Goal: Task Accomplishment & Management: Manage account settings

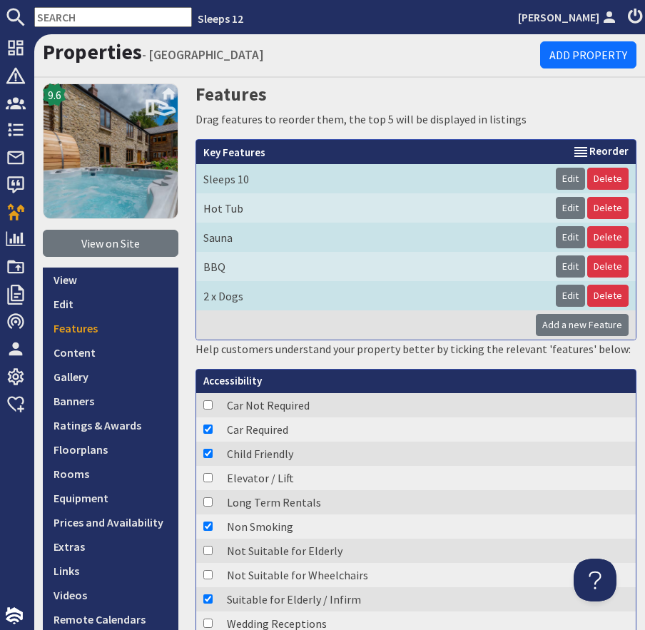
click at [86, 14] on input "text" at bounding box center [113, 17] width 158 height 20
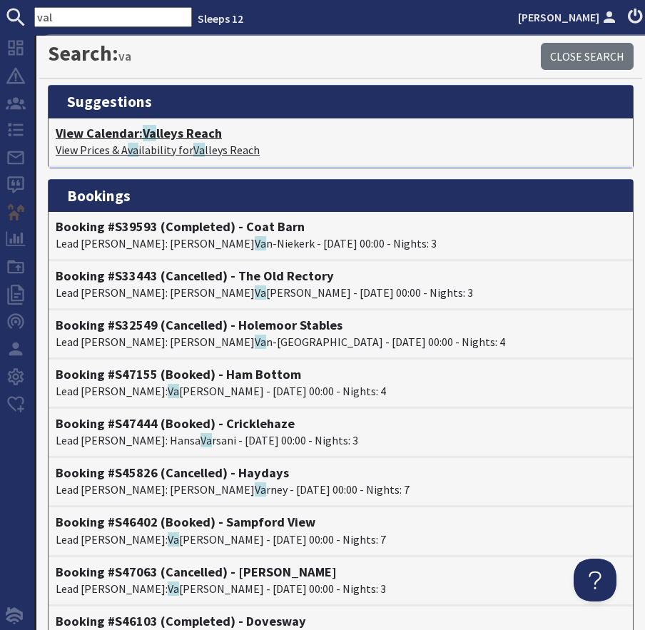
type input "val"
click at [136, 130] on h4 "View Calendar: Va lleys Reach" at bounding box center [341, 134] width 570 height 16
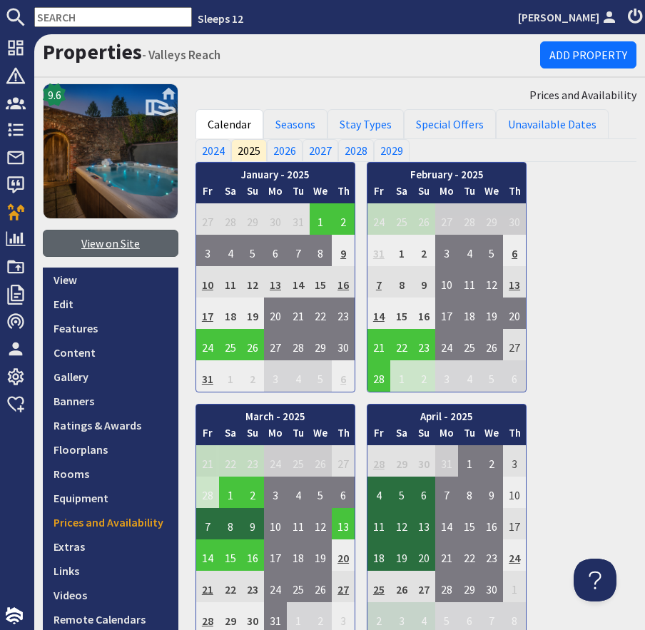
click at [126, 242] on link "View on Site" at bounding box center [111, 243] width 136 height 27
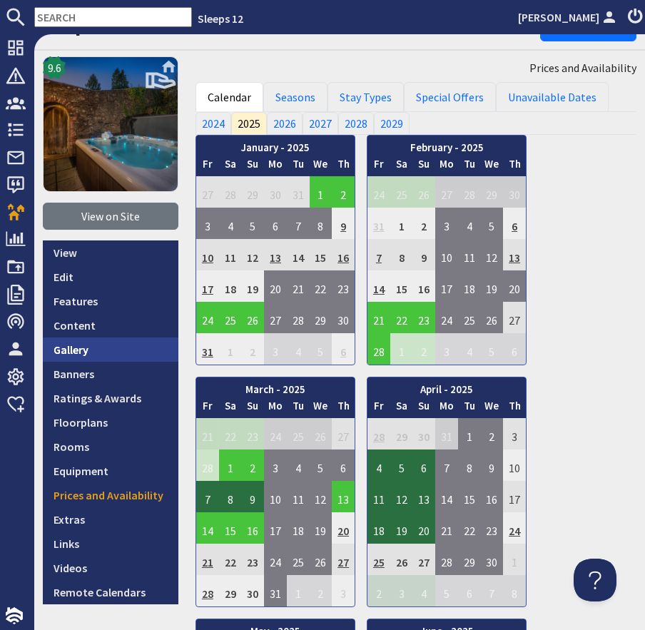
scroll to position [28, 0]
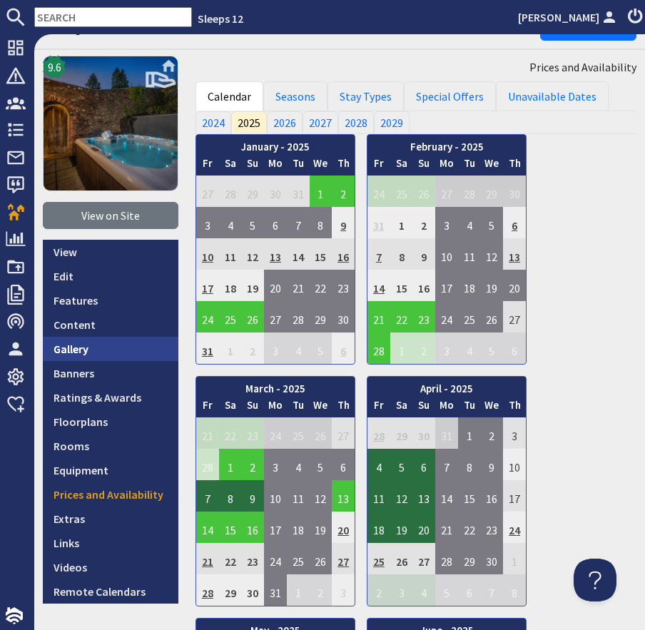
click at [131, 346] on link "Gallery" at bounding box center [111, 349] width 136 height 24
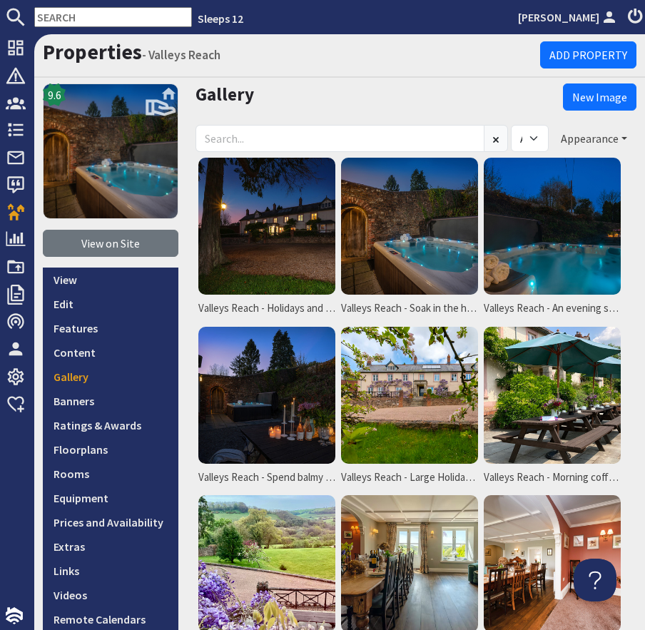
click at [585, 137] on button "Appearance" at bounding box center [594, 138] width 85 height 27
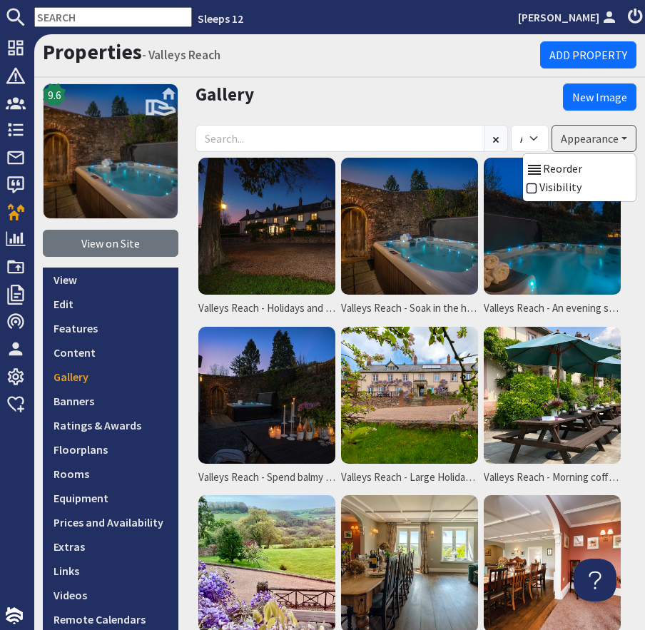
click at [585, 137] on button "Appearance" at bounding box center [594, 138] width 85 height 27
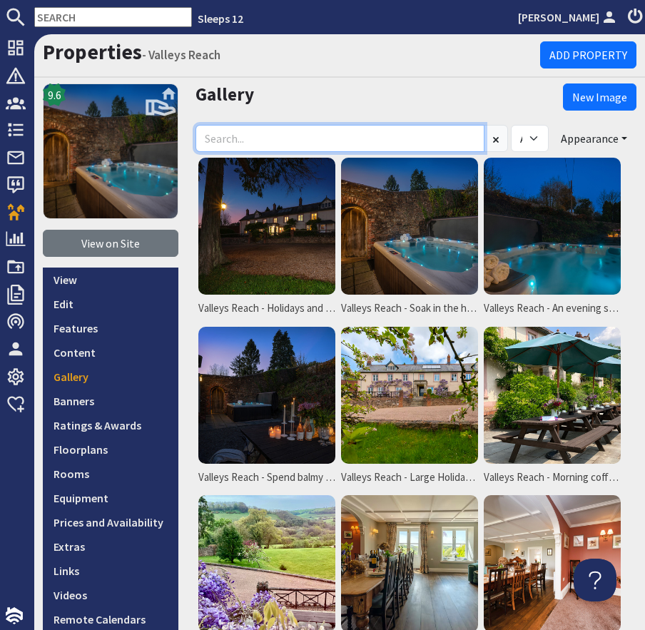
click at [340, 127] on input at bounding box center [340, 138] width 289 height 27
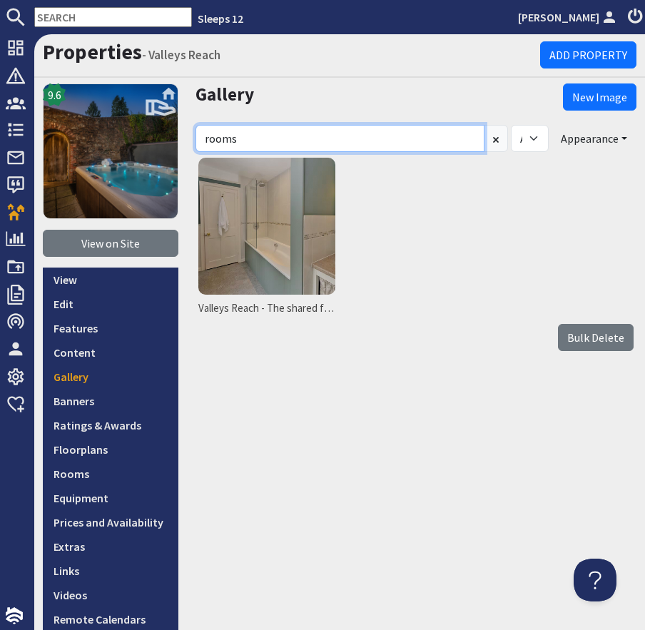
type input "rooms"
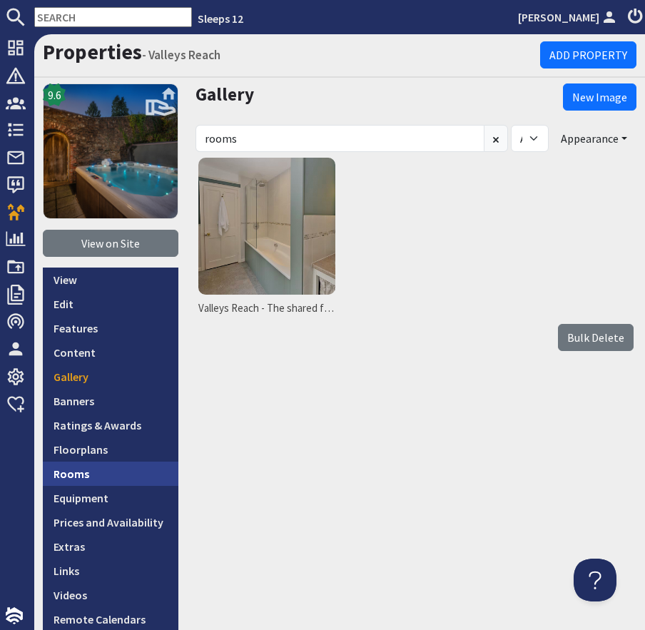
click at [64, 472] on link "Rooms" at bounding box center [111, 474] width 136 height 24
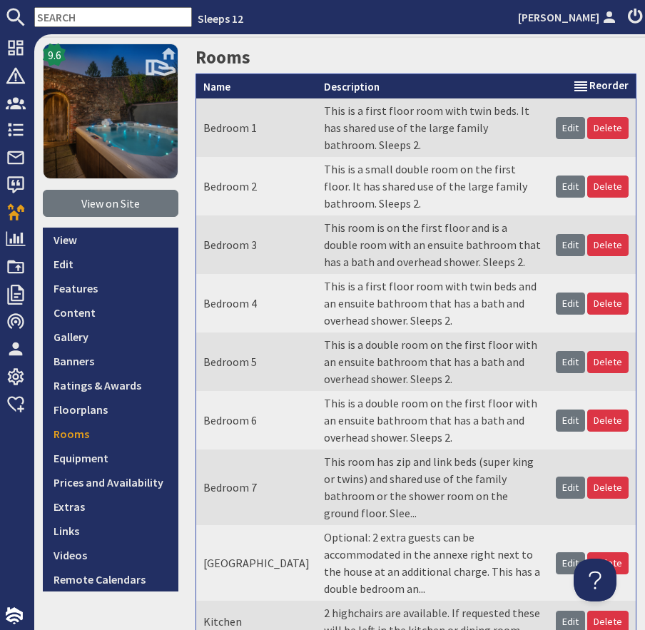
scroll to position [46, 0]
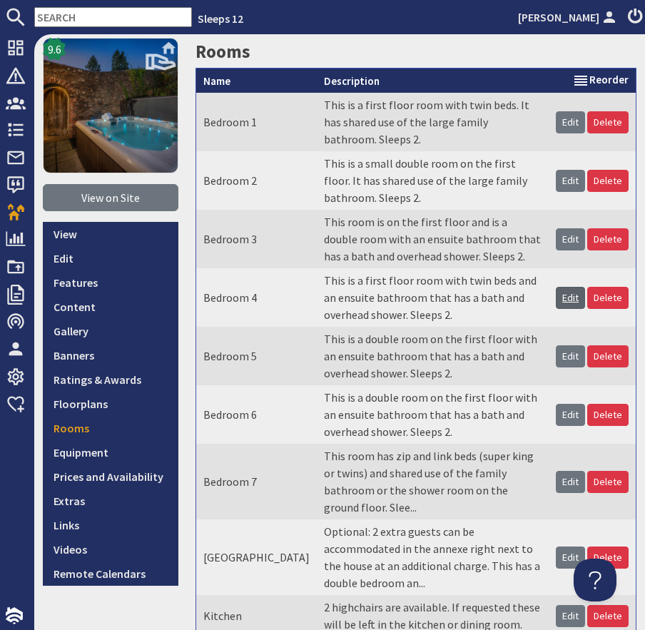
click at [564, 287] on link "Edit" at bounding box center [570, 298] width 29 height 22
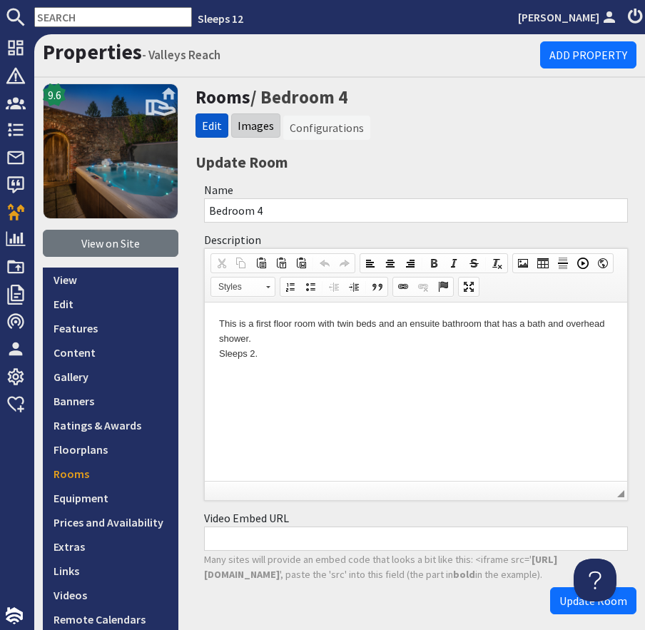
click at [254, 134] on li "Images" at bounding box center [255, 125] width 49 height 24
click at [252, 128] on link "Images" at bounding box center [256, 125] width 36 height 14
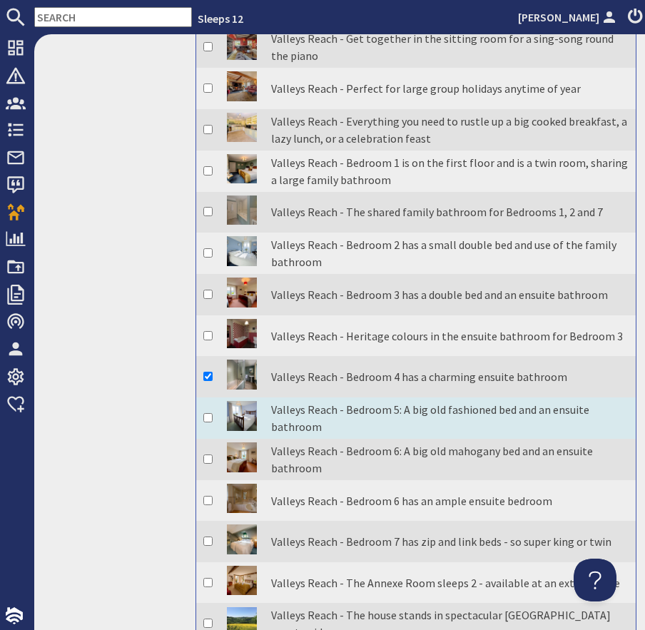
scroll to position [646, 0]
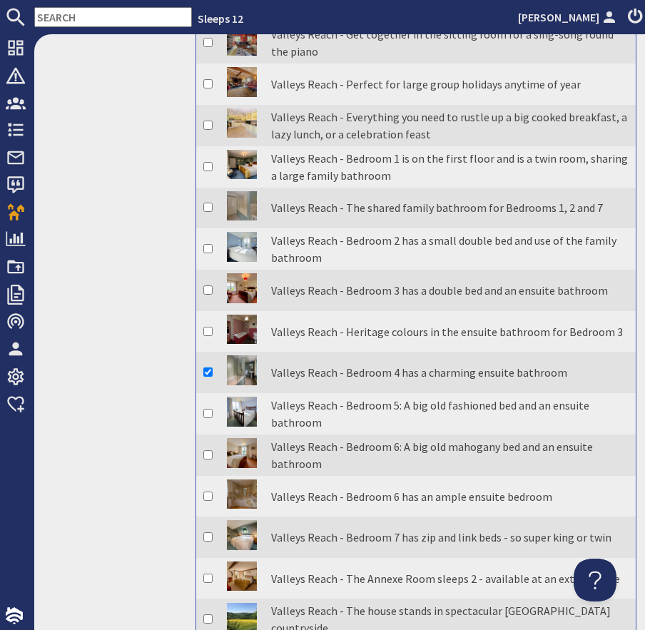
click at [138, 198] on div "9.6 View on Site View Edit Features Content Gallery Banners Ratings & Awards Fl…" at bounding box center [110, 101] width 153 height 1327
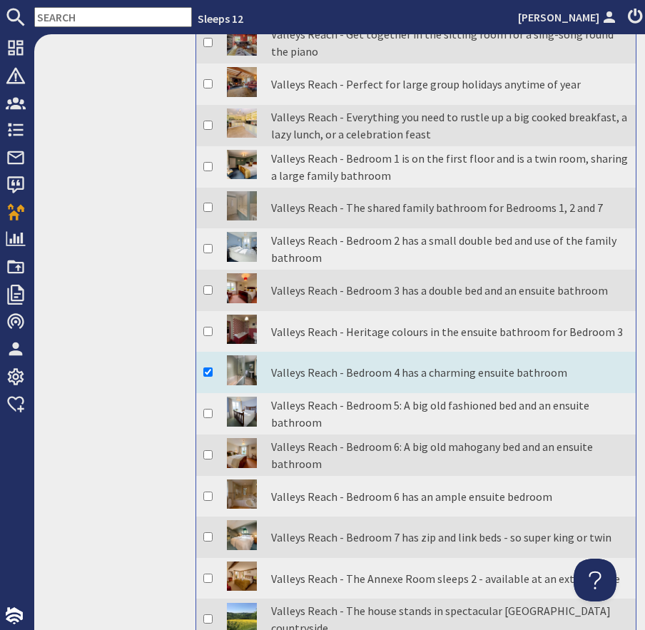
checkbox input "false"
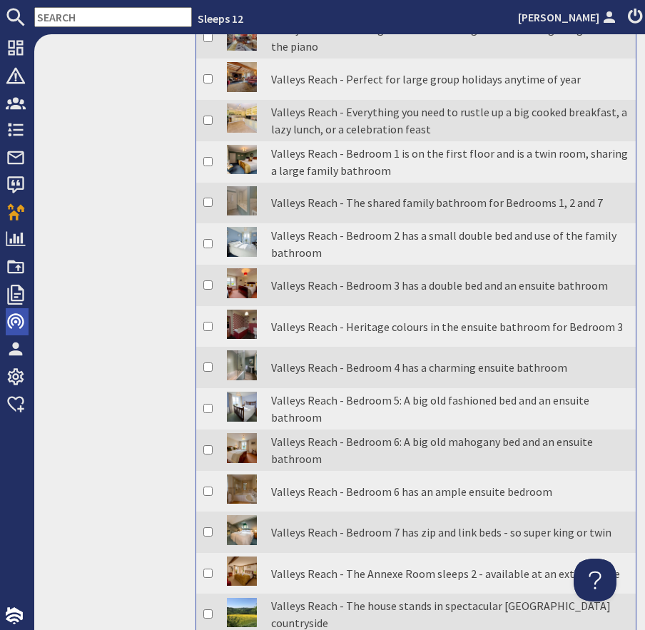
scroll to position [649, 0]
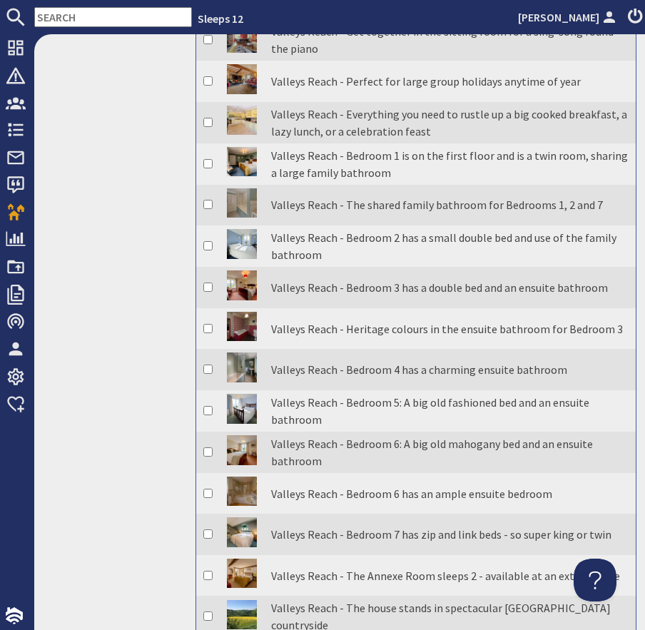
click at [120, 19] on input "text" at bounding box center [113, 17] width 158 height 20
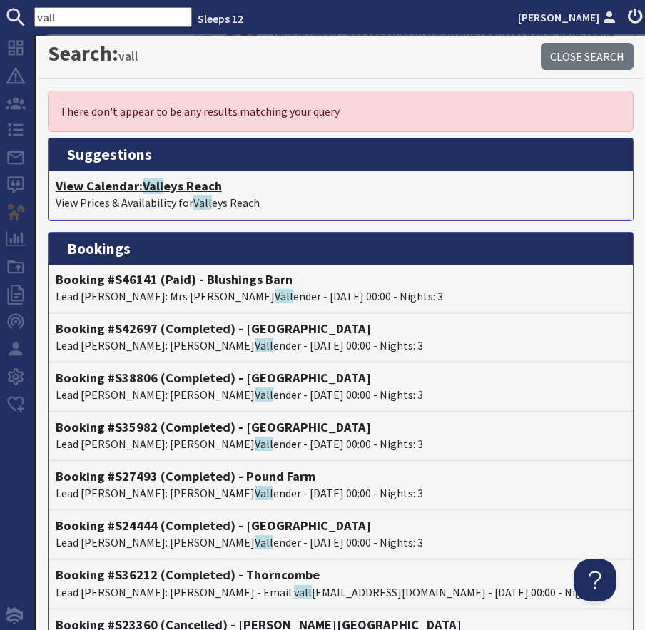
type input "vall"
click at [123, 181] on h4 "View Calendar: Vall eys Reach" at bounding box center [341, 186] width 570 height 16
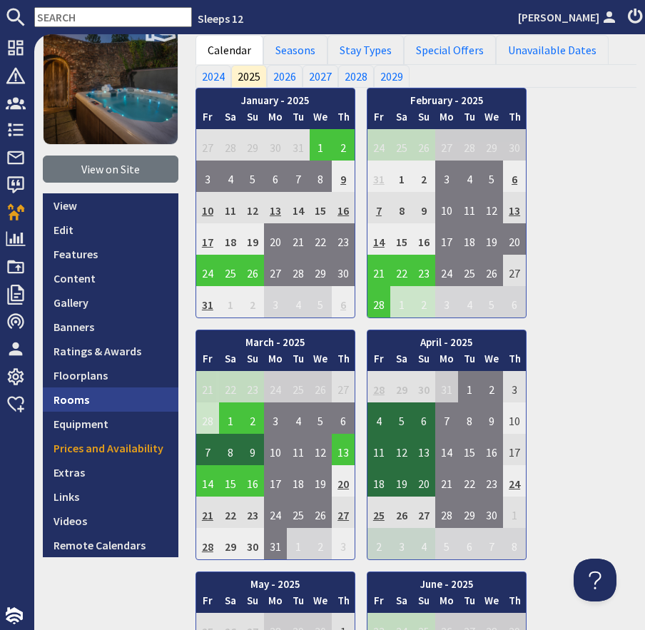
scroll to position [76, 0]
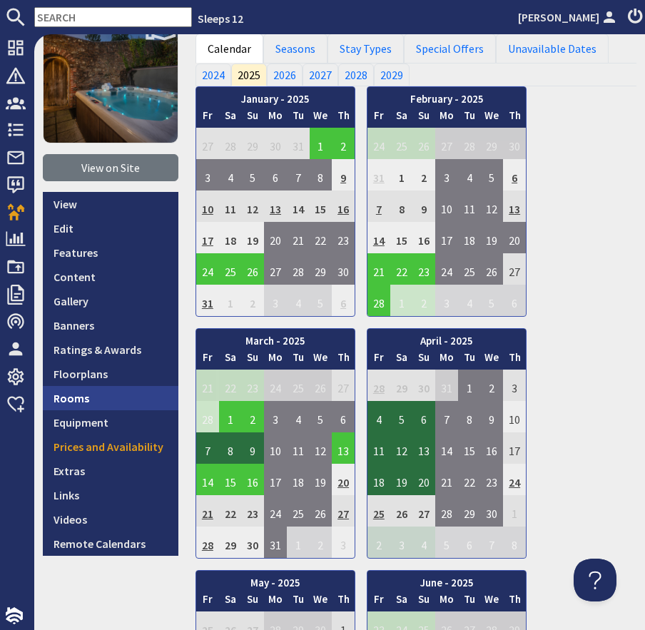
click at [96, 405] on link "Rooms" at bounding box center [111, 398] width 136 height 24
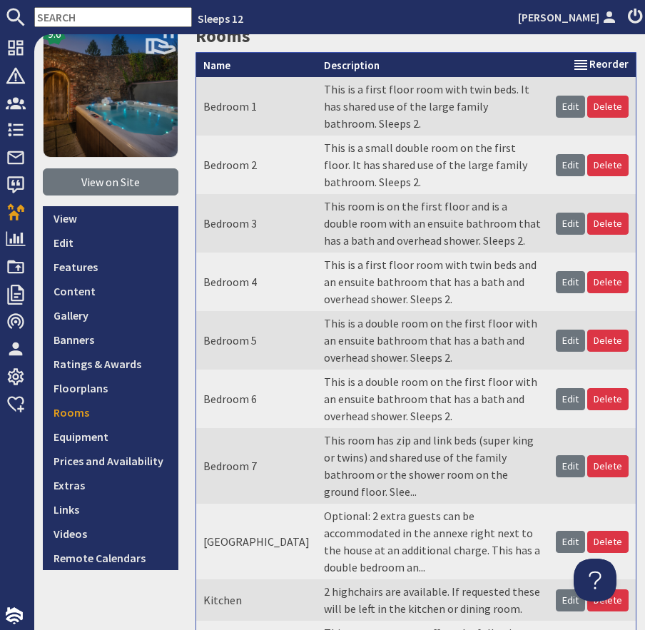
scroll to position [65, 0]
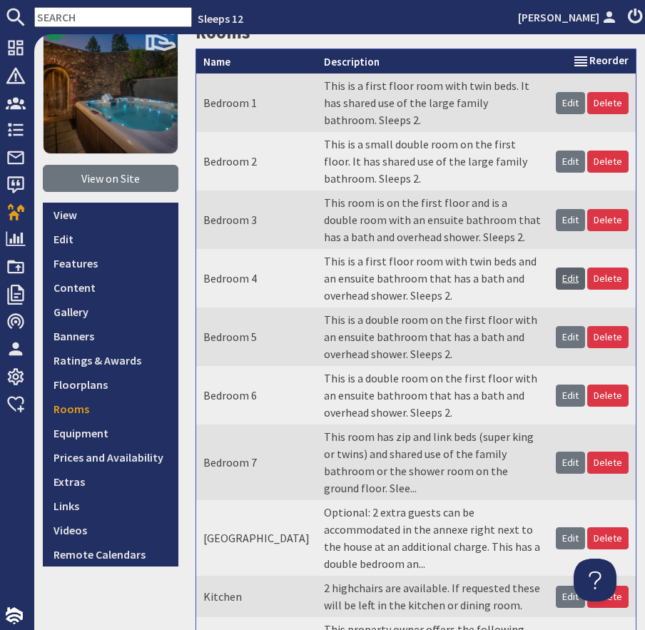
click at [569, 268] on link "Edit" at bounding box center [570, 279] width 29 height 22
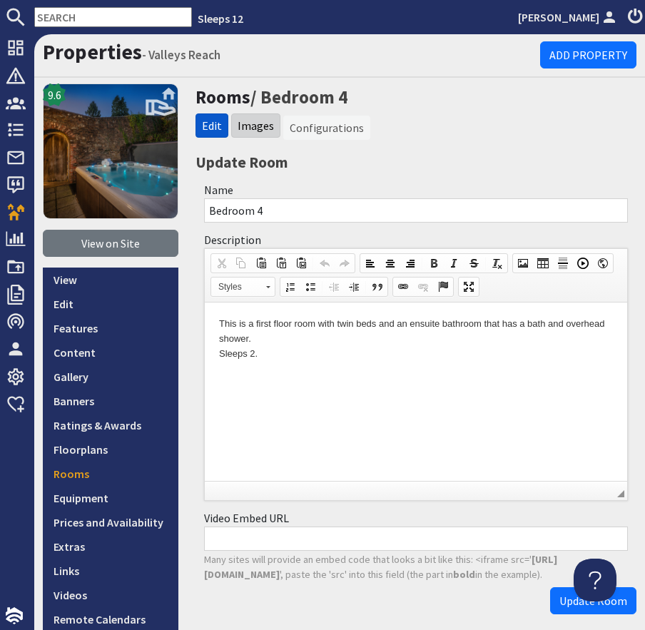
click at [275, 130] on li "Images" at bounding box center [255, 125] width 49 height 24
click at [272, 129] on li "Images" at bounding box center [255, 125] width 49 height 24
click at [260, 133] on li "Images" at bounding box center [255, 125] width 49 height 24
click at [260, 127] on link "Images" at bounding box center [256, 125] width 36 height 14
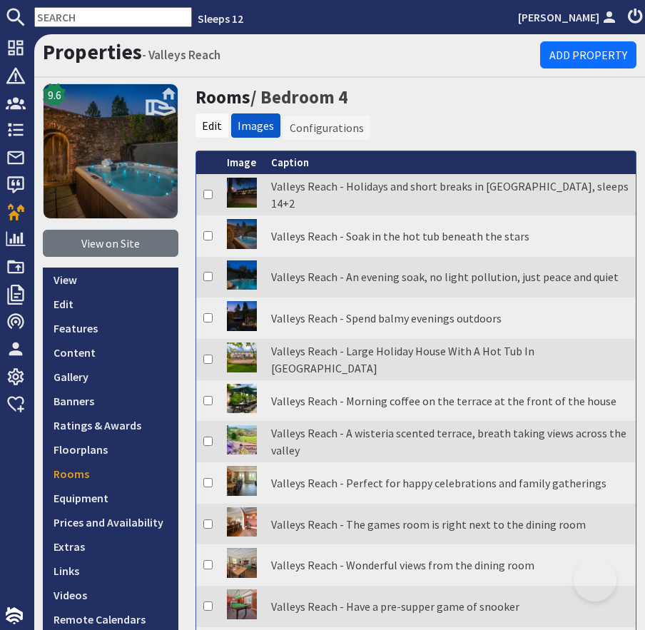
click at [260, 128] on link "Images" at bounding box center [256, 125] width 36 height 14
click at [73, 23] on input "text" at bounding box center [113, 17] width 158 height 20
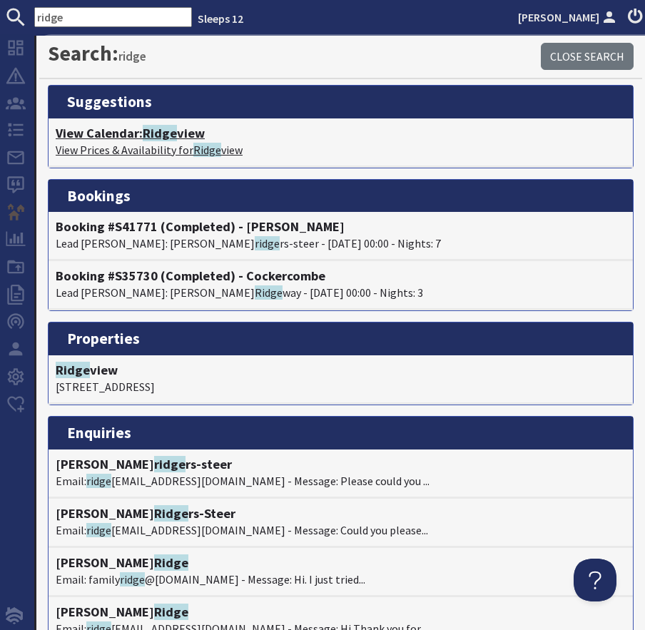
type input "ridge"
click at [118, 138] on h4 "View Calendar: Ridge view" at bounding box center [341, 134] width 570 height 16
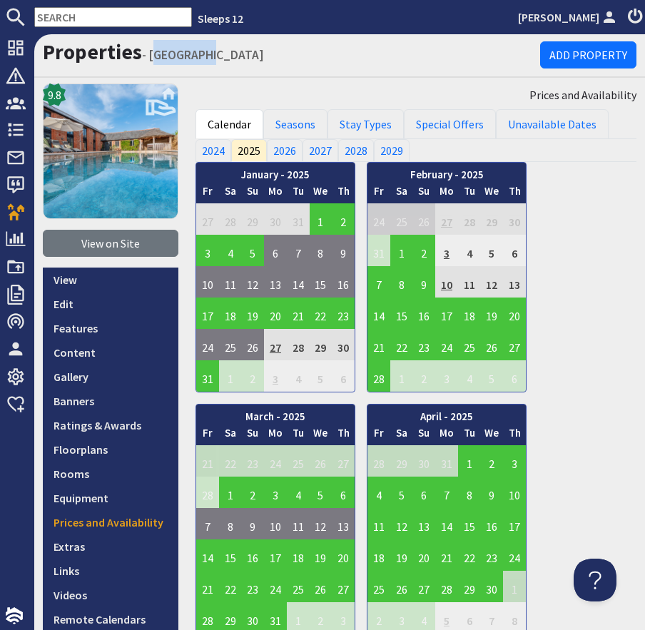
drag, startPoint x: 151, startPoint y: 56, endPoint x: 211, endPoint y: 56, distance: 60.0
click at [212, 56] on h1 "Properties - Ridgeview" at bounding box center [291, 52] width 497 height 25
copy small "Ridgeview"
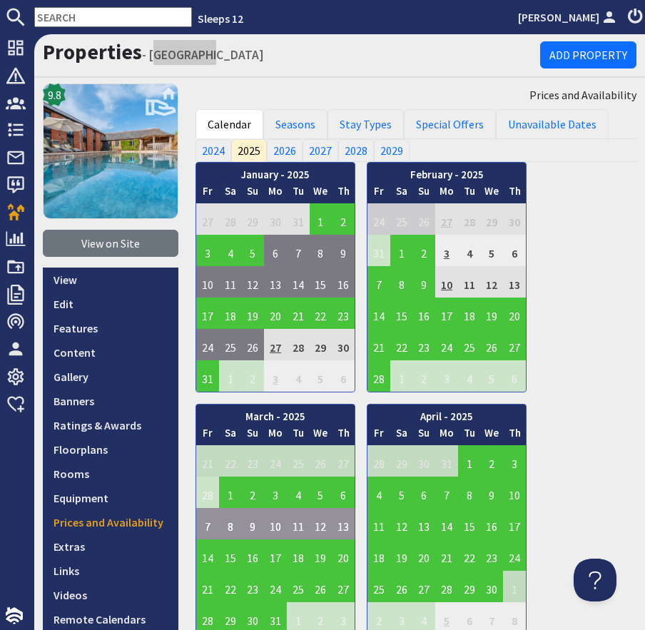
scroll to position [39, 0]
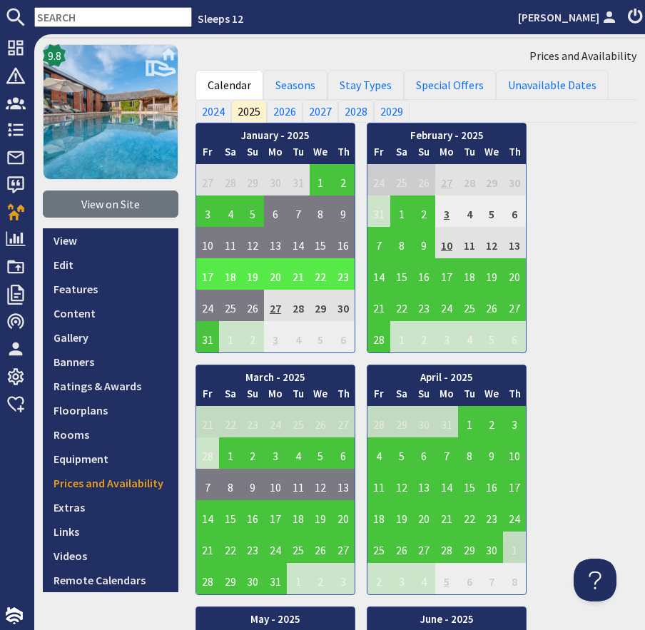
click at [87, 16] on input "text" at bounding box center [113, 17] width 158 height 20
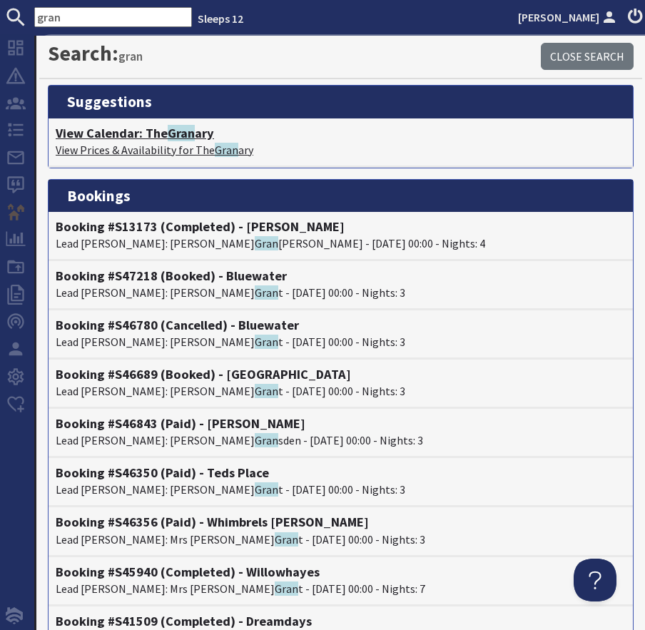
type input "gran"
click at [131, 135] on h4 "View Calendar: The Gran ary" at bounding box center [341, 134] width 570 height 16
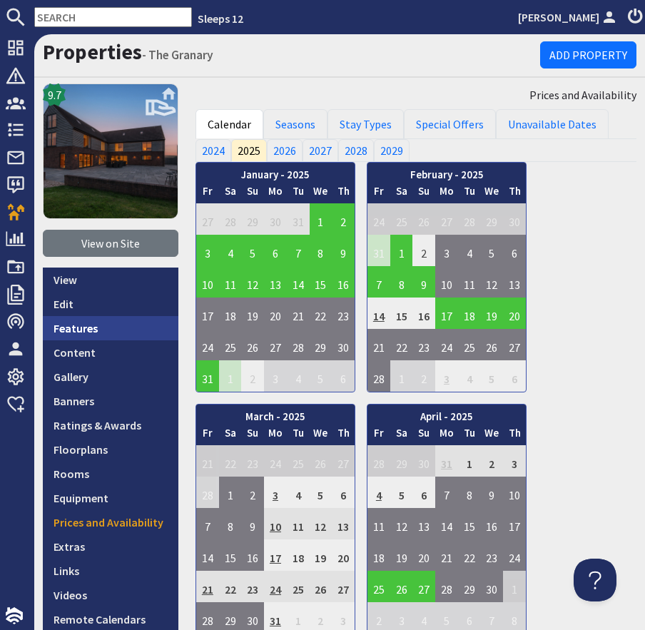
click at [93, 335] on link "Features" at bounding box center [111, 328] width 136 height 24
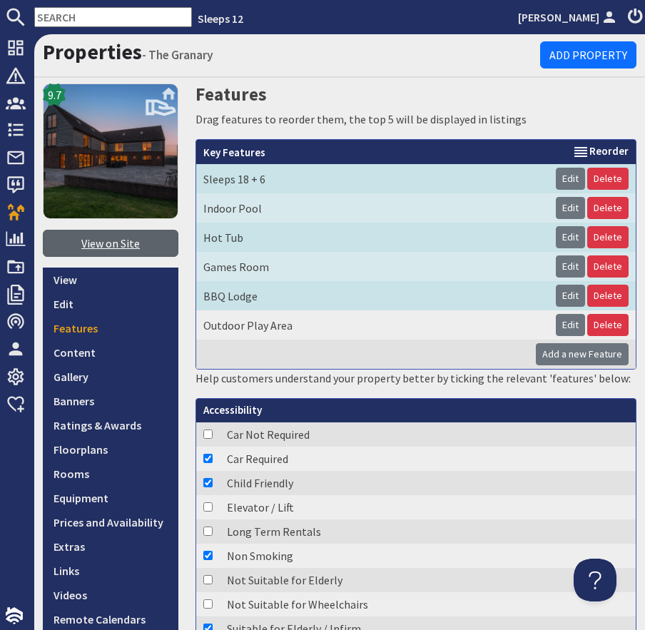
click at [104, 248] on link "View on Site" at bounding box center [111, 243] width 136 height 27
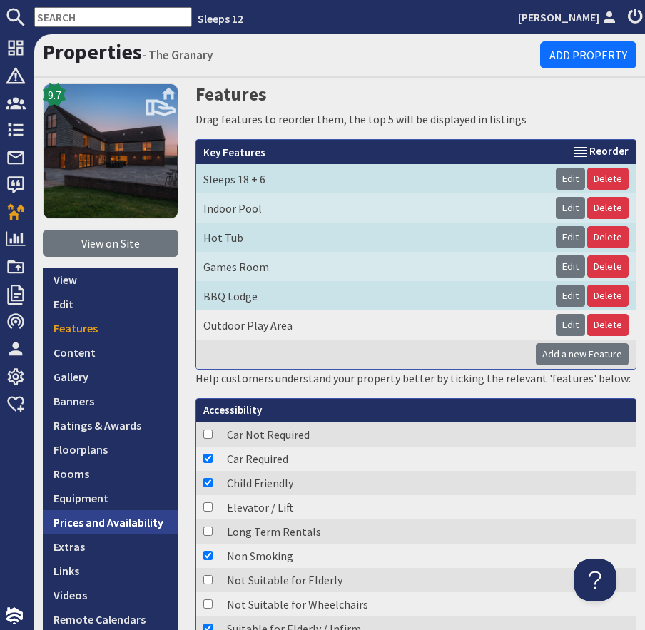
click at [100, 521] on link "Prices and Availability" at bounding box center [111, 522] width 136 height 24
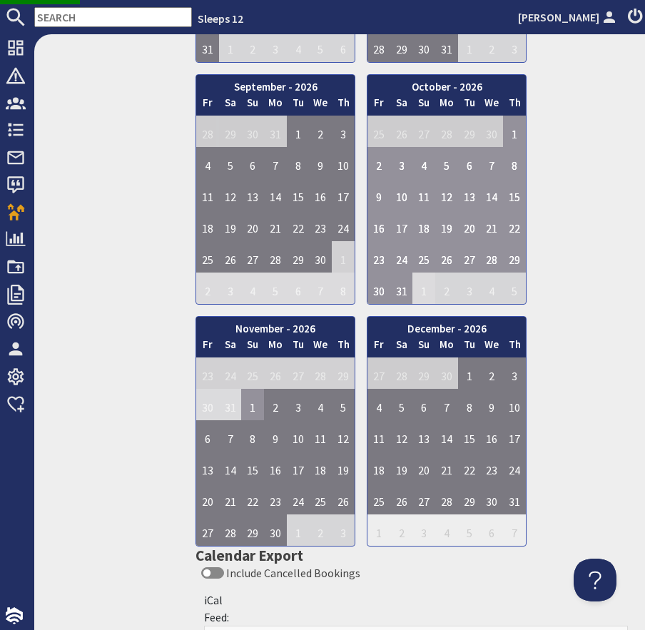
scroll to position [2716, 0]
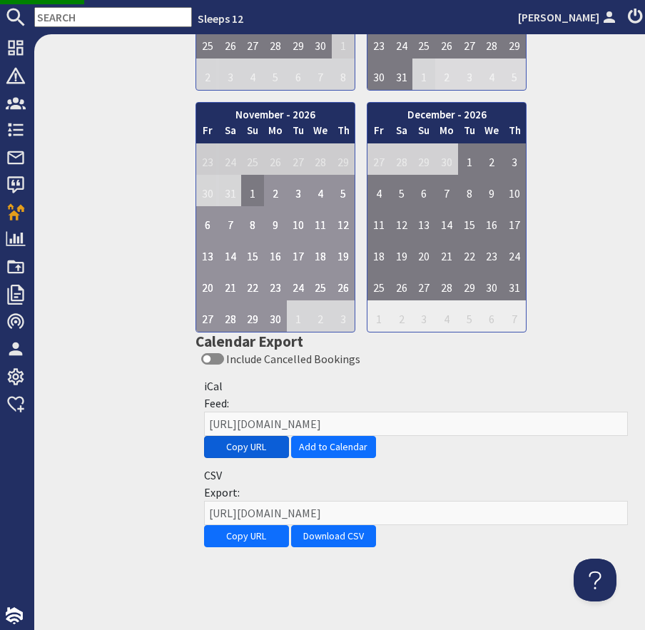
click at [263, 443] on button "Copy URL" at bounding box center [246, 447] width 85 height 22
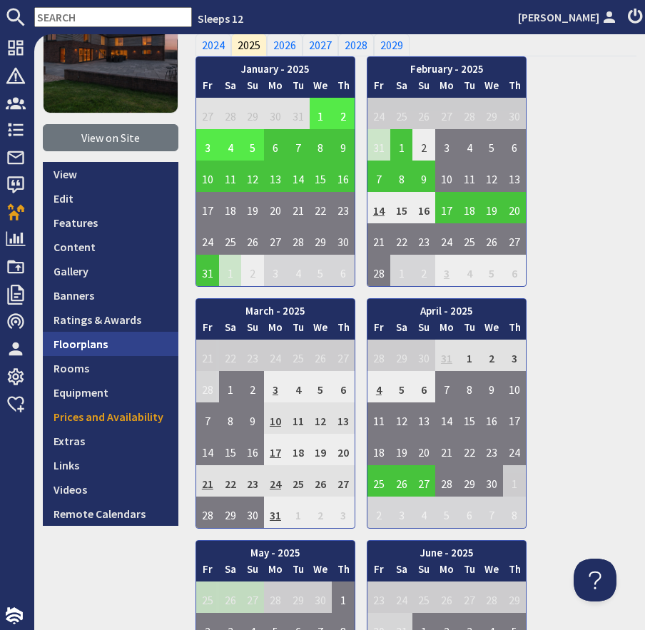
scroll to position [0, 0]
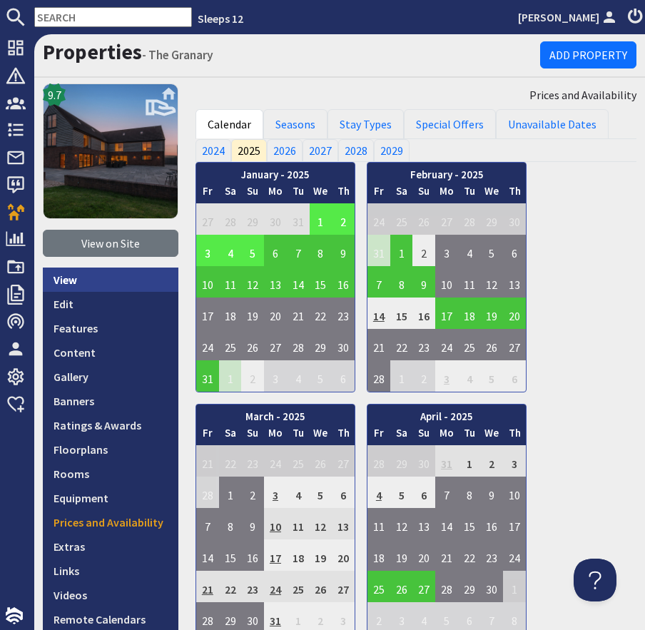
click at [120, 281] on link "View" at bounding box center [111, 280] width 136 height 24
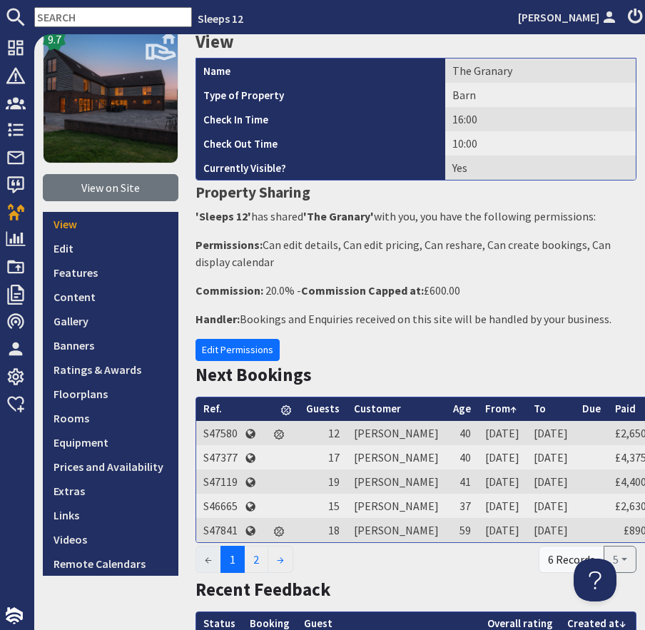
scroll to position [79, 0]
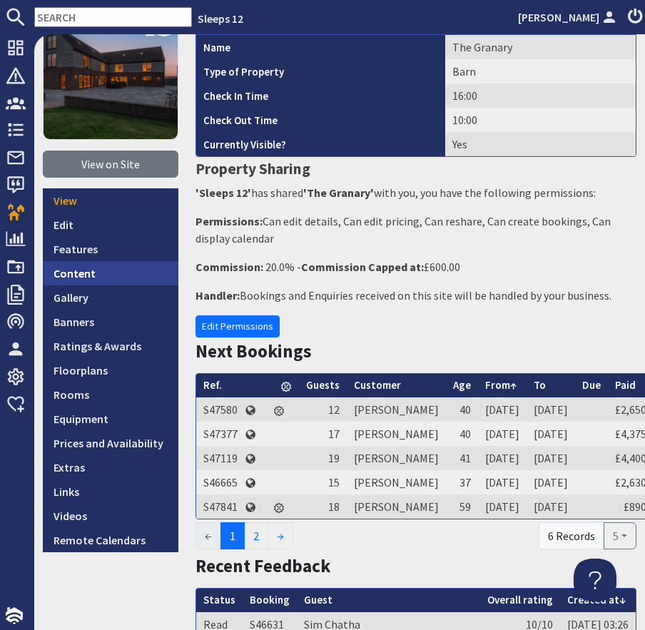
click at [80, 263] on link "Content" at bounding box center [111, 273] width 136 height 24
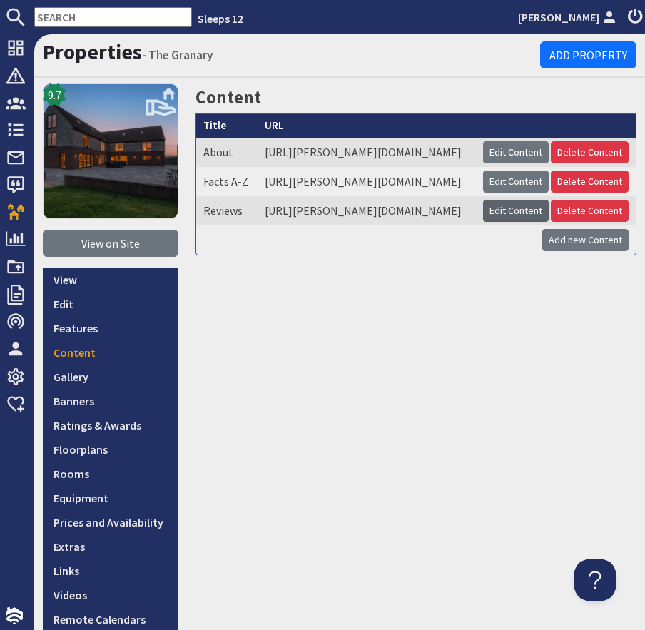
click at [513, 222] on link "Edit Content" at bounding box center [516, 211] width 66 height 22
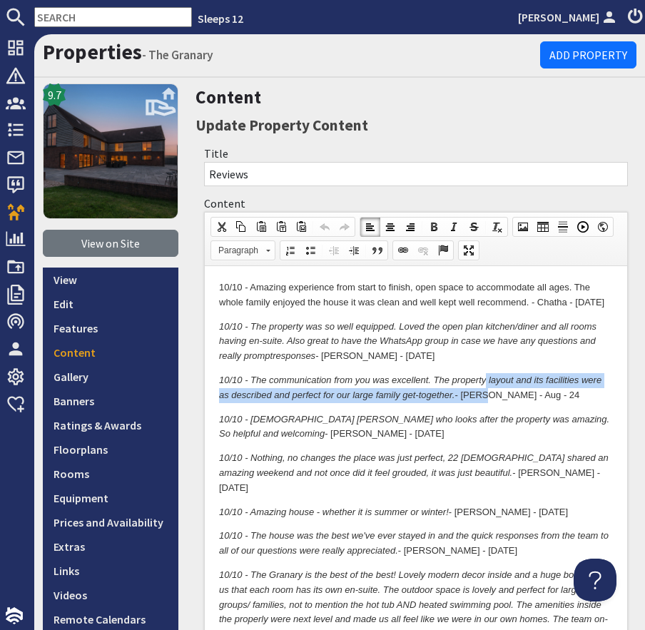
click at [482, 388] on p "10/10 - The communication from you was excellent. The property layout and its f…" at bounding box center [416, 388] width 394 height 30
click at [436, 394] on em "10/10 - The communication from you was excellent. The property layout and its f…" at bounding box center [410, 387] width 383 height 26
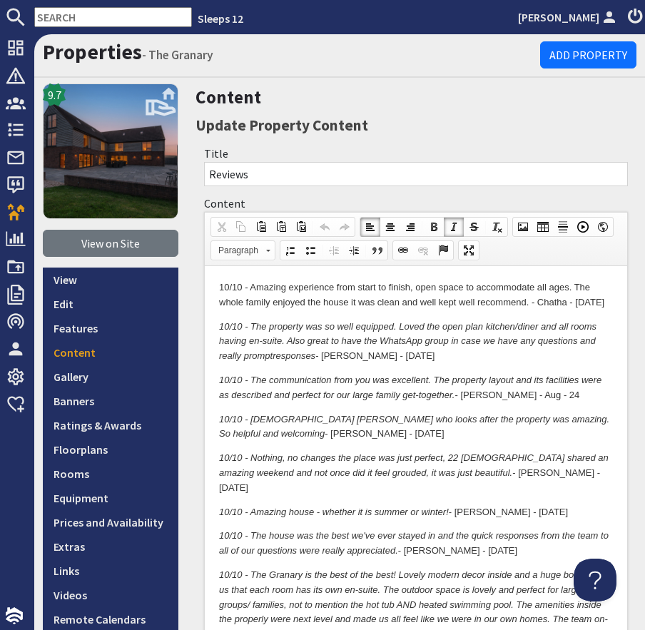
click at [612, 300] on p "10/10 - Amazing experience from start to finish, open space to accommodate all …" at bounding box center [416, 295] width 394 height 30
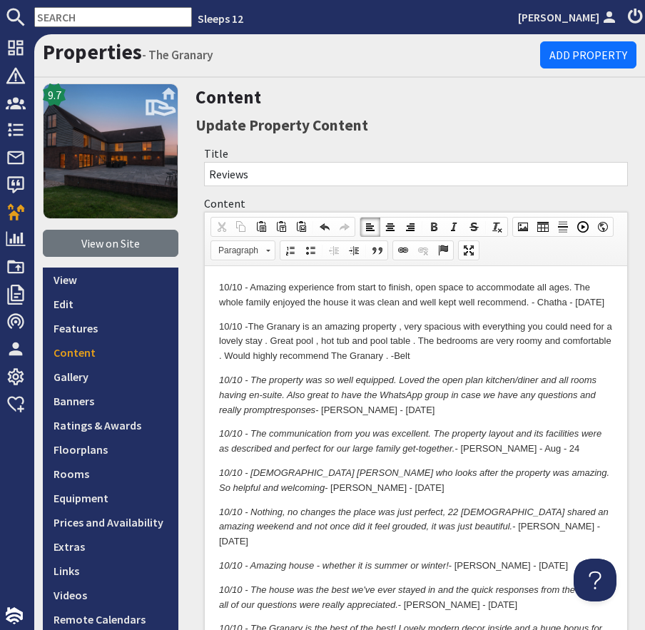
click at [434, 356] on p "10/10 - The Granary is an amazing property , very spacious with everything you …" at bounding box center [416, 341] width 394 height 44
click at [478, 350] on p "10/10 - The Granary is an amazing property , very spacious with everything you …" at bounding box center [416, 341] width 394 height 44
click at [552, 441] on p "10/10 - The communication from you was excellent. The property layout and its f…" at bounding box center [416, 441] width 394 height 30
drag, startPoint x: 251, startPoint y: 285, endPoint x: 410, endPoint y: 282, distance: 158.5
click at [410, 282] on p "10/10 - Amazing experience from start to finish, open space to accommodate all …" at bounding box center [416, 295] width 394 height 30
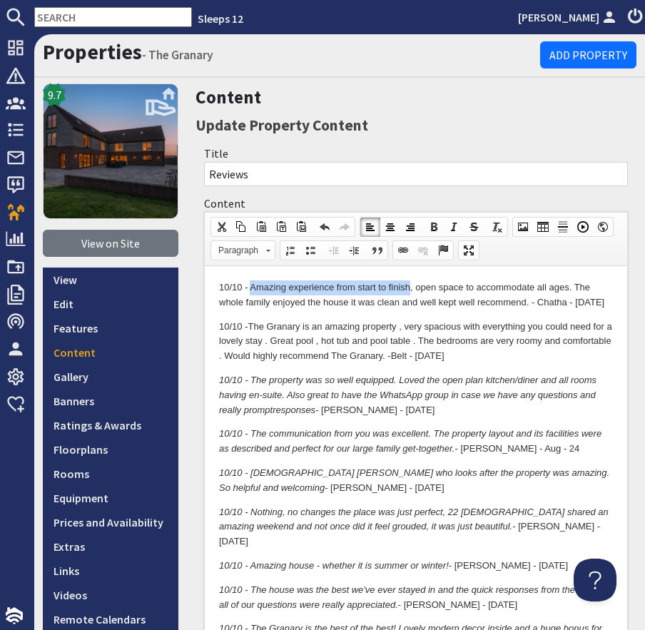
copy p "Amazing experience from start to finish"
click at [555, 306] on p "10/10 - Amazing experience from start to finish, open space to accommodate all …" at bounding box center [416, 295] width 394 height 30
copy p "Chatha"
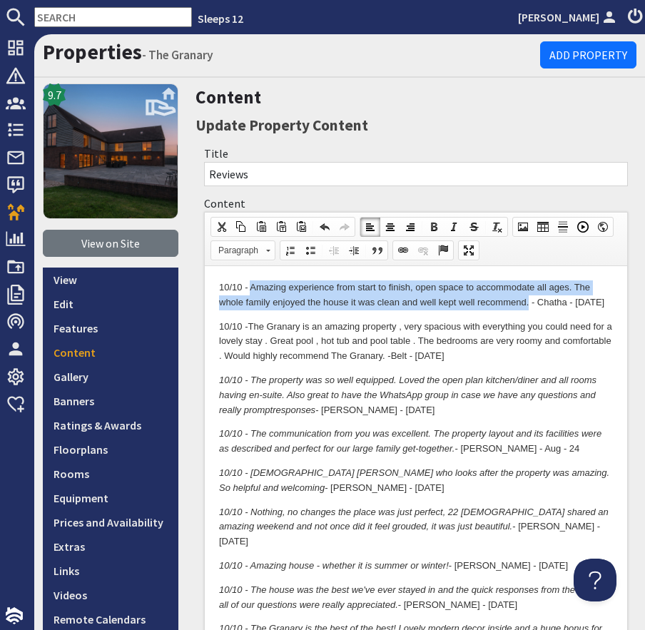
drag, startPoint x: 528, startPoint y: 303, endPoint x: 251, endPoint y: 288, distance: 278.0
click at [251, 288] on p "10/10 - Amazing experience from start to finish, open space to accommodate all …" at bounding box center [416, 295] width 394 height 30
copy p "Amazing experience from start to finish, open space to accommodate all ages. Th…"
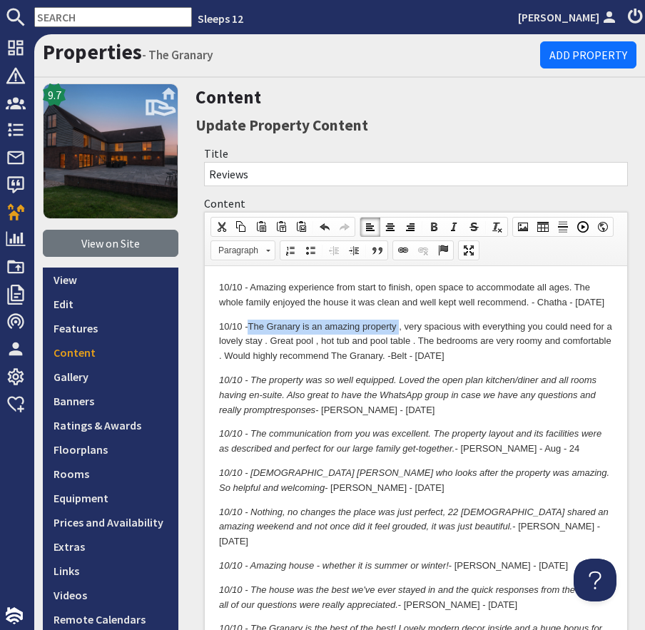
drag, startPoint x: 251, startPoint y: 325, endPoint x: 401, endPoint y: 328, distance: 149.9
click at [401, 328] on p "10/10 - The Granary is an amazing property , very spacious with everything you …" at bounding box center [416, 341] width 394 height 44
copy p "The Granary is an amazing property"
click at [452, 358] on p "10/10 - The Granary is an amazing property , very spacious with everything you …" at bounding box center [416, 341] width 394 height 44
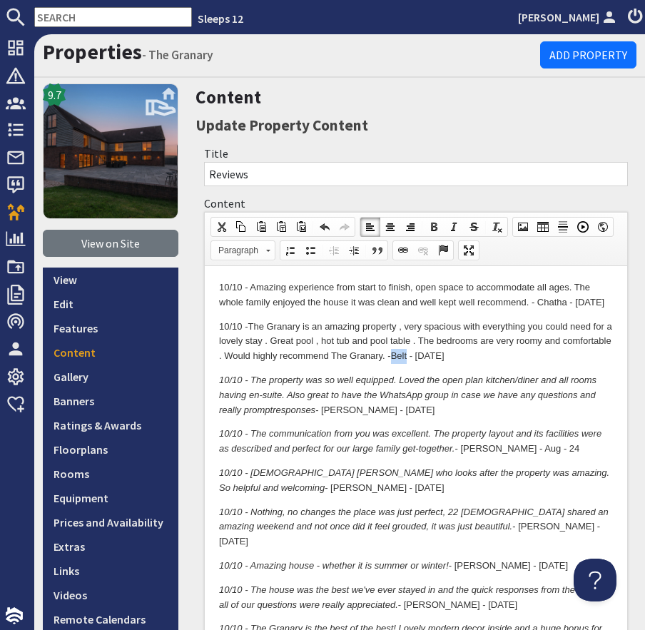
copy p "Belt"
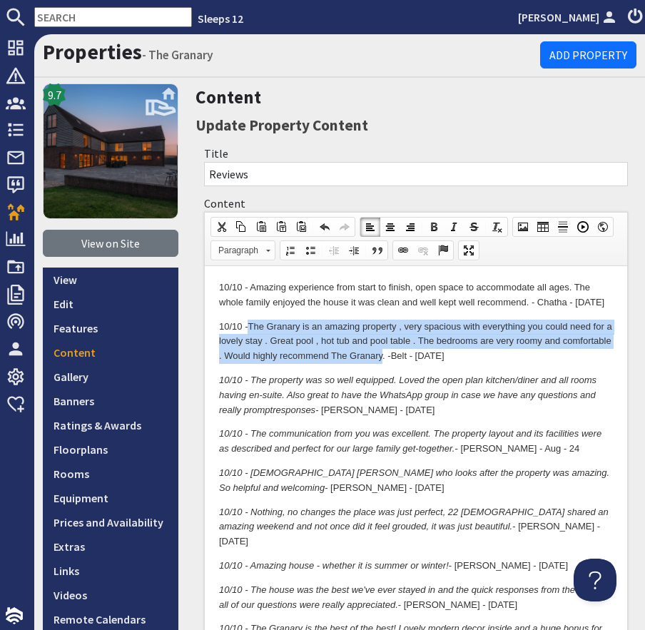
drag, startPoint x: 420, startPoint y: 358, endPoint x: 251, endPoint y: 329, distance: 171.5
click at [251, 329] on p "10/10 - The Granary is an amazing property , very spacious with everything you …" at bounding box center [416, 341] width 394 height 44
copy p "The Granary is an amazing property , very spacious with everything you could ne…"
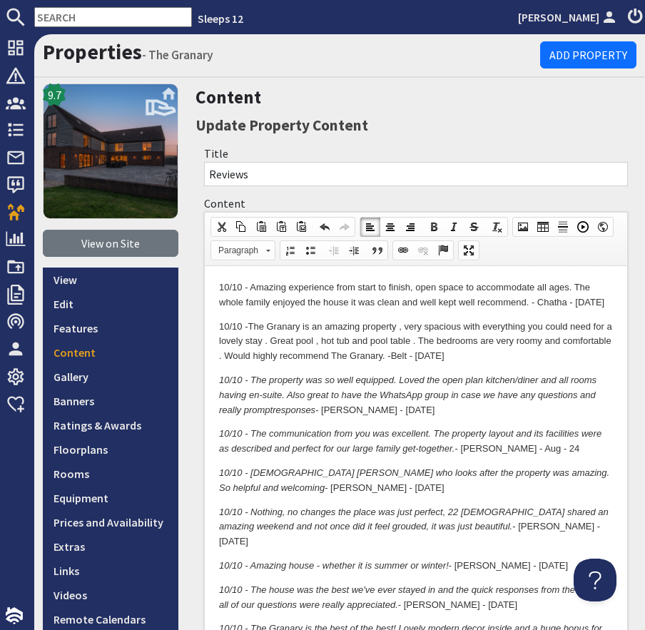
click at [504, 360] on p "10/10 - The Granary is an amazing property , very spacious with everything you …" at bounding box center [416, 341] width 394 height 44
click at [379, 385] on em "10/10 - The property was so well equipped. Loved the open plan kitchen/diner an…" at bounding box center [408, 394] width 378 height 41
drag, startPoint x: 393, startPoint y: 378, endPoint x: 248, endPoint y: 383, distance: 145.7
click at [248, 383] on em "10/10 - The property was so well equipped. Loved the open plan kitchen/diner an…" at bounding box center [408, 394] width 378 height 41
copy em "The property was so well equipped"
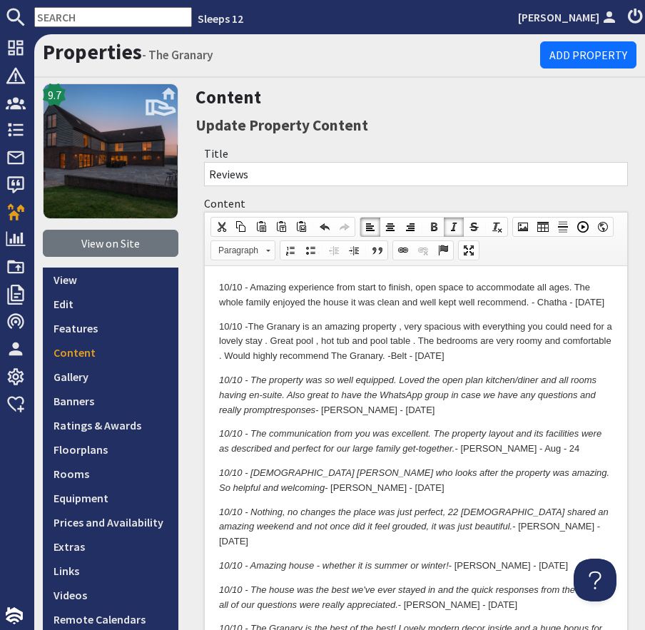
click at [336, 410] on p "10/10 - The property was so well equipped. Loved the open plan kitchen/diner an…" at bounding box center [416, 395] width 394 height 44
copy p "Lilley"
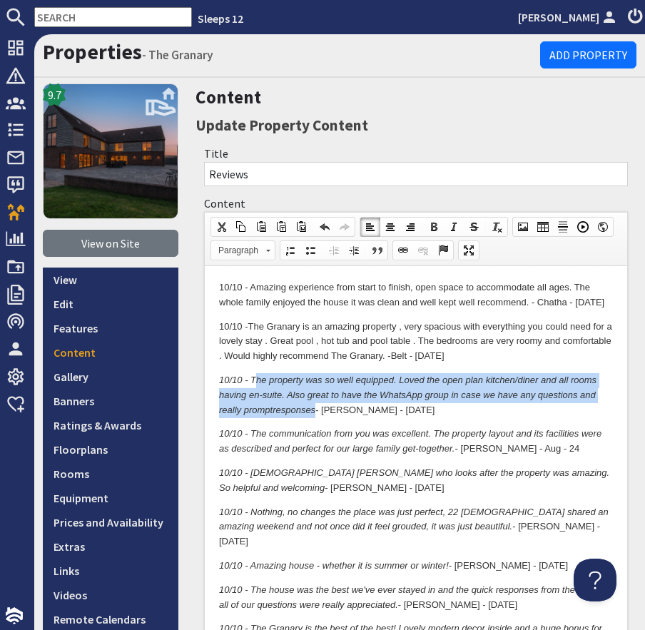
drag, startPoint x: 318, startPoint y: 413, endPoint x: 253, endPoint y: 374, distance: 75.5
click at [253, 374] on p "10/10 - The property was so well equipped. Loved the open plan kitchen/diner an…" at bounding box center [416, 395] width 394 height 44
drag, startPoint x: 251, startPoint y: 375, endPoint x: 317, endPoint y: 409, distance: 73.7
click at [317, 409] on p "10/10 - The property was so well equipped. Loved the open plan kitchen/diner an…" at bounding box center [416, 395] width 394 height 44
copy p "The property was so well equipped. Loved the open plan kitchen/diner and all ro…"
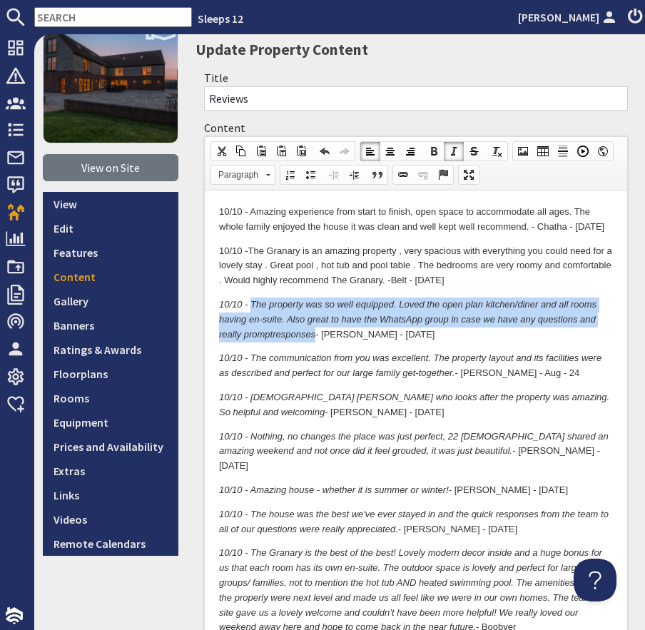
scroll to position [79, 0]
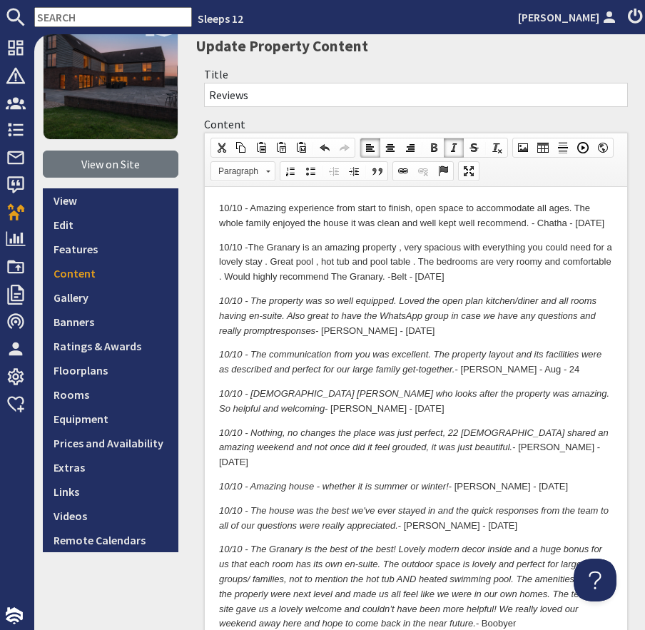
click at [265, 356] on em "10/10 - The communication from you was excellent. The property layout and its f…" at bounding box center [410, 361] width 383 height 26
drag, startPoint x: 434, startPoint y: 353, endPoint x: 485, endPoint y: 355, distance: 50.7
click at [485, 355] on em "10/10 - The communication from you was excellent. The property layout and its f…" at bounding box center [410, 361] width 383 height 26
drag, startPoint x: 278, startPoint y: 394, endPoint x: 296, endPoint y: 383, distance: 20.8
click at [281, 393] on em "10/10 - Lady Liz who looks after the property was amazing. So helpful and welco…" at bounding box center [414, 401] width 390 height 26
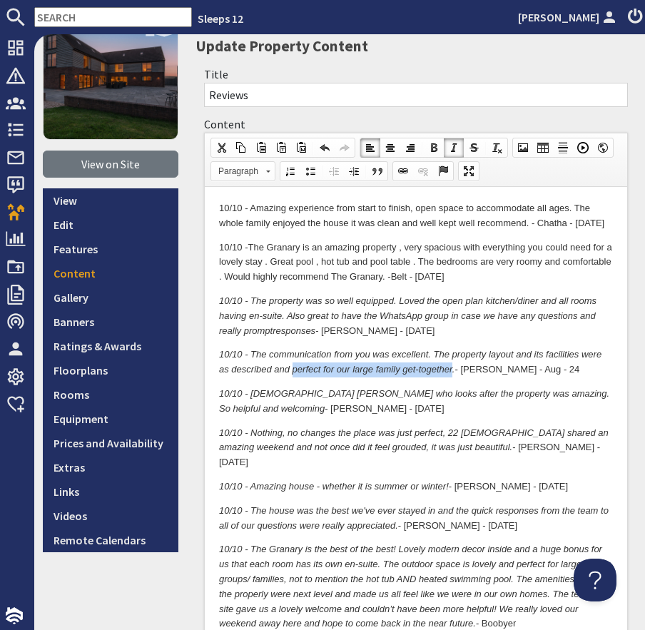
drag, startPoint x: 293, startPoint y: 372, endPoint x: 453, endPoint y: 375, distance: 159.9
click at [453, 375] on p "10/10 - The communication from you was excellent. The property layout and its f…" at bounding box center [416, 362] width 394 height 30
click at [485, 374] on p "10/10 - The communication from you was excellent. The property layout and its f…" at bounding box center [416, 362] width 394 height 30
click at [487, 373] on p "10/10 - The communication from you was excellent. The property layout and its f…" at bounding box center [416, 362] width 394 height 30
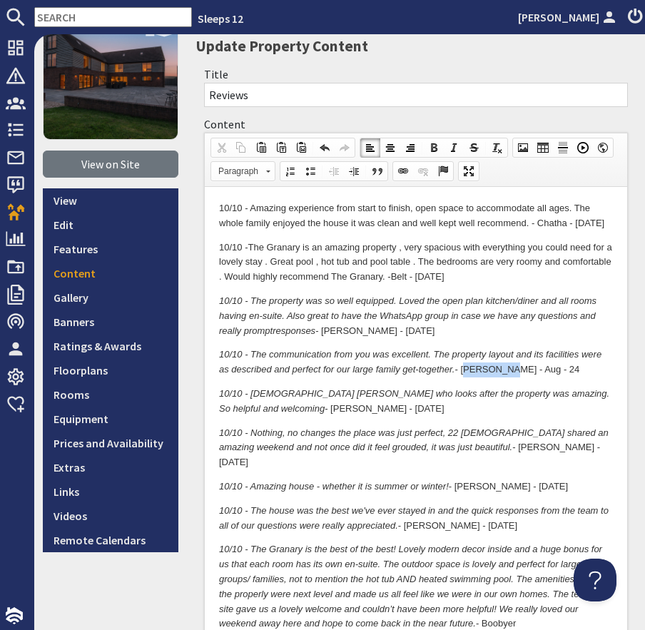
click at [487, 373] on p "10/10 - The communication from you was excellent. The property layout and its f…" at bounding box center [416, 362] width 394 height 30
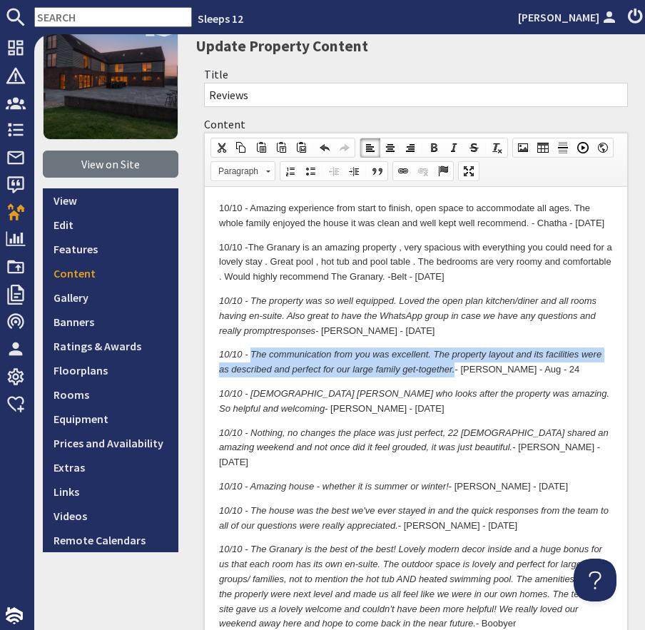
drag, startPoint x: 454, startPoint y: 369, endPoint x: 252, endPoint y: 356, distance: 202.4
click at [252, 356] on em "10/10 - The communication from you was excellent. The property layout and its f…" at bounding box center [410, 361] width 383 height 26
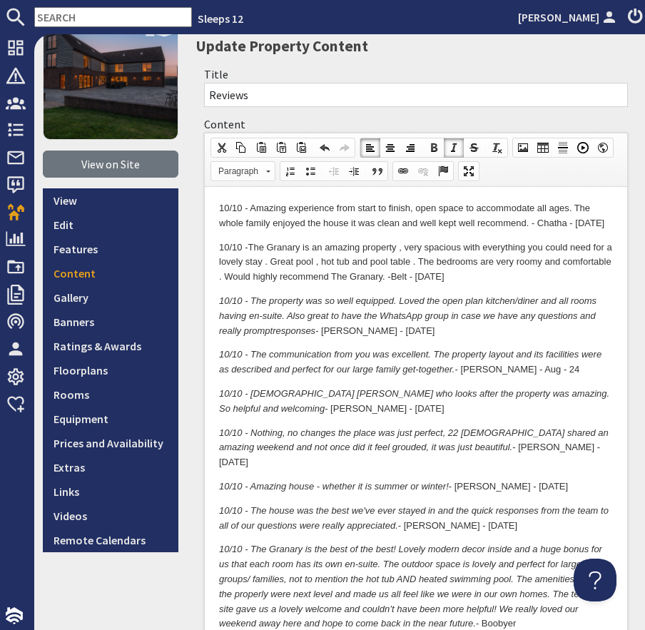
click at [269, 391] on em "10/10 - Lady Liz who looks after the property was amazing. So helpful and welco…" at bounding box center [414, 401] width 390 height 26
drag, startPoint x: 339, startPoint y: 434, endPoint x: 443, endPoint y: 428, distance: 104.4
click at [443, 428] on em "10/10 - Nothing, no changes the place was just perfect, 22 ladies shared an ama…" at bounding box center [414, 440] width 390 height 26
click at [455, 449] on p "10/10 - Nothing, no changes the place was just perfect, 22 ladies shared an ama…" at bounding box center [416, 447] width 394 height 44
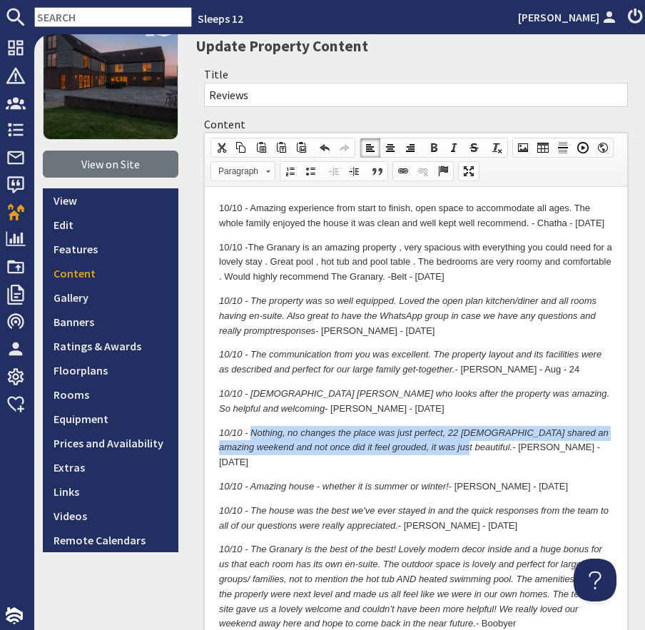
drag, startPoint x: 435, startPoint y: 449, endPoint x: 252, endPoint y: 425, distance: 184.2
click at [252, 425] on p "10/10 - Nothing, no changes the place was just perfect, 22 ladies shared an ama…" at bounding box center [416, 447] width 394 height 44
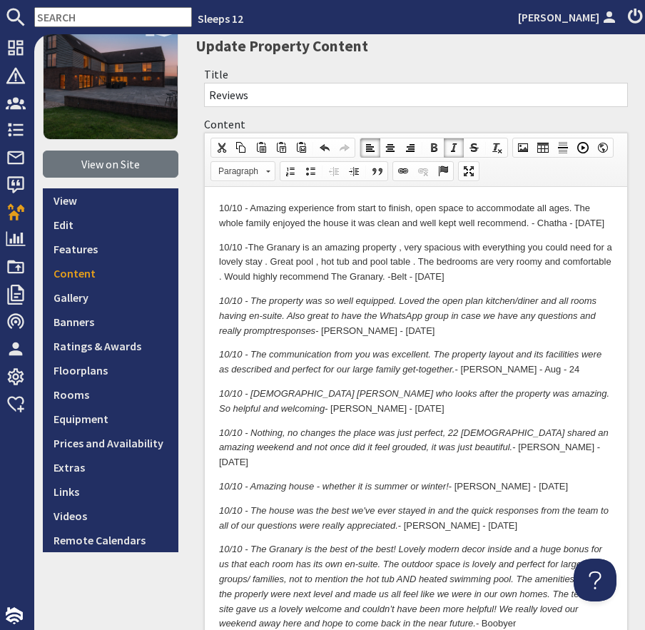
click at [338, 450] on em "10/10 - Nothing, no changes the place was just perfect, 22 ladies shared an ama…" at bounding box center [414, 440] width 390 height 26
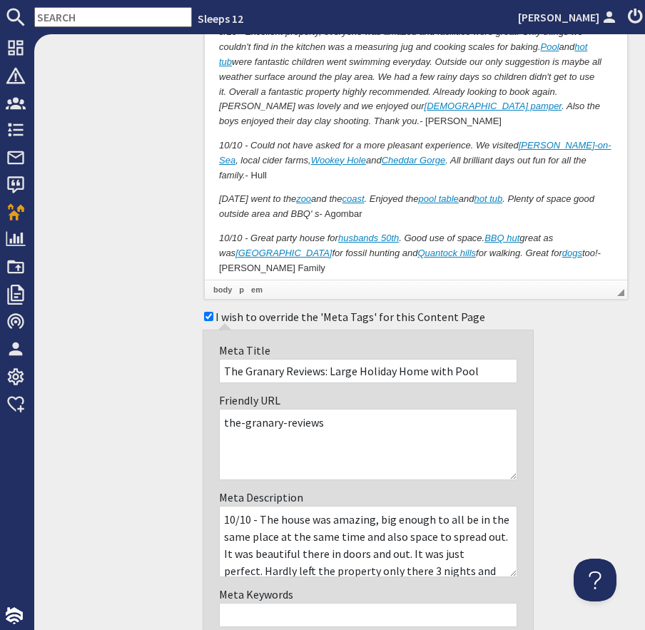
scroll to position [3105, 0]
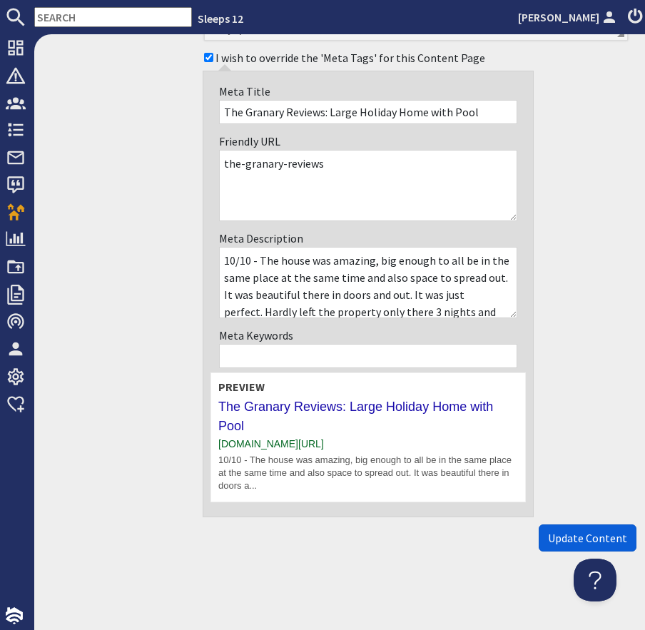
click at [559, 529] on button "Update Content" at bounding box center [588, 538] width 98 height 27
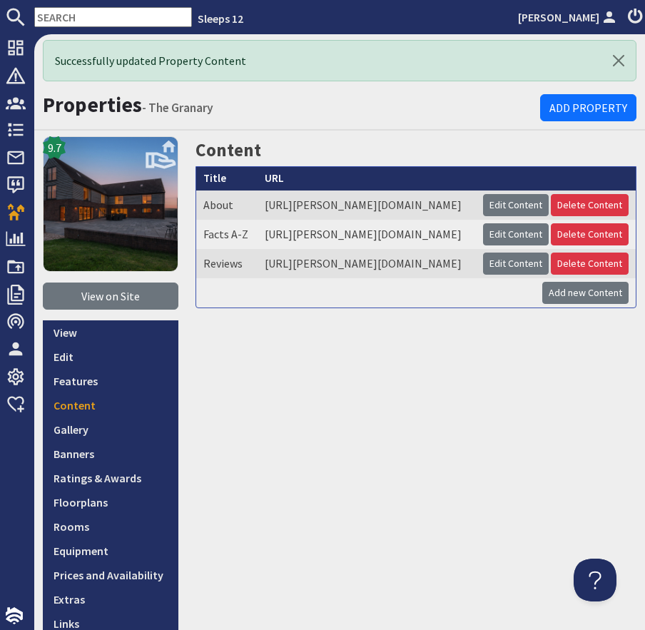
click at [123, 25] on input "text" at bounding box center [113, 17] width 158 height 20
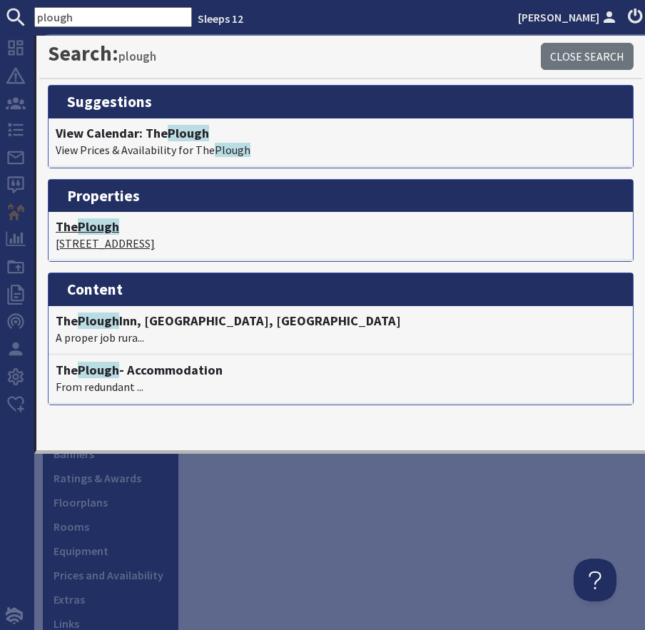
type input "plough"
click at [73, 231] on h4 "The Plough" at bounding box center [341, 227] width 570 height 16
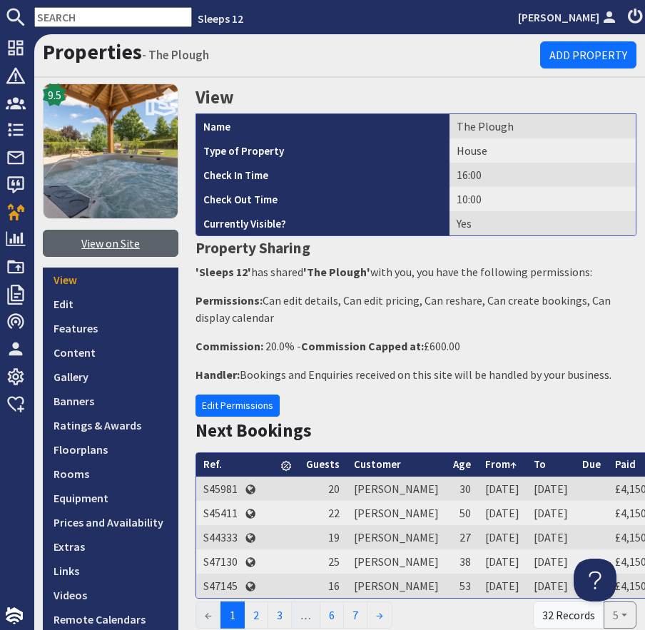
click at [127, 233] on link "View on Site" at bounding box center [111, 243] width 136 height 27
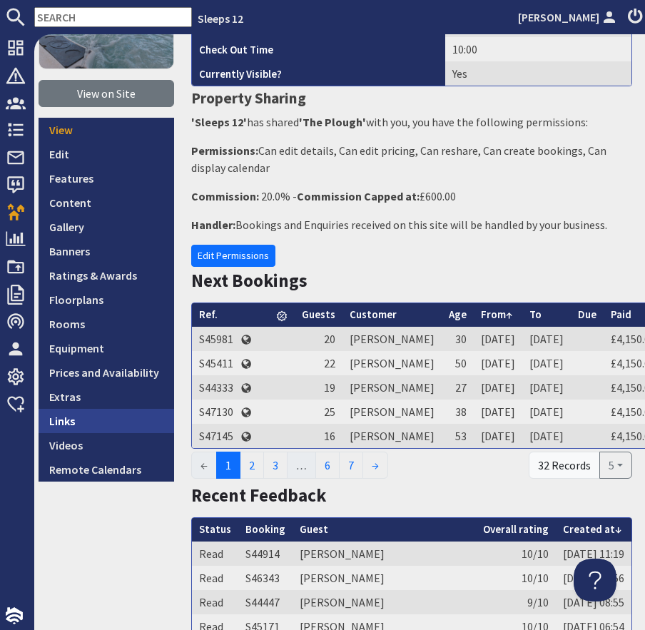
scroll to position [141, 4]
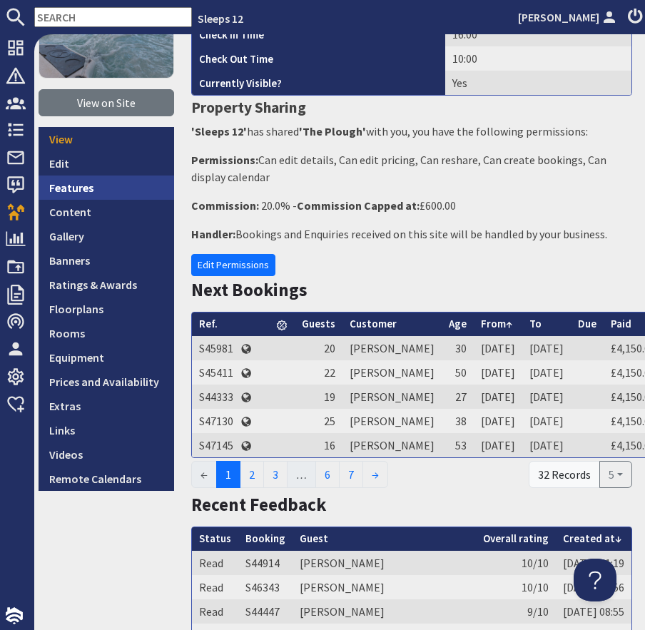
click at [121, 183] on link "Features" at bounding box center [107, 188] width 136 height 24
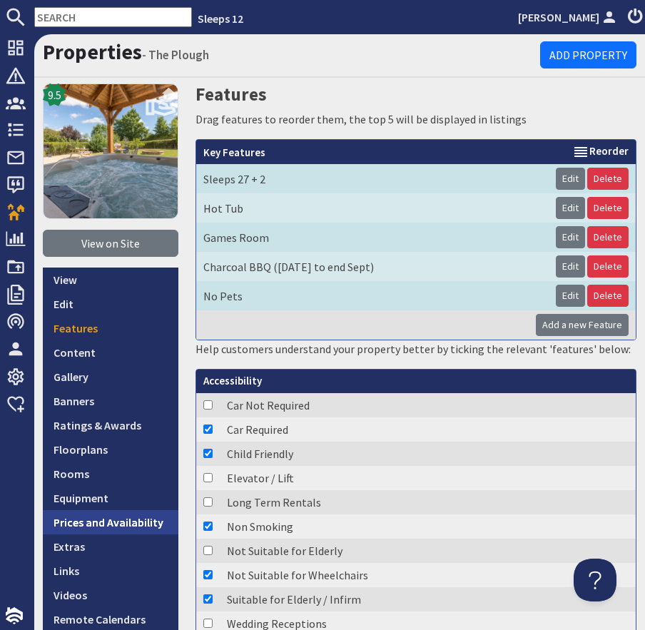
click at [101, 522] on link "Prices and Availability" at bounding box center [111, 522] width 136 height 24
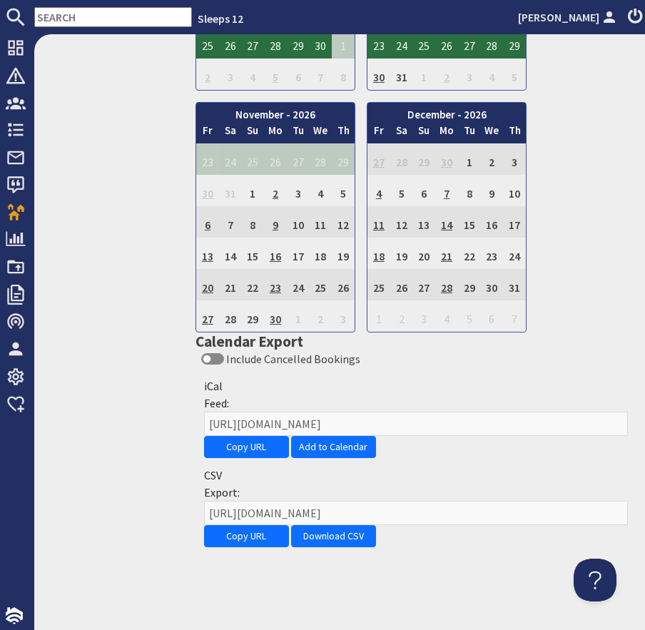
scroll to position [2716, 0]
click at [250, 453] on button "Copy URL" at bounding box center [246, 447] width 85 height 22
click at [241, 453] on button "Copy URL" at bounding box center [246, 447] width 85 height 22
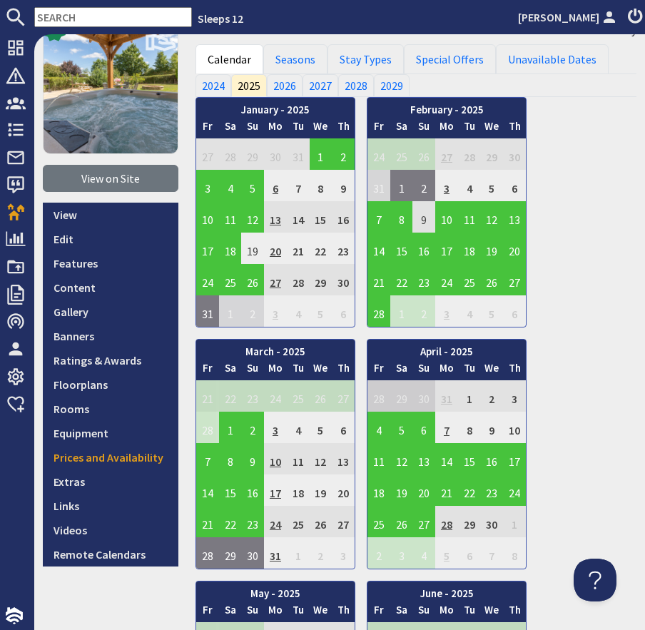
scroll to position [0, 0]
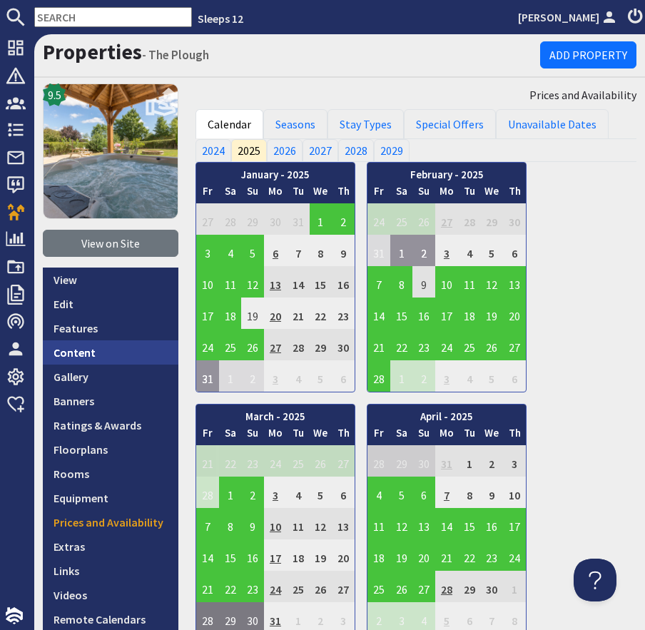
click at [65, 353] on link "Content" at bounding box center [111, 352] width 136 height 24
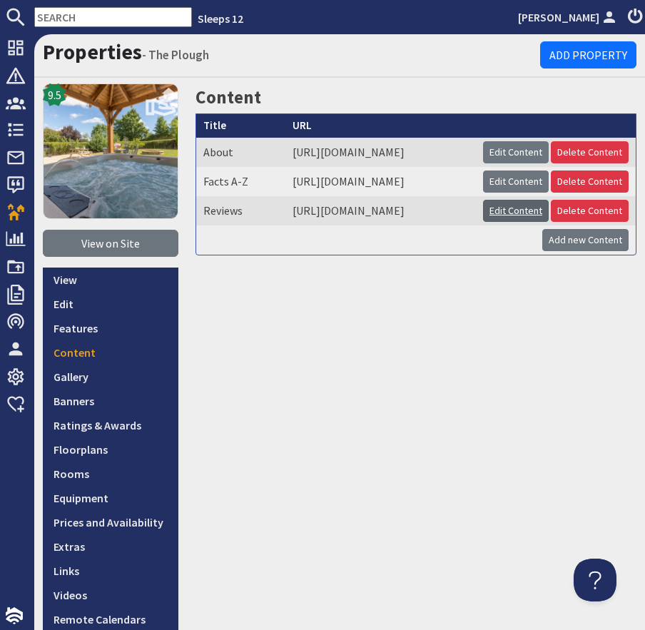
click at [508, 222] on link "Edit Content" at bounding box center [516, 211] width 66 height 22
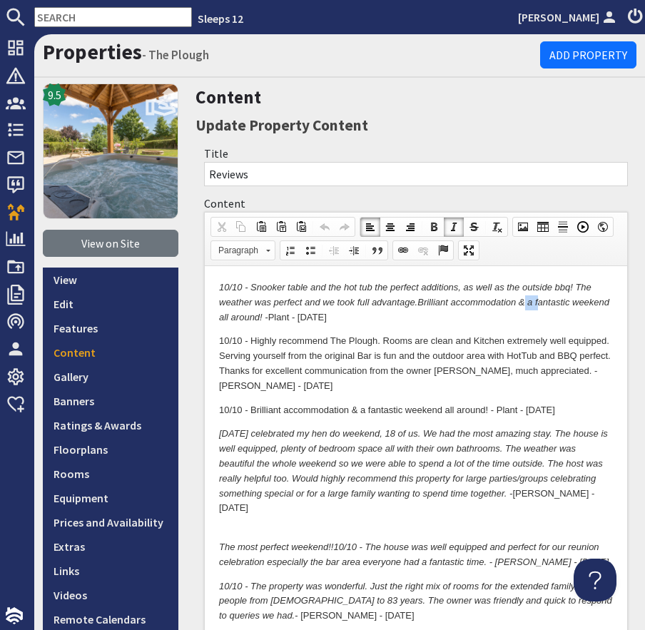
drag, startPoint x: 525, startPoint y: 302, endPoint x: 537, endPoint y: 303, distance: 12.2
click at [537, 303] on em "10/10 - Snooker table and the hot tub the perfect additions, as well as the out…" at bounding box center [414, 301] width 390 height 41
drag, startPoint x: 415, startPoint y: 301, endPoint x: 518, endPoint y: 305, distance: 102.9
click at [518, 305] on em "10/10 - Snooker table and the hot tub the perfect additions, as well as the out…" at bounding box center [414, 301] width 390 height 41
click at [288, 318] on p "10/10 - Snooker table and the hot tub the perfect additions, as well as the out…" at bounding box center [416, 302] width 394 height 44
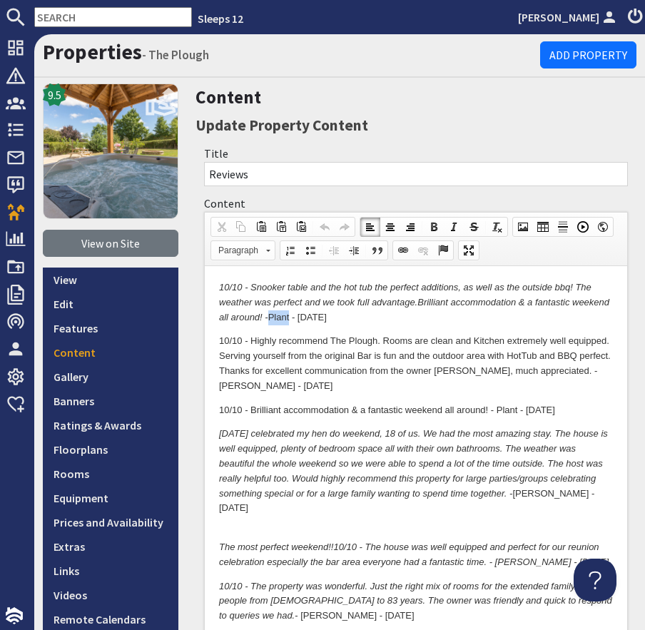
click at [288, 318] on p "10/10 - Snooker table and the hot tub the perfect additions, as well as the out…" at bounding box center [416, 302] width 394 height 44
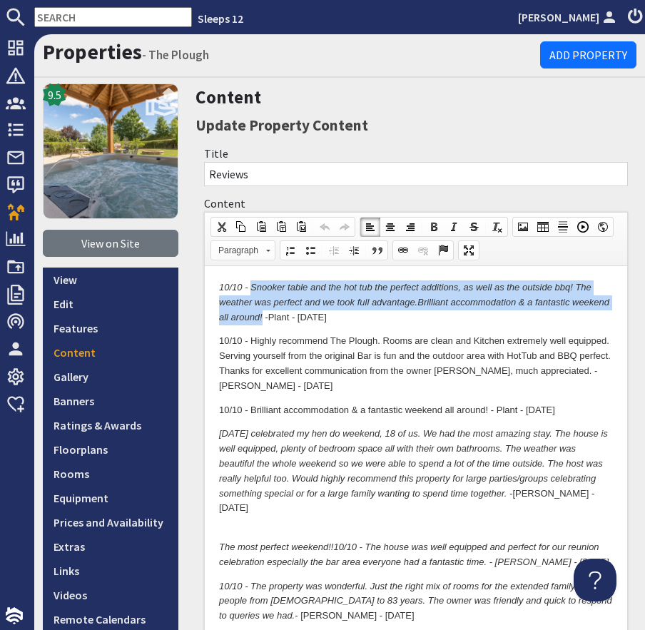
drag, startPoint x: 263, startPoint y: 317, endPoint x: 250, endPoint y: 287, distance: 32.6
click at [250, 287] on em "10/10 - Snooker table and the hot tub the perfect additions, as well as the out…" at bounding box center [414, 301] width 390 height 41
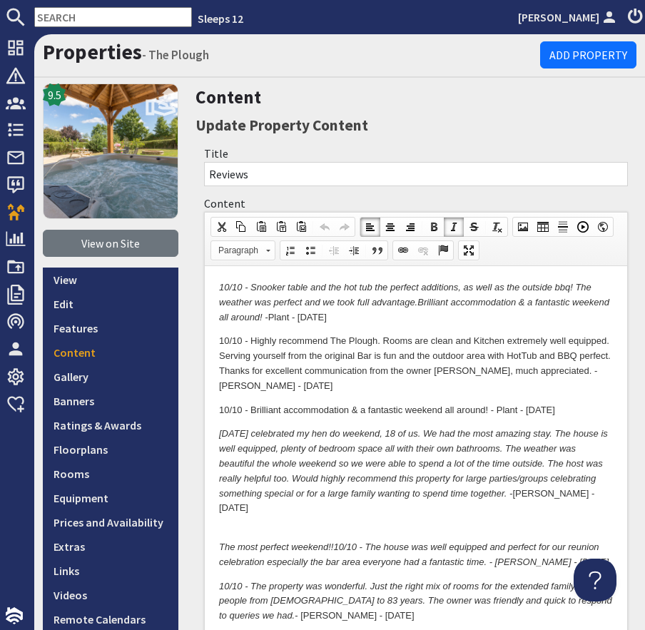
click at [338, 437] on em "10/10 - We celebrated my hen do weekend, 18 of us. We had the most amazing stay…" at bounding box center [413, 462] width 389 height 70
drag, startPoint x: 252, startPoint y: 338, endPoint x: 375, endPoint y: 336, distance: 123.5
click at [375, 336] on p "10/10 - Highly recommend The Plough. Rooms are clean and Kitchen extremely well…" at bounding box center [416, 362] width 394 height 59
click at [576, 370] on p "10/10 - Highly recommend The Plough. Rooms are clean and Kitchen extremely well…" at bounding box center [416, 362] width 394 height 59
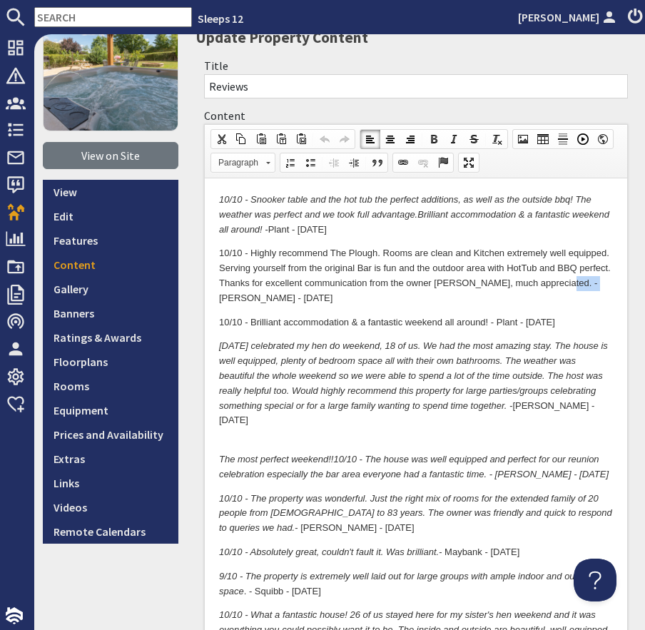
scroll to position [91, 0]
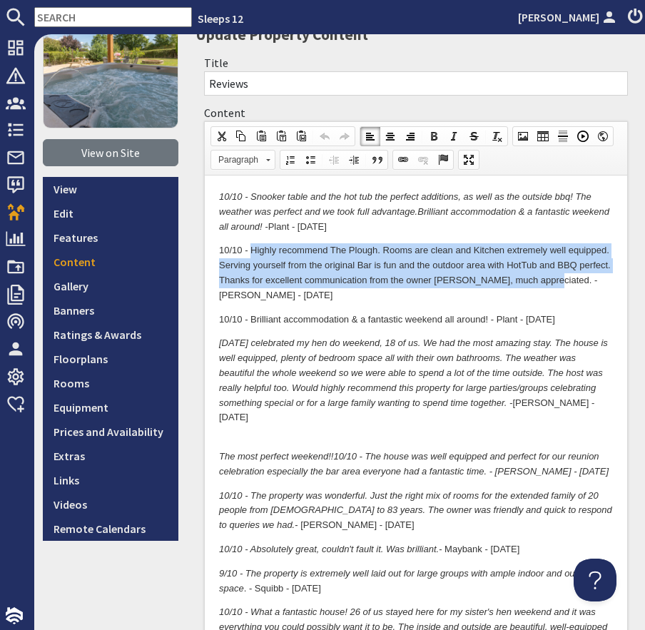
drag, startPoint x: 548, startPoint y: 279, endPoint x: 250, endPoint y: 248, distance: 299.9
click at [251, 248] on p "10/10 - Highly recommend The Plough. Rooms are clean and Kitchen extremely well…" at bounding box center [416, 272] width 394 height 59
drag, startPoint x: 253, startPoint y: 318, endPoint x: 563, endPoint y: 323, distance: 310.5
click at [563, 323] on p "10/10 - Brilliant accommodation & a fantastic weekend all around! - Plant - Aug…" at bounding box center [416, 319] width 394 height 15
click at [331, 315] on p "10/10 - Brilliant accommodation & a fantastic weekend all around! - Plant - Aug…" at bounding box center [416, 319] width 394 height 15
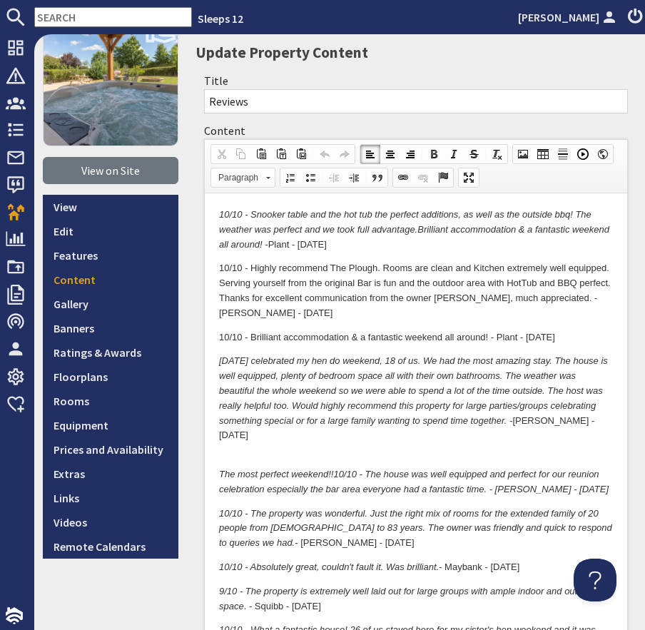
scroll to position [77, 0]
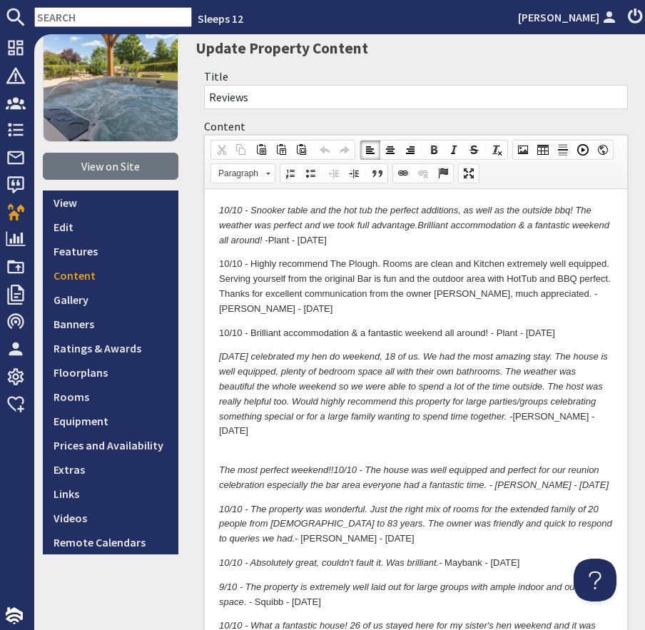
drag, startPoint x: 580, startPoint y: 327, endPoint x: 188, endPoint y: 328, distance: 391.8
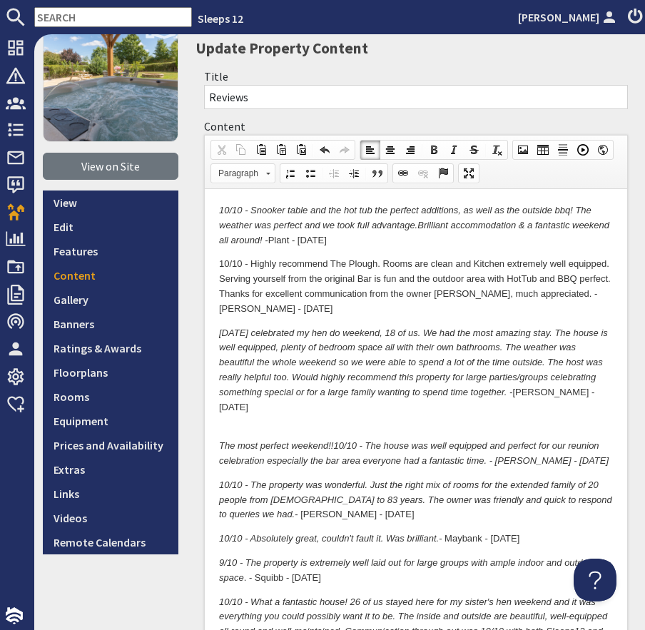
click at [424, 375] on em "10/10 - We celebrated my hen do weekend, 18 of us. We had the most amazing stay…" at bounding box center [413, 362] width 389 height 70
click at [283, 423] on p "The most perfect weekend!!10/10 - The house was well equipped and perfect for o…" at bounding box center [416, 445] width 394 height 44
click at [444, 334] on em "10/10 - We celebrated my hen do weekend, 18 of us. We had the most amazing stay…" at bounding box center [413, 362] width 389 height 70
drag, startPoint x: 441, startPoint y: 333, endPoint x: 567, endPoint y: 327, distance: 126.5
click at [567, 327] on em "10/10 - We celebrated my hen do weekend, 18 of us. We had the most amazing stay…" at bounding box center [413, 362] width 389 height 70
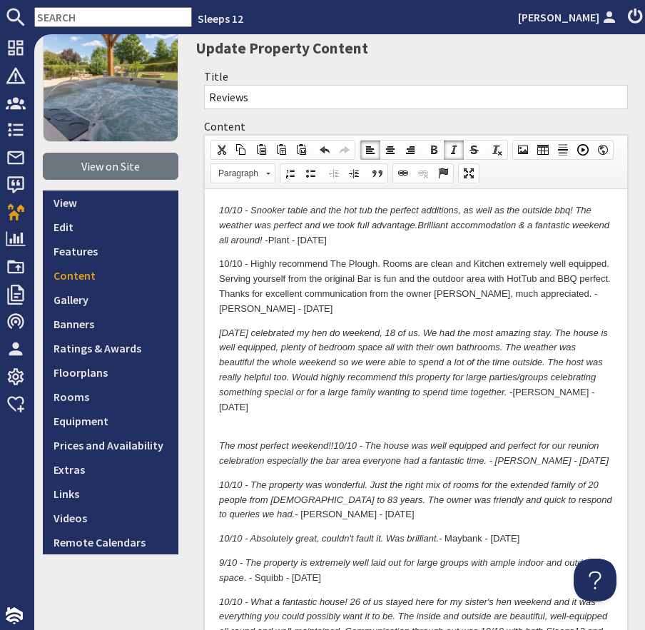
click at [532, 395] on p "10/10 - We celebrated my hen do weekend, 18 of us. We had the most amazing stay…" at bounding box center [416, 369] width 394 height 89
drag, startPoint x: 508, startPoint y: 396, endPoint x: 253, endPoint y: 335, distance: 262.6
click at [253, 335] on em "10/10 - We celebrated my hen do weekend, 18 of us. We had the most amazing stay…" at bounding box center [413, 362] width 389 height 70
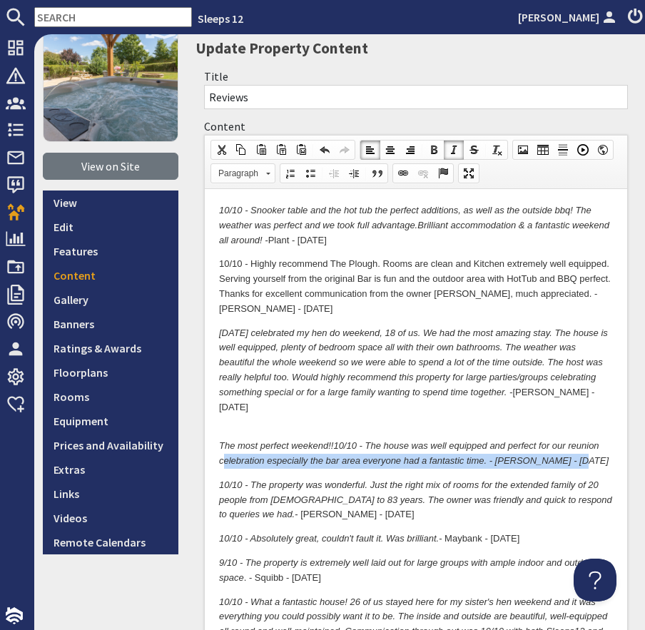
drag, startPoint x: 595, startPoint y: 452, endPoint x: 225, endPoint y: 442, distance: 369.8
click at [225, 442] on p "The most perfect weekend!!10/10 - The house was well equipped and perfect for o…" at bounding box center [416, 445] width 394 height 44
click at [282, 439] on p "The most perfect weekend!!10/10 - The house was well equipped and perfect for o…" at bounding box center [416, 445] width 394 height 44
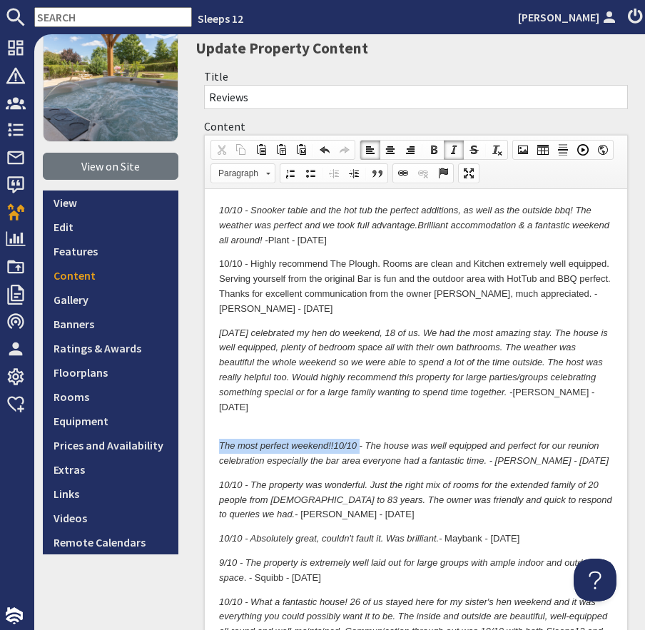
drag, startPoint x: 215, startPoint y: 429, endPoint x: 371, endPoint y: 452, distance: 158.1
click em "The most perfect weekend!!10/10 - The house was well equipped and perfect for o…"
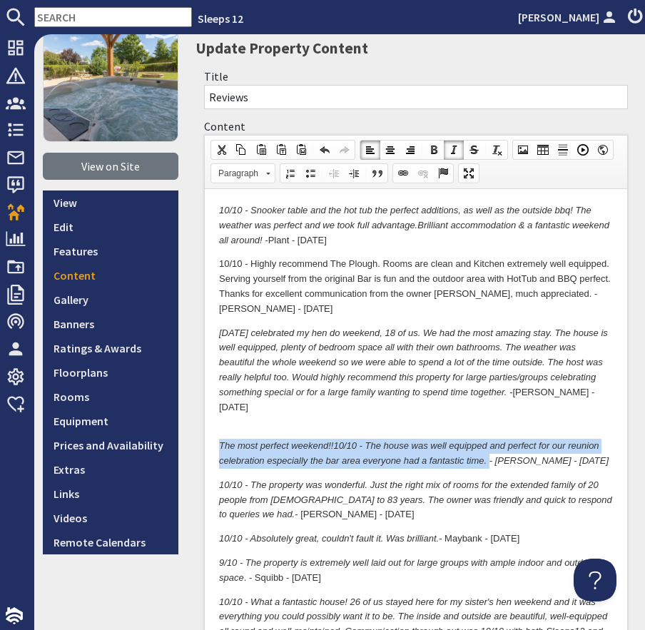
drag, startPoint x: 488, startPoint y: 442, endPoint x: 203, endPoint y: 427, distance: 285.9
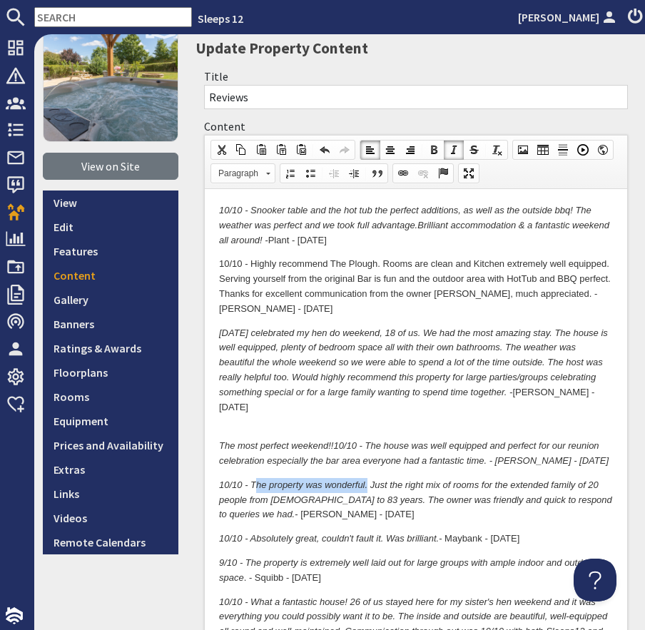
drag, startPoint x: 368, startPoint y: 470, endPoint x: 256, endPoint y: 473, distance: 112.1
click at [256, 479] on em "10/10 - The property was wonderful. Just the right mix of rooms for the extende…" at bounding box center [415, 499] width 393 height 41
click at [253, 495] on p "10/10 - The property was wonderful. Just the right mix of rooms for the extende…" at bounding box center [416, 499] width 394 height 44
click at [253, 497] on p "10/10 - The property was wonderful. Just the right mix of rooms for the extende…" at bounding box center [416, 499] width 394 height 44
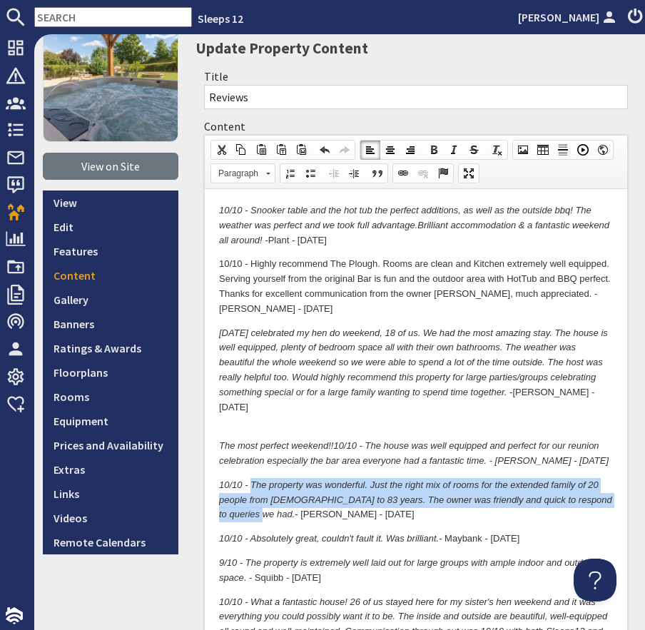
drag, startPoint x: 237, startPoint y: 497, endPoint x: 252, endPoint y: 466, distance: 34.8
click at [252, 477] on p "10/10 - The property was wonderful. Just the right mix of rooms for the extende…" at bounding box center [416, 499] width 394 height 44
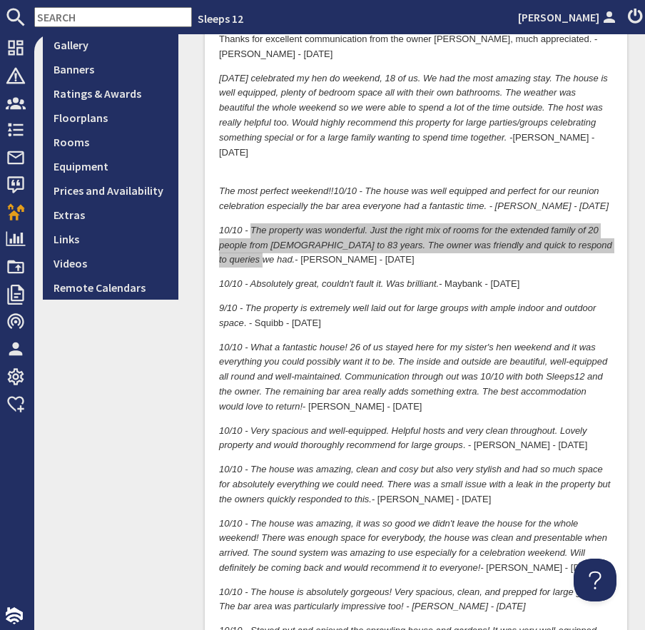
scroll to position [332, 0]
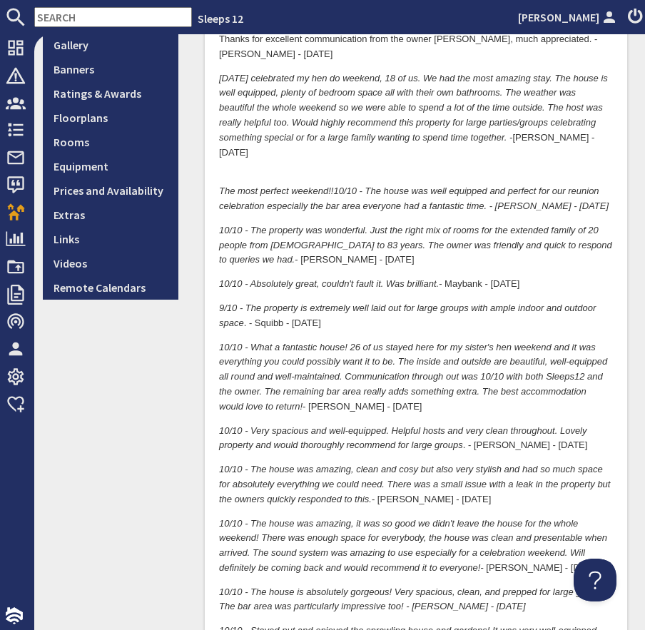
click at [290, 278] on em "10/10 - Absolutely great, couldn't fault it. Was brilliant." at bounding box center [329, 283] width 220 height 11
drag, startPoint x: 321, startPoint y: 269, endPoint x: 383, endPoint y: 267, distance: 62.1
click at [383, 278] on em "10/10 - Absolutely great, couldn't fault it. Was brilliant." at bounding box center [329, 283] width 220 height 11
click at [471, 277] on p "10/10 - Absolutely great, couldn't fault it. Was brilliant. - Maybank - Apr 25" at bounding box center [416, 284] width 394 height 15
click at [472, 277] on p "10/10 - Absolutely great, couldn't fault it. Was brilliant. - Maybank - Apr 25" at bounding box center [416, 284] width 394 height 15
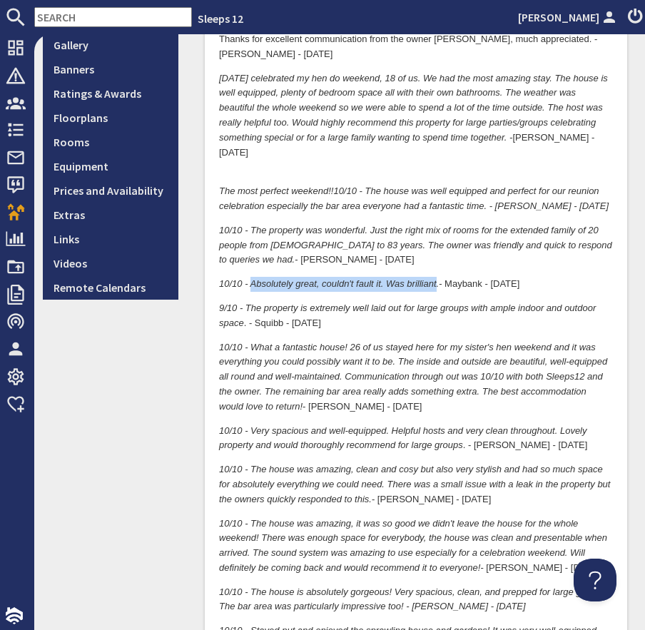
drag, startPoint x: 437, startPoint y: 270, endPoint x: 253, endPoint y: 267, distance: 184.9
click at [253, 278] on em "10/10 - Absolutely great, couldn't fault it. Was brilliant." at bounding box center [329, 283] width 220 height 11
drag, startPoint x: 248, startPoint y: 294, endPoint x: 289, endPoint y: 294, distance: 41.4
click at [297, 303] on em "9/10 - The property is extremely well laid out for large groups with ample indo…" at bounding box center [407, 316] width 377 height 26
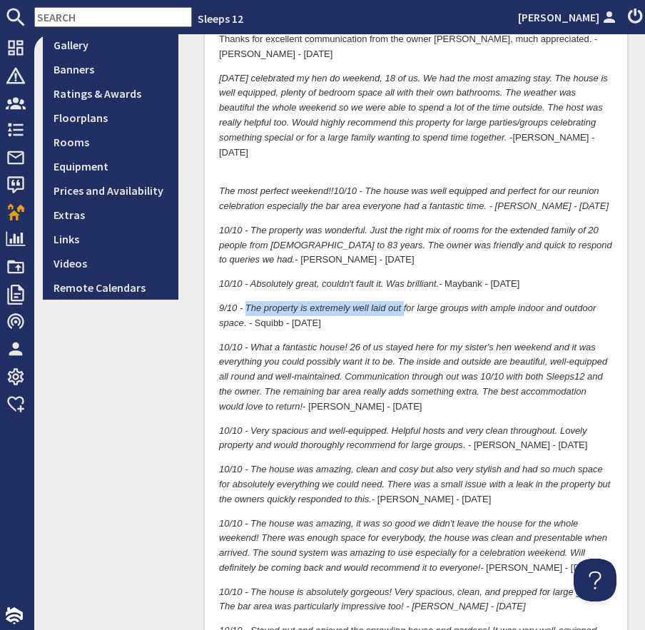
drag, startPoint x: 255, startPoint y: 293, endPoint x: 403, endPoint y: 291, distance: 147.7
click at [403, 303] on em "9/10 - The property is extremely well laid out for large groups with ample indo…" at bounding box center [407, 316] width 377 height 26
click at [273, 306] on p "9/10 - The property is extremely well laid out for large groups with ample indo…" at bounding box center [416, 316] width 394 height 30
drag, startPoint x: 247, startPoint y: 310, endPoint x: 246, endPoint y: 293, distance: 16.5
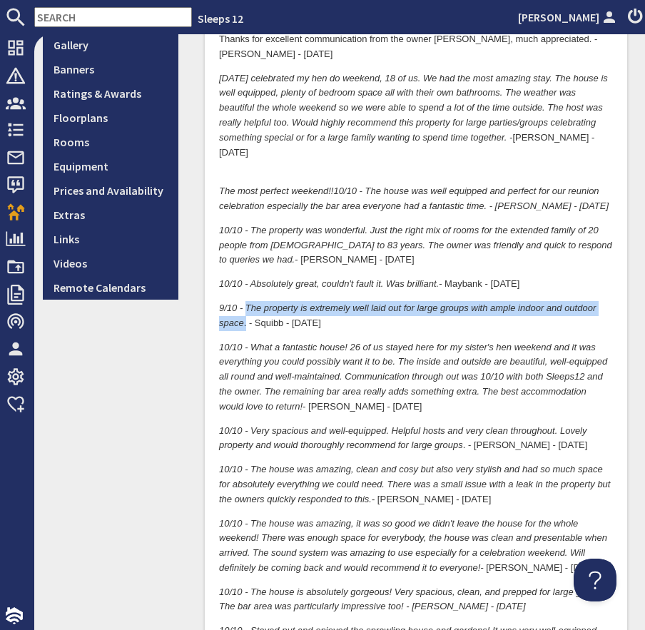
click at [246, 301] on p "9/10 - The property is extremely well laid out for large groups with ample indo…" at bounding box center [416, 316] width 394 height 30
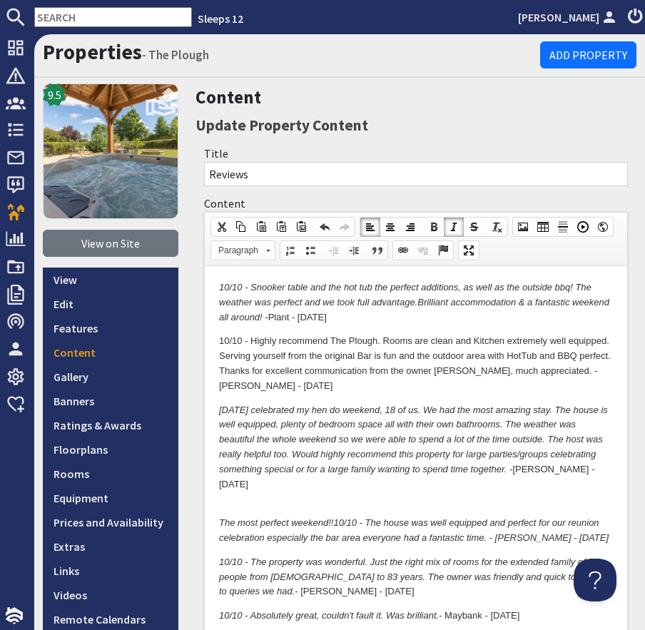
click at [118, 13] on input "text" at bounding box center [113, 17] width 158 height 20
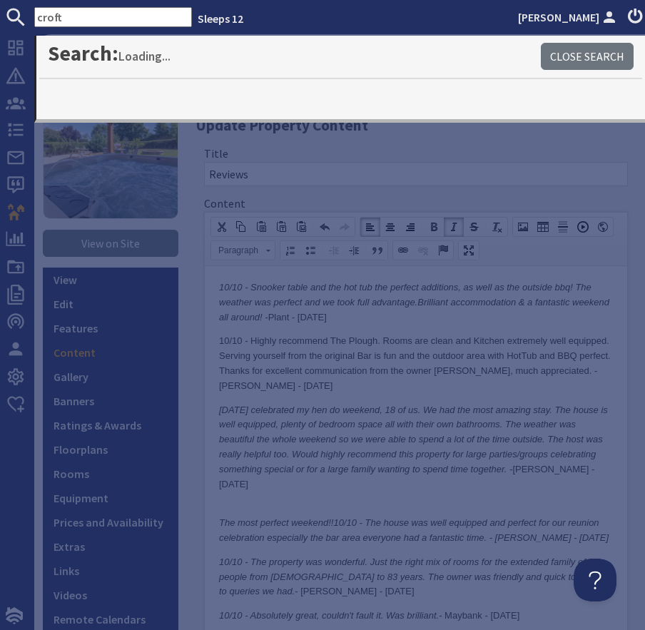
type input "croft"
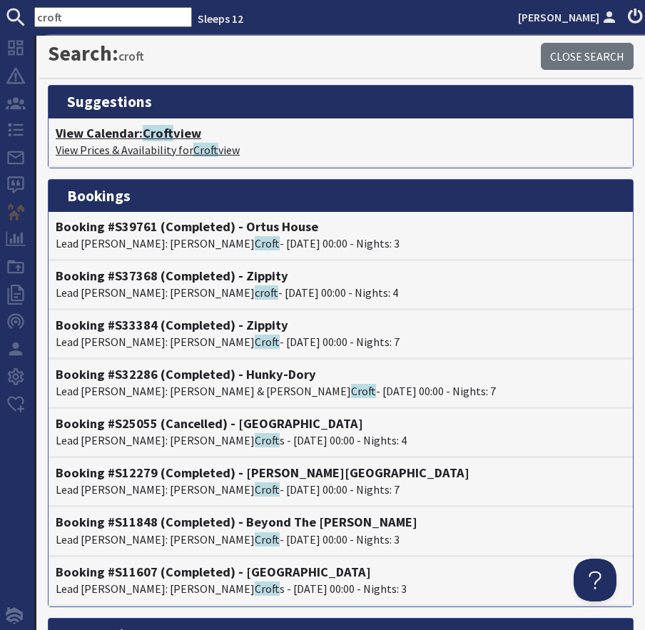
click at [154, 134] on span "Croft" at bounding box center [158, 133] width 31 height 16
type textarea "<p><em>10/10 - Snooker table and the hot tub the perfect additions, as well as …"
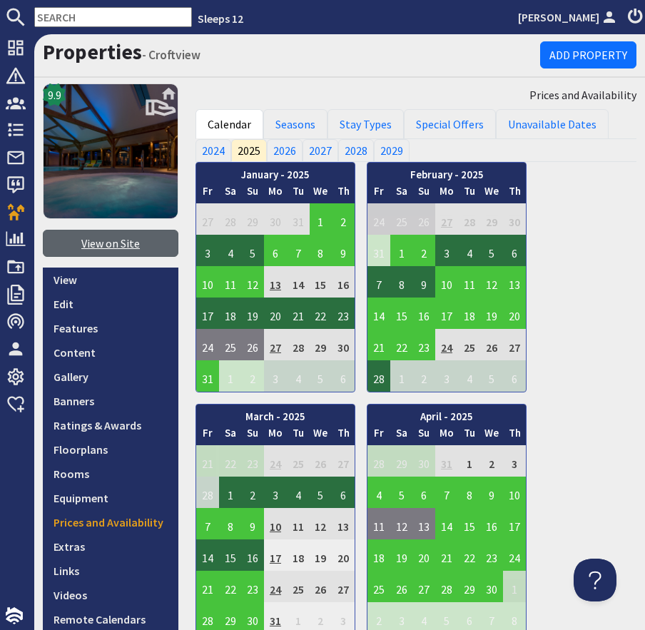
click at [111, 243] on link "View on Site" at bounding box center [111, 243] width 136 height 27
click at [56, 20] on input "text" at bounding box center [113, 17] width 158 height 20
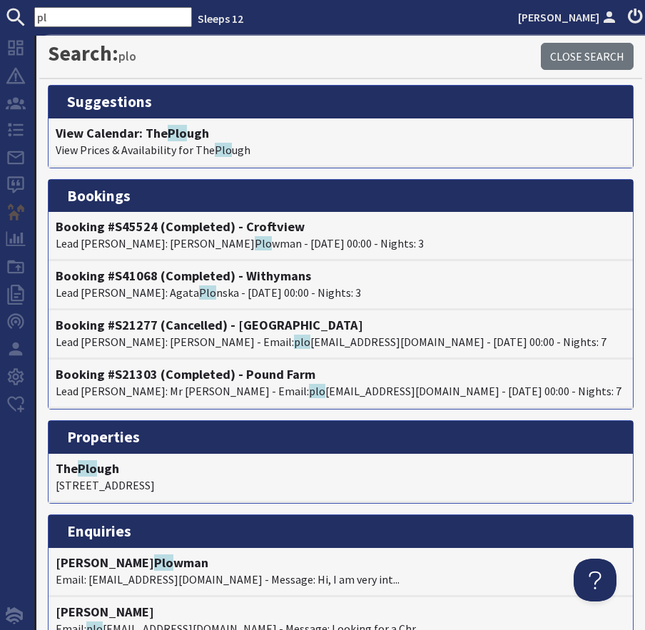
type input "p"
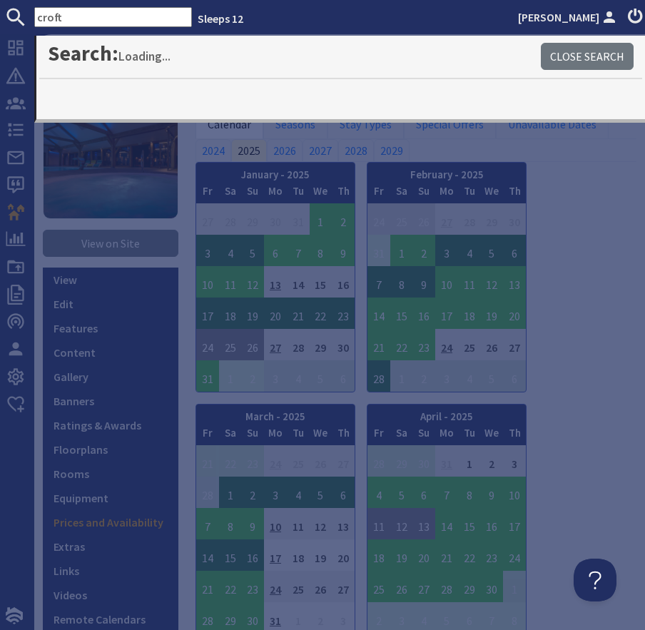
type input "croft"
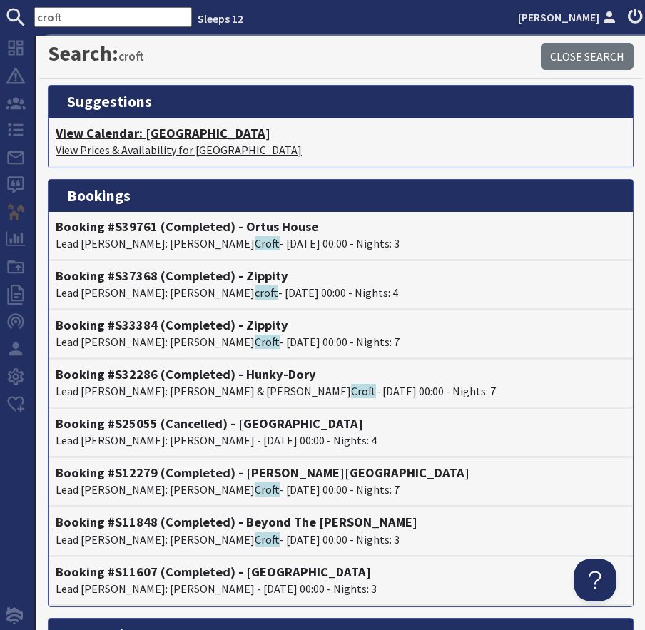
click at [153, 129] on h4 "View Calendar: Croftview" at bounding box center [341, 134] width 570 height 16
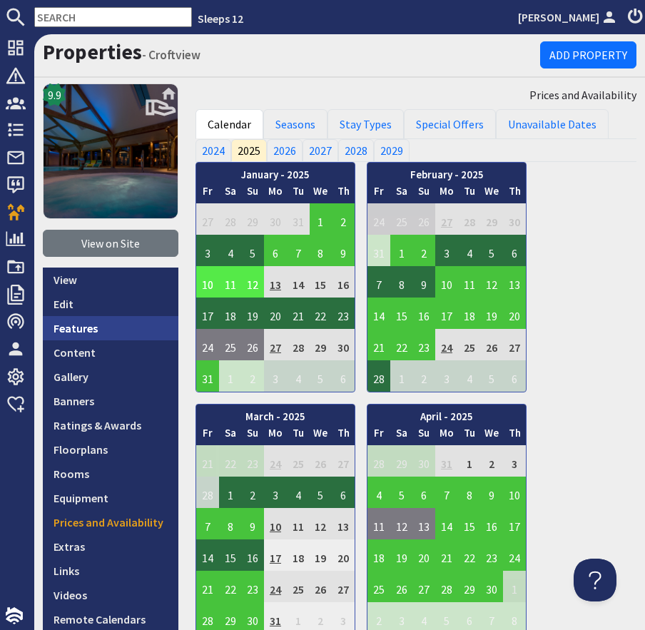
click at [108, 323] on link "Features" at bounding box center [111, 328] width 136 height 24
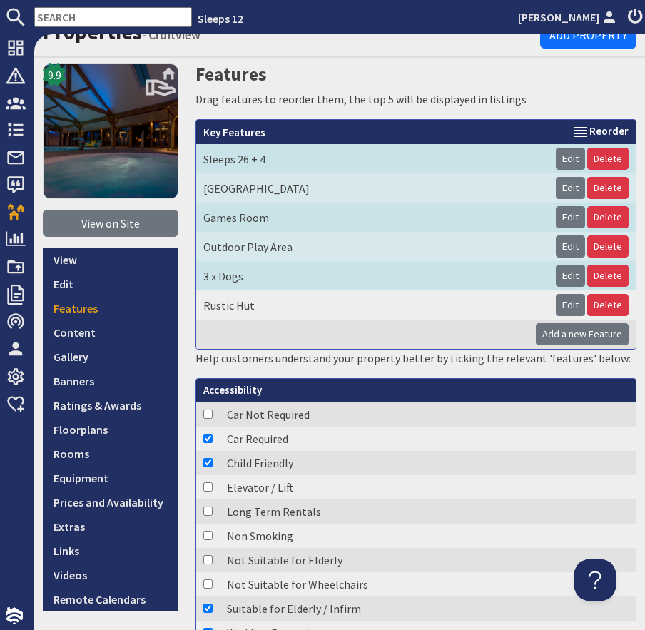
scroll to position [24, 0]
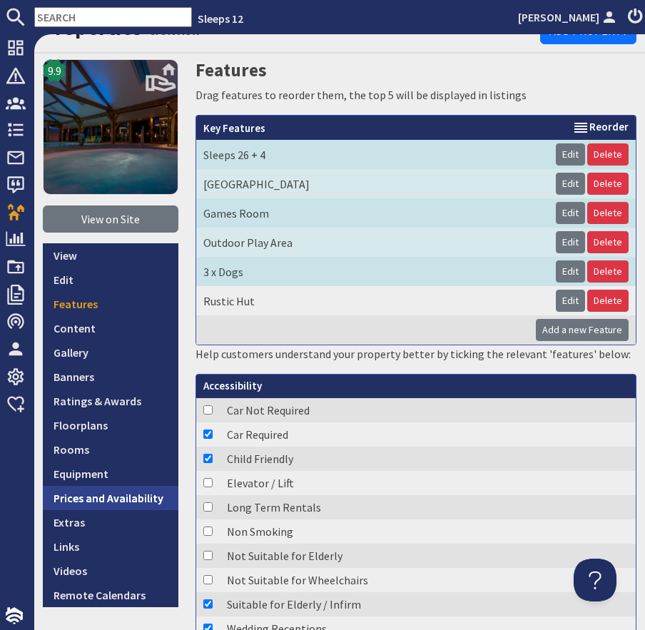
click at [95, 495] on link "Prices and Availability" at bounding box center [111, 498] width 136 height 24
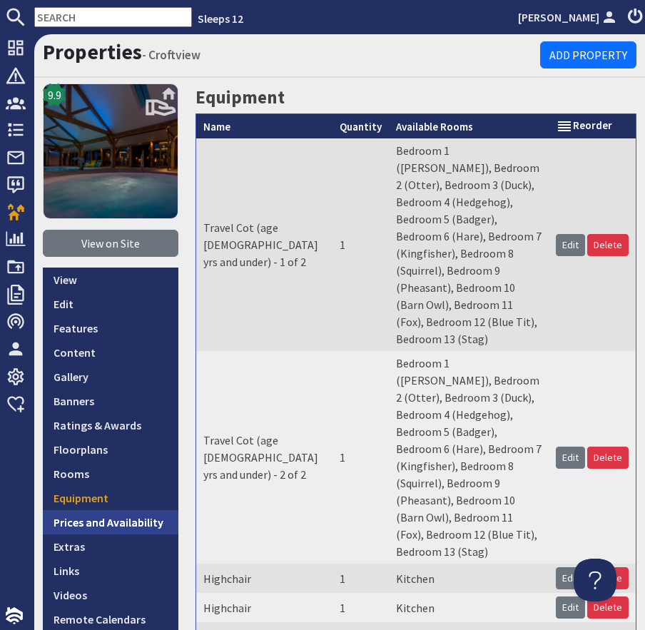
click at [70, 522] on link "Prices and Availability" at bounding box center [111, 522] width 136 height 24
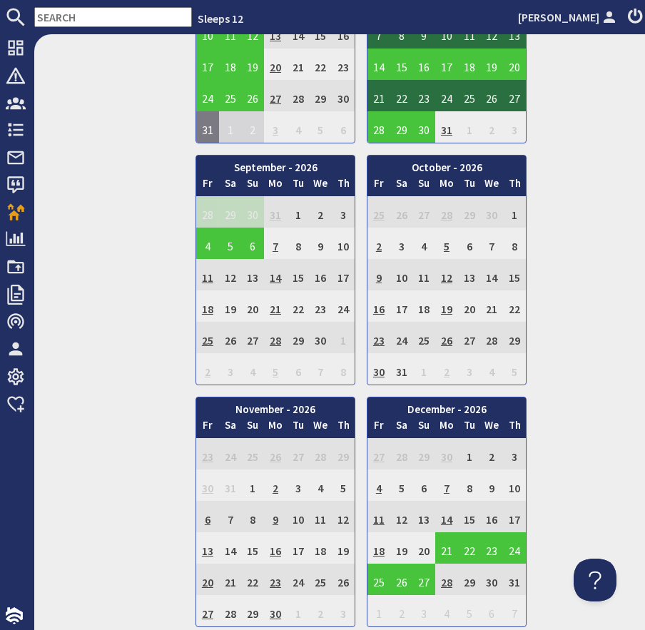
scroll to position [2716, 0]
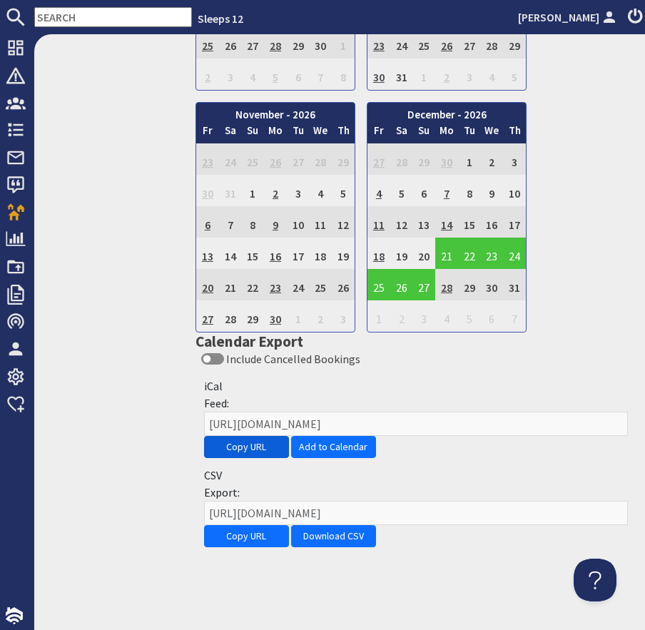
click at [243, 442] on button "Copy URL" at bounding box center [246, 447] width 85 height 22
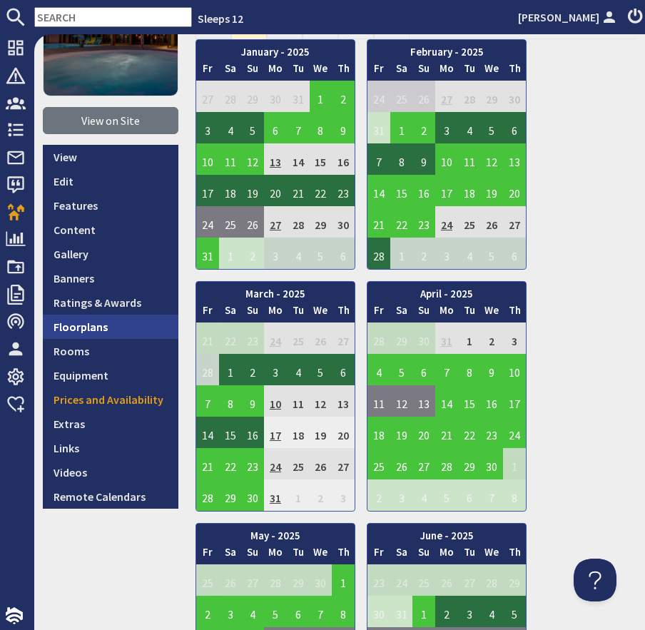
scroll to position [124, 0]
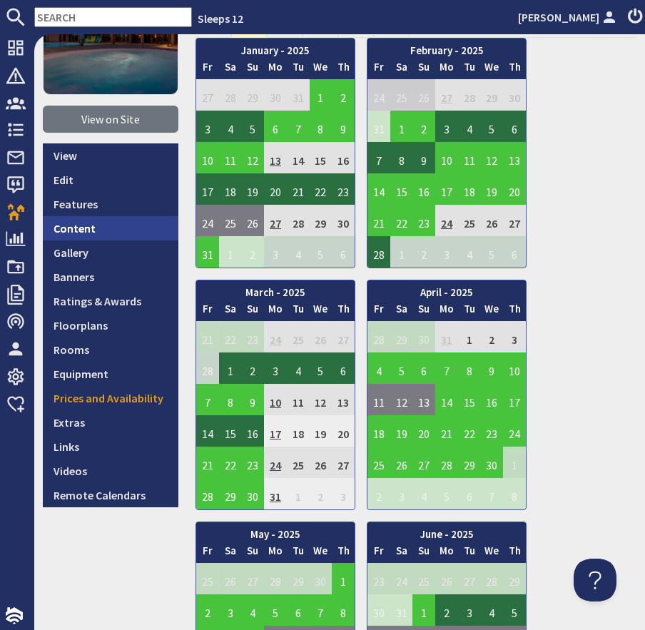
click at [121, 224] on link "Content" at bounding box center [111, 228] width 136 height 24
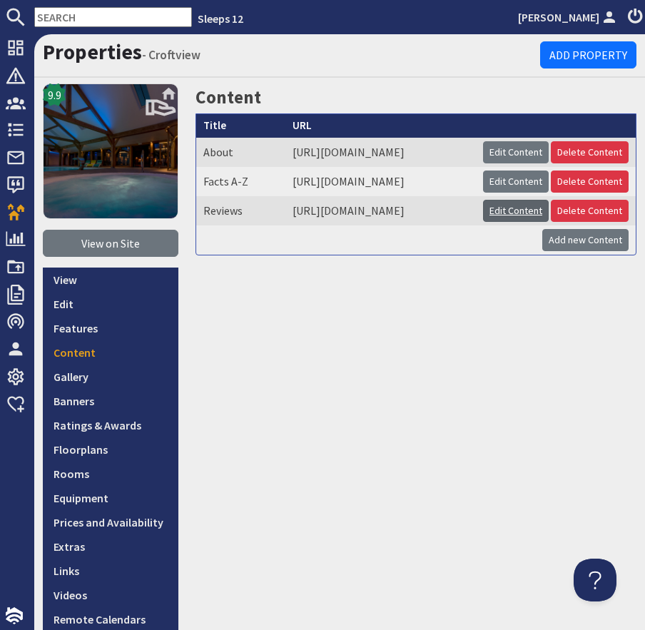
click at [531, 222] on link "Edit Content" at bounding box center [516, 211] width 66 height 22
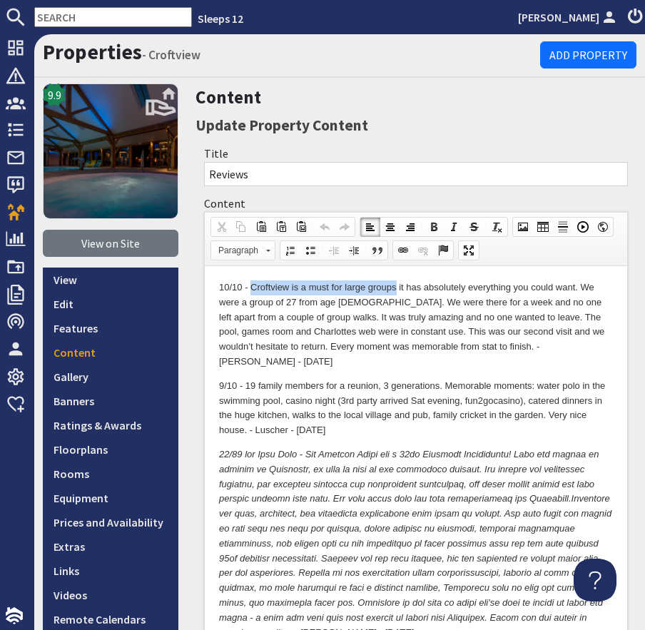
drag, startPoint x: 251, startPoint y: 285, endPoint x: 396, endPoint y: 280, distance: 145.7
click at [397, 281] on p "10/10 - Croftview is a must for large groups it has absolutely everything you c…" at bounding box center [416, 324] width 394 height 89
click at [469, 345] on p "10/10 - Croftview is a must for large groups it has absolutely everything you c…" at bounding box center [416, 324] width 394 height 89
click at [470, 345] on p "10/10 - Croftview is a must for large groups it has absolutely everything you c…" at bounding box center [416, 324] width 394 height 89
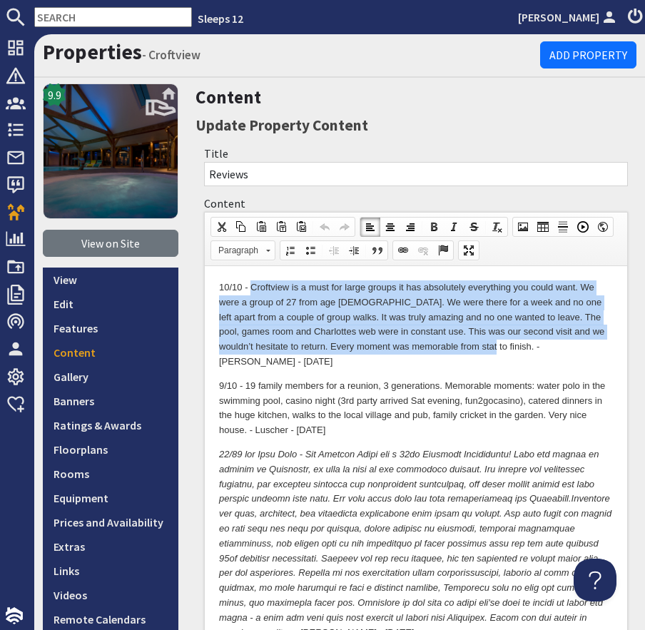
drag, startPoint x: 451, startPoint y: 349, endPoint x: 250, endPoint y: 288, distance: 210.2
click at [250, 288] on p "10/10 - Croftview is a must for large groups it has absolutely everything you c…" at bounding box center [416, 324] width 394 height 89
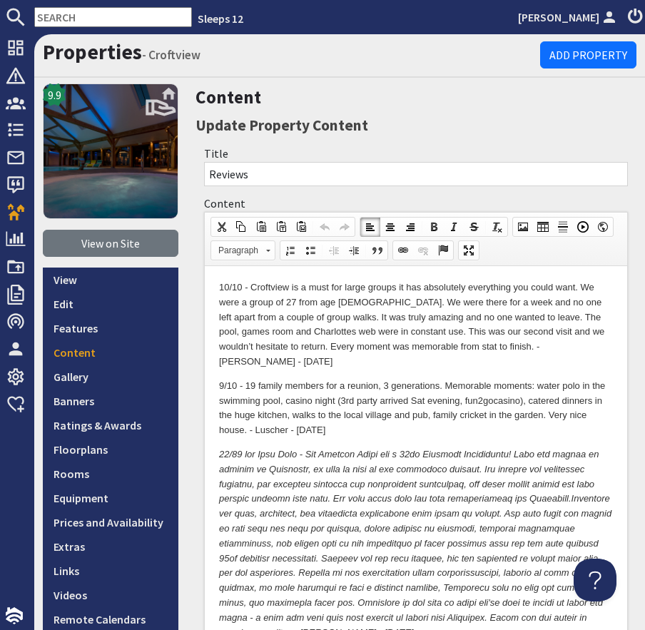
click at [300, 378] on p "9/10 - 19 family members for a reunion, 3 generations. Memorable moments: water…" at bounding box center [416, 407] width 394 height 59
drag, startPoint x: 549, startPoint y: 403, endPoint x: 246, endPoint y: 420, distance: 303.8
click at [243, 419] on p "9/10 - 19 family members for a reunion, 3 generations. Memorable moments: water…" at bounding box center [416, 407] width 394 height 59
click at [273, 415] on p "9/10 - 19 family members for a reunion, 3 generations. Memorable moments: water…" at bounding box center [416, 407] width 394 height 59
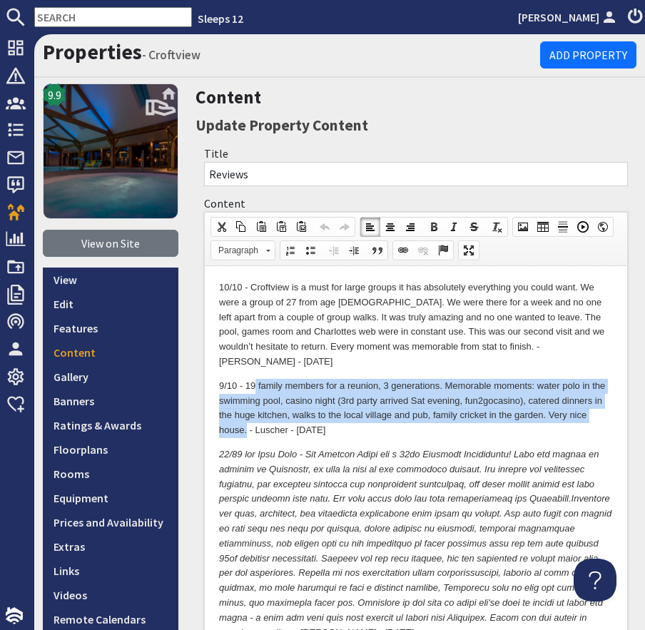
drag, startPoint x: 247, startPoint y: 417, endPoint x: 256, endPoint y: 368, distance: 49.4
click at [256, 378] on p "9/10 - 19 family members for a reunion, 3 generations. Memorable moments: water…" at bounding box center [416, 407] width 394 height 59
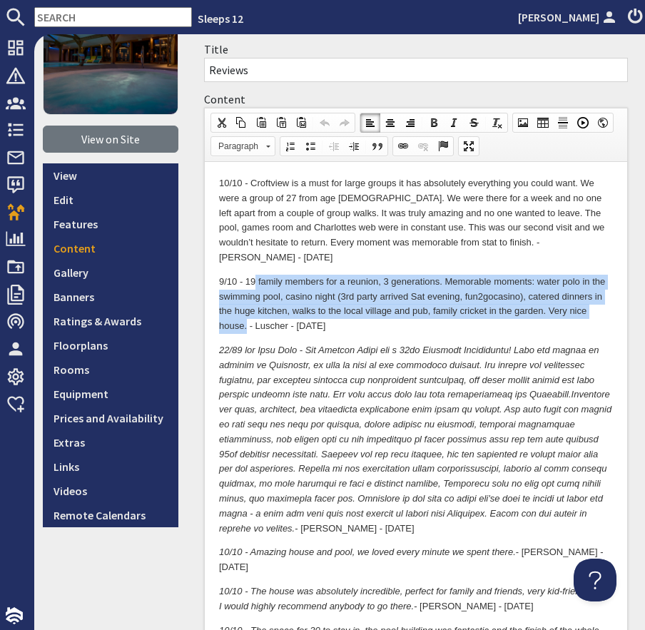
scroll to position [106, 0]
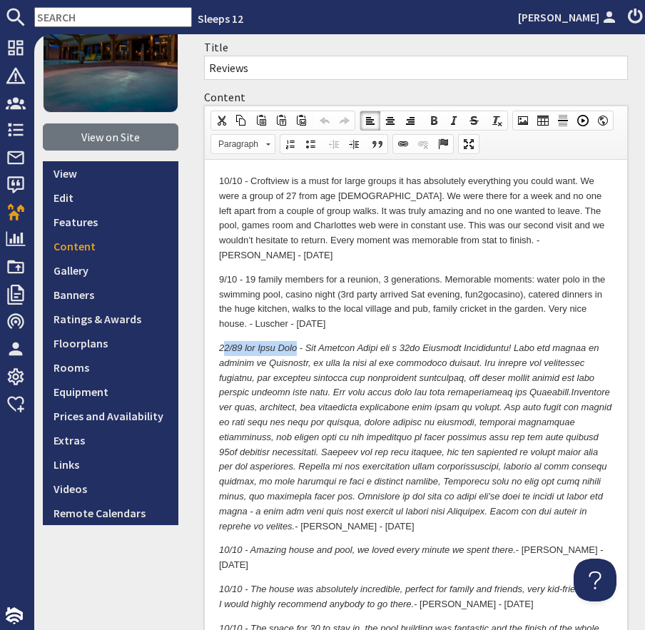
drag, startPoint x: 222, startPoint y: 333, endPoint x: 310, endPoint y: 333, distance: 88.5
click at [310, 342] on em at bounding box center [415, 436] width 393 height 189
click at [296, 342] on em at bounding box center [415, 436] width 393 height 189
drag, startPoint x: 218, startPoint y: 333, endPoint x: 310, endPoint y: 326, distance: 92.3
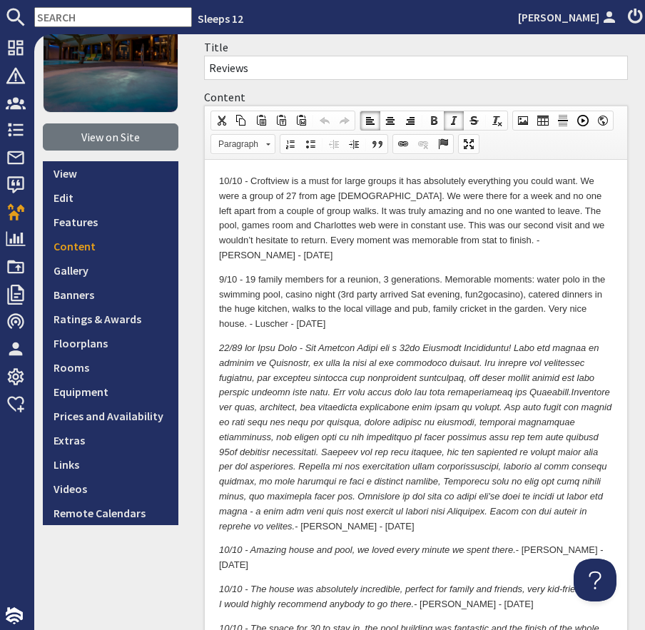
click at [325, 515] on p "- Williams - May 25" at bounding box center [416, 436] width 394 height 193
click at [325, 514] on p "- Williams - May 25" at bounding box center [416, 436] width 394 height 193
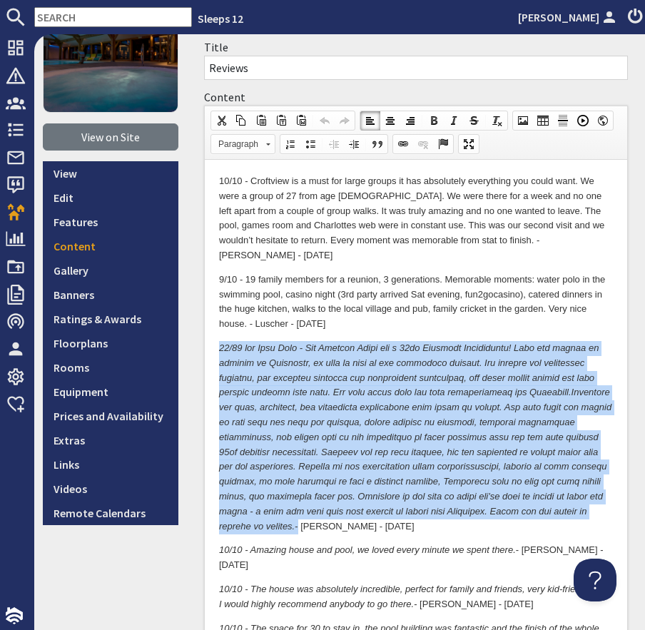
drag, startPoint x: 299, startPoint y: 507, endPoint x: 211, endPoint y: 331, distance: 196.6
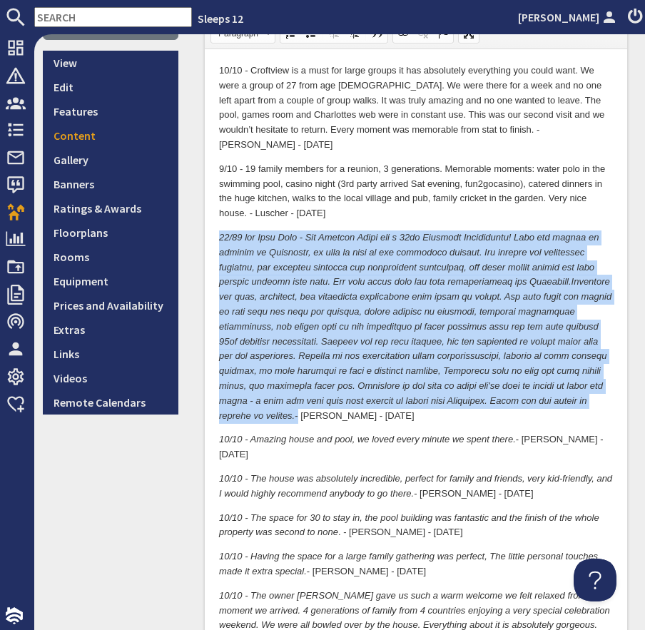
scroll to position [218, 0]
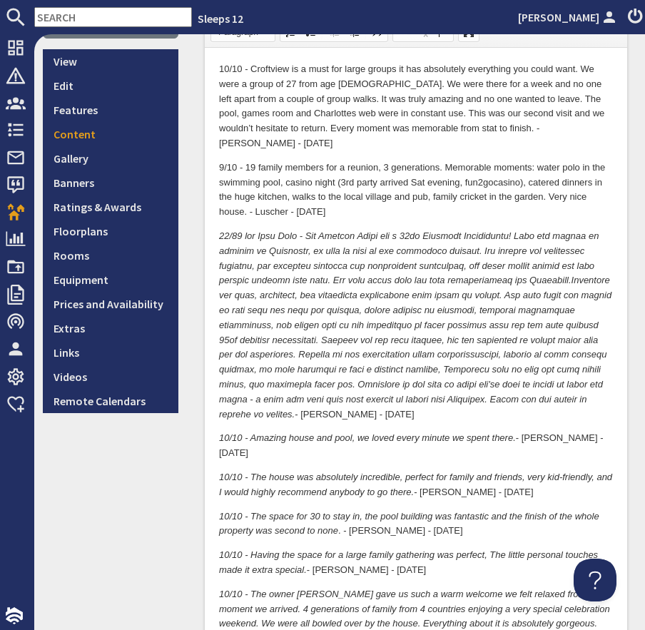
click at [246, 432] on em "10/10 - Amazing house and pool, we loved every minute we spent there." at bounding box center [367, 437] width 297 height 11
drag, startPoint x: 250, startPoint y: 422, endPoint x: 313, endPoint y: 423, distance: 63.5
click at [313, 432] on em "10/10 - Amazing house and pool, we loved every minute we spent there." at bounding box center [367, 437] width 297 height 11
click at [550, 430] on p "10/10 - Amazing house and pool, we loved every minute we spent there. - Mansfie…" at bounding box center [416, 445] width 394 height 30
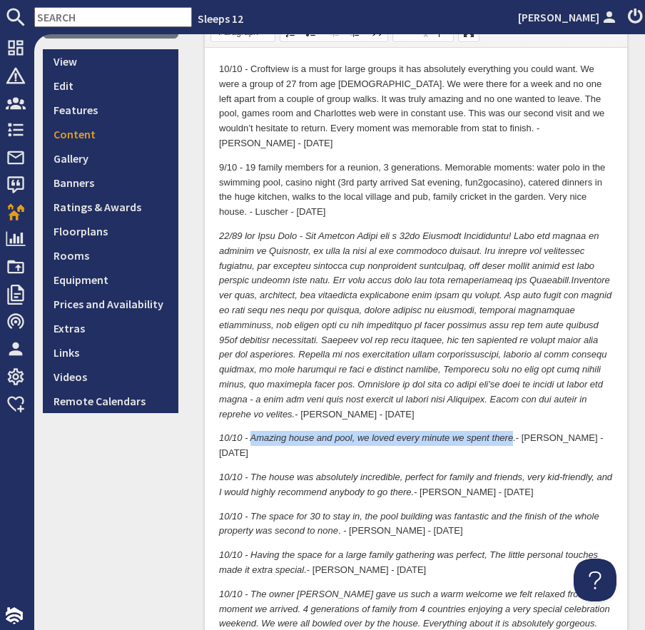
drag, startPoint x: 514, startPoint y: 425, endPoint x: 252, endPoint y: 420, distance: 262.0
click at [251, 432] on em "10/10 - Amazing house and pool, we loved every minute we spent there." at bounding box center [367, 437] width 297 height 11
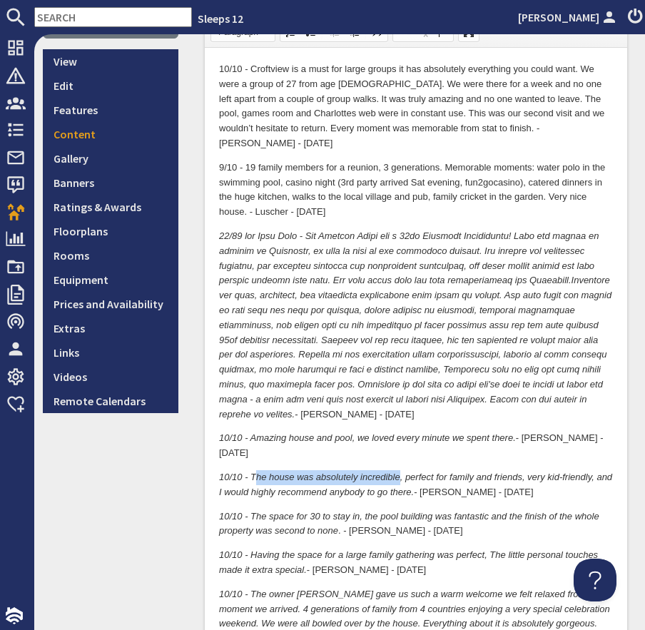
drag, startPoint x: 255, startPoint y: 446, endPoint x: 400, endPoint y: 451, distance: 145.0
click at [400, 471] on em "10/10 - The house was absolutely incredible, perfect for family and friends, ve…" at bounding box center [415, 484] width 393 height 26
click at [428, 470] on p "10/10 - The house was absolutely incredible, perfect for family and friends, ve…" at bounding box center [416, 485] width 394 height 30
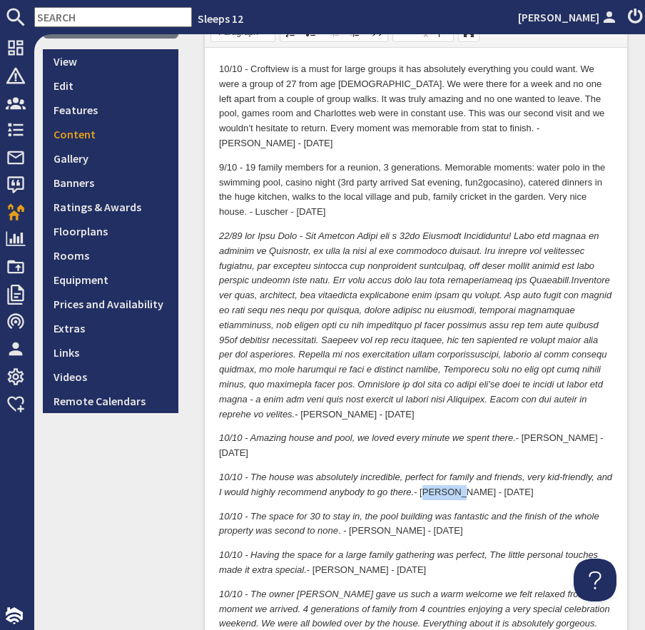
click at [429, 470] on p "10/10 - The house was absolutely incredible, perfect for family and friends, ve…" at bounding box center [416, 485] width 394 height 30
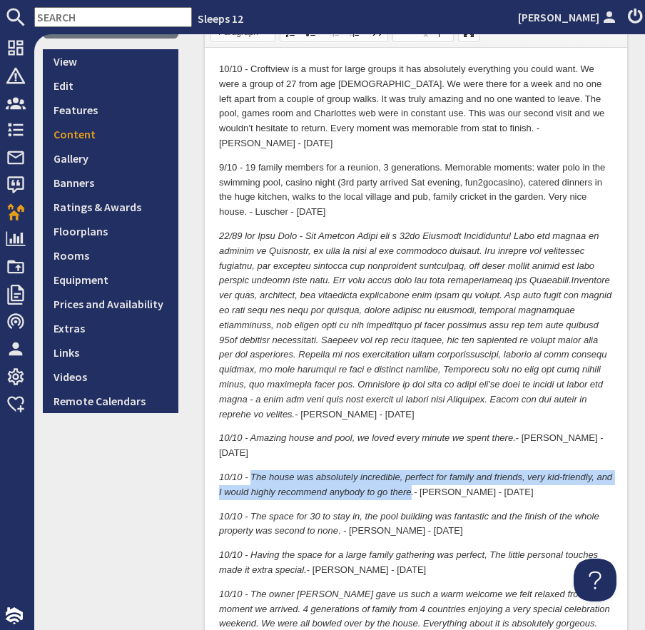
drag, startPoint x: 411, startPoint y: 460, endPoint x: 253, endPoint y: 447, distance: 158.9
click at [253, 471] on em "10/10 - The house was absolutely incredible, perfect for family and friends, ve…" at bounding box center [415, 484] width 393 height 26
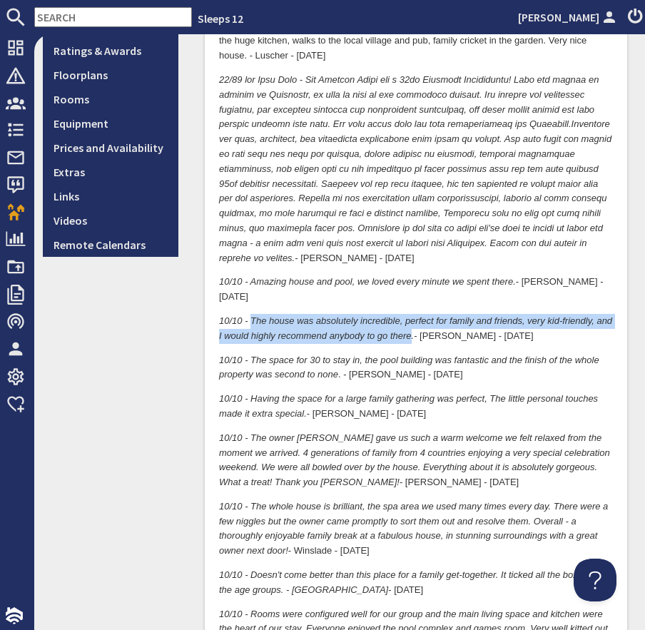
scroll to position [378, 0]
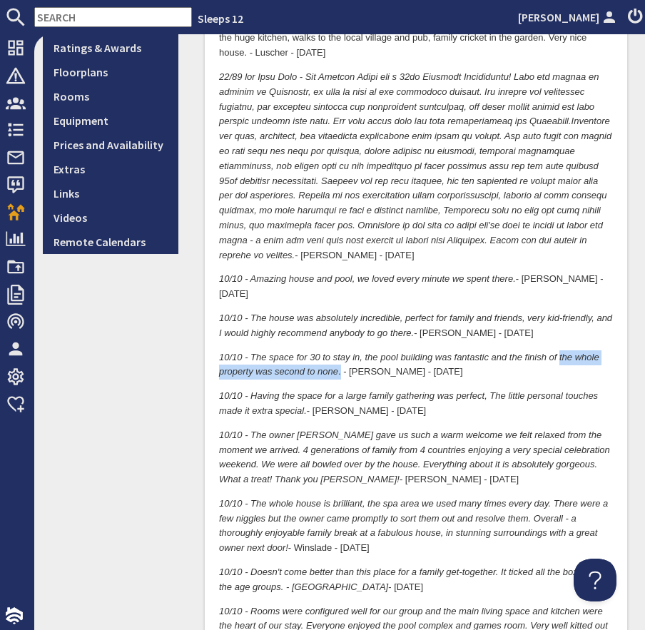
drag, startPoint x: 559, startPoint y: 328, endPoint x: 340, endPoint y: 341, distance: 218.8
click at [340, 350] on p "10/10 - The space for 30 to stay in, the pool building was fantastic and the fi…" at bounding box center [416, 365] width 394 height 30
click at [375, 350] on p "10/10 - The space for 30 to stay in, the pool building was fantastic and the fi…" at bounding box center [416, 365] width 394 height 30
click at [374, 350] on p "10/10 - The space for 30 to stay in, the pool building was fantastic and the fi…" at bounding box center [416, 365] width 394 height 30
click at [373, 350] on p "10/10 - The space for 30 to stay in, the pool building was fantastic and the fi…" at bounding box center [416, 365] width 394 height 30
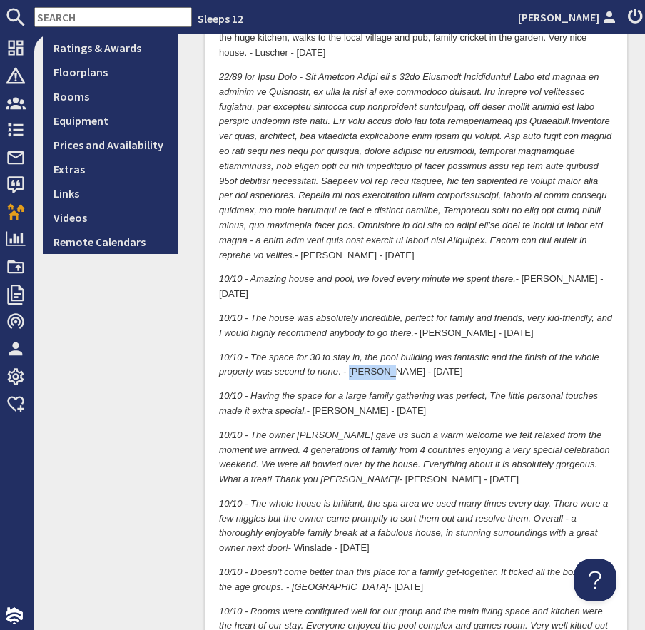
click at [373, 350] on p "10/10 - The space for 30 to stay in, the pool building was fantastic and the fi…" at bounding box center [416, 365] width 394 height 30
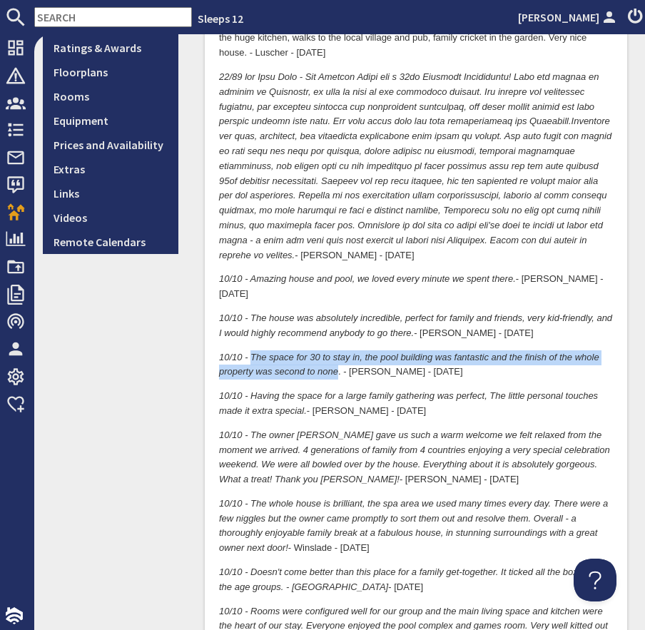
drag, startPoint x: 339, startPoint y: 343, endPoint x: 251, endPoint y: 328, distance: 89.1
click at [251, 350] on p "10/10 - The space for 30 to stay in, the pool building was fantastic and the fi…" at bounding box center [416, 365] width 394 height 30
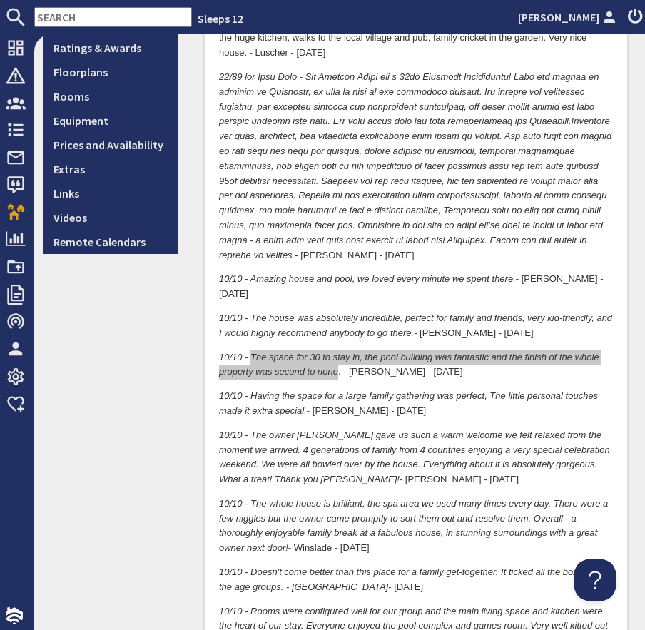
scroll to position [403, 0]
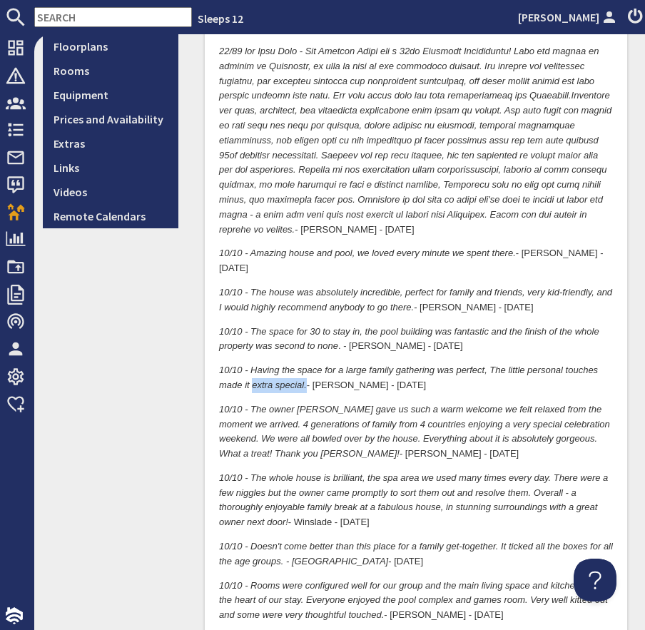
drag, startPoint x: 253, startPoint y: 358, endPoint x: 310, endPoint y: 359, distance: 57.1
click at [306, 365] on em "10/10 - Having the space for a large family gathering was perfect, The little p…" at bounding box center [408, 378] width 379 height 26
click at [332, 363] on p "10/10 - Having the space for a large family gathering was perfect, The little p…" at bounding box center [416, 378] width 394 height 30
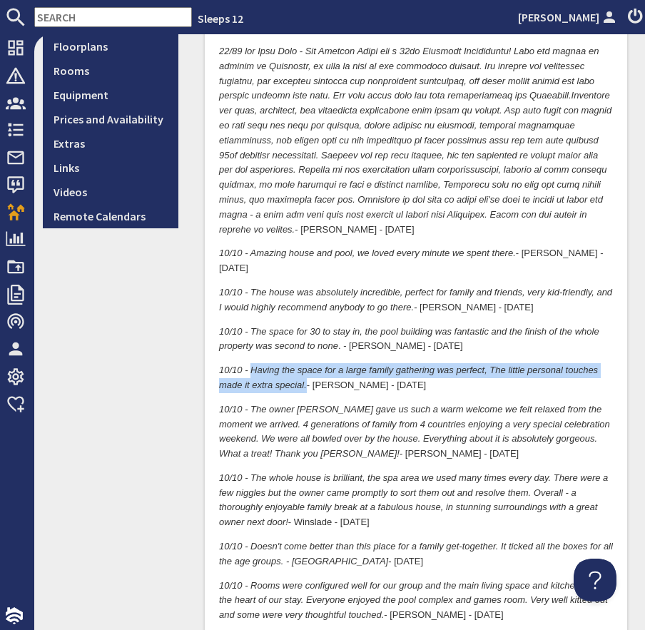
drag, startPoint x: 308, startPoint y: 358, endPoint x: 251, endPoint y: 335, distance: 61.5
click at [250, 363] on p "10/10 - Having the space for a large family gathering was perfect, The little p…" at bounding box center [416, 378] width 394 height 30
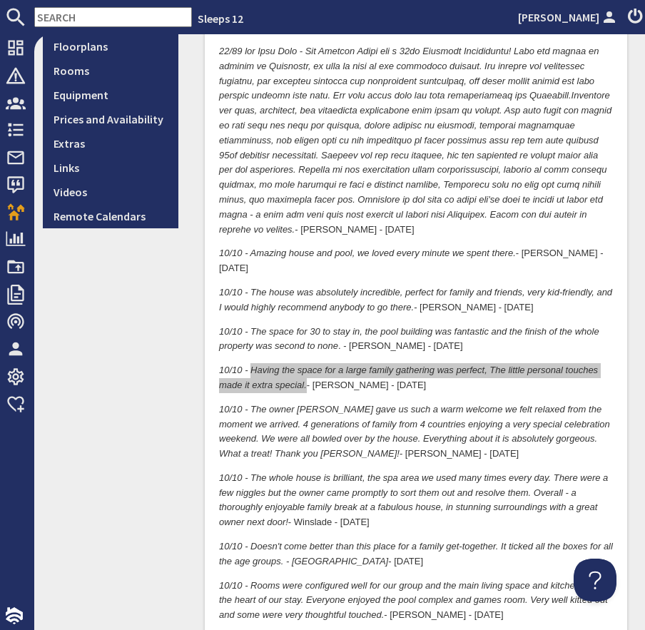
click at [72, 17] on input "text" at bounding box center [113, 17] width 158 height 20
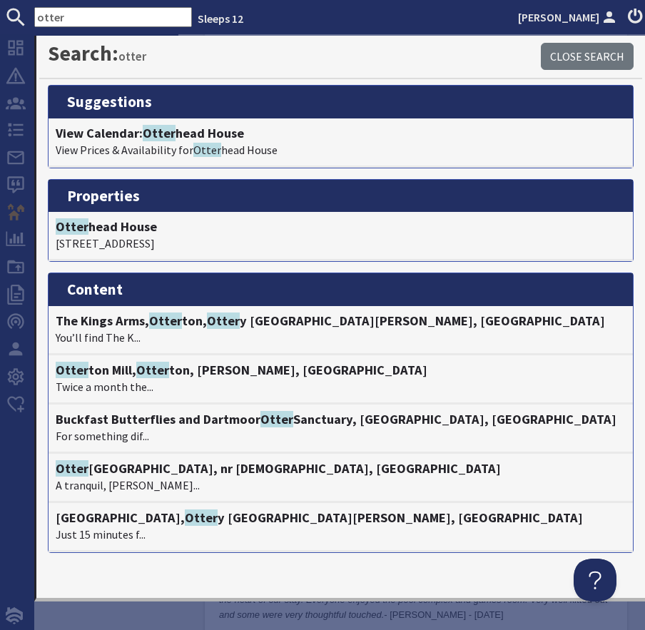
type input "otter"
click at [106, 230] on h4 "Otter head House" at bounding box center [341, 227] width 570 height 16
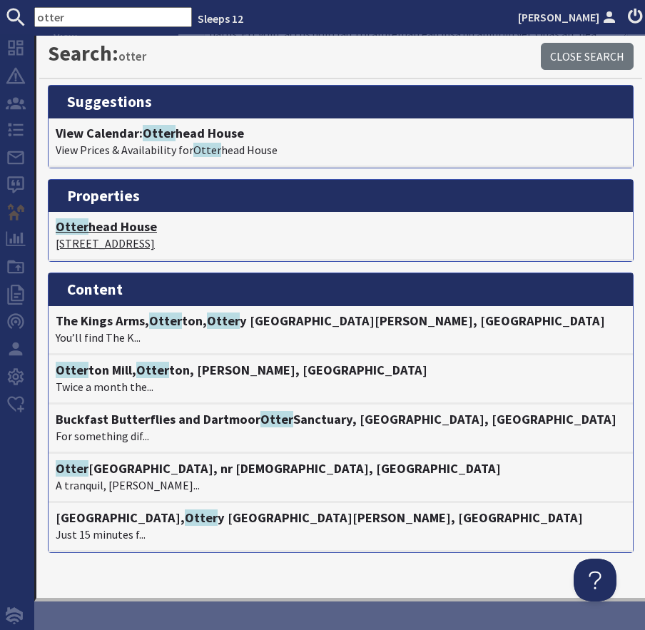
scroll to position [243, 0]
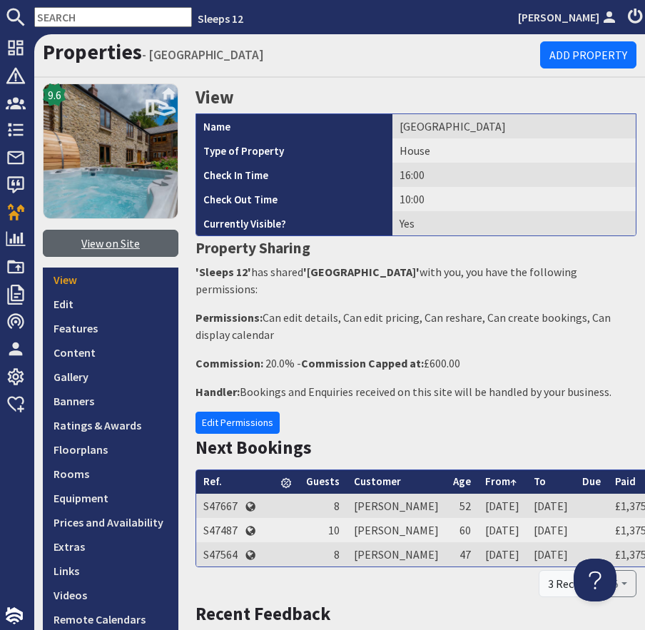
click at [108, 246] on link "View on Site" at bounding box center [111, 243] width 136 height 27
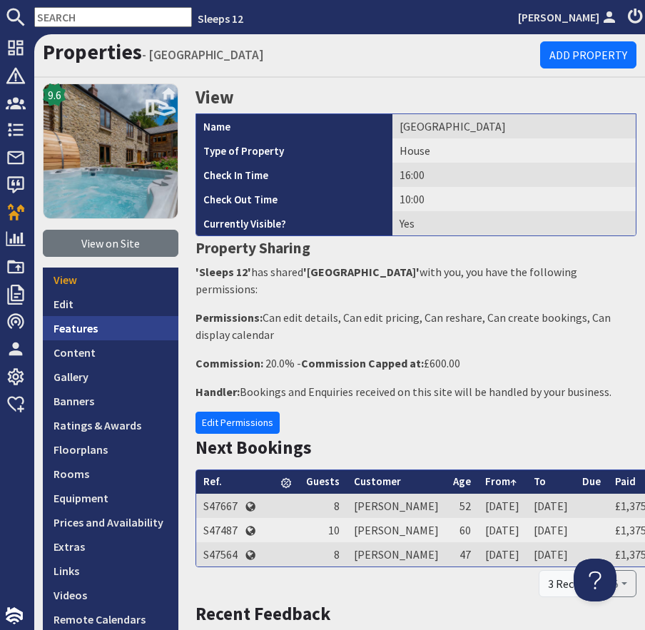
click at [107, 331] on link "Features" at bounding box center [111, 328] width 136 height 24
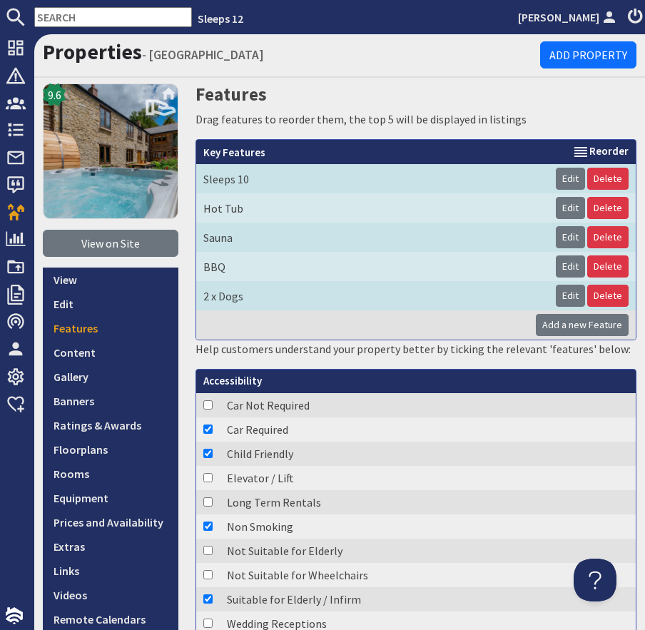
scroll to position [60, 0]
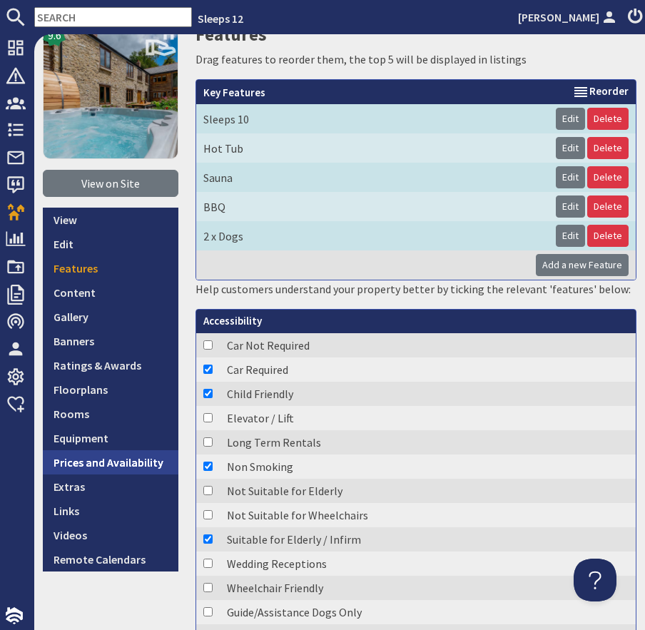
click at [105, 452] on link "Prices and Availability" at bounding box center [111, 462] width 136 height 24
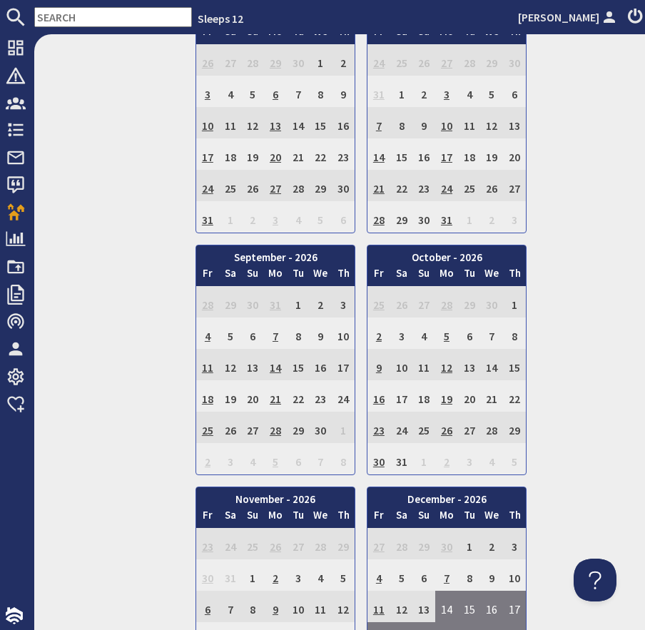
scroll to position [2716, 0]
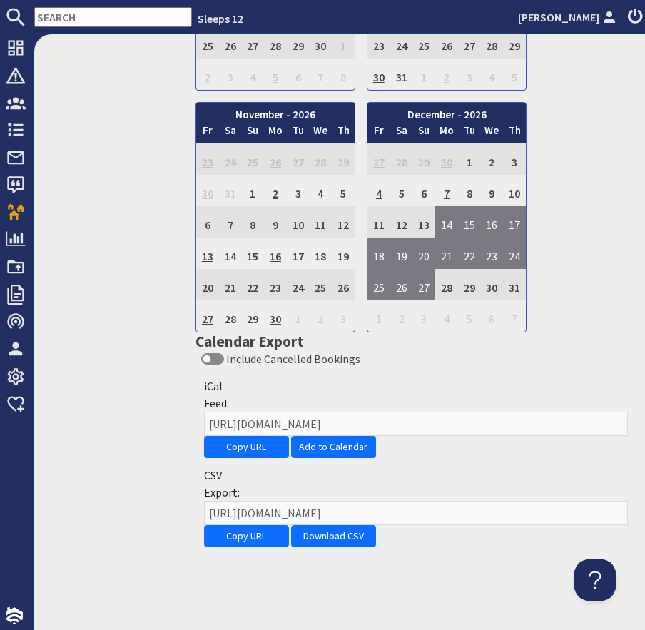
click at [231, 460] on div "iCal Feed: https://www.sleeps12.com/properties/otterhead-house/cal/27eaecf2-ea0…" at bounding box center [416, 417] width 441 height 89
click at [236, 447] on button "Copy URL" at bounding box center [246, 447] width 85 height 22
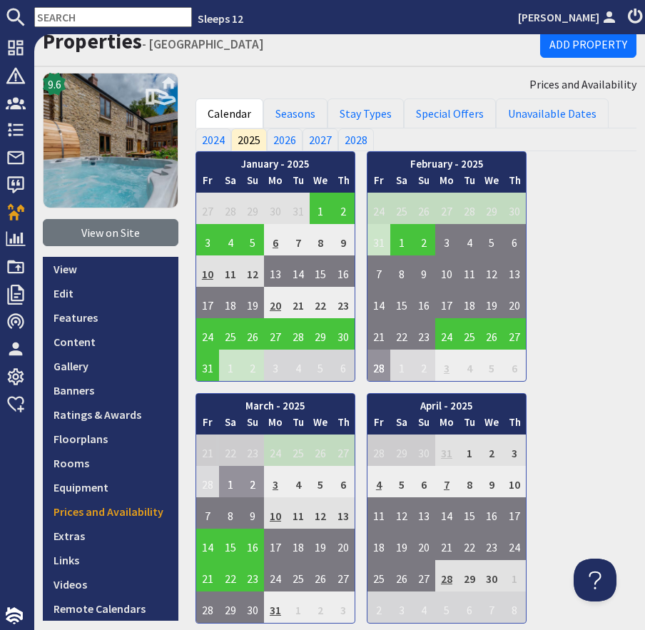
scroll to position [0, 0]
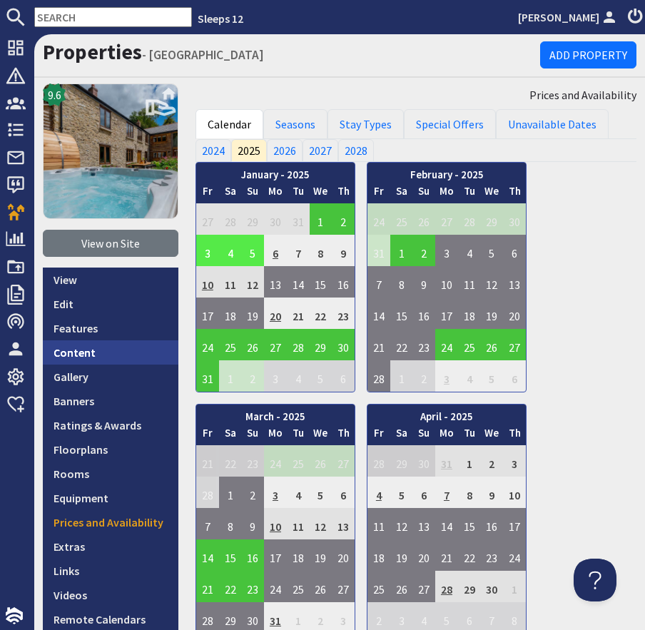
click at [99, 361] on link "Content" at bounding box center [111, 352] width 136 height 24
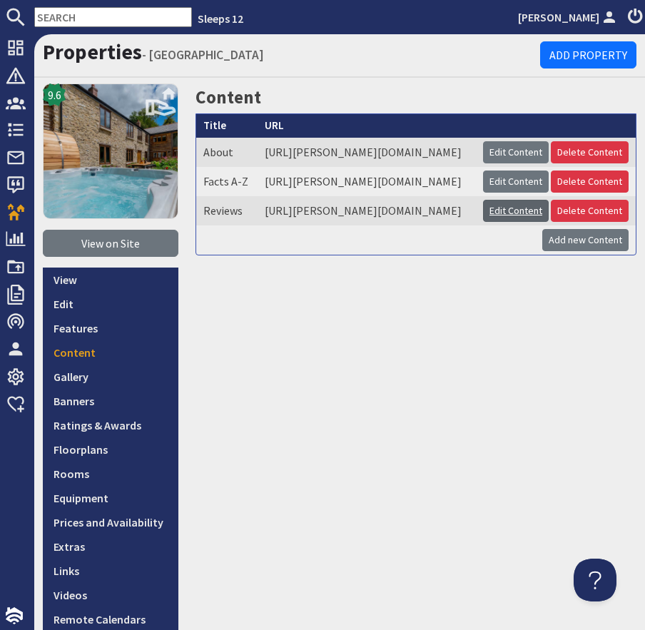
click at [506, 222] on link "Edit Content" at bounding box center [516, 211] width 66 height 22
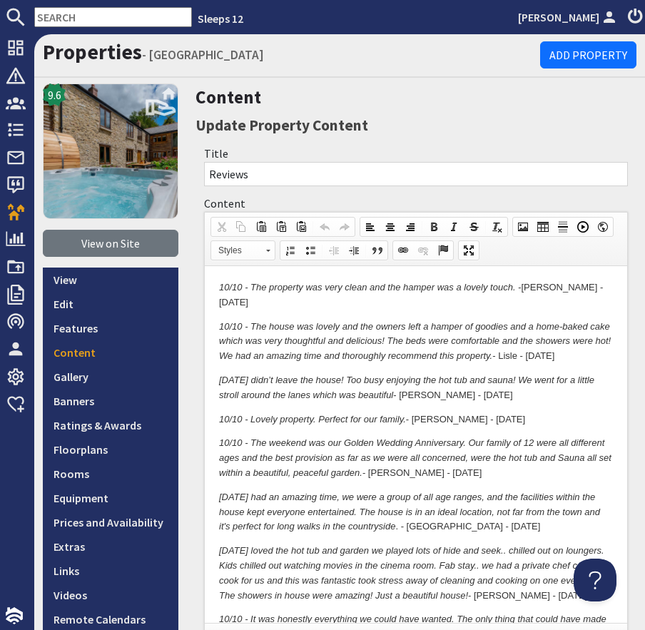
drag, startPoint x: 567, startPoint y: 360, endPoint x: 552, endPoint y: 344, distance: 21.2
click at [350, 335] on p "10/10 - The house was lovely and the owners left a hamper of goodies and a home…" at bounding box center [416, 341] width 394 height 44
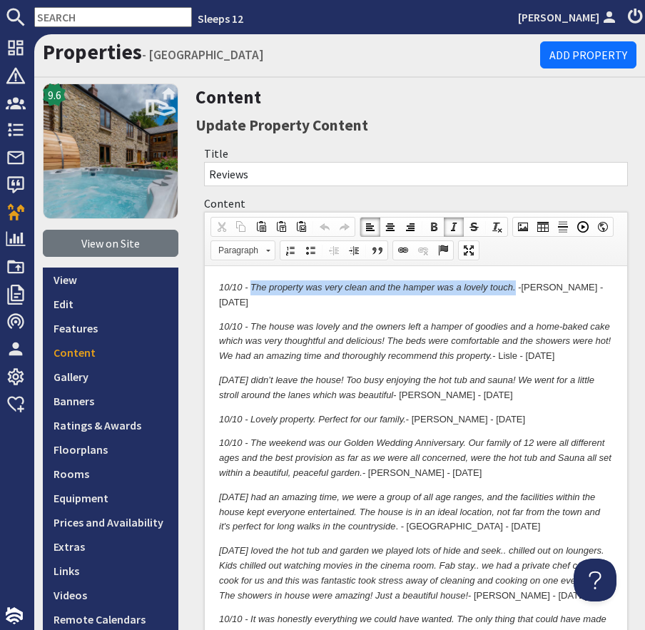
drag, startPoint x: 252, startPoint y: 286, endPoint x: 515, endPoint y: 286, distance: 263.4
click at [515, 286] on em "10/10 - The property was very clean and the hamper was a lovely touch. -" at bounding box center [370, 286] width 302 height 11
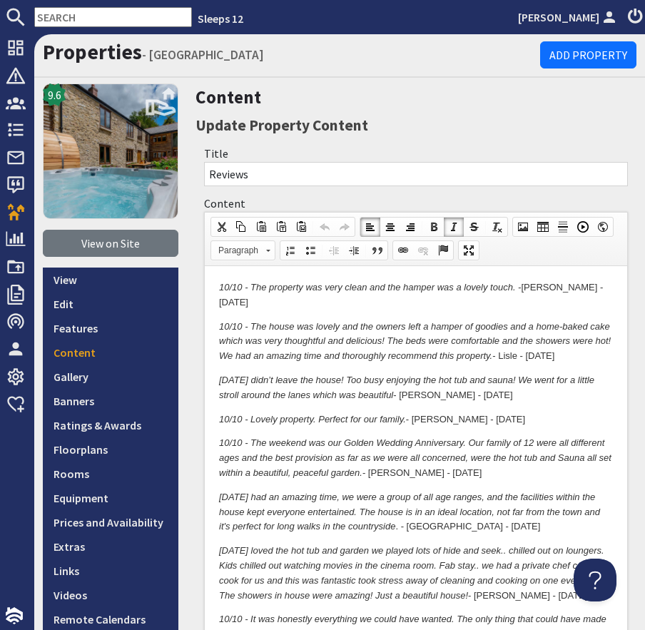
drag, startPoint x: 368, startPoint y: 285, endPoint x: 253, endPoint y: 289, distance: 115.0
click at [253, 289] on em "10/10 - The property was very clean and the hamper was a lovely touch. -" at bounding box center [370, 286] width 302 height 11
click at [540, 284] on p "10/10 - The property was very clean and the hamper was a lovely touch. - Lindle…" at bounding box center [416, 295] width 394 height 30
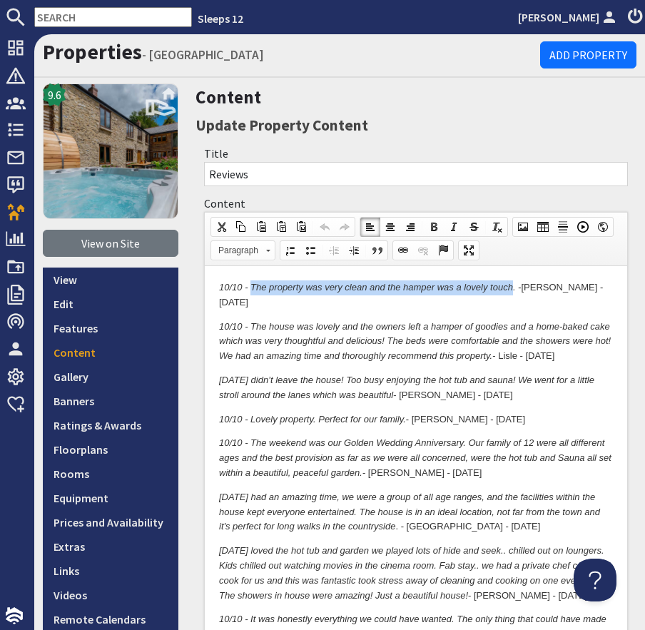
drag, startPoint x: 513, startPoint y: 285, endPoint x: 252, endPoint y: 289, distance: 261.2
click at [252, 289] on em "10/10 - The property was very clean and the hamper was a lovely touch. -" at bounding box center [370, 286] width 302 height 11
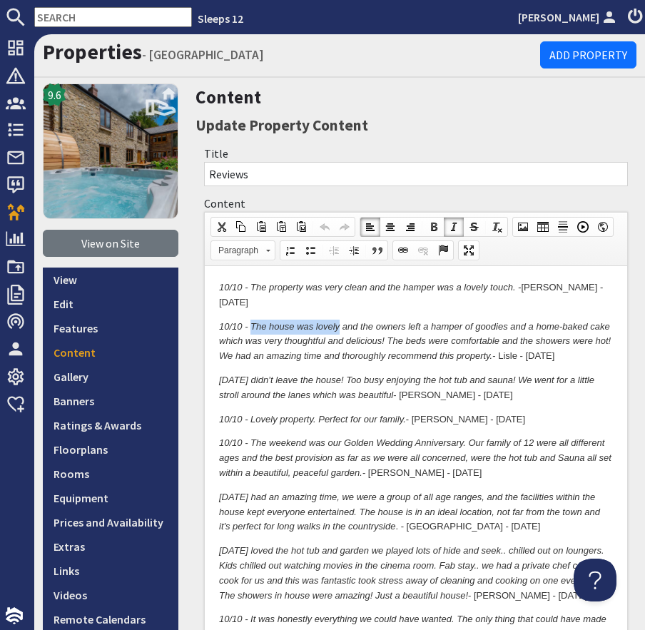
drag, startPoint x: 340, startPoint y: 311, endPoint x: 253, endPoint y: 312, distance: 87.8
click at [253, 320] on em "10/10 - The house was lovely and the owners left a hamper of goodies and a home…" at bounding box center [415, 340] width 392 height 41
click at [519, 340] on p "10/10 - The house was lovely and the owners left a hamper of goodies and a home…" at bounding box center [416, 341] width 394 height 44
click at [511, 340] on p "10/10 - The house was lovely and the owners left a hamper of goodies and a home…" at bounding box center [416, 341] width 394 height 44
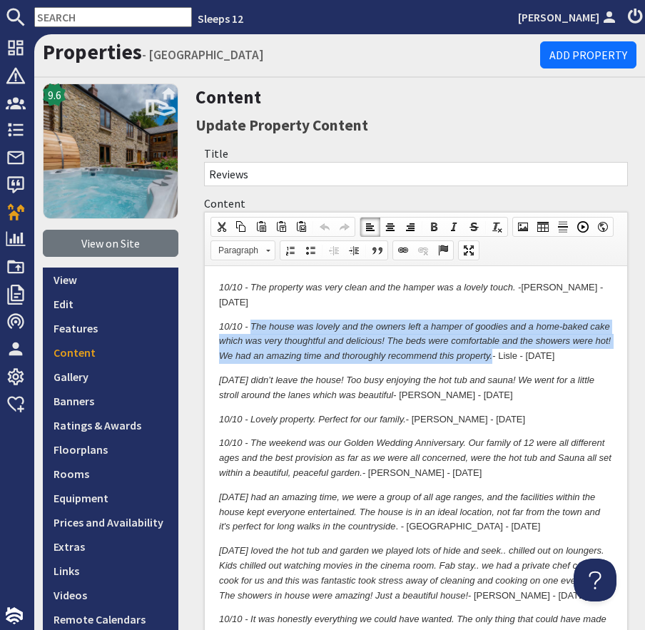
drag, startPoint x: 492, startPoint y: 345, endPoint x: 250, endPoint y: 310, distance: 244.5
click at [250, 319] on p "10/10 - The house was lovely and the owners left a hamper of goodies and a home…" at bounding box center [416, 341] width 394 height 44
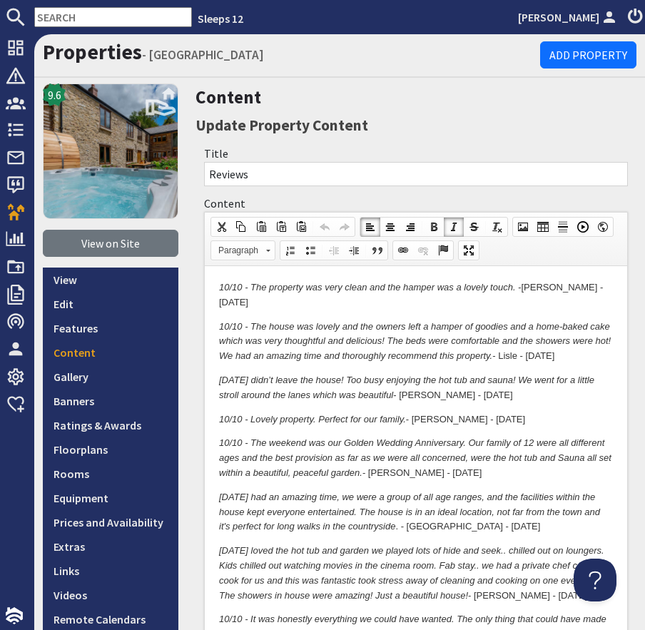
click at [339, 380] on em "10/10 - We didn’t leave the house! Too busy enjoying the hot tub and sauna! We …" at bounding box center [406, 387] width 375 height 26
drag, startPoint x: 252, startPoint y: 360, endPoint x: 360, endPoint y: 361, distance: 108.5
click at [360, 374] on em "10/10 - We didn’t leave the house! Too busy enjoying the hot tub and sauna! We …" at bounding box center [406, 387] width 375 height 26
click at [412, 380] on p "10/10 - We didn’t leave the house! Too busy enjoying the hot tub and sauna! We …" at bounding box center [416, 388] width 394 height 30
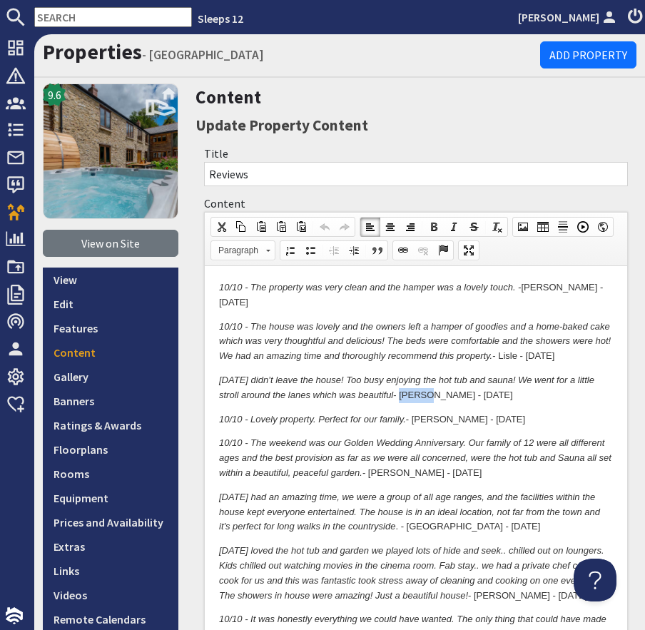
drag, startPoint x: 393, startPoint y: 382, endPoint x: 254, endPoint y: 363, distance: 139.7
click at [254, 374] on em "10/10 - We didn’t leave the house! Too busy enjoying the hot tub and sauna! We …" at bounding box center [406, 387] width 375 height 26
drag, startPoint x: 251, startPoint y: 406, endPoint x: 314, endPoint y: 406, distance: 63.5
click at [314, 413] on em "10/10 - Lovely property. Perfect for our family." at bounding box center [312, 418] width 187 height 11
click at [427, 412] on p "10/10 - Lovely property. Perfect for our family. - Gregory - Aug 24" at bounding box center [416, 419] width 394 height 15
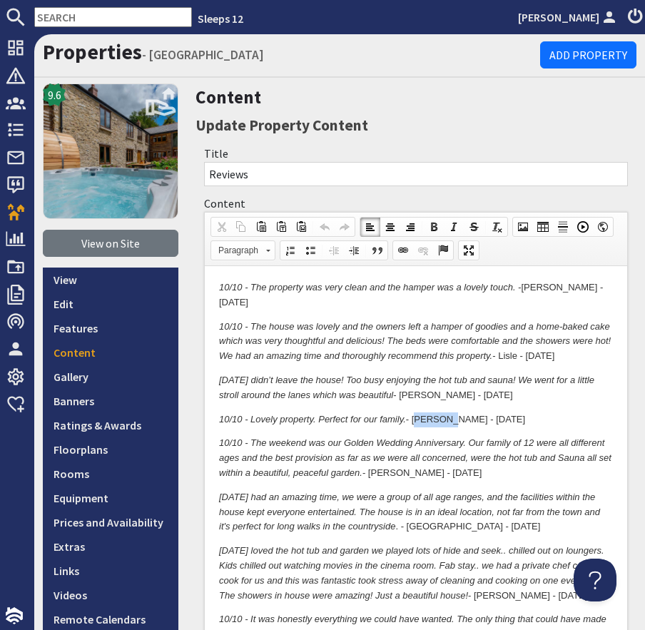
click at [427, 412] on p "10/10 - Lovely property. Perfect for our family. - Gregory - Aug 24" at bounding box center [416, 419] width 394 height 15
drag, startPoint x: 408, startPoint y: 405, endPoint x: 250, endPoint y: 403, distance: 158.5
click at [250, 412] on p "10/10 - Lovely property. Perfect for our family. - Gregory - Aug 24" at bounding box center [416, 419] width 394 height 15
click at [313, 435] on p "10/10 - The weekend was our Golden Wedding Anniversary. Our family of 12 were a…" at bounding box center [416, 457] width 394 height 44
drag, startPoint x: 615, startPoint y: 442, endPoint x: 360, endPoint y: 455, distance: 255.1
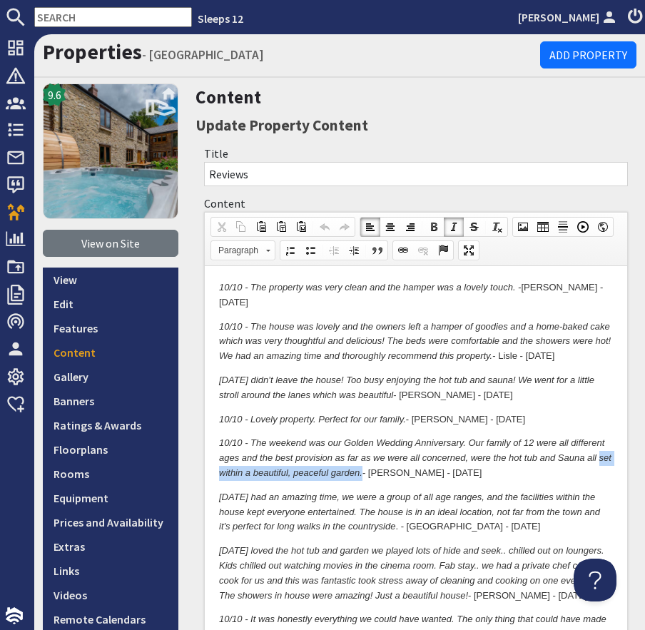
click at [361, 456] on em "10/10 - The weekend was our Golden Wedding Anniversary. Our family of 12 were a…" at bounding box center [415, 457] width 393 height 41
click at [381, 456] on p "10/10 - The weekend was our Golden Wedding Anniversary. Our family of 12 were a…" at bounding box center [416, 457] width 394 height 44
click at [382, 456] on p "10/10 - The weekend was our Golden Wedding Anniversary. Our family of 12 were a…" at bounding box center [416, 457] width 394 height 44
click at [383, 456] on p "10/10 - The weekend was our Golden Wedding Anniversary. Our family of 12 were a…" at bounding box center [416, 457] width 394 height 44
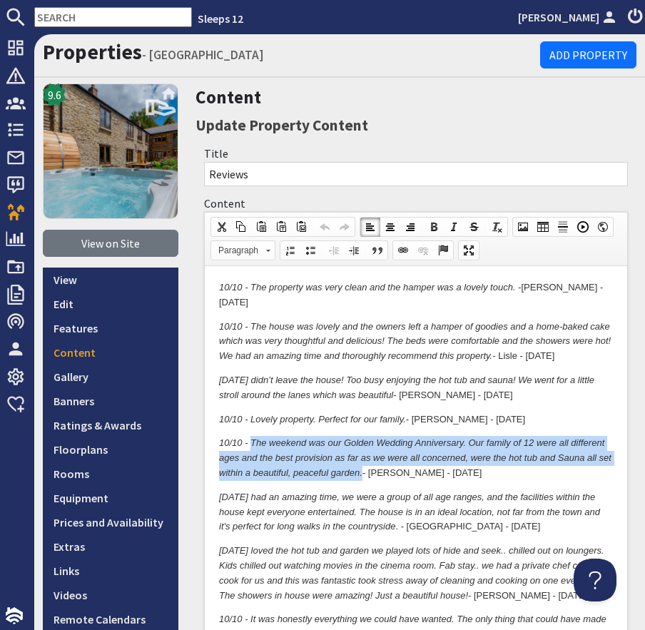
drag, startPoint x: 362, startPoint y: 461, endPoint x: 252, endPoint y: 423, distance: 116.5
click at [252, 435] on p "10/10 - The weekend was our Golden Wedding Anniversary. Our family of 12 were a…" at bounding box center [416, 457] width 394 height 44
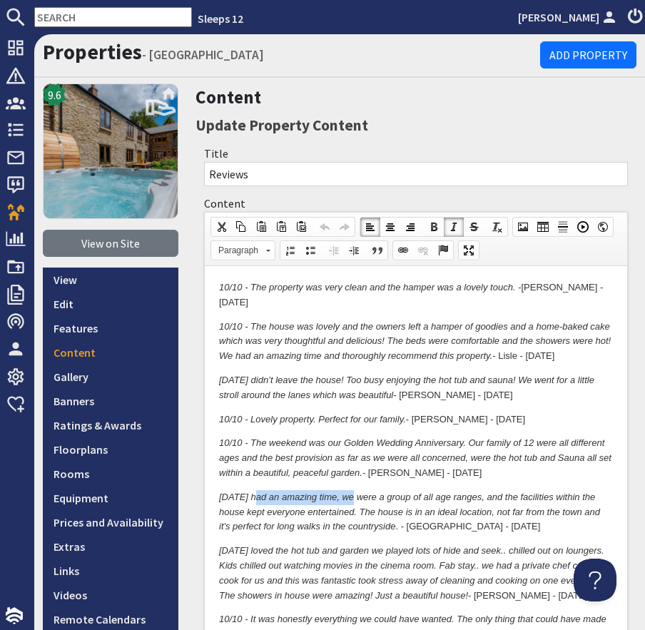
drag, startPoint x: 253, startPoint y: 480, endPoint x: 353, endPoint y: 480, distance: 99.9
click at [353, 491] on em "10/10 - We had an amazing time, we were a group of all age ranges, and the faci…" at bounding box center [409, 511] width 381 height 41
click at [418, 506] on p "10/10 - We had an amazing time, we were a group of all age ranges, and the faci…" at bounding box center [416, 512] width 394 height 44
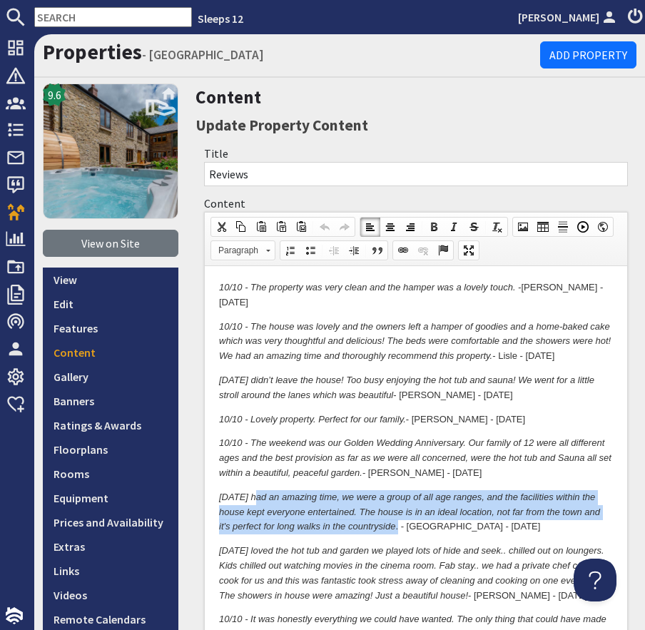
drag, startPoint x: 398, startPoint y: 512, endPoint x: 251, endPoint y: 487, distance: 149.2
click at [251, 490] on p "10/10 - We had an amazing time, we were a group of all age ranges, and the faci…" at bounding box center [416, 512] width 394 height 44
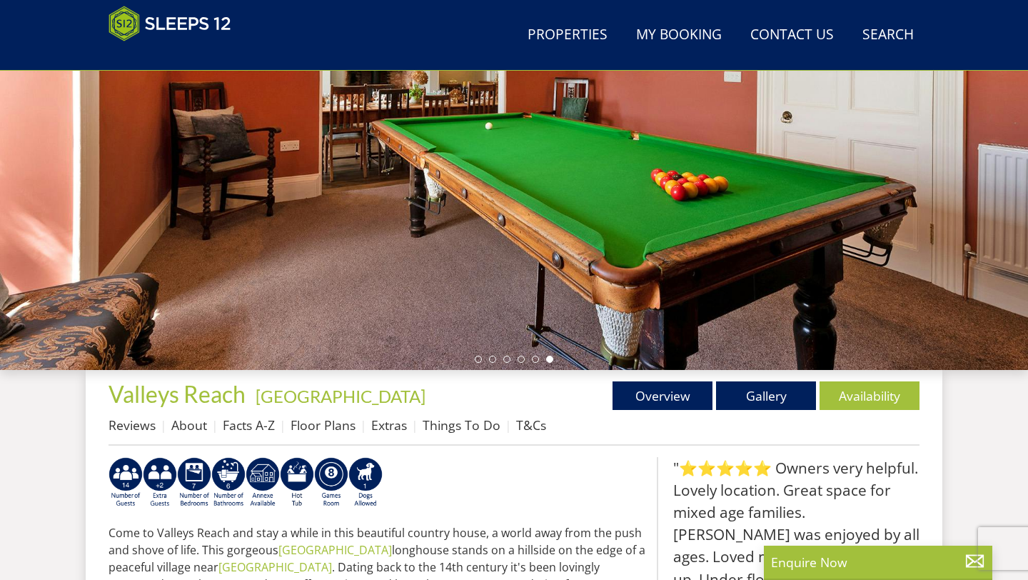
scroll to position [266, 0]
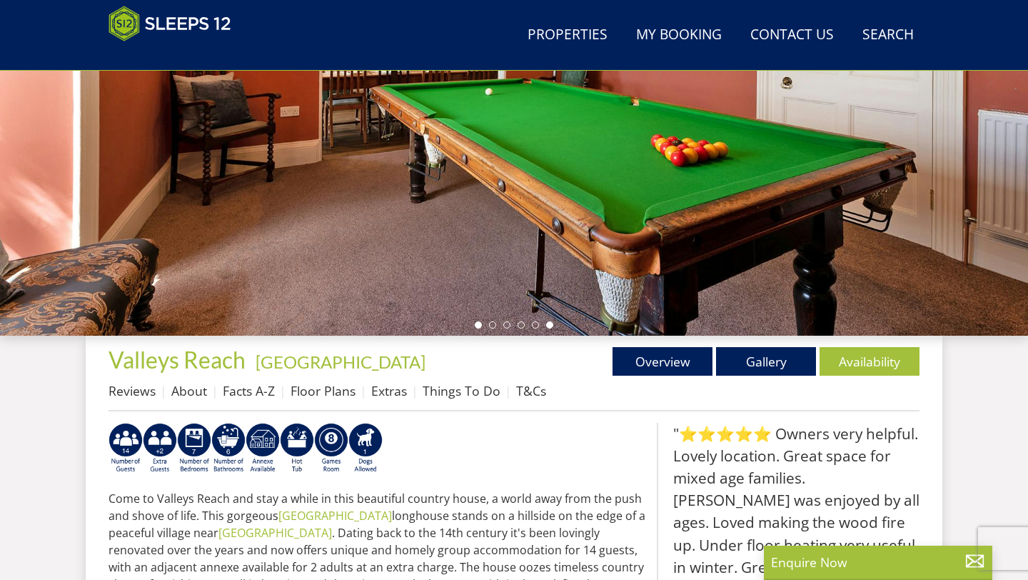
click at [477, 322] on li at bounding box center [478, 324] width 7 height 7
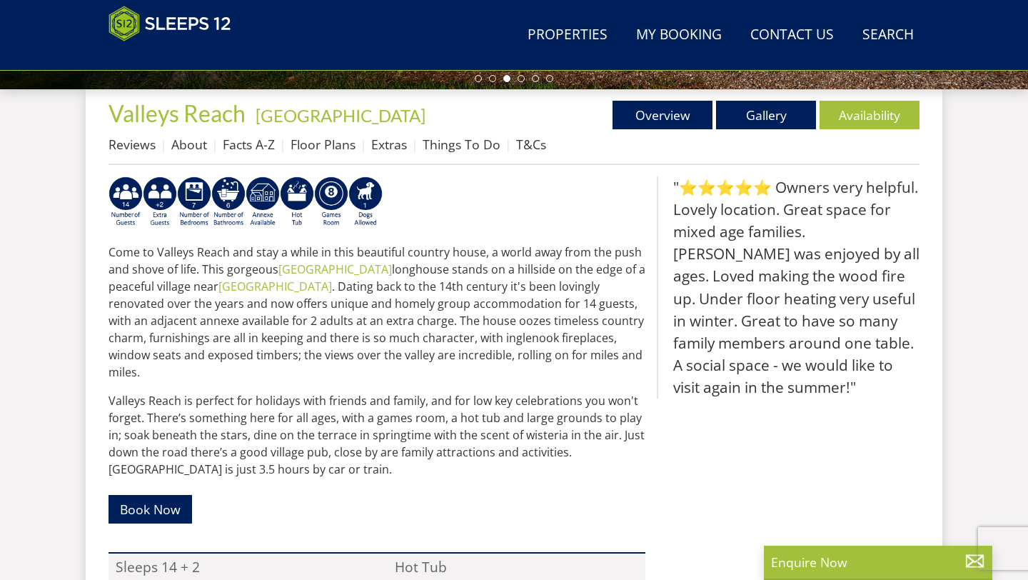
scroll to position [532, 0]
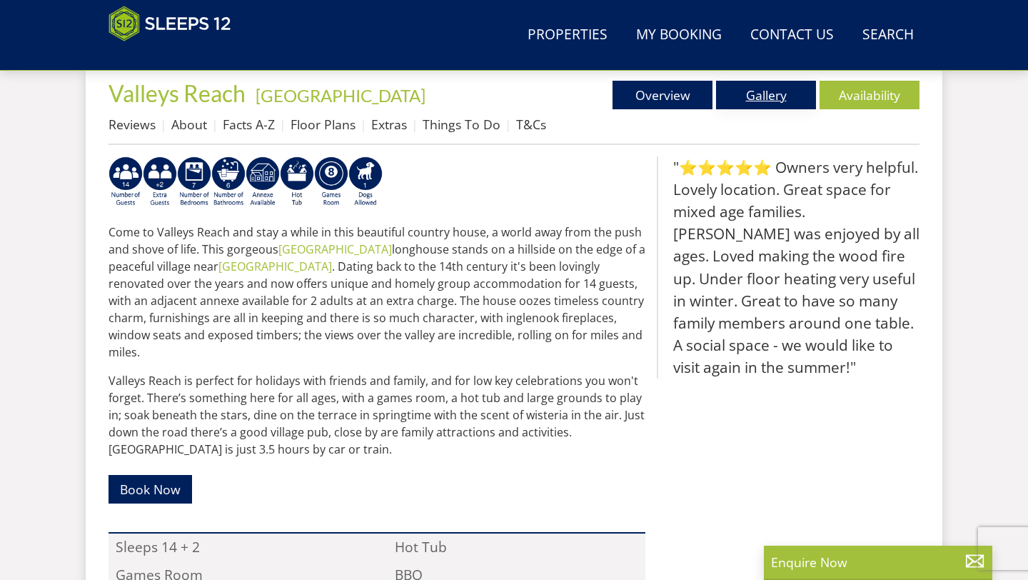
click at [644, 101] on link "Gallery" at bounding box center [766, 95] width 100 height 29
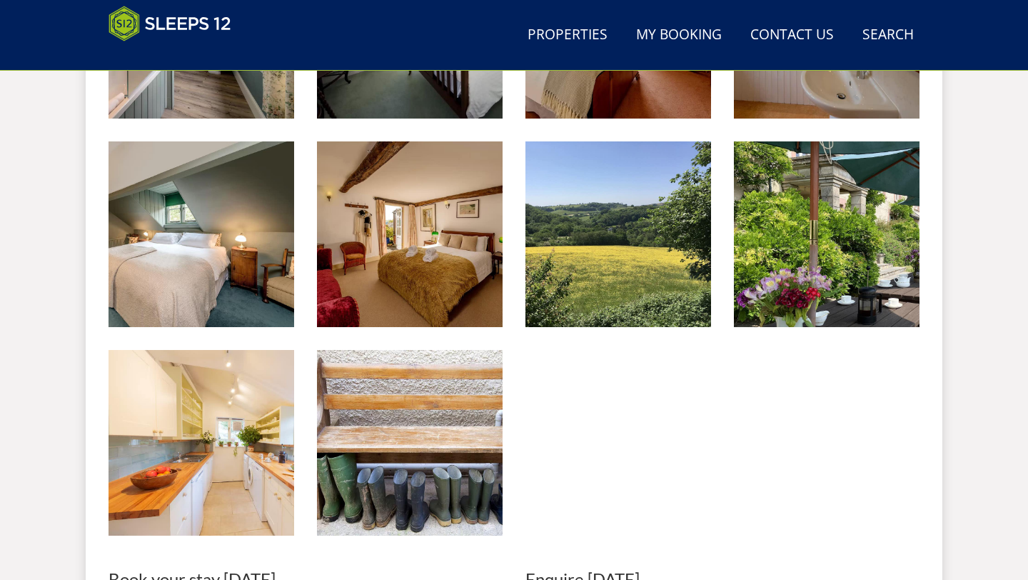
scroll to position [1798, 0]
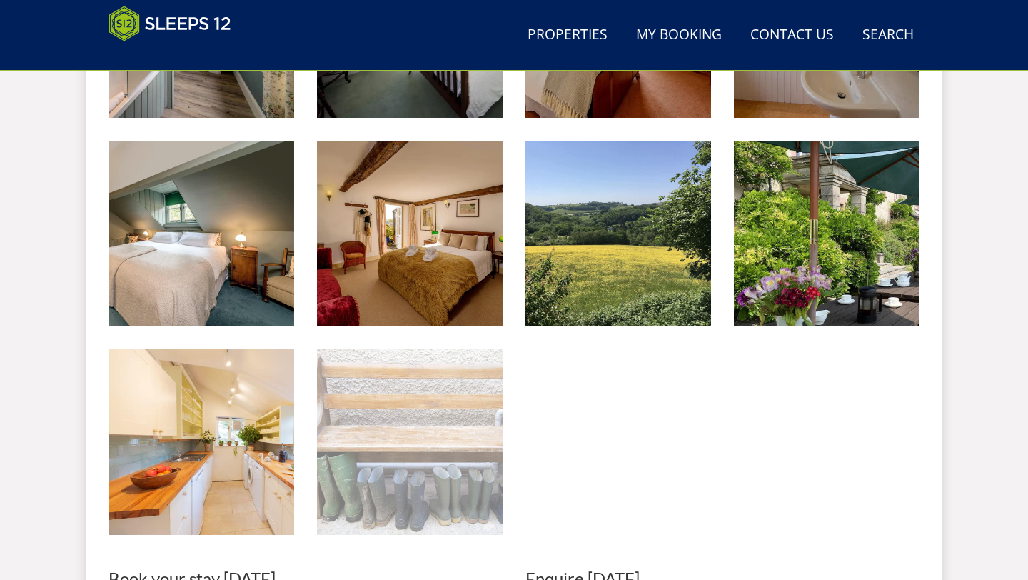
click at [385, 416] on img at bounding box center [410, 442] width 186 height 186
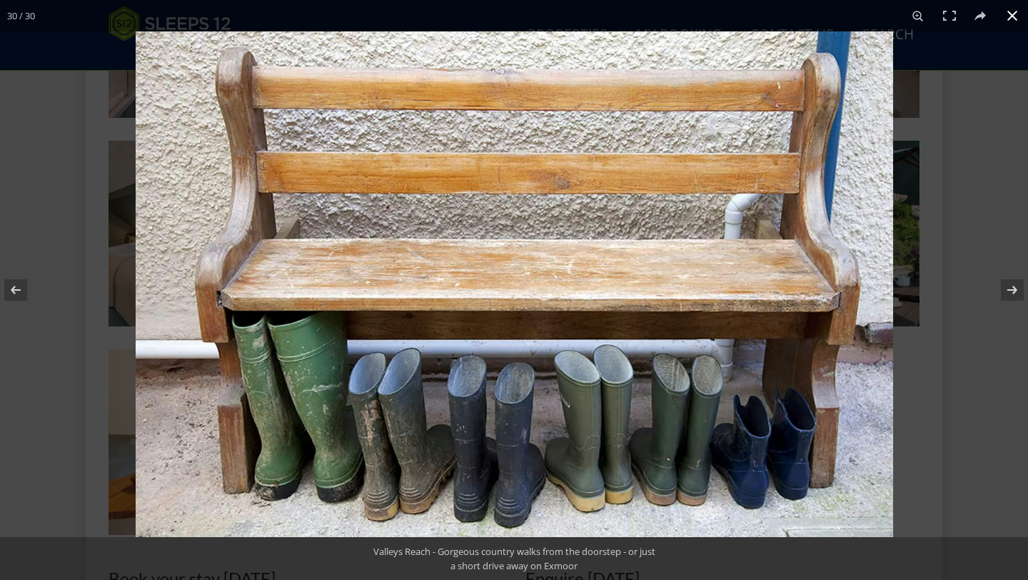
click at [644, 20] on button at bounding box center [1011, 15] width 31 height 31
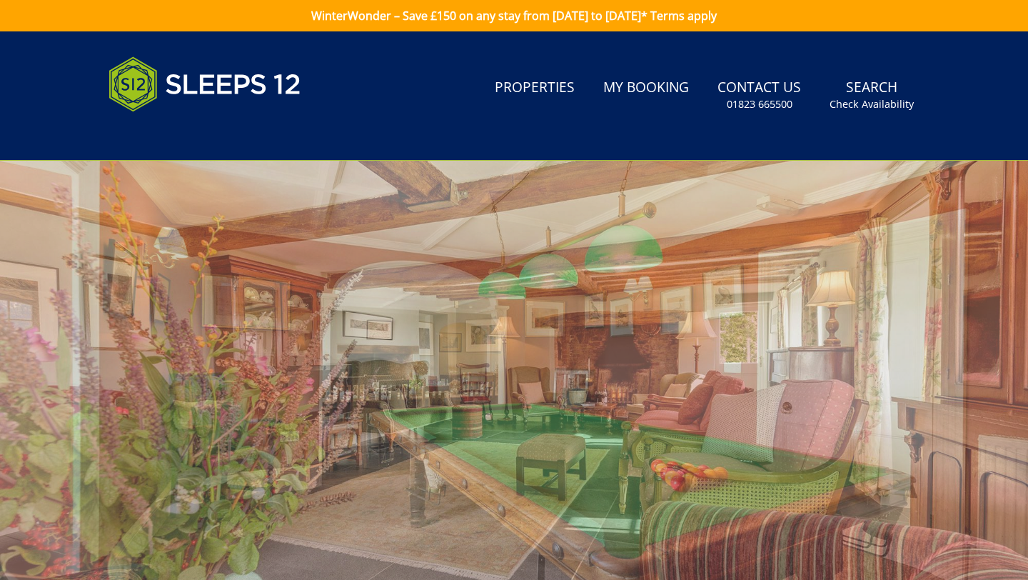
scroll to position [231, 0]
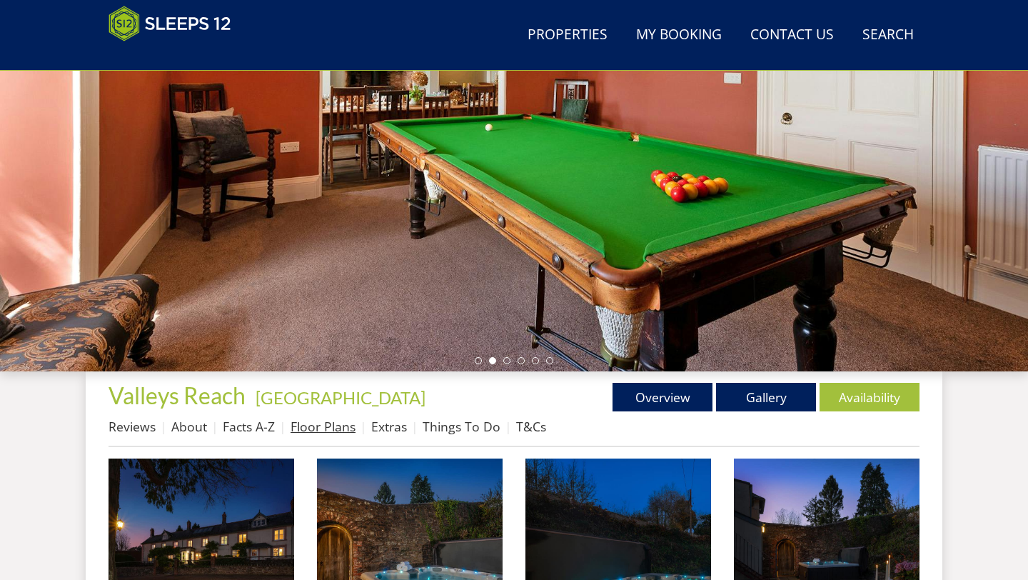
click at [313, 428] on link "Floor Plans" at bounding box center [322, 426] width 65 height 17
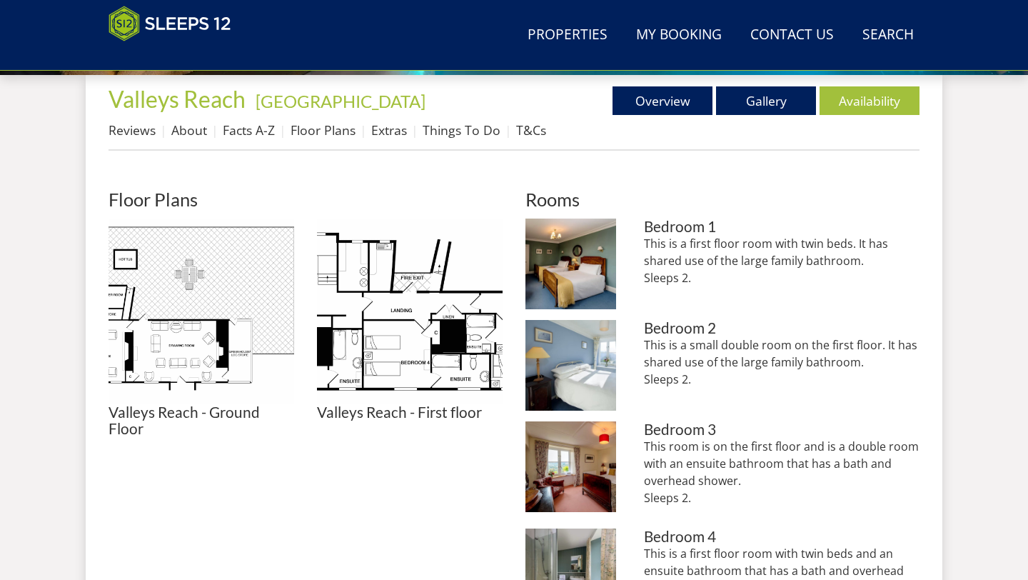
scroll to position [544, 0]
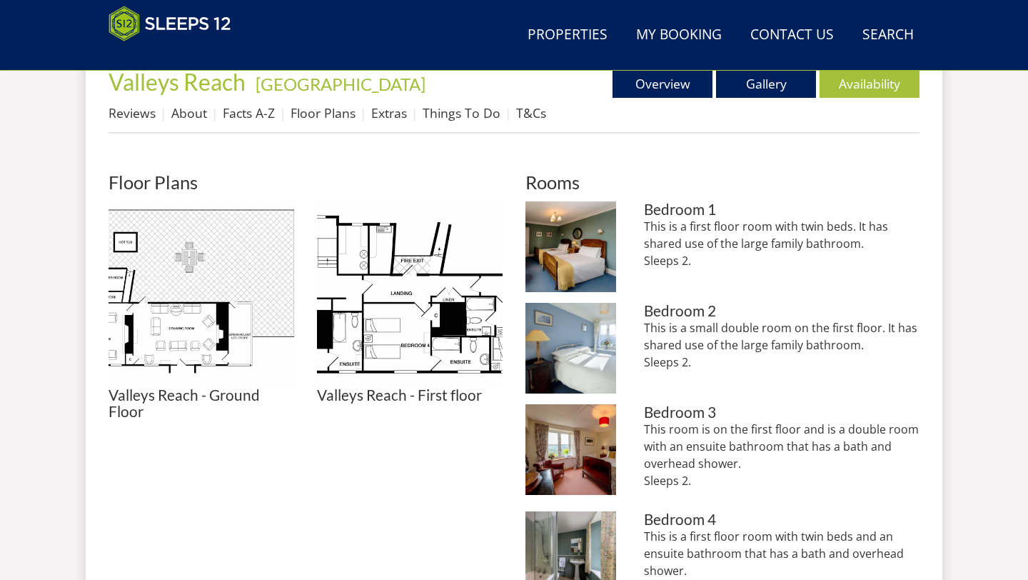
drag, startPoint x: 694, startPoint y: 266, endPoint x: 633, endPoint y: 227, distance: 72.9
click at [642, 229] on li "Valleys Reach - Bedroom 1 is on the first floor and is a twin room, sharing a l…" at bounding box center [722, 246] width 394 height 91
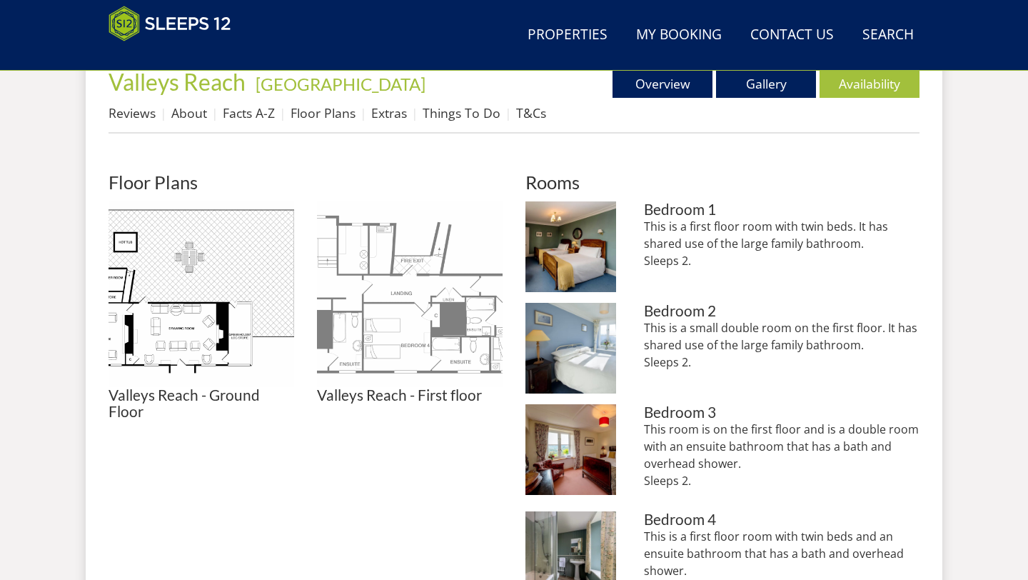
copy p "This is a first floor room with twin beds. It has shared use of the large famil…"
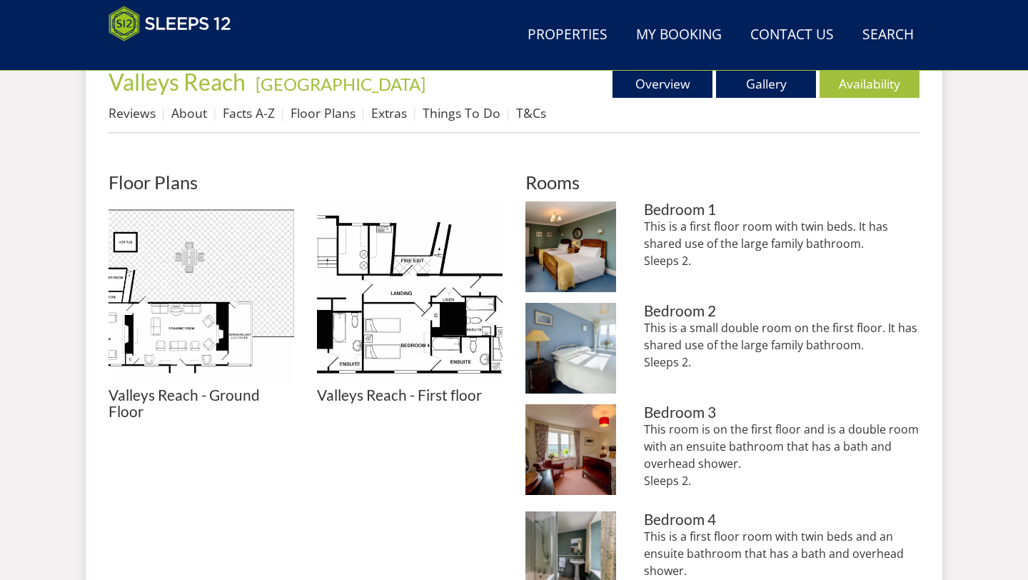
drag, startPoint x: 694, startPoint y: 369, endPoint x: 631, endPoint y: 326, distance: 76.0
click at [631, 326] on li "Valleys Reach - Bedroom 2 has a small double bed and use of the family bathroom…" at bounding box center [722, 348] width 394 height 91
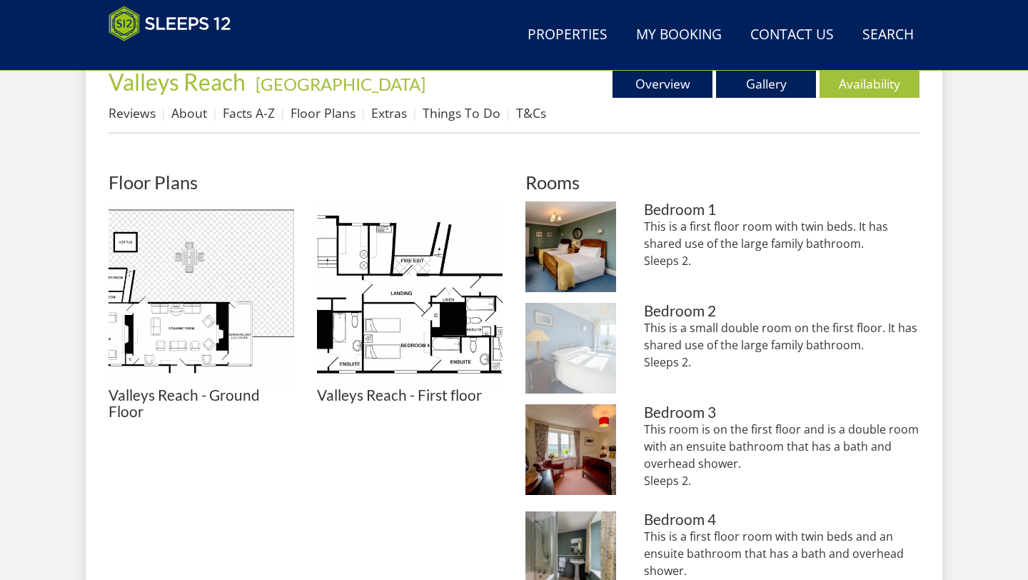
copy p "This is a small double room on the first floor. It has shared use of the large …"
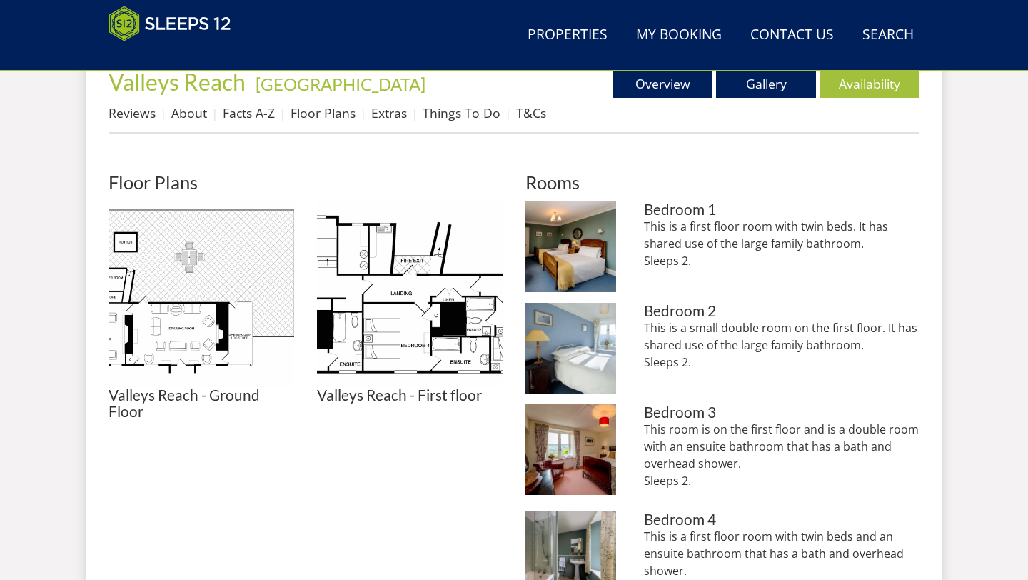
drag, startPoint x: 694, startPoint y: 479, endPoint x: 641, endPoint y: 436, distance: 68.5
click at [641, 436] on li "Valleys Reach - Bedroom 3 has a double bed and an ensuite bathroom Bedroom 3 Th…" at bounding box center [722, 452] width 394 height 96
copy p "This room is on the first floor and is a double room with an ensuite bathroom t…"
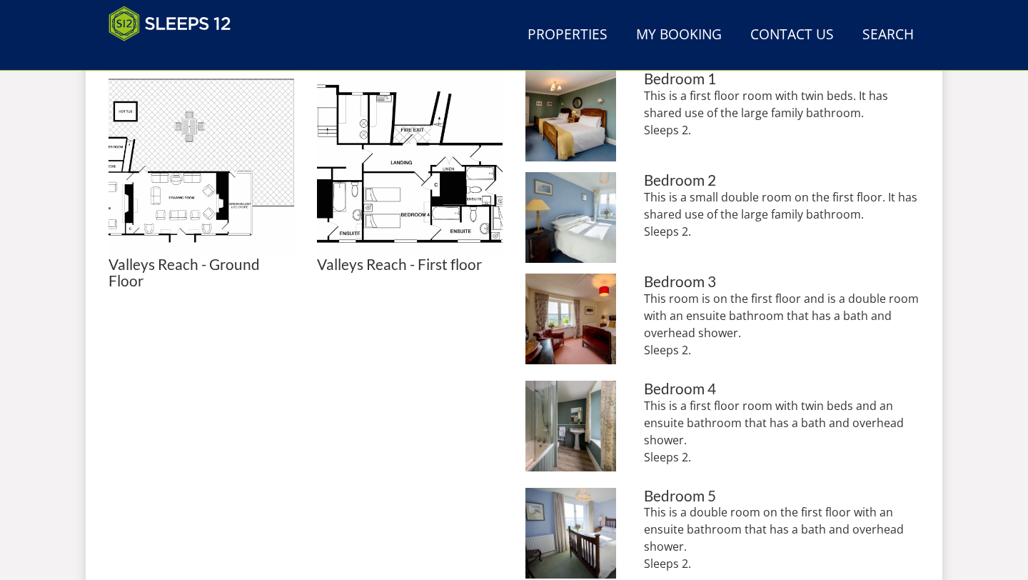
scroll to position [677, 0]
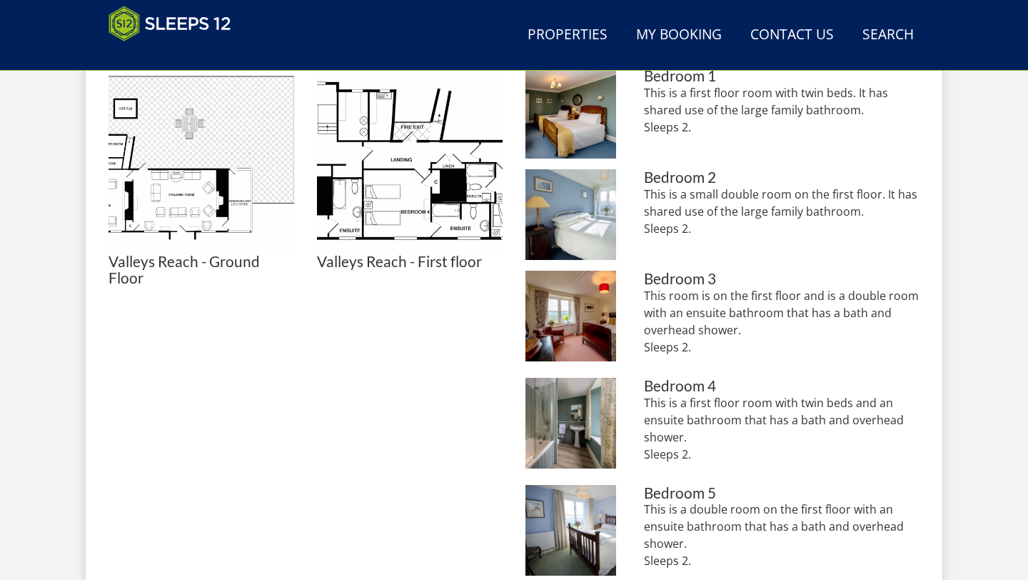
drag, startPoint x: 689, startPoint y: 460, endPoint x: 639, endPoint y: 405, distance: 73.7
click at [639, 405] on li "Valleys Reach - Bedroom 4 has a charming ensuite bathroom Bedroom 4 This is a f…" at bounding box center [722, 426] width 394 height 96
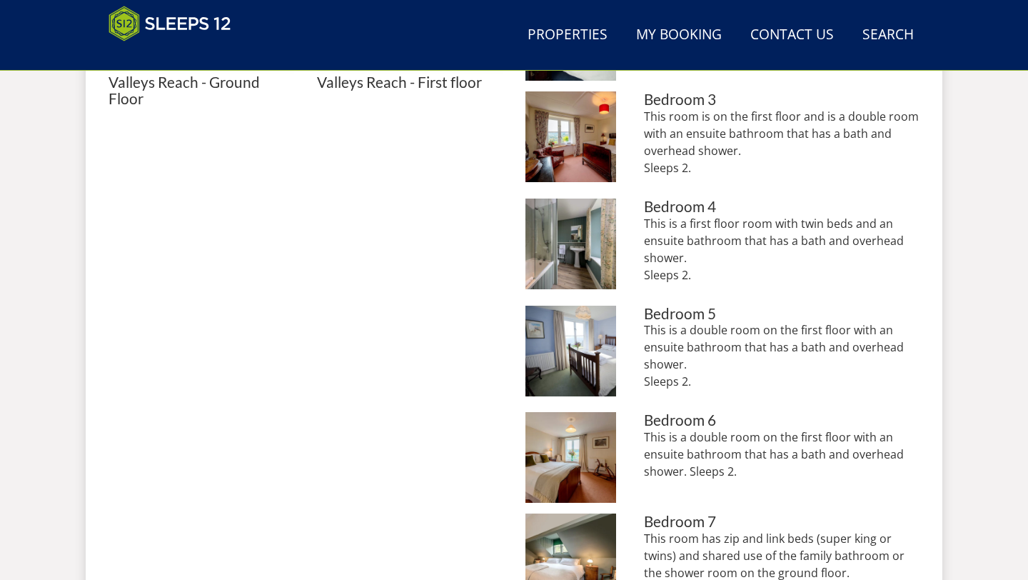
scroll to position [854, 0]
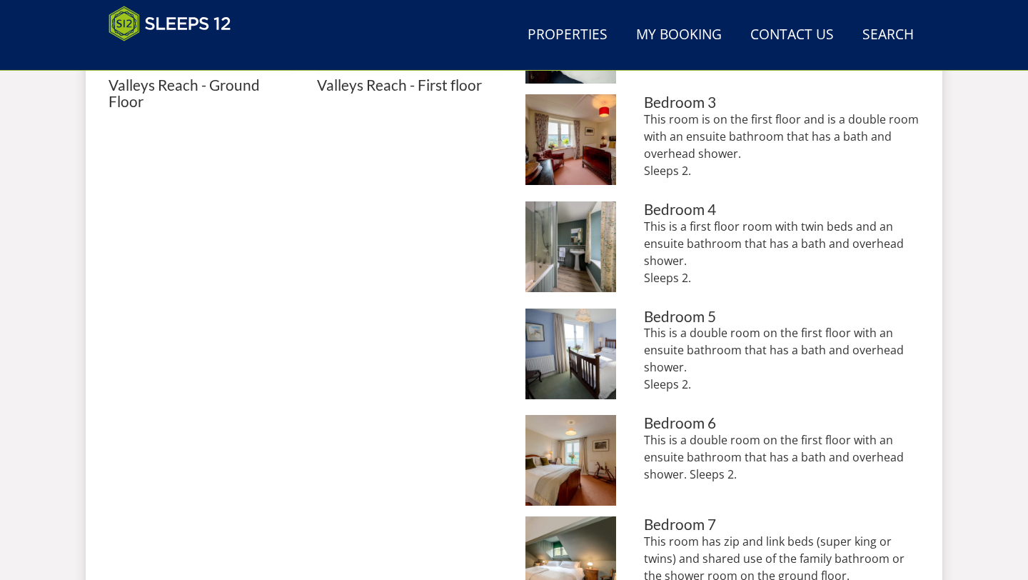
copy p "This is a first floor room with twin beds and an ensuite bathroom that has a ba…"
drag, startPoint x: 692, startPoint y: 390, endPoint x: 644, endPoint y: 338, distance: 70.7
click at [644, 338] on p "This is a double room on the first floor with an ensuite bathroom that has a ba…" at bounding box center [781, 358] width 275 height 69
copy p "This is a double room on the first floor with an ensuite bathroom that has a ba…"
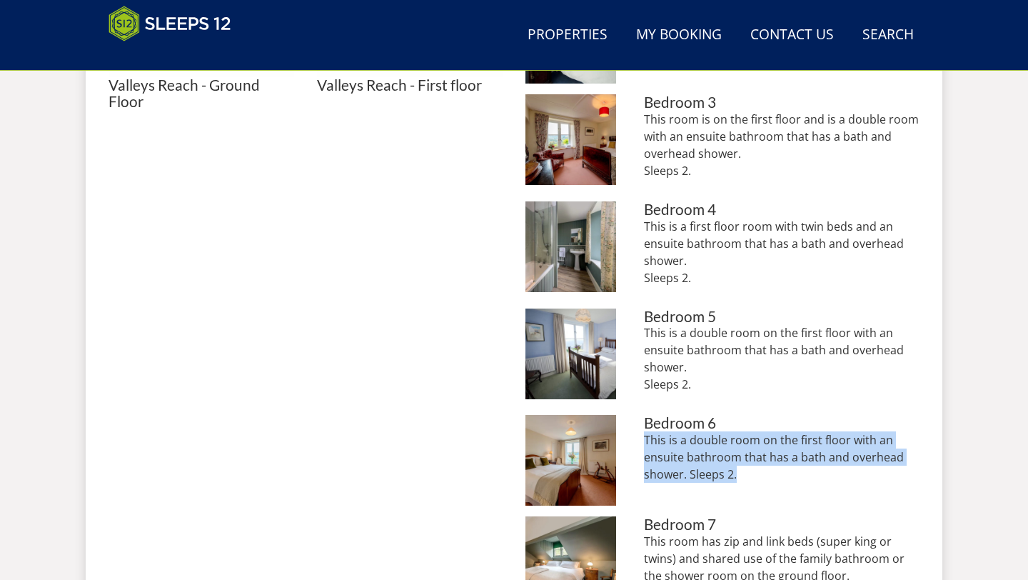
drag, startPoint x: 751, startPoint y: 477, endPoint x: 633, endPoint y: 445, distance: 122.2
click at [633, 445] on li "Valleys Reach - Bedroom 6: A big old mahogany bed and an ensuite bathroom Bedro…" at bounding box center [722, 460] width 394 height 91
copy p "This is a double room on the first floor with an ensuite bathroom that has a ba…"
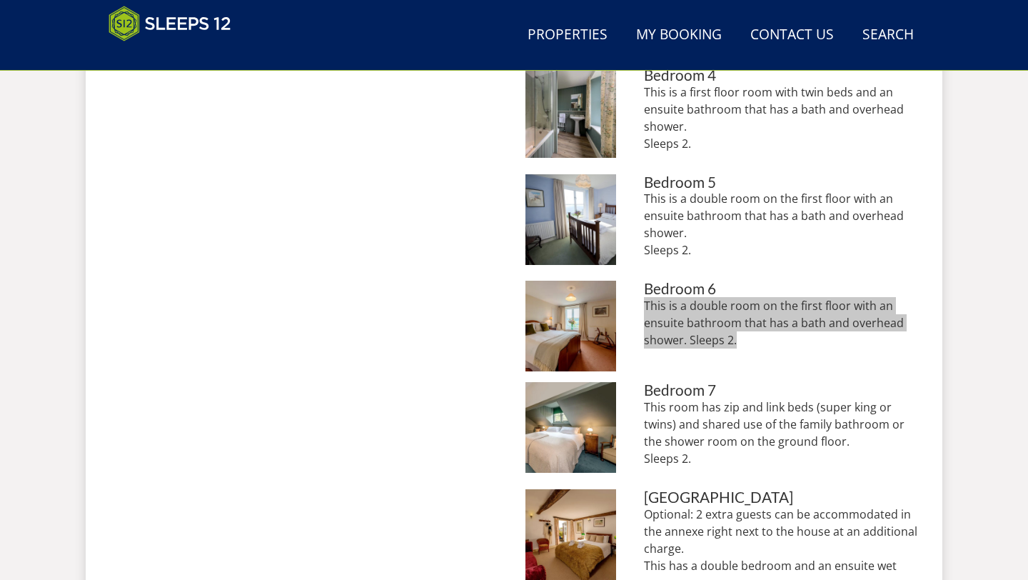
scroll to position [1163, 0]
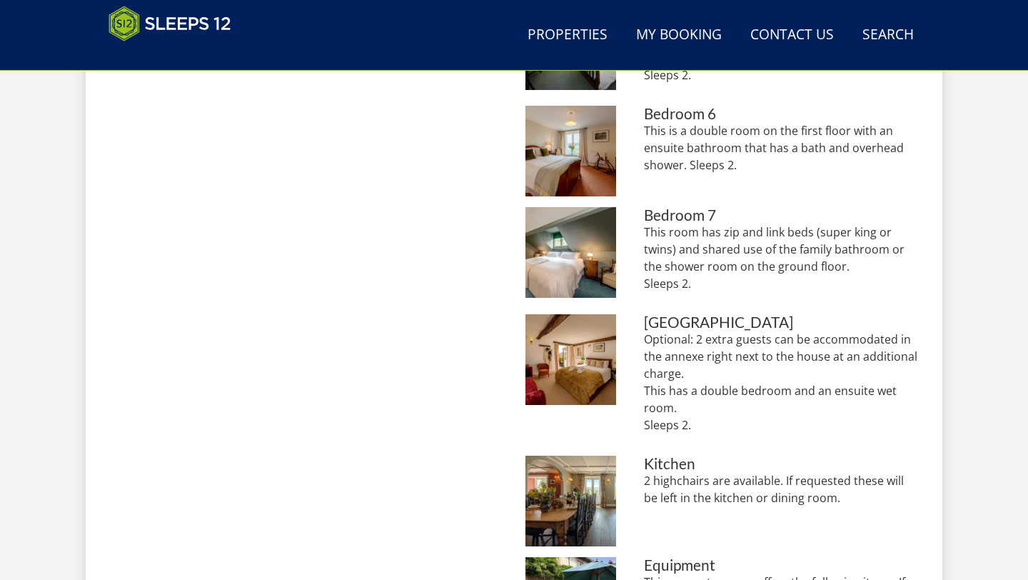
click at [644, 288] on p "This room has zip and link beds (super king or twins) and shared use of the fam…" at bounding box center [781, 257] width 275 height 69
drag, startPoint x: 689, startPoint y: 287, endPoint x: 640, endPoint y: 234, distance: 71.7
click at [641, 235] on li "Valleys Reach - Bedroom 7 has zip and link beds - so super king or twin Bedroom…" at bounding box center [722, 255] width 394 height 96
copy p "This room has zip and link beds (super king or twins) and shared use of the fam…"
click at [644, 385] on p "Optional: 2 extra guests can be accommodated in the annexe right next to the ho…" at bounding box center [781, 381] width 275 height 103
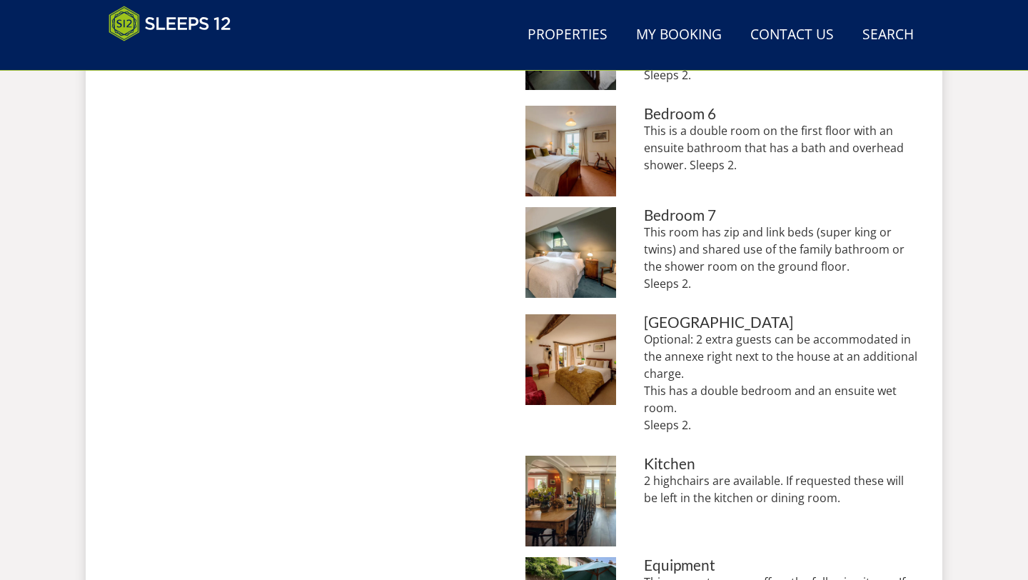
drag, startPoint x: 688, startPoint y: 408, endPoint x: 634, endPoint y: 347, distance: 81.4
click at [634, 347] on li "Valleys Reach - The Annexe Room sleeps 2 - available at an extra charge Annexe …" at bounding box center [722, 379] width 394 height 131
copy p "Optional: 2 extra guests can be accommodated in the annexe right next to the ho…"
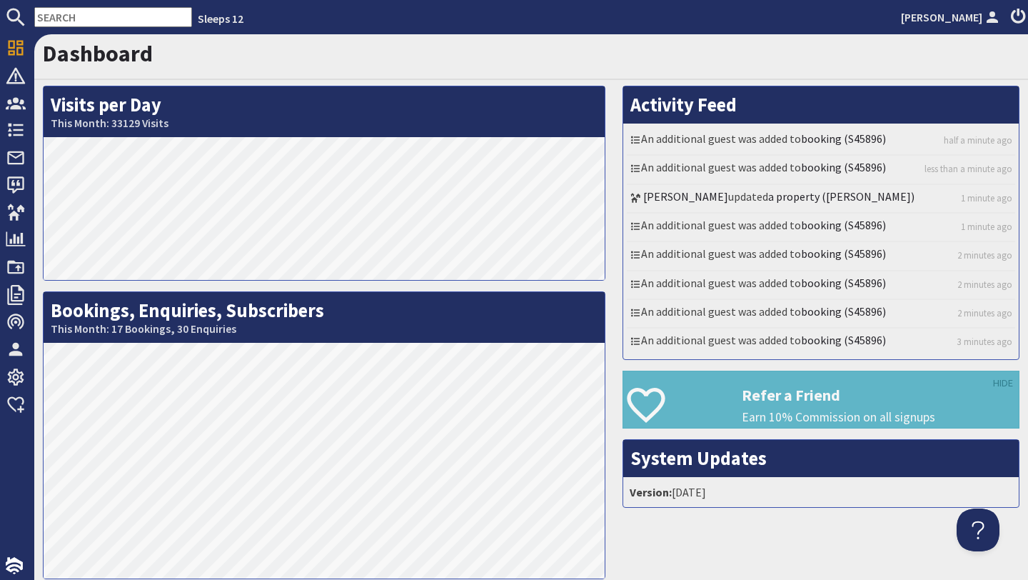
click at [85, 21] on input "text" at bounding box center [113, 17] width 158 height 20
click at [86, 15] on input "text" at bounding box center [113, 17] width 158 height 20
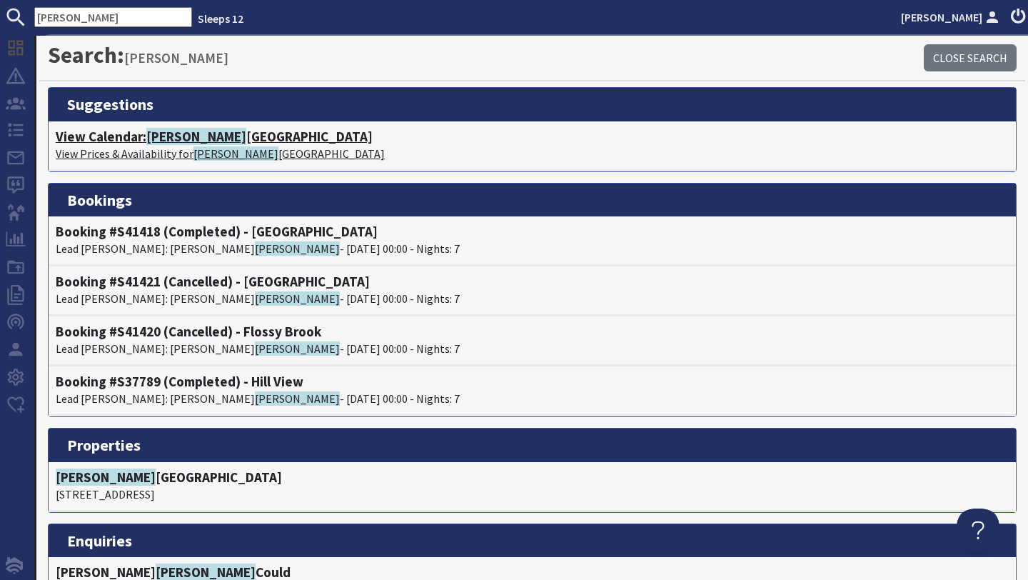
type input "viney"
click at [158, 150] on p "View Prices & Availability for Viney Hill Country House" at bounding box center [532, 153] width 953 height 17
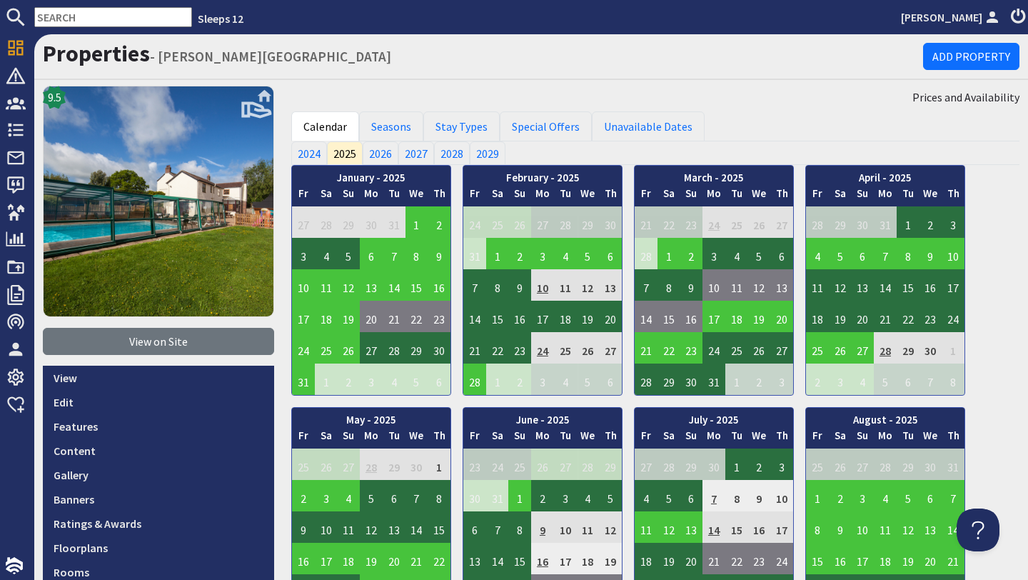
click at [173, 339] on link "View on Site" at bounding box center [158, 341] width 231 height 27
click at [110, 6] on nav "Sleeps 12 Freddie Vellacott" at bounding box center [514, 17] width 1028 height 34
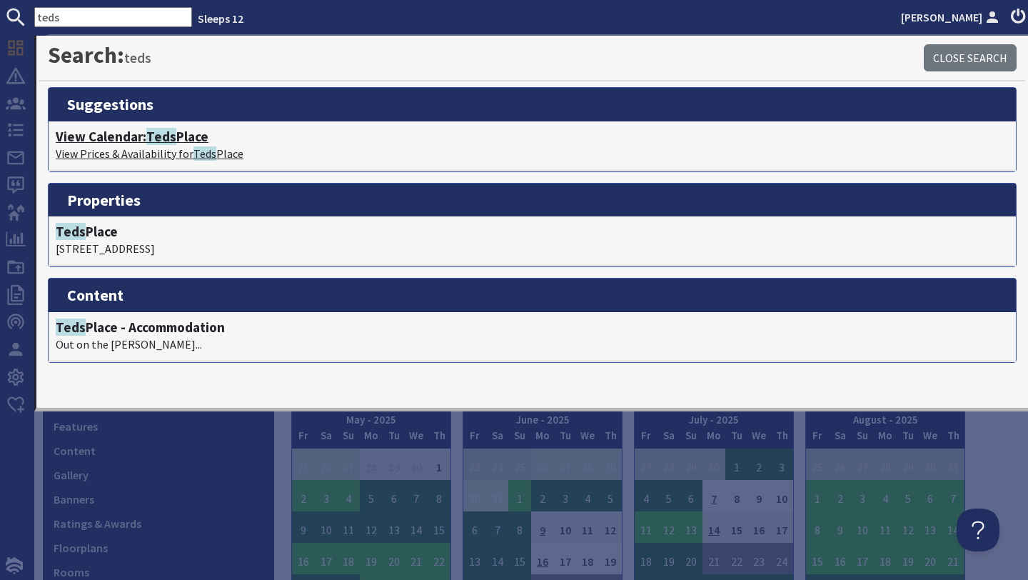
type input "teds"
click at [143, 135] on h4 "View Calendar: Teds Place" at bounding box center [532, 136] width 953 height 16
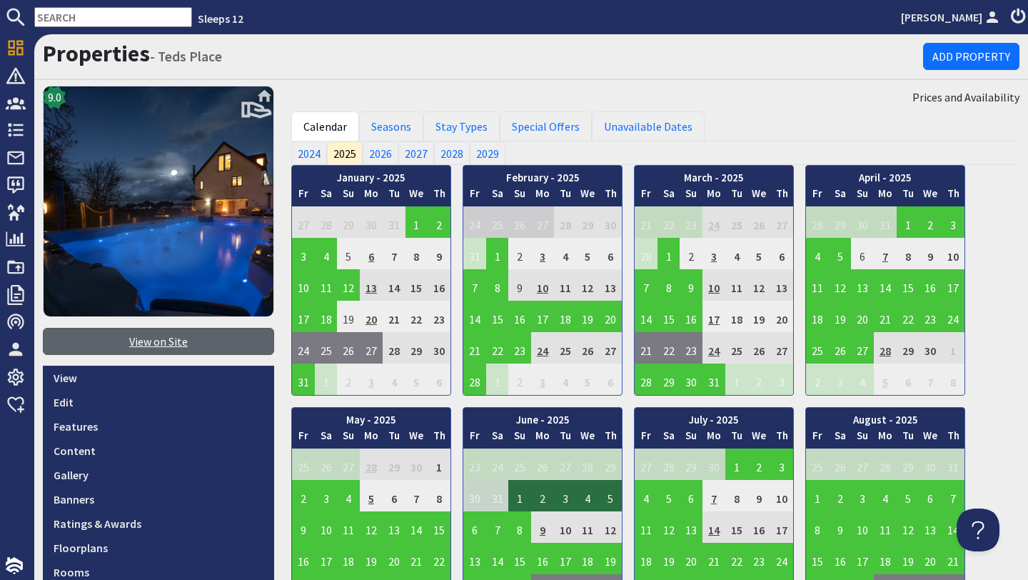
click at [117, 332] on link "View on Site" at bounding box center [158, 341] width 231 height 27
click at [106, 24] on input "text" at bounding box center [113, 17] width 158 height 20
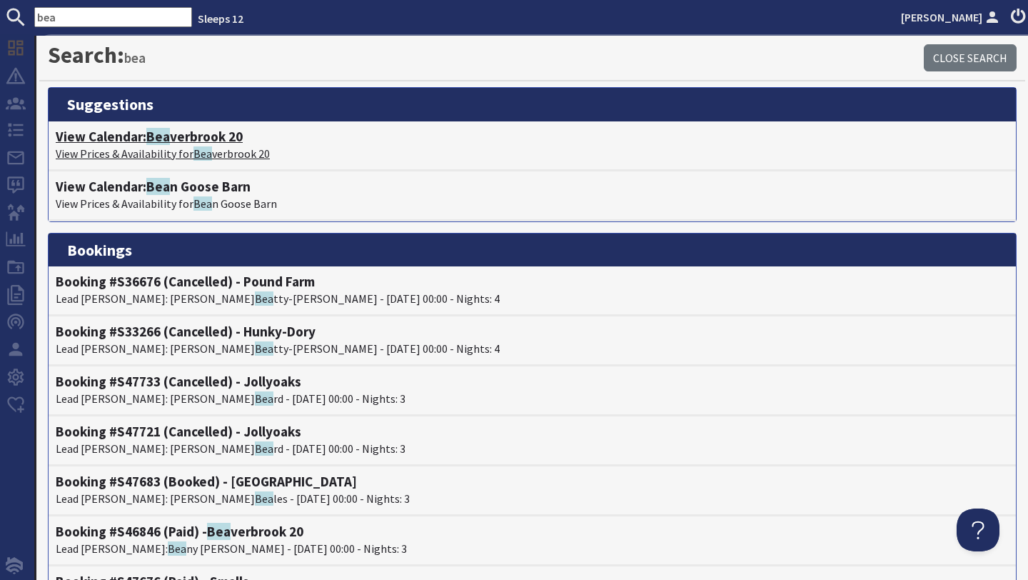
type input "bea"
click at [176, 134] on h4 "View Calendar: Bea verbrook 20" at bounding box center [532, 136] width 953 height 16
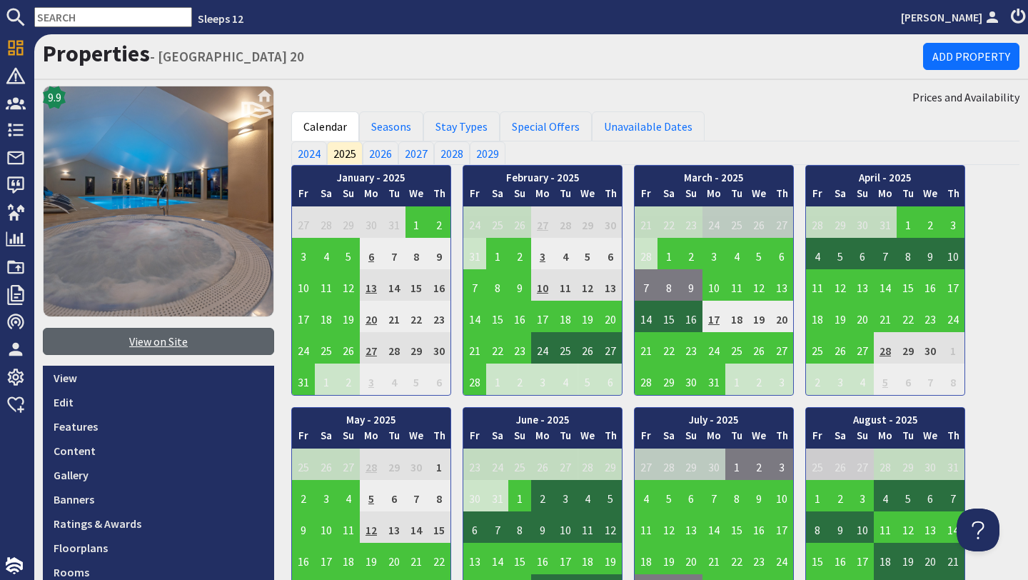
click at [191, 335] on link "View on Site" at bounding box center [158, 341] width 231 height 27
click at [123, 1] on nav "Sleeps 12 Freddie Vellacott" at bounding box center [514, 17] width 1028 height 34
click at [116, 7] on input "text" at bounding box center [113, 17] width 158 height 20
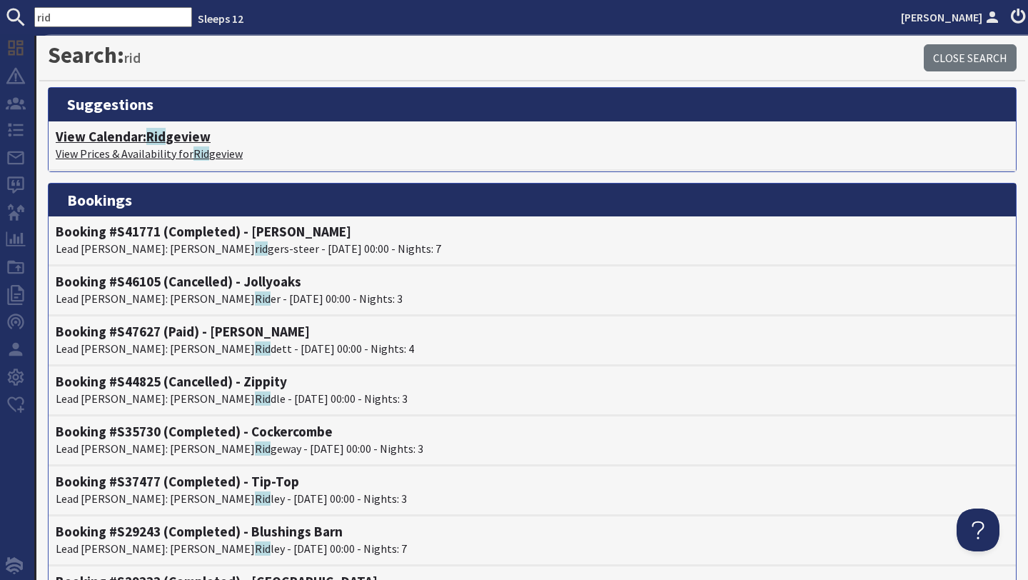
type input "rid"
click at [158, 138] on span "Rid" at bounding box center [155, 136] width 19 height 17
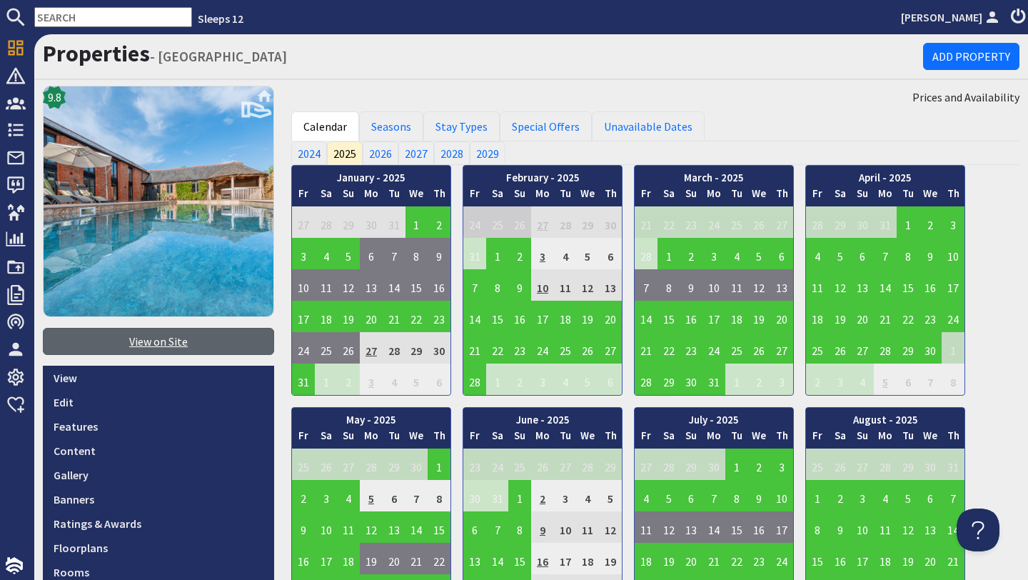
click at [155, 343] on link "View on Site" at bounding box center [158, 341] width 231 height 27
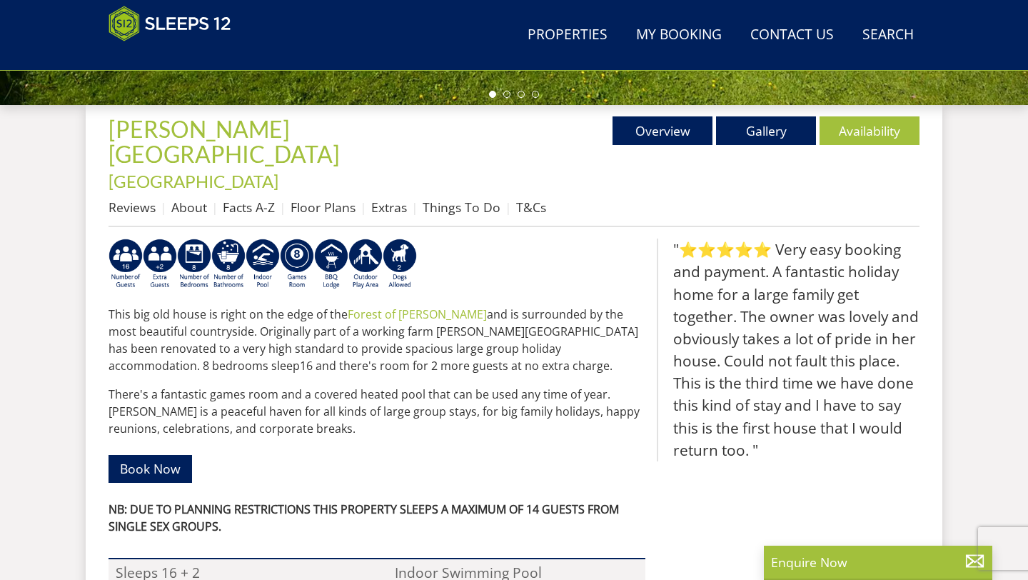
scroll to position [499, 0]
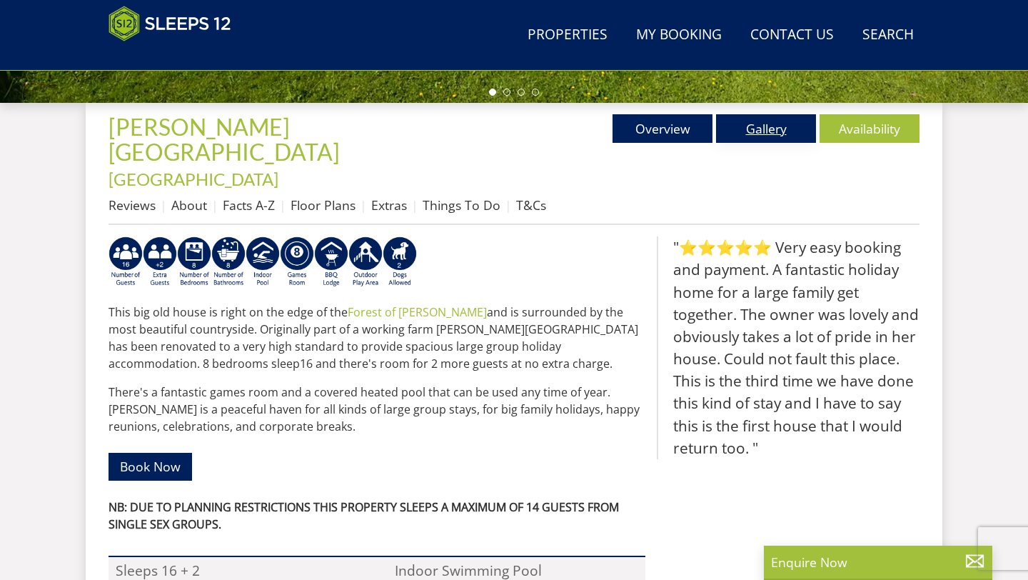
click at [759, 135] on link "Gallery" at bounding box center [766, 128] width 100 height 29
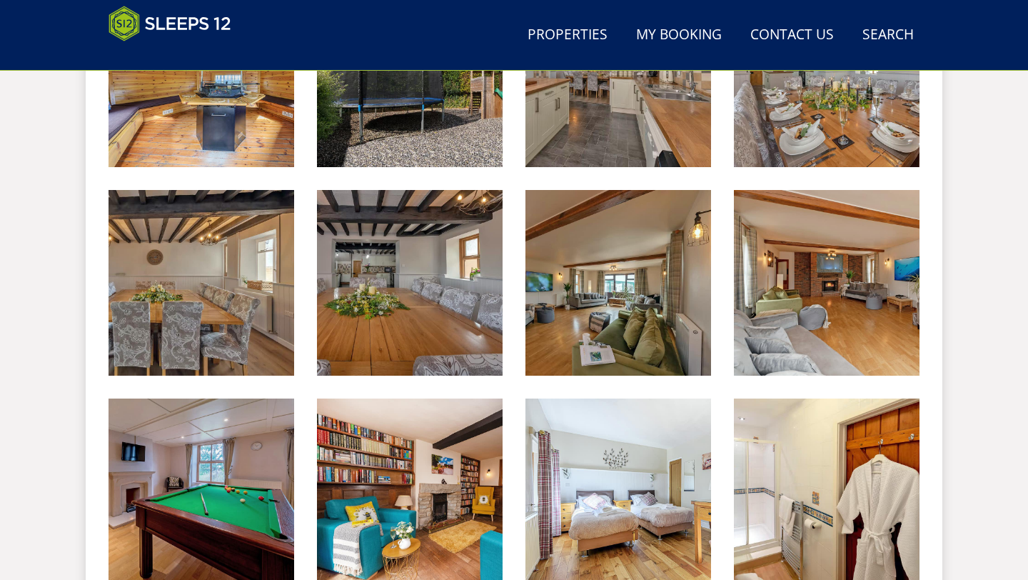
scroll to position [967, 0]
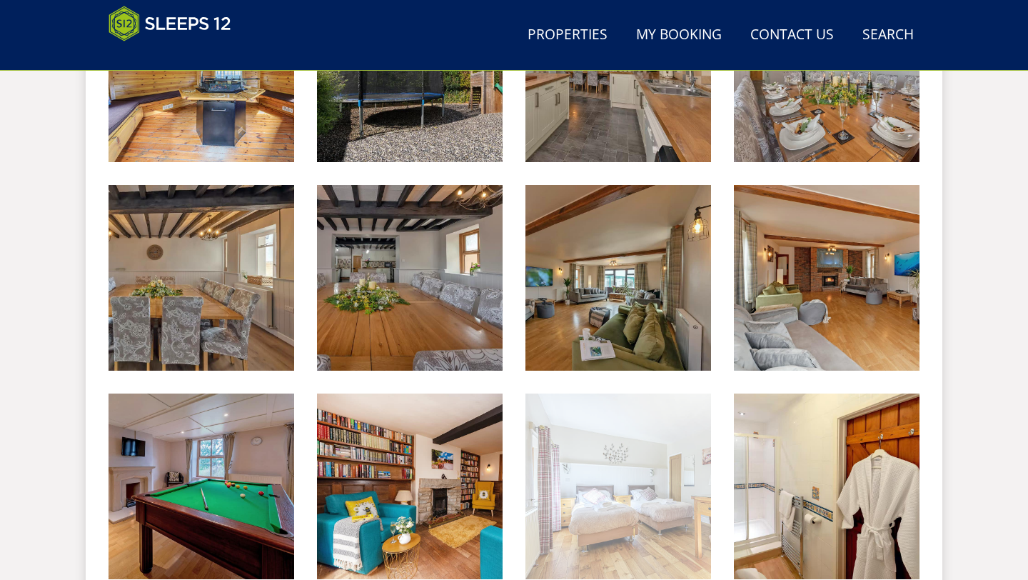
click at [599, 448] on img at bounding box center [618, 486] width 186 height 186
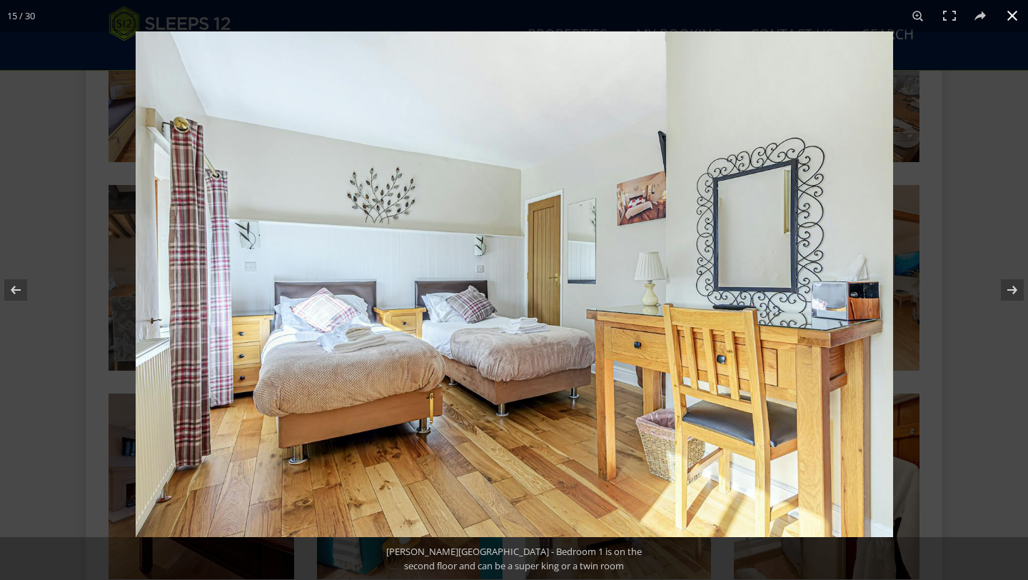
click at [1013, 23] on button at bounding box center [1011, 15] width 31 height 31
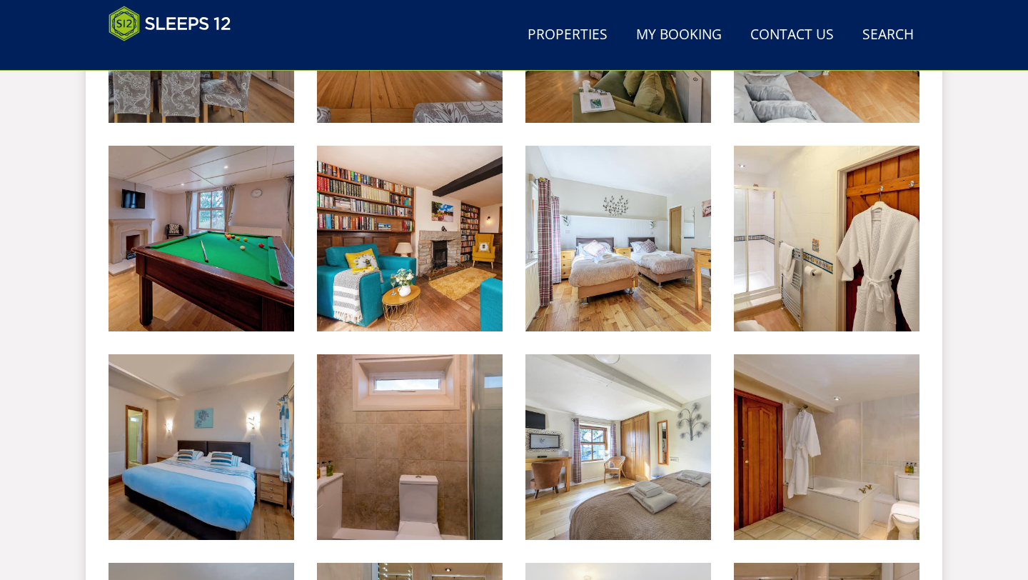
scroll to position [1222, 0]
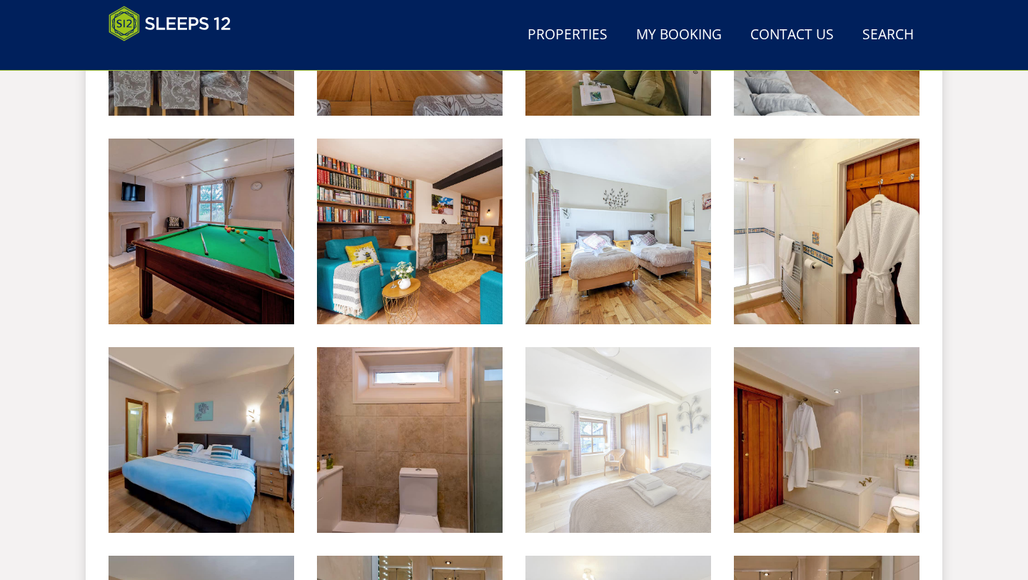
click at [598, 403] on img at bounding box center [618, 440] width 186 height 186
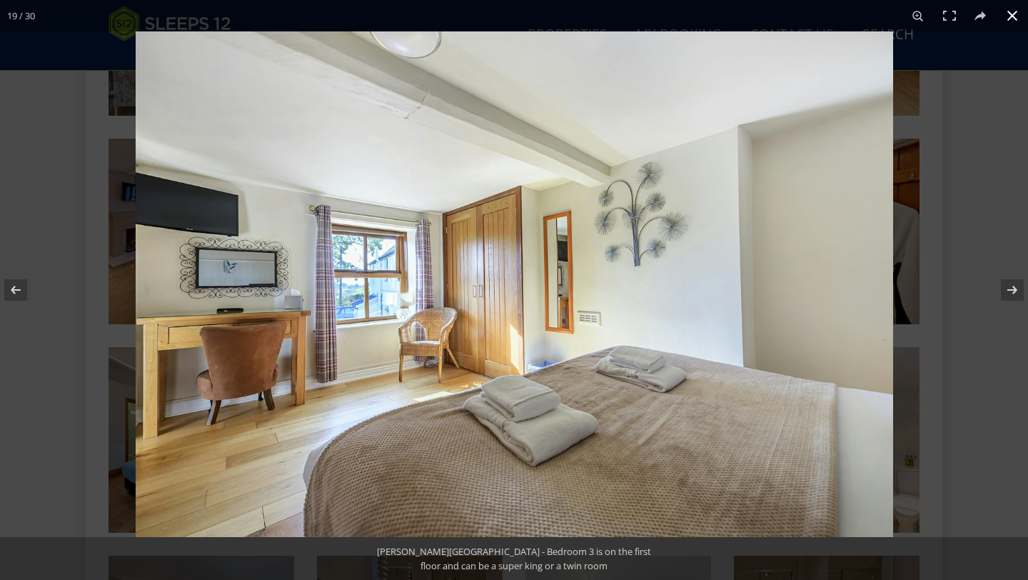
click at [1016, 21] on button at bounding box center [1011, 15] width 31 height 31
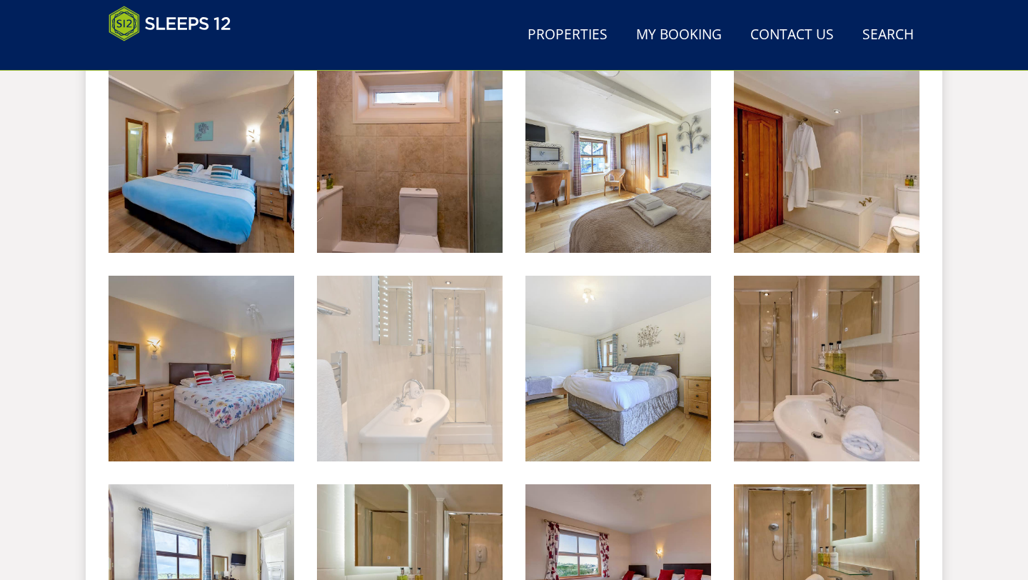
scroll to position [1502, 0]
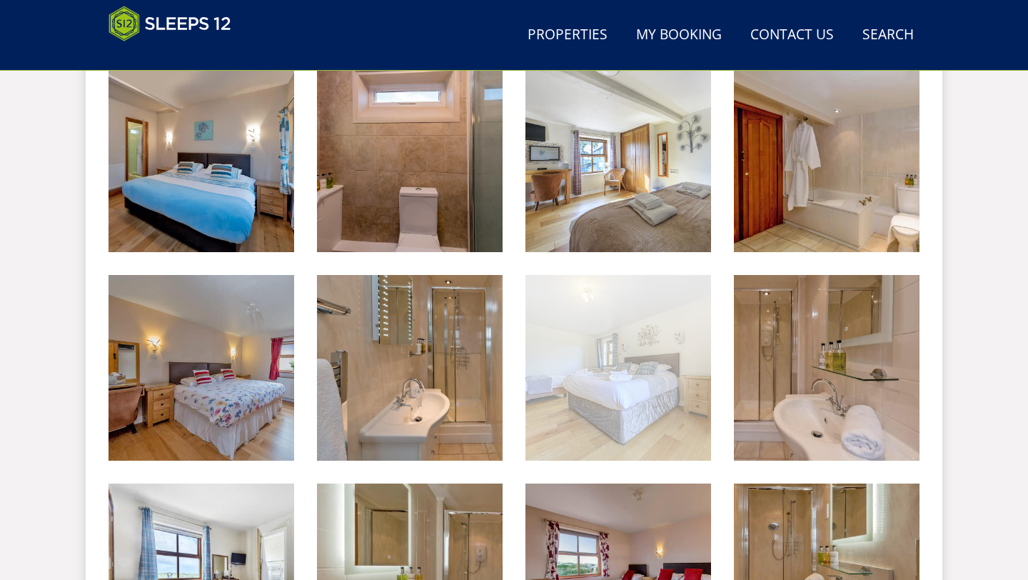
click at [635, 325] on img at bounding box center [618, 368] width 186 height 186
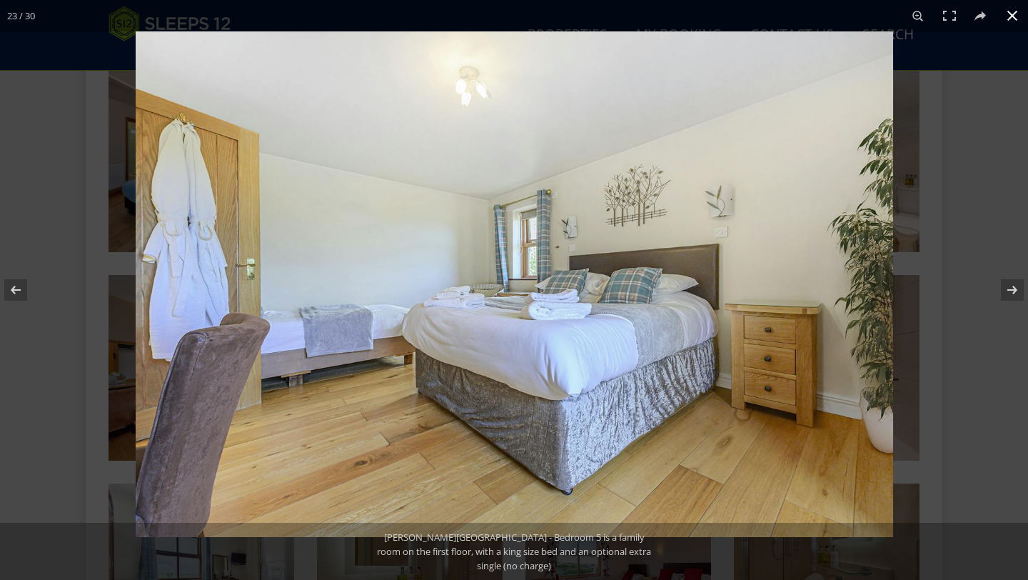
click at [1018, 12] on button at bounding box center [1011, 15] width 31 height 31
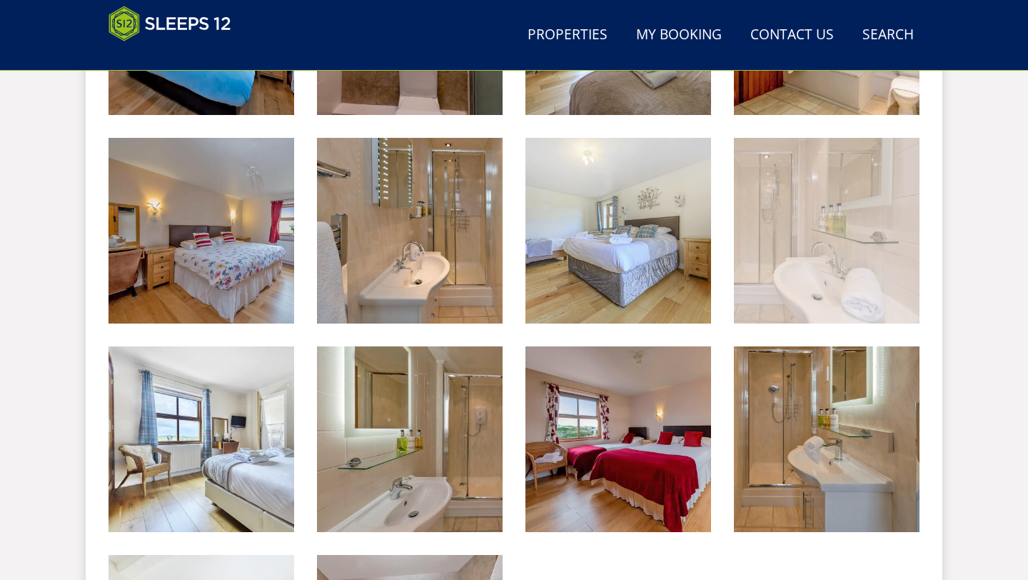
scroll to position [1640, 0]
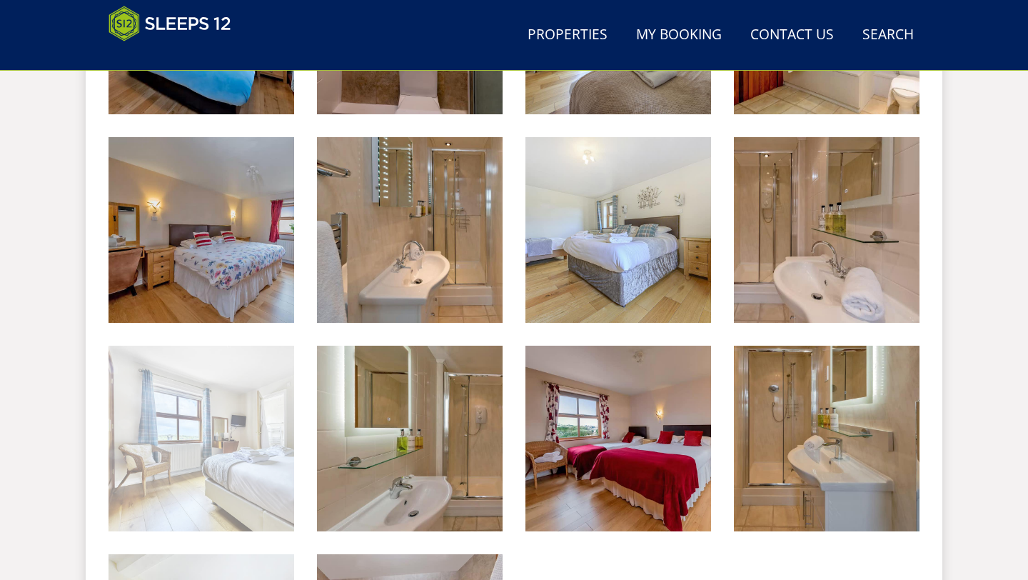
click at [184, 368] on img at bounding box center [201, 438] width 186 height 186
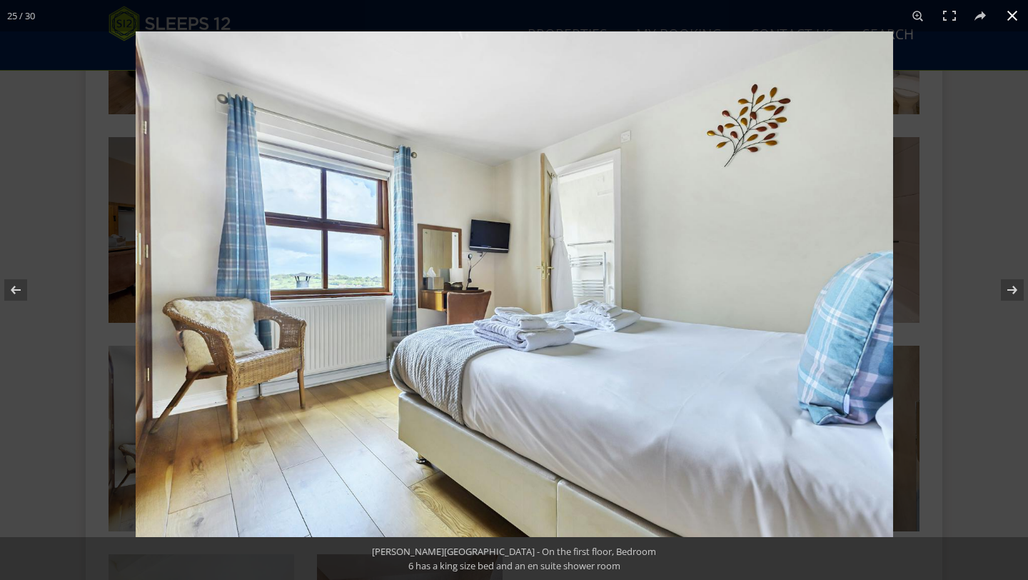
click at [1021, 23] on button at bounding box center [1011, 15] width 31 height 31
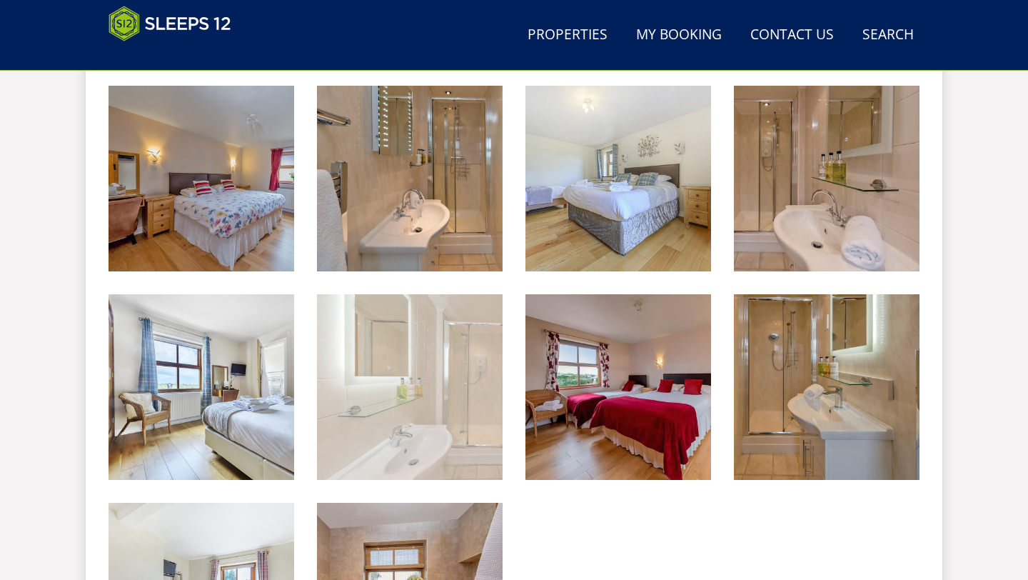
scroll to position [1694, 0]
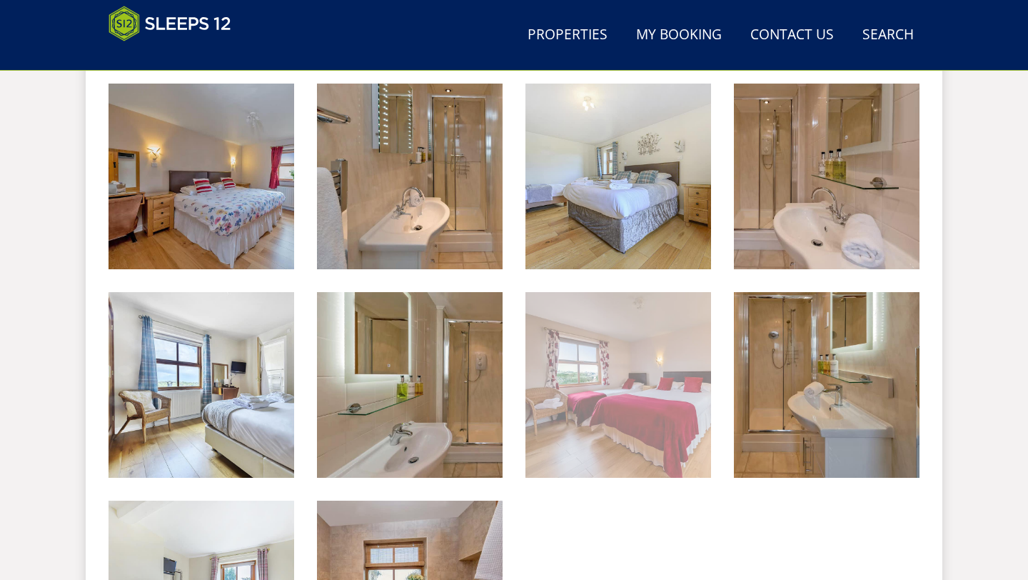
click at [595, 378] on img at bounding box center [618, 385] width 186 height 186
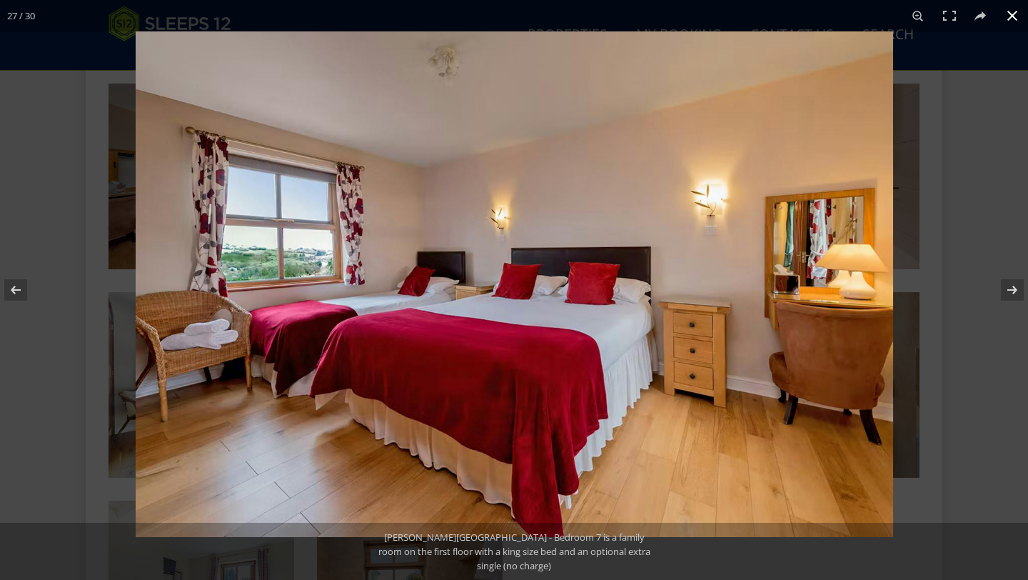
click at [1011, 24] on button at bounding box center [1011, 15] width 31 height 31
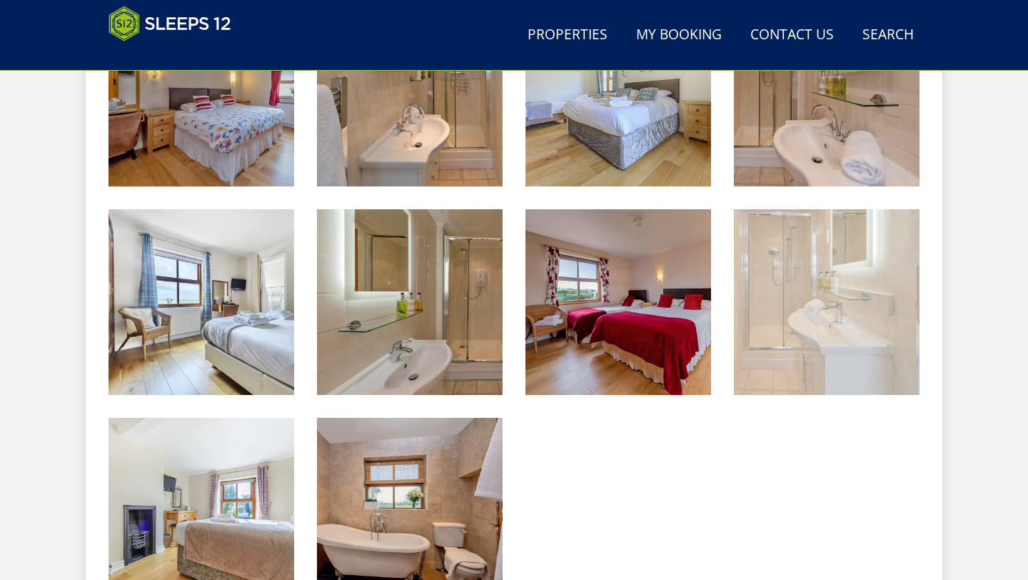
scroll to position [1778, 0]
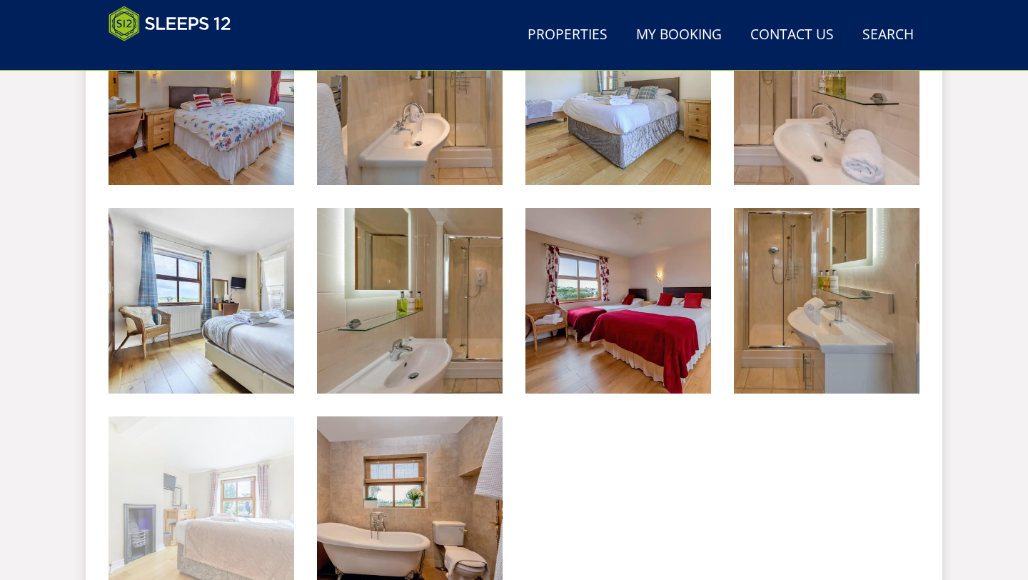
click at [248, 470] on img at bounding box center [201, 509] width 186 height 186
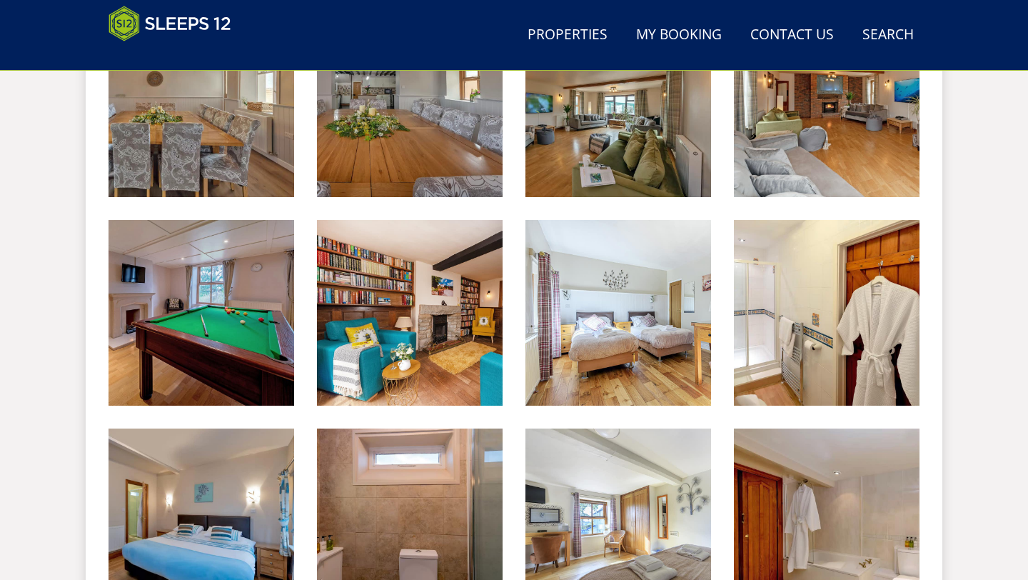
scroll to position [1148, 0]
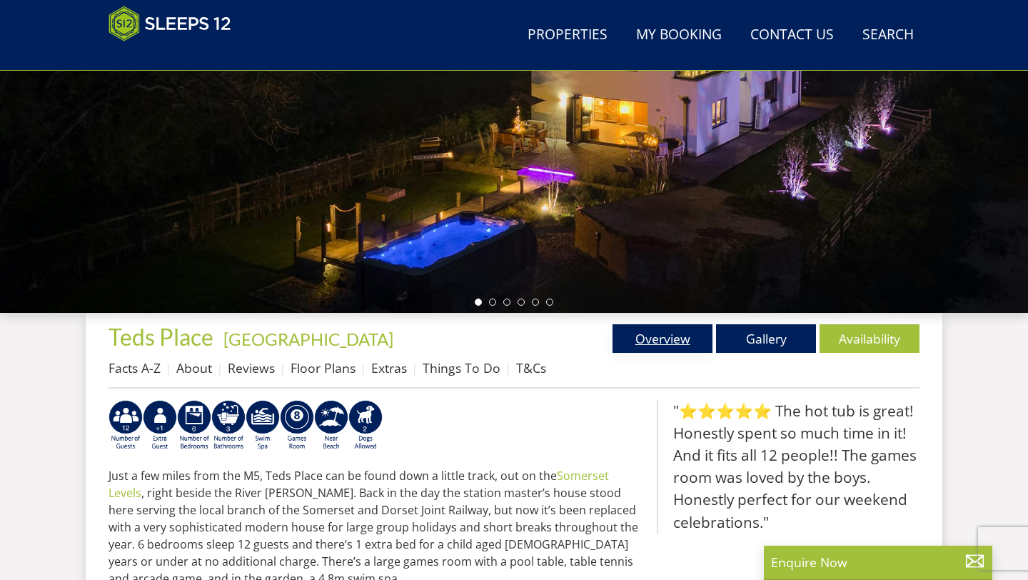
scroll to position [290, 0]
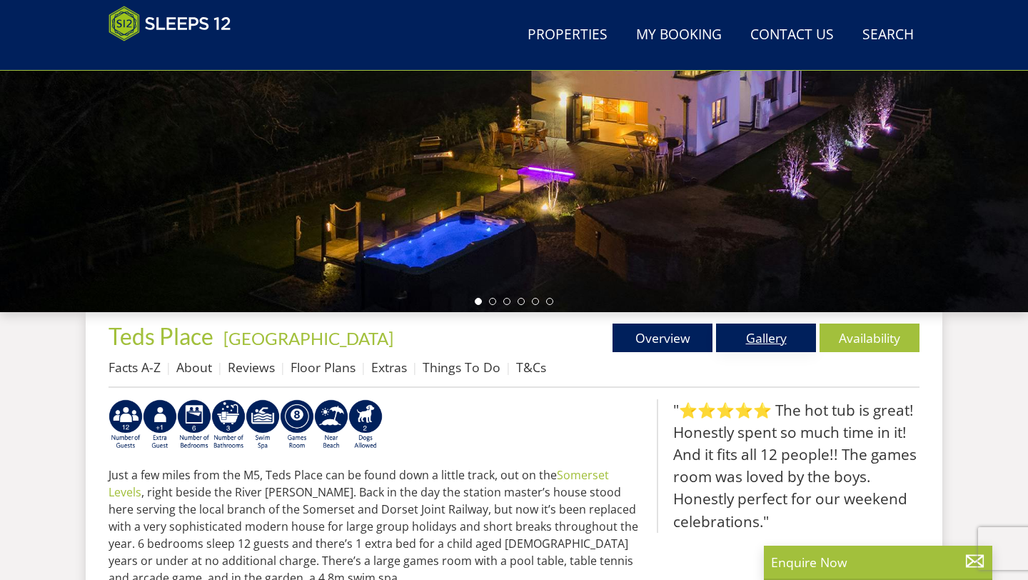
click at [747, 348] on link "Gallery" at bounding box center [766, 337] width 100 height 29
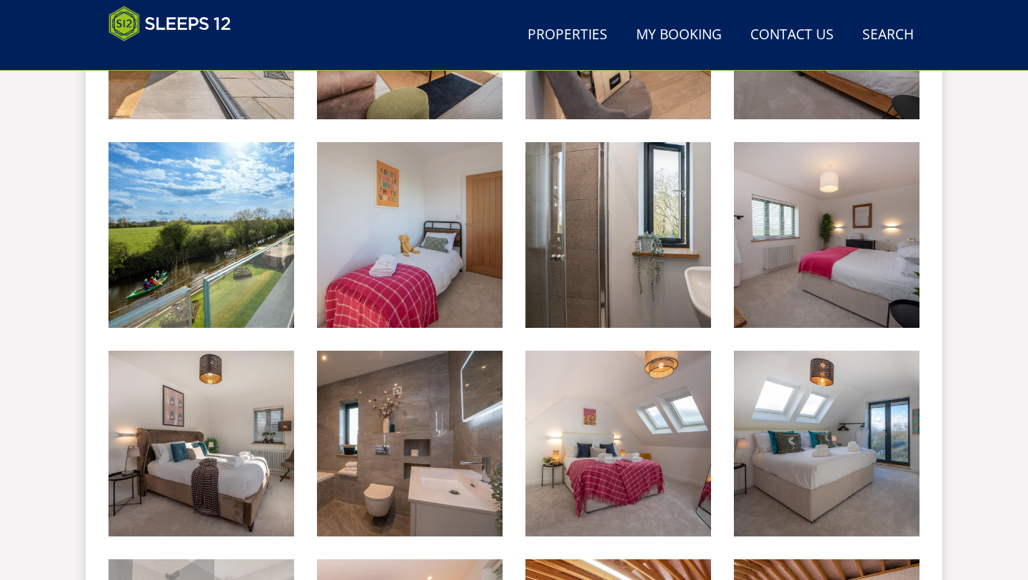
scroll to position [1603, 0]
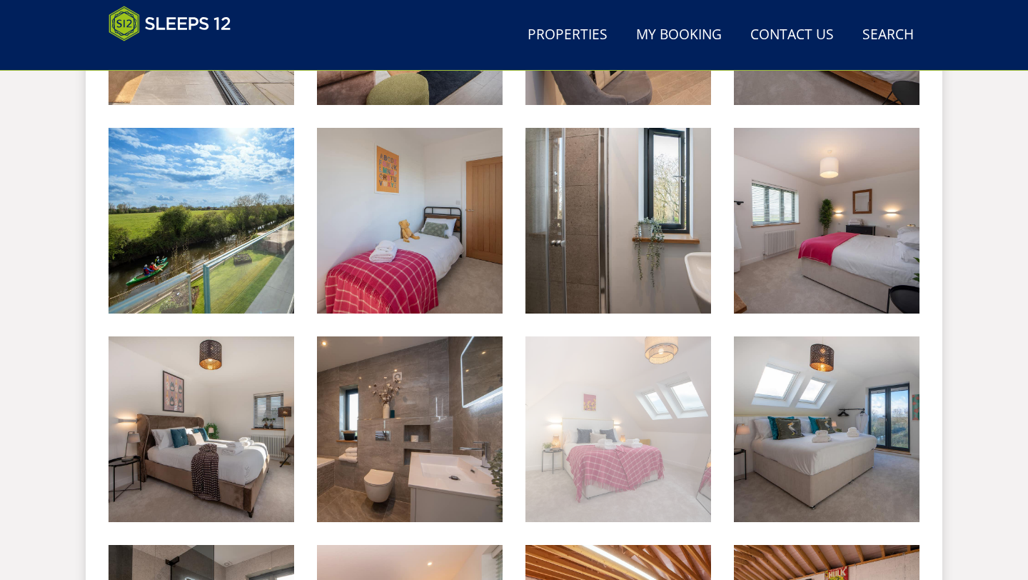
click at [650, 455] on img at bounding box center [618, 429] width 186 height 186
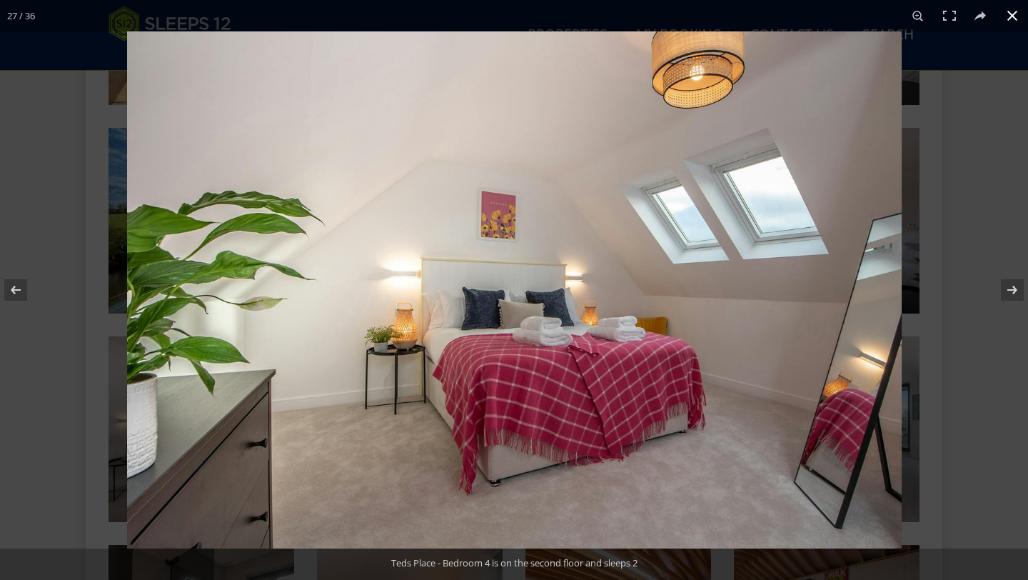
click at [1010, 11] on button at bounding box center [1011, 15] width 31 height 31
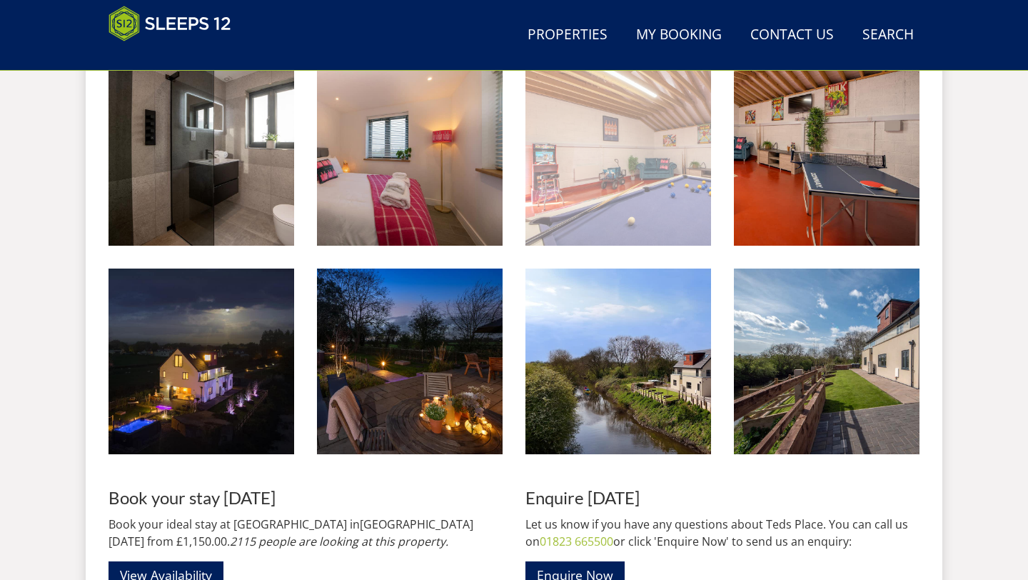
scroll to position [2093, 0]
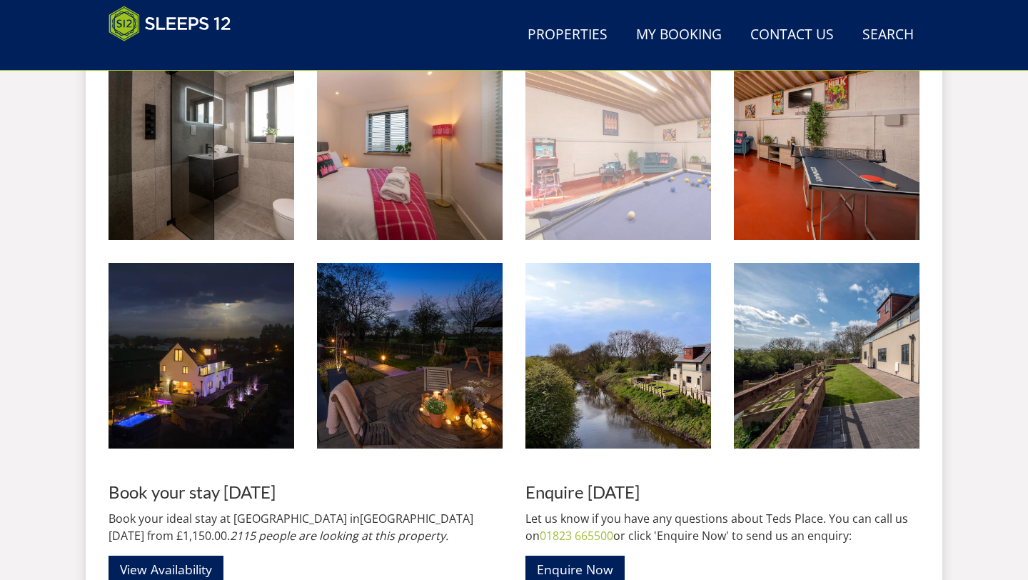
click at [596, 206] on img at bounding box center [618, 147] width 186 height 186
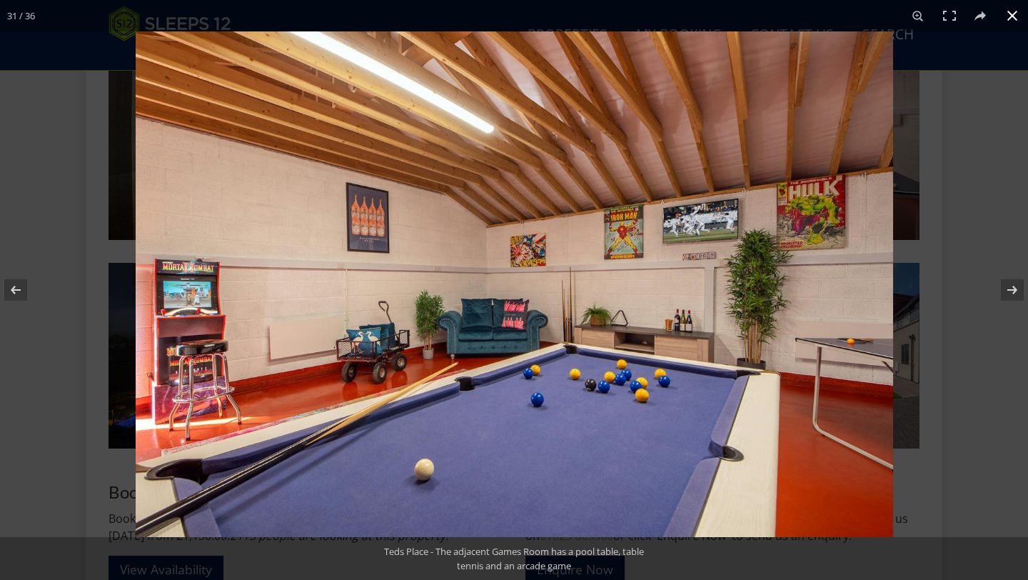
click at [1011, 18] on button at bounding box center [1011, 15] width 31 height 31
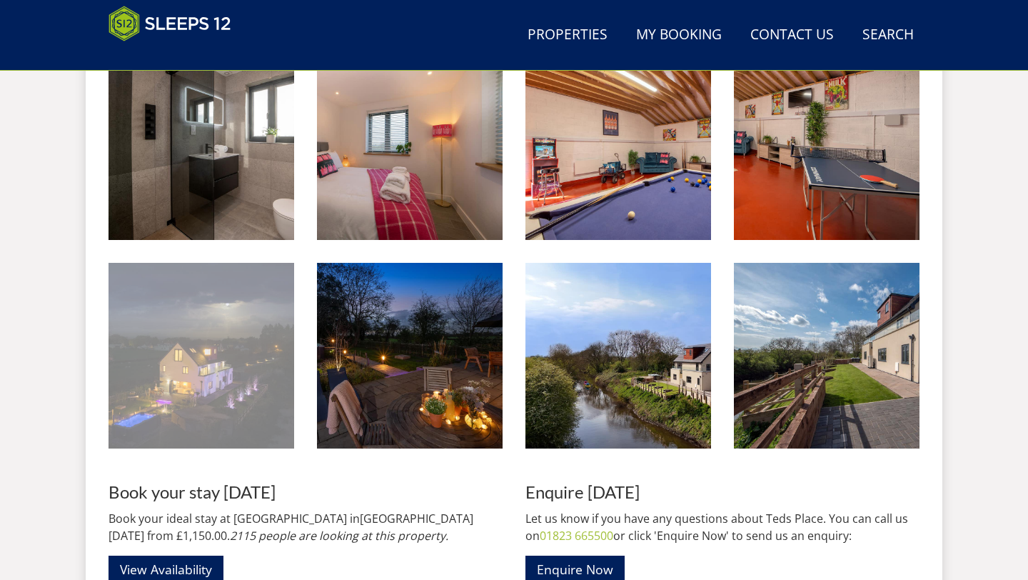
click at [229, 353] on img at bounding box center [201, 356] width 186 height 186
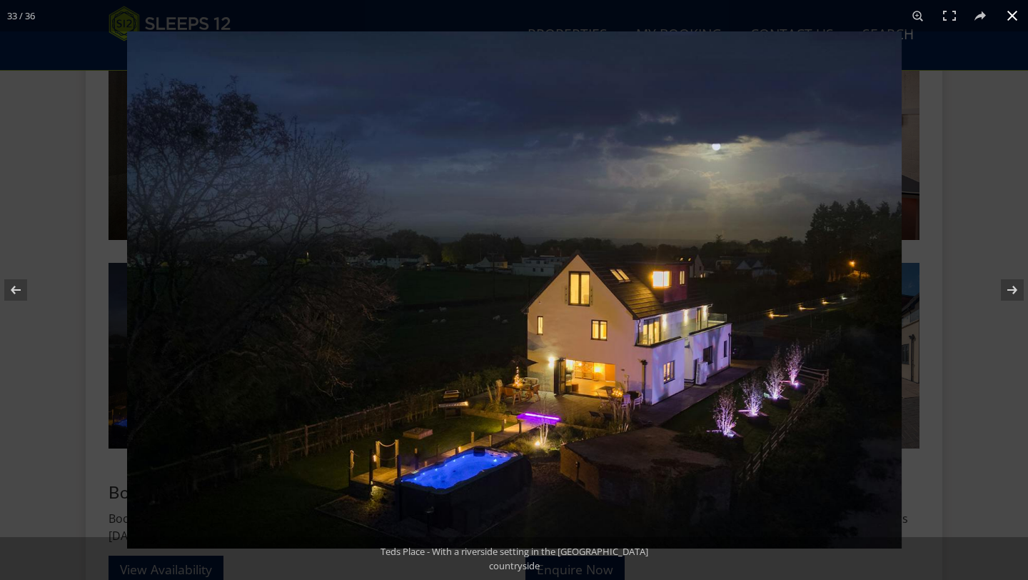
click at [1006, 20] on button at bounding box center [1011, 15] width 31 height 31
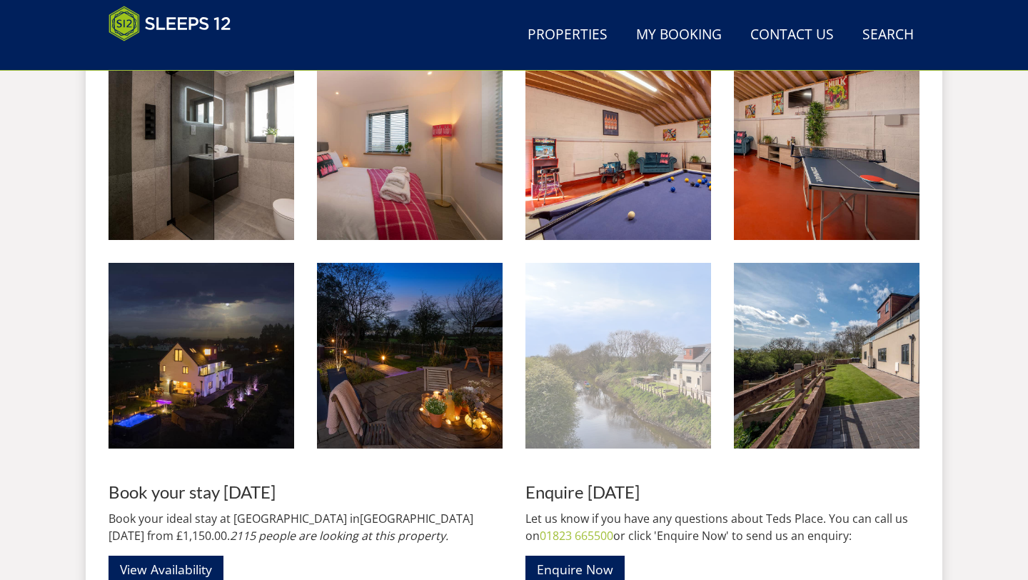
click at [580, 390] on img at bounding box center [618, 356] width 186 height 186
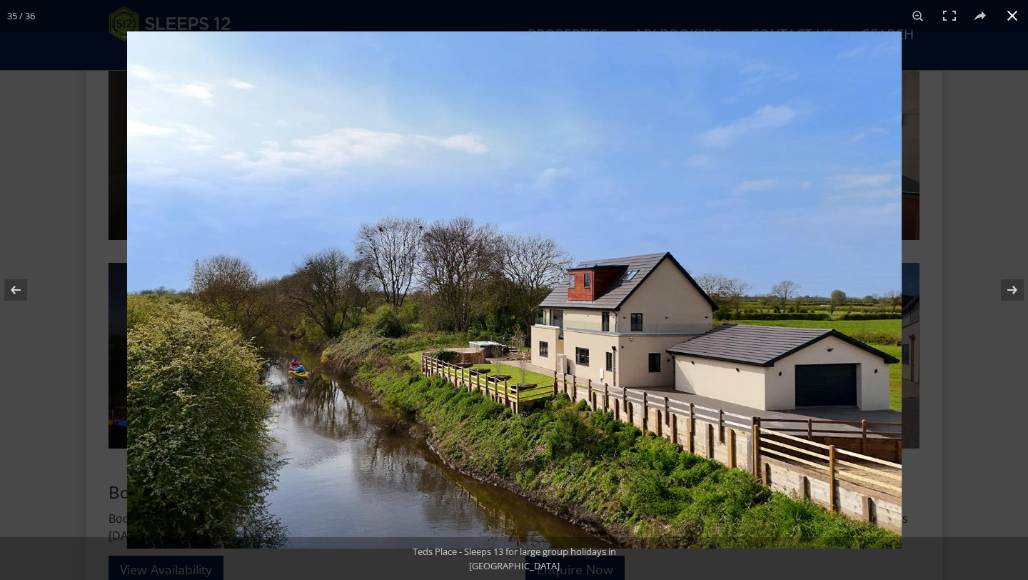
click at [1018, 11] on button at bounding box center [1011, 15] width 31 height 31
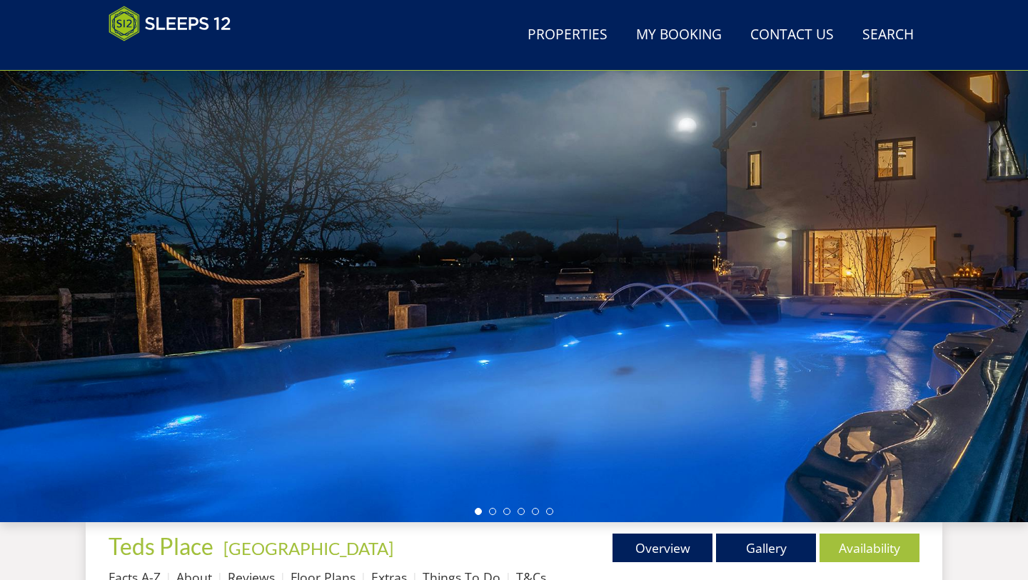
scroll to position [0, 0]
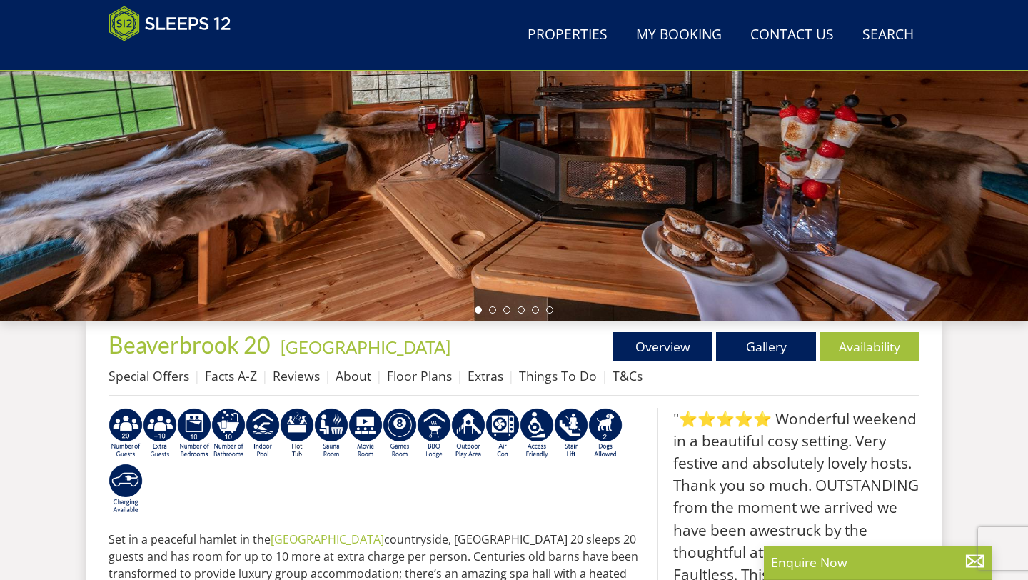
scroll to position [335, 0]
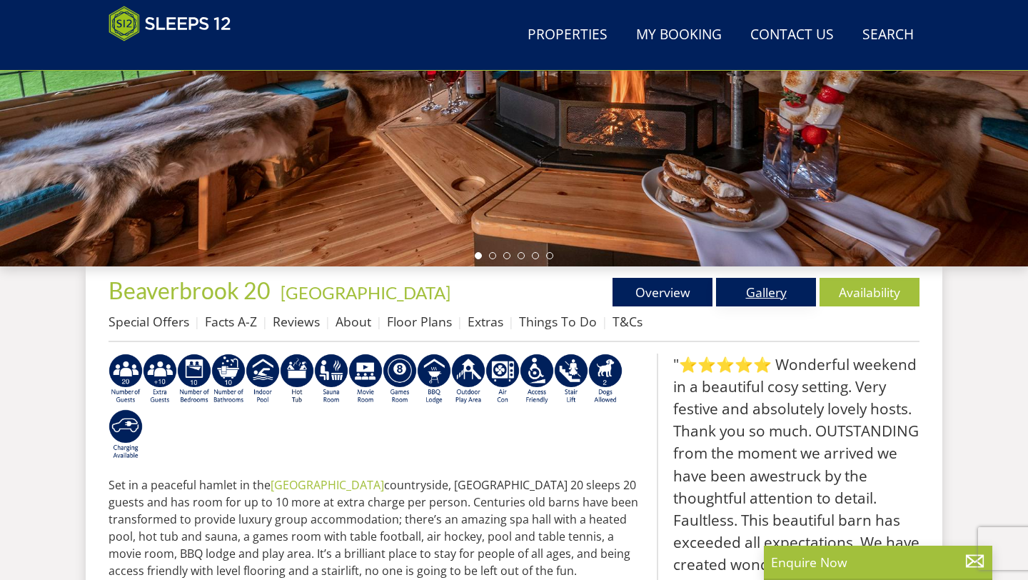
click at [743, 290] on link "Gallery" at bounding box center [766, 292] width 100 height 29
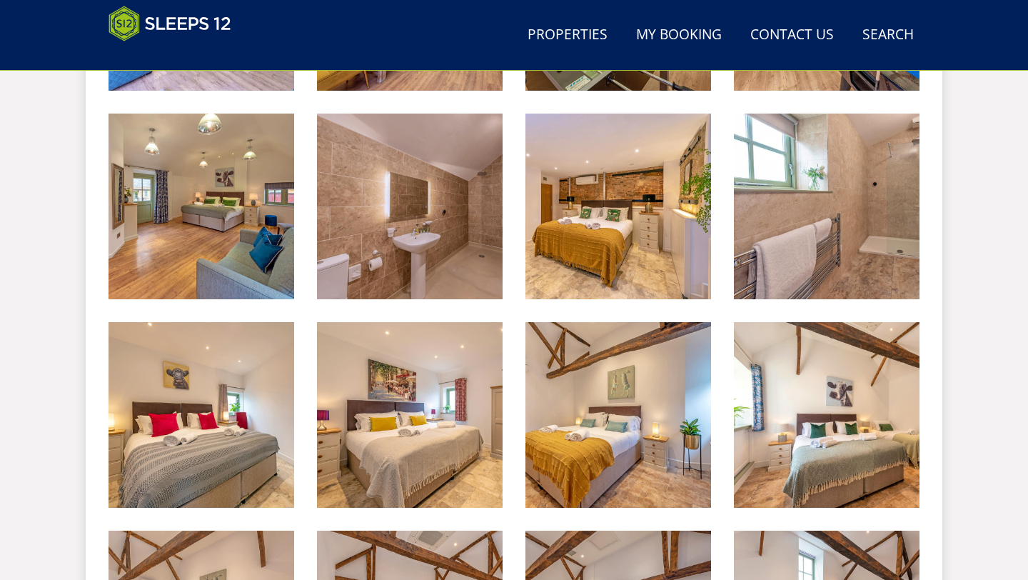
scroll to position [1410, 0]
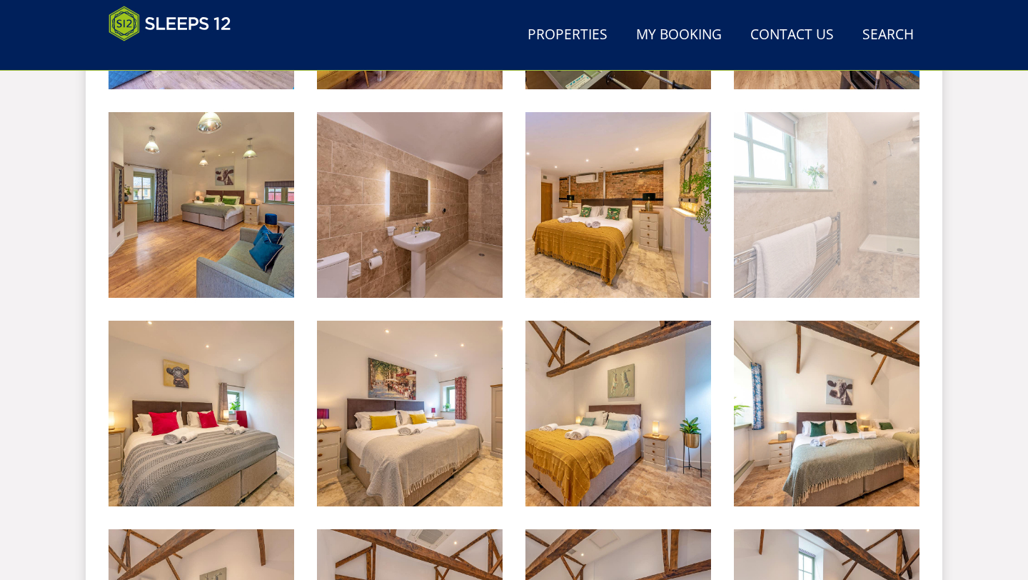
click at [777, 239] on img at bounding box center [827, 205] width 186 height 186
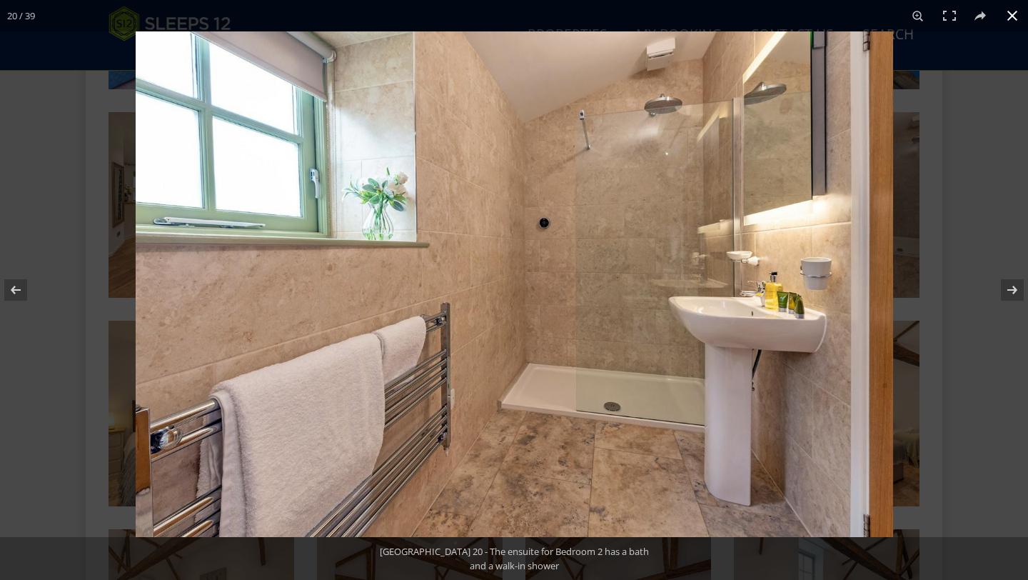
click at [1015, 19] on button at bounding box center [1011, 15] width 31 height 31
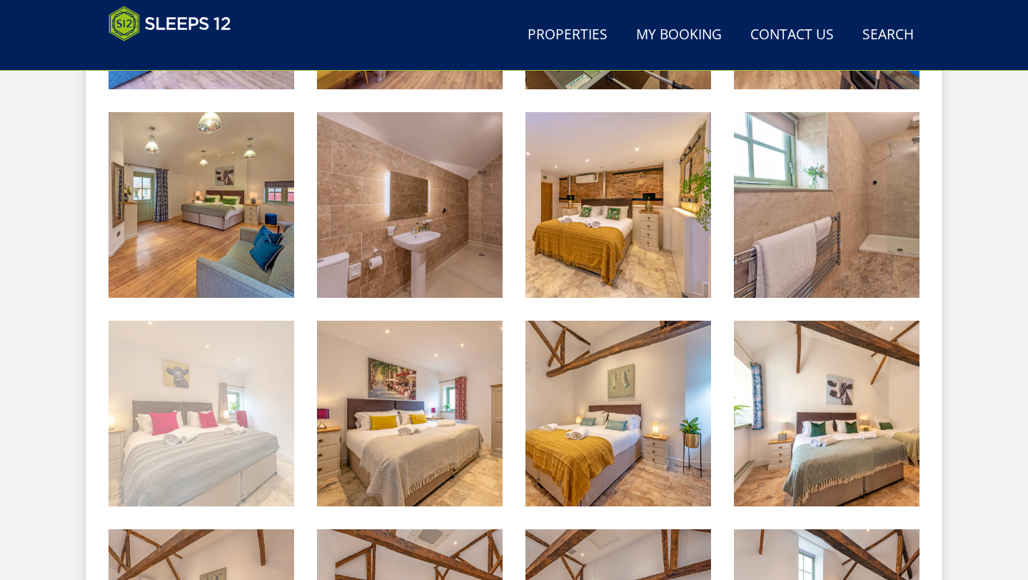
click at [218, 407] on img at bounding box center [201, 413] width 186 height 186
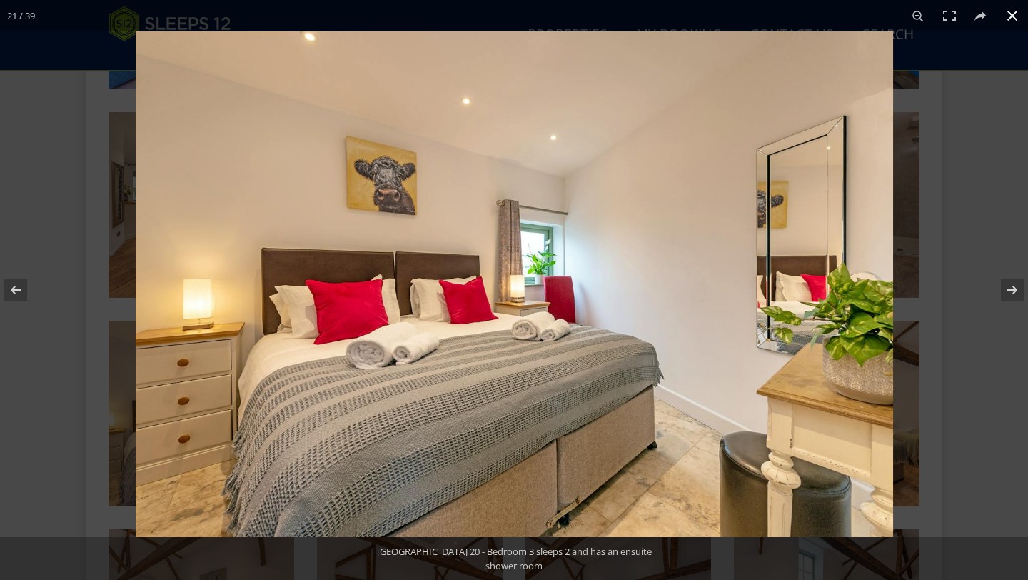
click at [1018, 21] on button at bounding box center [1011, 15] width 31 height 31
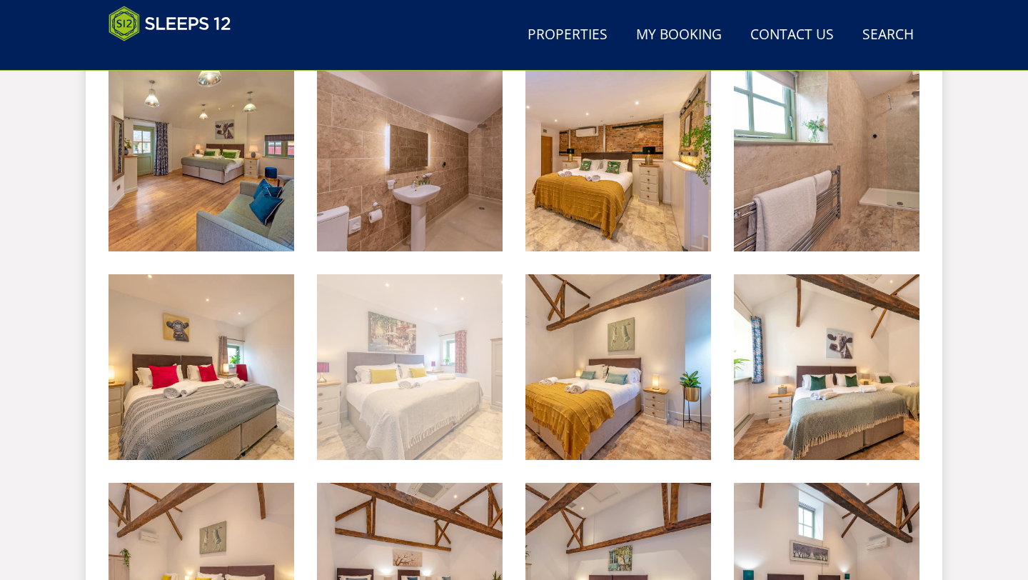
scroll to position [1458, 0]
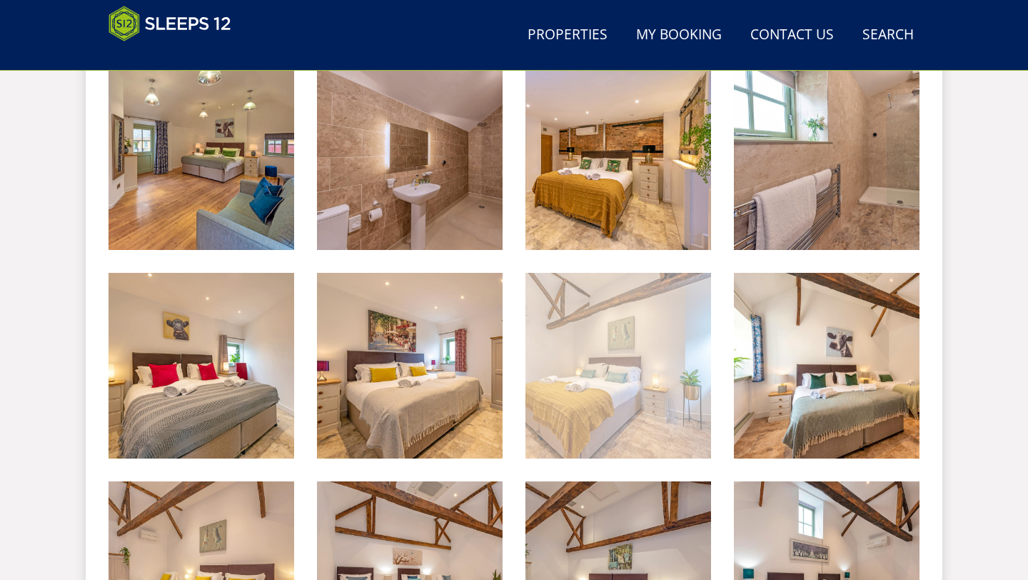
click at [583, 380] on img at bounding box center [618, 366] width 186 height 186
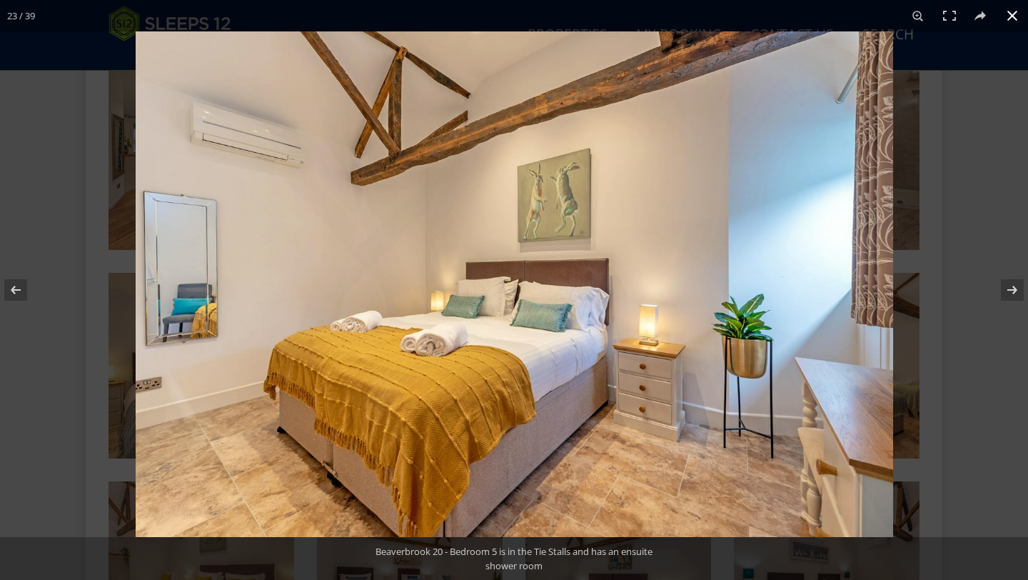
click at [1012, 21] on button at bounding box center [1011, 15] width 31 height 31
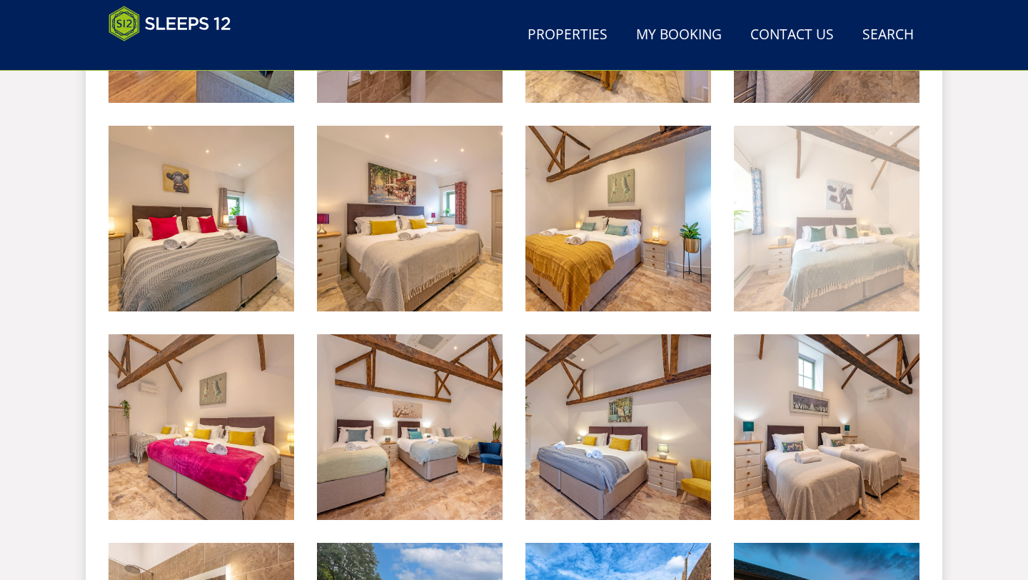
scroll to position [1606, 0]
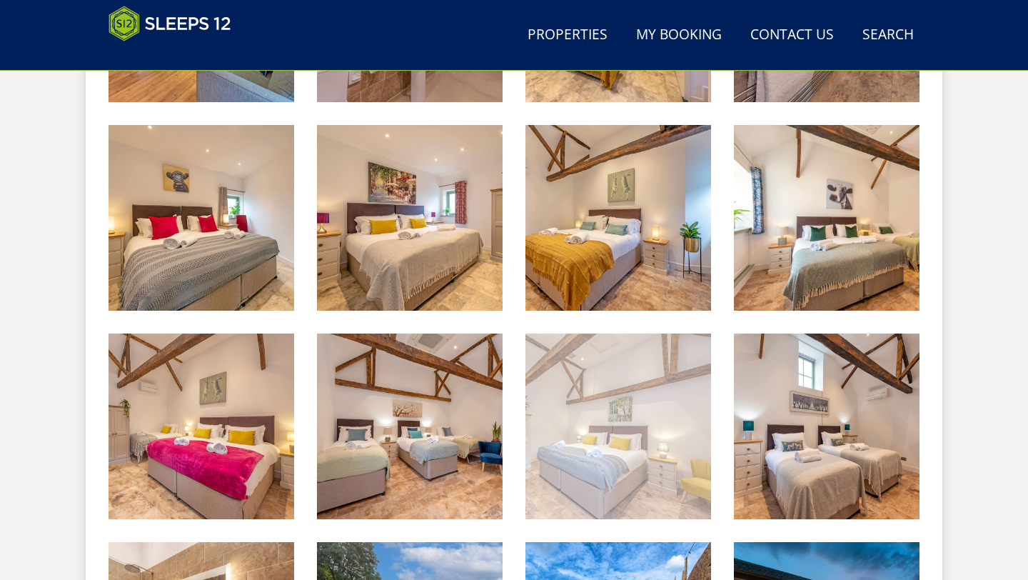
click at [603, 452] on img at bounding box center [618, 426] width 186 height 186
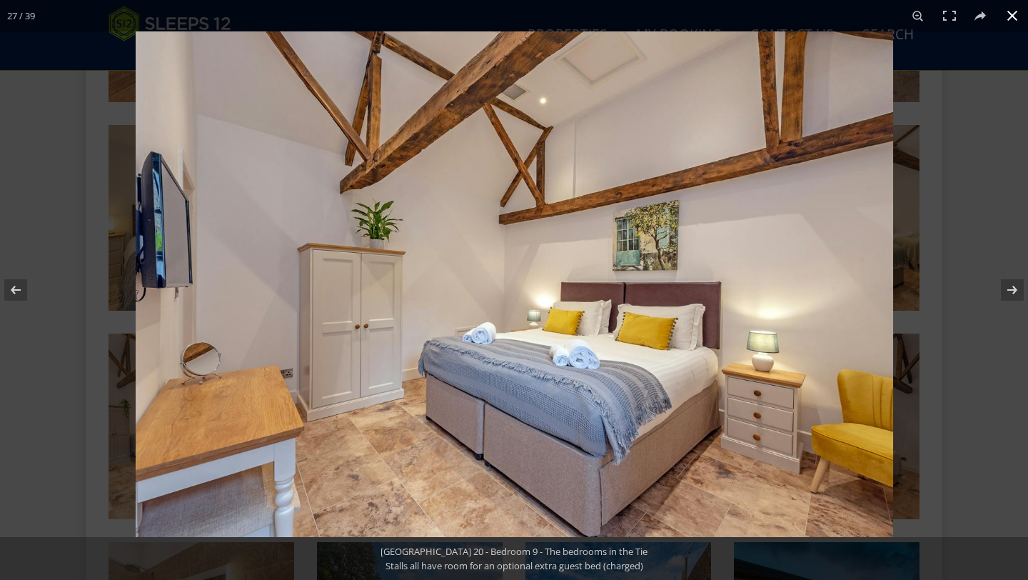
click at [1006, 19] on button at bounding box center [1011, 15] width 31 height 31
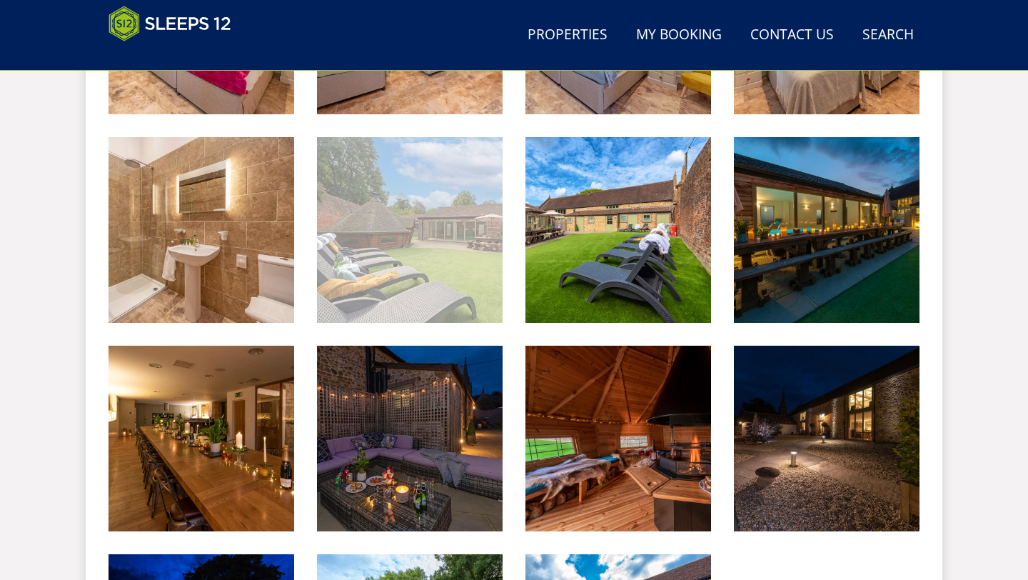
scroll to position [2003, 0]
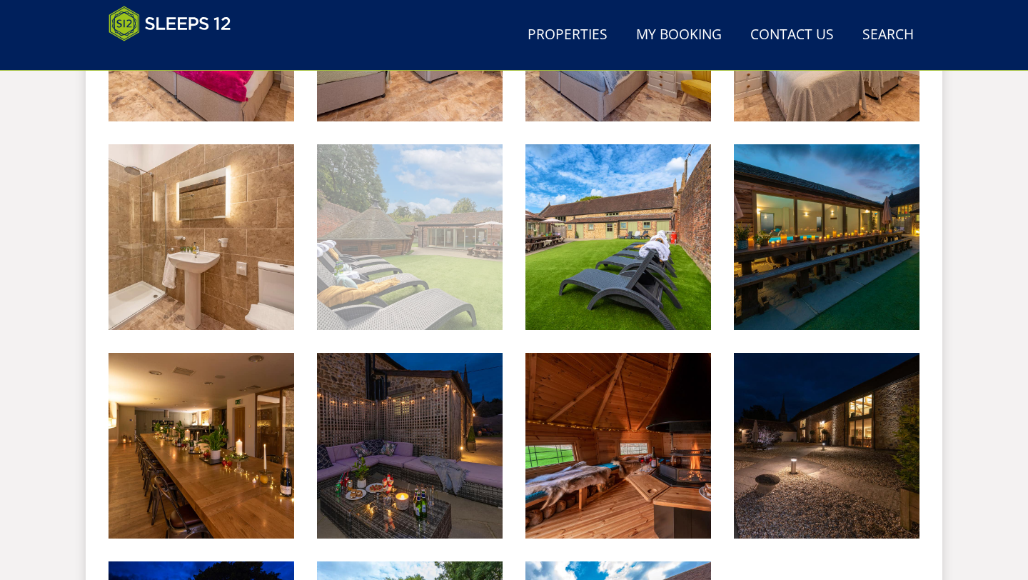
click at [423, 308] on img at bounding box center [410, 237] width 186 height 186
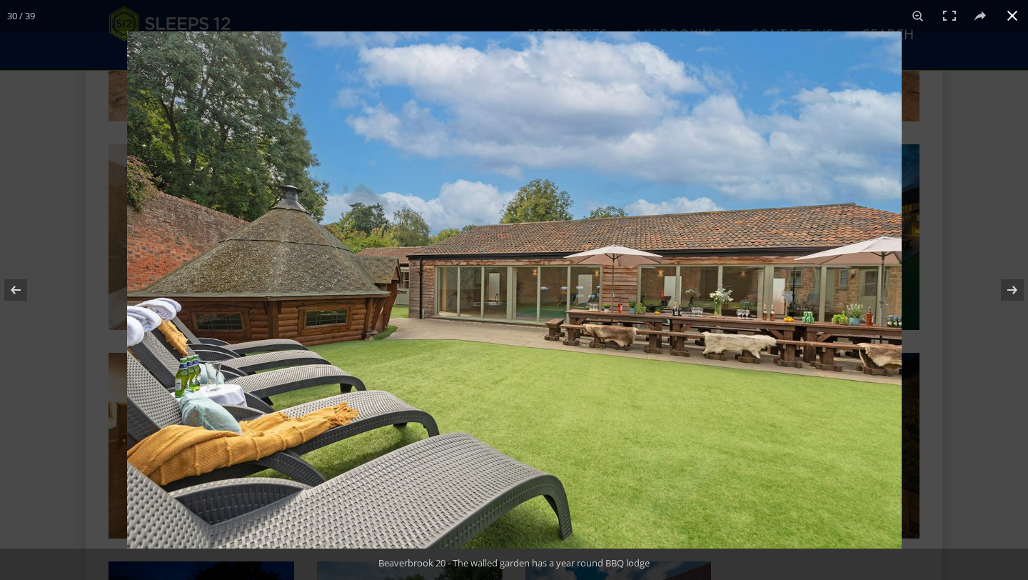
click at [1018, 11] on button at bounding box center [1011, 15] width 31 height 31
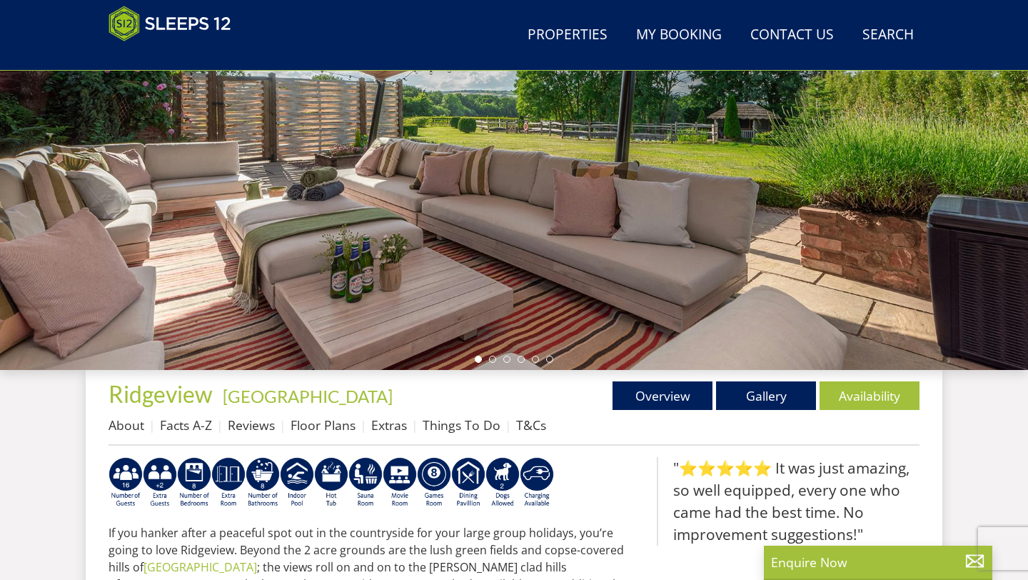
scroll to position [427, 0]
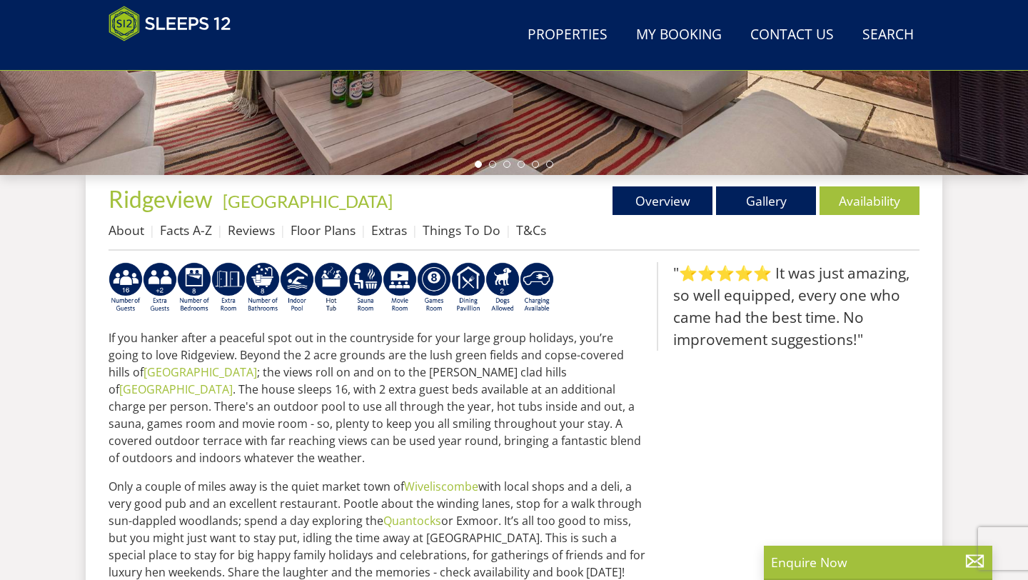
click at [754, 216] on div "Properties [GEOGRAPHIC_DATA] - [GEOGRAPHIC_DATA] Overview Gallery Availability …" at bounding box center [513, 218] width 811 height 64
click at [754, 208] on link "Gallery" at bounding box center [766, 200] width 100 height 29
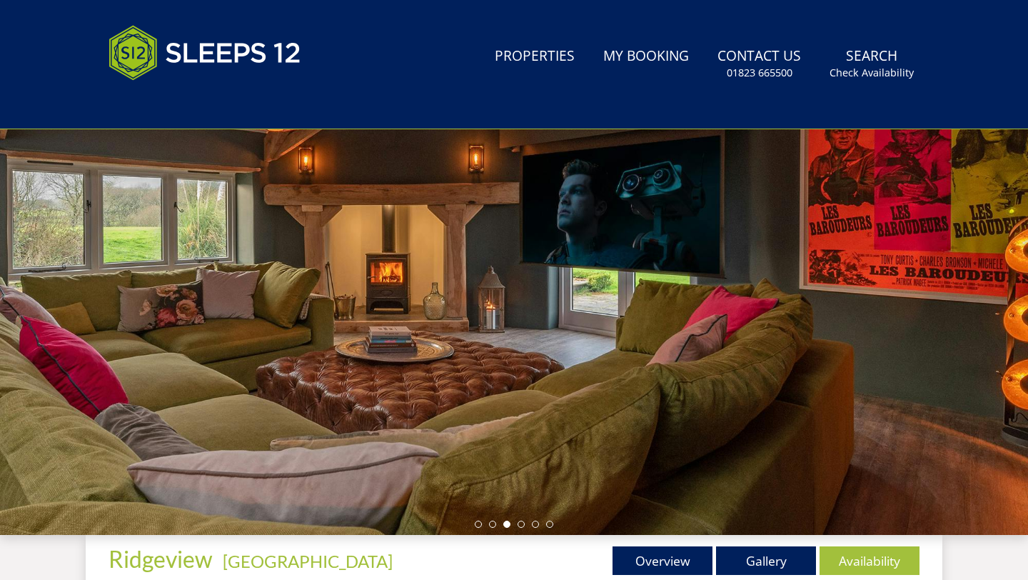
scroll to position [308, 0]
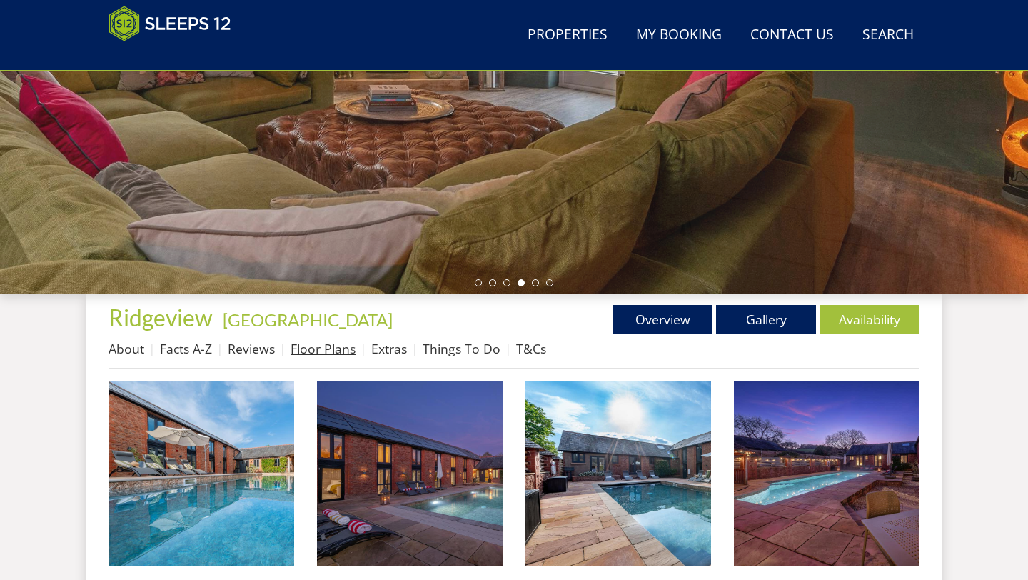
click at [323, 348] on link "Floor Plans" at bounding box center [322, 348] width 65 height 17
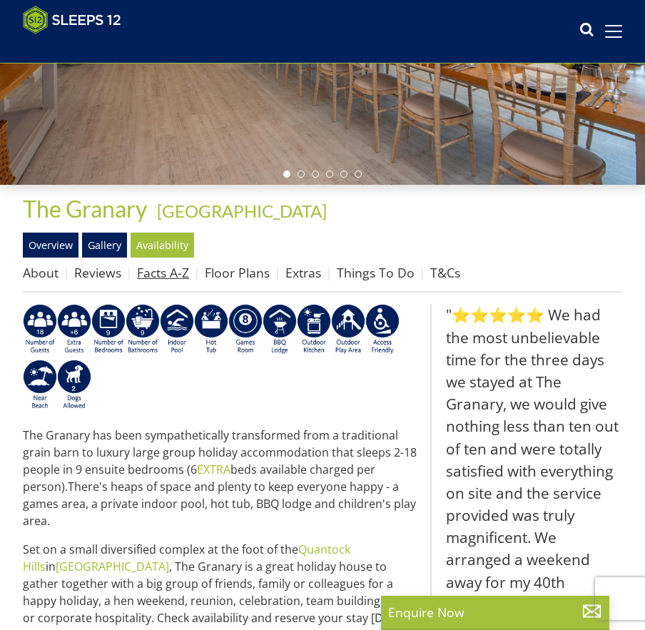
scroll to position [278, 0]
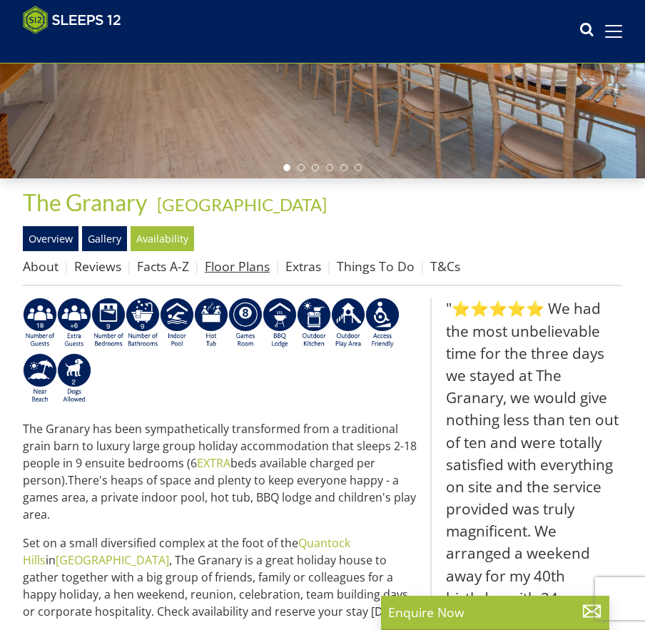
click at [247, 267] on link "Floor Plans" at bounding box center [237, 266] width 65 height 17
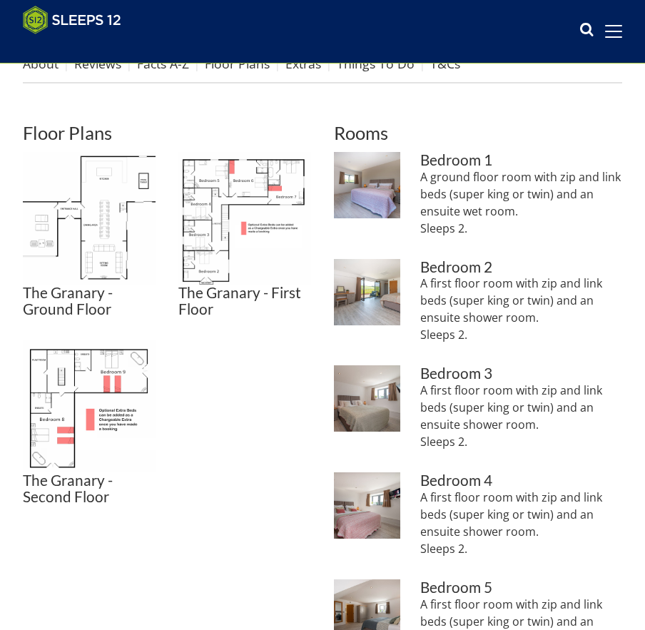
scroll to position [482, 0]
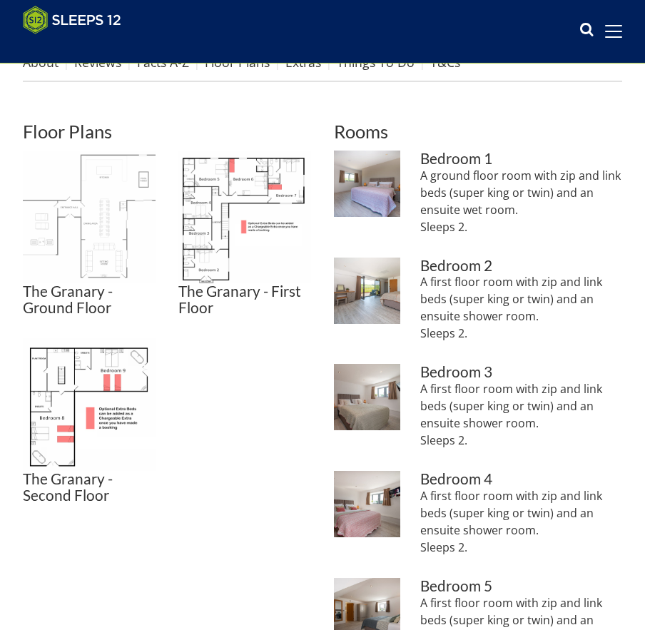
click at [96, 251] on img at bounding box center [89, 217] width 133 height 133
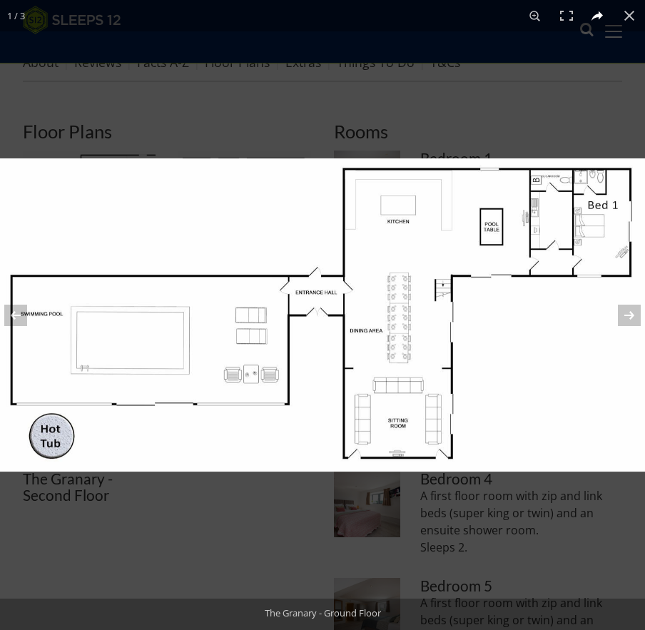
drag, startPoint x: 622, startPoint y: 23, endPoint x: 610, endPoint y: 26, distance: 11.8
click at [620, 23] on button at bounding box center [629, 15] width 31 height 31
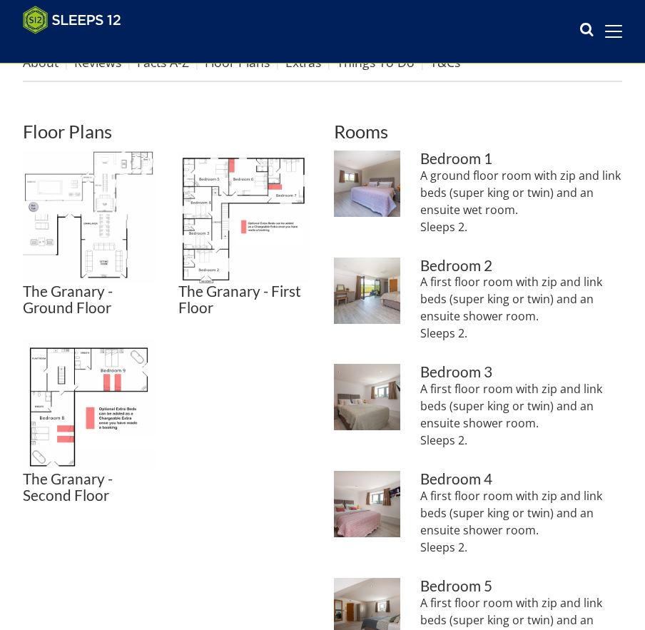
scroll to position [0, 0]
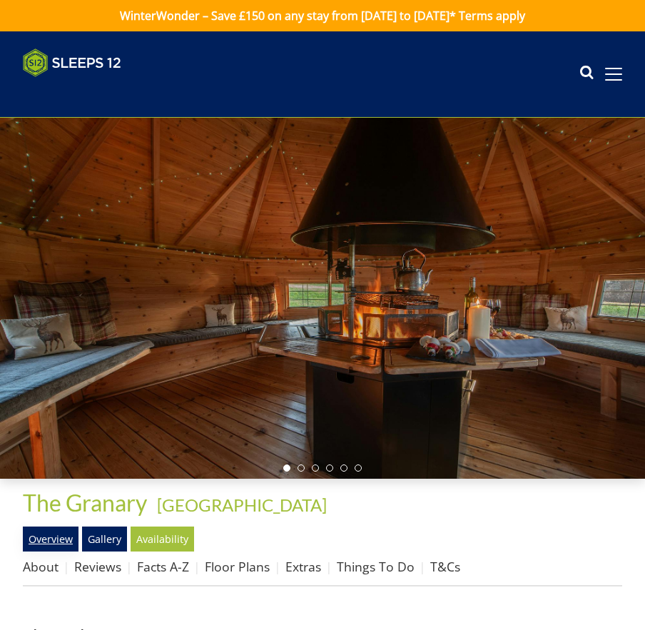
click at [44, 539] on link "Overview" at bounding box center [51, 539] width 56 height 24
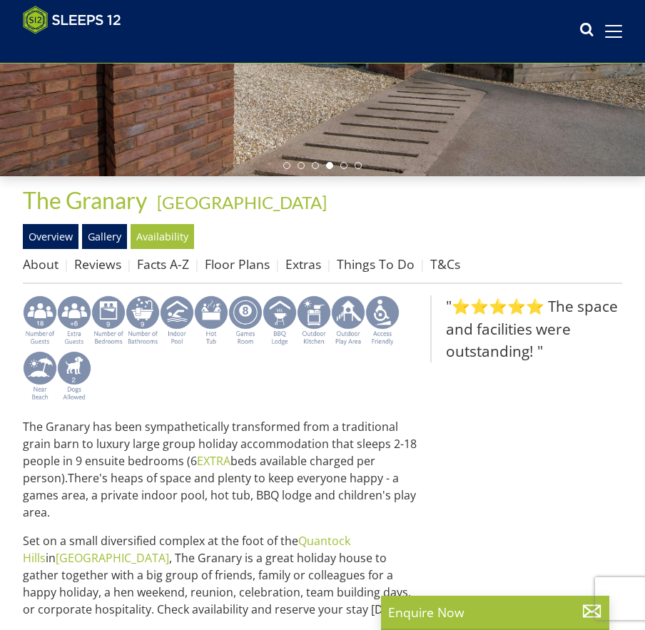
scroll to position [338, 0]
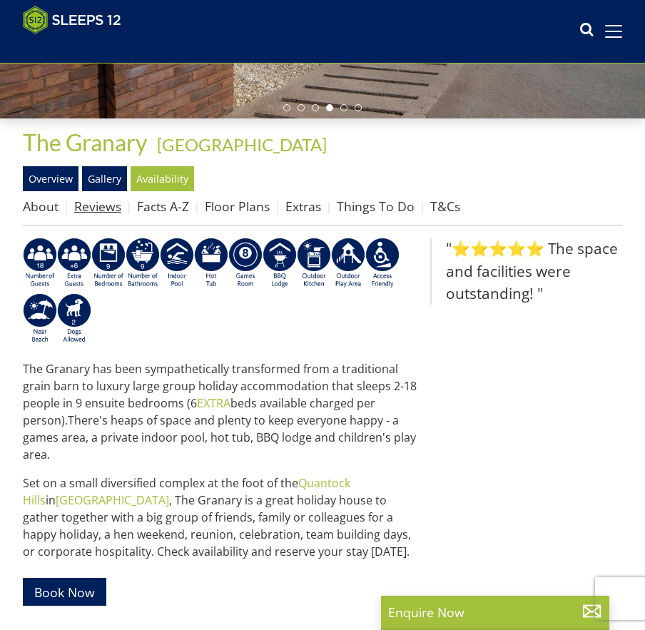
click at [107, 208] on link "Reviews" at bounding box center [97, 206] width 47 height 17
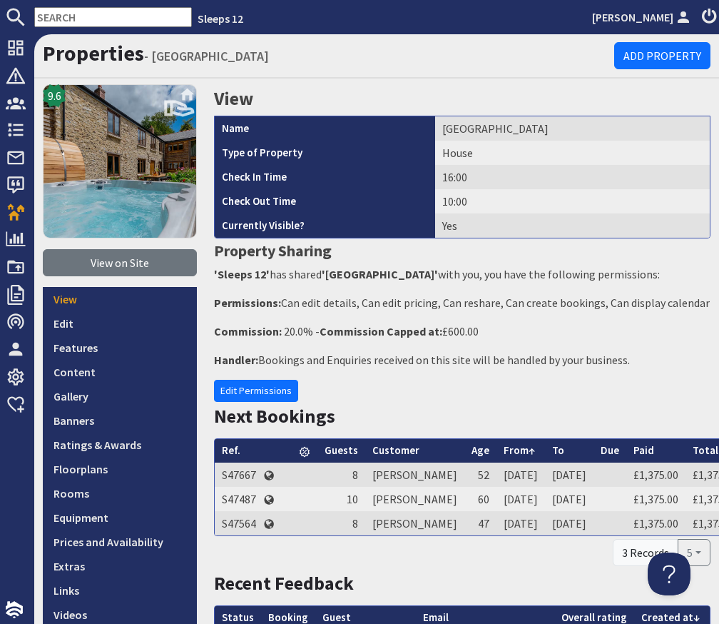
click at [106, 24] on input "text" at bounding box center [113, 17] width 158 height 20
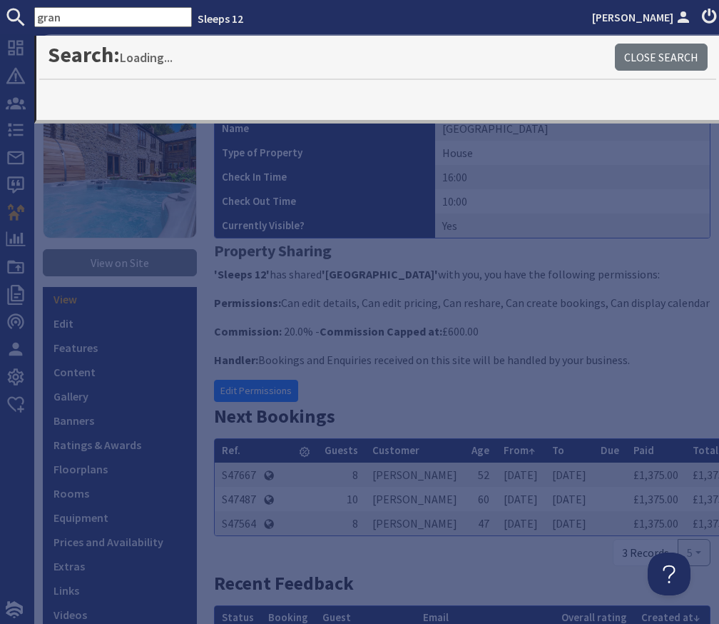
type input "gran"
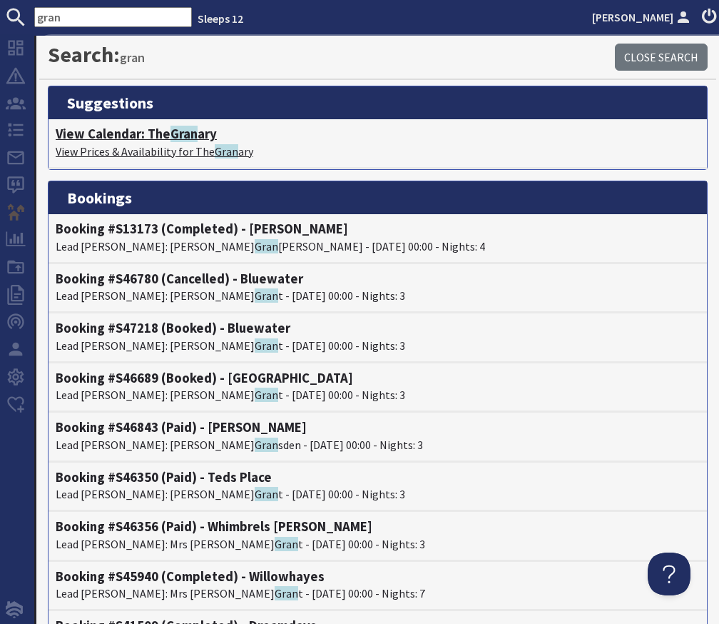
click at [156, 135] on h4 "View Calendar: The Gran ary" at bounding box center [378, 134] width 644 height 16
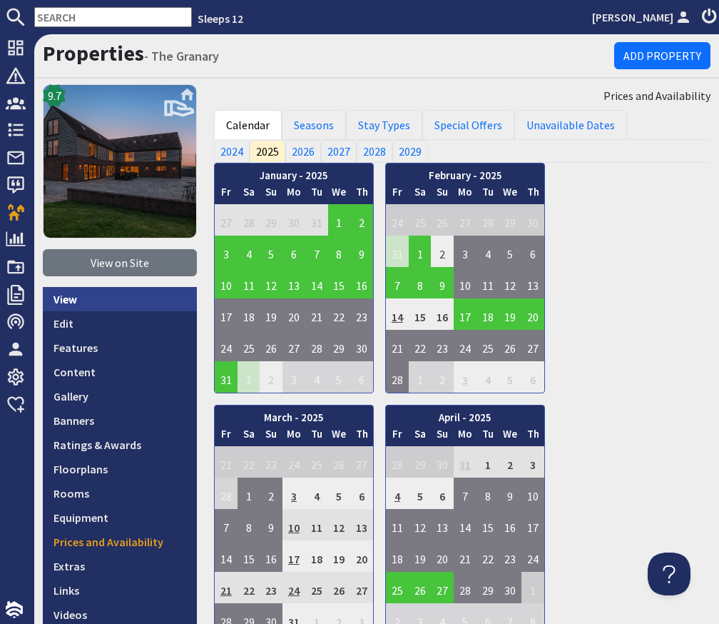
click at [94, 303] on link "View" at bounding box center [120, 299] width 154 height 24
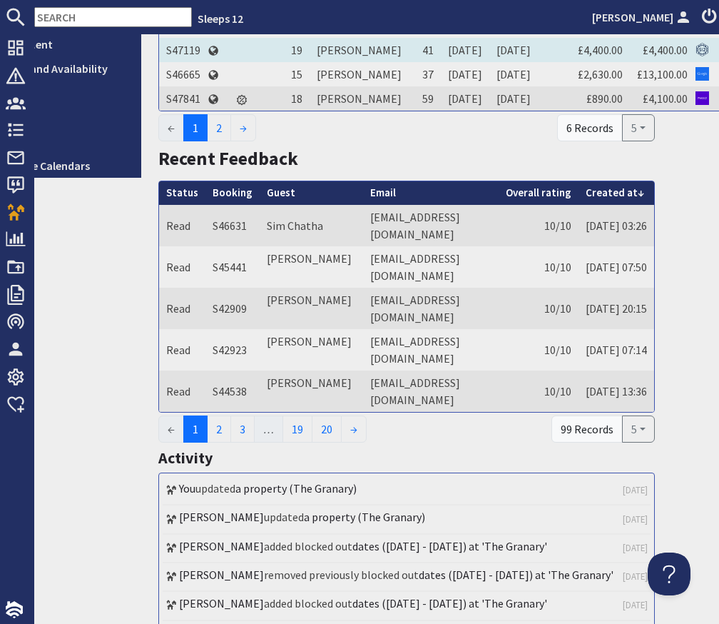
scroll to position [474, 56]
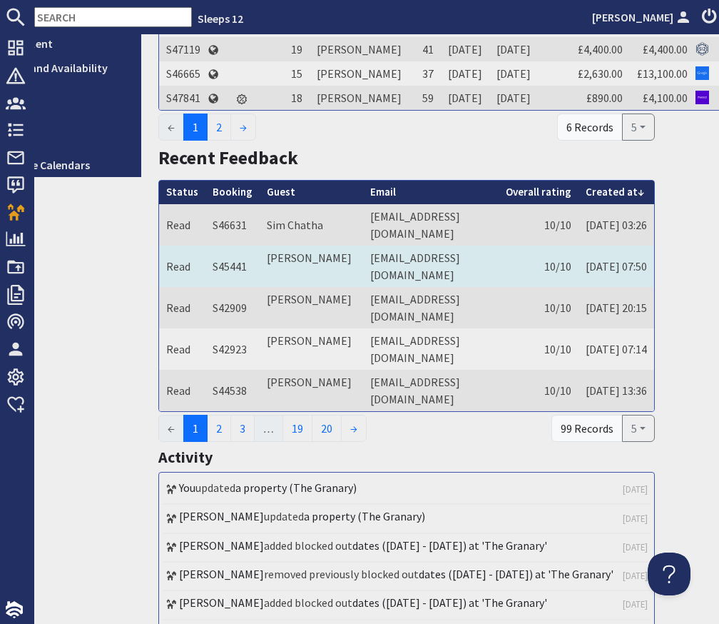
click at [510, 287] on td "10/10" at bounding box center [539, 266] width 80 height 41
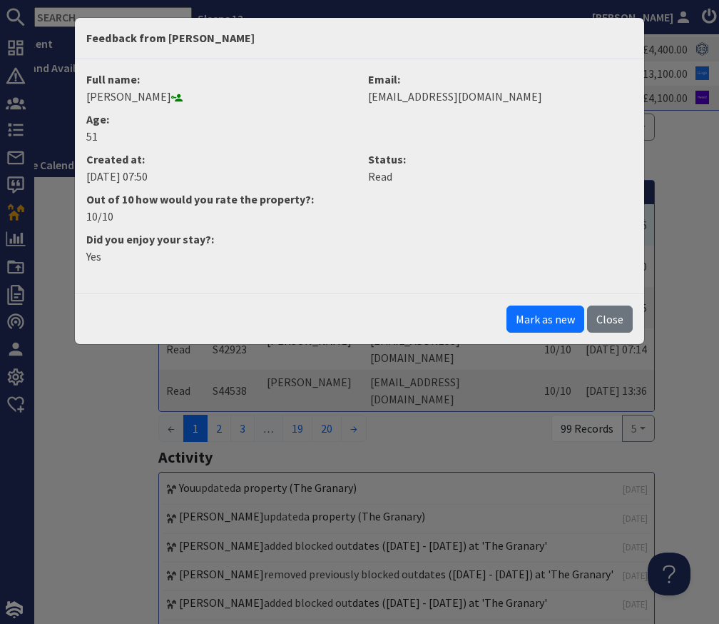
click at [609, 324] on button "Close" at bounding box center [610, 318] width 46 height 27
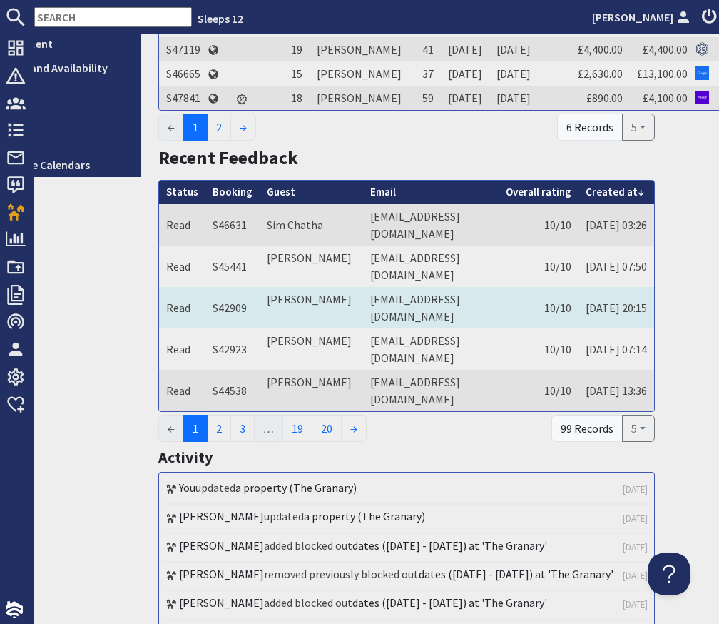
click at [452, 328] on td "richardbelt53@yahoo.co.uk" at bounding box center [431, 307] width 136 height 41
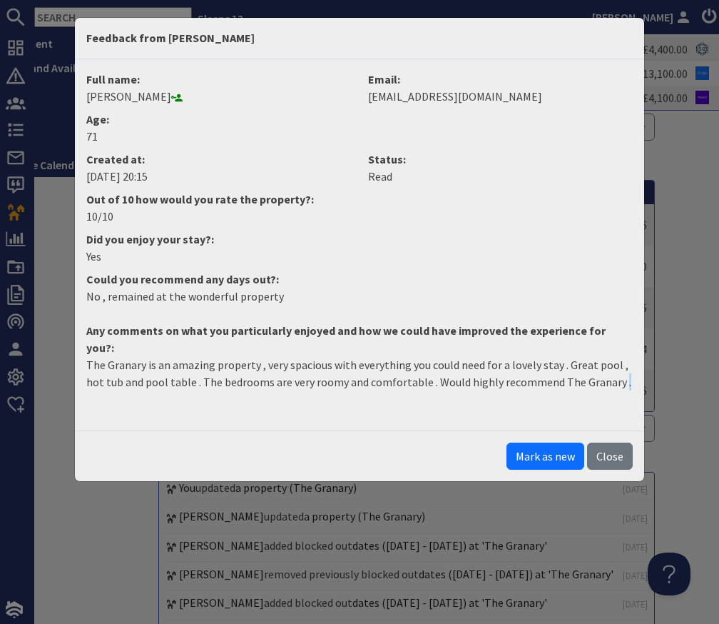
drag, startPoint x: 604, startPoint y: 365, endPoint x: 428, endPoint y: 376, distance: 176.6
click at [428, 376] on dd "The Granary is an amazing property , very spacious with everything you could ne…" at bounding box center [360, 379] width 564 height 46
drag, startPoint x: 552, startPoint y: 370, endPoint x: 595, endPoint y: 368, distance: 42.9
click at [565, 369] on p "The Granary is an amazing property , very spacious with everything you could ne…" at bounding box center [359, 373] width 547 height 34
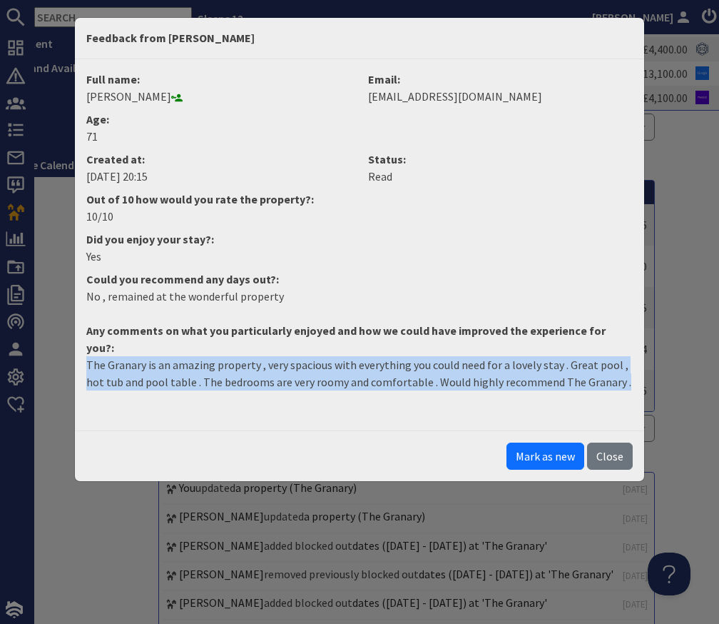
drag, startPoint x: 623, startPoint y: 365, endPoint x: 70, endPoint y: 340, distance: 553.7
click at [70, 341] on div "Feedback from John Richard Belt Full name: John Richard Belt Email: richardbelt…" at bounding box center [359, 312] width 719 height 624
copy p "The Granary is an amazing property , very spacious with everything you could ne…"
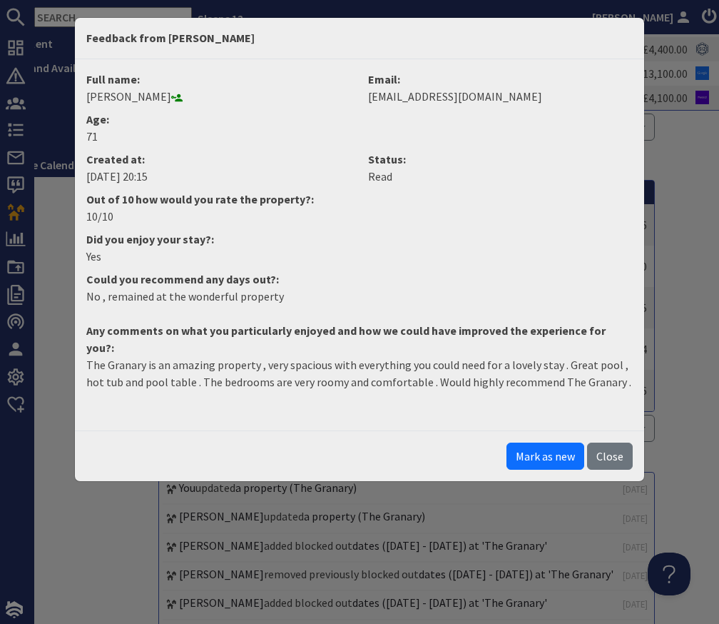
click at [173, 161] on dt "Created at:" at bounding box center [218, 159] width 265 height 17
click at [160, 94] on dd "John Richard Belt" at bounding box center [218, 96] width 265 height 17
click at [160, 93] on dd "John Richard Belt" at bounding box center [218, 96] width 265 height 17
copy dd "Belt"
click at [318, 217] on dd "10/10" at bounding box center [360, 216] width 564 height 17
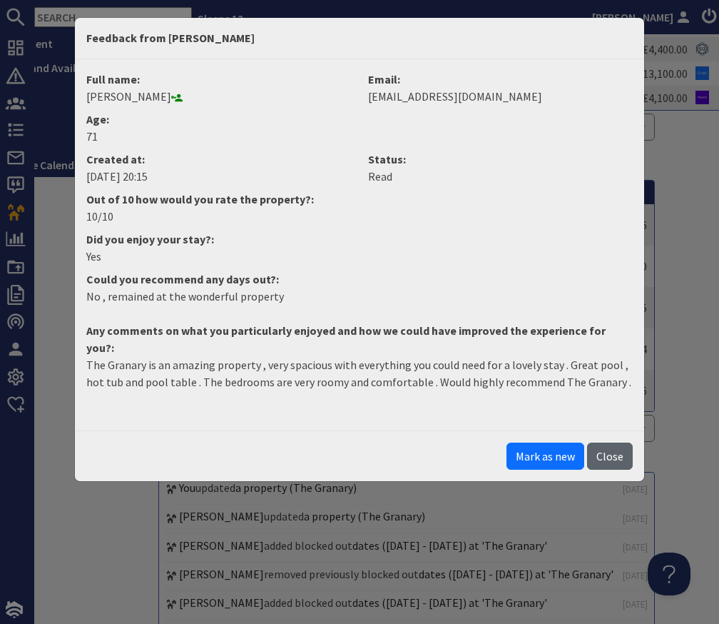
click at [608, 442] on button "Close" at bounding box center [610, 455] width 46 height 27
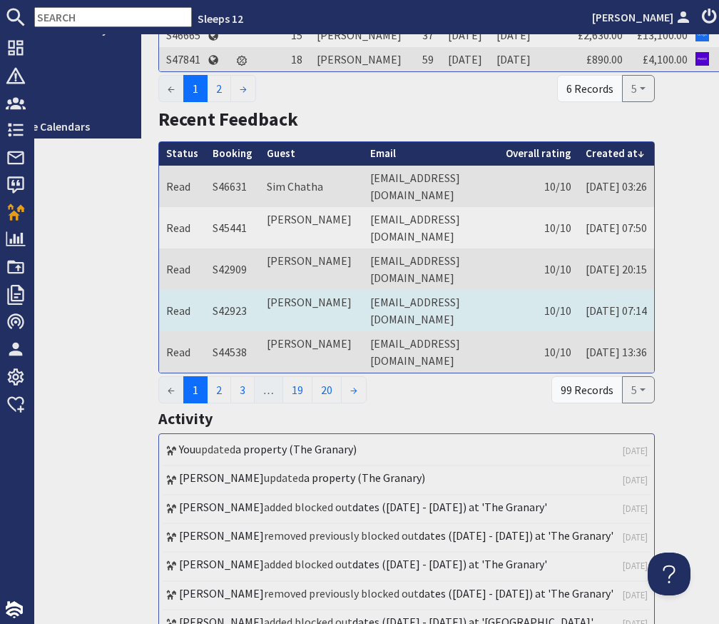
scroll to position [513, 56]
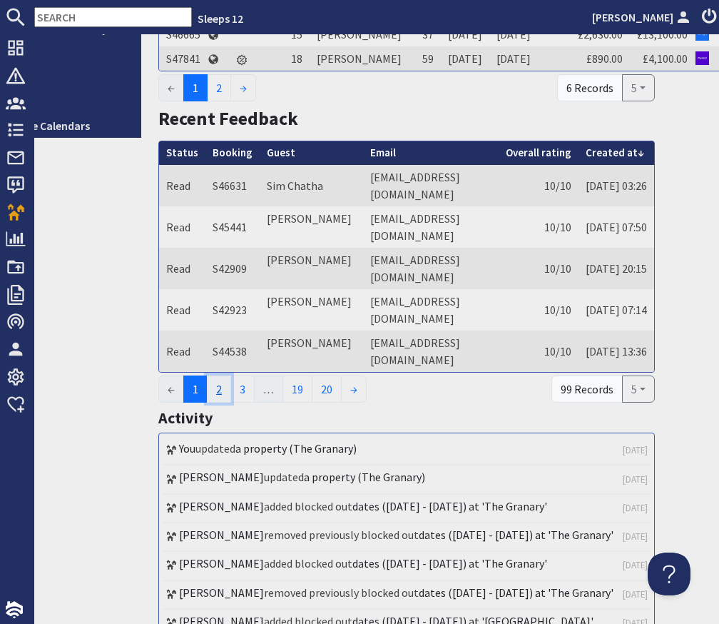
click at [217, 403] on link "2" at bounding box center [219, 388] width 24 height 27
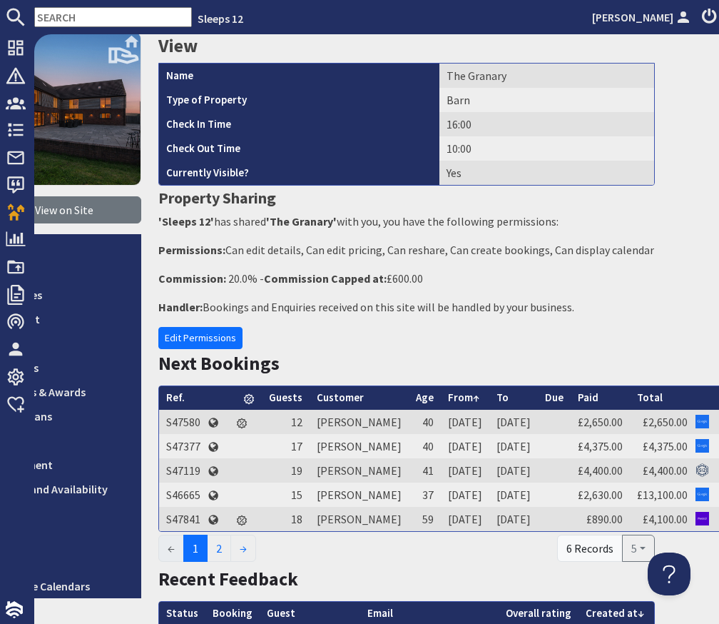
scroll to position [0, 56]
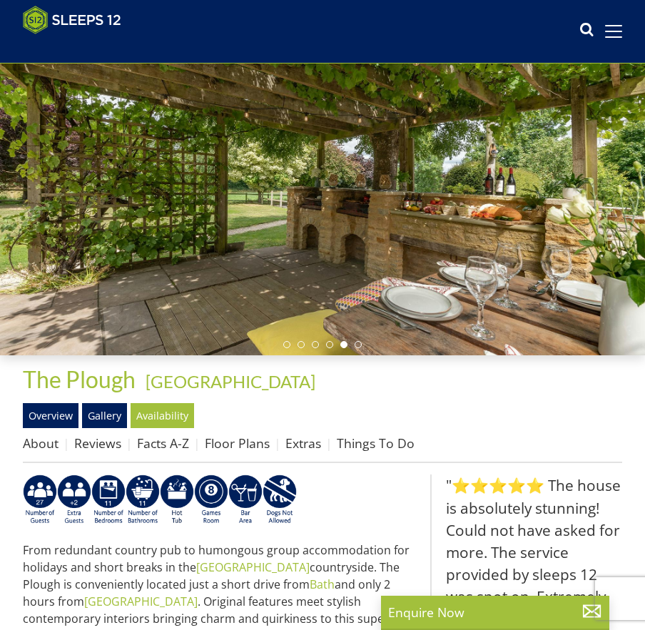
scroll to position [102, 0]
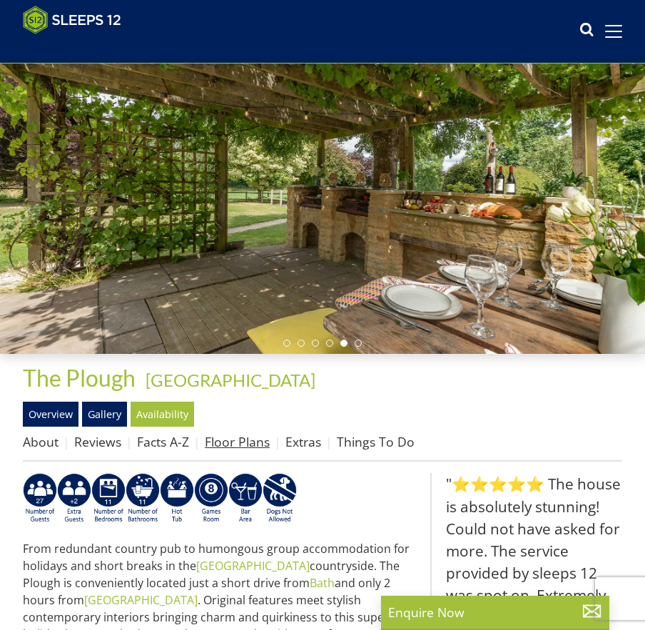
click at [224, 444] on link "Floor Plans" at bounding box center [237, 441] width 65 height 17
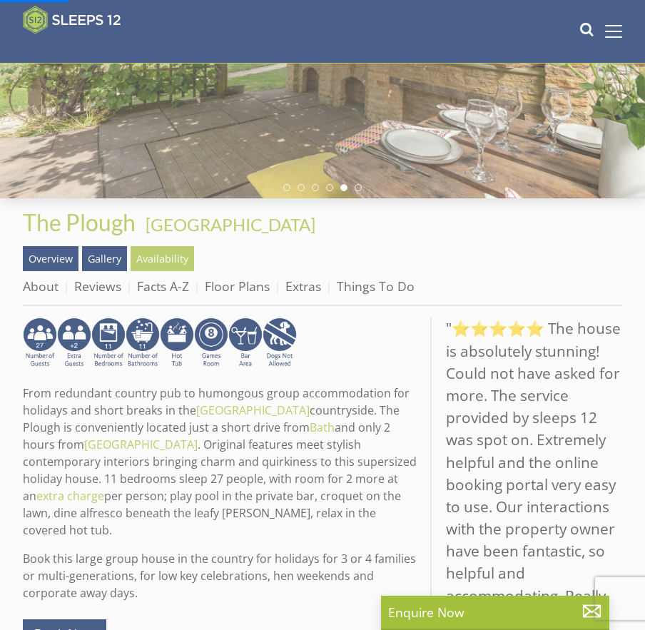
scroll to position [258, 0]
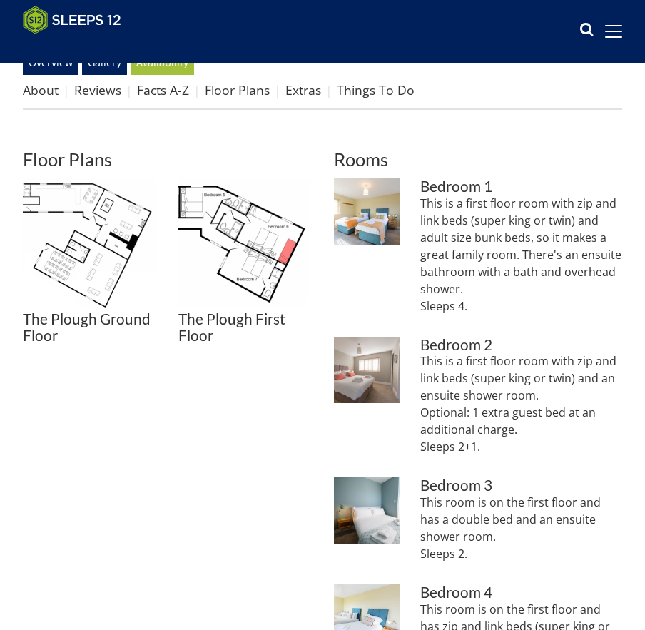
scroll to position [468, 0]
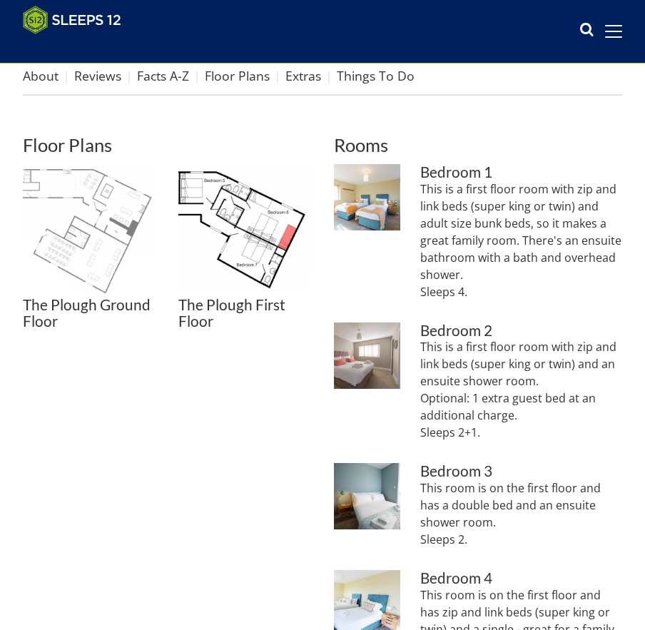
click at [126, 225] on img at bounding box center [89, 230] width 133 height 133
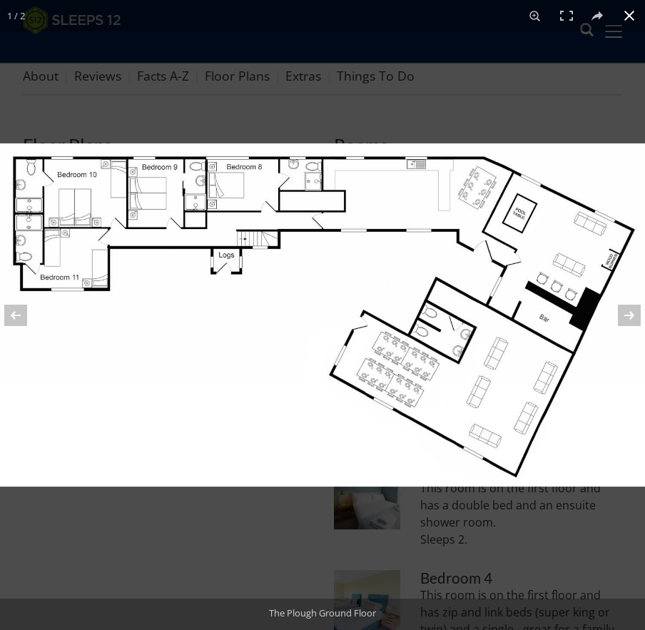
click at [307, 71] on div at bounding box center [322, 315] width 645 height 630
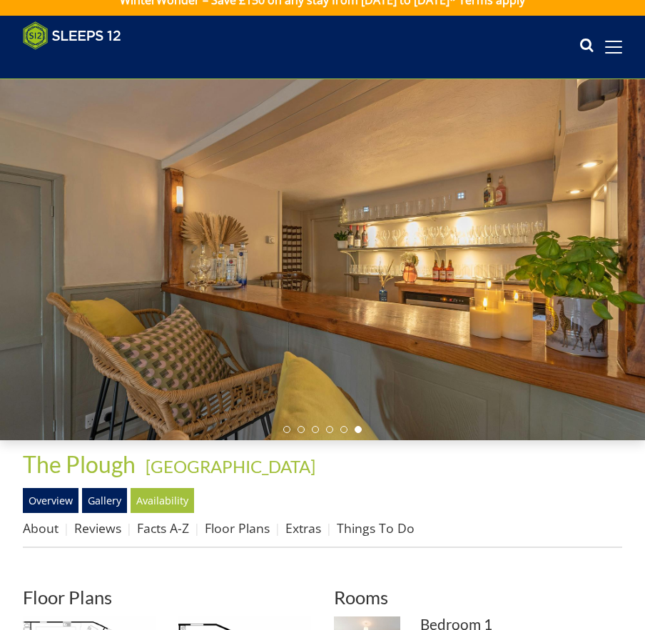
scroll to position [0, 0]
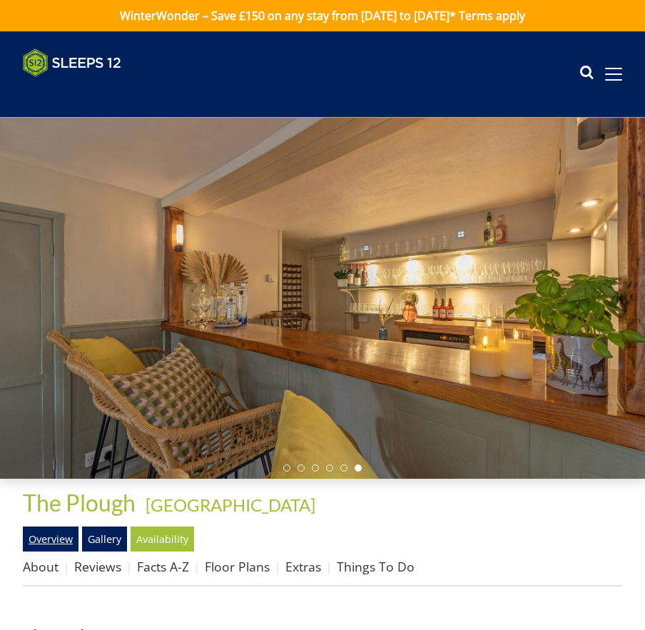
click at [54, 542] on link "Overview" at bounding box center [51, 539] width 56 height 24
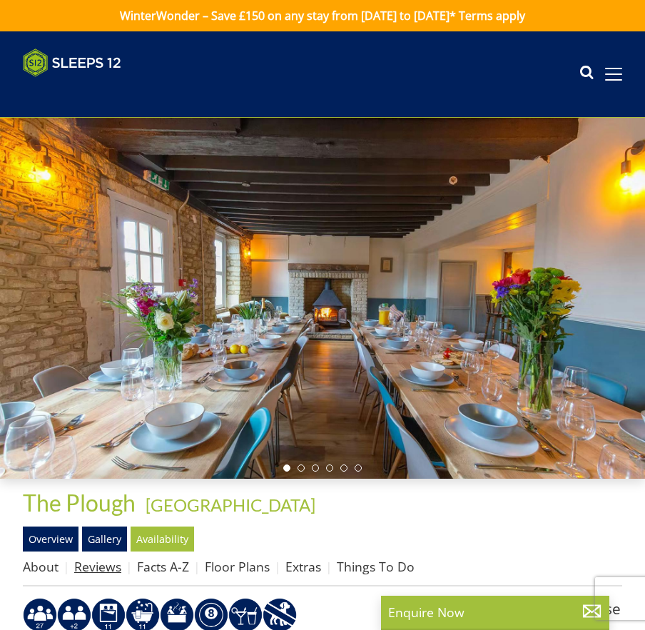
click at [90, 572] on link "Reviews" at bounding box center [97, 566] width 47 height 17
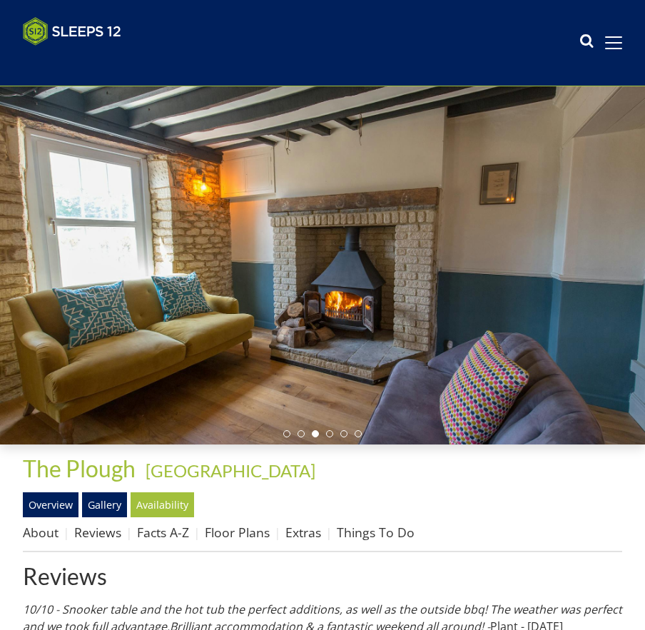
scroll to position [29, 0]
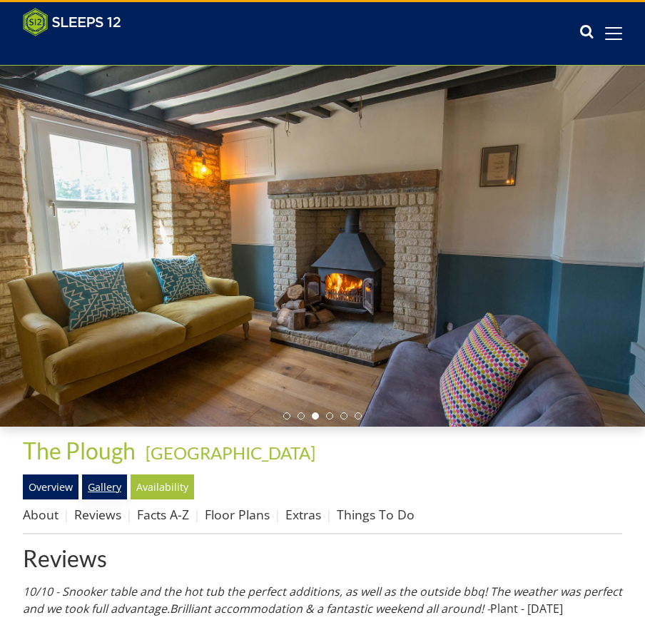
click at [101, 485] on link "Gallery" at bounding box center [104, 487] width 45 height 24
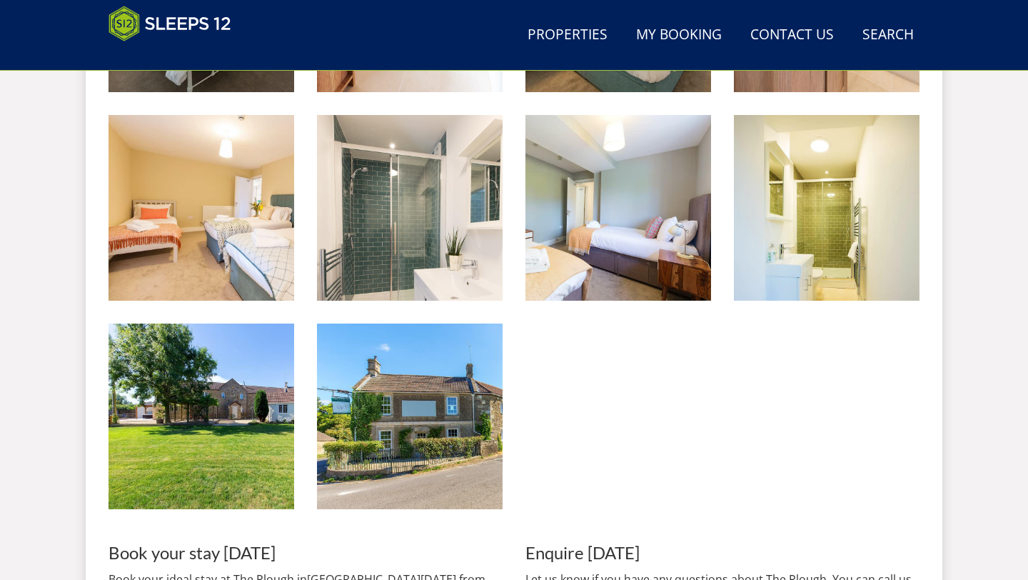
scroll to position [2239, 0]
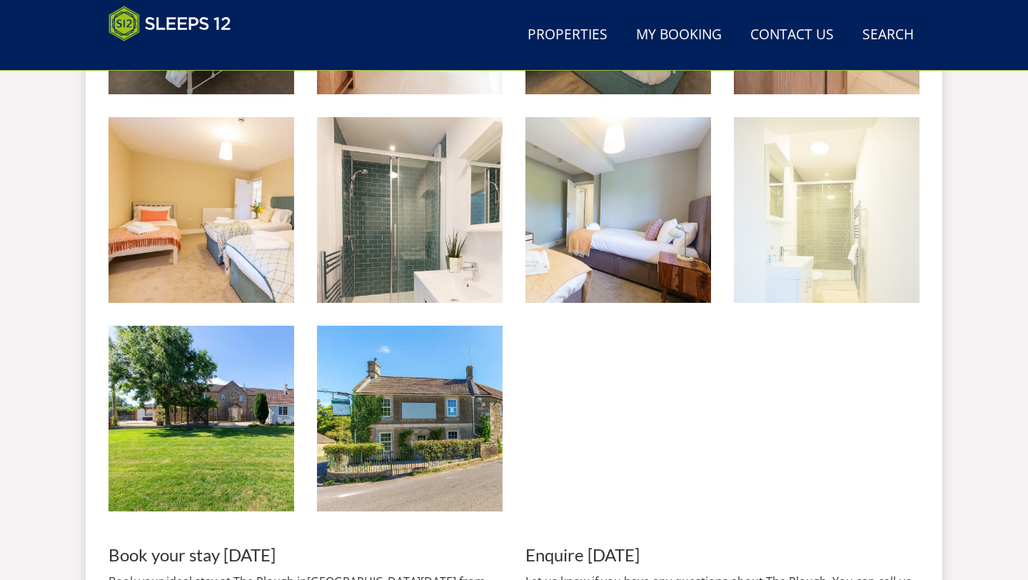
click at [644, 249] on img at bounding box center [827, 210] width 186 height 186
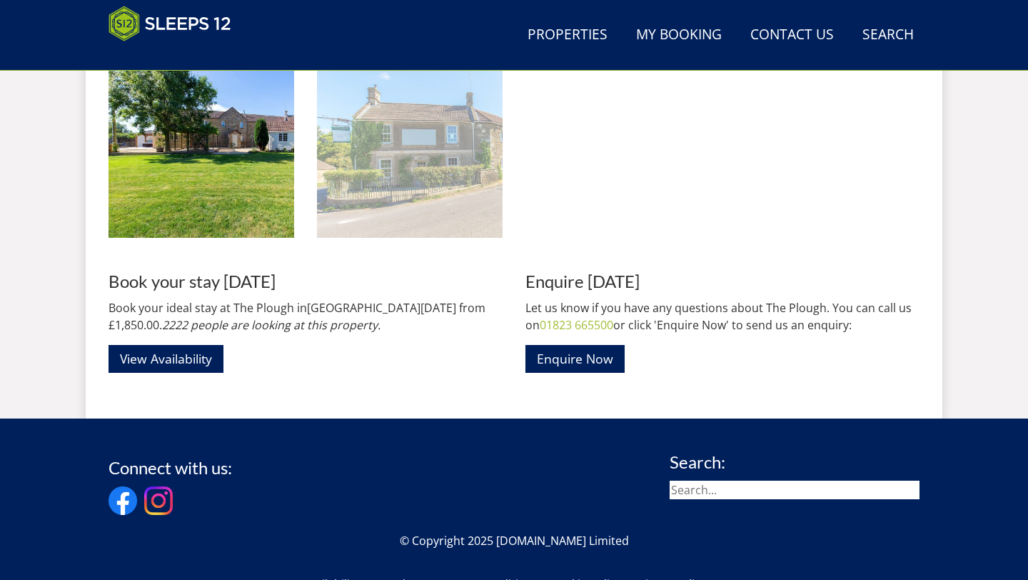
scroll to position [2462, 0]
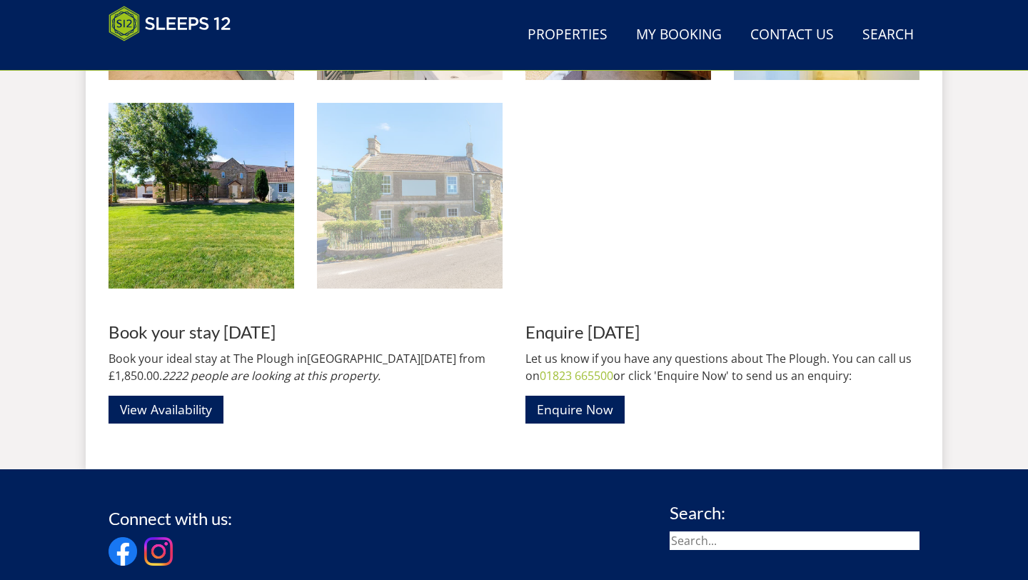
click at [410, 252] on img at bounding box center [410, 196] width 186 height 186
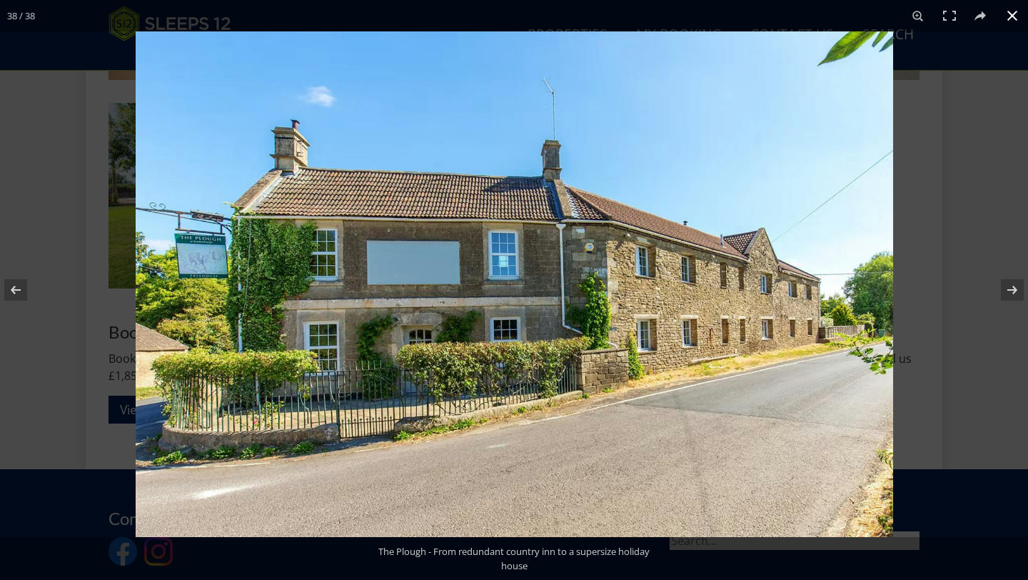
click at [644, 22] on button at bounding box center [1011, 15] width 31 height 31
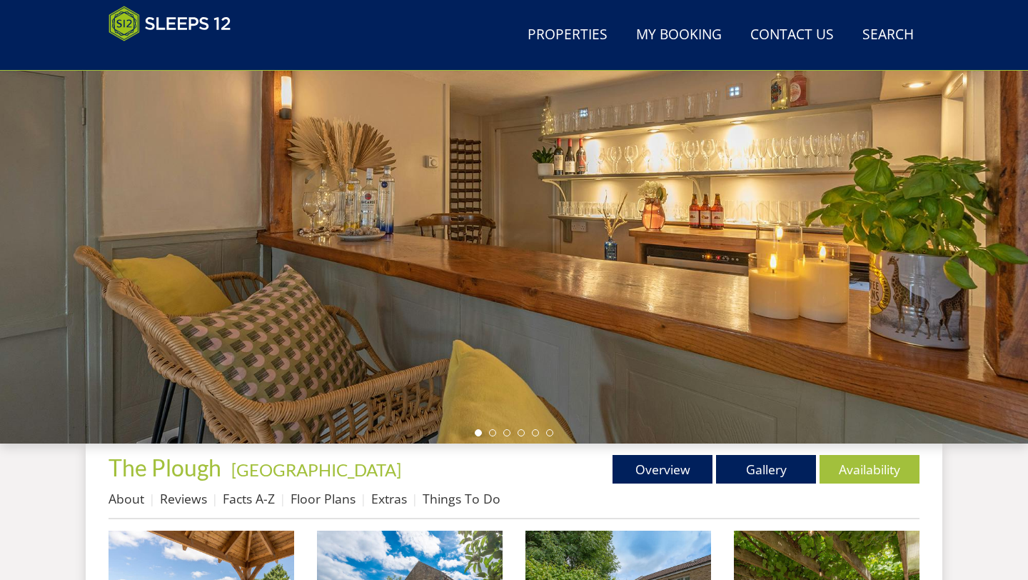
scroll to position [0, 0]
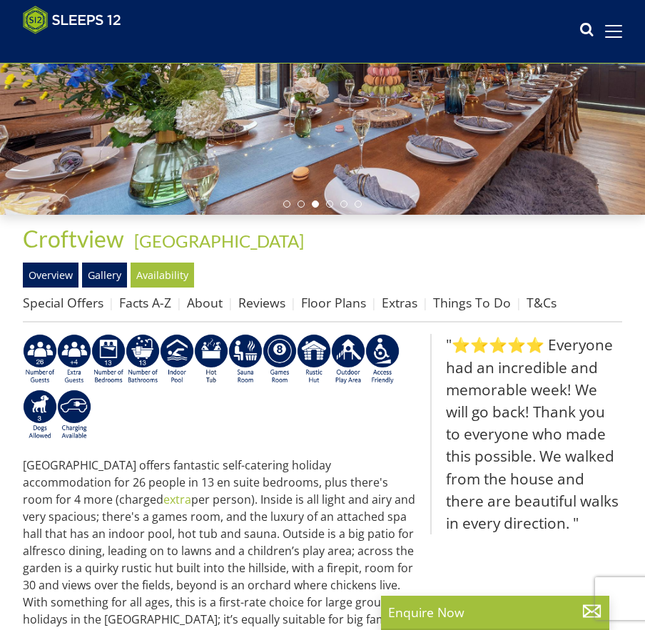
scroll to position [304, 0]
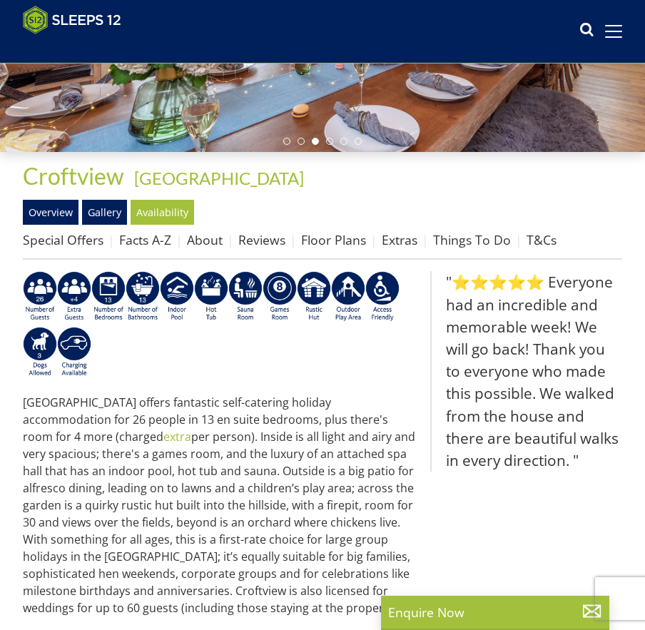
click at [252, 249] on li "Reviews" at bounding box center [269, 240] width 63 height 24
click at [256, 241] on link "Reviews" at bounding box center [261, 239] width 47 height 17
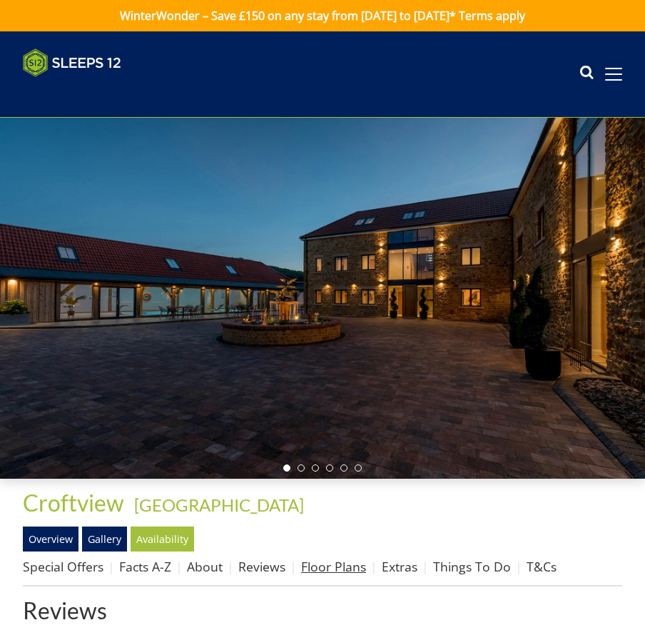
click at [316, 567] on link "Floor Plans" at bounding box center [333, 566] width 65 height 17
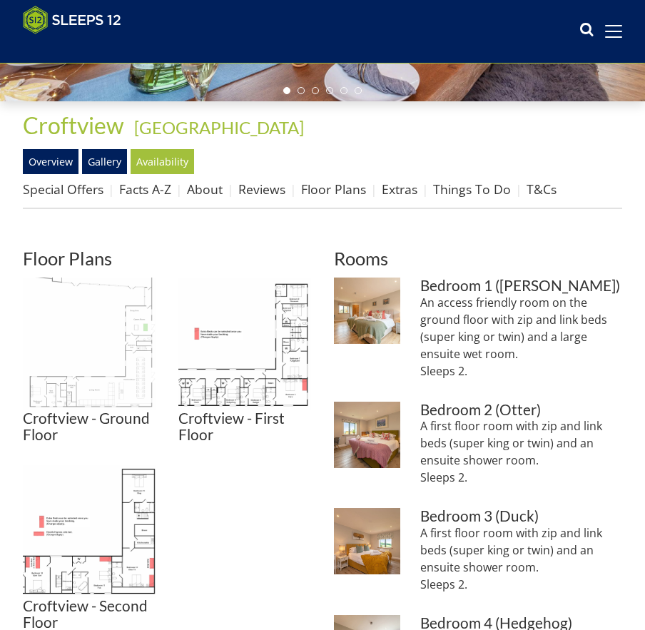
scroll to position [358, 0]
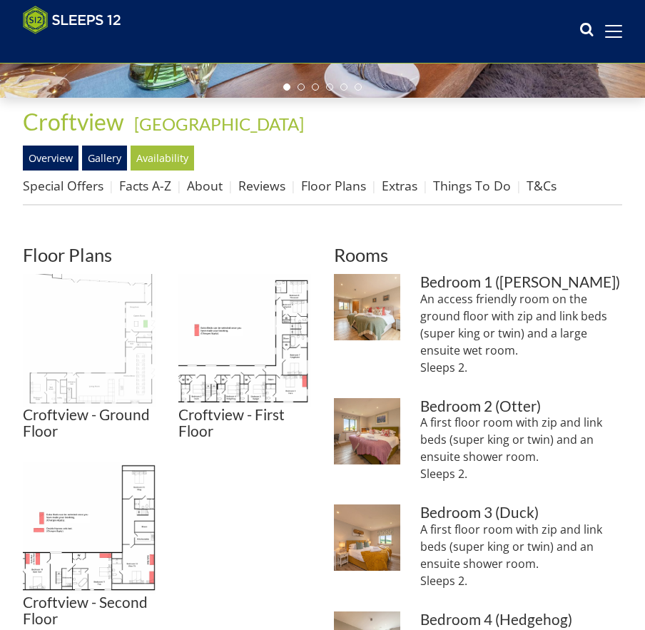
click at [94, 345] on img at bounding box center [89, 340] width 133 height 133
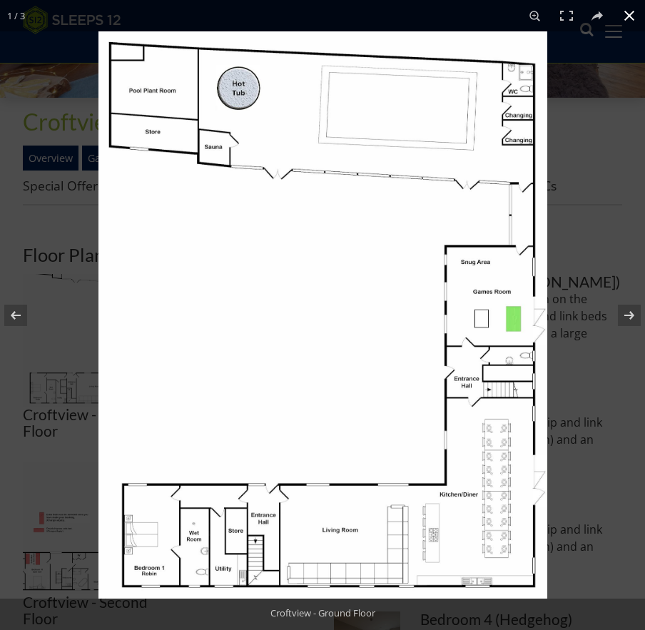
click at [629, 10] on button at bounding box center [629, 15] width 31 height 31
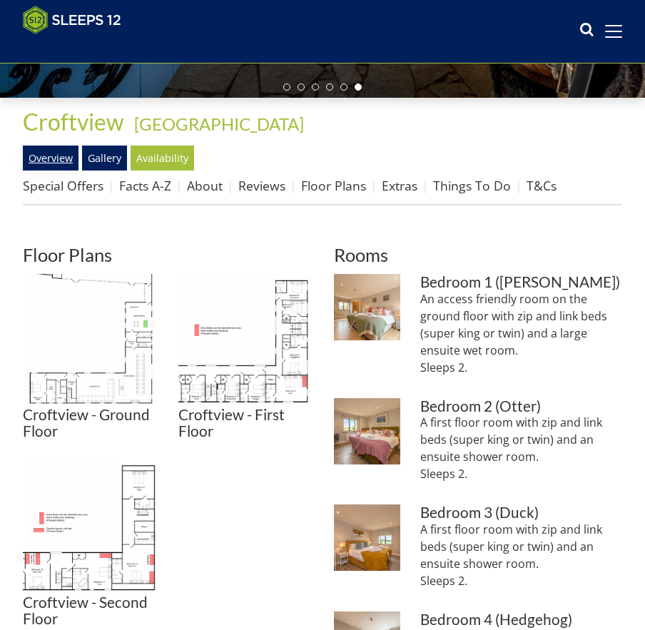
click at [54, 163] on link "Overview" at bounding box center [51, 158] width 56 height 24
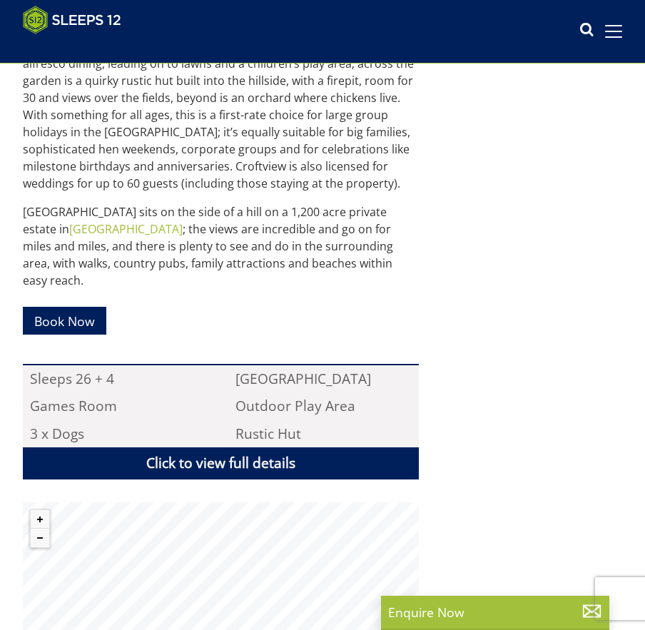
scroll to position [731, 0]
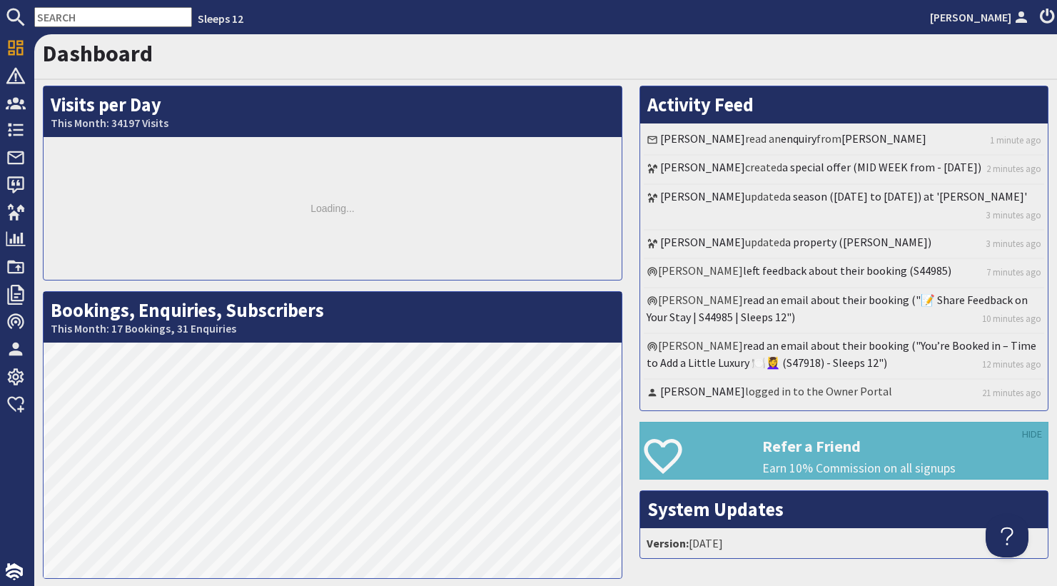
click at [103, 21] on input "text" at bounding box center [113, 17] width 158 height 20
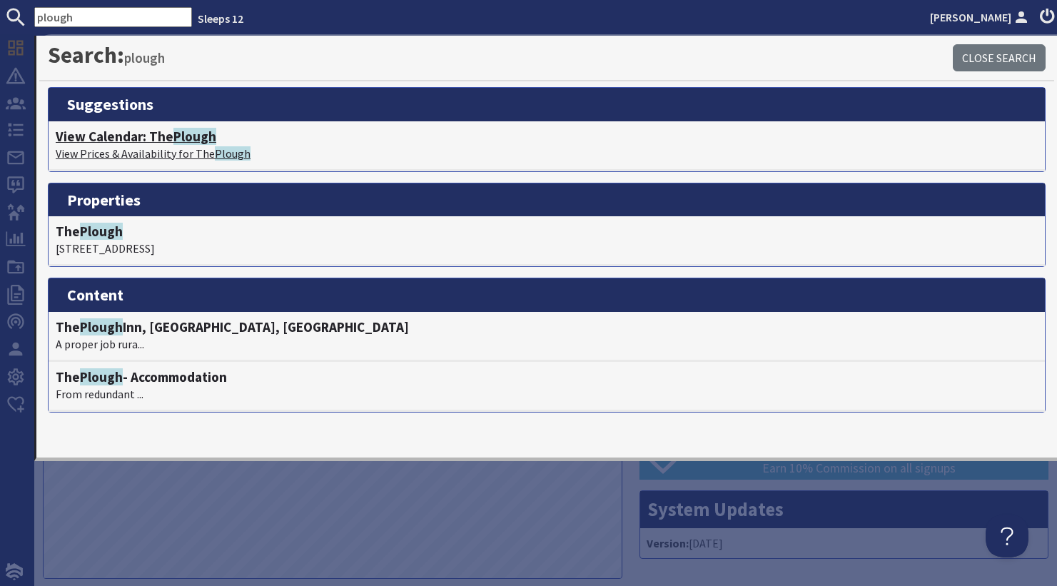
type input "plough"
click at [158, 146] on p "View Prices & Availability for The Plough" at bounding box center [547, 153] width 982 height 17
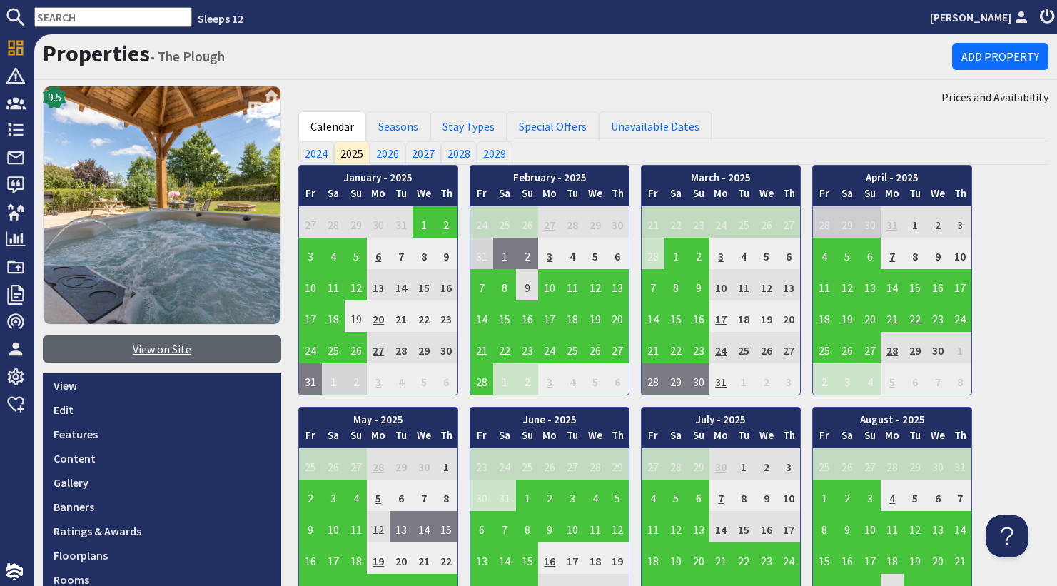
click at [188, 344] on link "View on Site" at bounding box center [162, 348] width 238 height 27
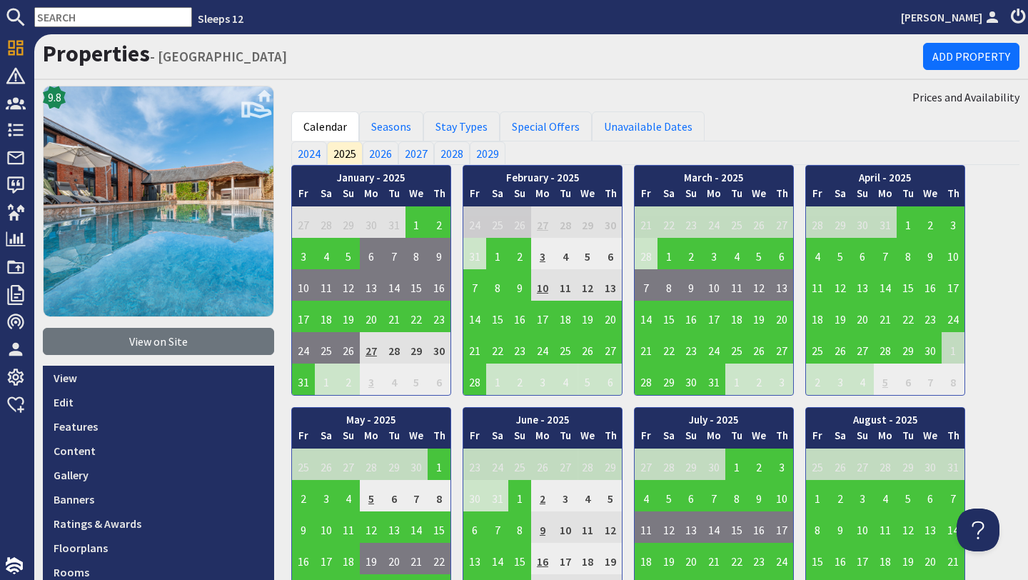
click at [95, 24] on input "text" at bounding box center [113, 17] width 158 height 20
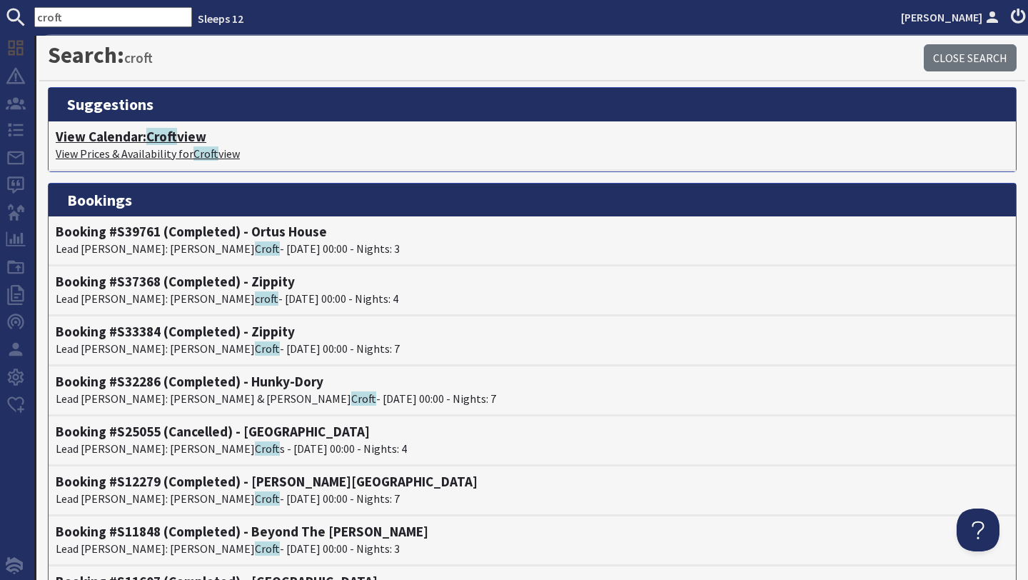
type input "croft"
click at [166, 139] on span "Croft" at bounding box center [161, 136] width 31 height 17
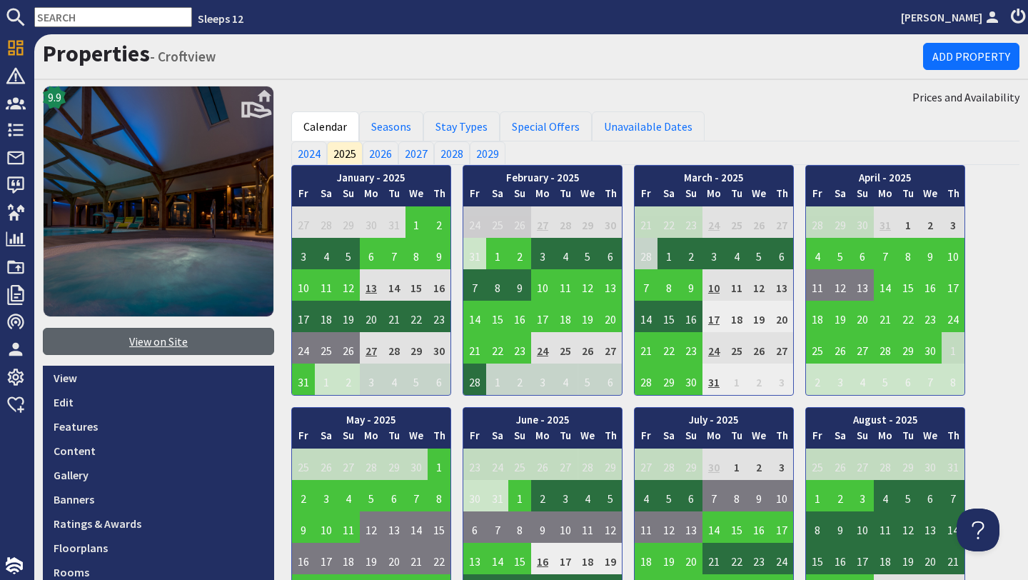
click at [174, 348] on link "View on Site" at bounding box center [158, 341] width 231 height 27
click at [123, 4] on nav "Sleeps 12 Freddie Vellacott" at bounding box center [514, 17] width 1028 height 34
click at [121, 8] on input "text" at bounding box center [113, 17] width 158 height 20
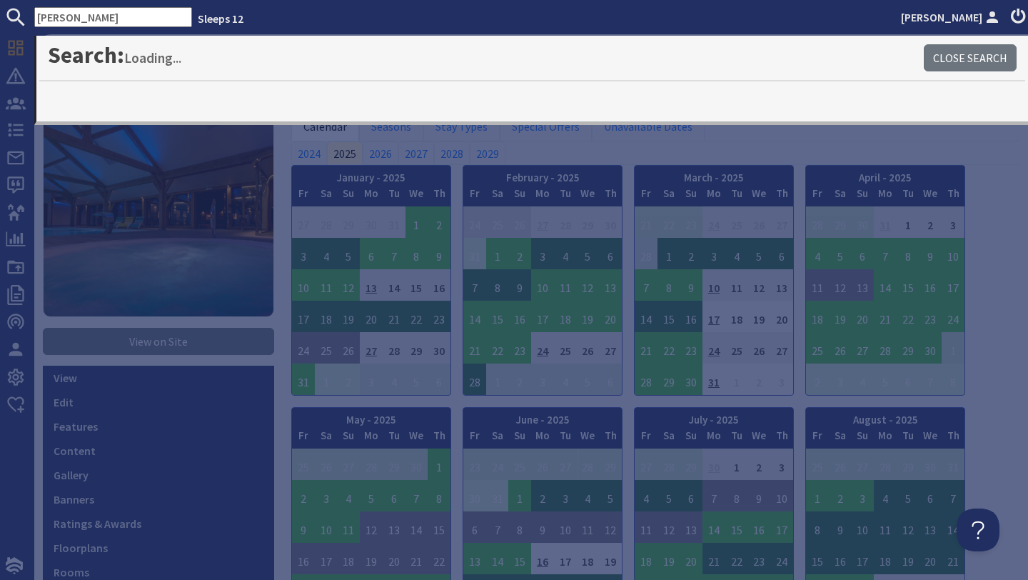
type input "ott"
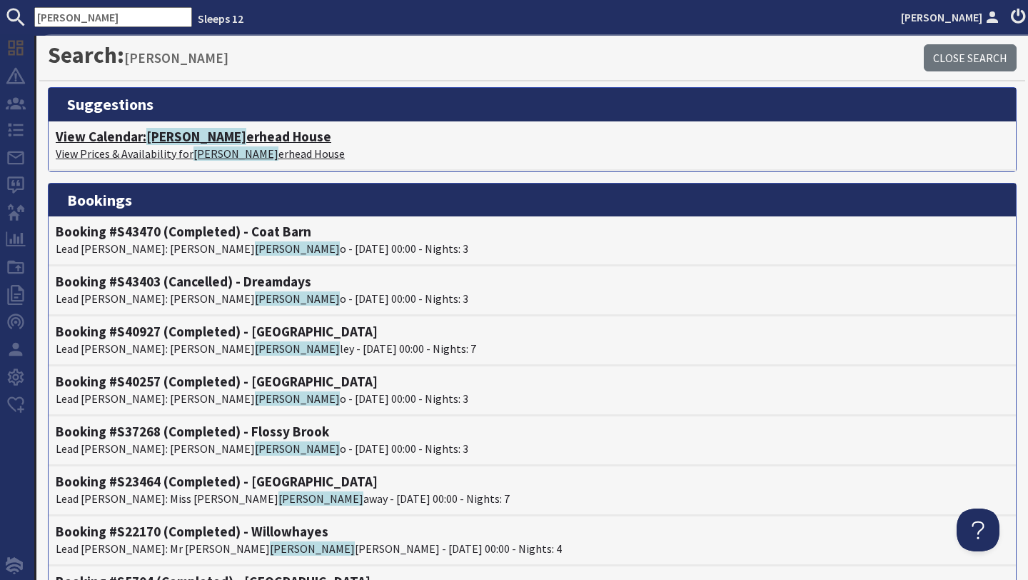
click at [126, 141] on h4 "View Calendar: Ott erhead House" at bounding box center [532, 136] width 953 height 16
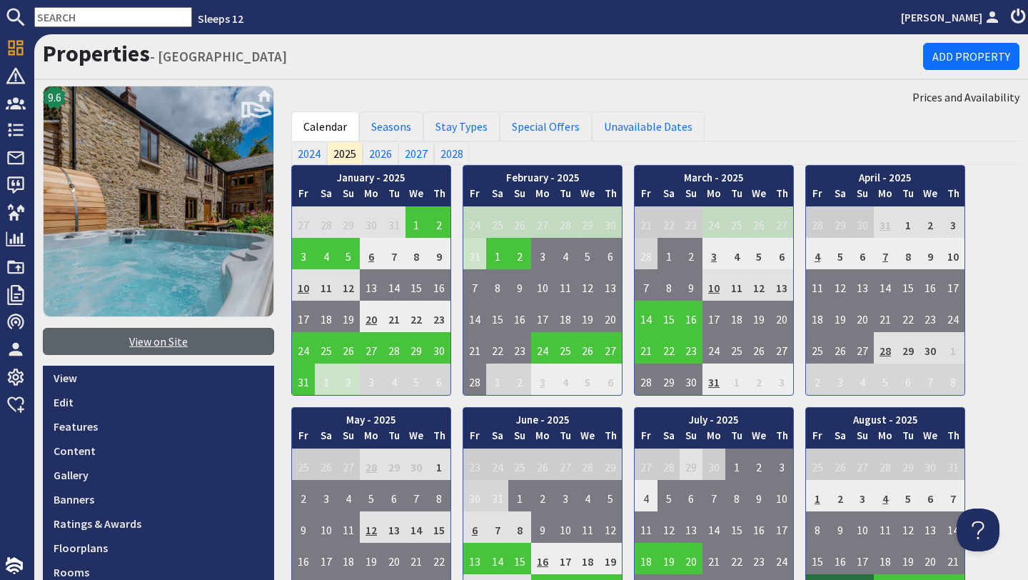
click at [168, 343] on link "View on Site" at bounding box center [158, 341] width 231 height 27
click at [127, 12] on input "text" at bounding box center [113, 17] width 158 height 20
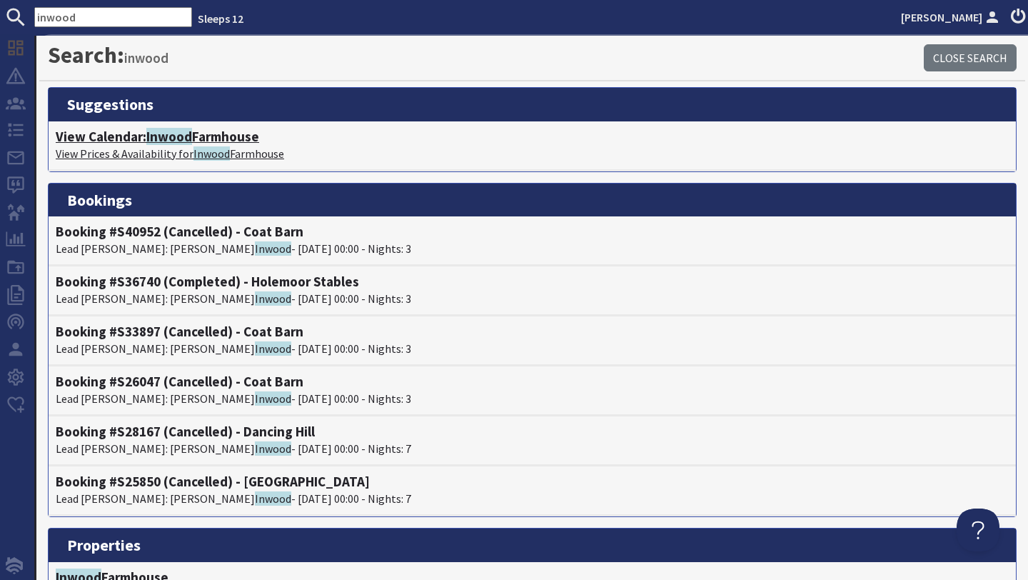
type input "inwood"
click at [203, 134] on h4 "View Calendar: Inwood Farmhouse" at bounding box center [532, 136] width 953 height 16
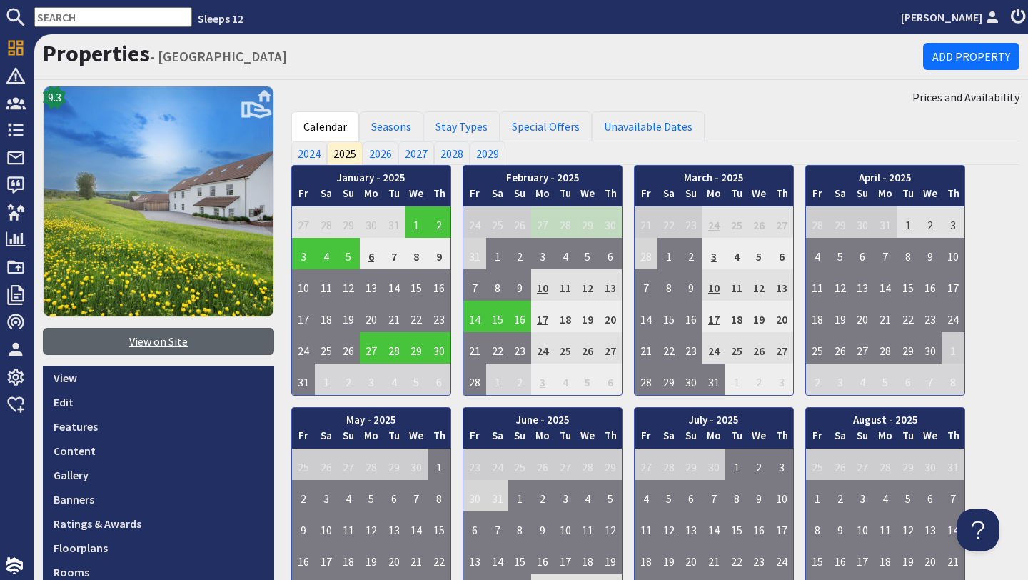
click at [126, 340] on link "View on Site" at bounding box center [158, 341] width 231 height 27
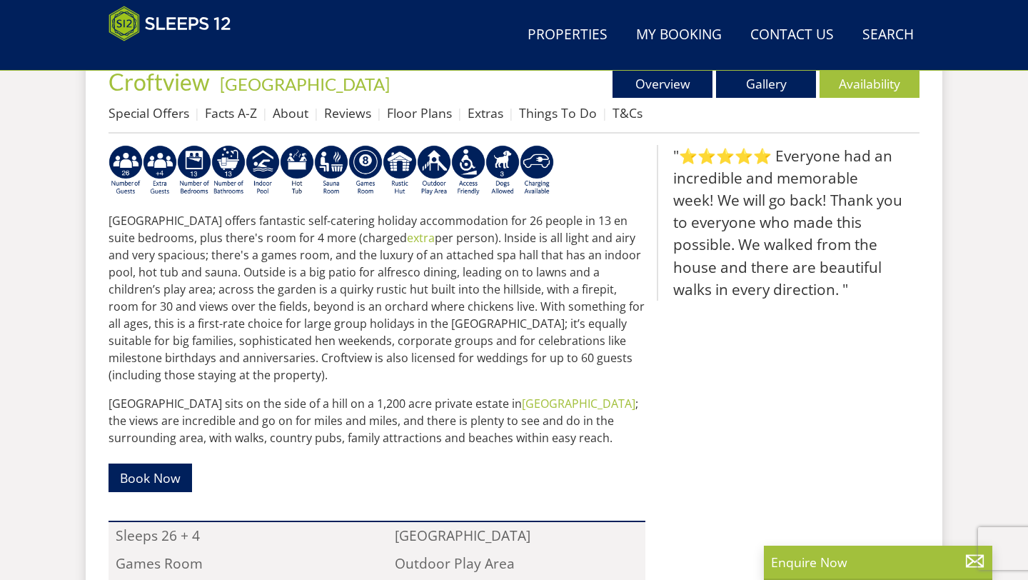
scroll to position [413, 0]
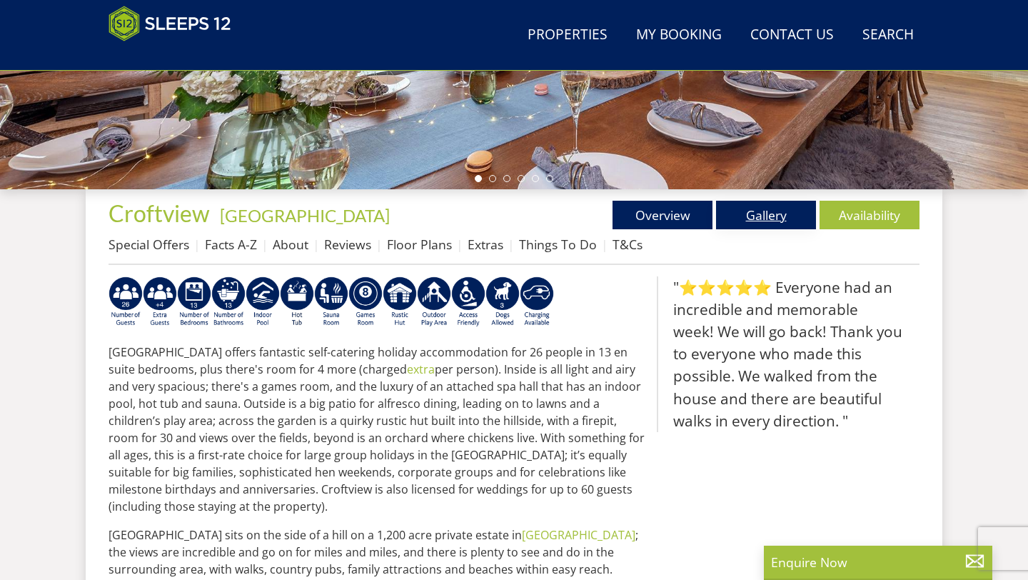
click at [749, 209] on link "Gallery" at bounding box center [766, 215] width 100 height 29
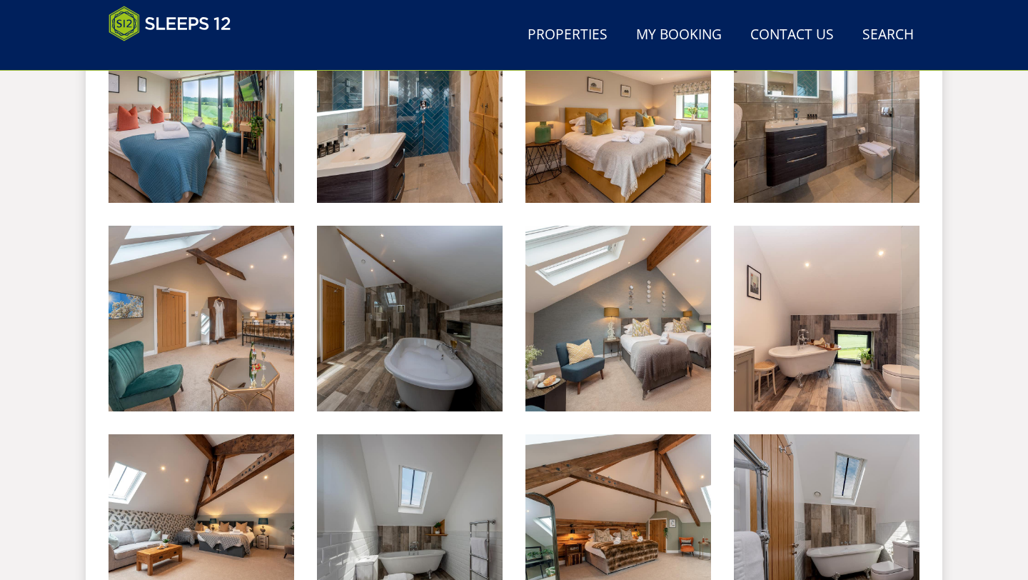
scroll to position [2554, 0]
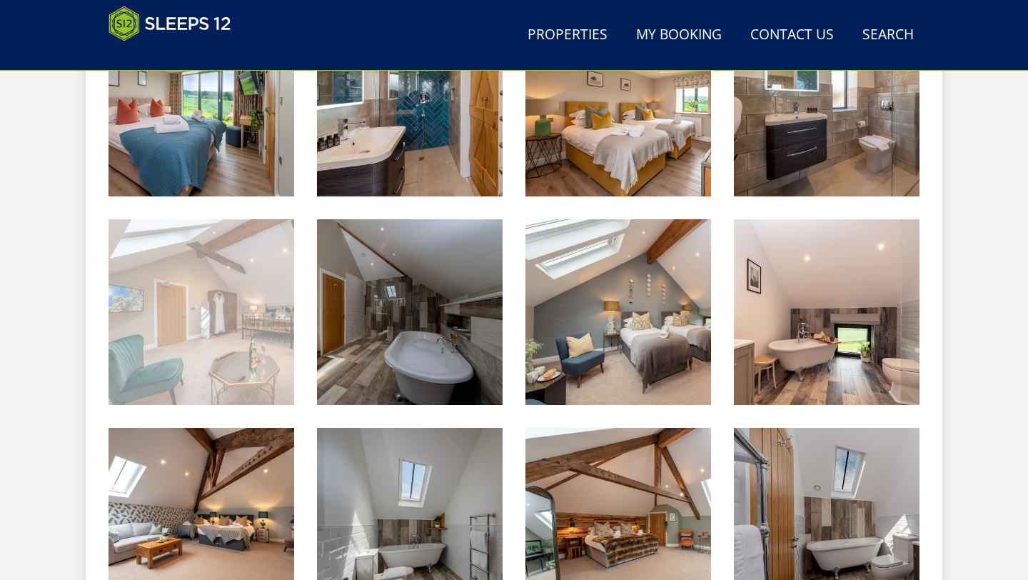
click at [184, 340] on img at bounding box center [201, 312] width 186 height 186
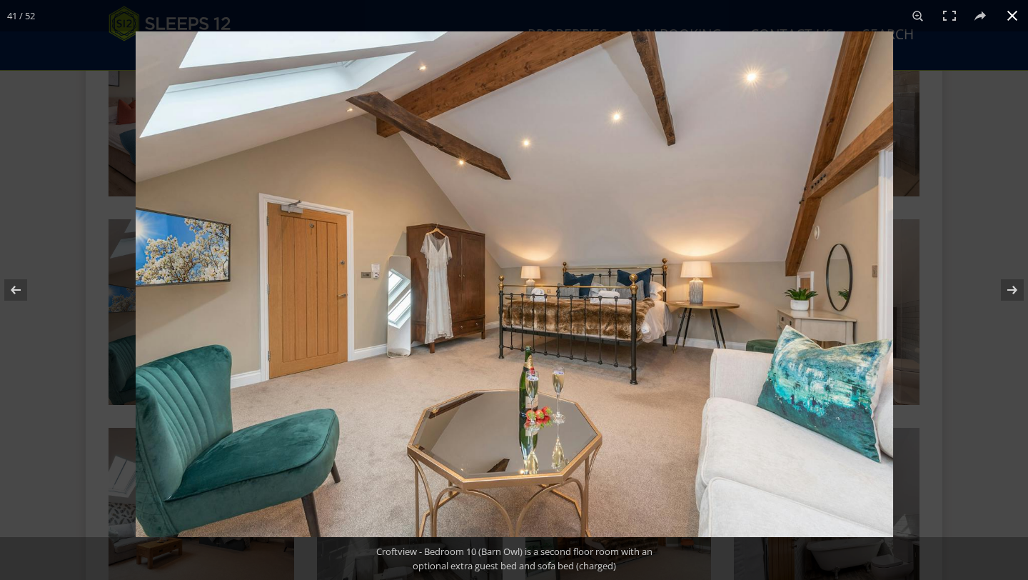
click at [1006, 11] on button at bounding box center [1011, 15] width 31 height 31
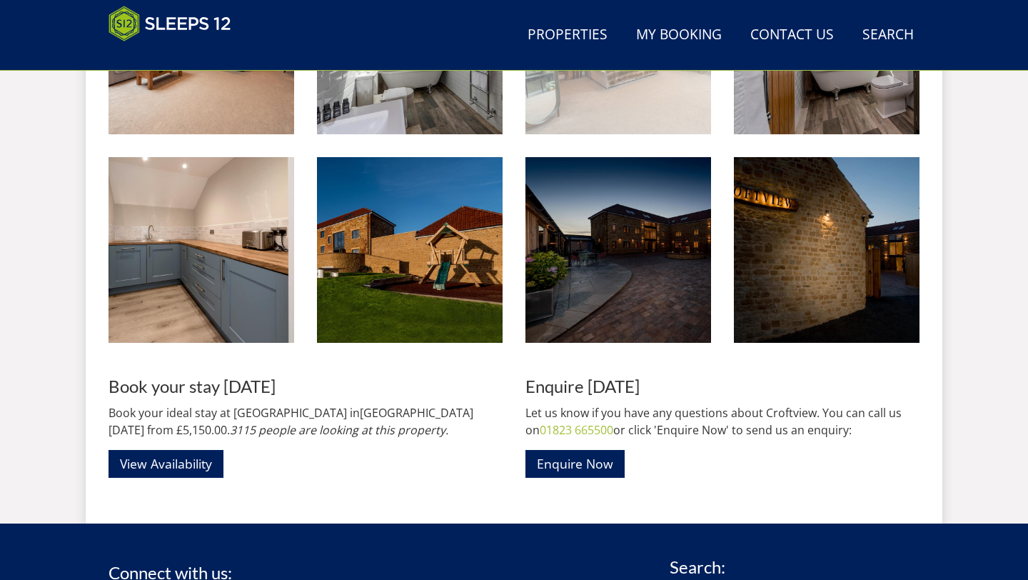
scroll to position [3036, 0]
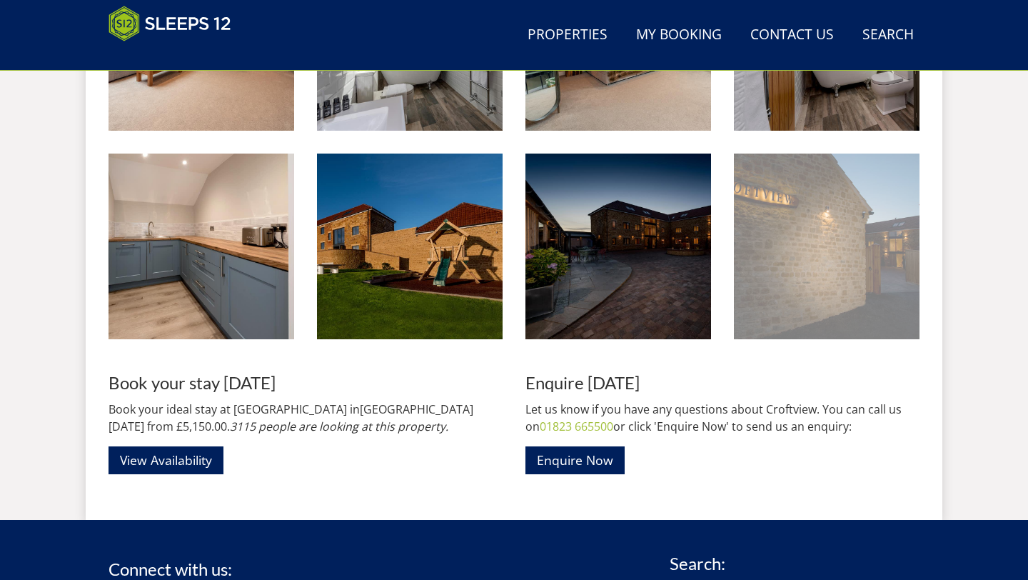
click at [812, 338] on img at bounding box center [827, 246] width 186 height 186
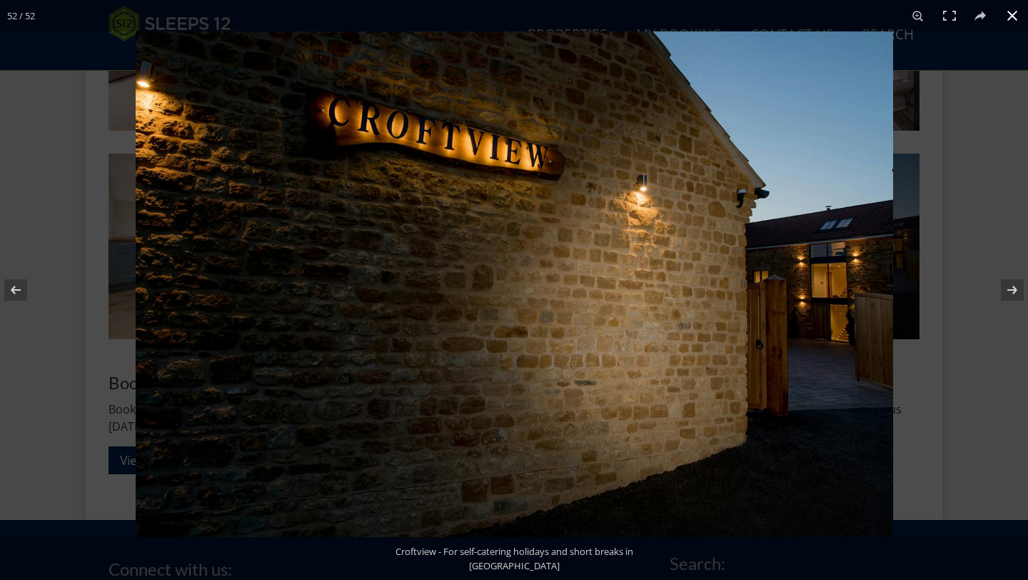
click at [1023, 15] on button at bounding box center [1011, 15] width 31 height 31
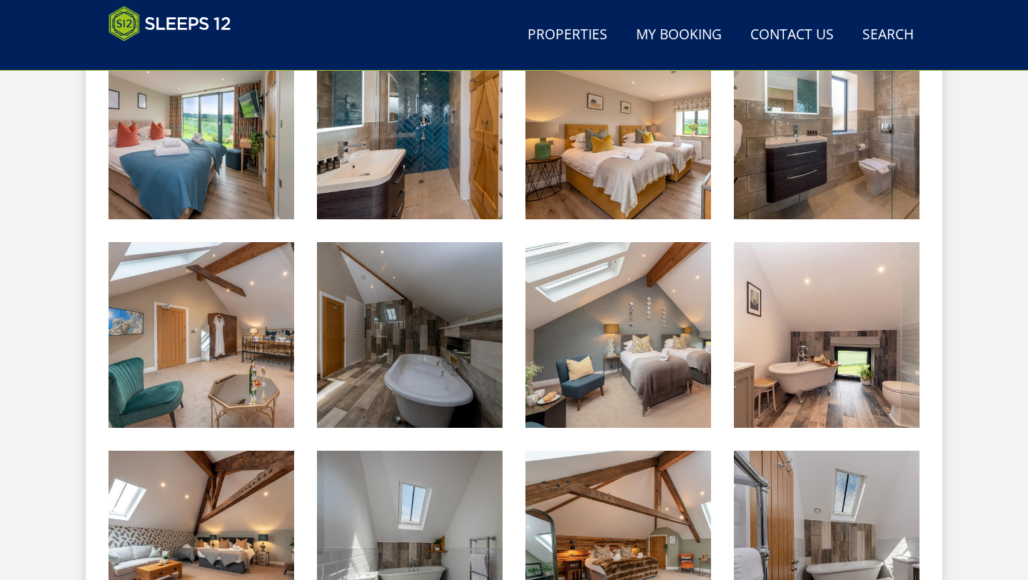
scroll to position [2530, 0]
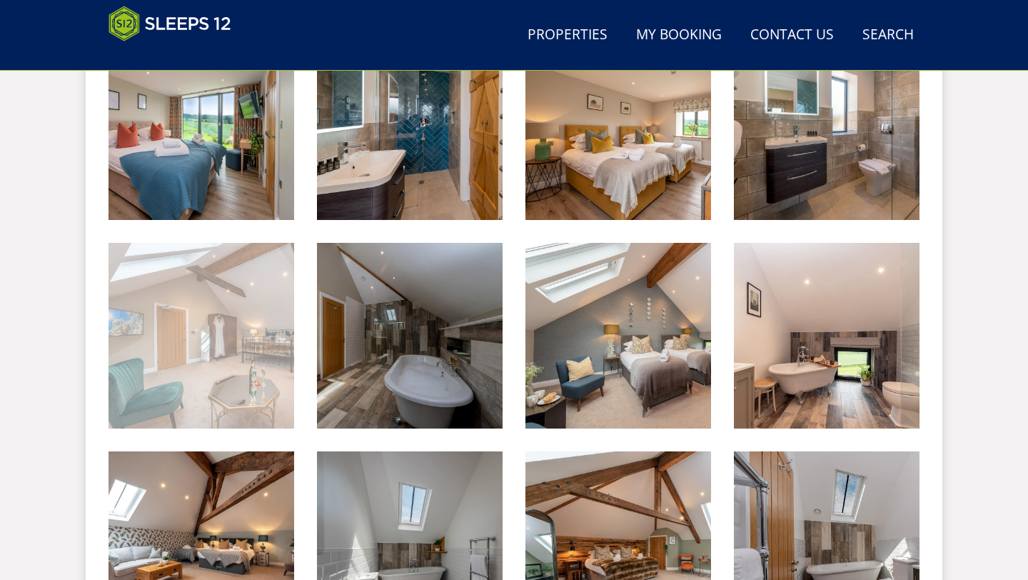
click at [213, 358] on img at bounding box center [201, 336] width 186 height 186
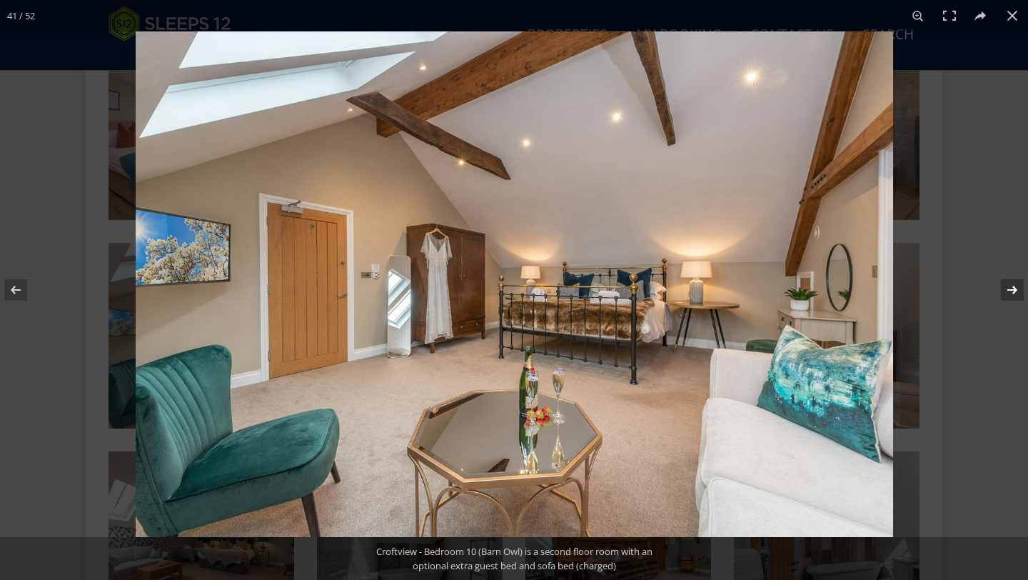
click at [1016, 306] on button at bounding box center [1003, 289] width 50 height 71
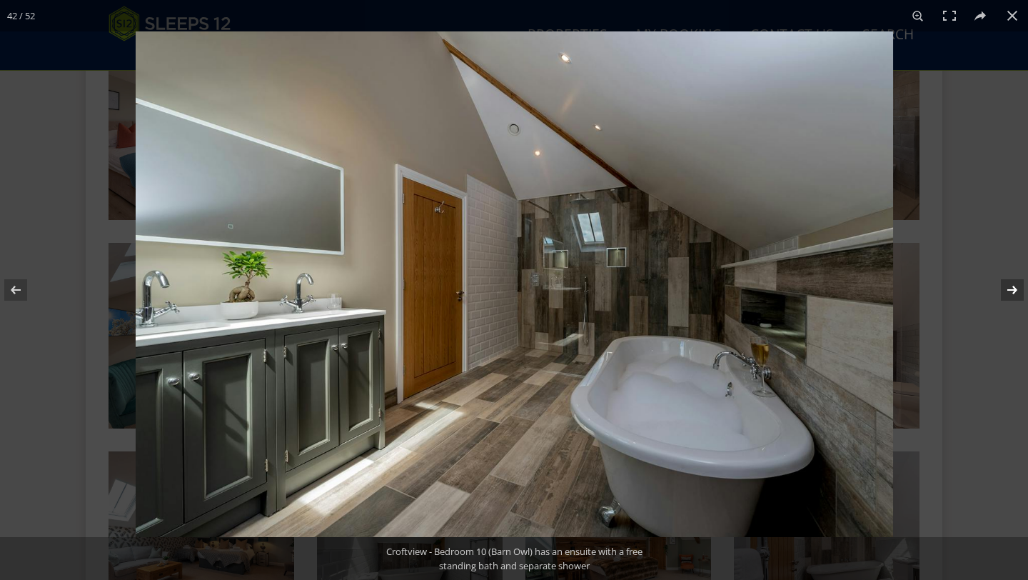
click at [1015, 305] on button at bounding box center [1003, 289] width 50 height 71
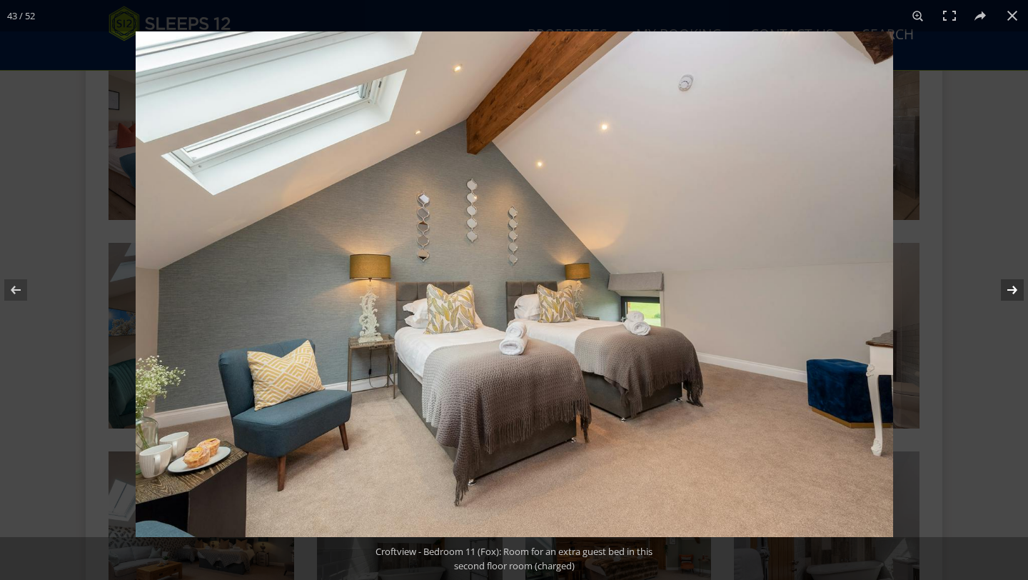
click at [991, 302] on button at bounding box center [1003, 289] width 50 height 71
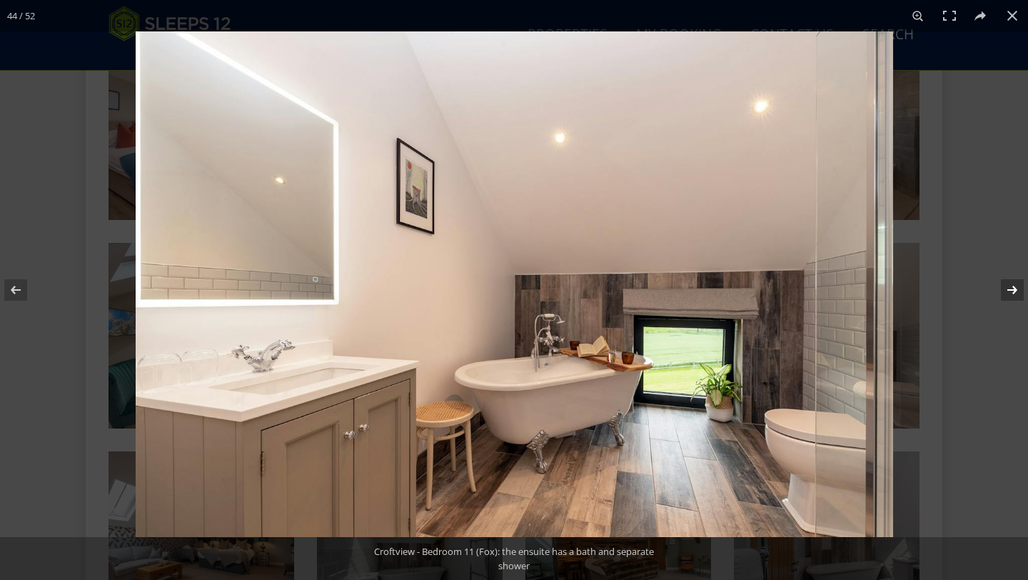
click at [993, 301] on button at bounding box center [1003, 289] width 50 height 71
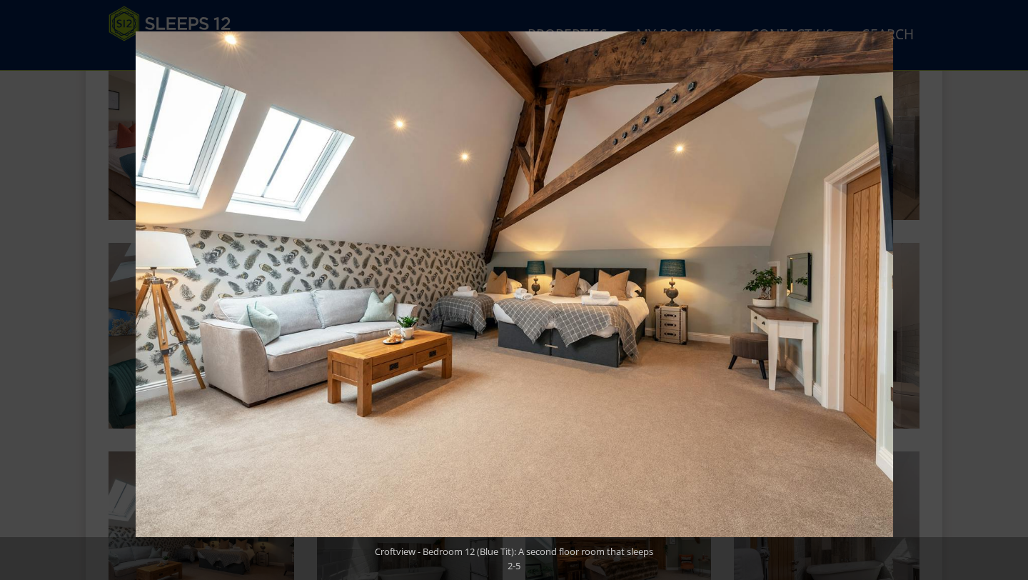
drag, startPoint x: 992, startPoint y: 301, endPoint x: 1003, endPoint y: 312, distance: 15.1
click at [1003, 312] on button at bounding box center [1003, 289] width 50 height 71
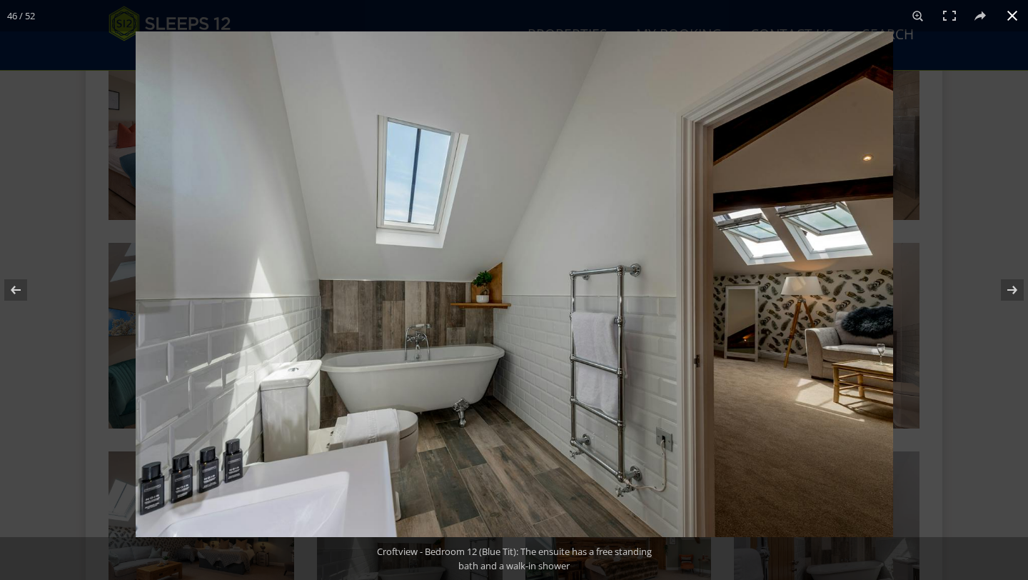
click at [933, 344] on div at bounding box center [650, 321] width 1028 height 580
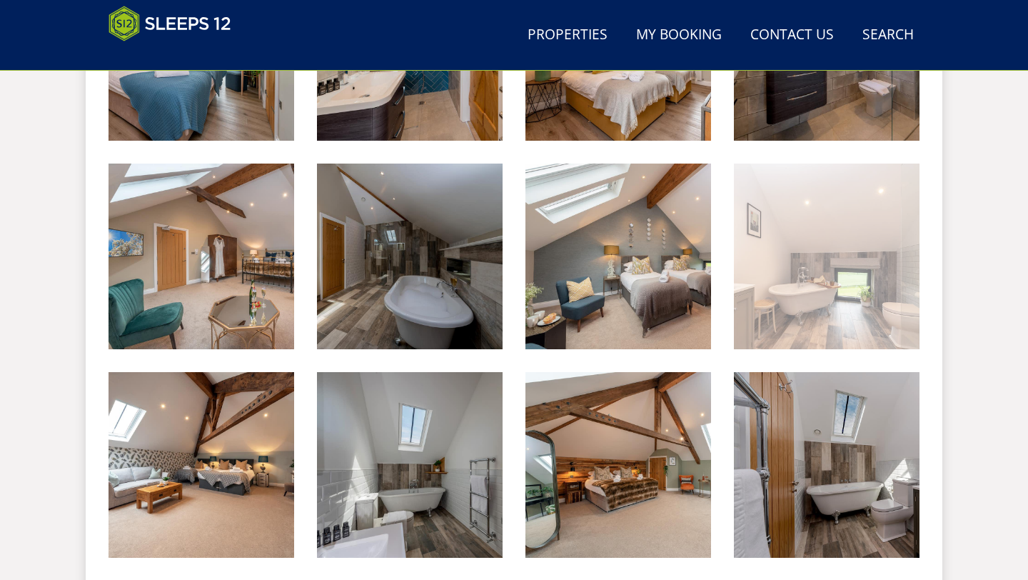
scroll to position [2617, 0]
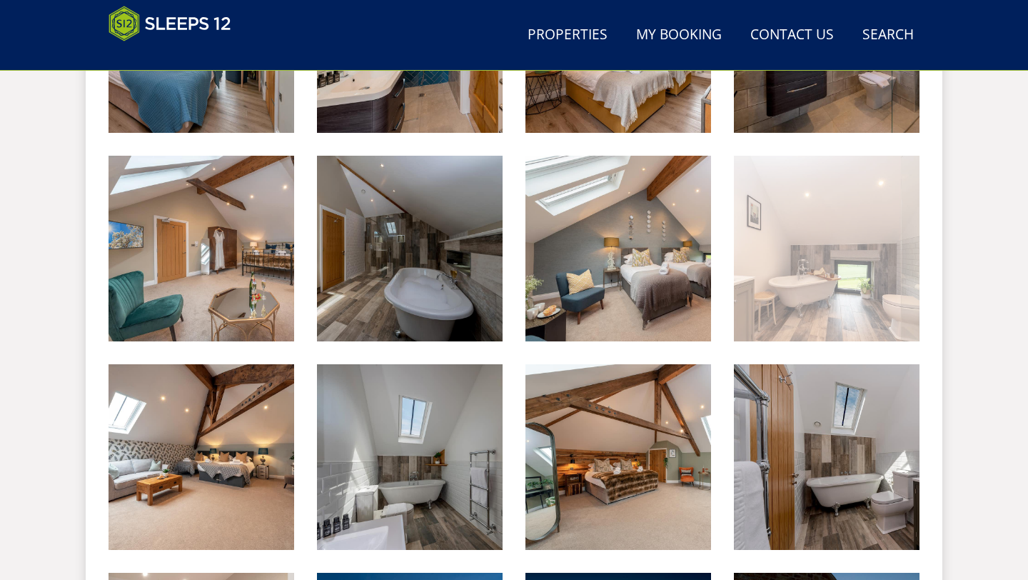
click at [839, 307] on img at bounding box center [827, 249] width 186 height 186
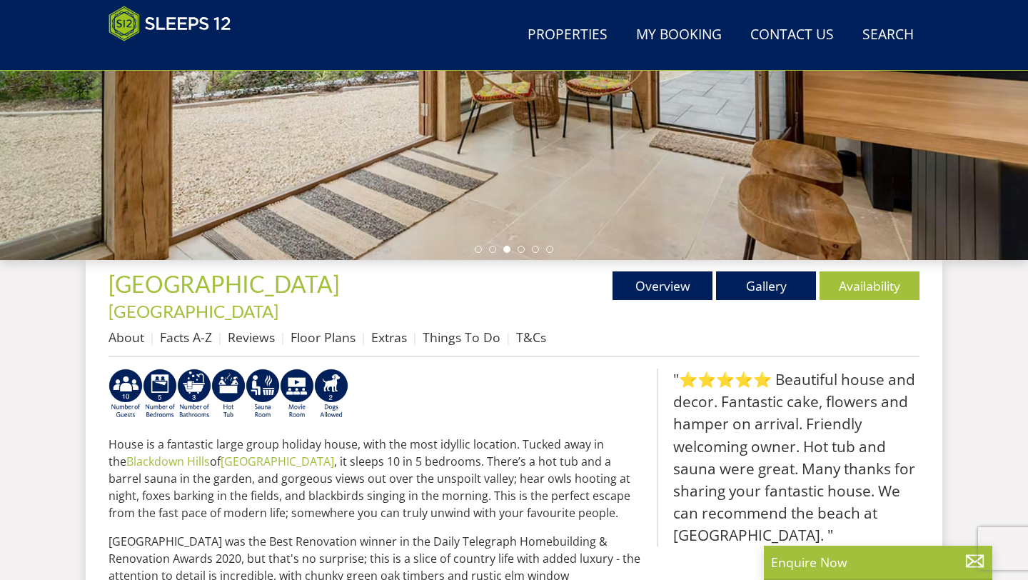
scroll to position [430, 0]
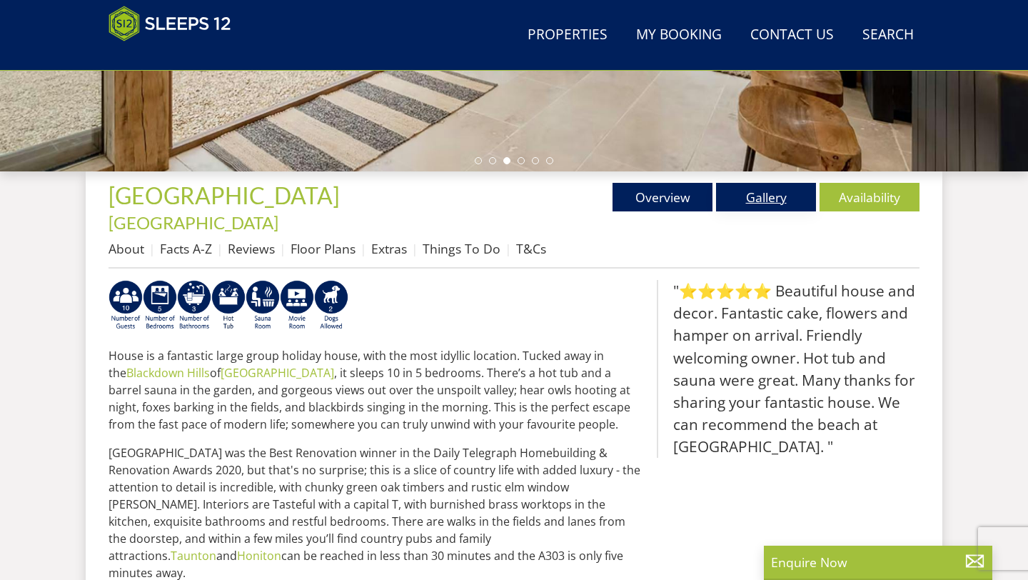
click at [751, 198] on link "Gallery" at bounding box center [766, 197] width 100 height 29
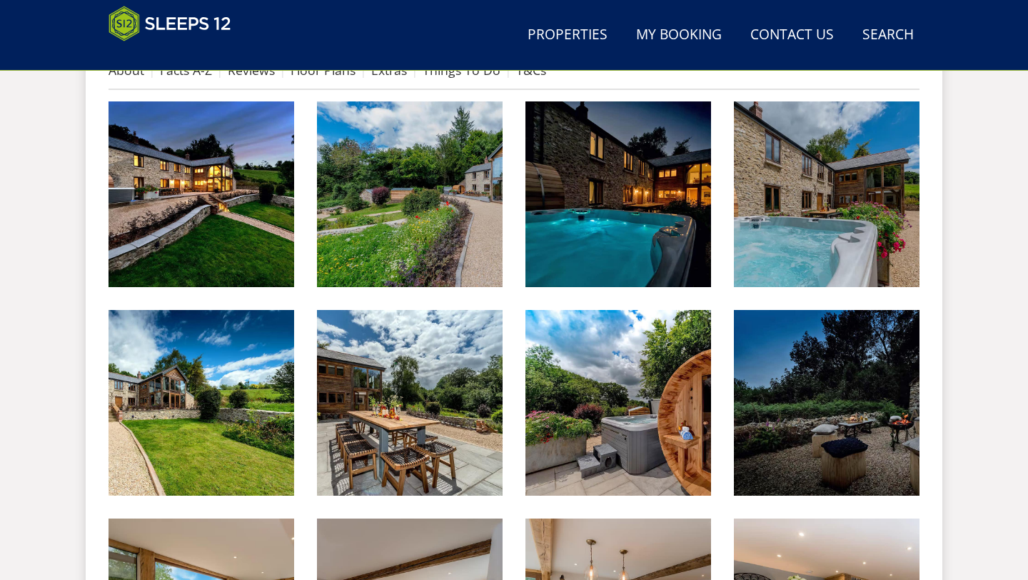
scroll to position [534, 0]
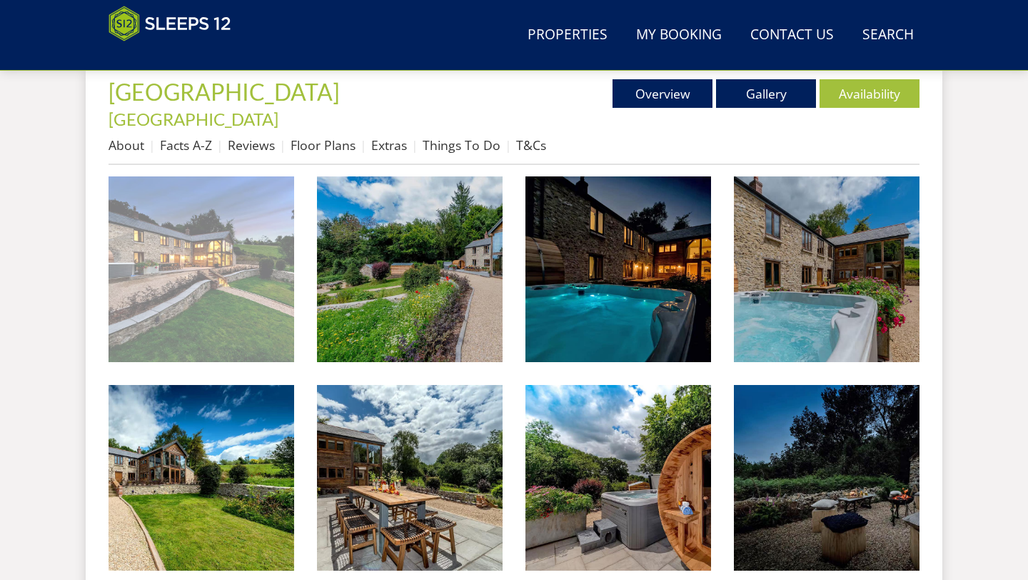
click at [241, 318] on img at bounding box center [201, 269] width 186 height 186
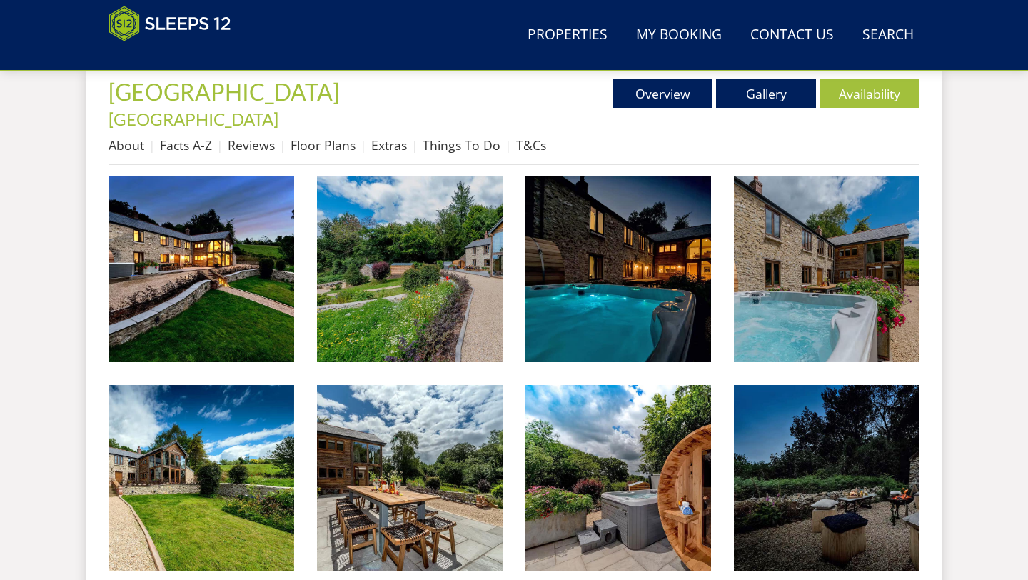
click at [0, 0] on div at bounding box center [0, 0] width 0 height 0
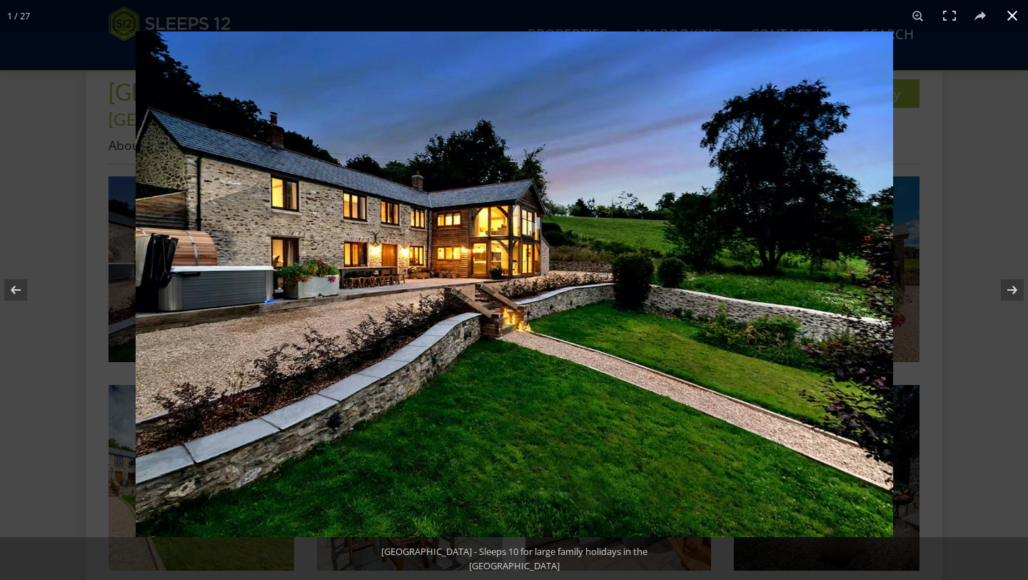
click at [1013, 16] on button at bounding box center [1011, 15] width 31 height 31
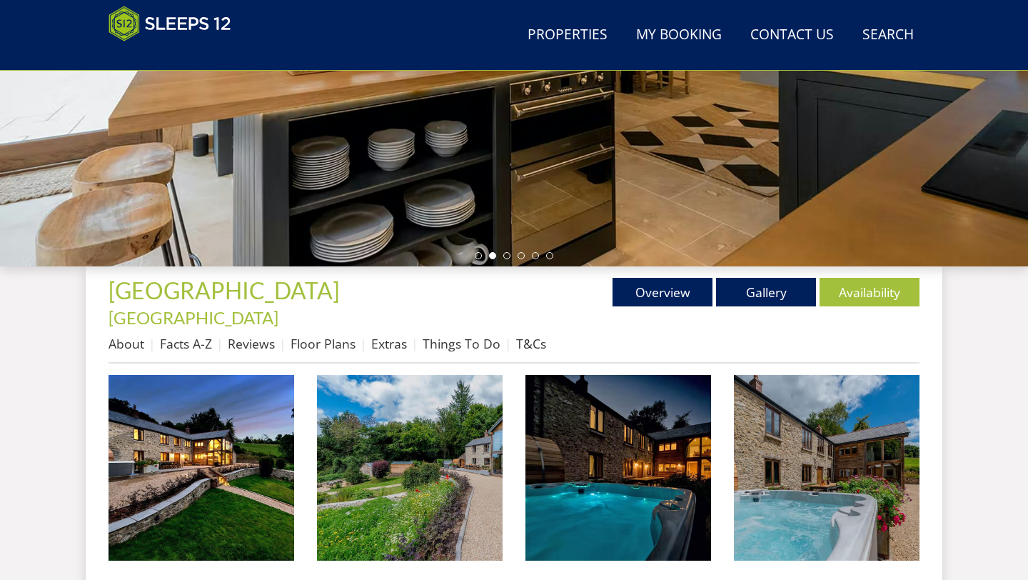
scroll to position [349, 0]
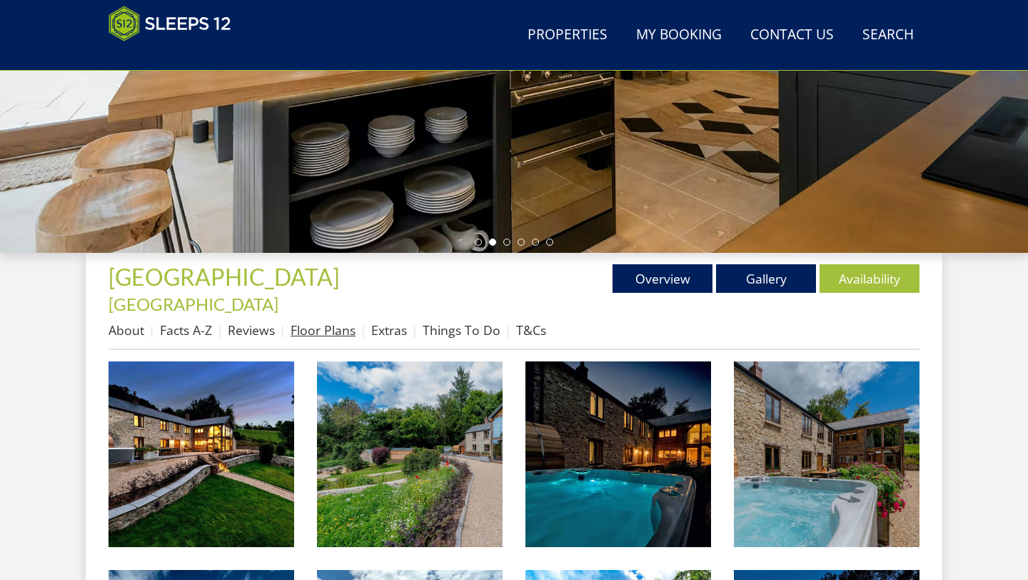
click at [333, 321] on link "Floor Plans" at bounding box center [322, 329] width 65 height 17
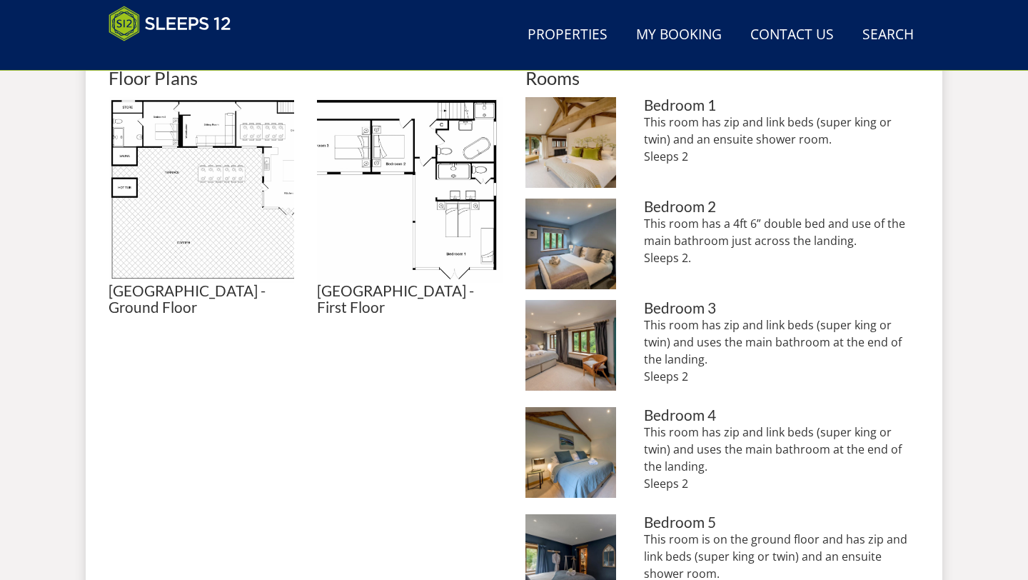
scroll to position [652, 0]
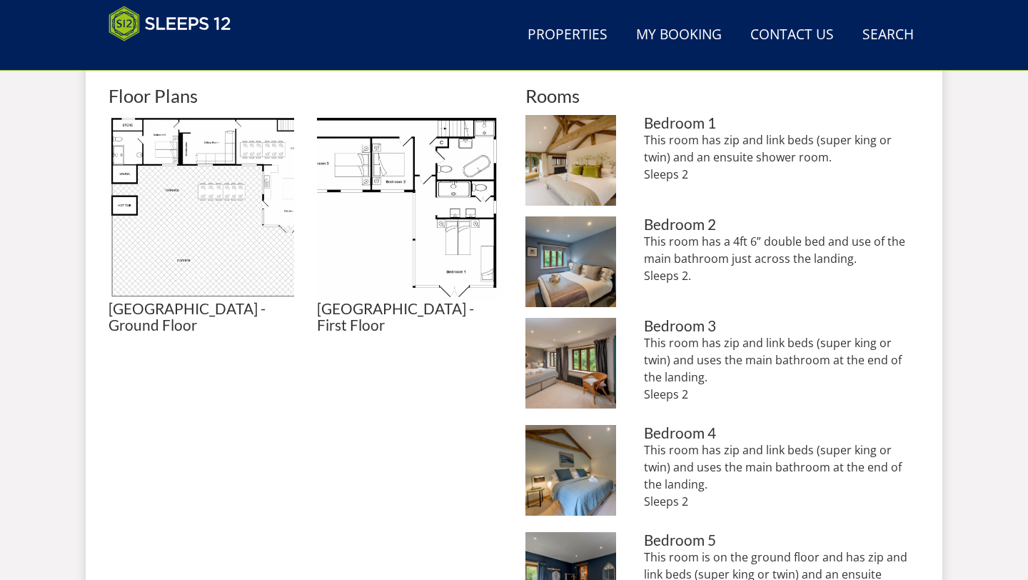
drag, startPoint x: 702, startPoint y: 160, endPoint x: 638, endPoint y: 123, distance: 73.2
click at [638, 123] on li "[GEOGRAPHIC_DATA] - Bedroom 1 has zip and link beds and an ensuite shower room …" at bounding box center [722, 160] width 394 height 91
copy p "This room has zip and link beds (super king or twin) and an ensuite shower room…"
drag, startPoint x: 701, startPoint y: 263, endPoint x: 636, endPoint y: 221, distance: 77.0
click at [636, 221] on li "[GEOGRAPHIC_DATA] - Bedroom 2: A double bed, calm muted tones Bedroom 2 This ro…" at bounding box center [722, 261] width 394 height 91
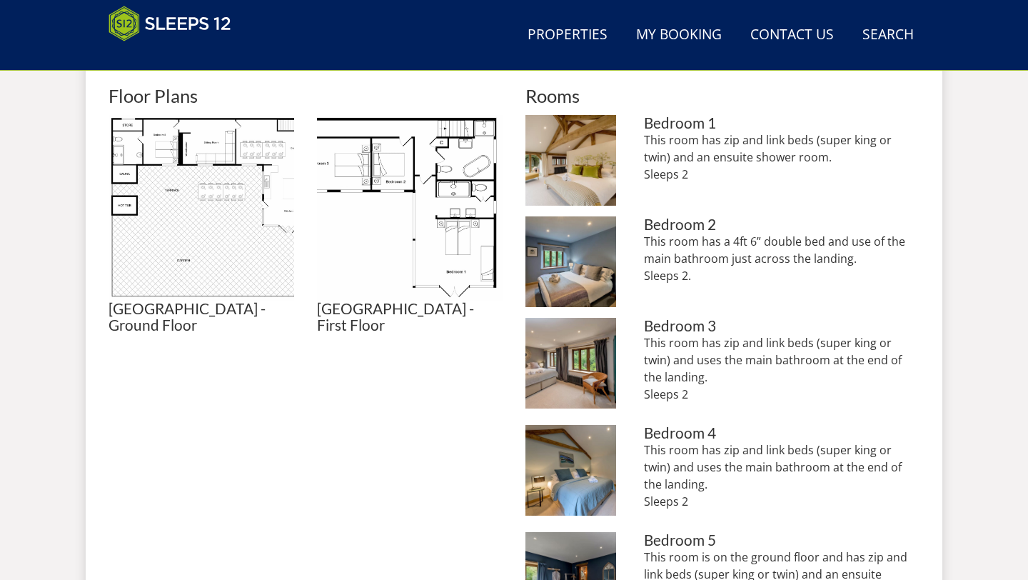
copy p "This room has a 4ft 6” double bed and use of the main bathroom just across the …"
drag, startPoint x: 714, startPoint y: 362, endPoint x: 633, endPoint y: 320, distance: 91.3
click at [633, 320] on li "[GEOGRAPHIC_DATA] - Bedroom 3: Zip and link beds, so super king or twin Bedroom…" at bounding box center [722, 366] width 394 height 96
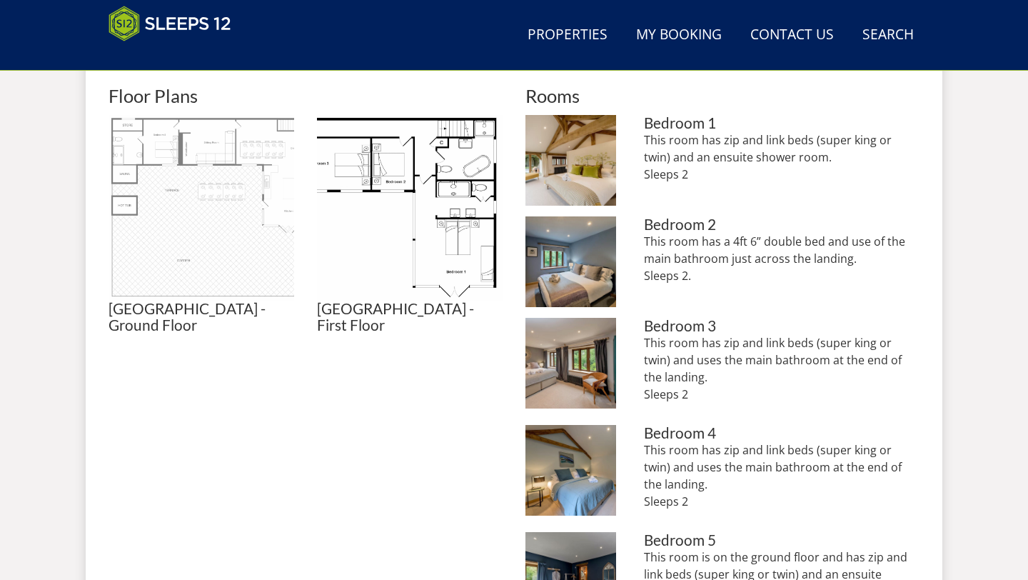
copy p "This room has zip and link beds (super king or twin) and uses the main bathroom…"
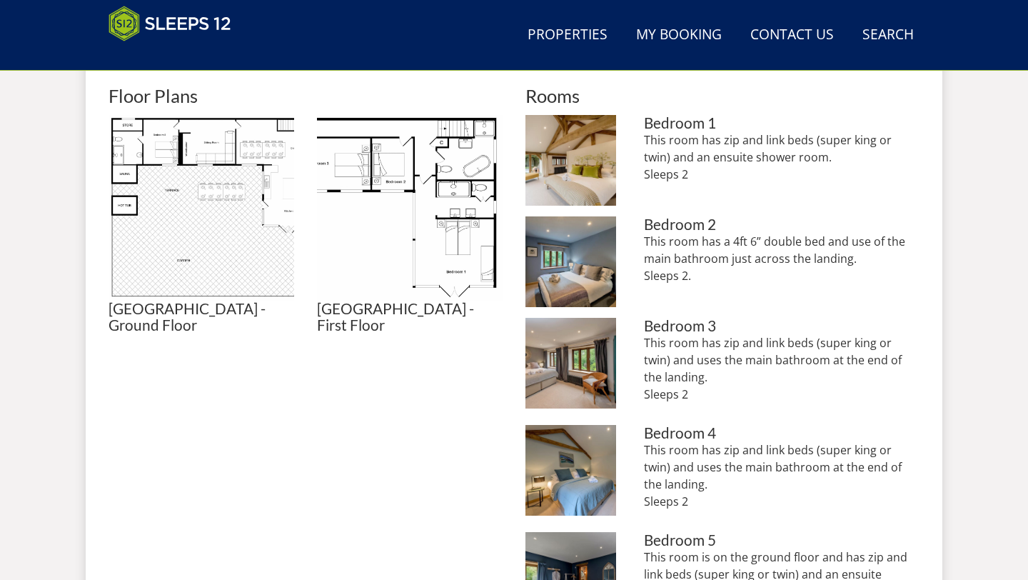
drag, startPoint x: 703, startPoint y: 475, endPoint x: 636, endPoint y: 435, distance: 78.5
click at [636, 435] on li "[GEOGRAPHIC_DATA] - Bedroom 4: Sleeps 2 in zip and link beds (super king or twi…" at bounding box center [722, 473] width 394 height 96
copy p "This room has zip and link beds (super king or twin) and uses the main bathroom…"
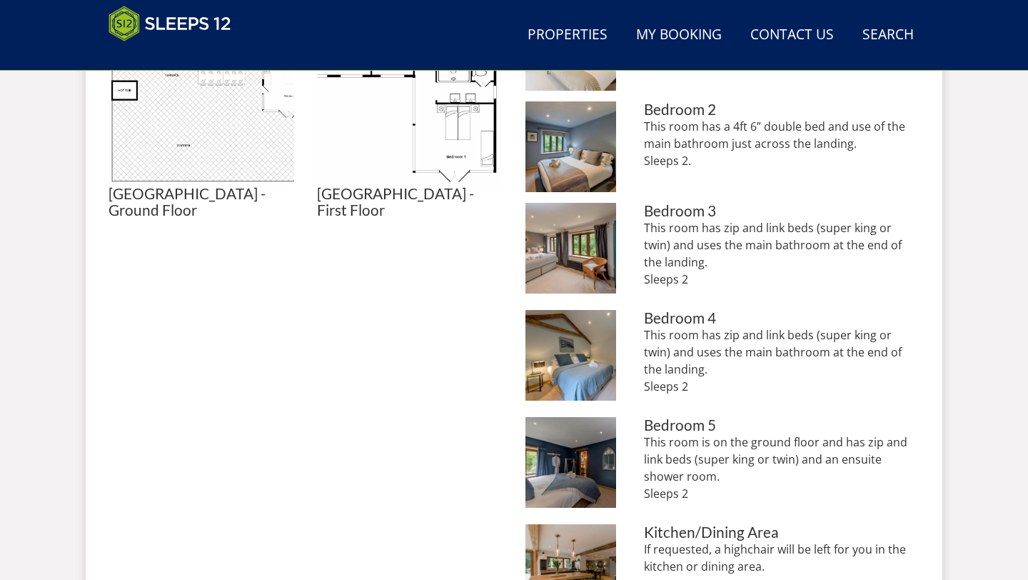
scroll to position [775, 0]
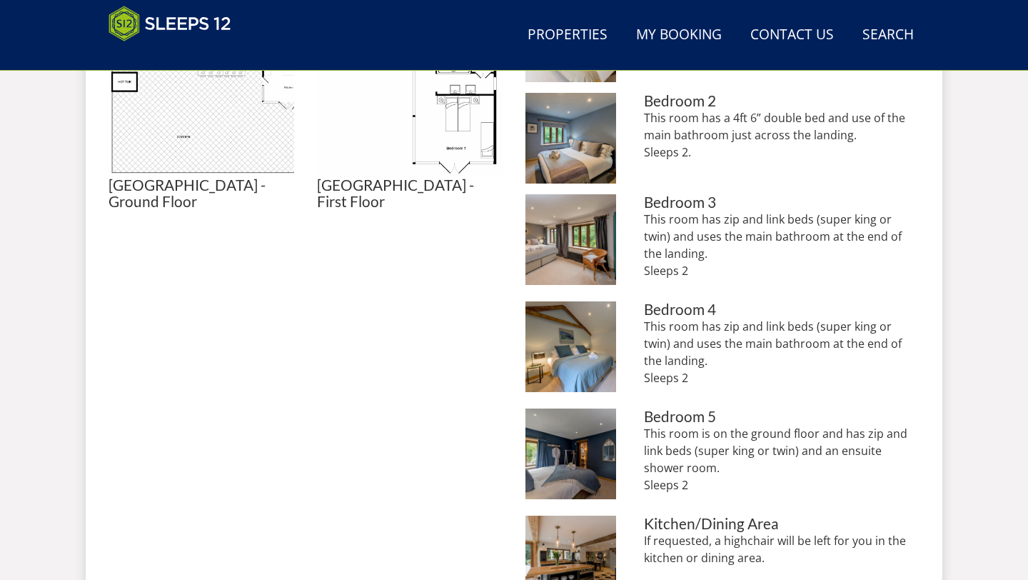
drag, startPoint x: 711, startPoint y: 464, endPoint x: 642, endPoint y: 414, distance: 85.4
click at [642, 414] on li "[GEOGRAPHIC_DATA] - Bedroom 5: On the ground floor with an ensuite shower room …" at bounding box center [722, 456] width 394 height 96
copy p "This room is on the ground floor and has zip and link beds (super king or twin)…"
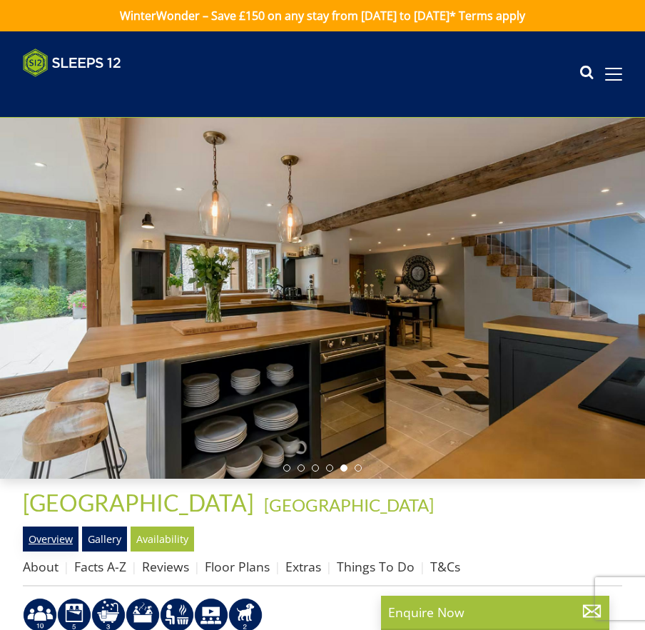
click at [55, 541] on link "Overview" at bounding box center [51, 539] width 56 height 24
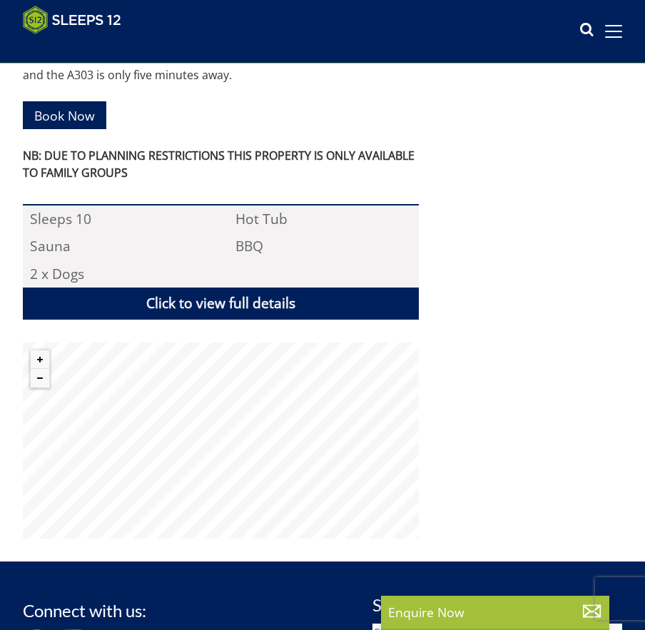
scroll to position [865, 0]
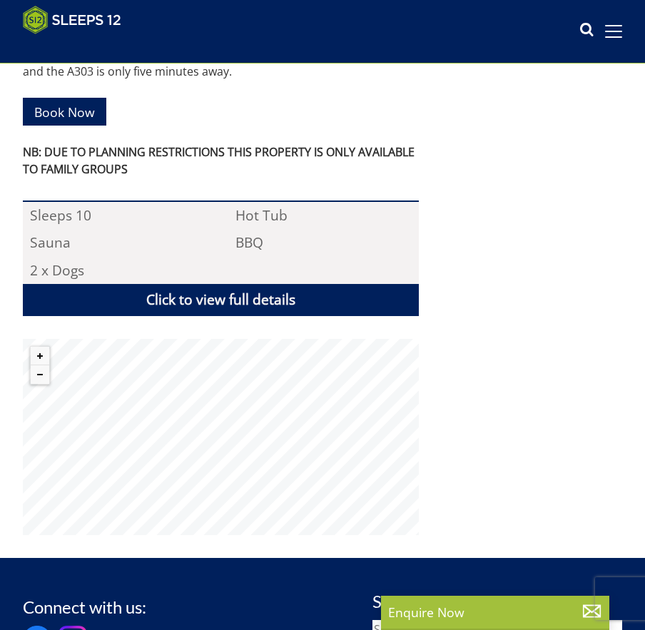
click at [163, 303] on div "House is a fantastic large group holiday house, with the most idyllic location.…" at bounding box center [221, 122] width 396 height 825
click at [211, 559] on body "WinterWonder – Save £150 on any stay from 1st September to 27th March* Terms ap…" at bounding box center [322, 22] width 645 height 1775
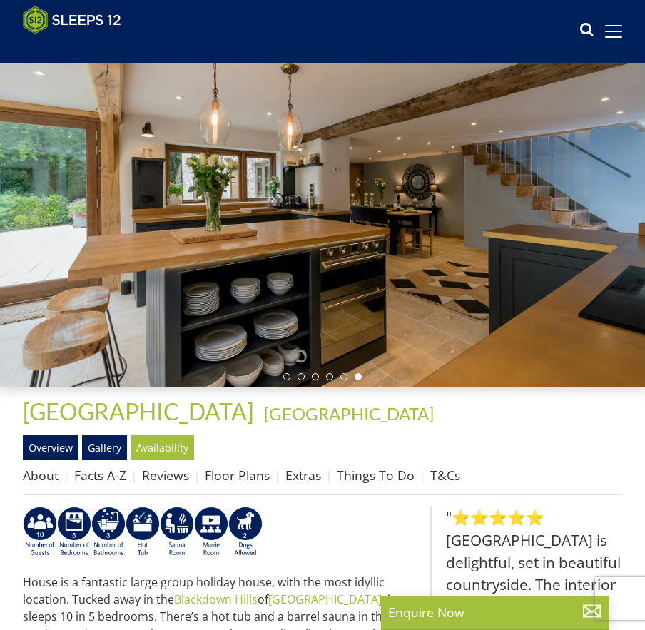
scroll to position [0, 0]
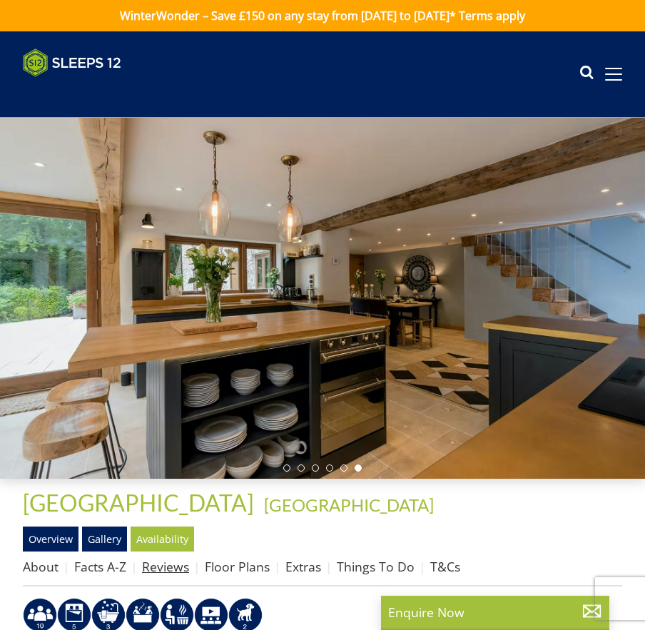
click at [158, 570] on link "Reviews" at bounding box center [165, 566] width 47 height 17
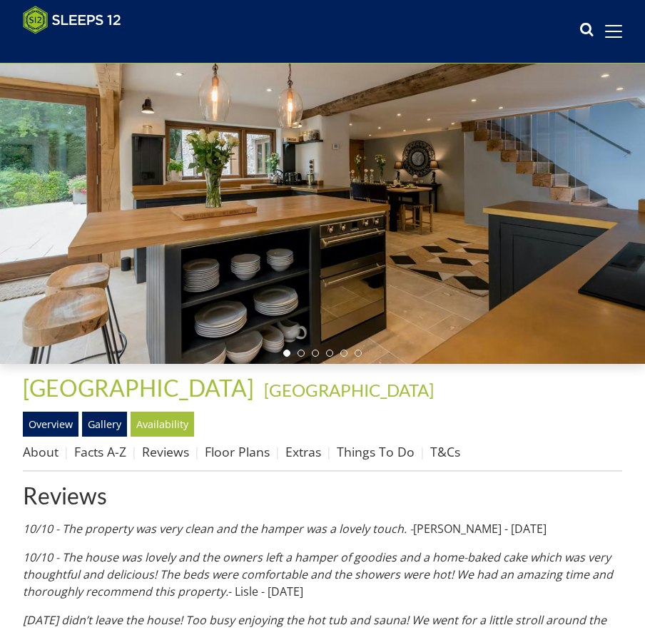
scroll to position [80, 0]
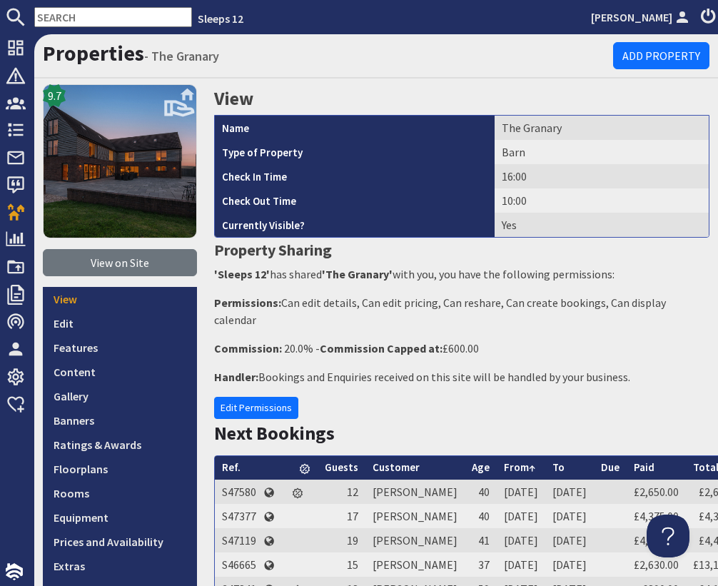
scroll to position [0, 56]
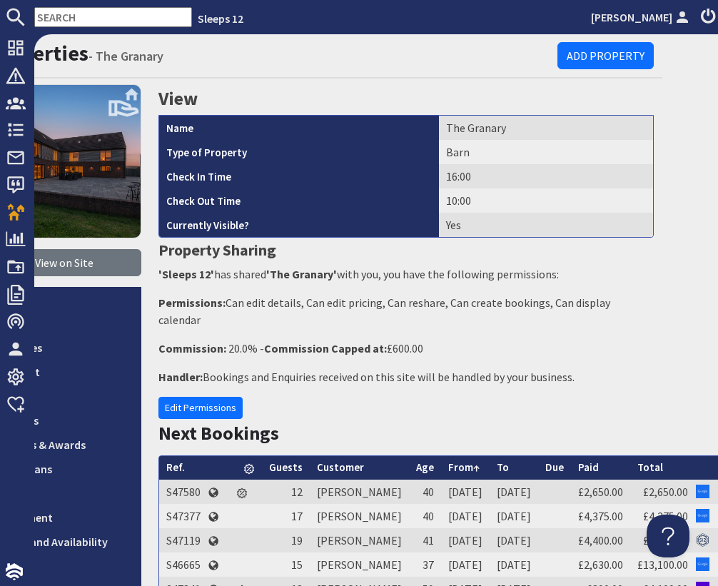
click at [96, 14] on input "text" at bounding box center [113, 17] width 158 height 20
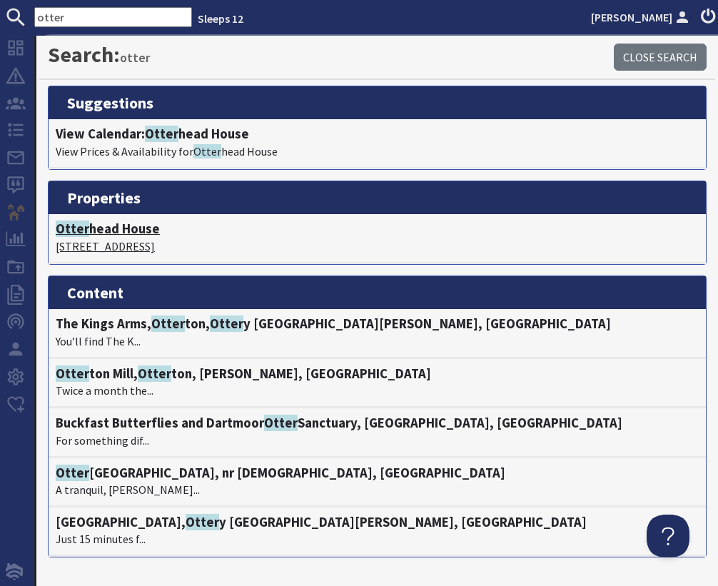
type input "otter"
click at [81, 227] on span "Otter" at bounding box center [73, 229] width 34 height 16
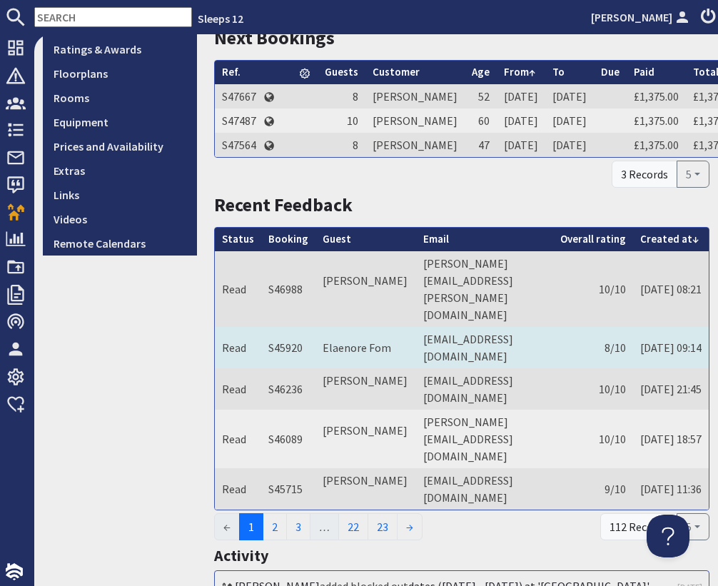
scroll to position [397, 0]
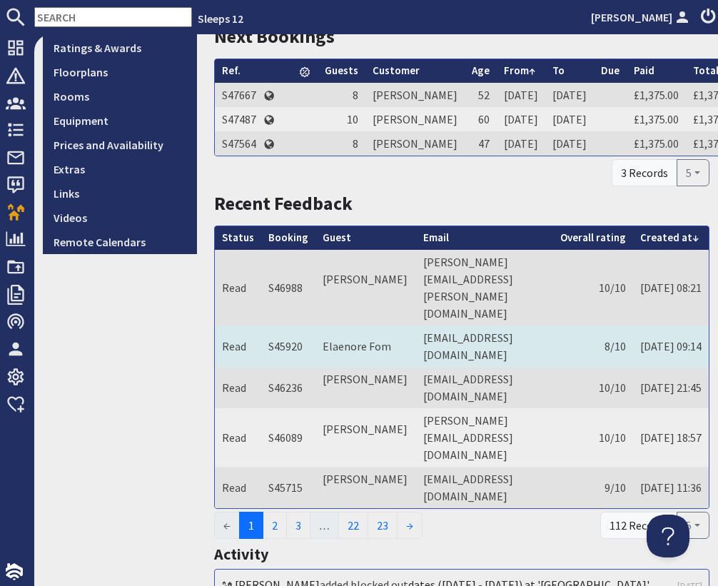
click at [485, 343] on td "[EMAIL_ADDRESS][DOMAIN_NAME]" at bounding box center [484, 345] width 137 height 41
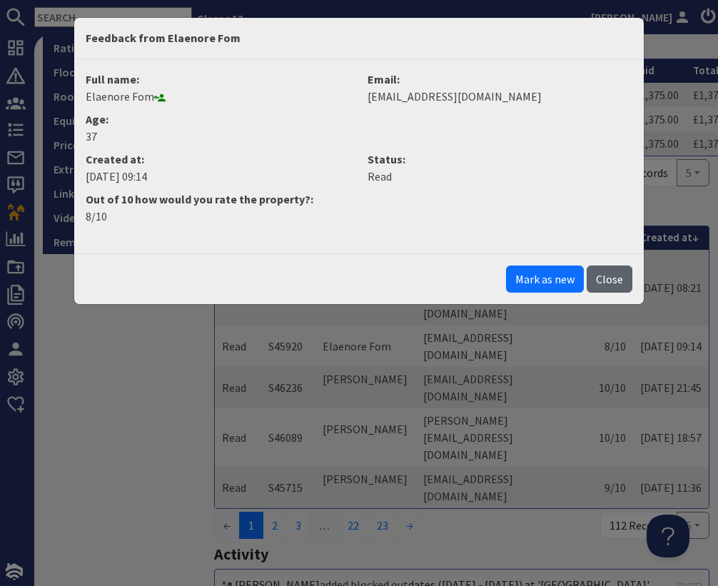
click at [610, 276] on button "Close" at bounding box center [610, 278] width 46 height 27
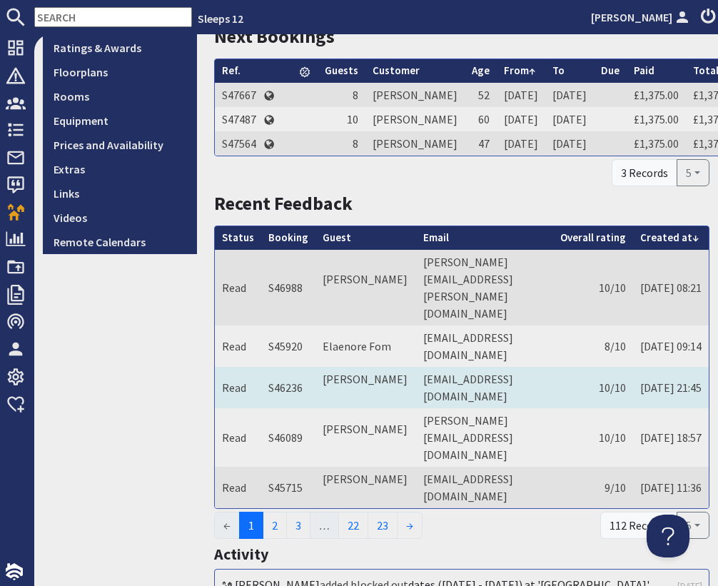
click at [566, 378] on td "10/10" at bounding box center [593, 387] width 80 height 41
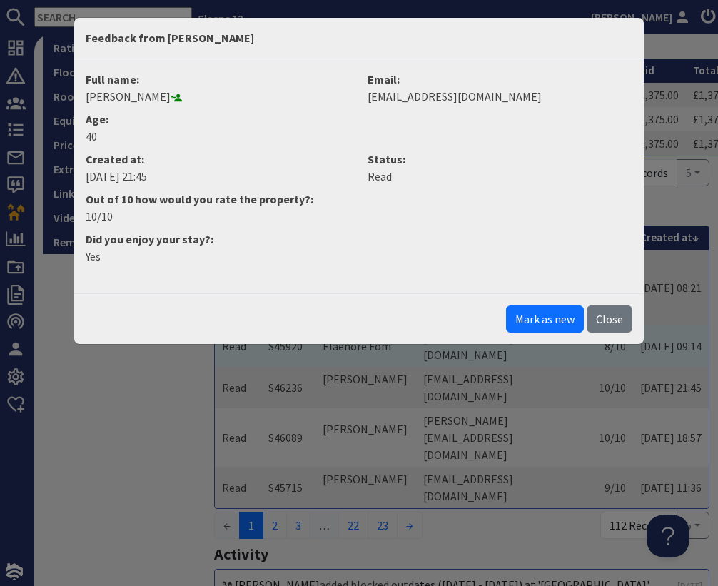
click at [612, 325] on button "Close" at bounding box center [610, 318] width 46 height 27
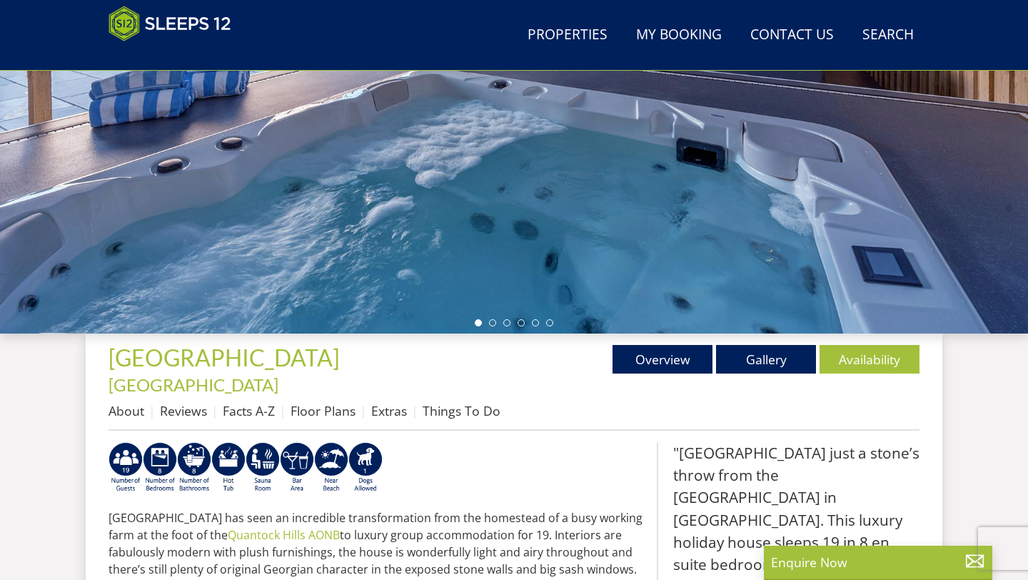
scroll to position [271, 0]
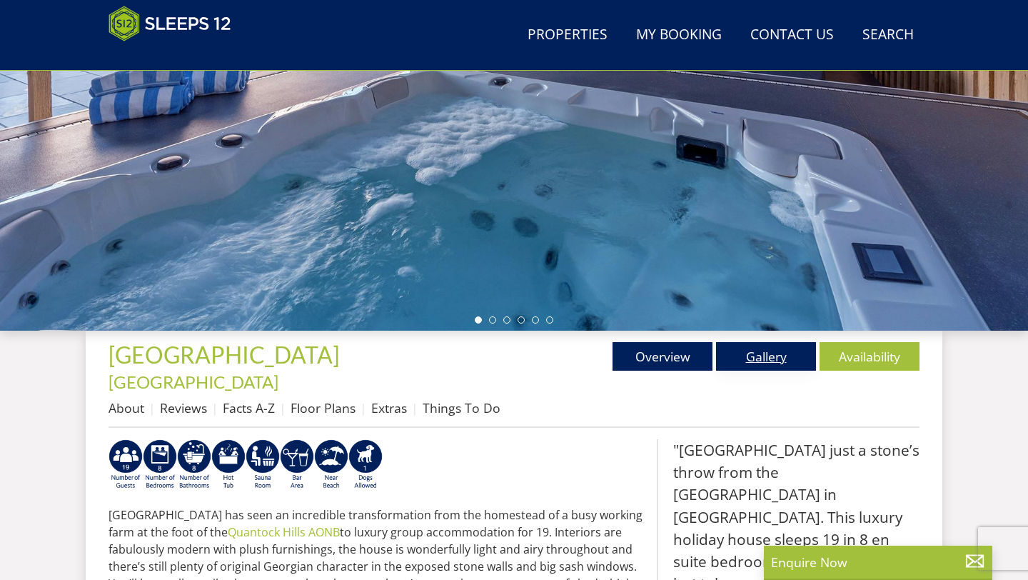
click at [762, 345] on link "Gallery" at bounding box center [766, 356] width 100 height 29
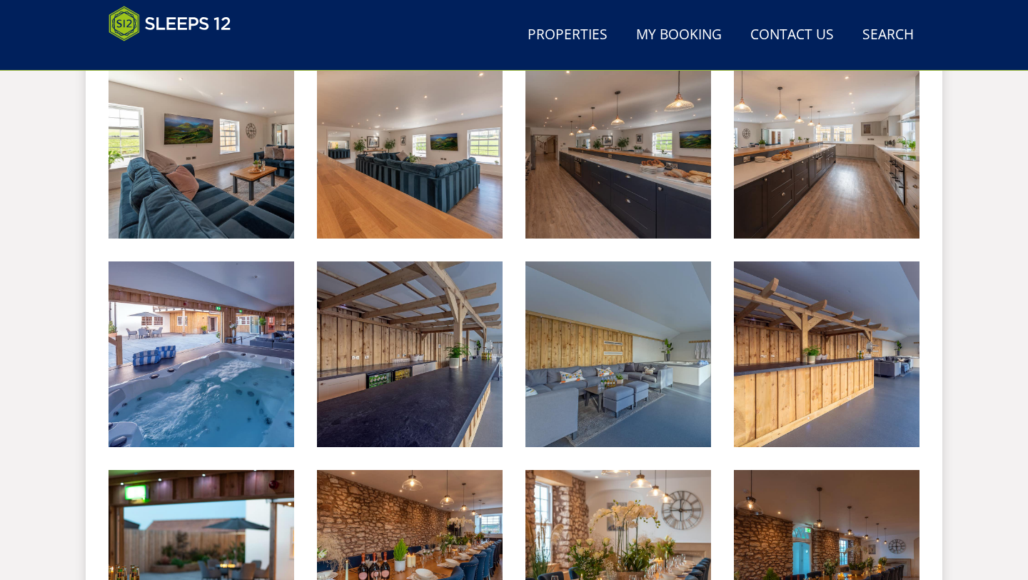
scroll to position [866, 0]
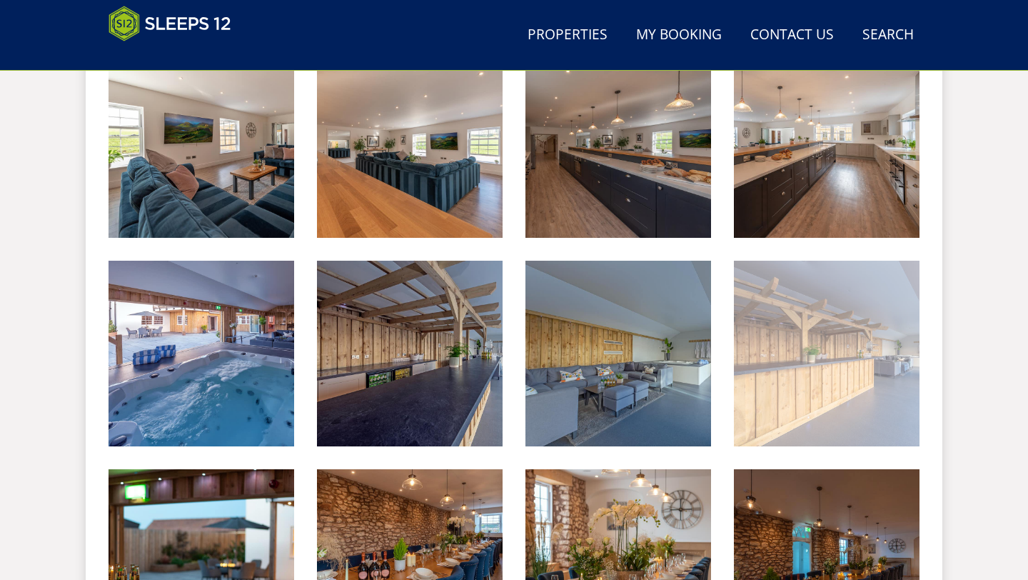
click at [795, 359] on img at bounding box center [827, 353] width 186 height 186
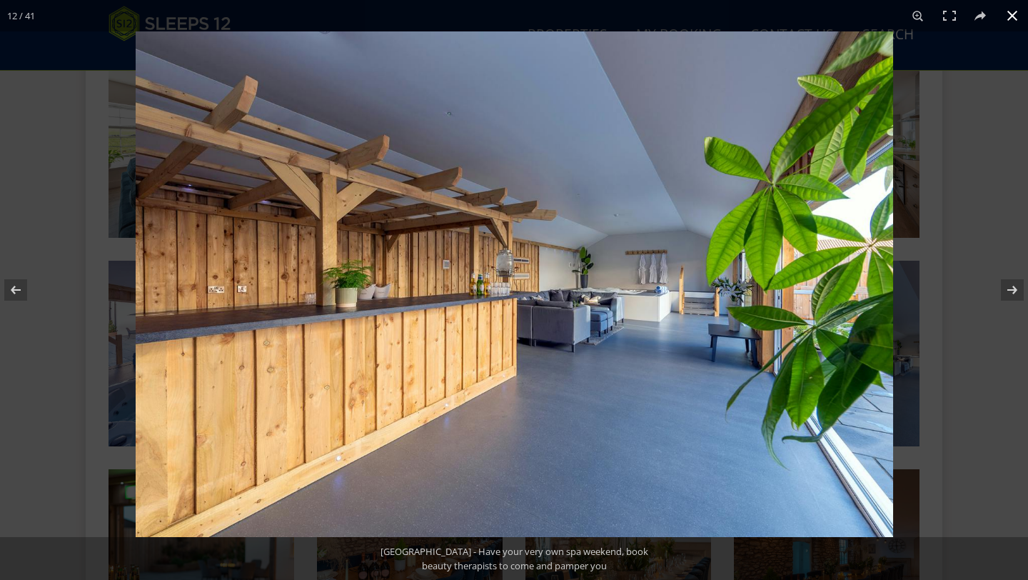
click at [1018, 14] on button at bounding box center [1011, 15] width 31 height 31
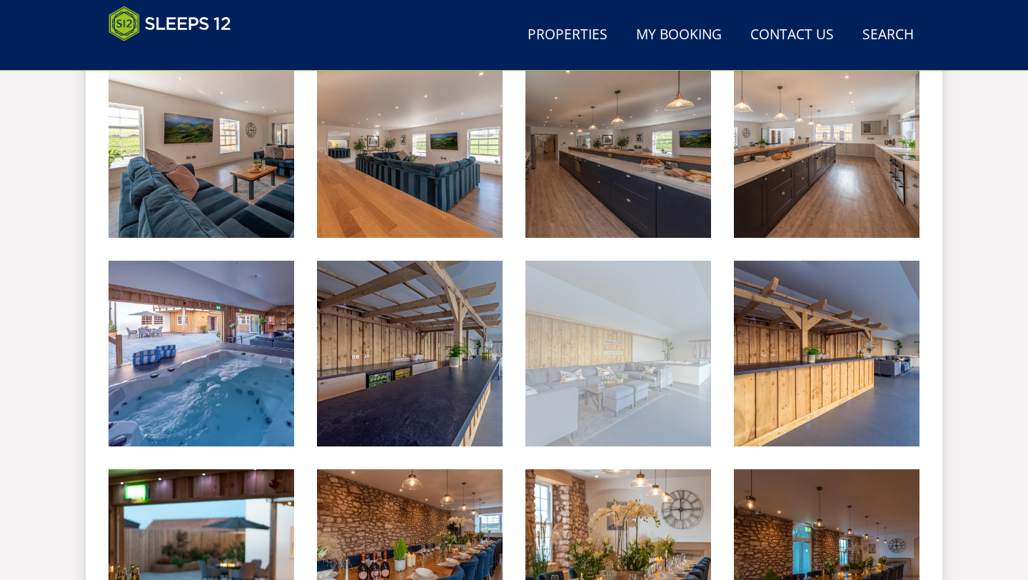
click at [627, 283] on img at bounding box center [618, 353] width 186 height 186
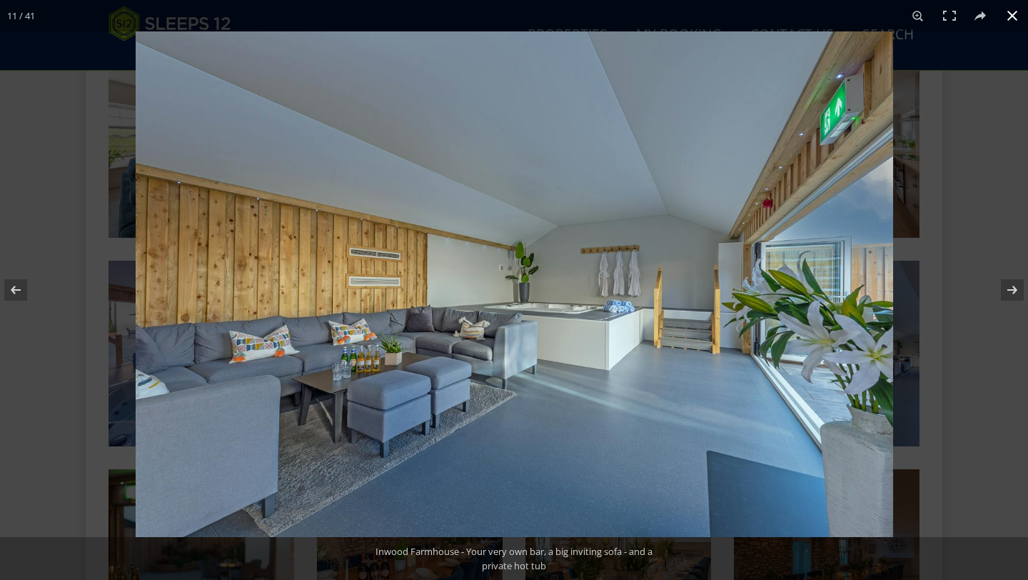
click at [1008, 14] on button at bounding box center [1011, 15] width 31 height 31
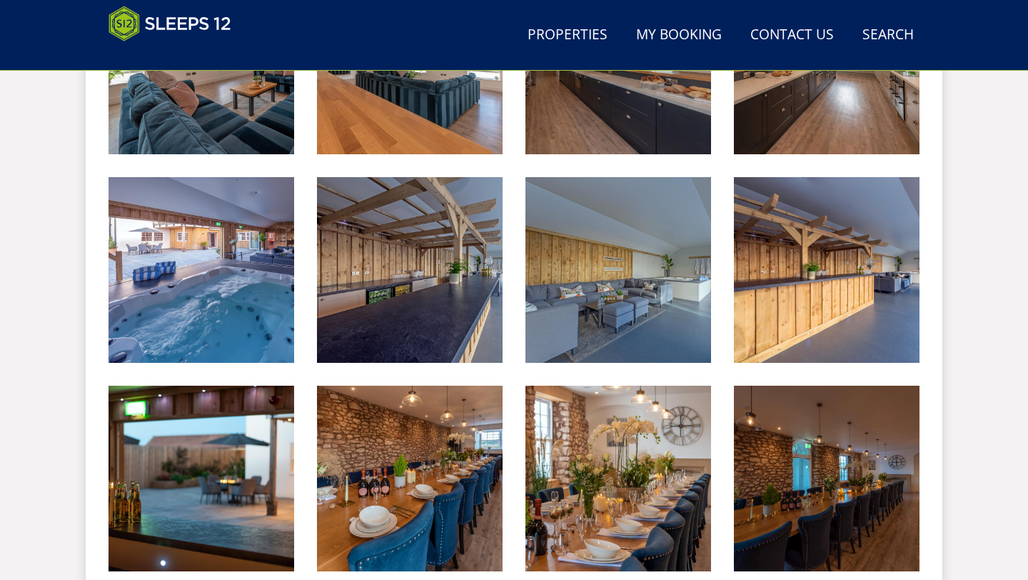
scroll to position [951, 0]
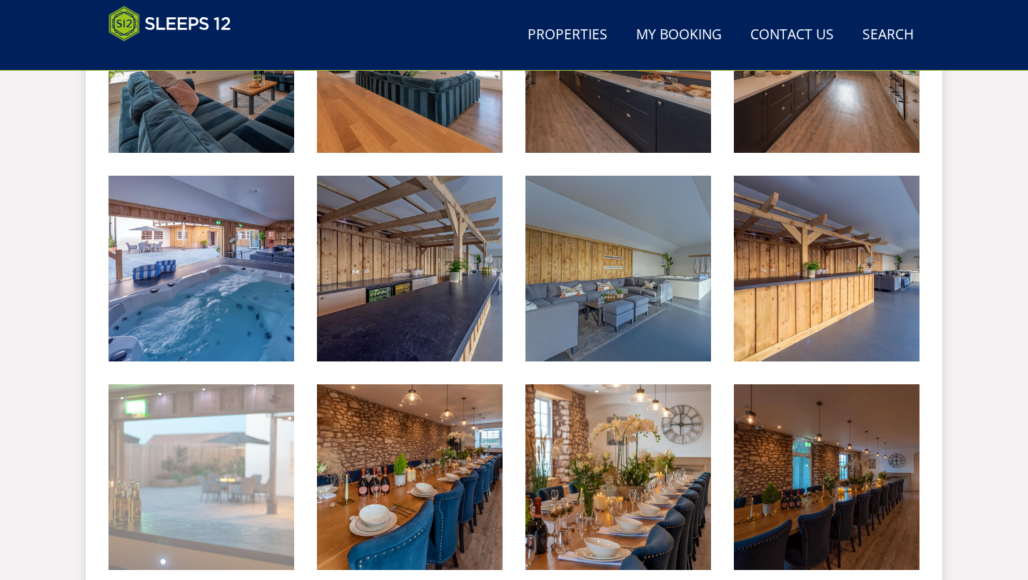
click at [156, 441] on img at bounding box center [201, 477] width 186 height 186
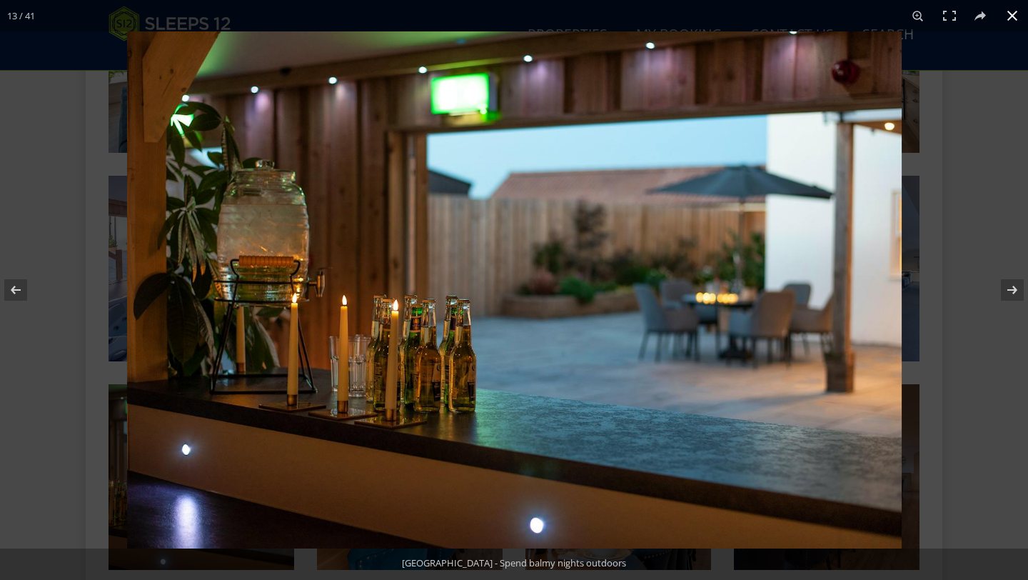
click at [1018, 19] on button at bounding box center [1011, 15] width 31 height 31
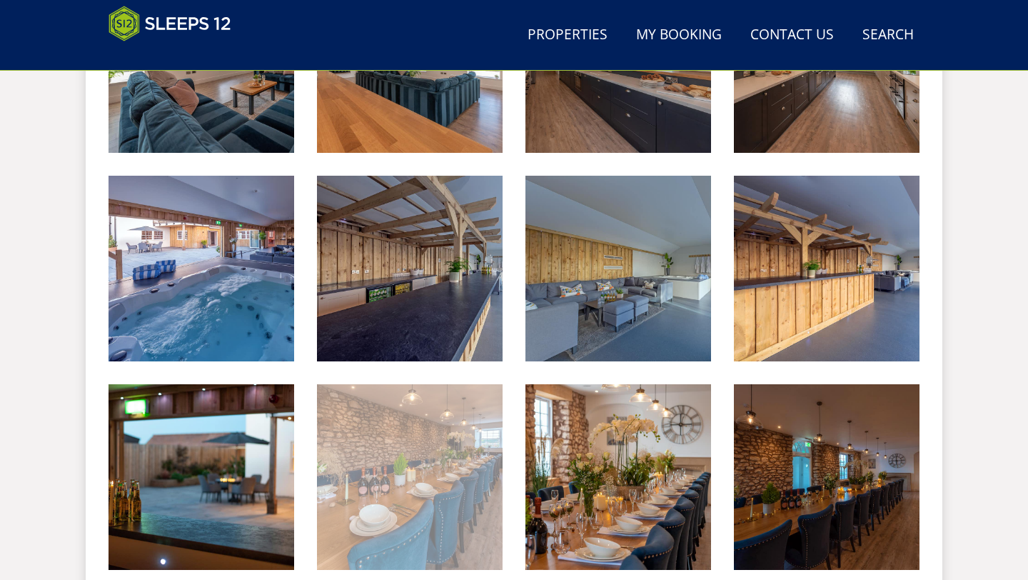
click at [400, 483] on img at bounding box center [410, 477] width 186 height 186
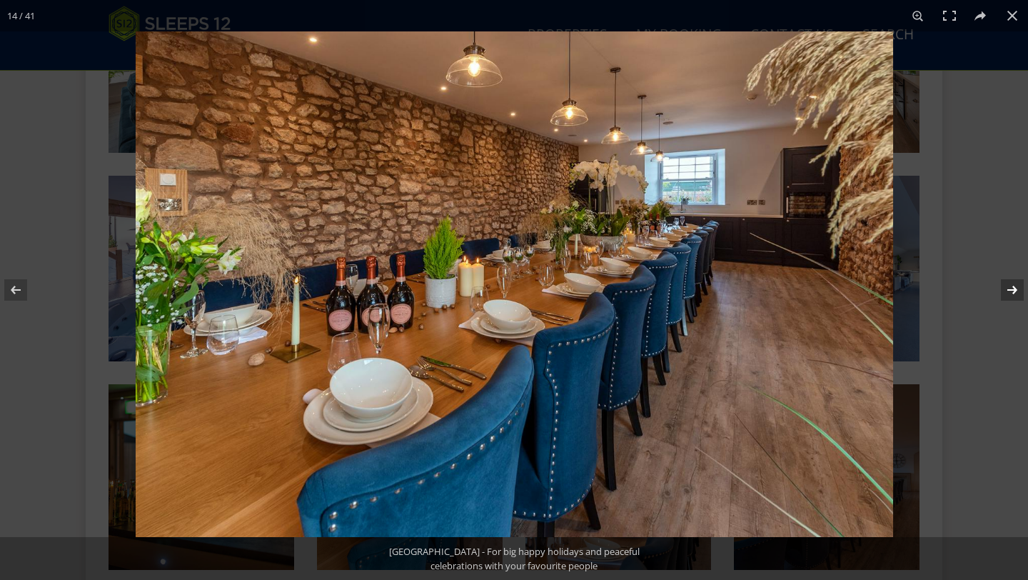
click at [1008, 300] on button at bounding box center [1003, 289] width 50 height 71
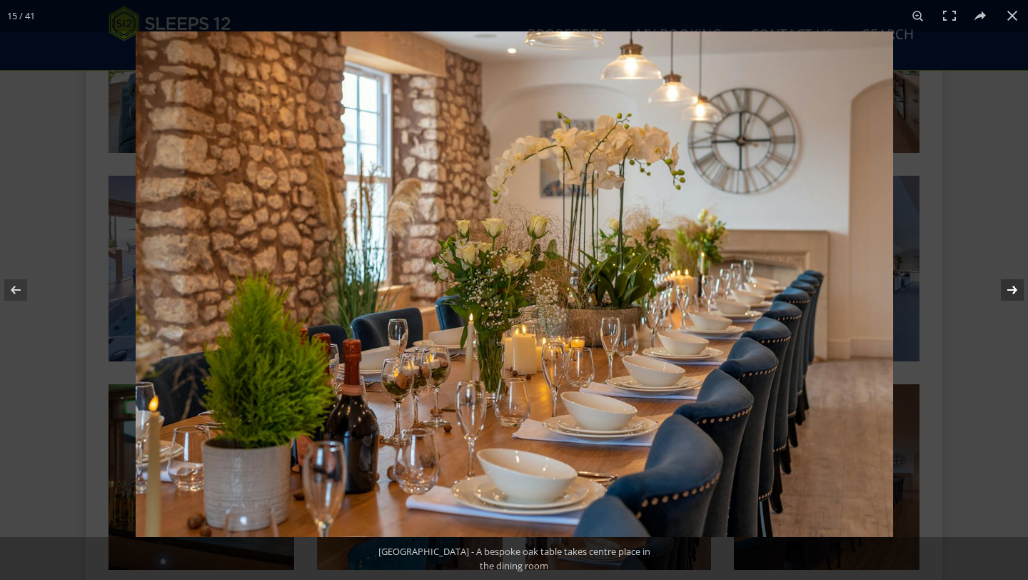
click at [1013, 290] on button at bounding box center [1003, 289] width 50 height 71
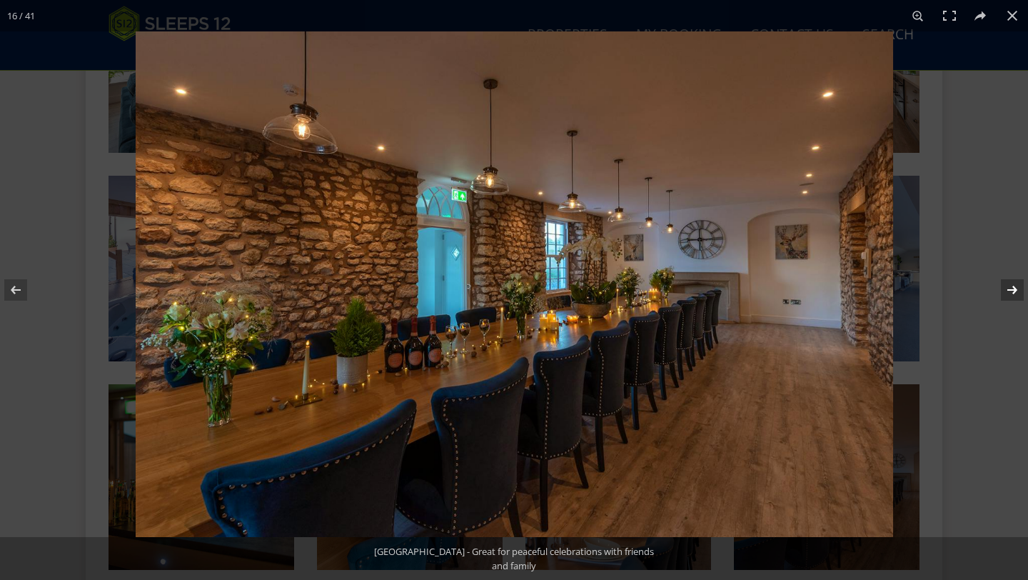
click at [1011, 290] on button at bounding box center [1003, 289] width 50 height 71
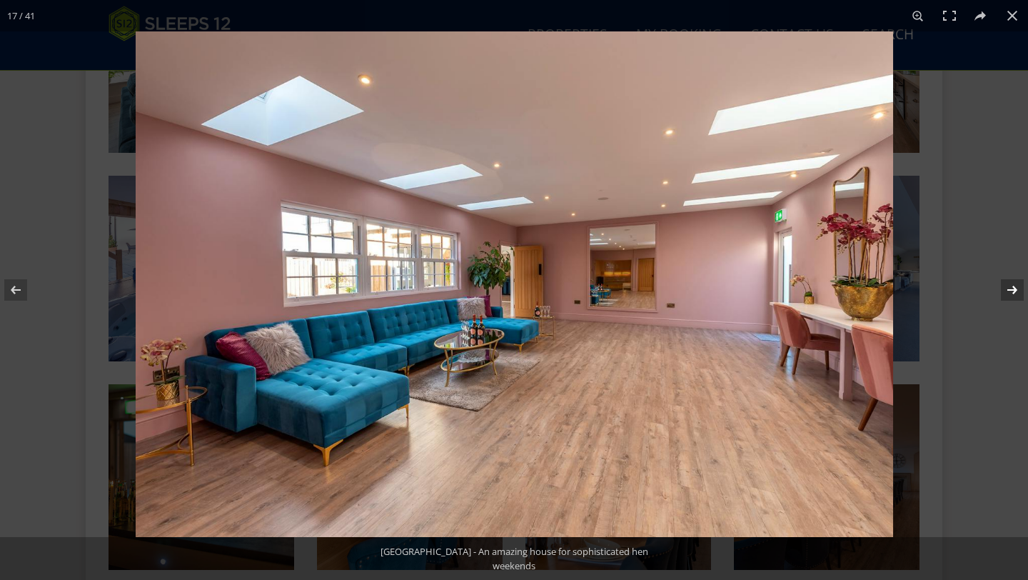
click at [1013, 292] on button at bounding box center [1003, 289] width 50 height 71
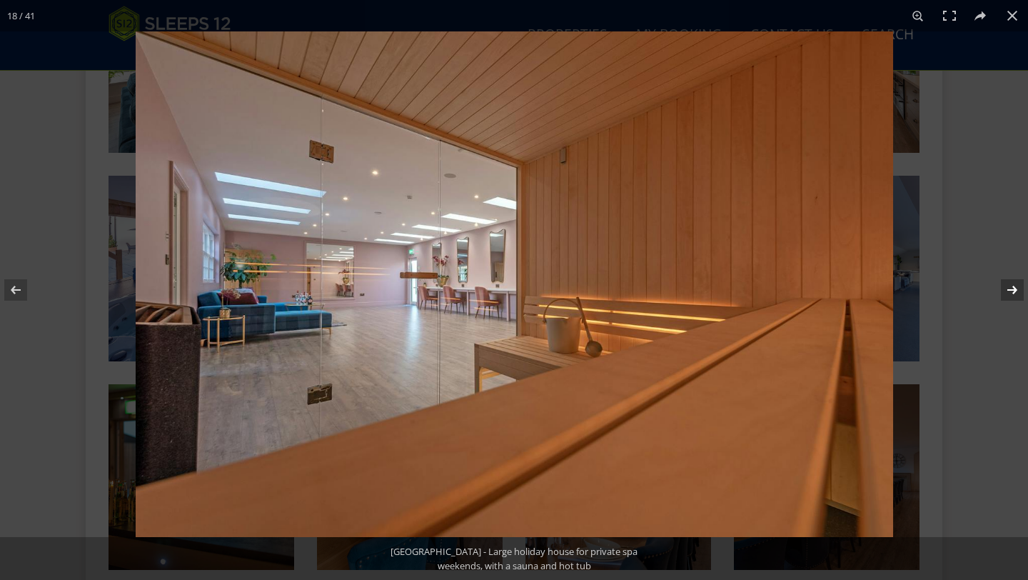
click at [1013, 290] on button at bounding box center [1003, 289] width 50 height 71
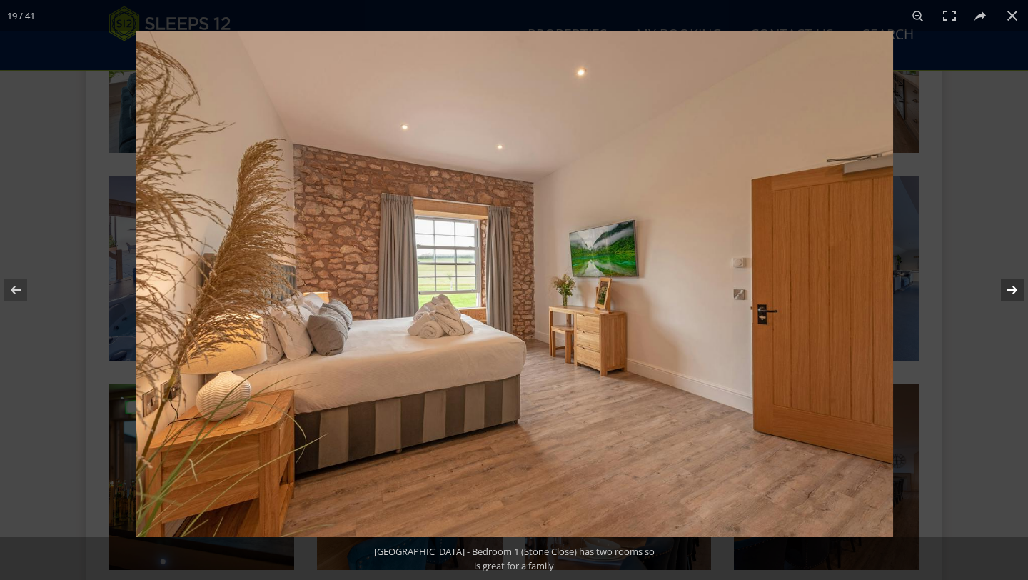
click at [1013, 288] on button at bounding box center [1003, 289] width 50 height 71
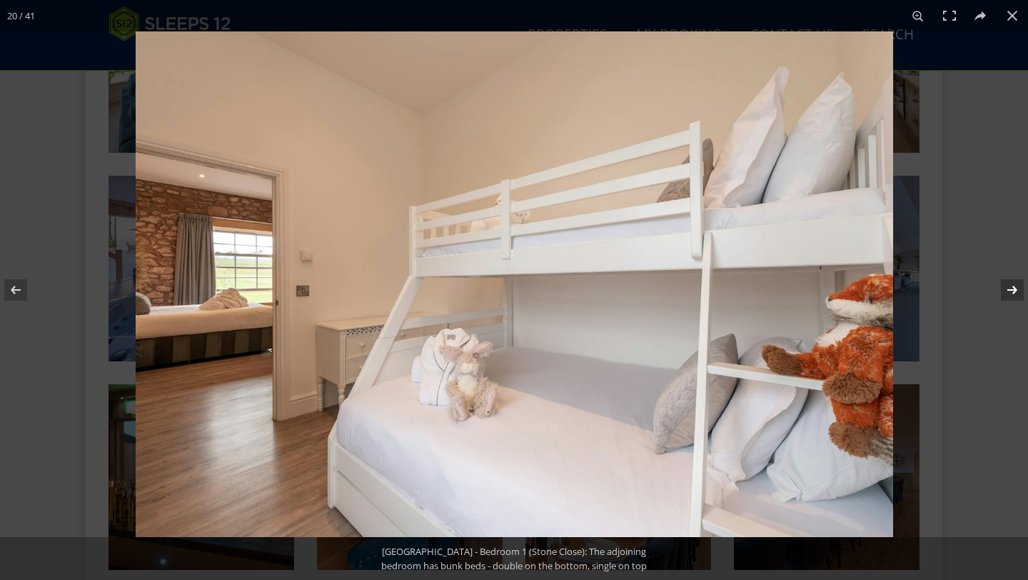
click at [1013, 290] on button at bounding box center [1003, 289] width 50 height 71
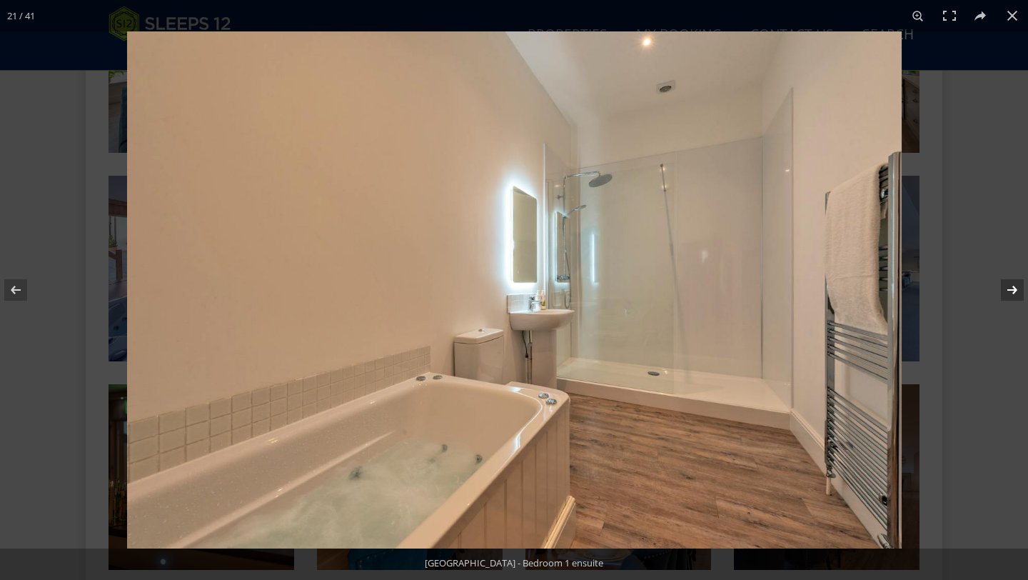
click at [1005, 290] on button at bounding box center [1003, 289] width 50 height 71
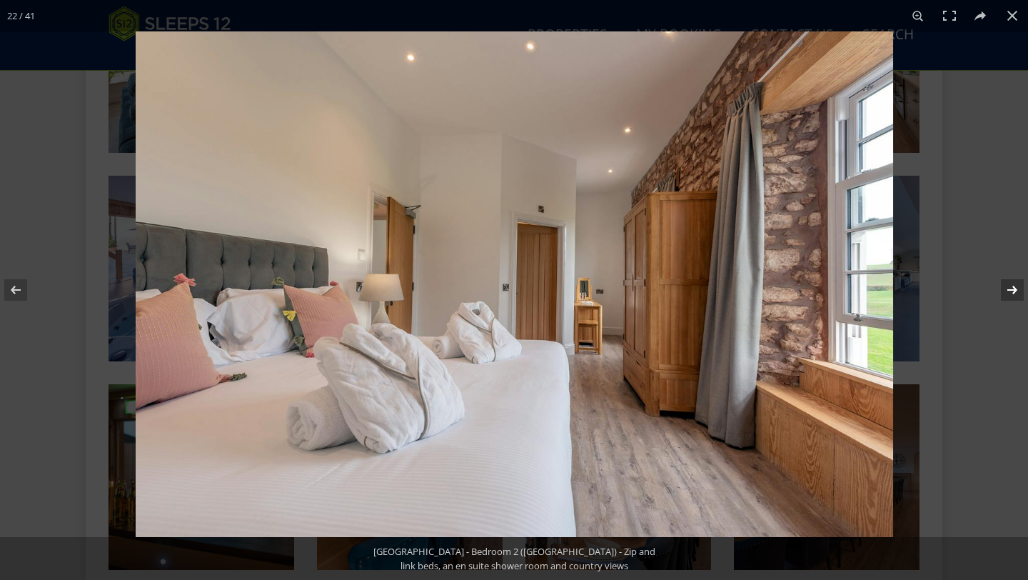
click at [1005, 285] on button at bounding box center [1003, 289] width 50 height 71
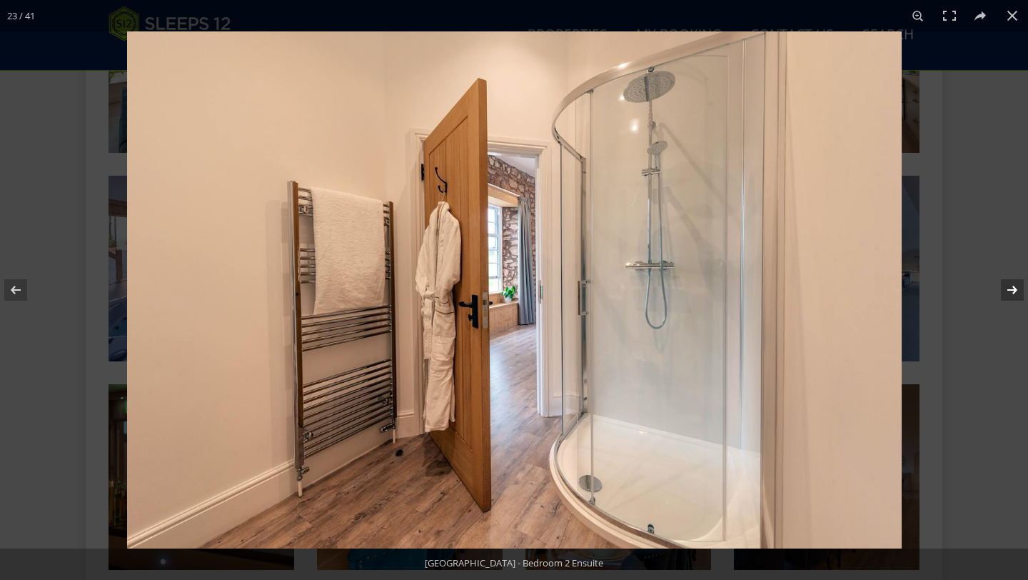
click at [1016, 290] on button at bounding box center [1003, 289] width 50 height 71
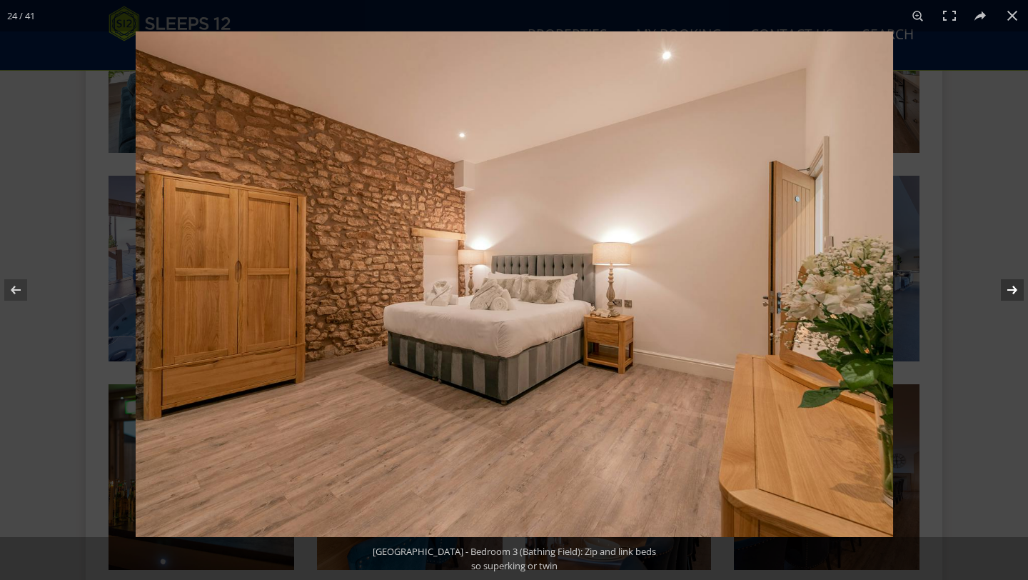
click at [1006, 285] on button at bounding box center [1003, 289] width 50 height 71
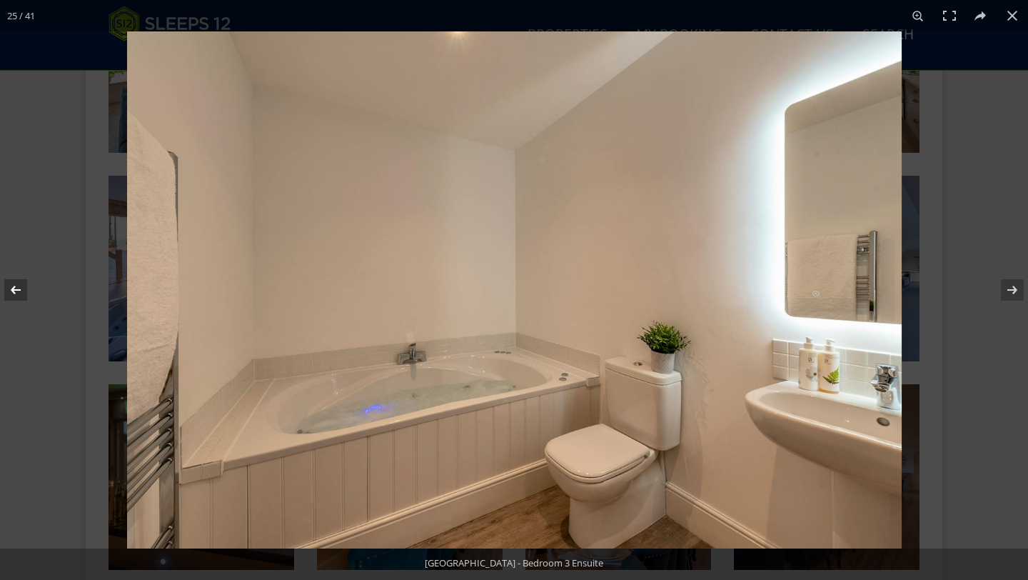
click at [11, 292] on button at bounding box center [25, 289] width 50 height 71
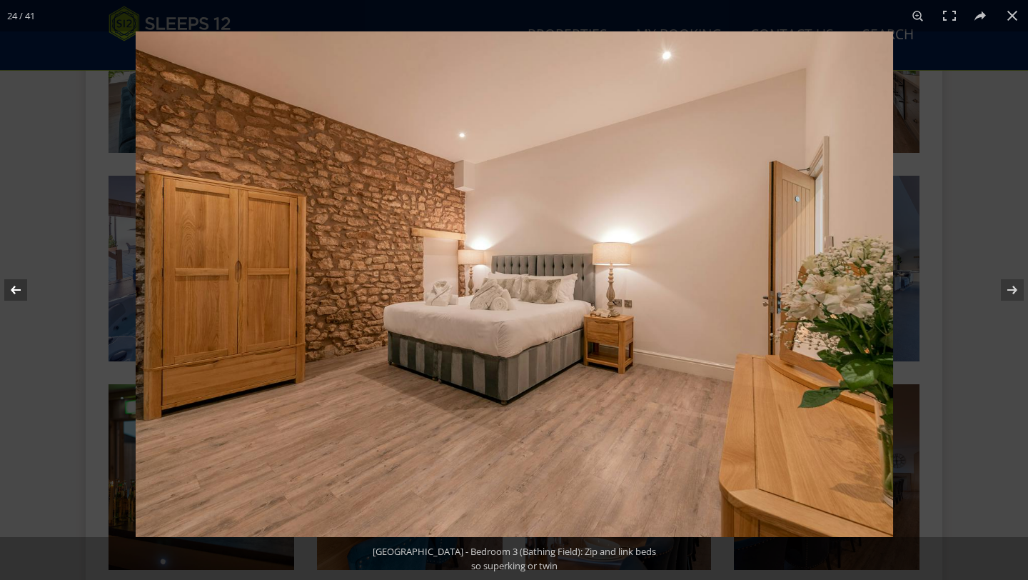
click at [16, 299] on button at bounding box center [25, 289] width 50 height 71
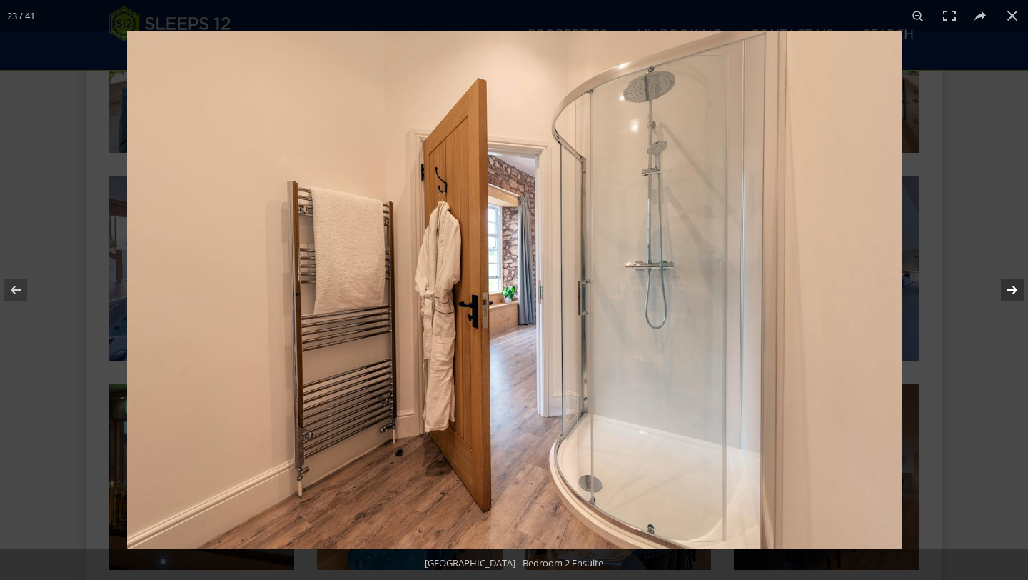
click at [1012, 295] on button at bounding box center [1003, 289] width 50 height 71
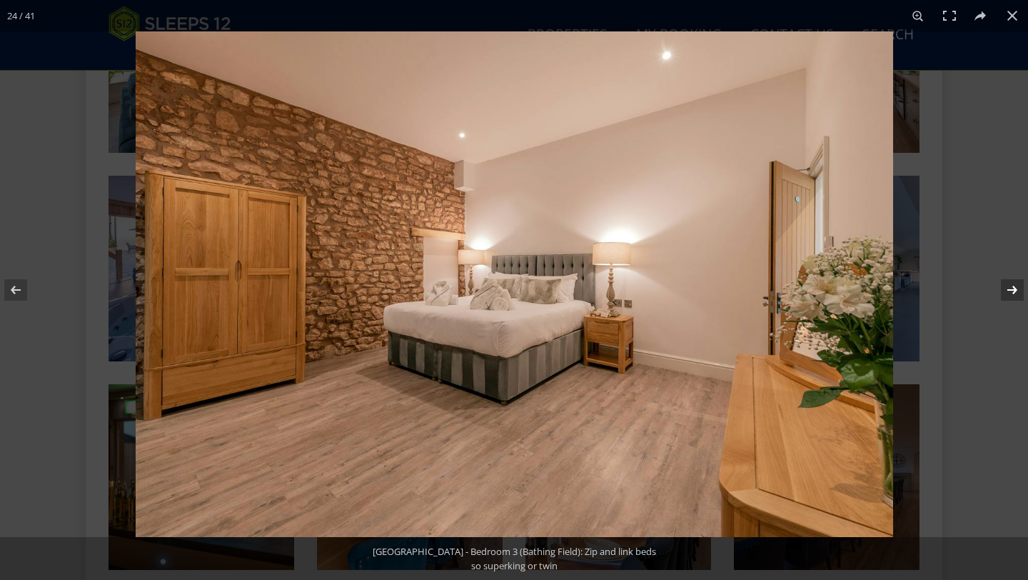
click at [1008, 293] on button at bounding box center [1003, 289] width 50 height 71
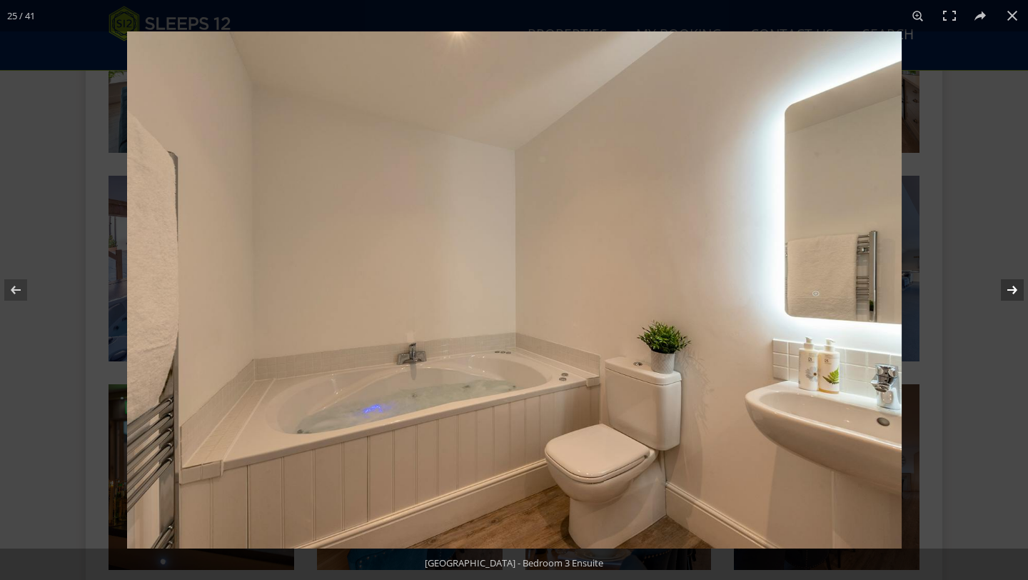
click at [1008, 292] on button at bounding box center [1003, 289] width 50 height 71
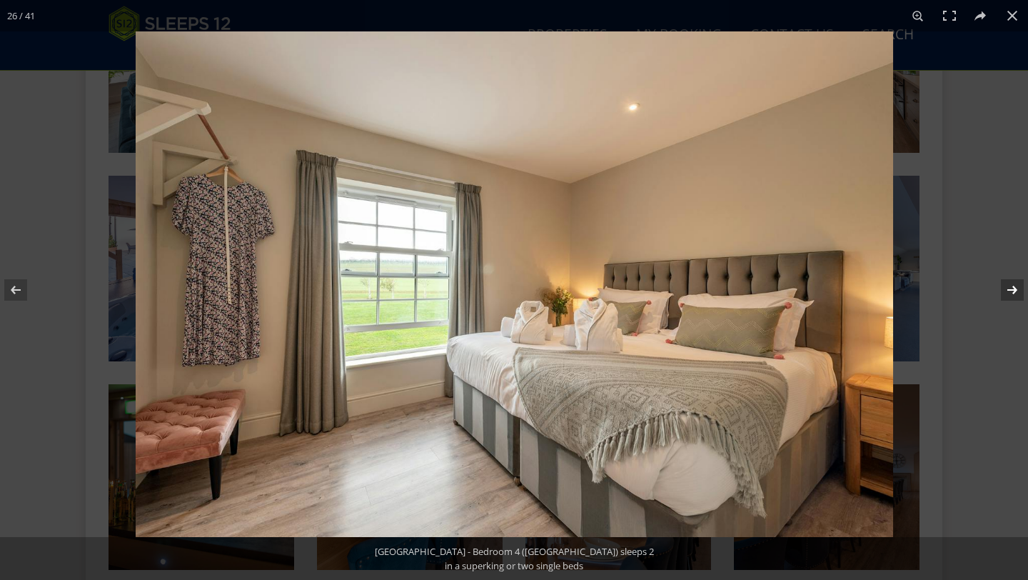
click at [1006, 295] on button at bounding box center [1003, 289] width 50 height 71
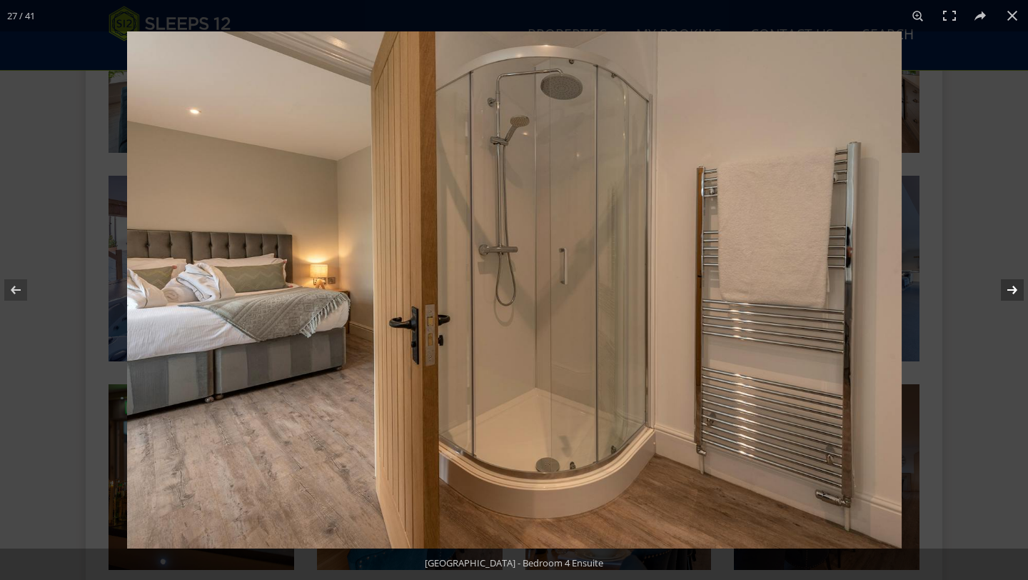
click at [1004, 290] on button at bounding box center [1003, 289] width 50 height 71
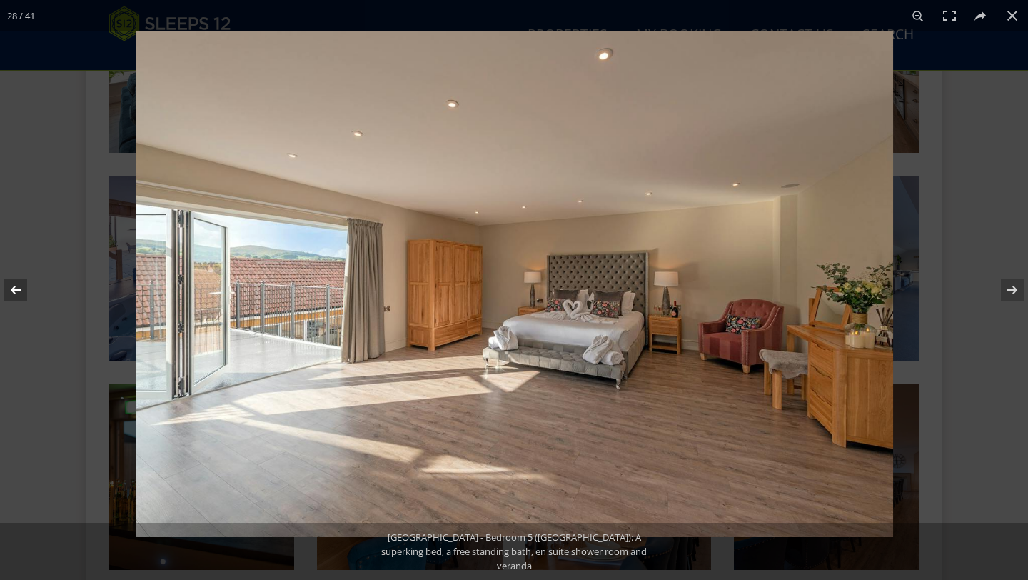
click at [24, 293] on button at bounding box center [25, 289] width 50 height 71
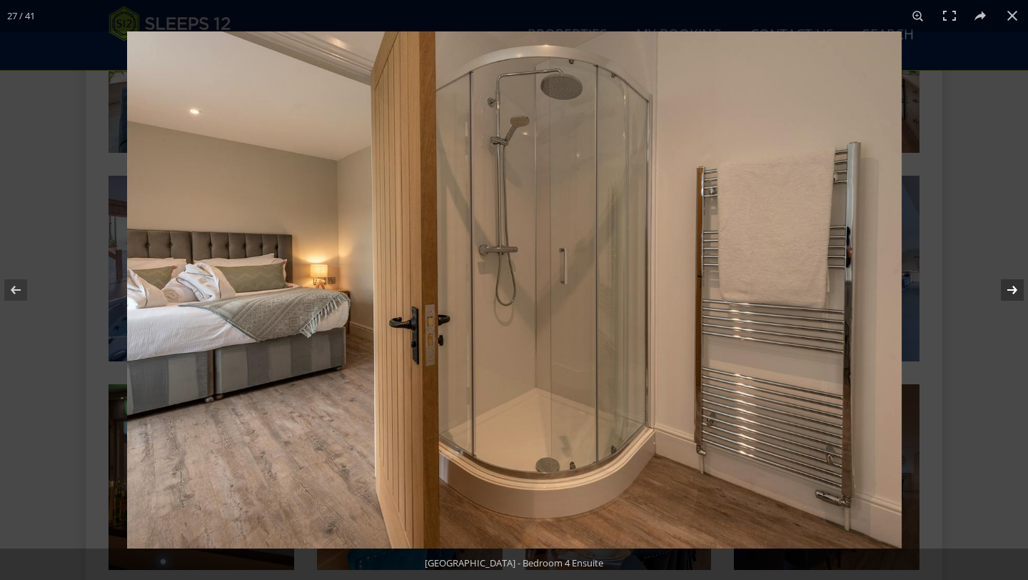
click at [1023, 295] on button at bounding box center [1003, 289] width 50 height 71
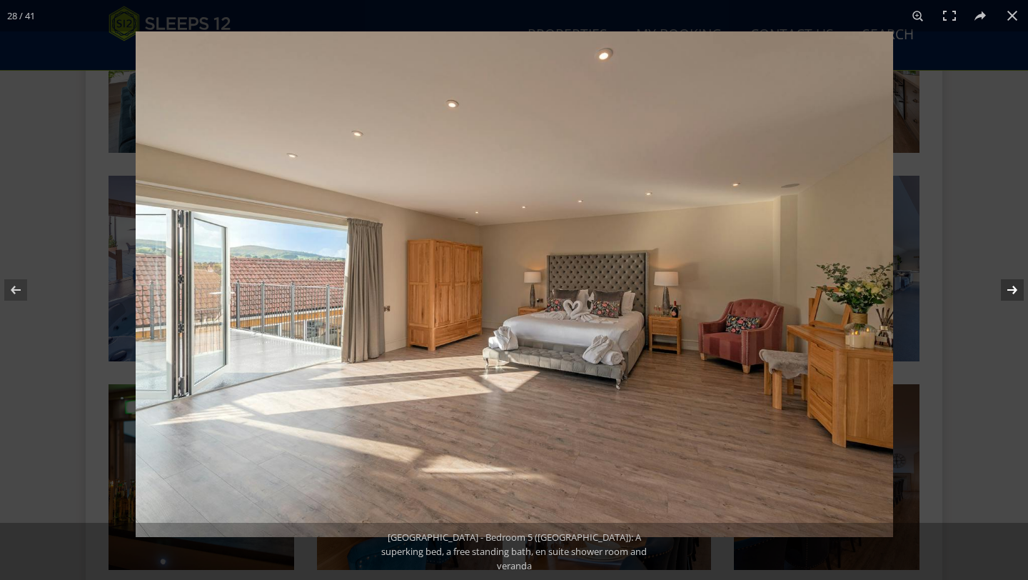
click at [1023, 295] on button at bounding box center [1003, 289] width 50 height 71
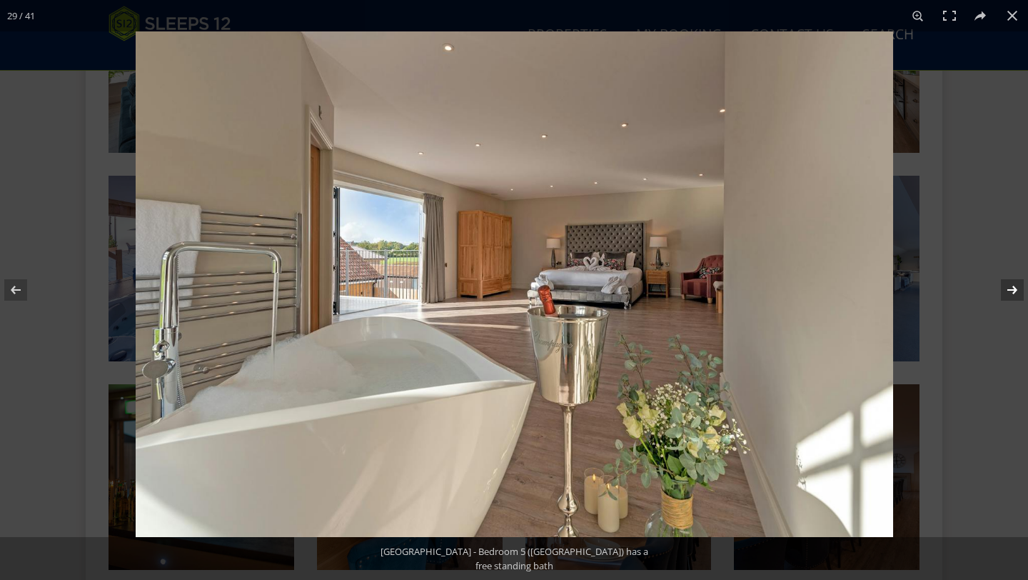
click at [1008, 289] on button at bounding box center [1003, 289] width 50 height 71
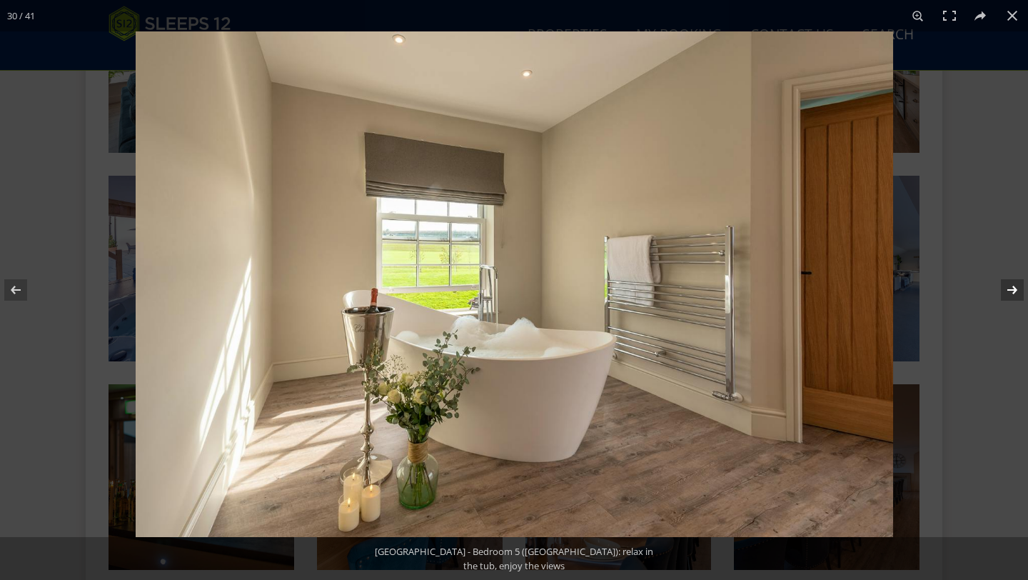
click at [1004, 290] on button at bounding box center [1003, 289] width 50 height 71
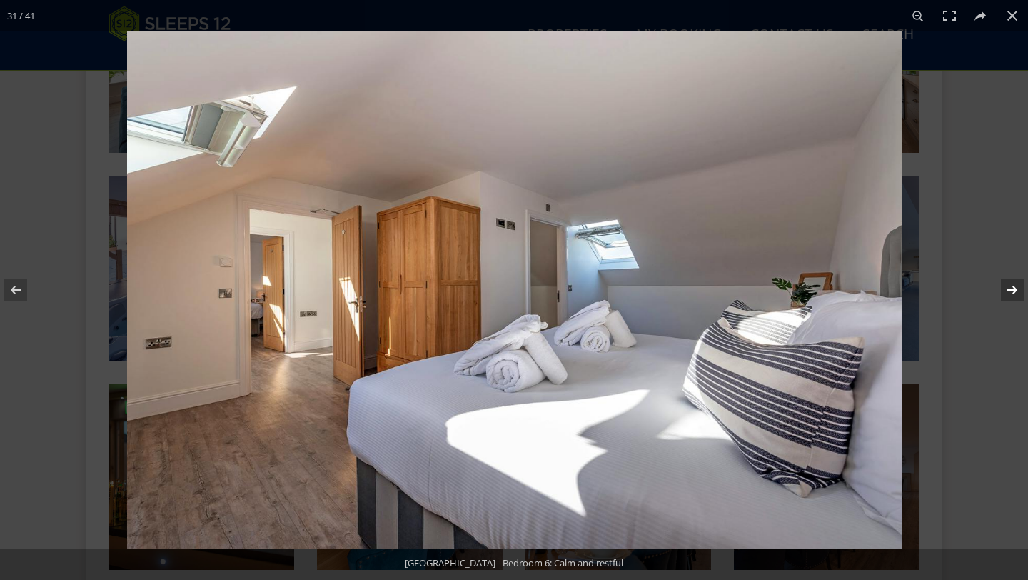
click at [1013, 295] on button at bounding box center [1003, 289] width 50 height 71
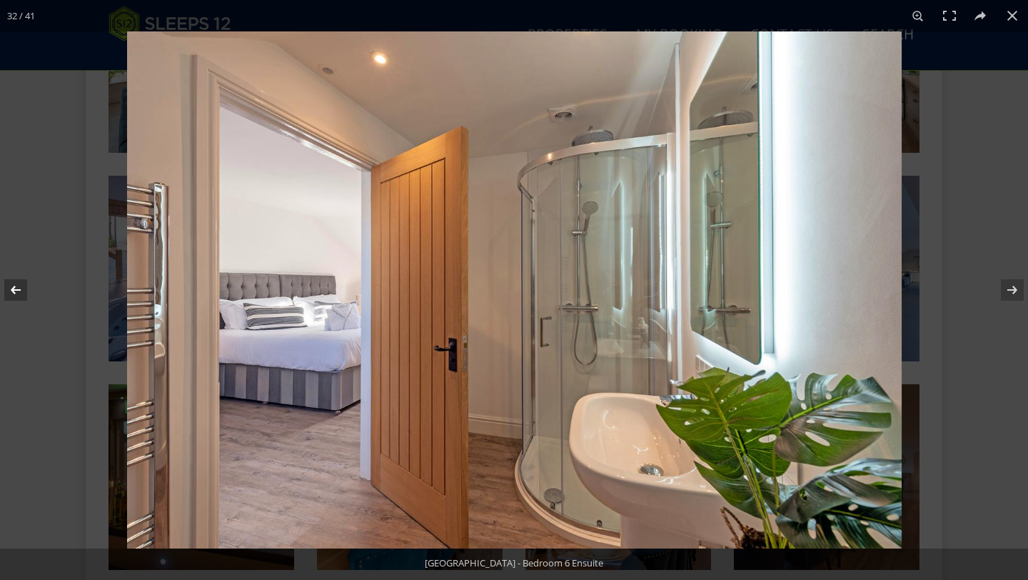
click at [17, 290] on button at bounding box center [25, 289] width 50 height 71
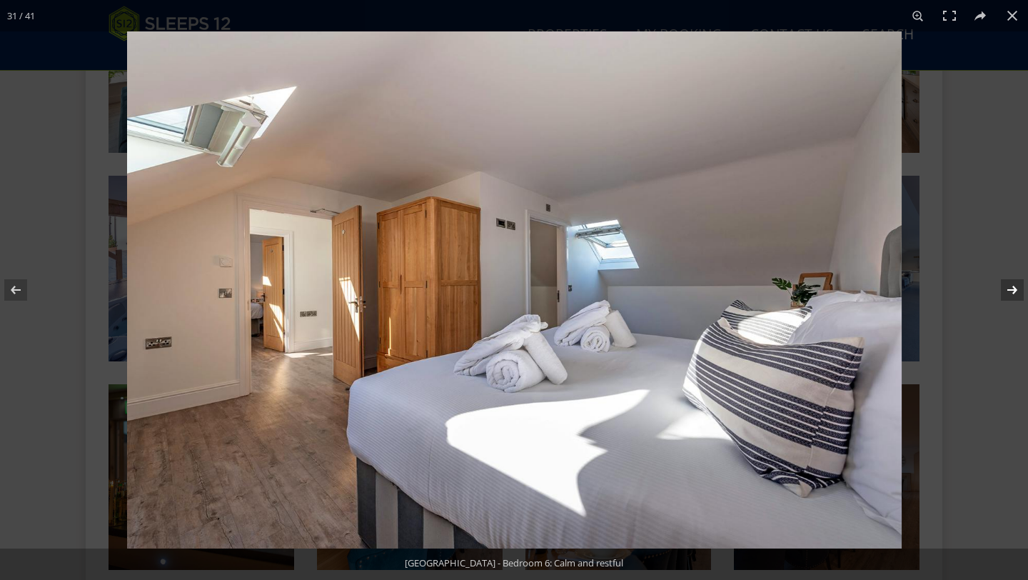
click at [1011, 288] on button at bounding box center [1003, 289] width 50 height 71
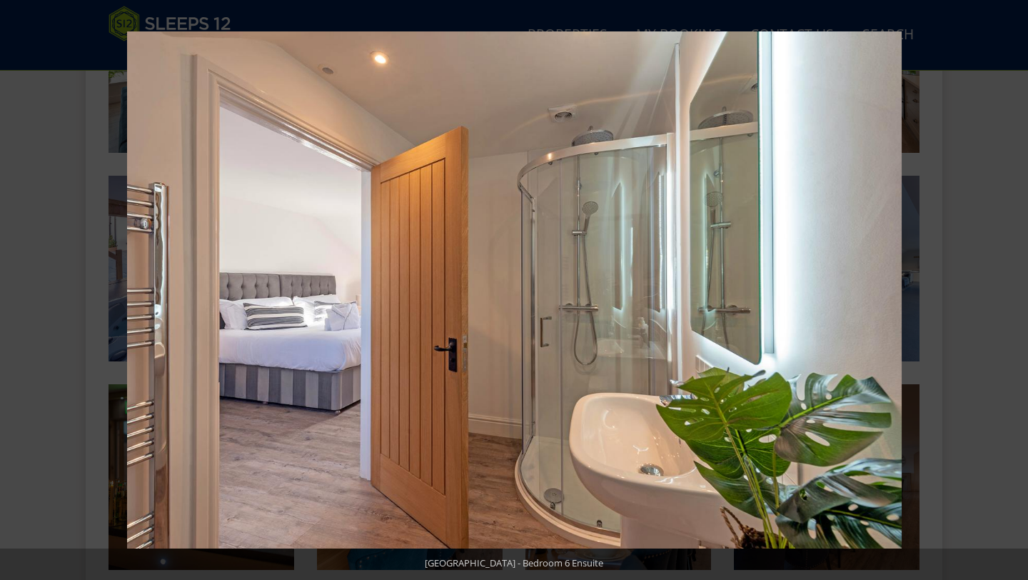
scroll to position [949, 0]
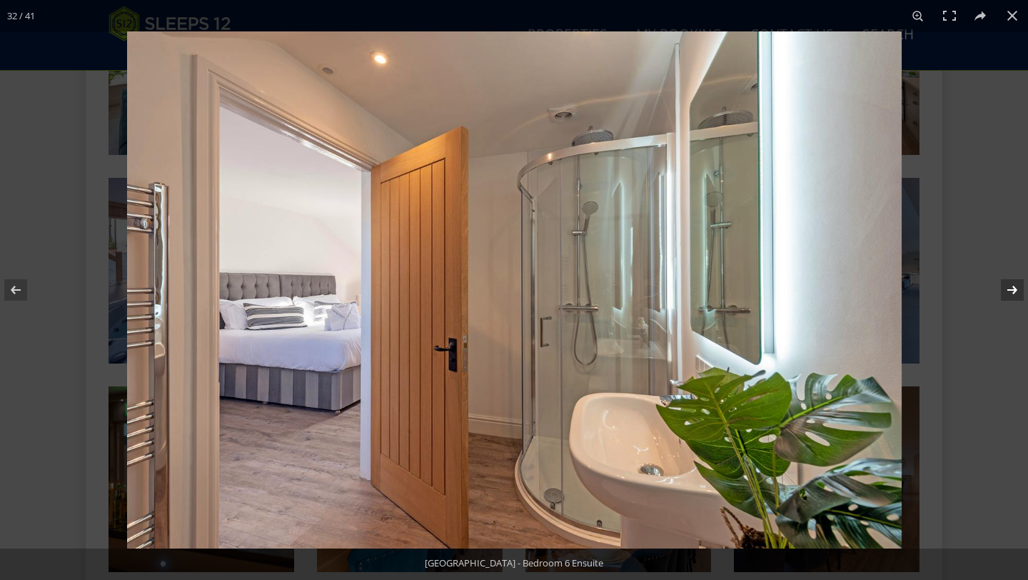
click at [1006, 287] on button at bounding box center [1003, 289] width 50 height 71
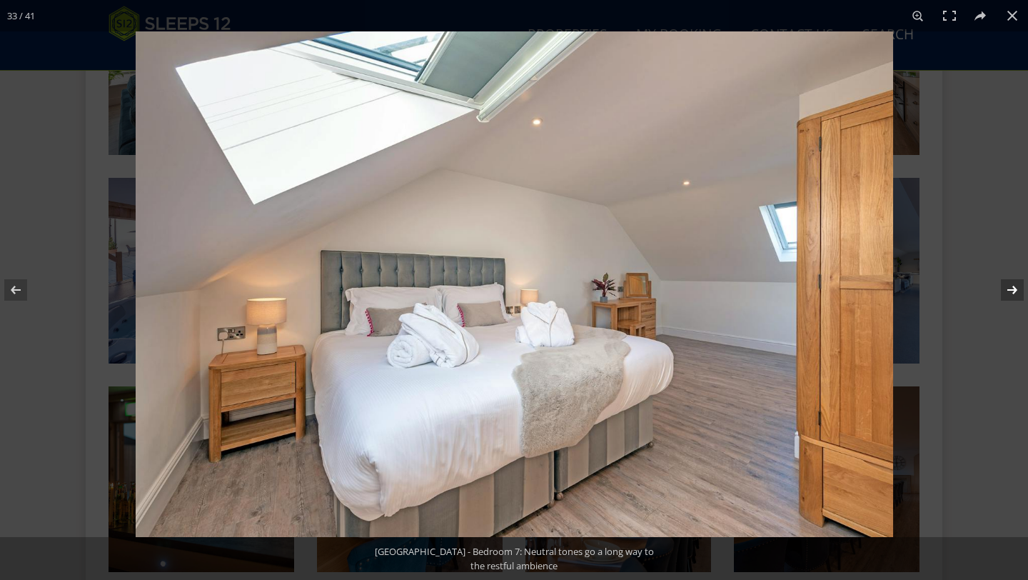
click at [1013, 293] on button at bounding box center [1003, 289] width 50 height 71
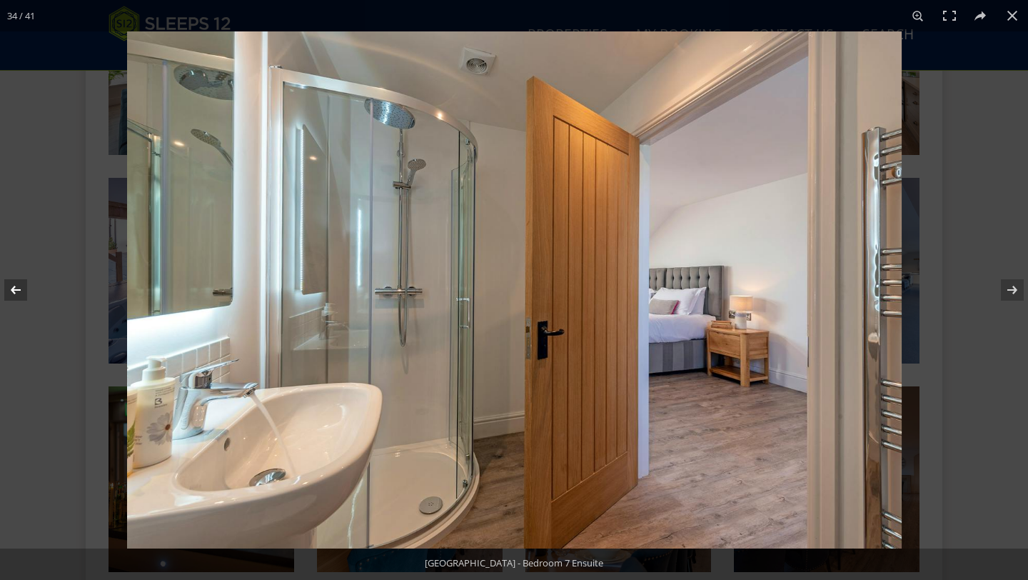
click at [12, 292] on button at bounding box center [25, 289] width 50 height 71
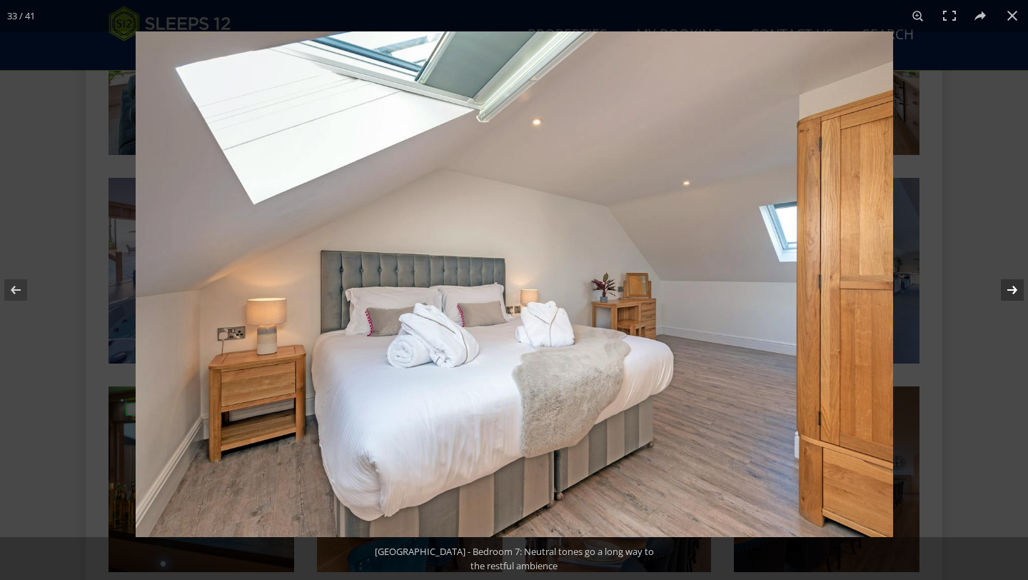
click at [1013, 285] on button at bounding box center [1003, 289] width 50 height 71
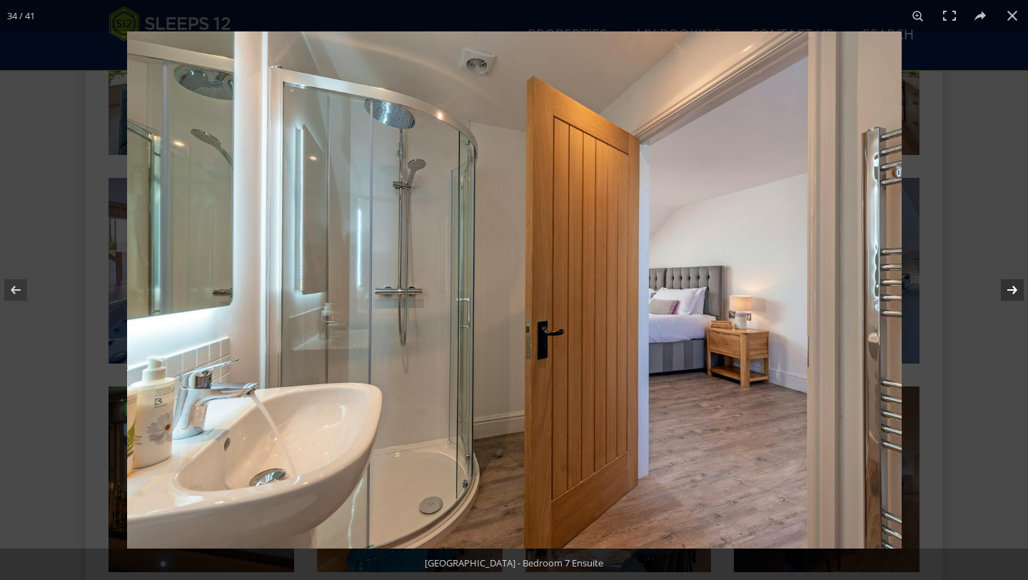
click at [994, 293] on button at bounding box center [1003, 289] width 50 height 71
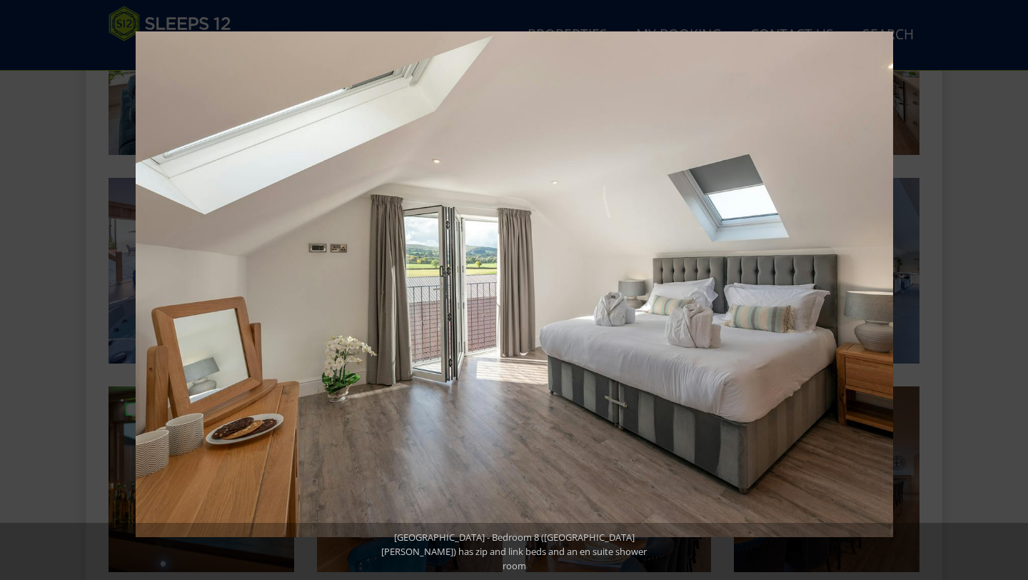
click at [1006, 287] on button at bounding box center [1003, 289] width 50 height 71
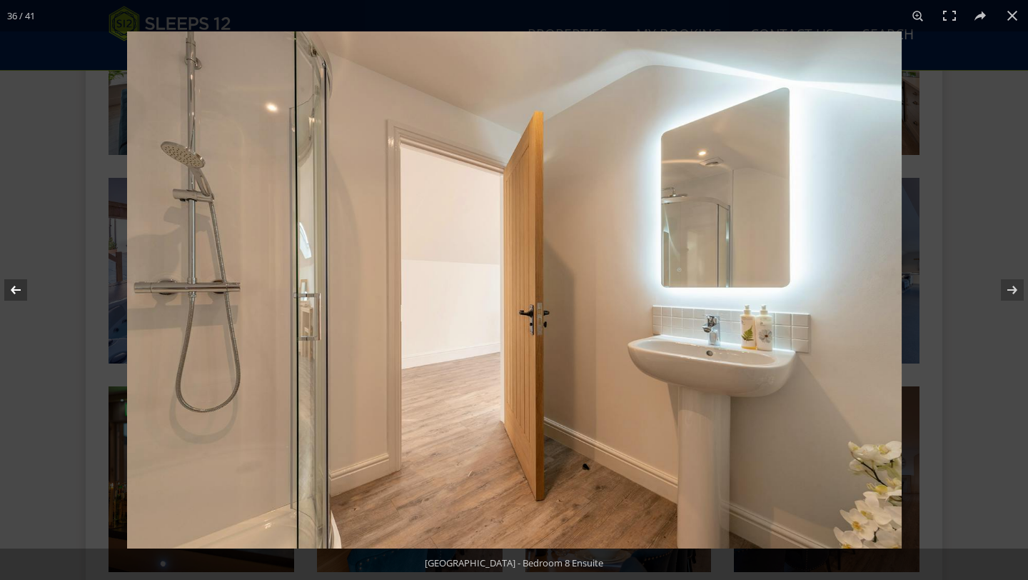
click at [8, 293] on button at bounding box center [25, 289] width 50 height 71
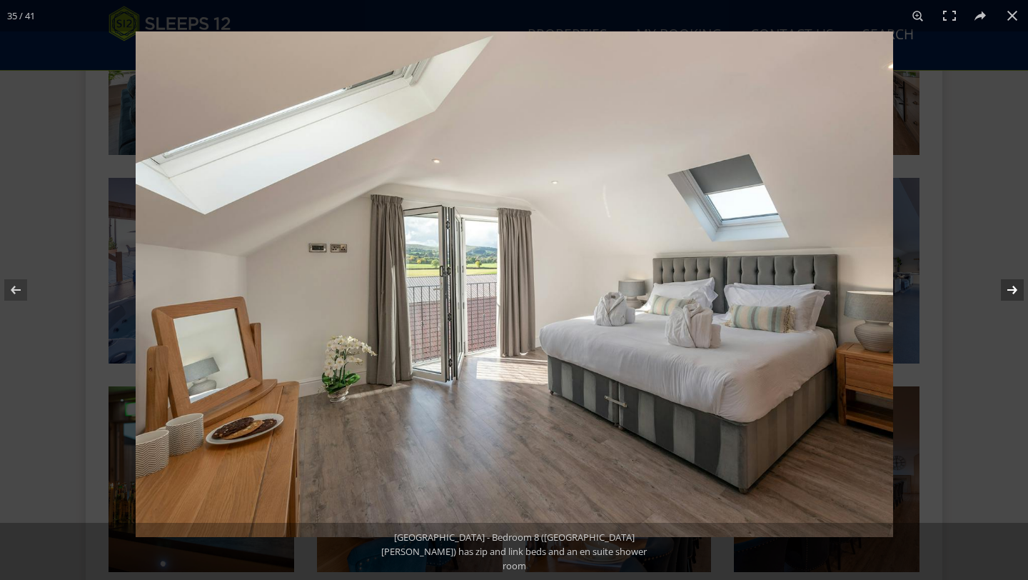
click at [1006, 296] on button at bounding box center [1003, 289] width 50 height 71
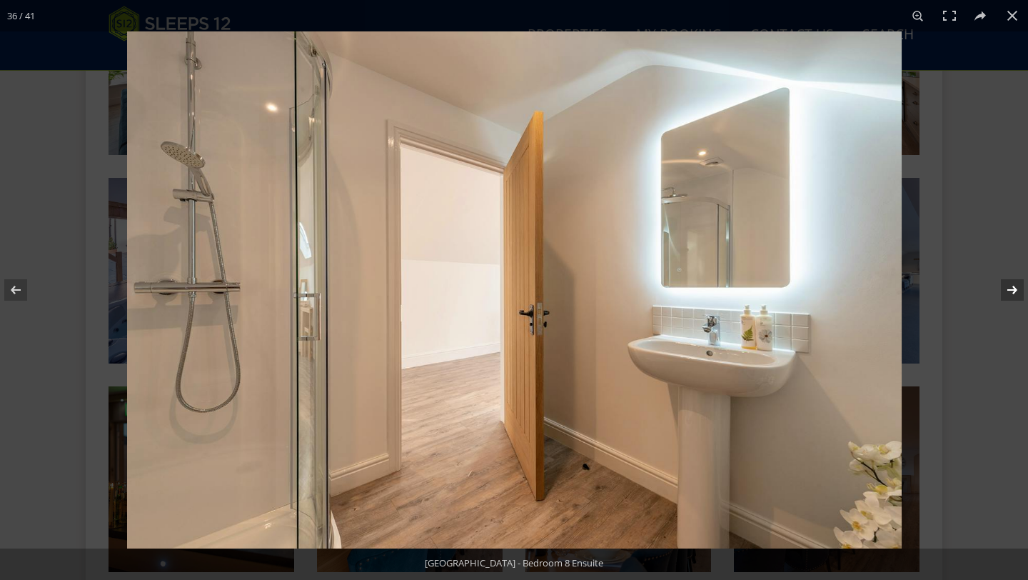
click at [1023, 291] on button at bounding box center [1003, 289] width 50 height 71
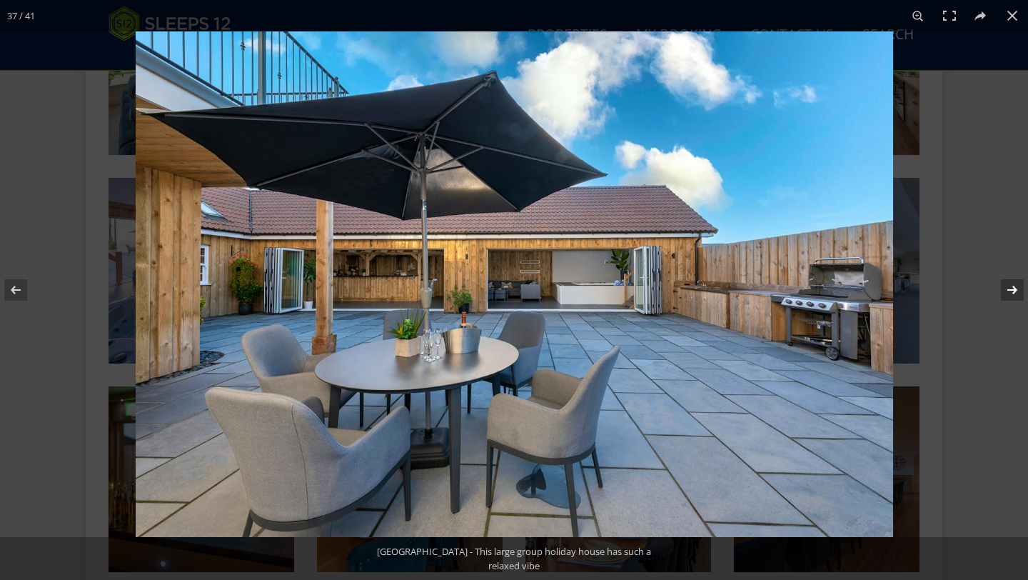
click at [1006, 291] on button at bounding box center [1003, 289] width 50 height 71
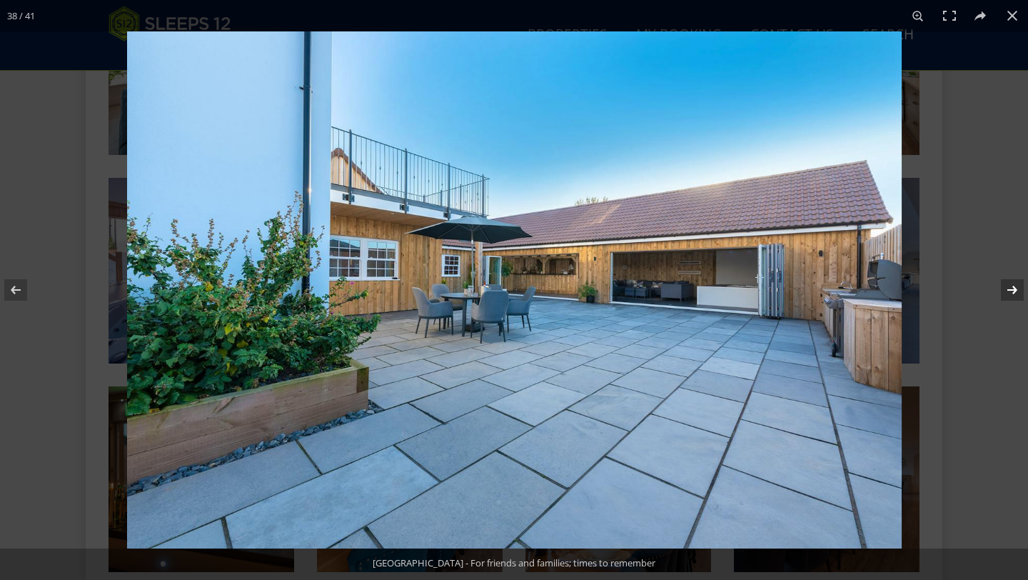
click at [992, 298] on button at bounding box center [1003, 289] width 50 height 71
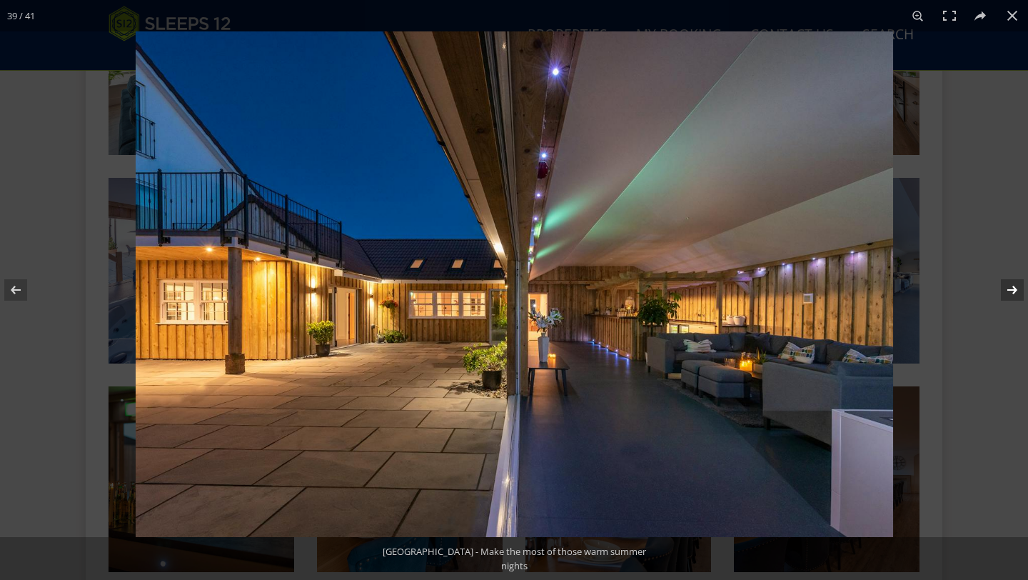
click at [1016, 285] on button at bounding box center [1003, 289] width 50 height 71
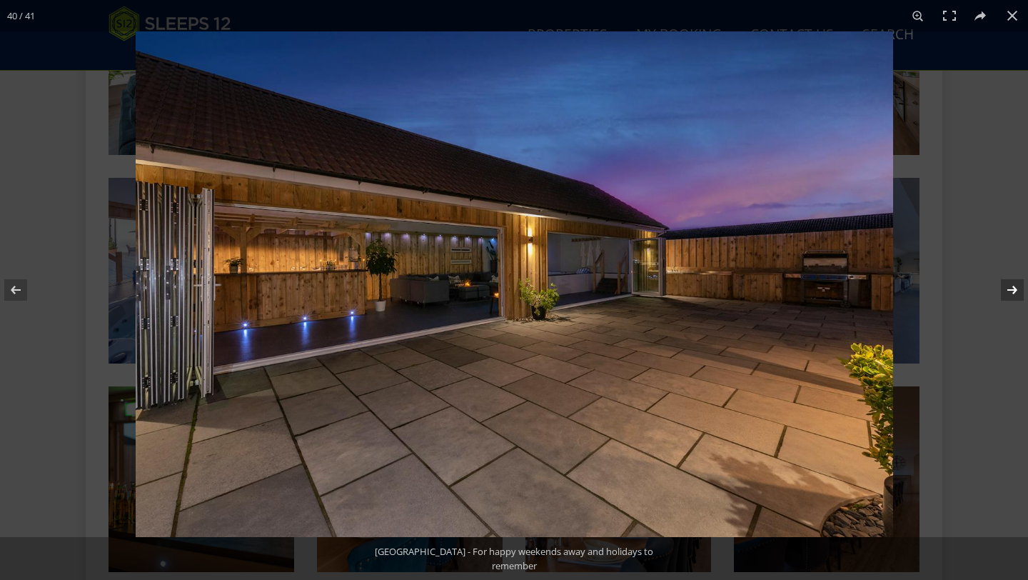
click at [1001, 293] on button at bounding box center [1003, 289] width 50 height 71
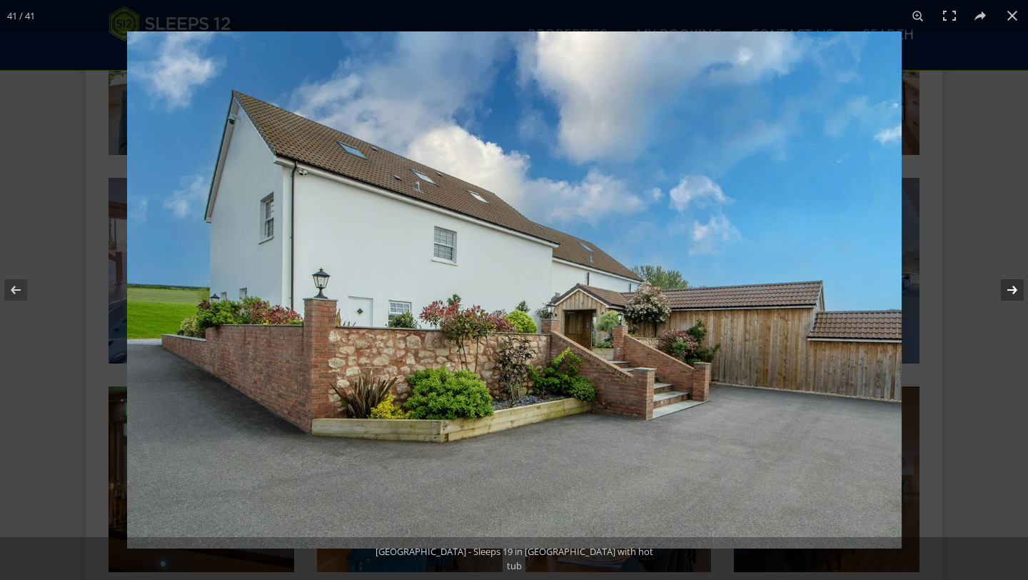
click at [999, 300] on button at bounding box center [1003, 289] width 50 height 71
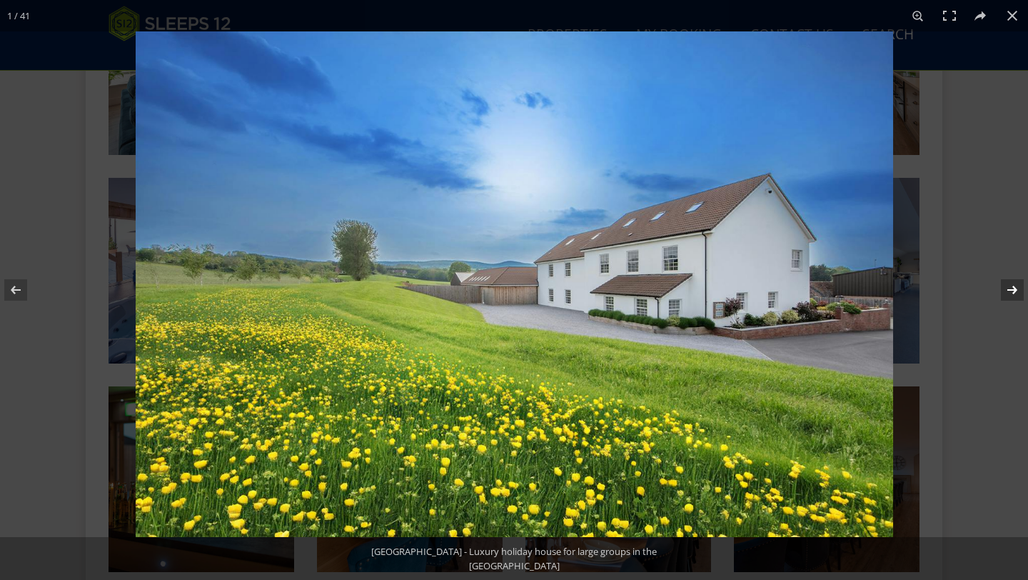
click at [1000, 295] on button at bounding box center [1003, 289] width 50 height 71
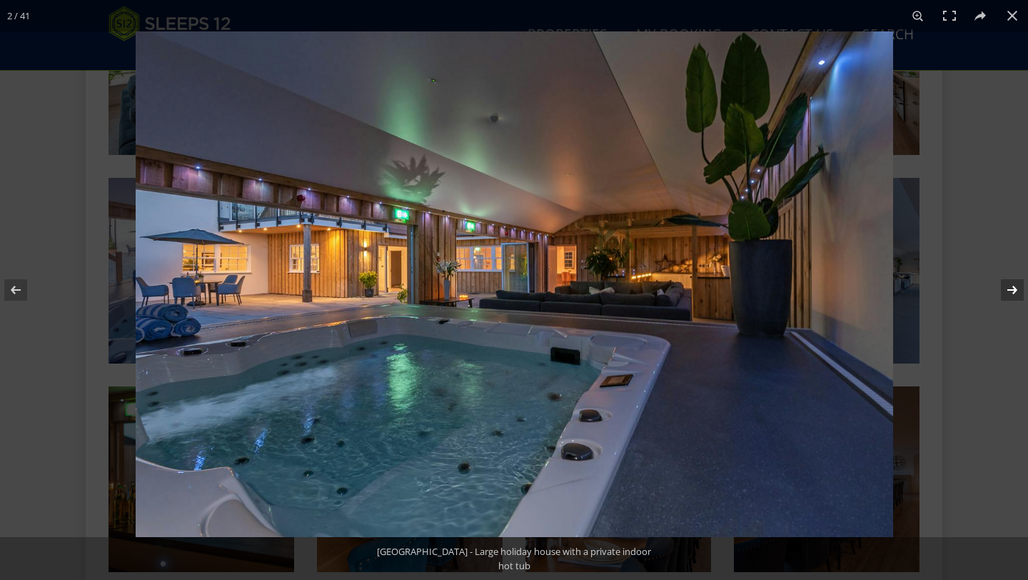
click at [1001, 294] on button at bounding box center [1003, 289] width 50 height 71
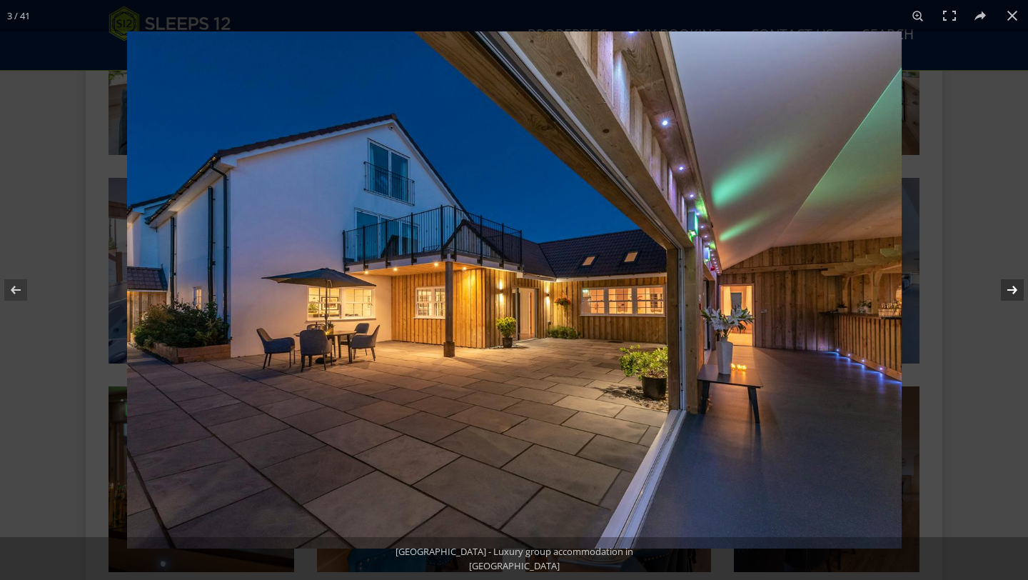
click at [998, 294] on button at bounding box center [1003, 289] width 50 height 71
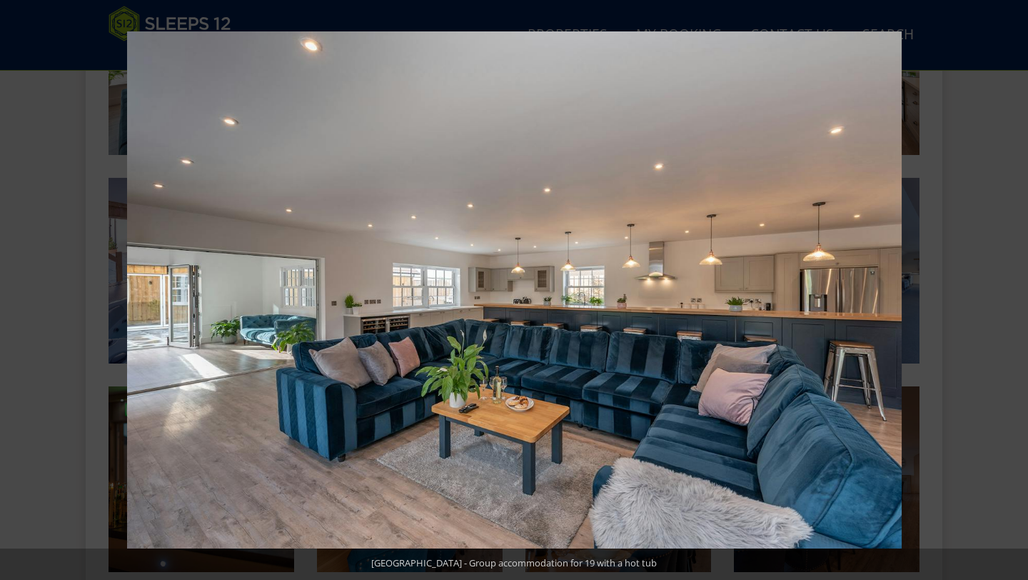
click at [998, 295] on button at bounding box center [1003, 289] width 50 height 71
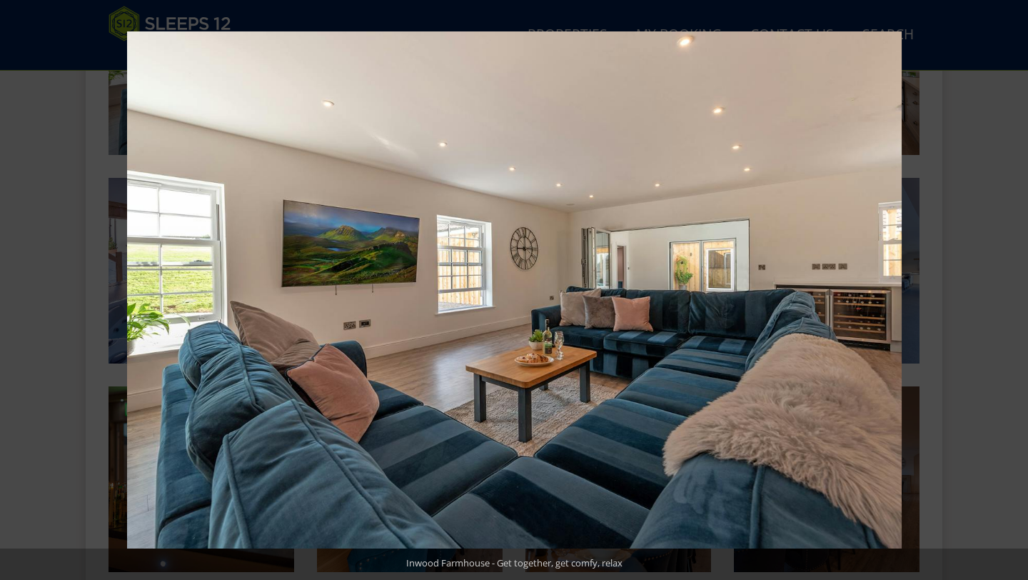
click at [998, 295] on button at bounding box center [1003, 289] width 50 height 71
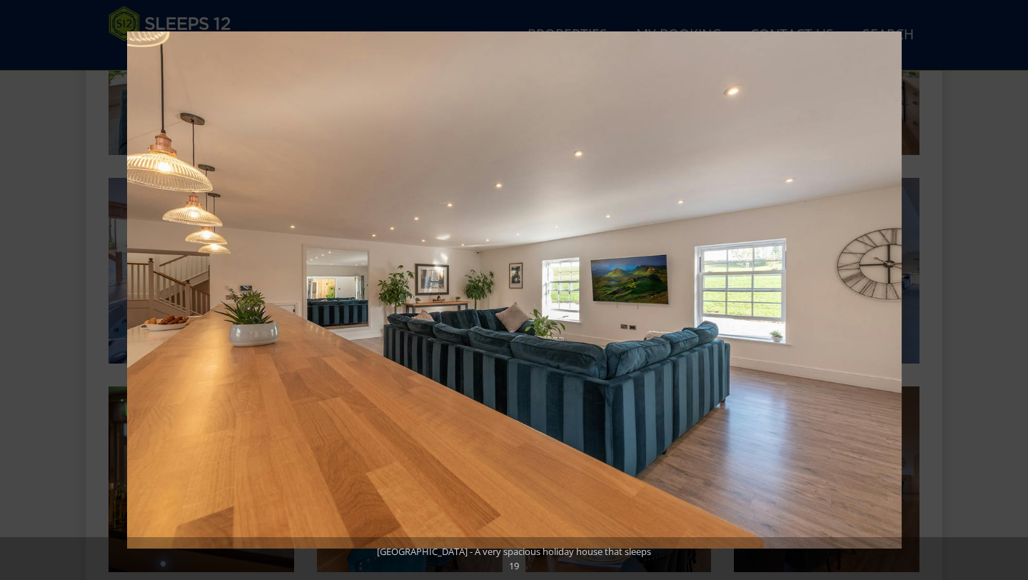
click at [997, 295] on button at bounding box center [1003, 289] width 50 height 71
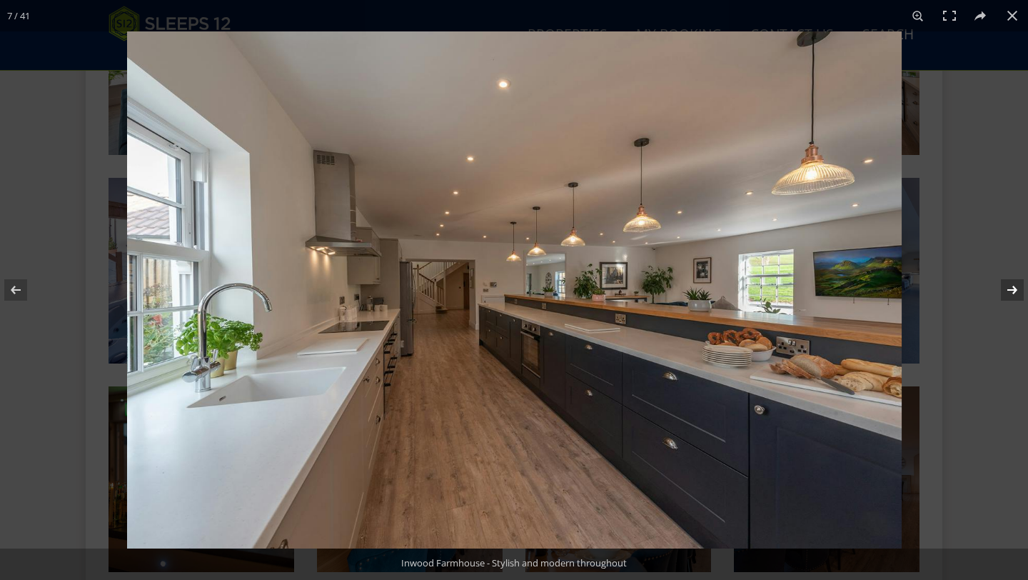
click at [992, 297] on button at bounding box center [1003, 289] width 50 height 71
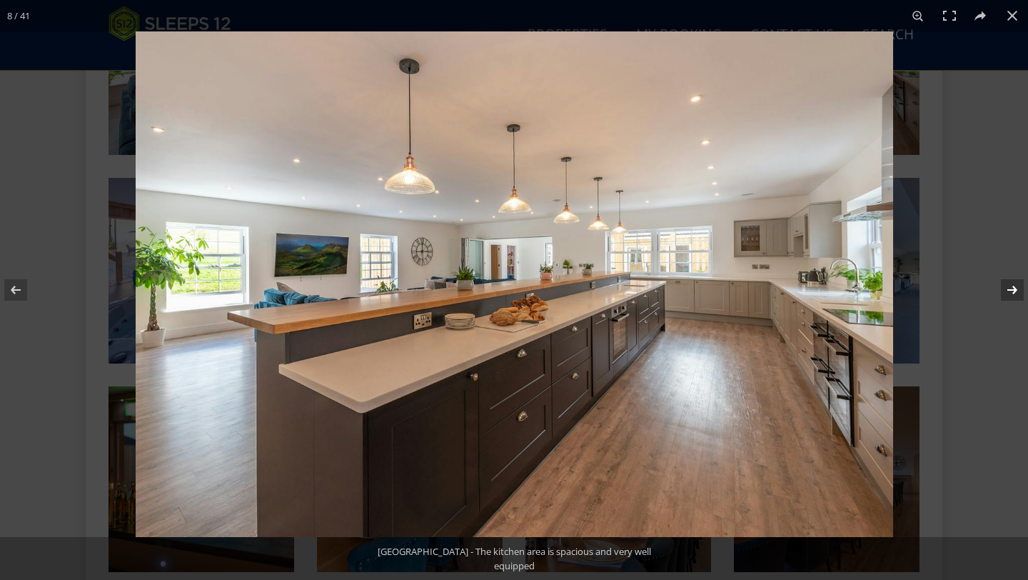
click at [999, 295] on button at bounding box center [1003, 289] width 50 height 71
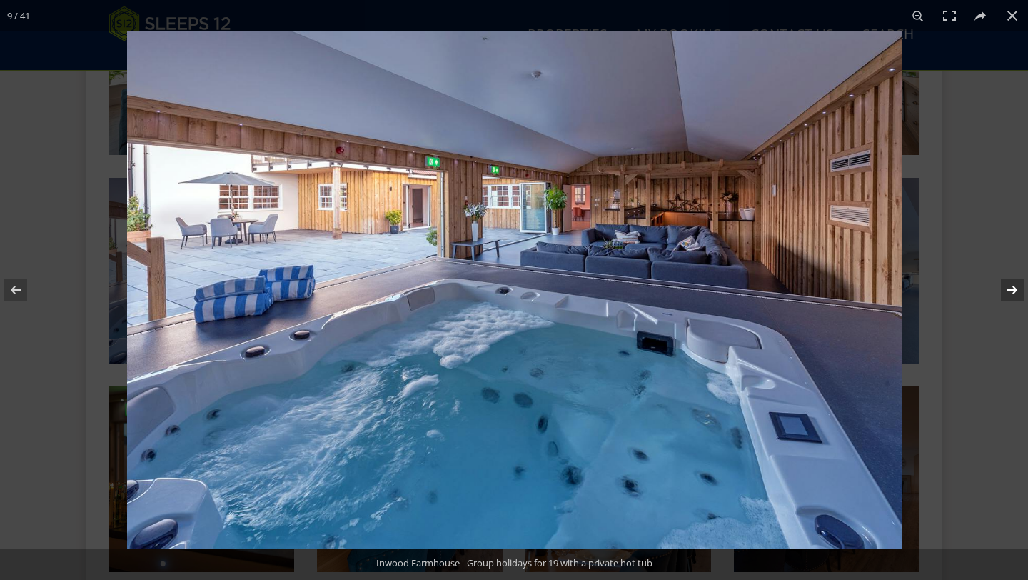
click at [999, 295] on button at bounding box center [1003, 289] width 50 height 71
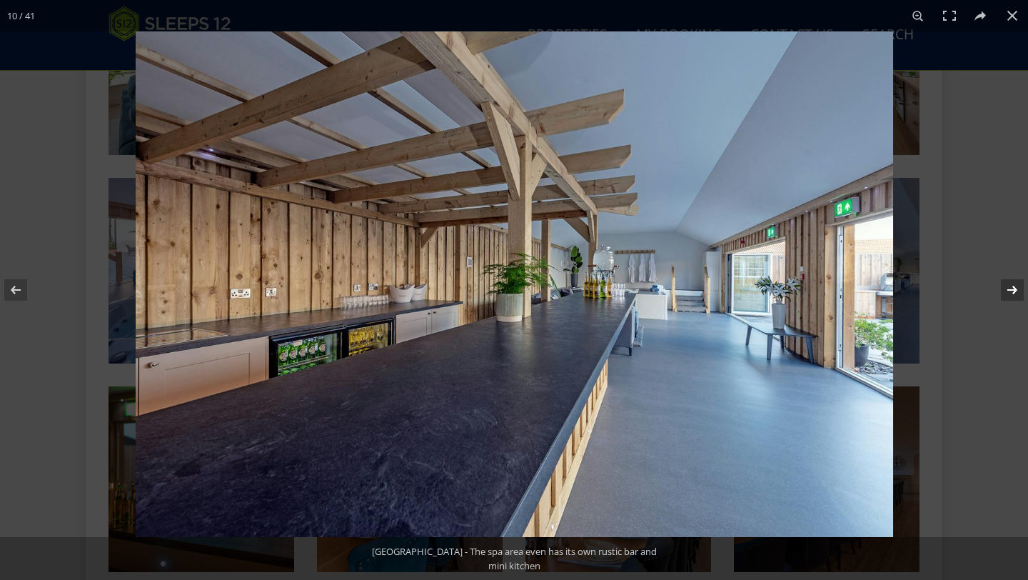
click at [999, 295] on button at bounding box center [1003, 289] width 50 height 71
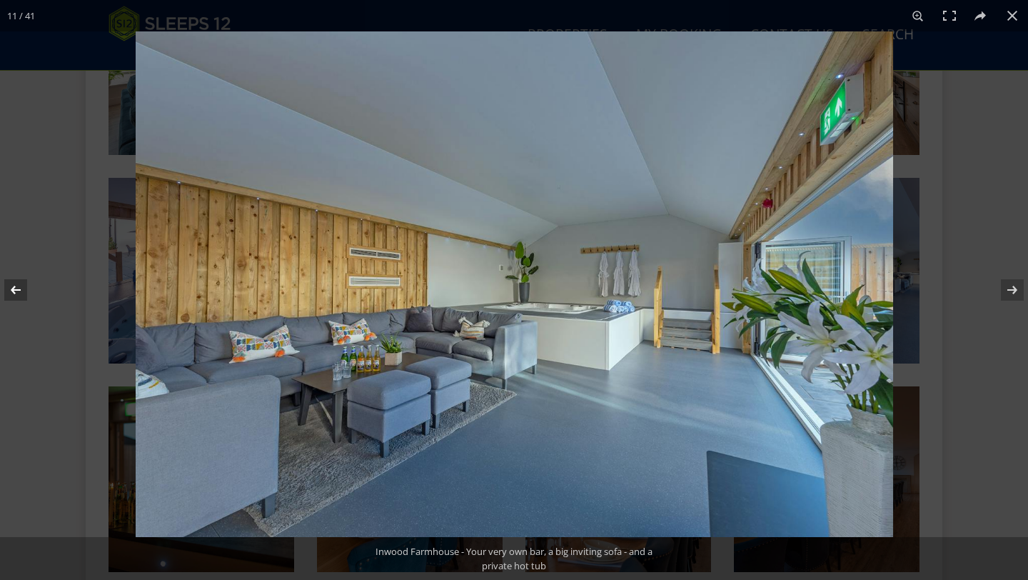
click at [33, 303] on button at bounding box center [25, 289] width 50 height 71
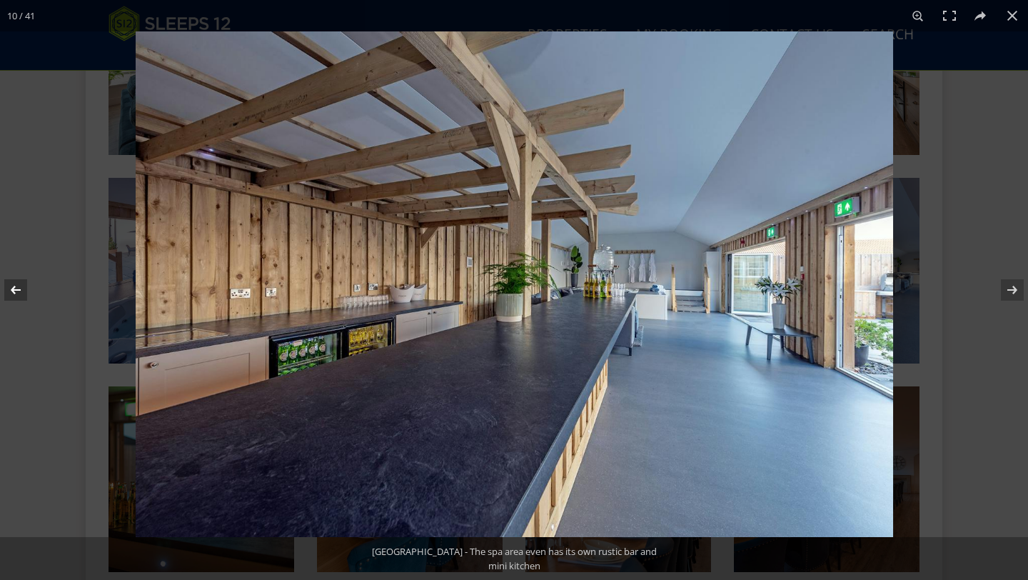
click at [32, 303] on button at bounding box center [25, 289] width 50 height 71
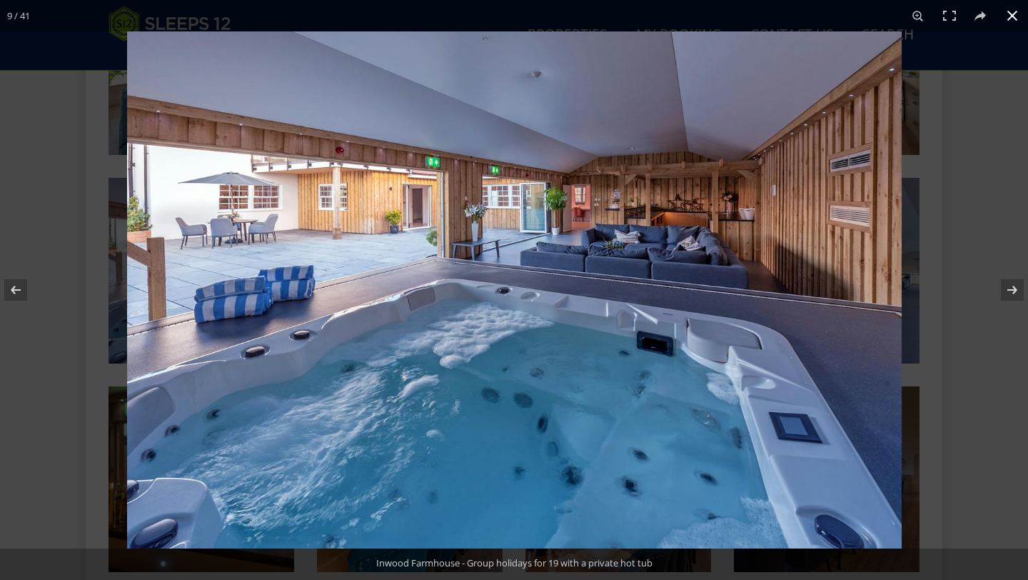
click at [966, 340] on div at bounding box center [641, 321] width 1028 height 580
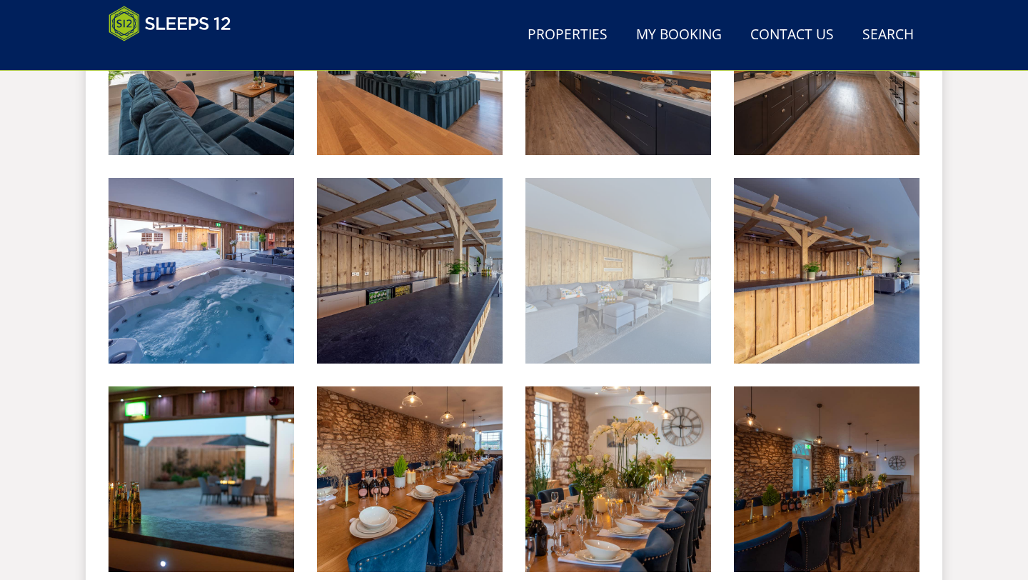
click at [620, 317] on img at bounding box center [618, 271] width 186 height 186
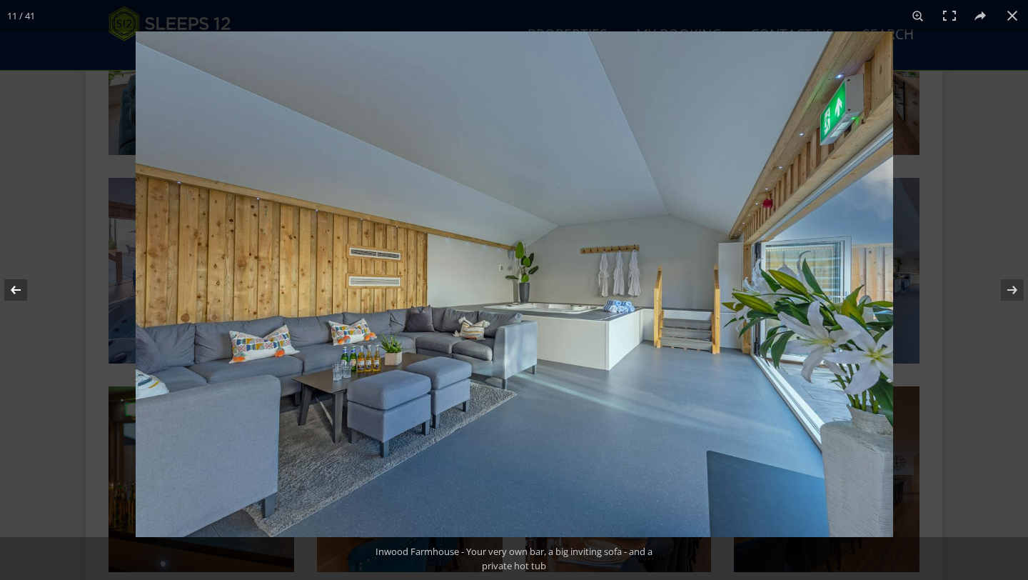
click at [41, 274] on button at bounding box center [25, 289] width 50 height 71
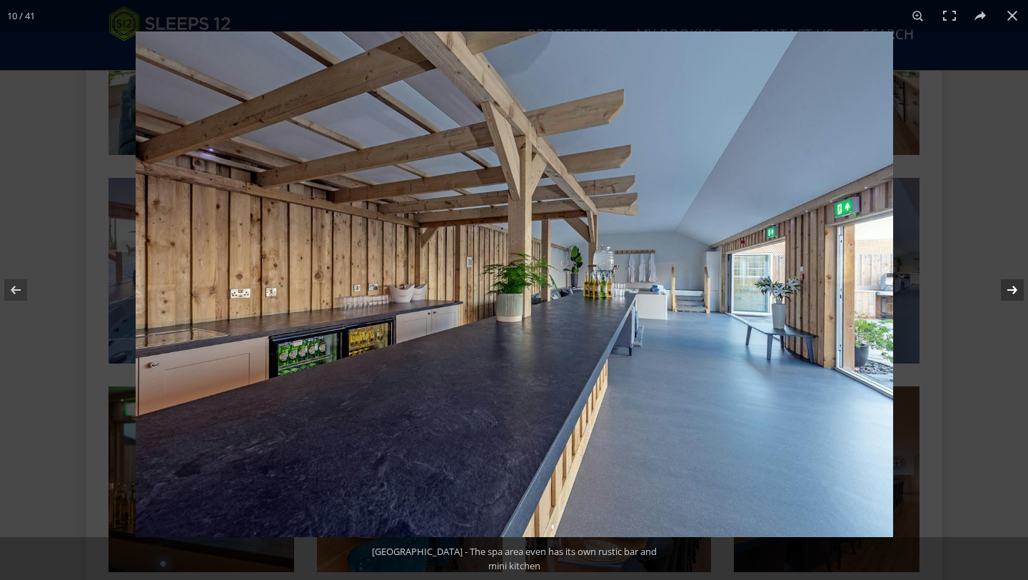
click at [992, 284] on button at bounding box center [1003, 289] width 50 height 71
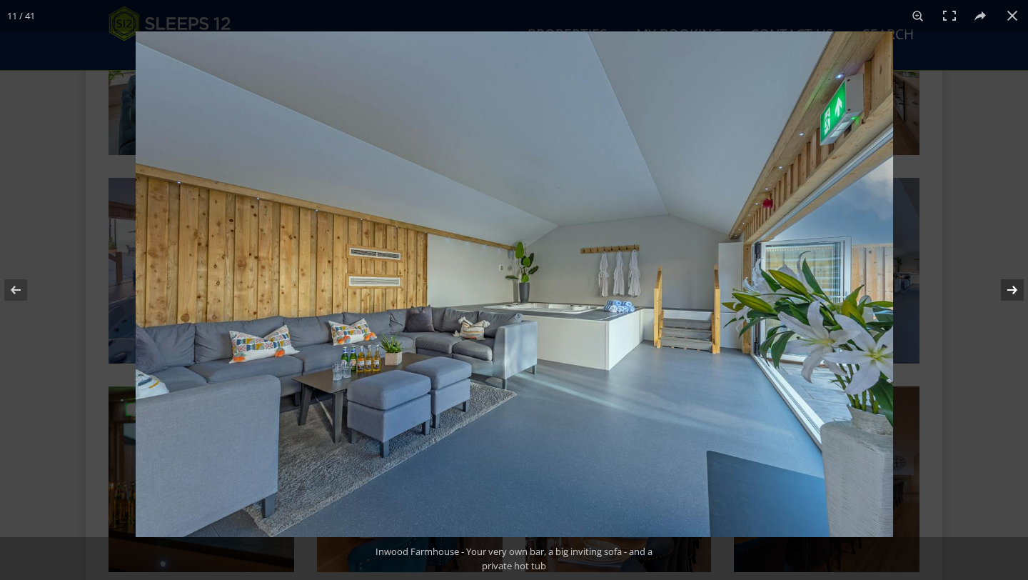
click at [993, 284] on button at bounding box center [1003, 289] width 50 height 71
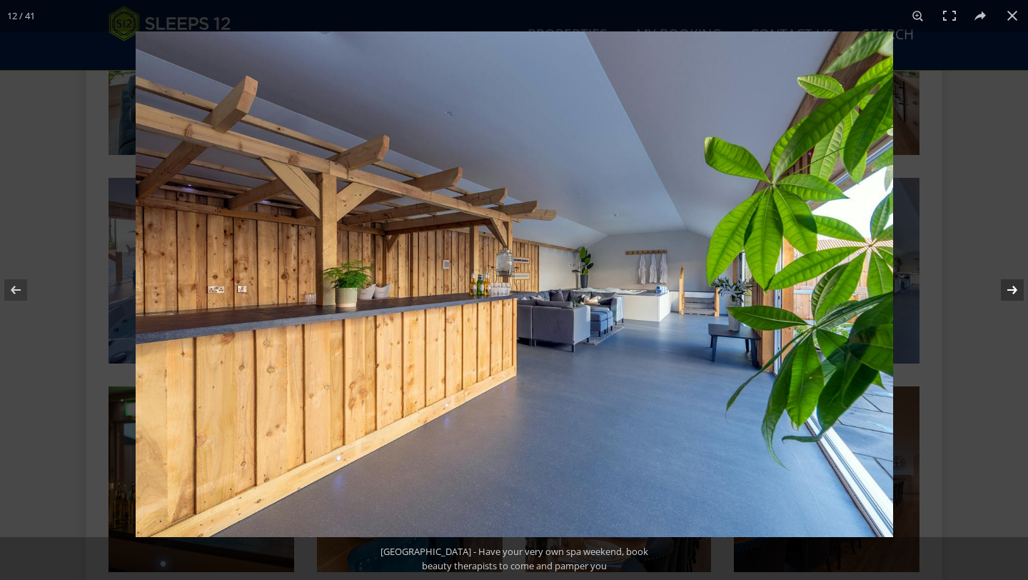
click at [993, 284] on button at bounding box center [1003, 289] width 50 height 71
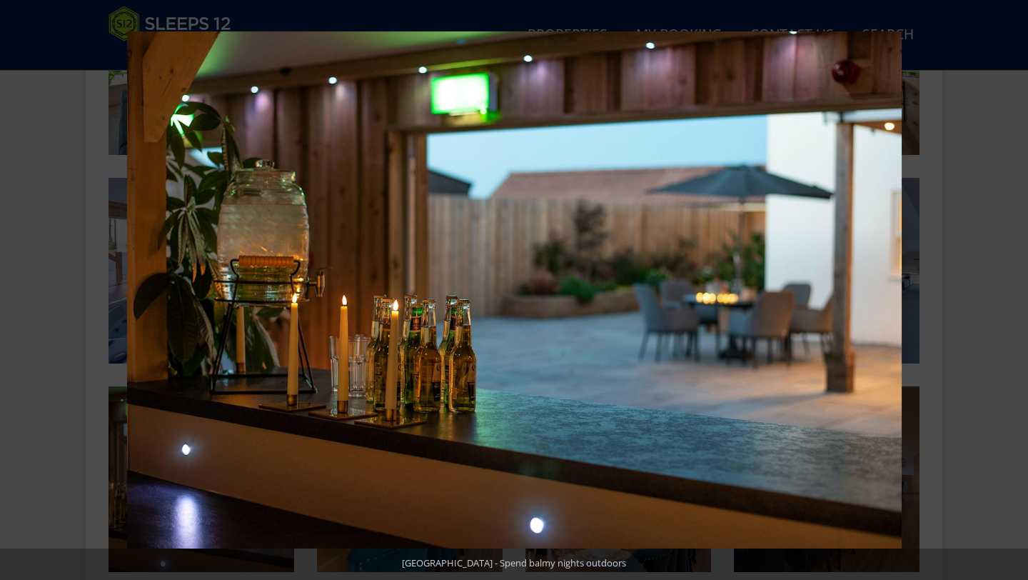
click at [993, 284] on button at bounding box center [1003, 289] width 50 height 71
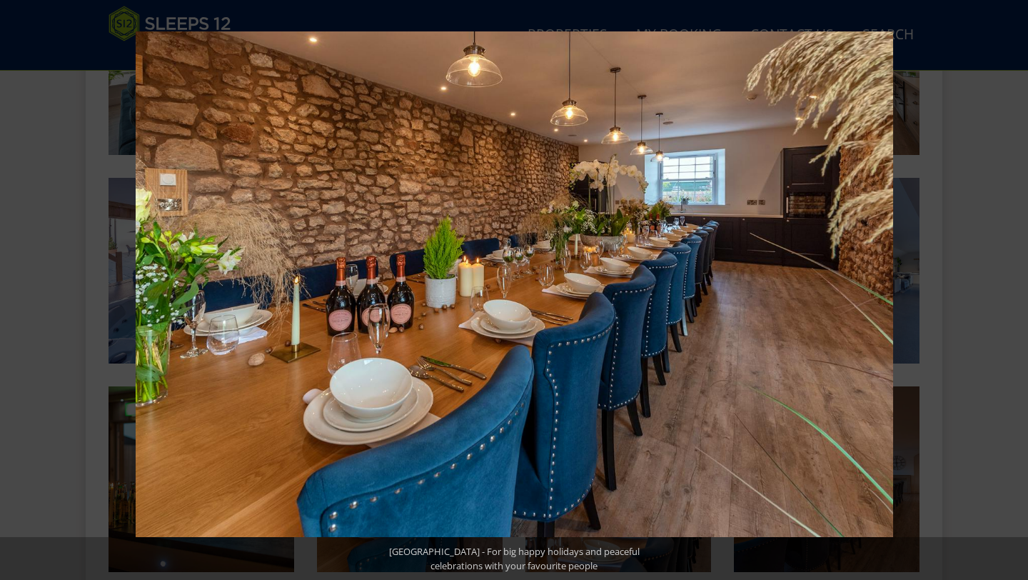
click at [993, 284] on button at bounding box center [1003, 289] width 50 height 71
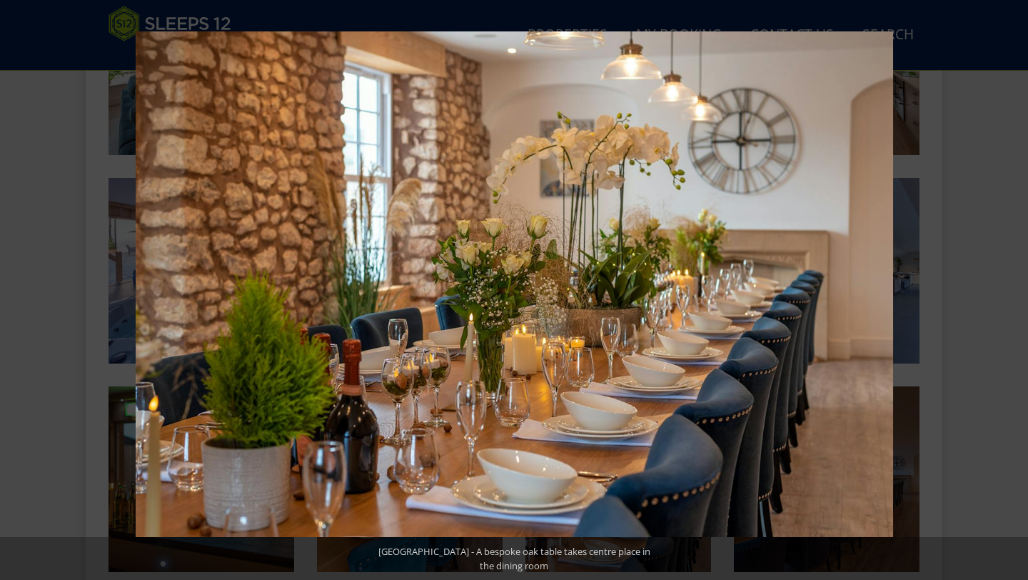
click at [993, 284] on button at bounding box center [1003, 289] width 50 height 71
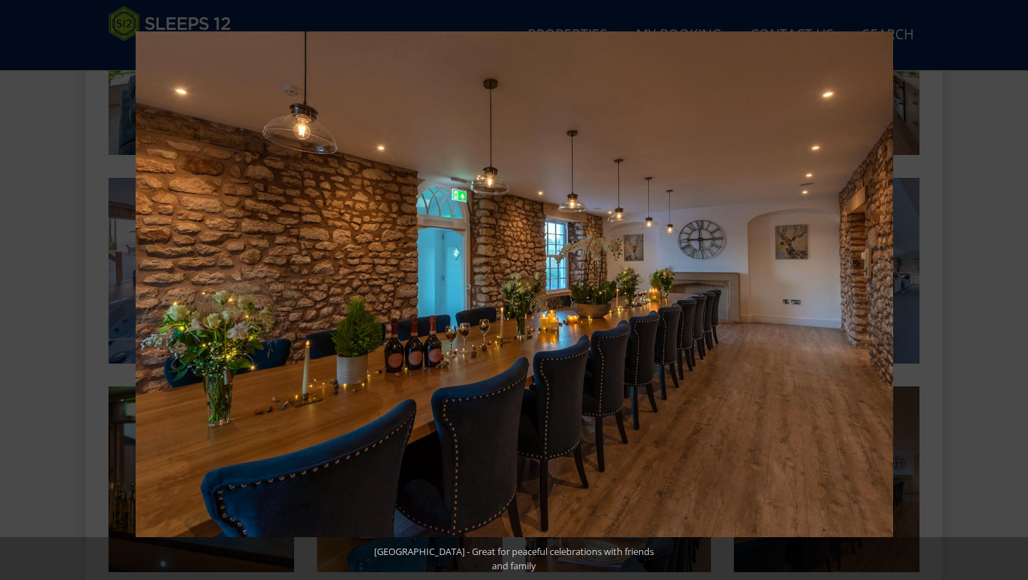
click at [993, 284] on button at bounding box center [1003, 289] width 50 height 71
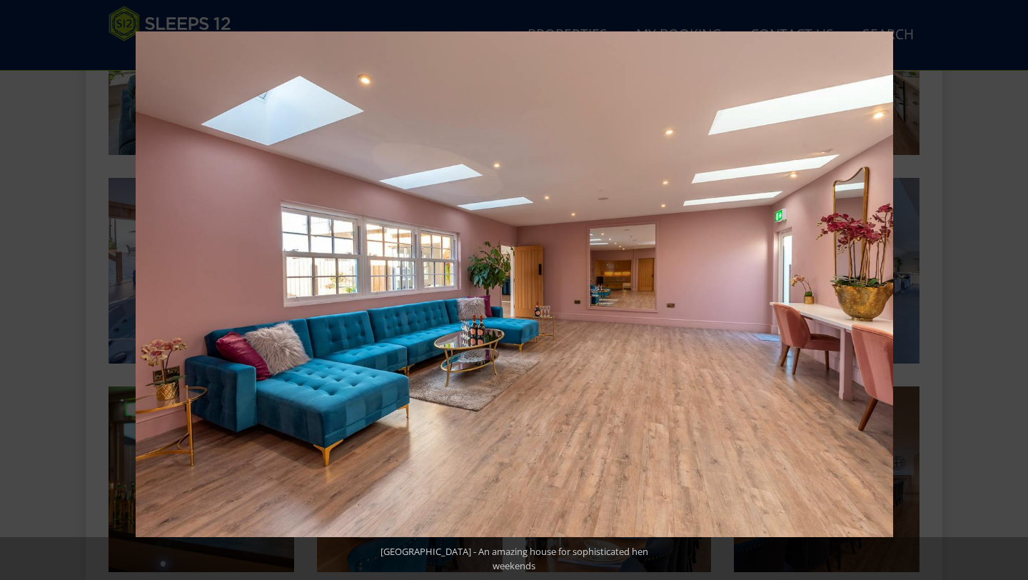
click at [993, 284] on button at bounding box center [1003, 289] width 50 height 71
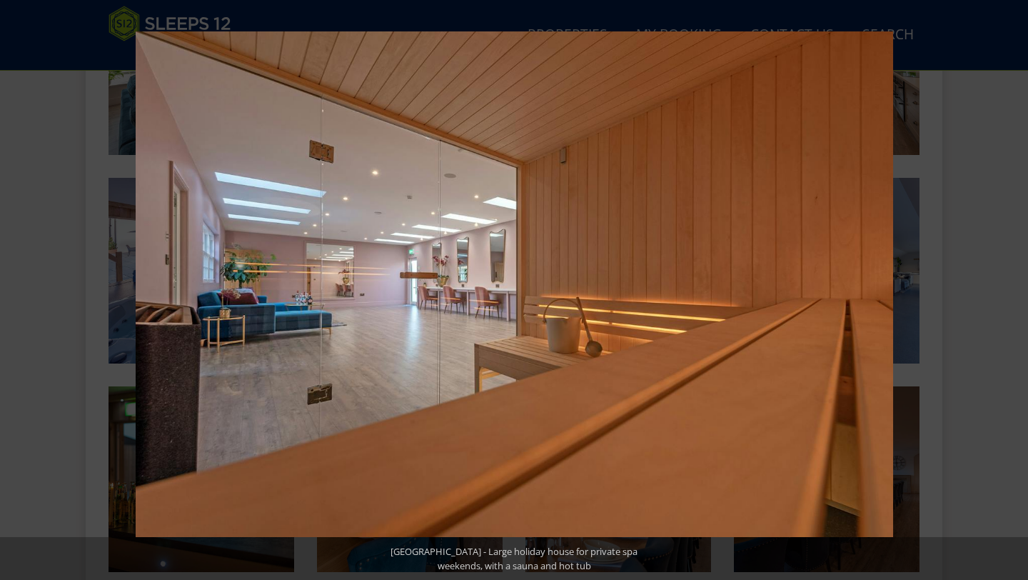
click at [993, 284] on button at bounding box center [1003, 289] width 50 height 71
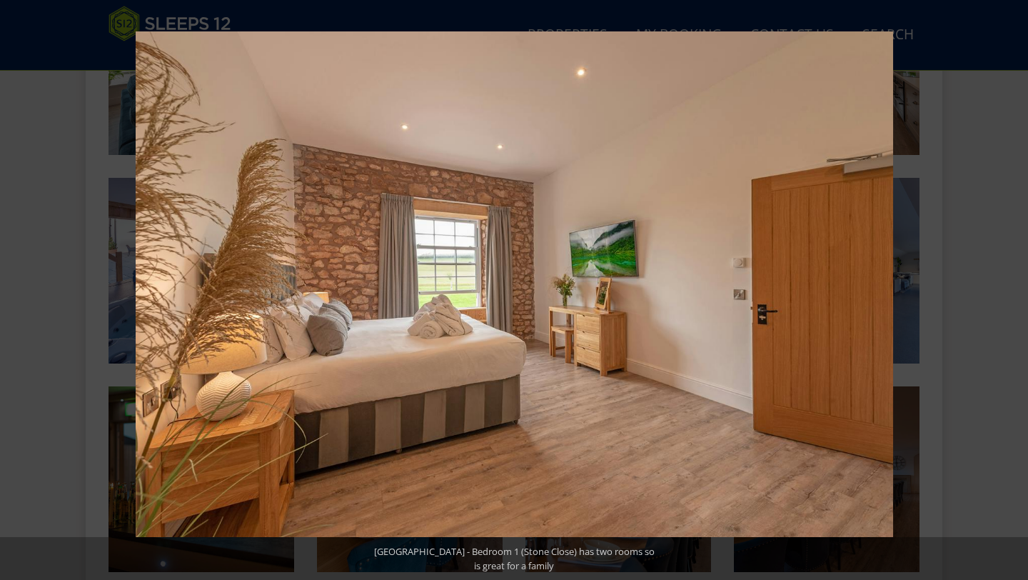
click at [993, 284] on button at bounding box center [1003, 289] width 50 height 71
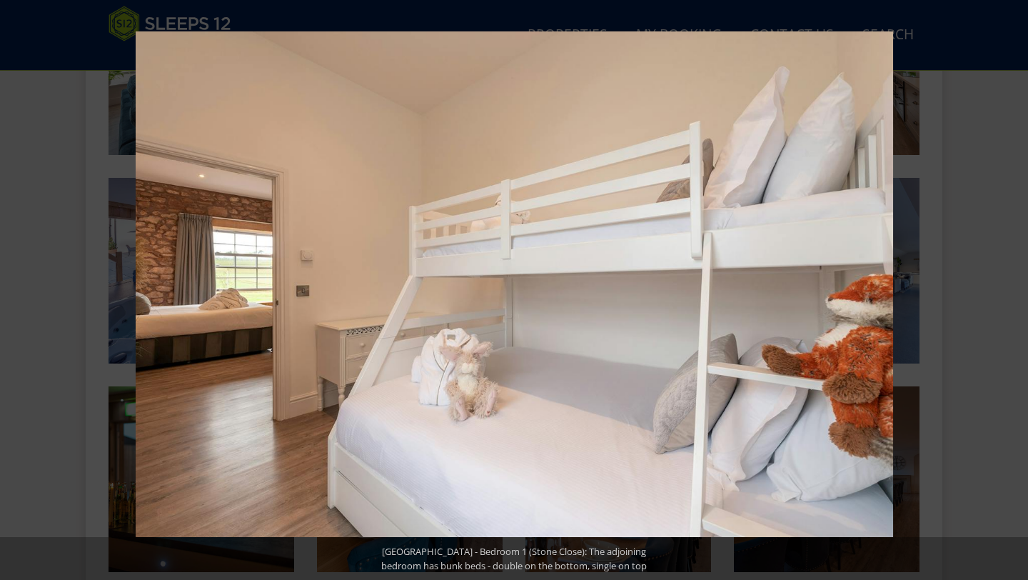
click at [993, 284] on button at bounding box center [1003, 289] width 50 height 71
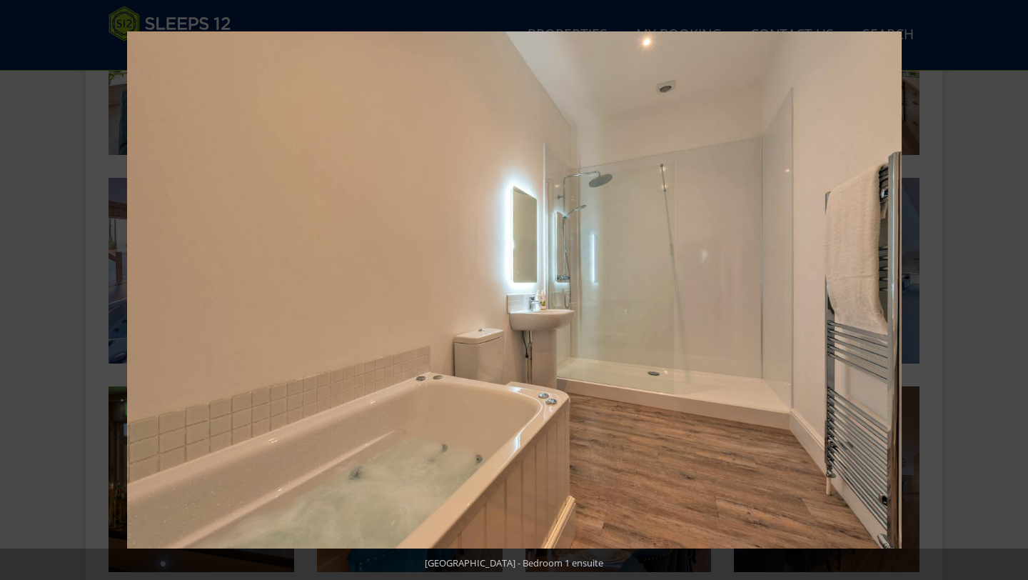
click at [993, 284] on button at bounding box center [1003, 289] width 50 height 71
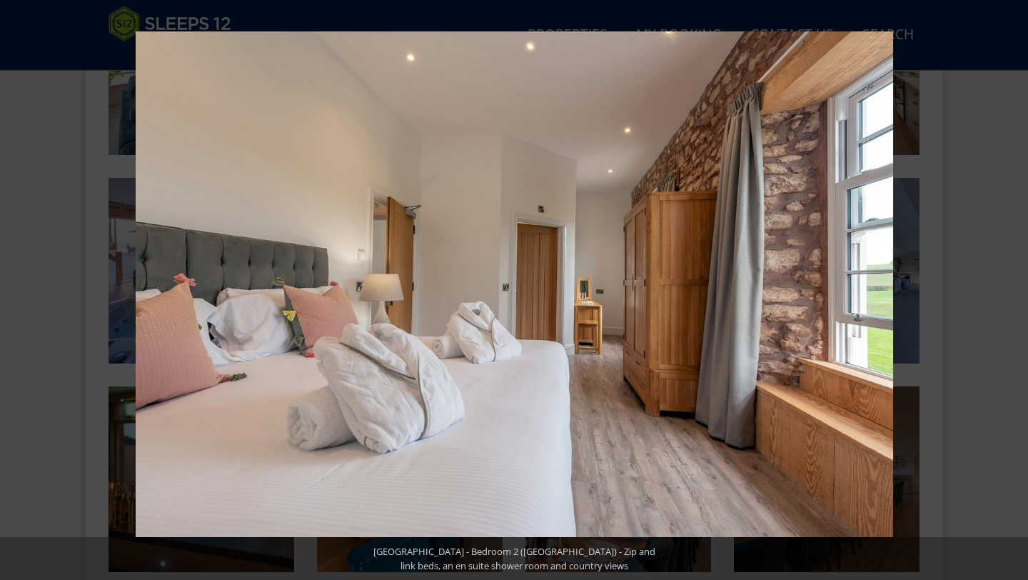
click at [993, 284] on button at bounding box center [1003, 289] width 50 height 71
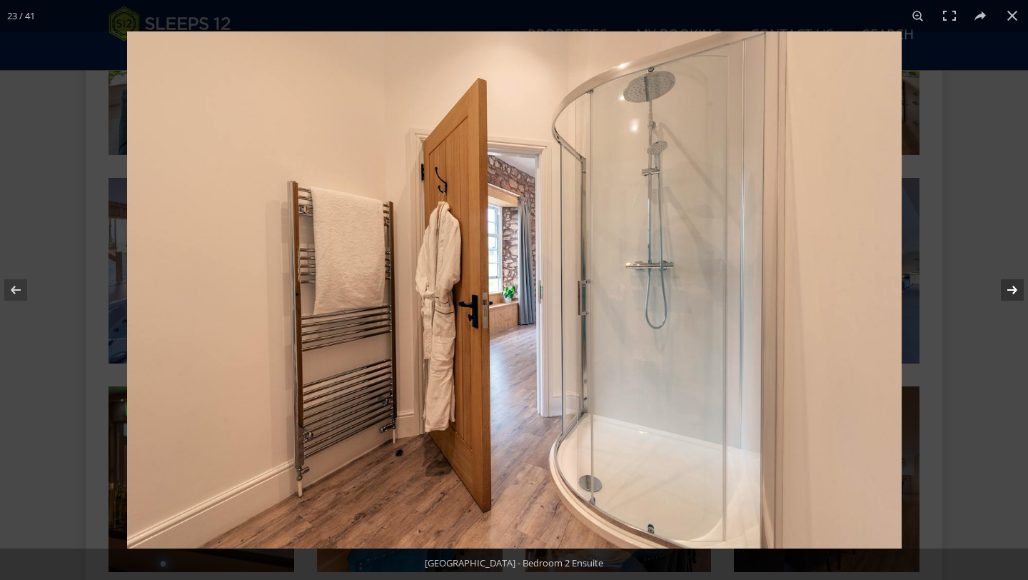
click at [1010, 301] on button at bounding box center [1003, 289] width 50 height 71
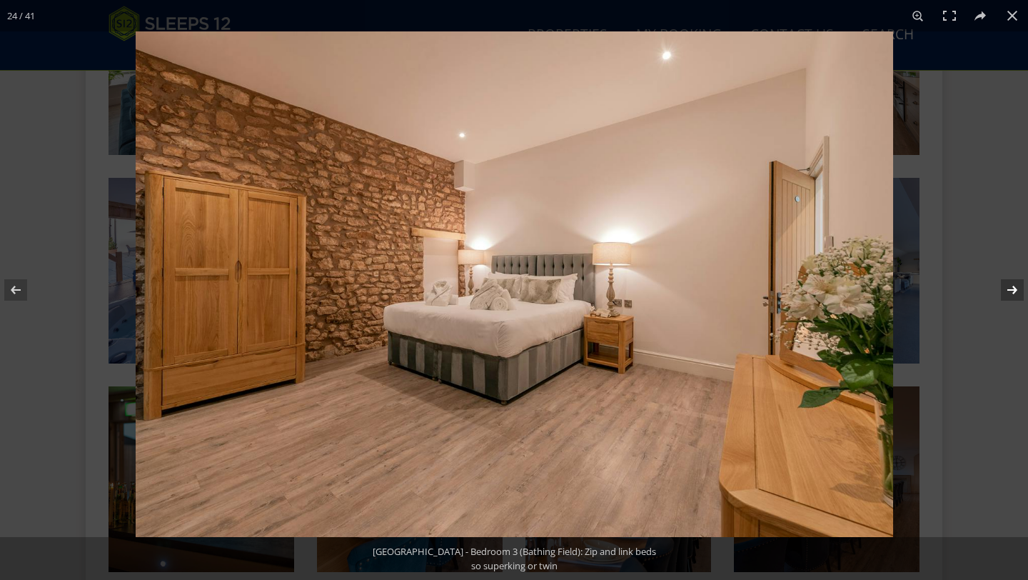
click at [1010, 301] on button at bounding box center [1003, 289] width 50 height 71
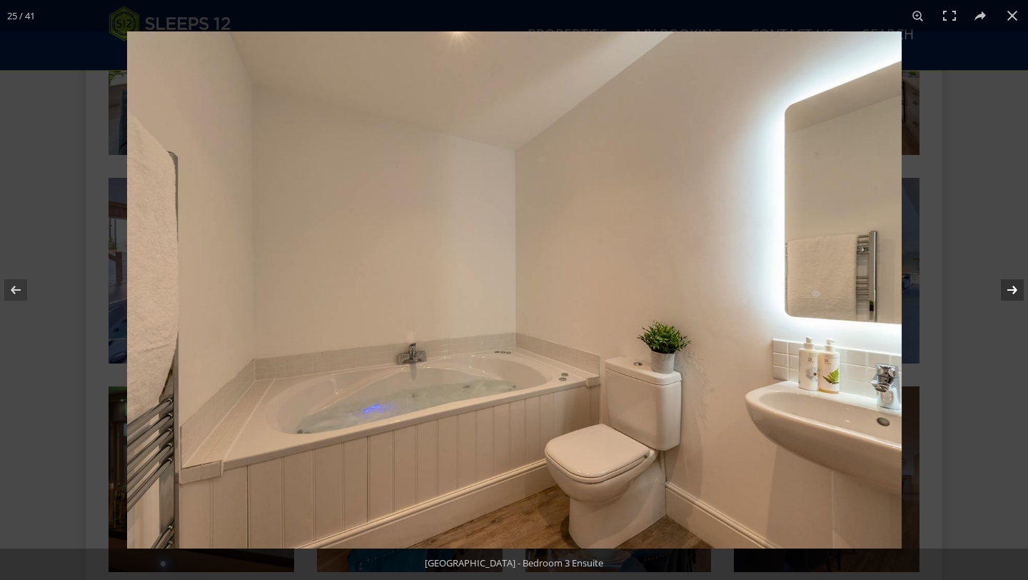
click at [1010, 301] on button at bounding box center [1003, 289] width 50 height 71
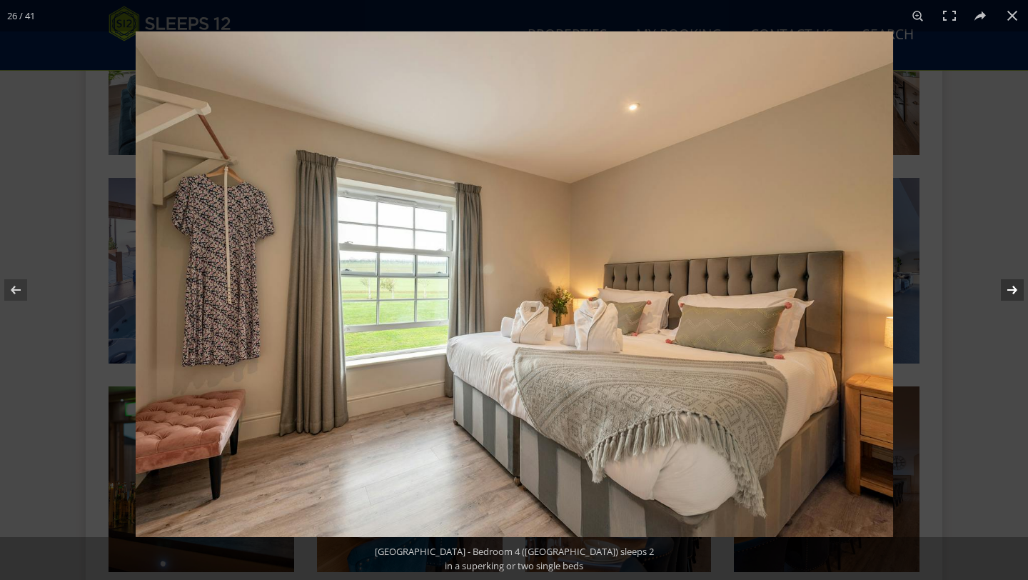
click at [1010, 301] on button at bounding box center [1003, 289] width 50 height 71
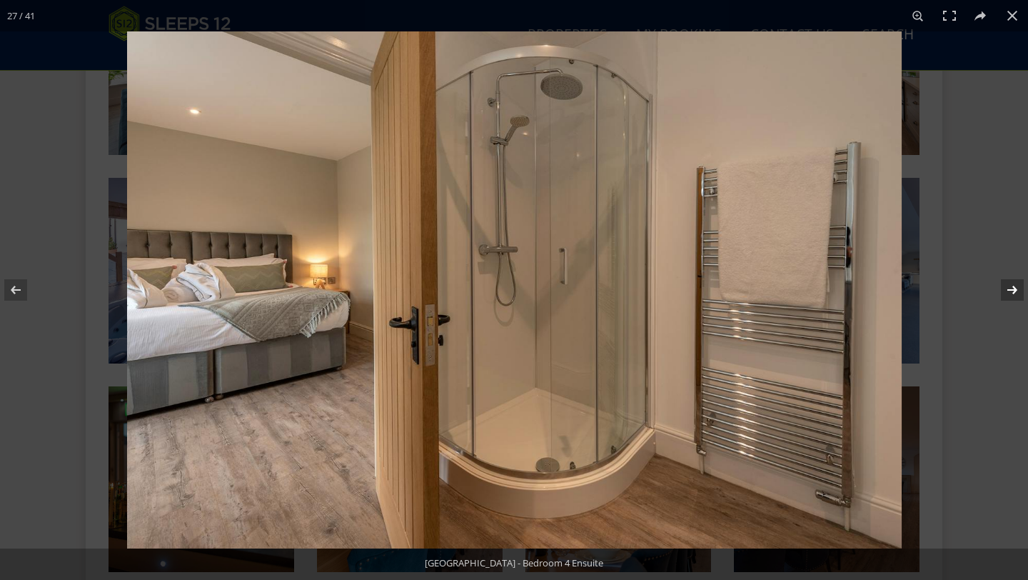
click at [1010, 301] on button at bounding box center [1003, 289] width 50 height 71
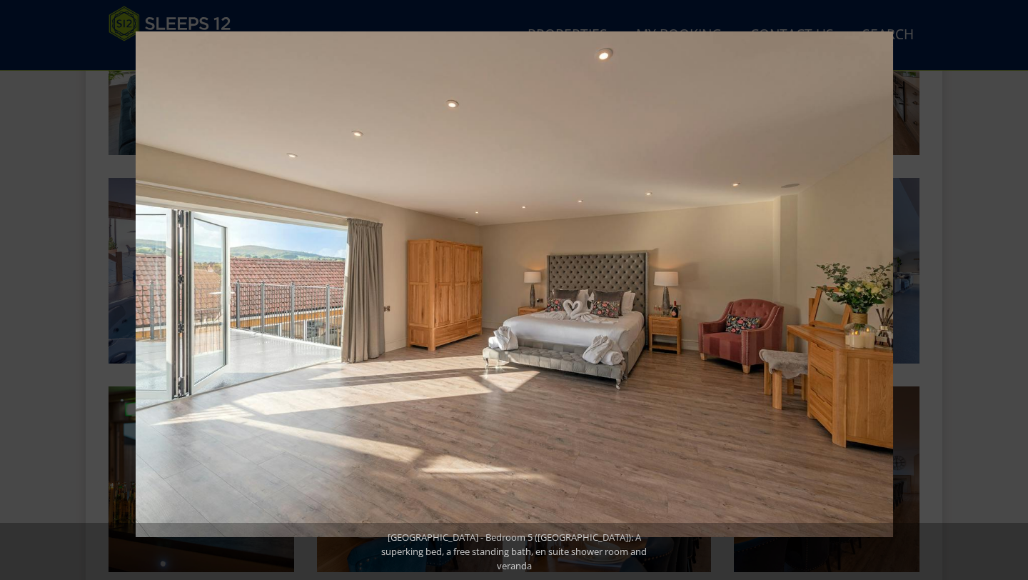
click at [1010, 301] on button at bounding box center [1003, 289] width 50 height 71
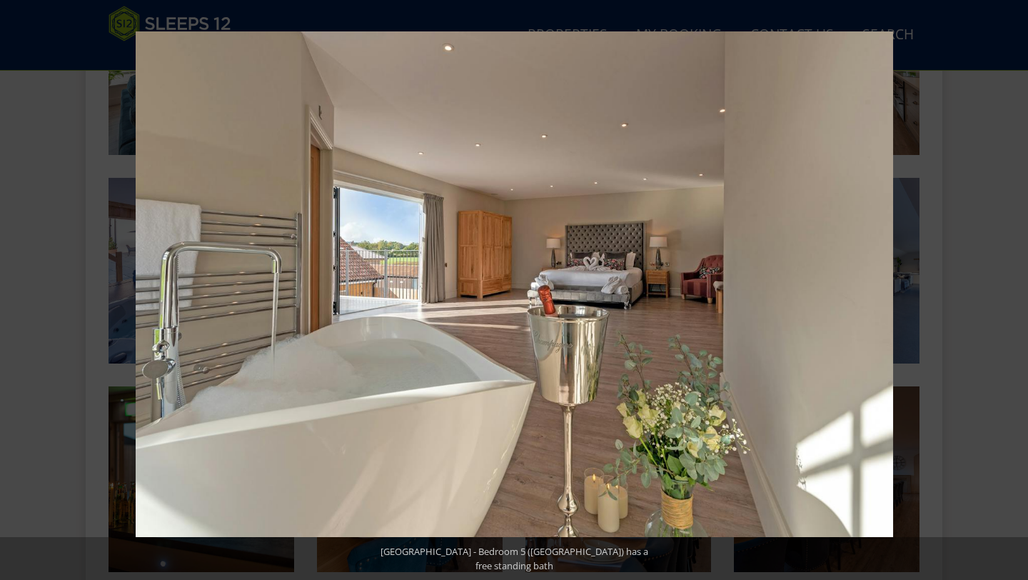
click at [1010, 301] on button at bounding box center [1003, 289] width 50 height 71
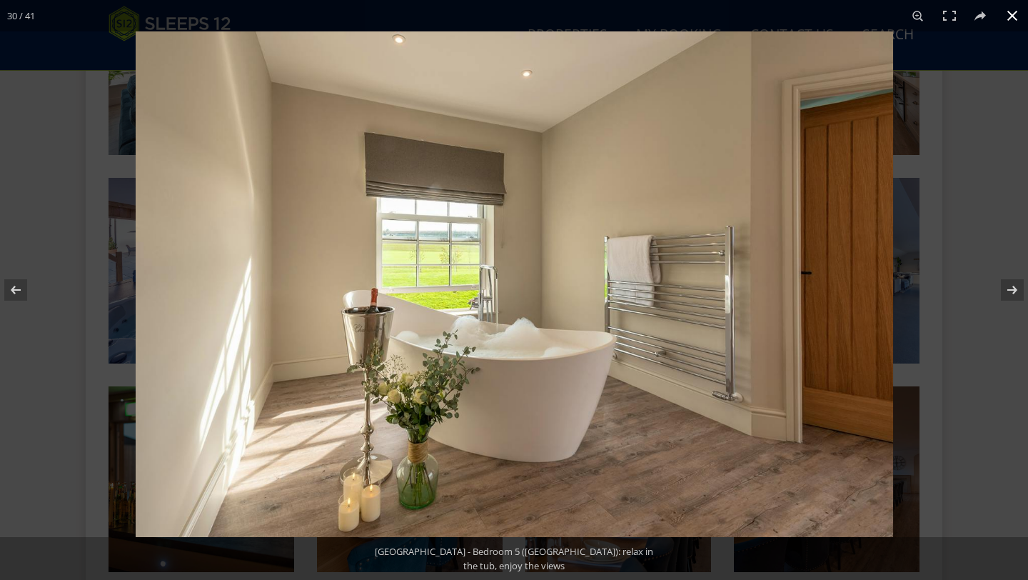
click at [99, 307] on div at bounding box center [514, 290] width 1028 height 580
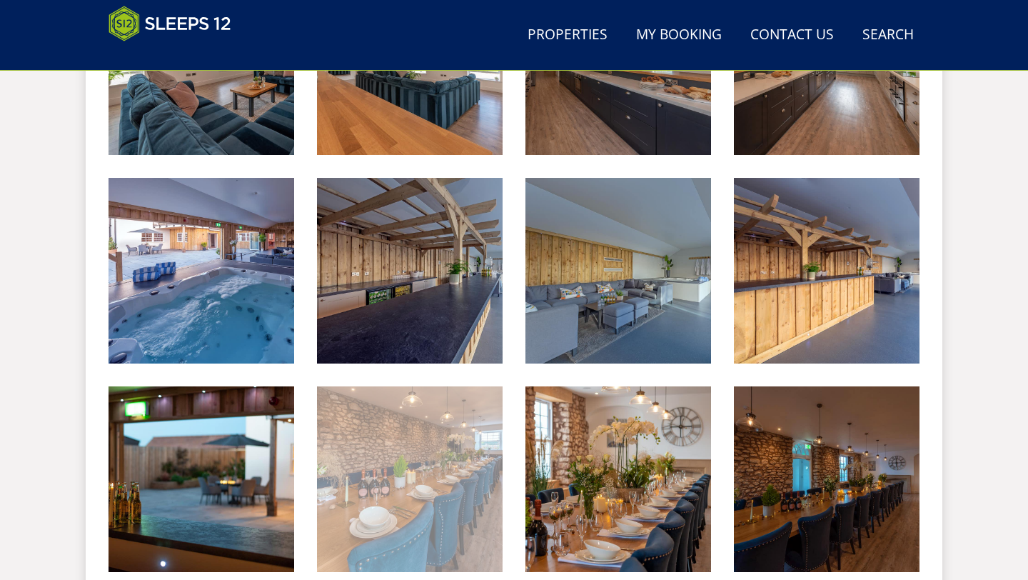
click at [476, 391] on img at bounding box center [410, 479] width 186 height 186
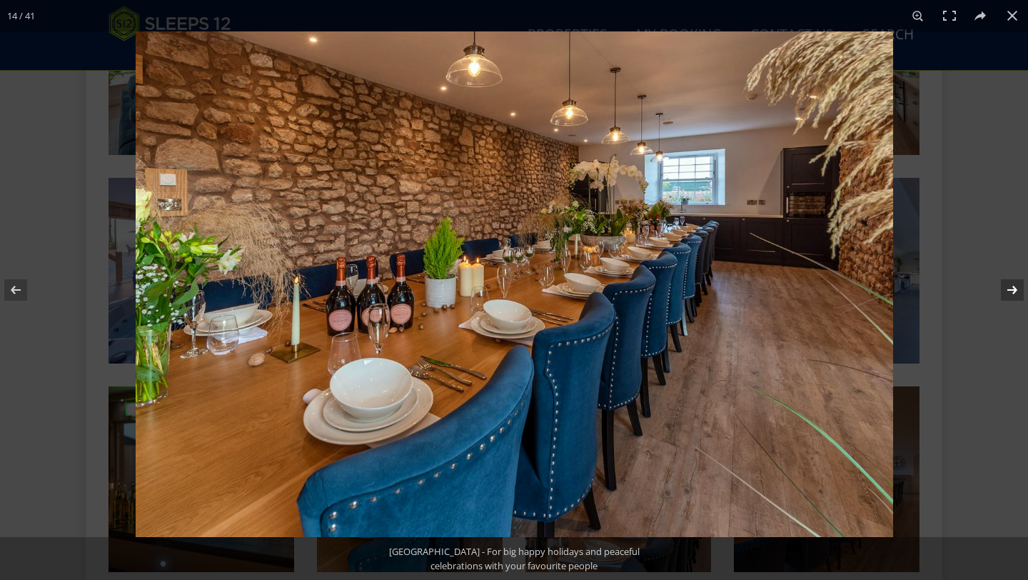
click at [1004, 296] on button at bounding box center [1003, 289] width 50 height 71
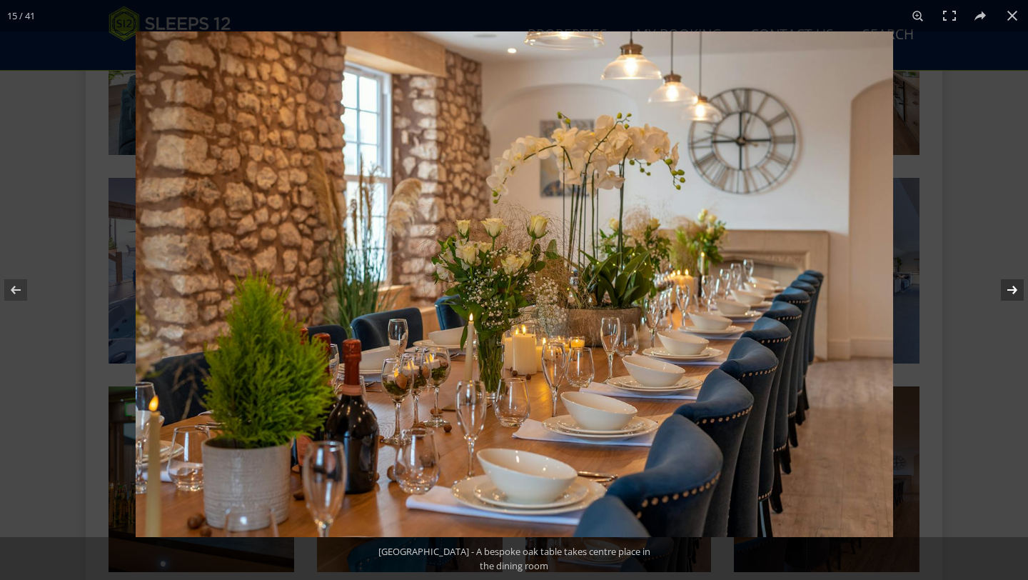
click at [1006, 296] on button at bounding box center [1003, 289] width 50 height 71
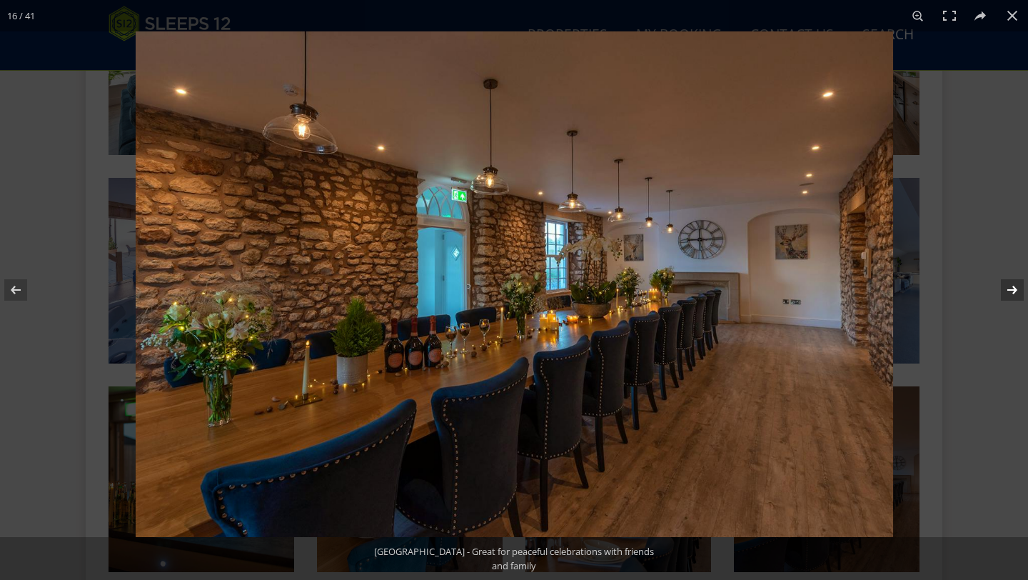
click at [1006, 297] on button at bounding box center [1003, 289] width 50 height 71
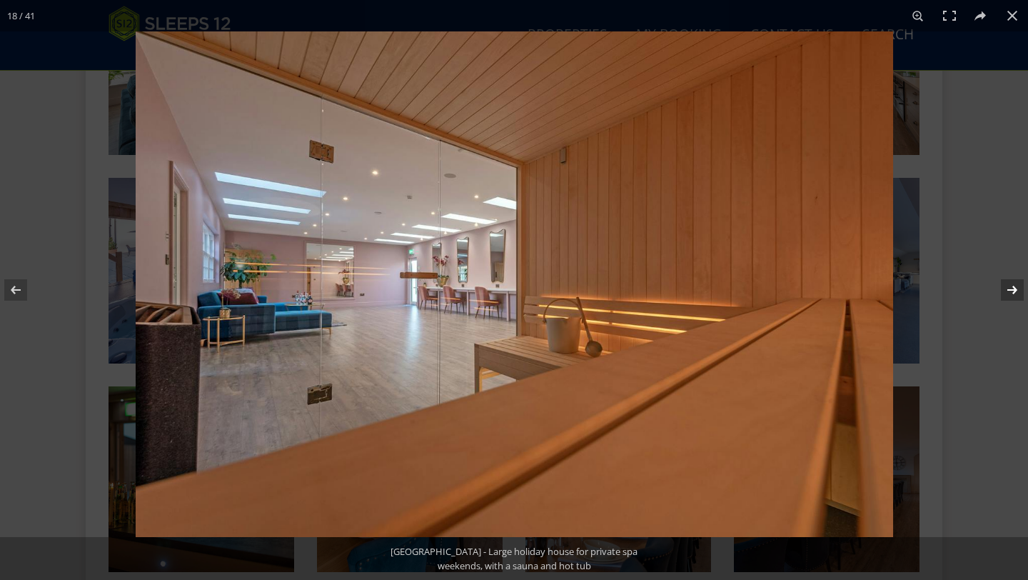
click at [1006, 297] on button at bounding box center [1003, 289] width 50 height 71
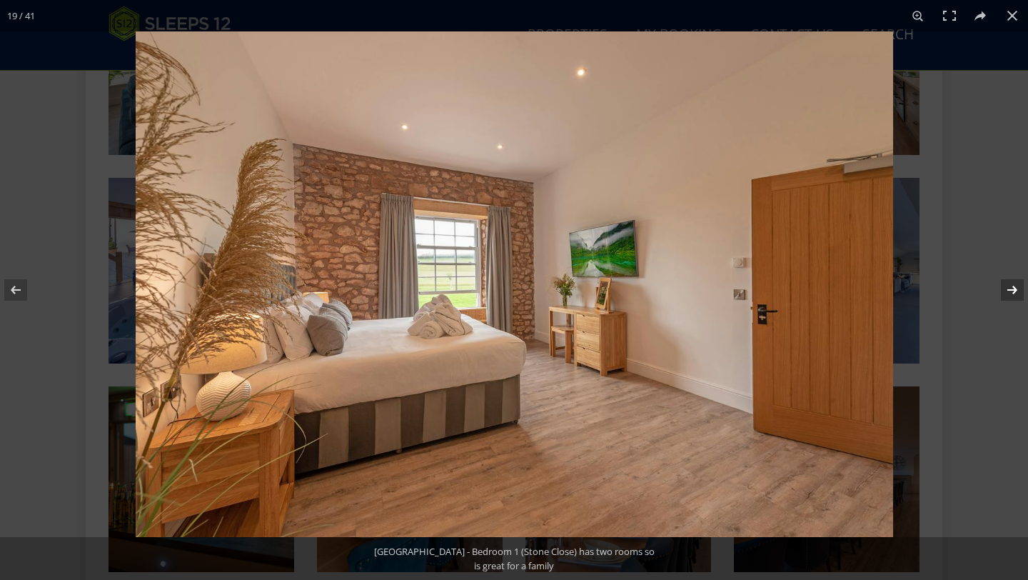
click at [1007, 297] on button at bounding box center [1003, 289] width 50 height 71
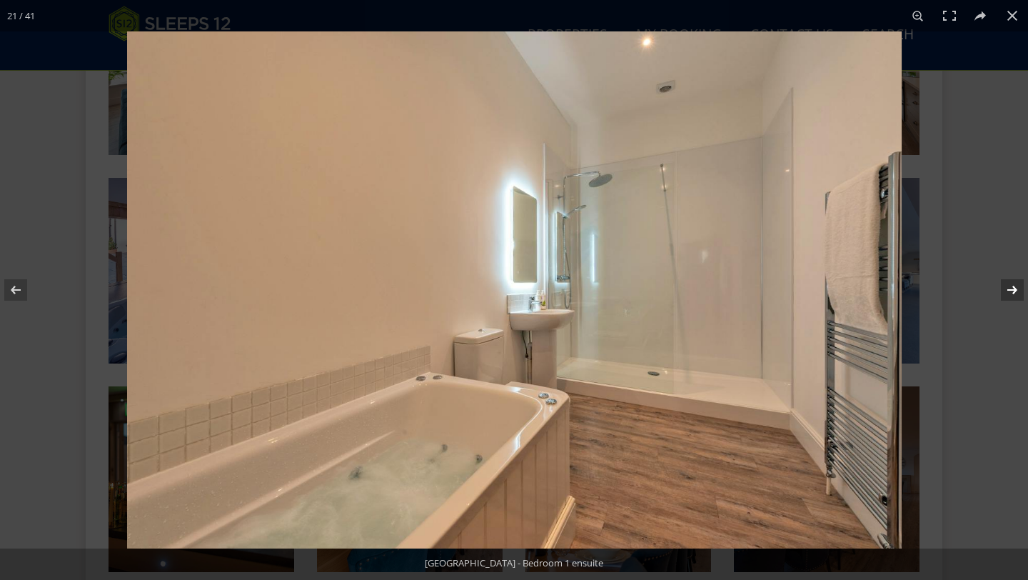
click at [1008, 297] on button at bounding box center [1003, 289] width 50 height 71
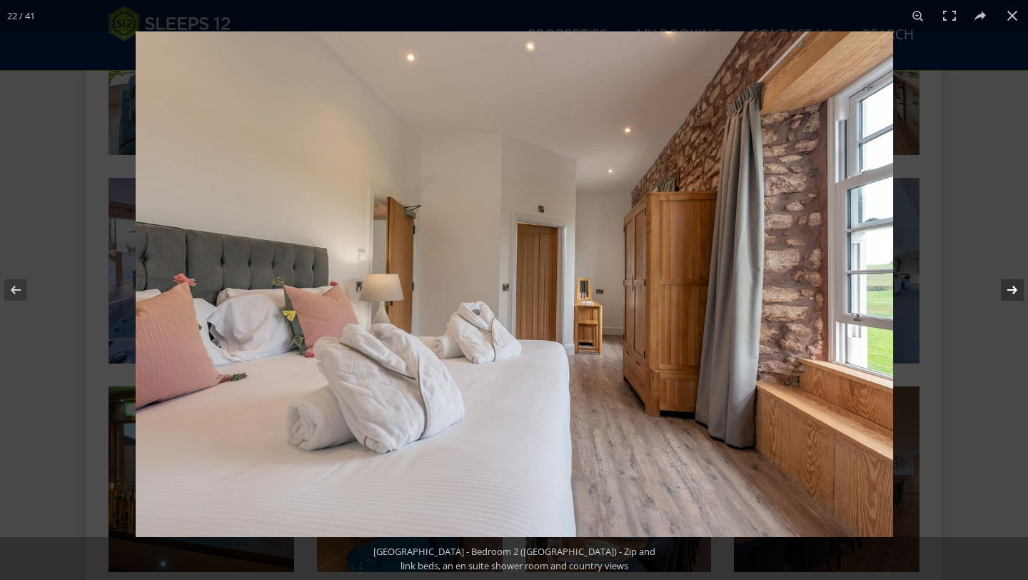
click at [1010, 297] on button at bounding box center [1003, 289] width 50 height 71
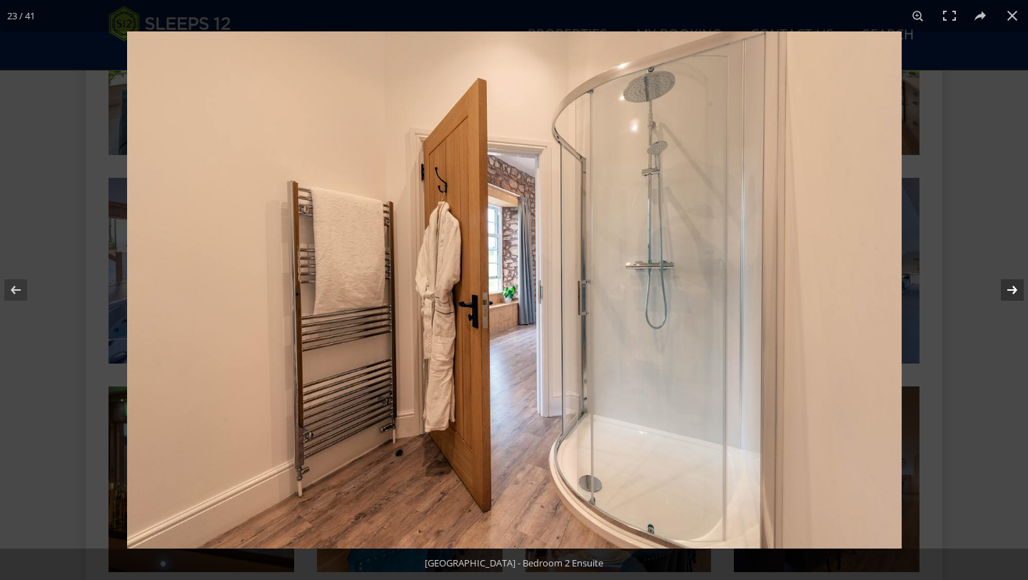
click at [1010, 297] on button at bounding box center [1003, 289] width 50 height 71
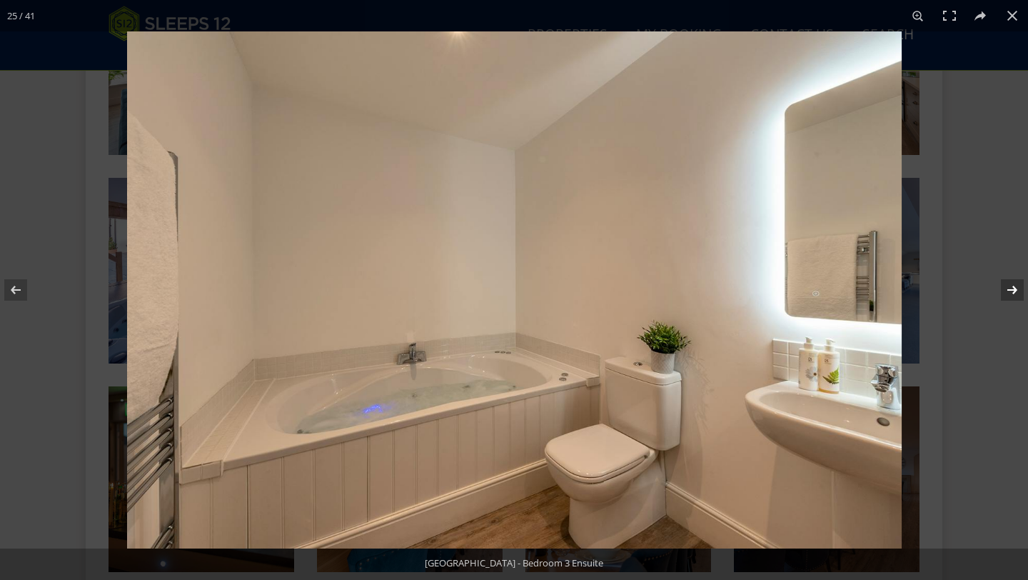
click at [1010, 297] on button at bounding box center [1003, 289] width 50 height 71
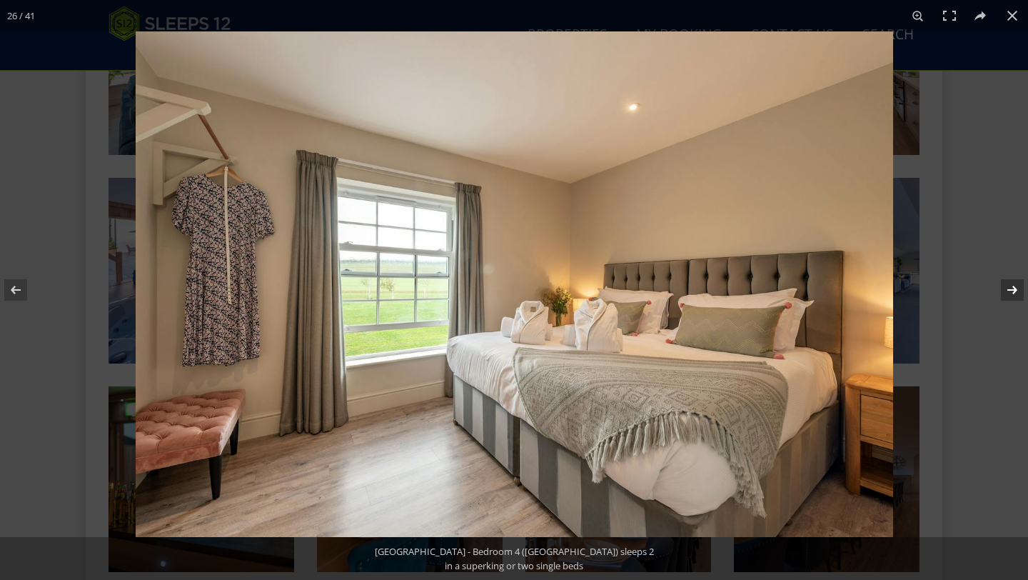
click at [1010, 297] on button at bounding box center [1003, 289] width 50 height 71
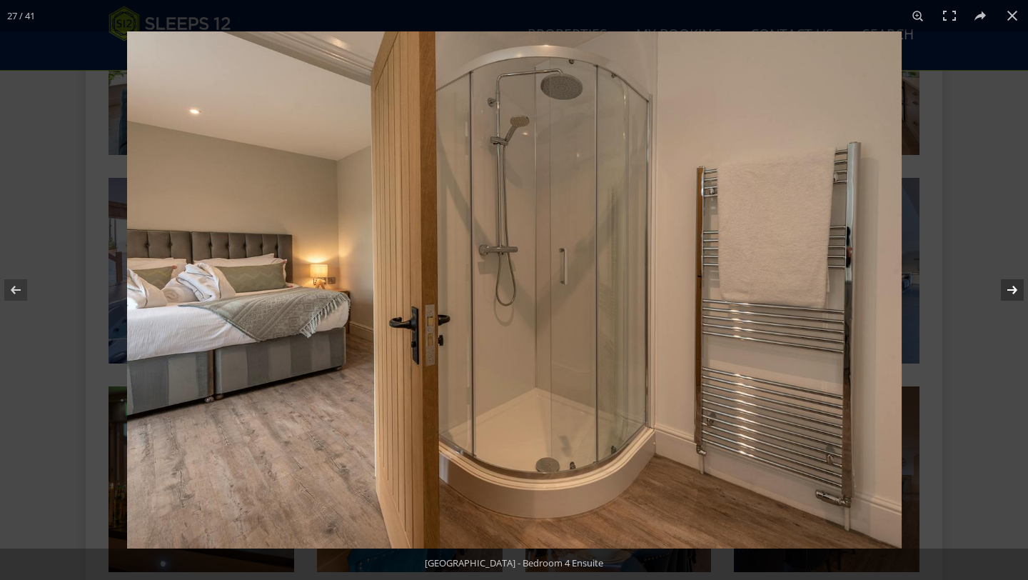
click at [1010, 297] on button at bounding box center [1003, 289] width 50 height 71
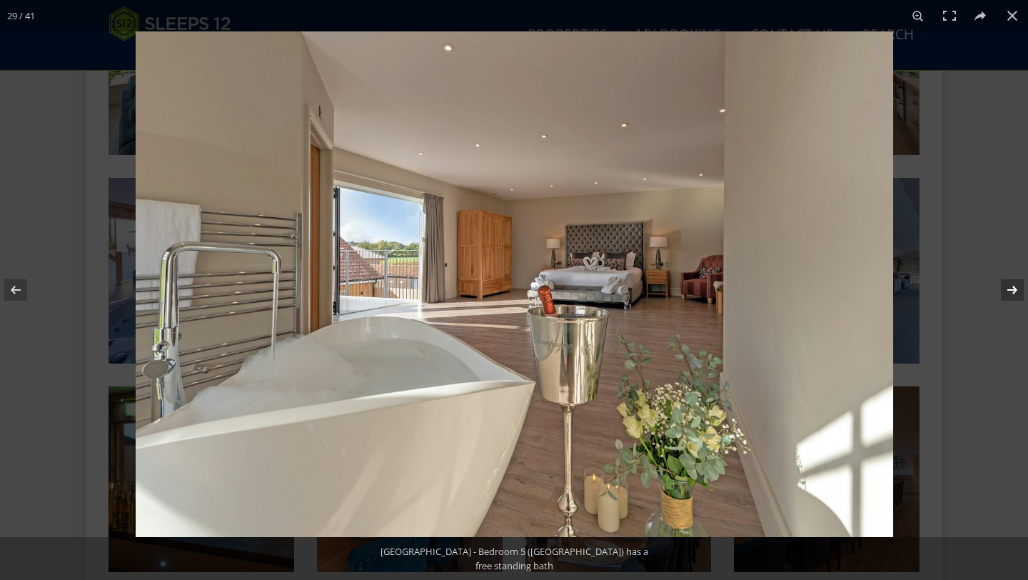
click at [1010, 297] on button at bounding box center [1003, 289] width 50 height 71
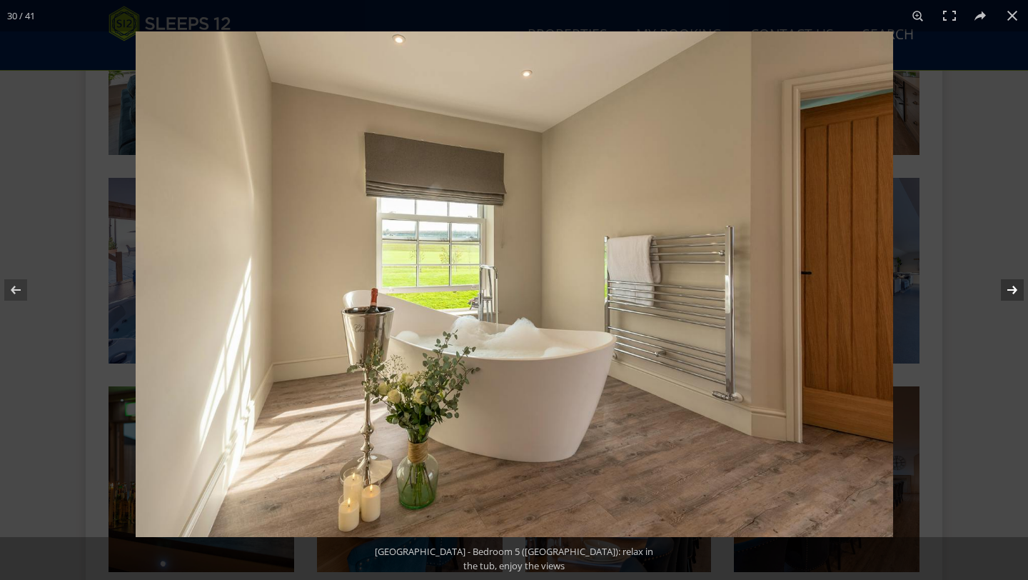
click at [1010, 297] on button at bounding box center [1003, 289] width 50 height 71
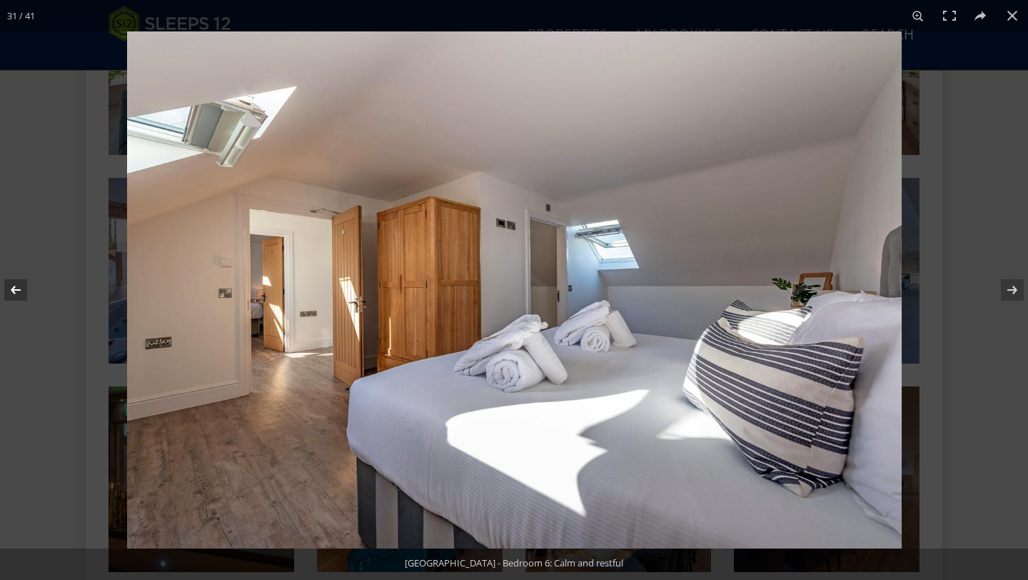
click at [19, 300] on button at bounding box center [25, 289] width 50 height 71
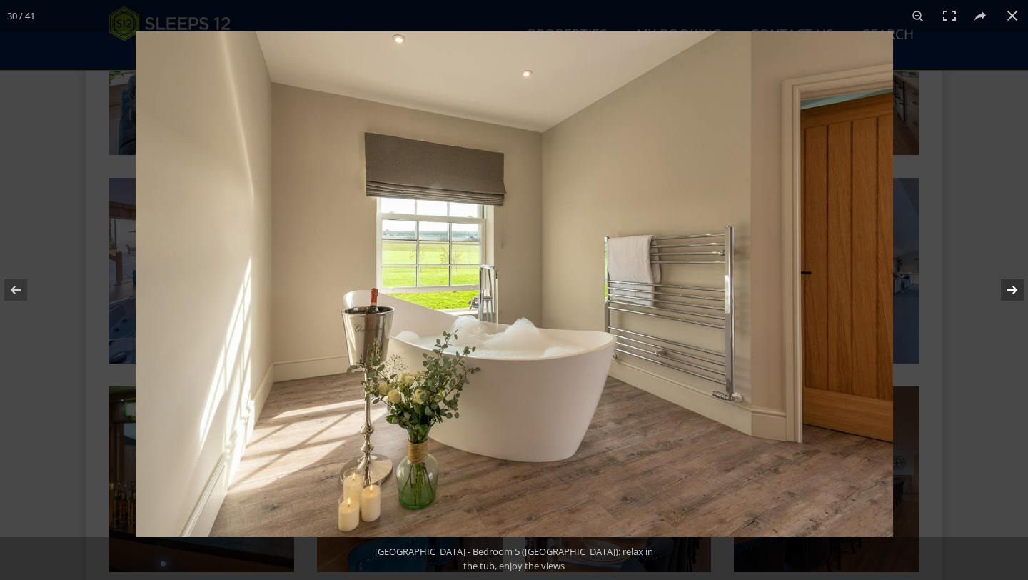
click at [998, 296] on button at bounding box center [1003, 289] width 50 height 71
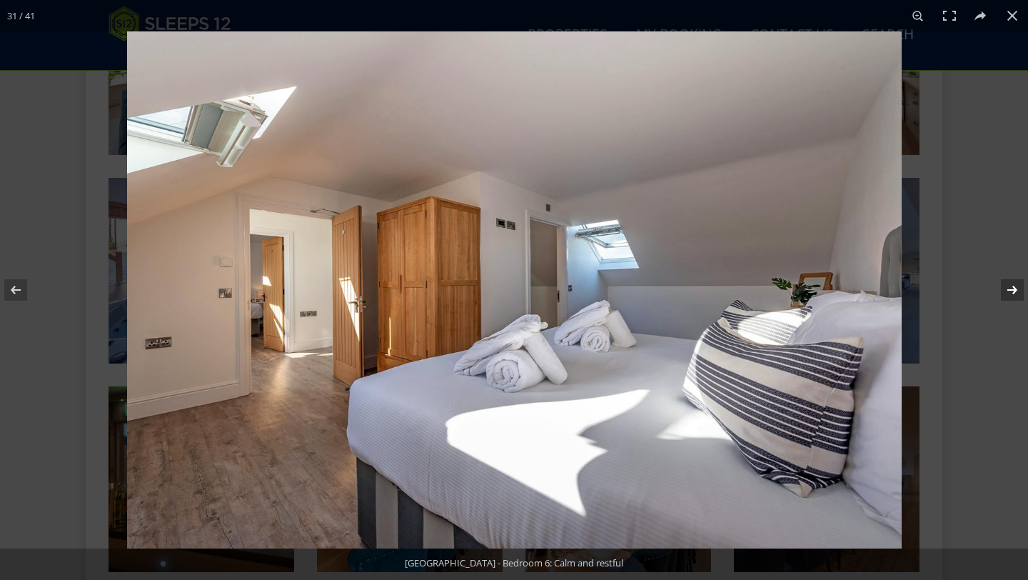
click at [1012, 288] on button at bounding box center [1003, 289] width 50 height 71
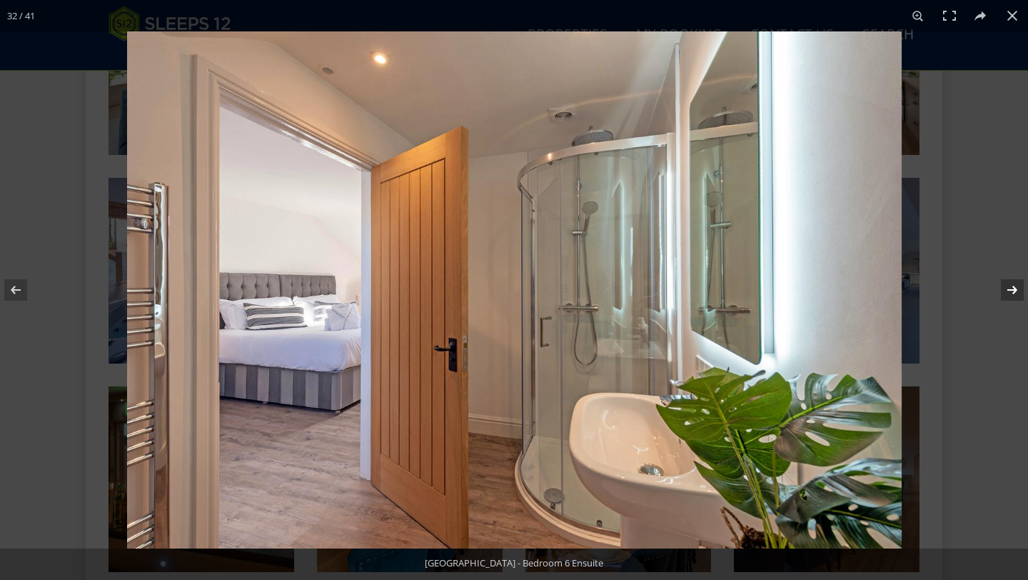
click at [1012, 288] on button at bounding box center [1003, 289] width 50 height 71
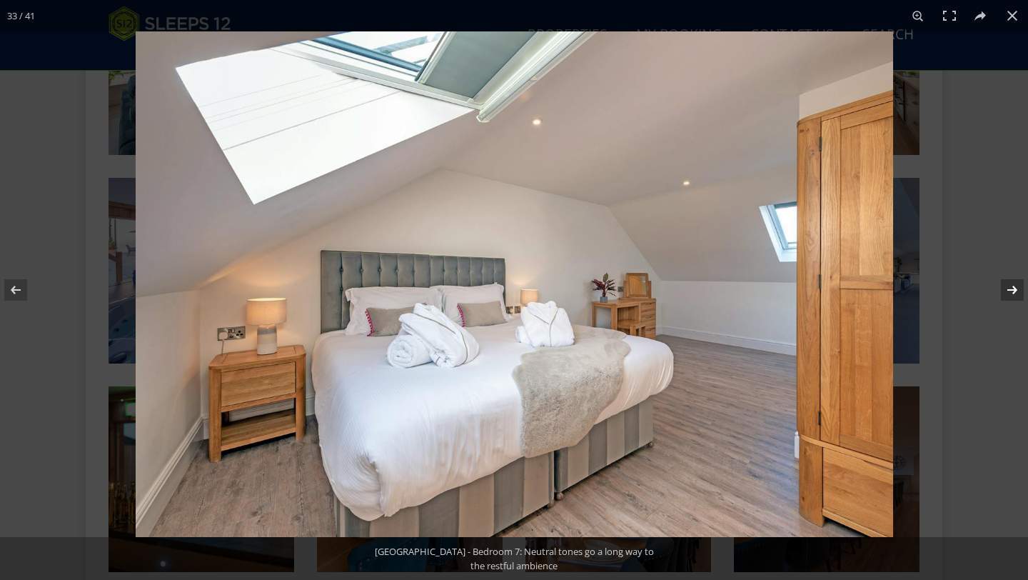
click at [1012, 288] on button at bounding box center [1003, 289] width 50 height 71
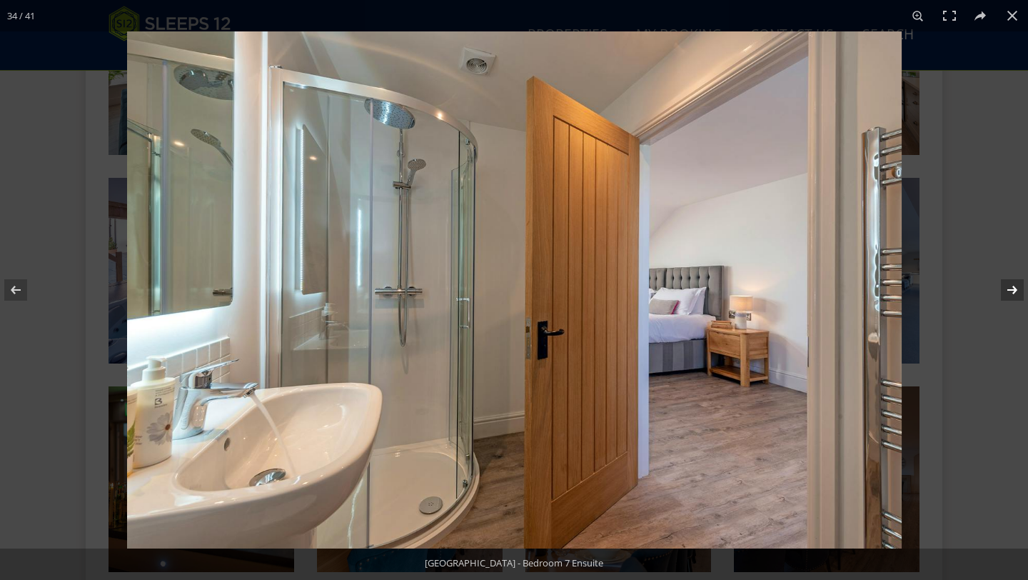
click at [1012, 288] on button at bounding box center [1003, 289] width 50 height 71
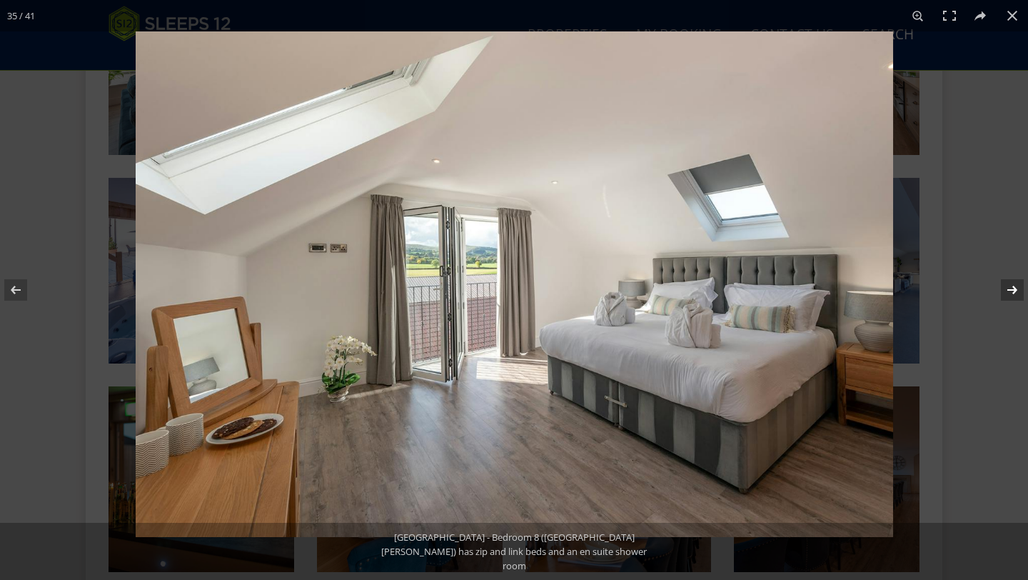
click at [1012, 288] on button at bounding box center [1003, 289] width 50 height 71
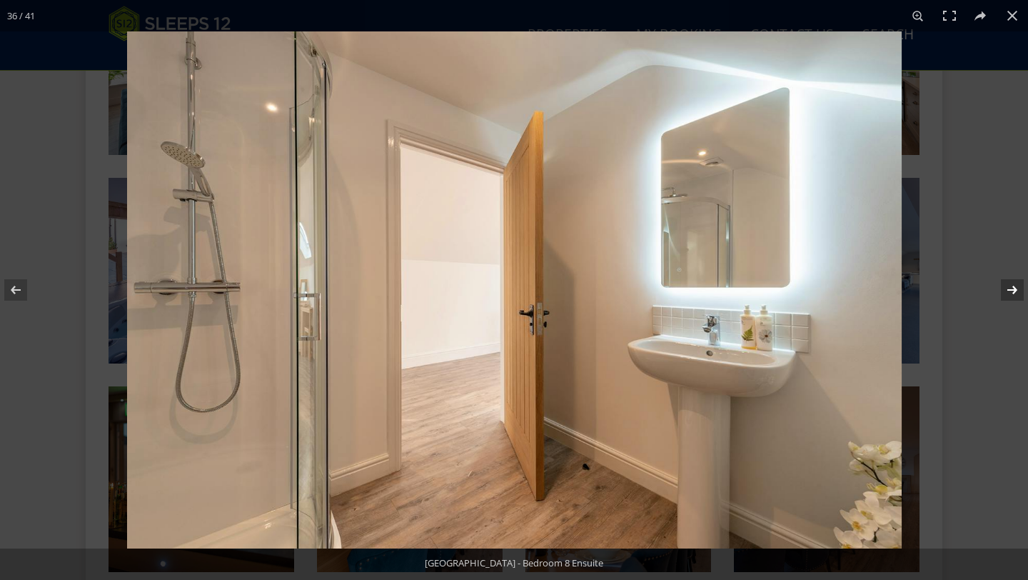
click at [1012, 288] on button at bounding box center [1003, 289] width 50 height 71
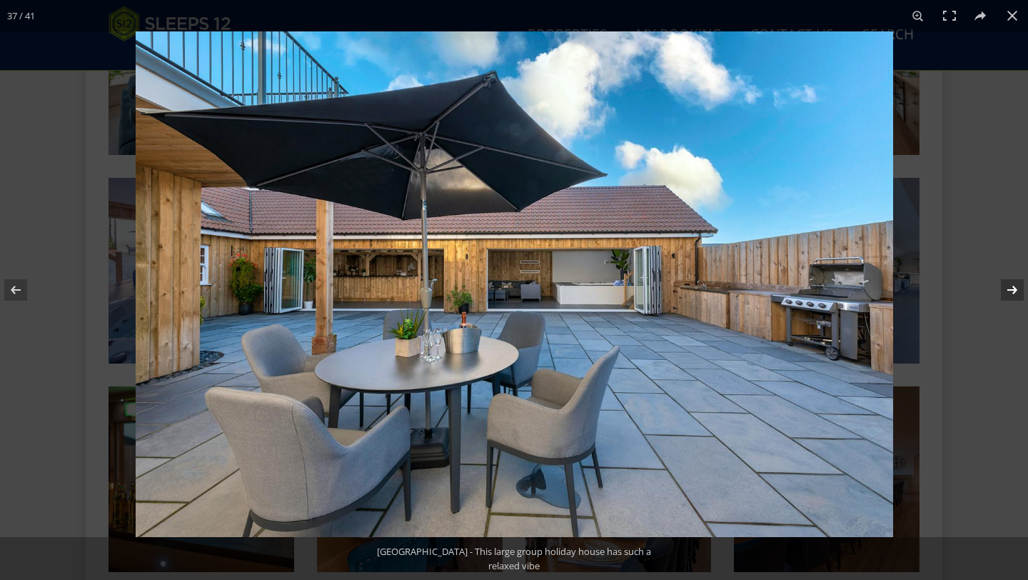
scroll to position [948, 0]
click at [1012, 288] on button at bounding box center [1003, 289] width 50 height 71
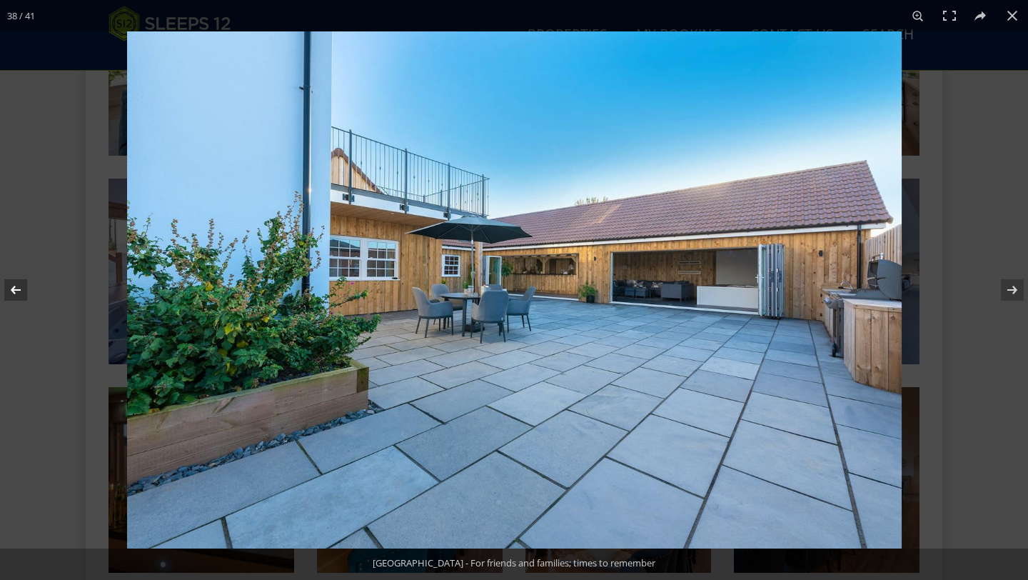
click at [21, 273] on button at bounding box center [25, 289] width 50 height 71
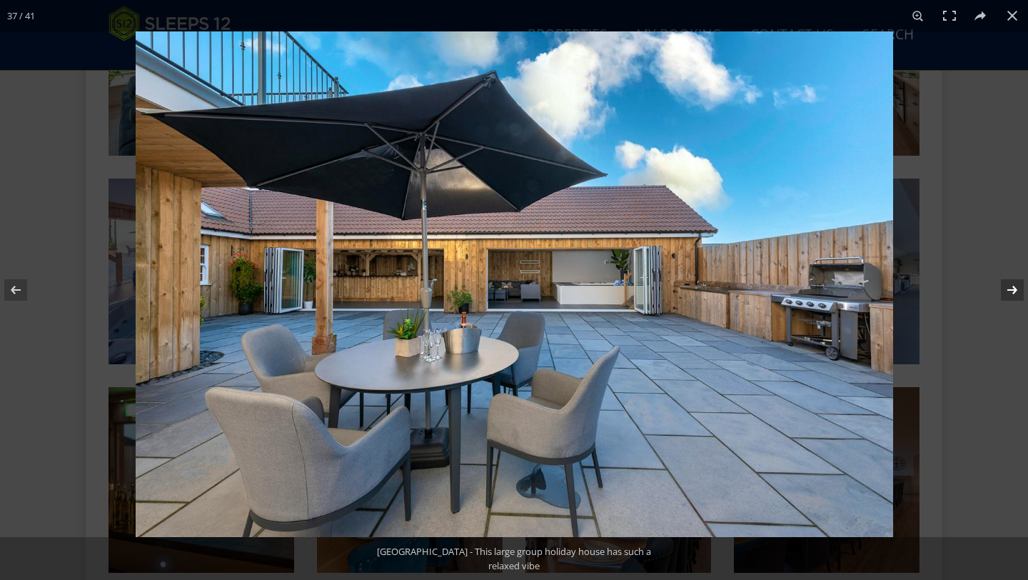
click at [1027, 299] on button at bounding box center [1003, 289] width 50 height 71
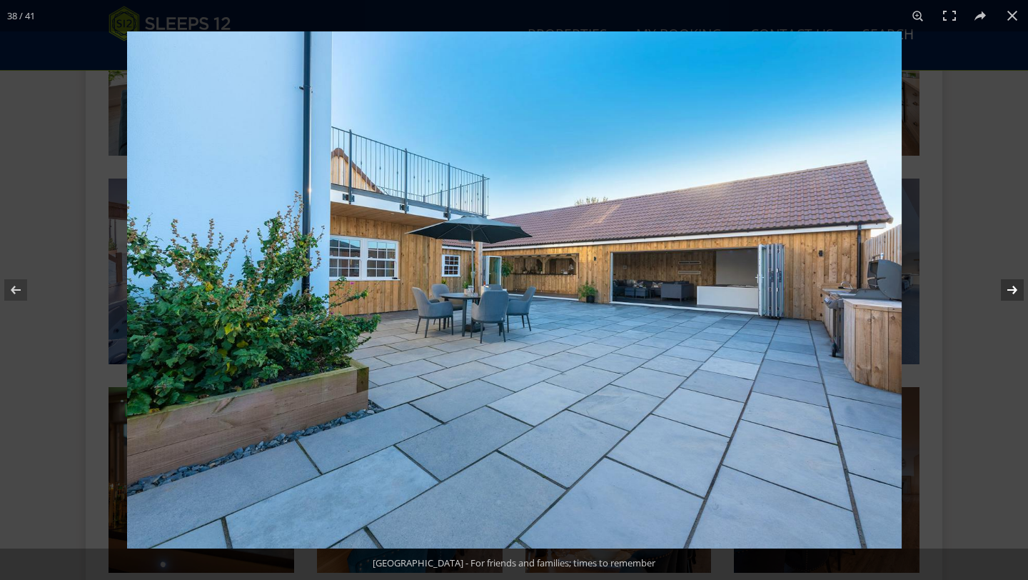
click at [991, 292] on button at bounding box center [1003, 289] width 50 height 71
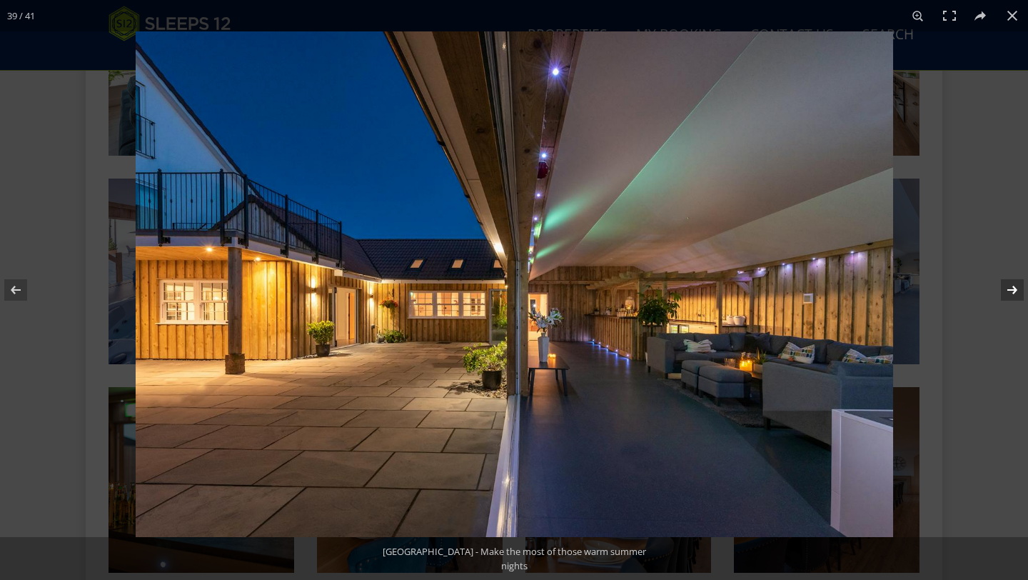
click at [990, 293] on button at bounding box center [1003, 289] width 50 height 71
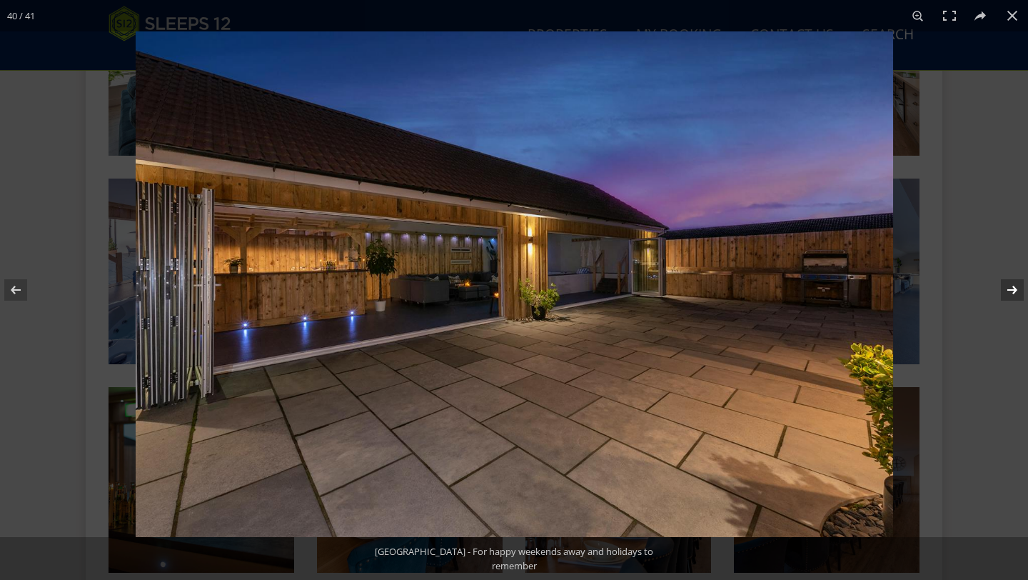
click at [991, 293] on button at bounding box center [1003, 289] width 50 height 71
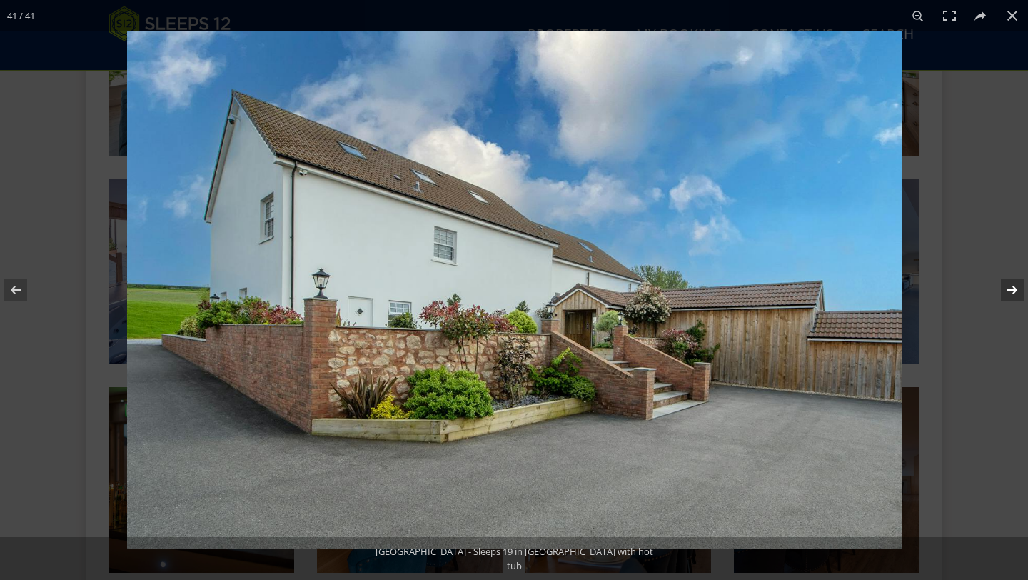
click at [991, 293] on button at bounding box center [1003, 289] width 50 height 71
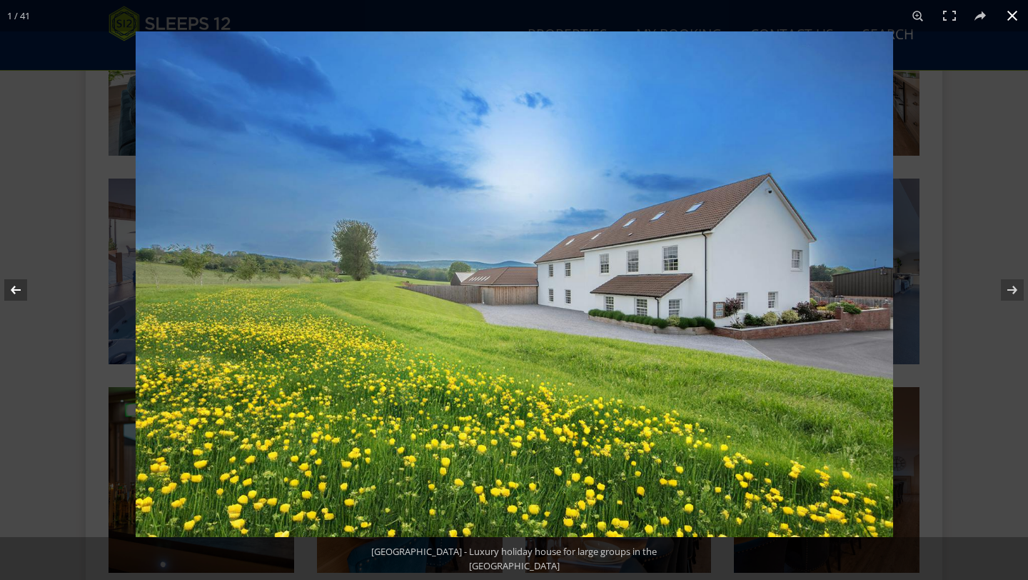
click at [26, 286] on button at bounding box center [25, 289] width 50 height 71
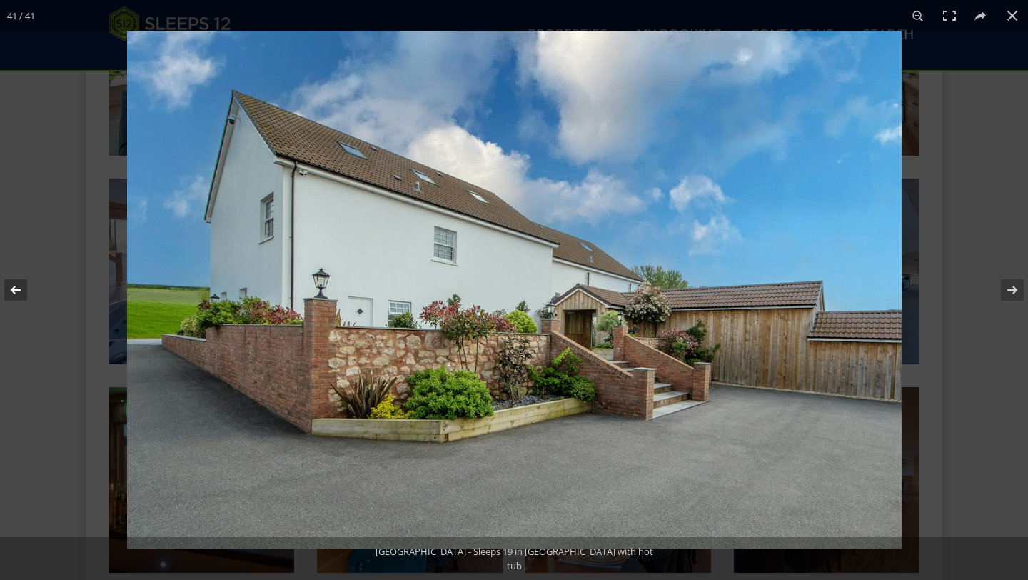
click at [21, 288] on button at bounding box center [25, 289] width 50 height 71
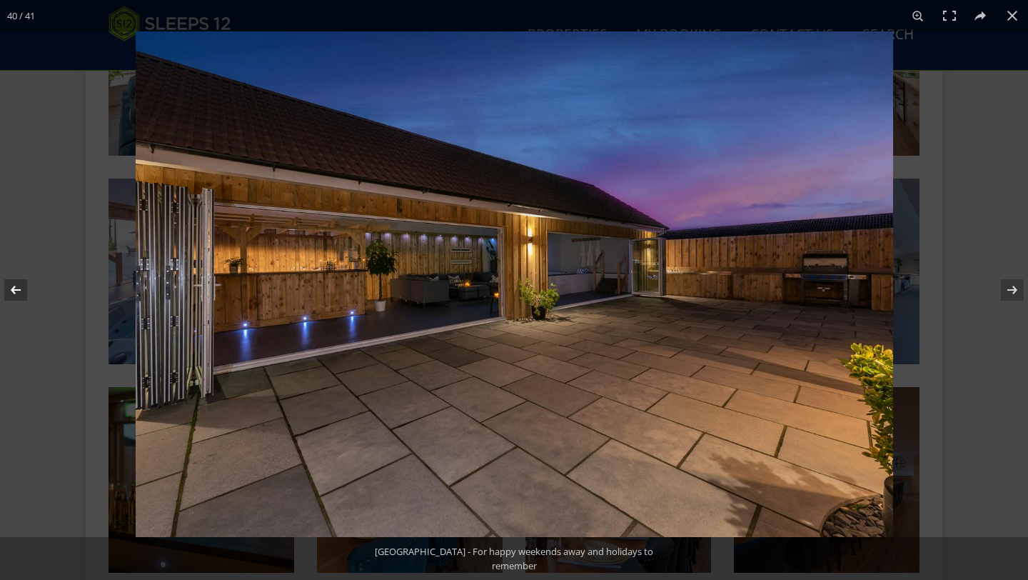
click at [21, 288] on button at bounding box center [25, 289] width 50 height 71
click at [21, 289] on button at bounding box center [25, 289] width 50 height 71
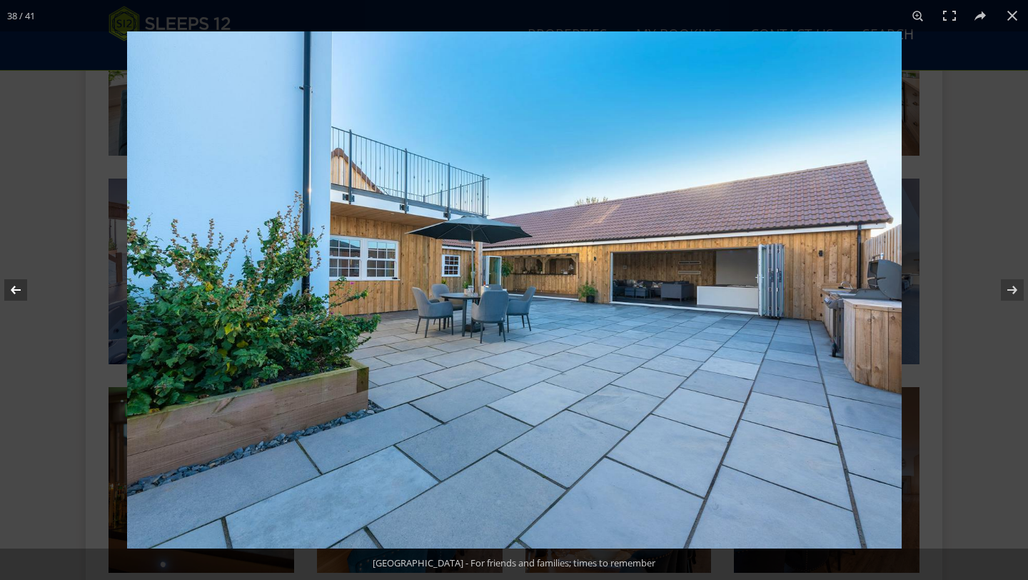
click at [21, 289] on button at bounding box center [25, 289] width 50 height 71
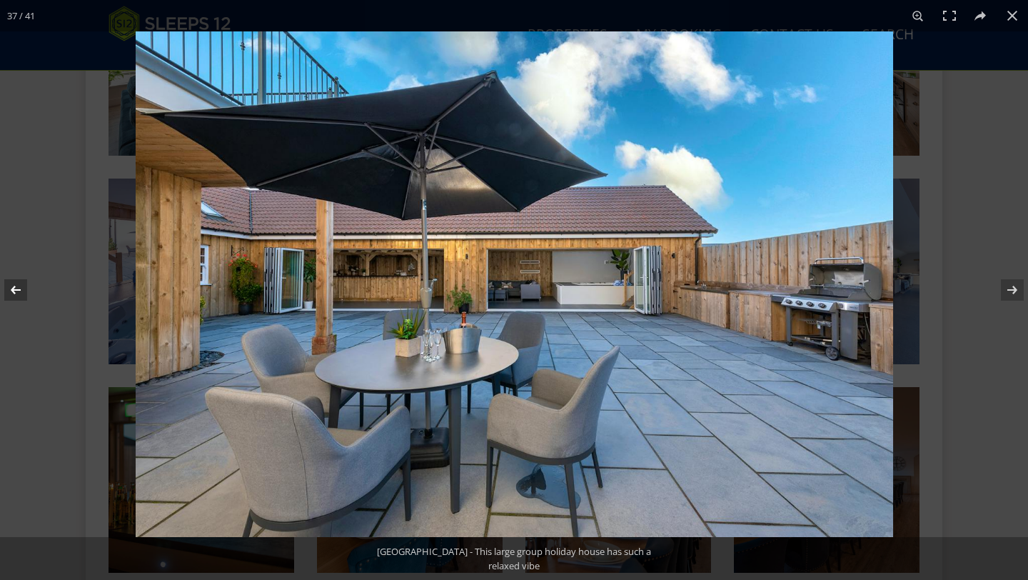
click at [22, 289] on button at bounding box center [25, 289] width 50 height 71
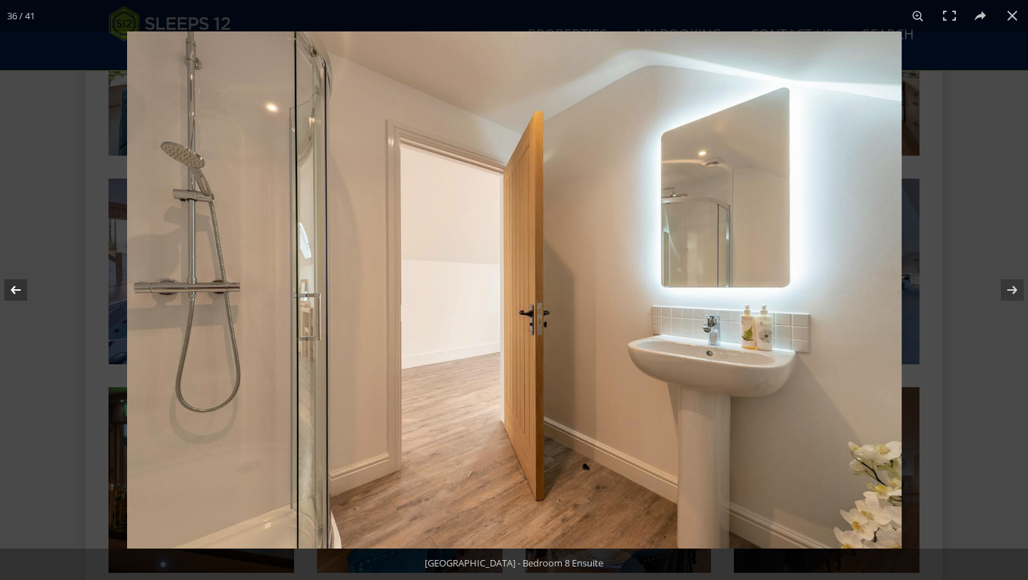
click at [22, 289] on button at bounding box center [25, 289] width 50 height 71
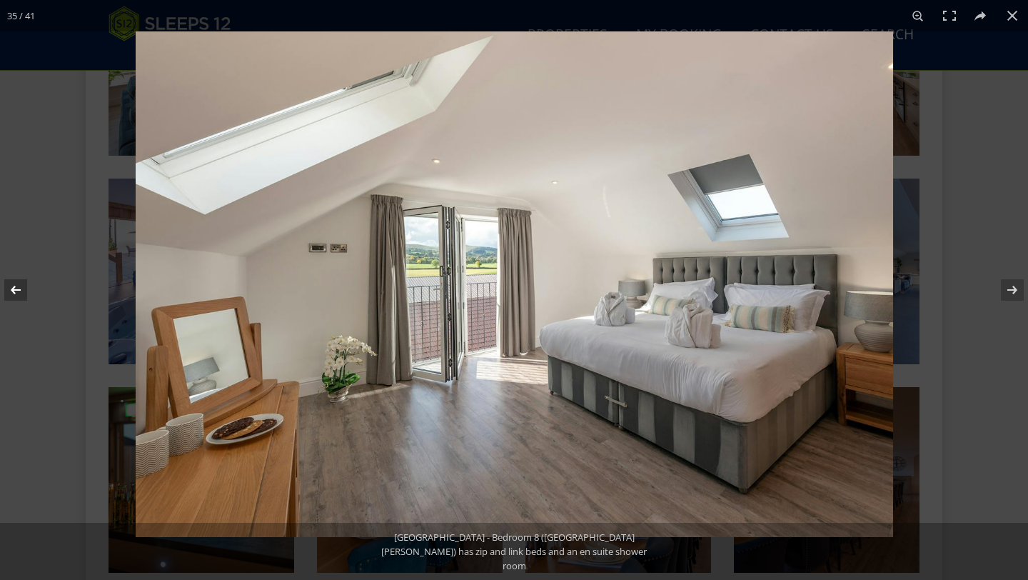
click at [21, 289] on button at bounding box center [25, 289] width 50 height 71
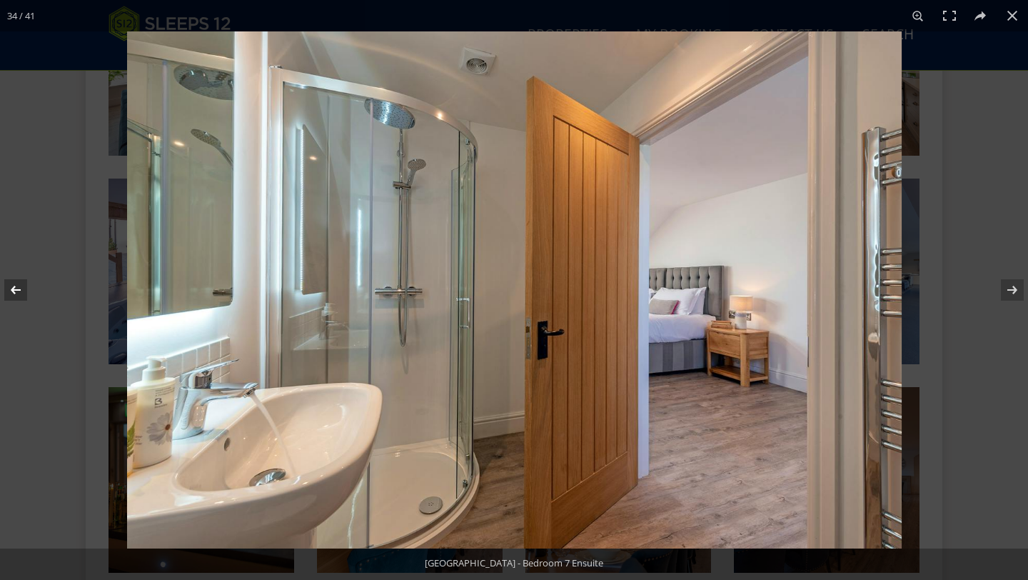
click at [21, 289] on button at bounding box center [25, 289] width 50 height 71
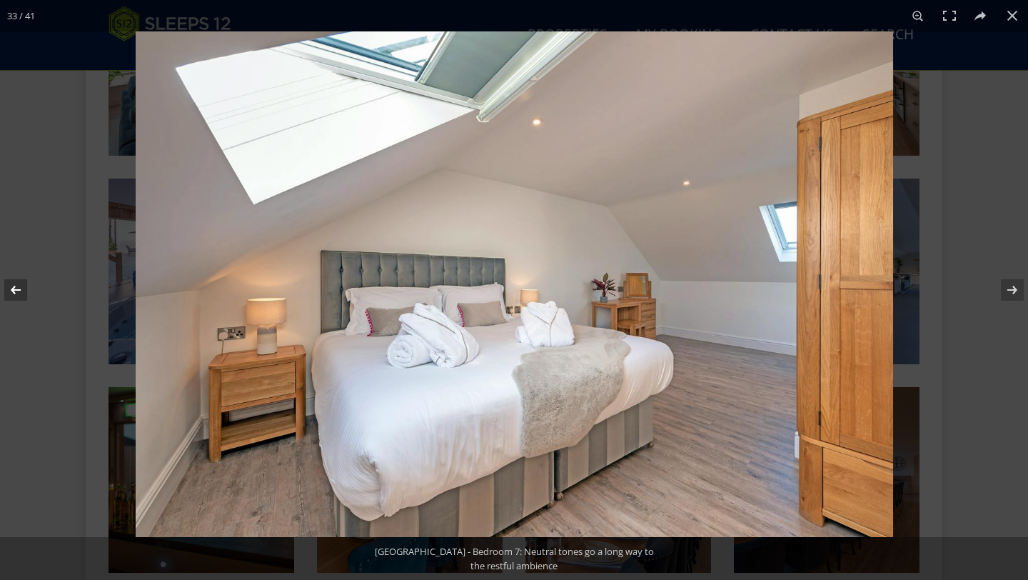
click at [21, 289] on button at bounding box center [25, 289] width 50 height 71
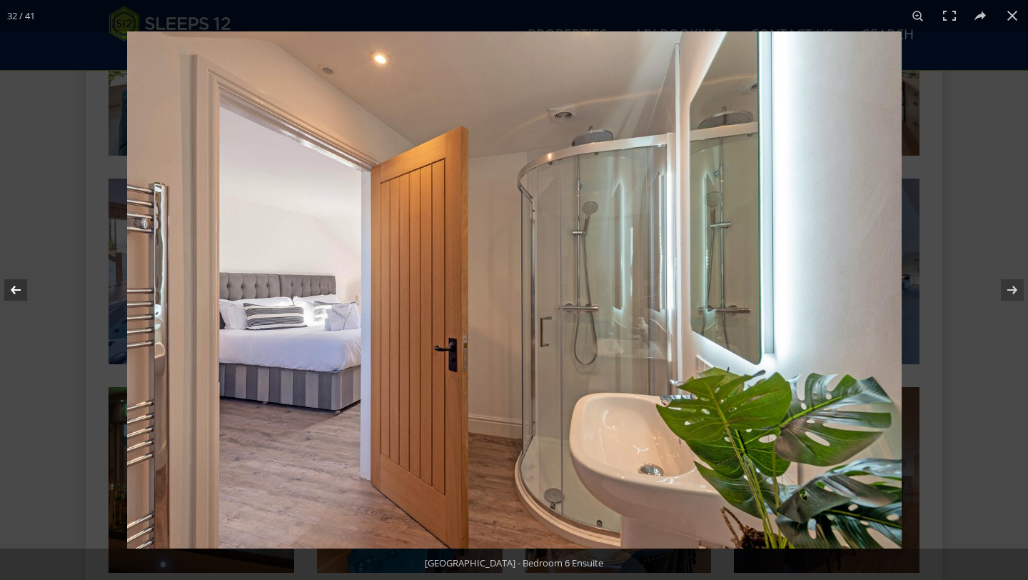
click at [21, 289] on button at bounding box center [25, 289] width 50 height 71
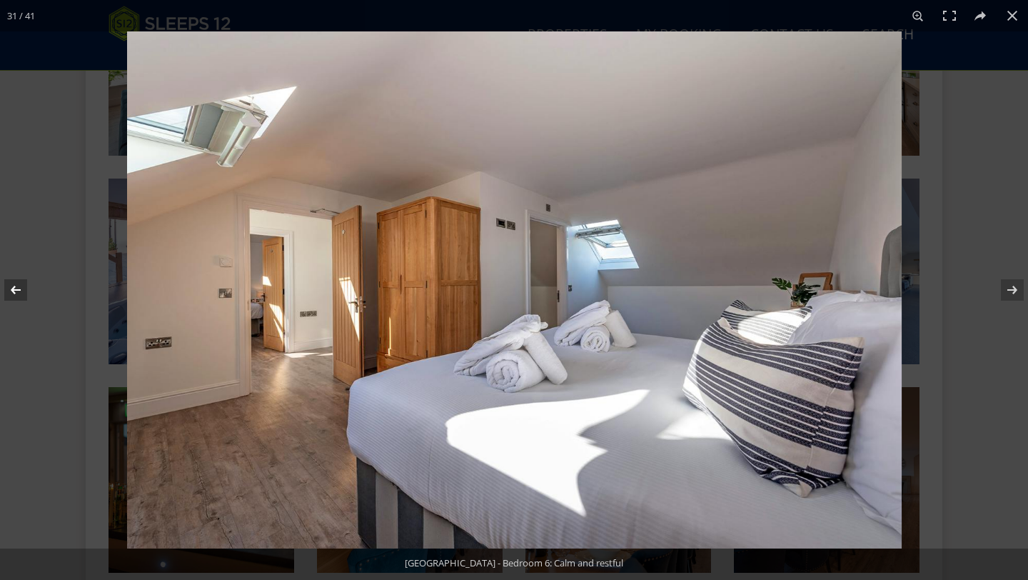
click at [21, 289] on button at bounding box center [25, 289] width 50 height 71
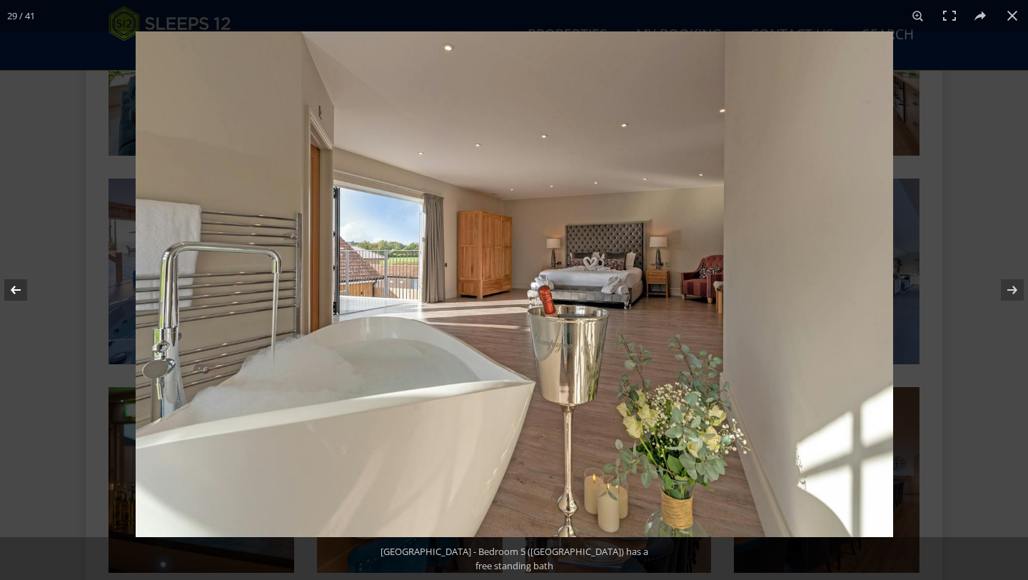
click at [21, 289] on button at bounding box center [25, 289] width 50 height 71
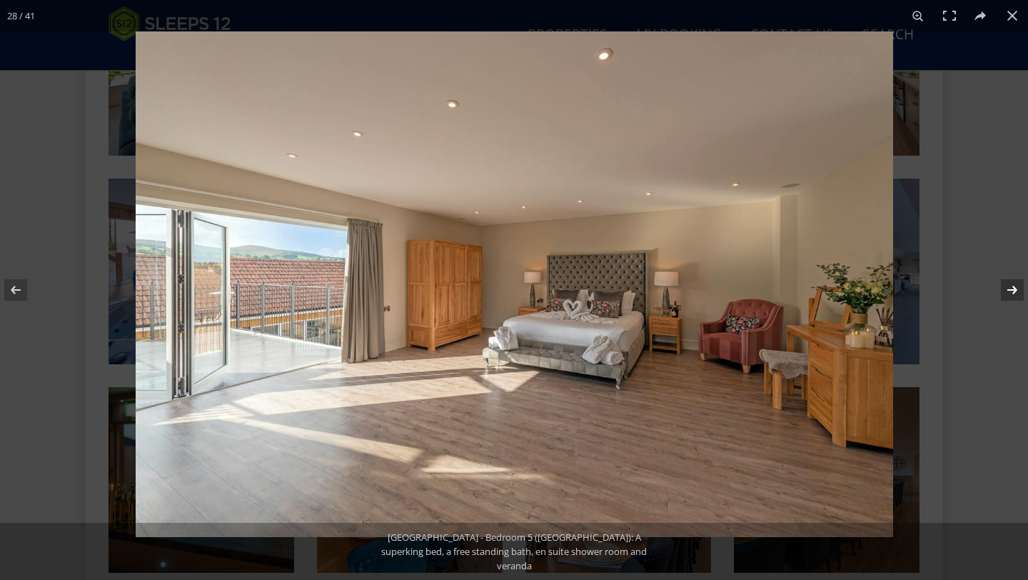
click at [1012, 320] on button at bounding box center [1003, 289] width 50 height 71
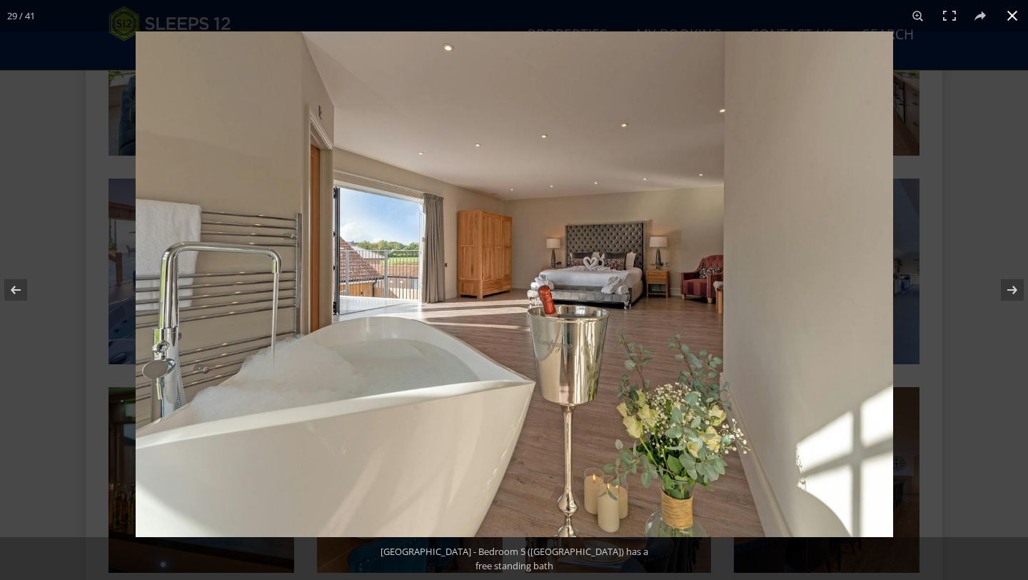
click at [1013, 29] on button at bounding box center [1011, 15] width 31 height 31
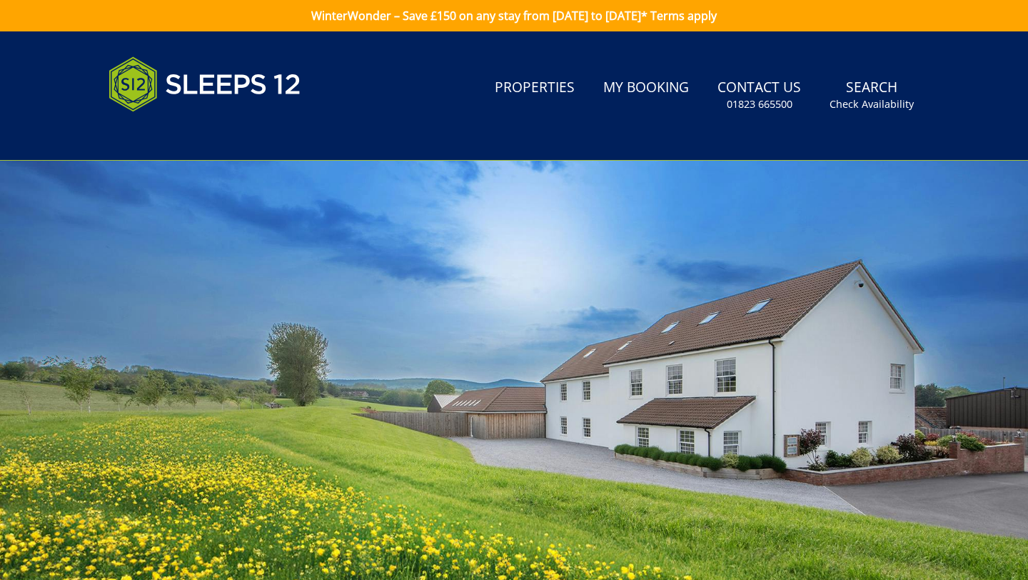
scroll to position [233, 0]
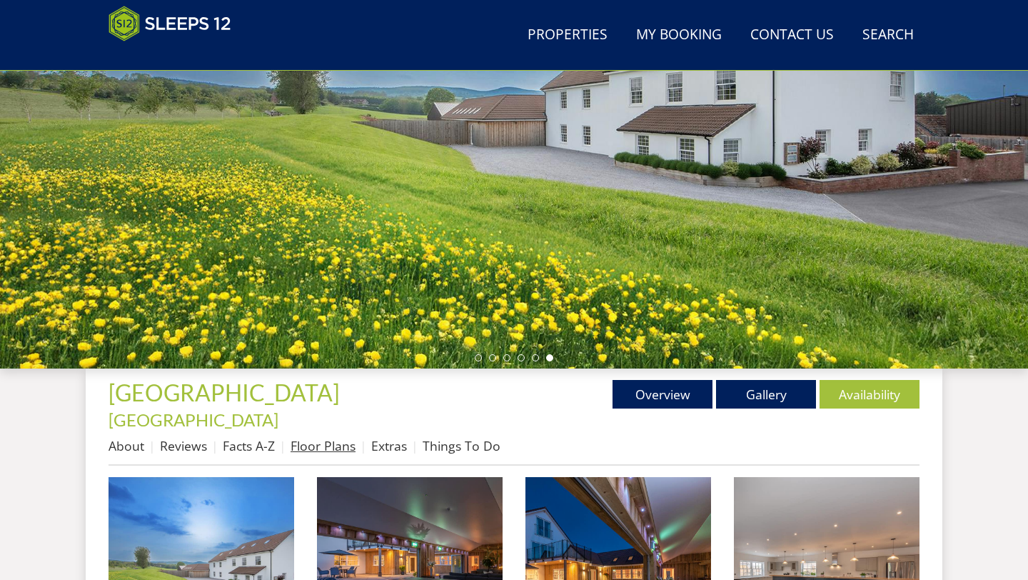
click at [315, 437] on link "Floor Plans" at bounding box center [322, 445] width 65 height 17
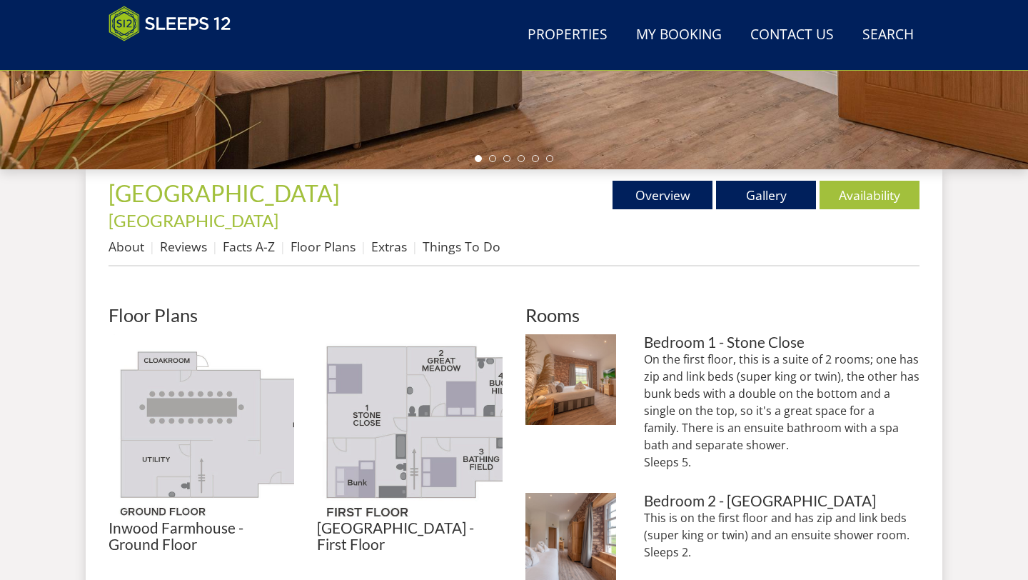
scroll to position [433, 0]
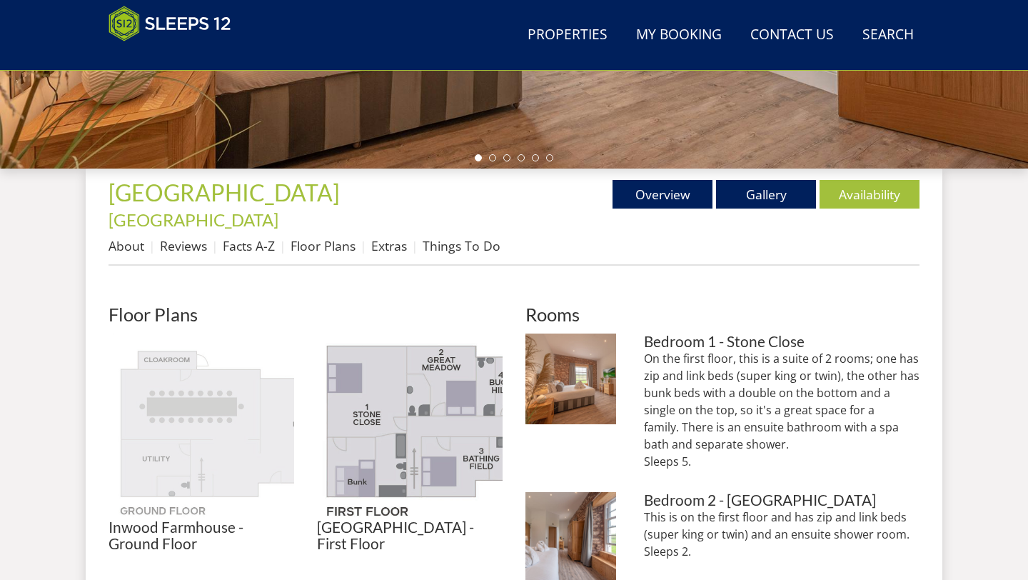
click at [228, 418] on img at bounding box center [201, 426] width 186 height 186
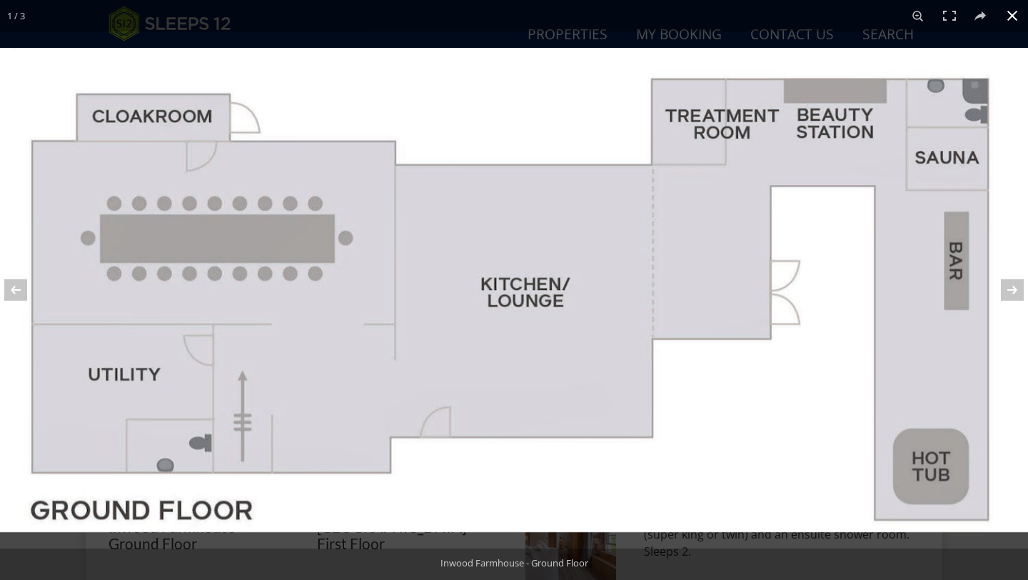
click at [1016, 25] on button at bounding box center [1011, 15] width 31 height 31
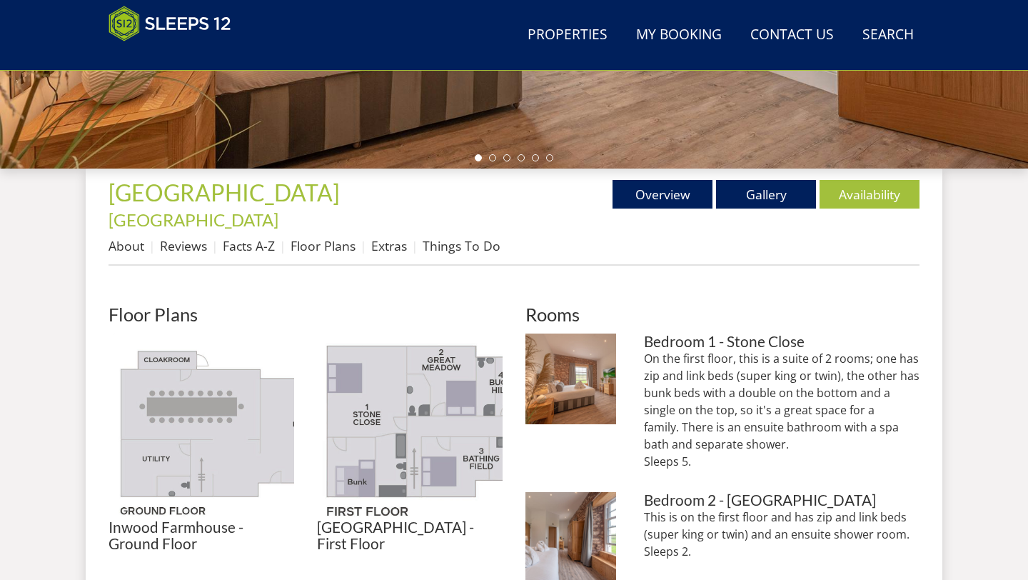
drag, startPoint x: 699, startPoint y: 442, endPoint x: 640, endPoint y: 338, distance: 119.5
click at [640, 338] on li "[GEOGRAPHIC_DATA] - Bedroom 1 (Stone Close) has two rooms so is great for a fam…" at bounding box center [722, 407] width 394 height 148
copy p "On the first floor, this is a suite of 2 rooms; one has zip and link beds (supe…"
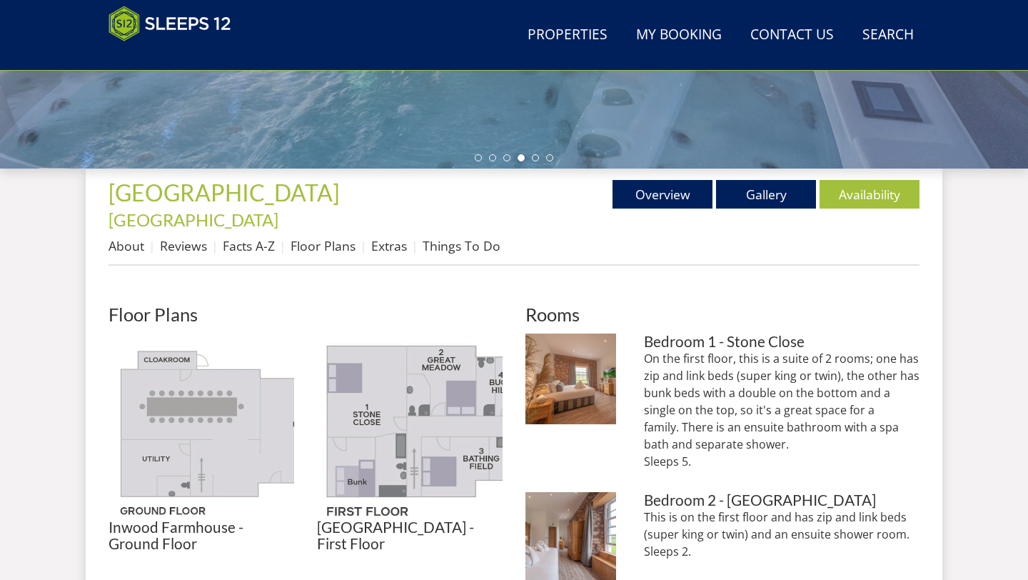
scroll to position [572, 0]
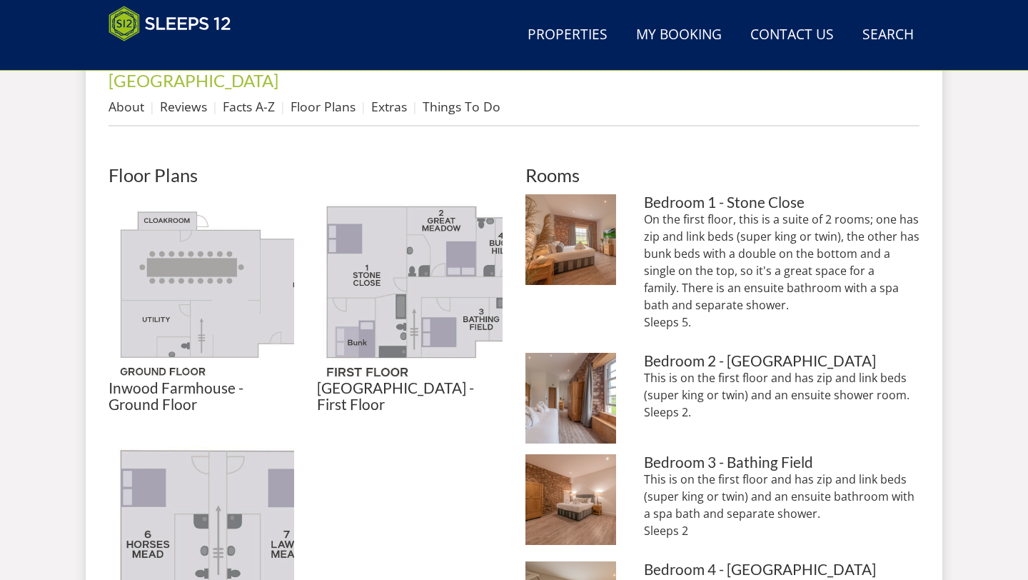
drag, startPoint x: 698, startPoint y: 387, endPoint x: 636, endPoint y: 355, distance: 69.9
click at [636, 354] on li "[GEOGRAPHIC_DATA] - Bedroom 2 ([GEOGRAPHIC_DATA]) - Zip and link beds, an en su…" at bounding box center [722, 398] width 394 height 91
copy p "This is on the first floor and has zip and link beds (super king or twin) and a…"
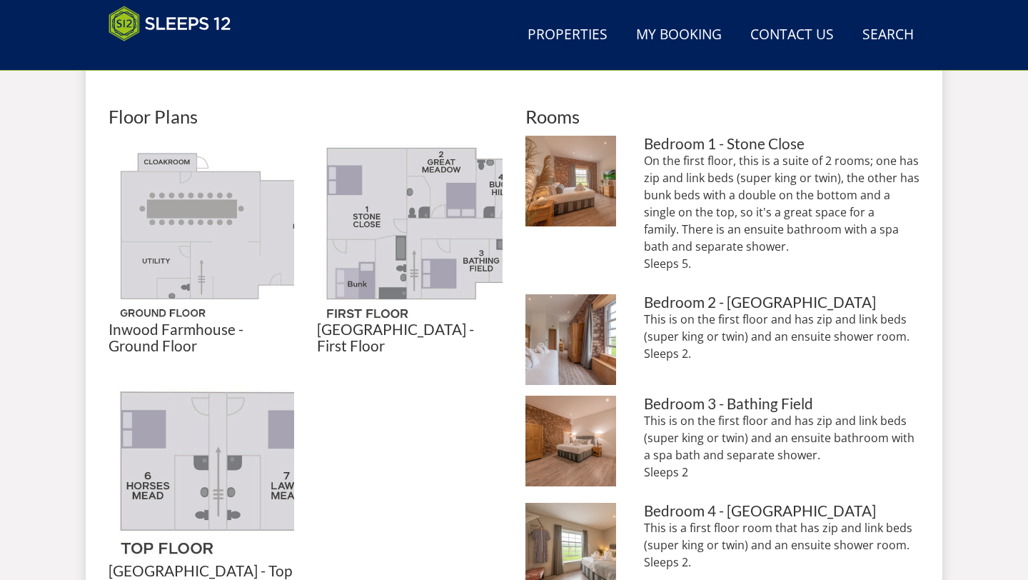
scroll to position [664, 0]
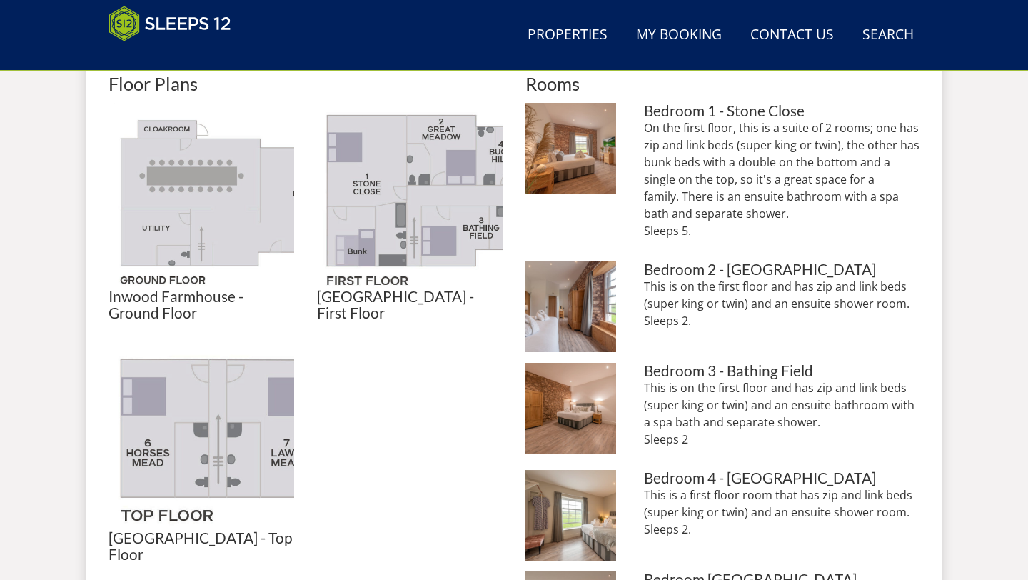
drag, startPoint x: 685, startPoint y: 420, endPoint x: 639, endPoint y: 371, distance: 67.2
click at [639, 371] on li "[GEOGRAPHIC_DATA] - Bedroom 3 (Bathing Field): Zip and link beds so superking o…" at bounding box center [722, 411] width 394 height 96
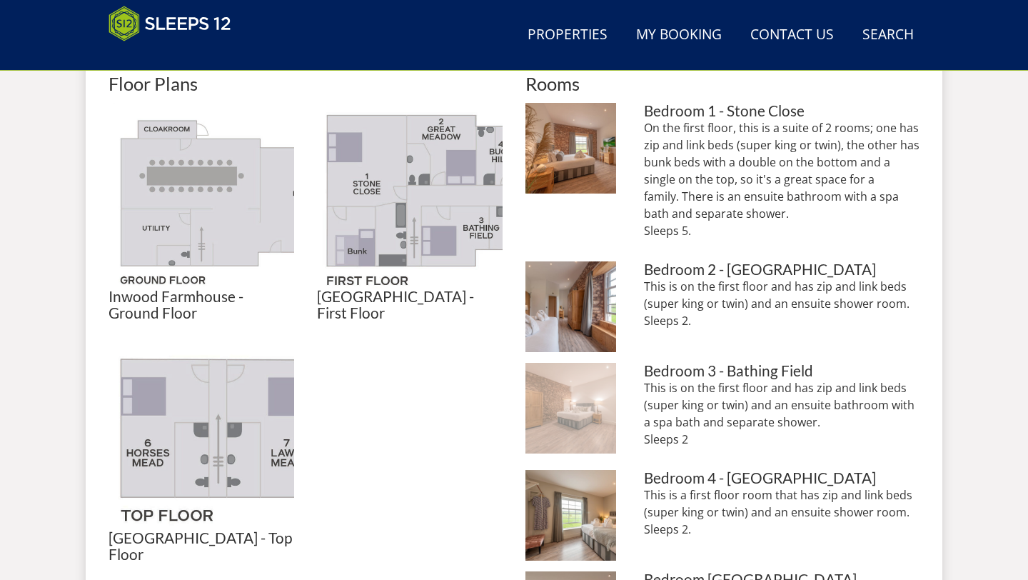
copy p "This is on the first floor and has zip and link beds (super king or twin) and a…"
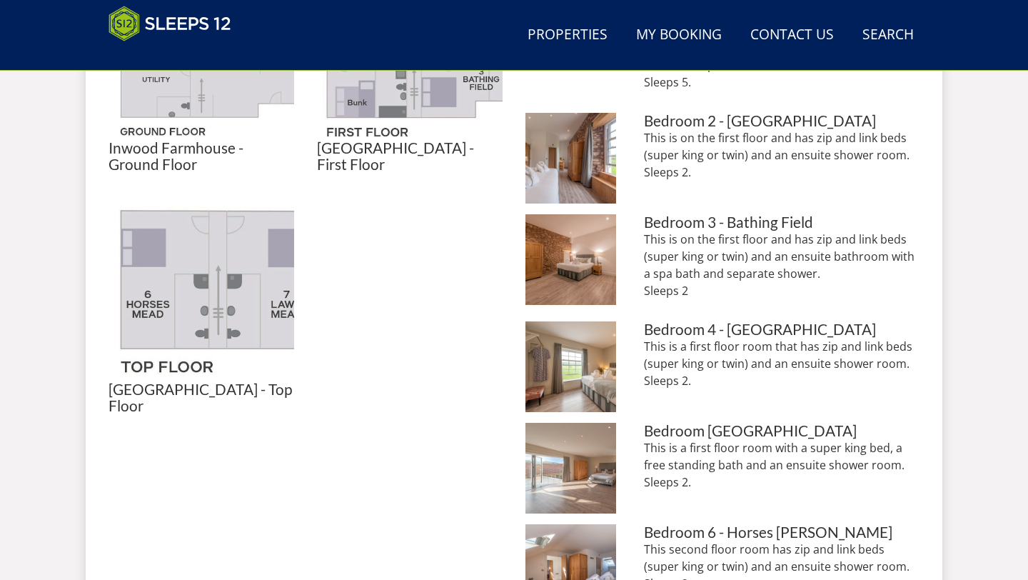
scroll to position [819, 0]
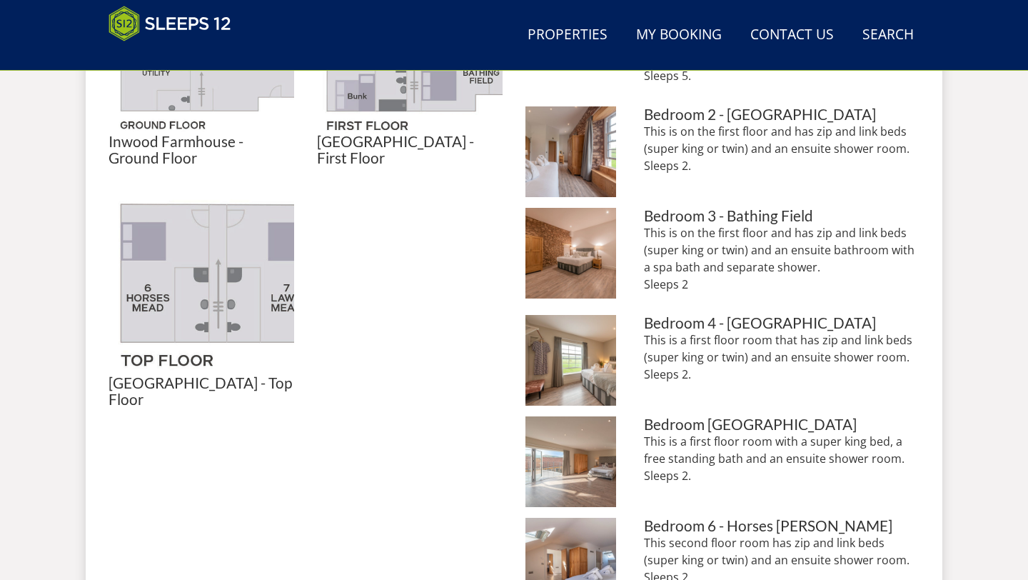
click at [689, 375] on div "Bedroom 4 - [GEOGRAPHIC_DATA] This is a first floor room that has zip and link …" at bounding box center [781, 360] width 275 height 91
drag, startPoint x: 709, startPoint y: 363, endPoint x: 631, endPoint y: 321, distance: 89.1
click at [632, 322] on li "[GEOGRAPHIC_DATA] - Bedroom 4 ([GEOGRAPHIC_DATA]) sleeps 2 in a superking or tw…" at bounding box center [722, 360] width 394 height 91
copy p "This is a first floor room that has zip and link beds (super king or twin) and …"
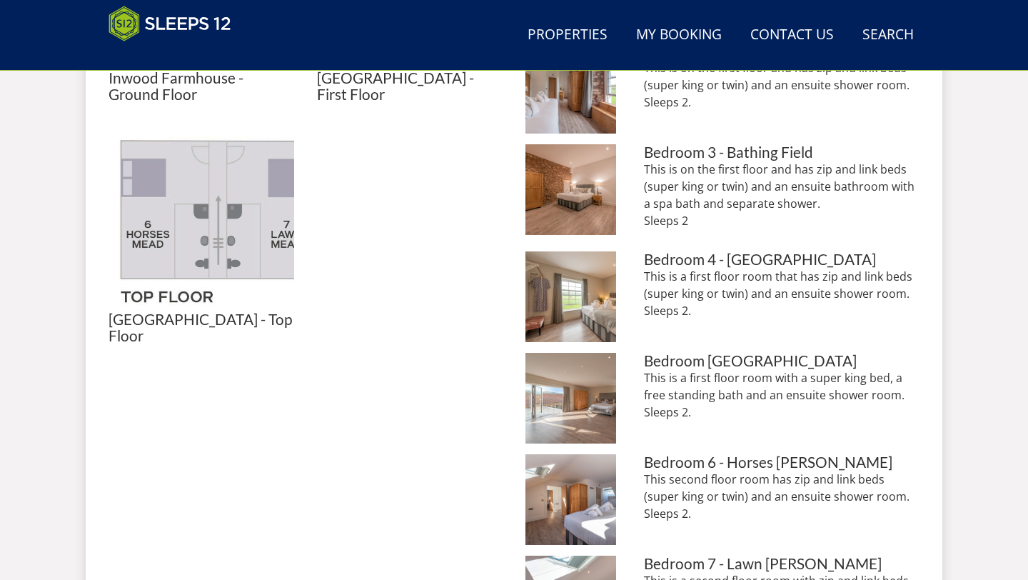
scroll to position [890, 0]
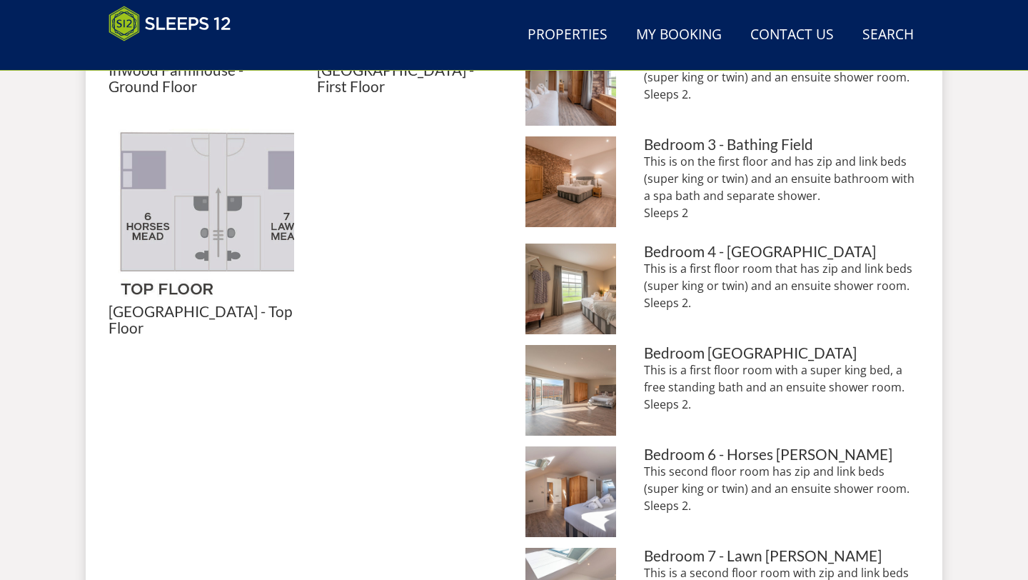
drag, startPoint x: 702, startPoint y: 386, endPoint x: 642, endPoint y: 350, distance: 70.1
click at [642, 350] on li "[GEOGRAPHIC_DATA] - Bedroom 5 ([GEOGRAPHIC_DATA]): A superking bed, a free stan…" at bounding box center [722, 390] width 394 height 91
copy p "This is a first floor room with a super king bed, a free standing bath and an e…"
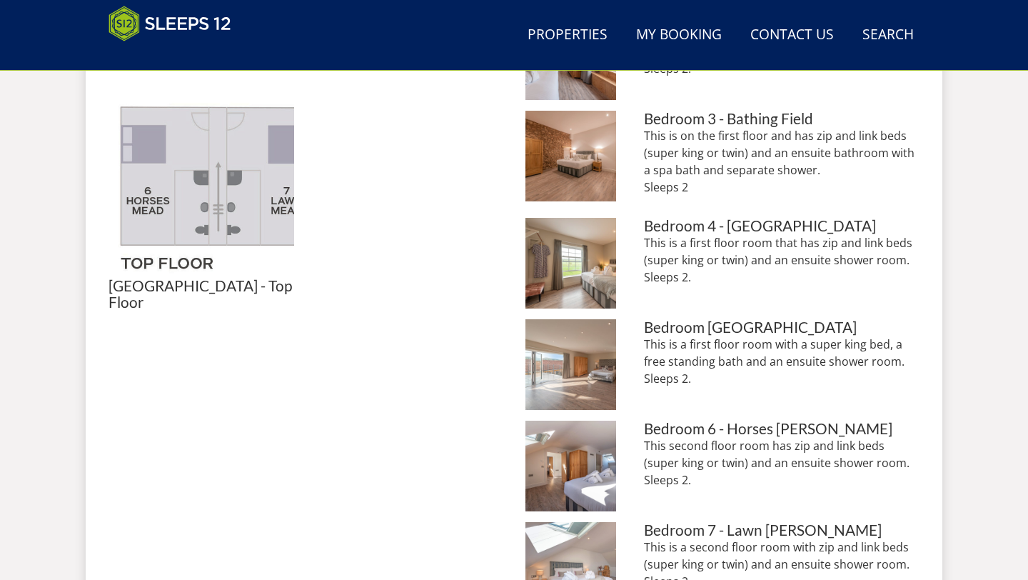
drag, startPoint x: 707, startPoint y: 457, endPoint x: 672, endPoint y: 445, distance: 36.8
click at [672, 445] on p "This second floor room has zip and link beds (super king or twin) and an ensuit…" at bounding box center [781, 462] width 275 height 51
click at [706, 457] on p "This second floor room has zip and link beds (super king or twin) and an ensuit…" at bounding box center [781, 462] width 275 height 51
drag, startPoint x: 674, startPoint y: 454, endPoint x: 636, endPoint y: 429, distance: 45.3
click at [636, 429] on li "[GEOGRAPHIC_DATA] - Bedroom 6: Calm and restful Bedroom 6 - [GEOGRAPHIC_DATA][P…" at bounding box center [722, 465] width 394 height 91
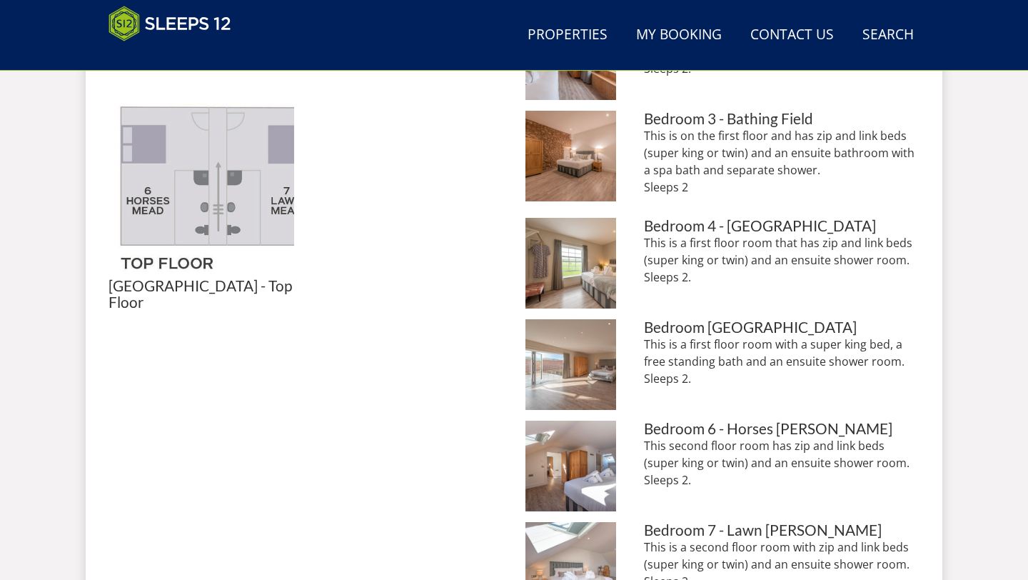
copy p "This second floor room has zip and link beds (super king or twin) and an ensuit…"
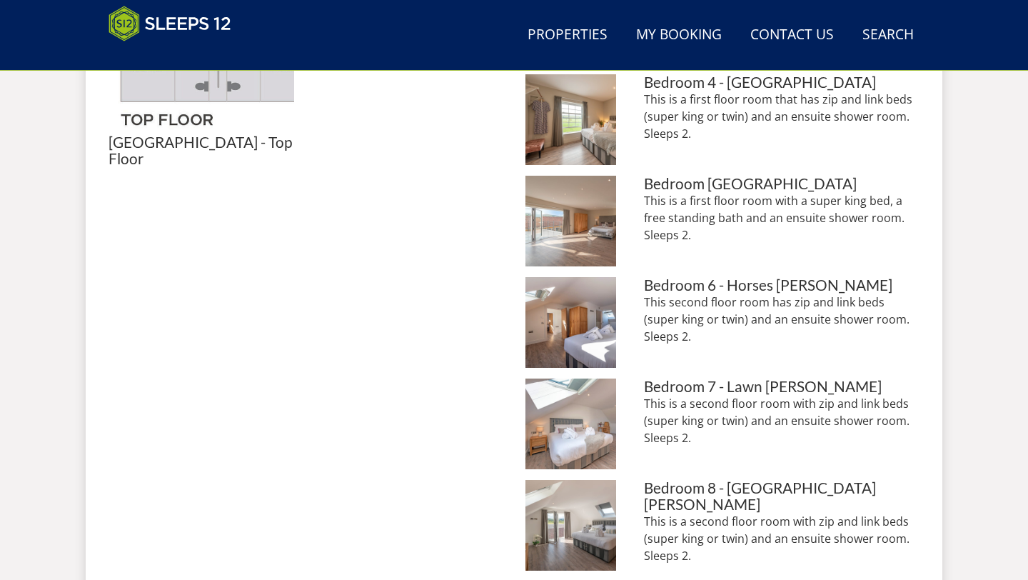
scroll to position [1061, 0]
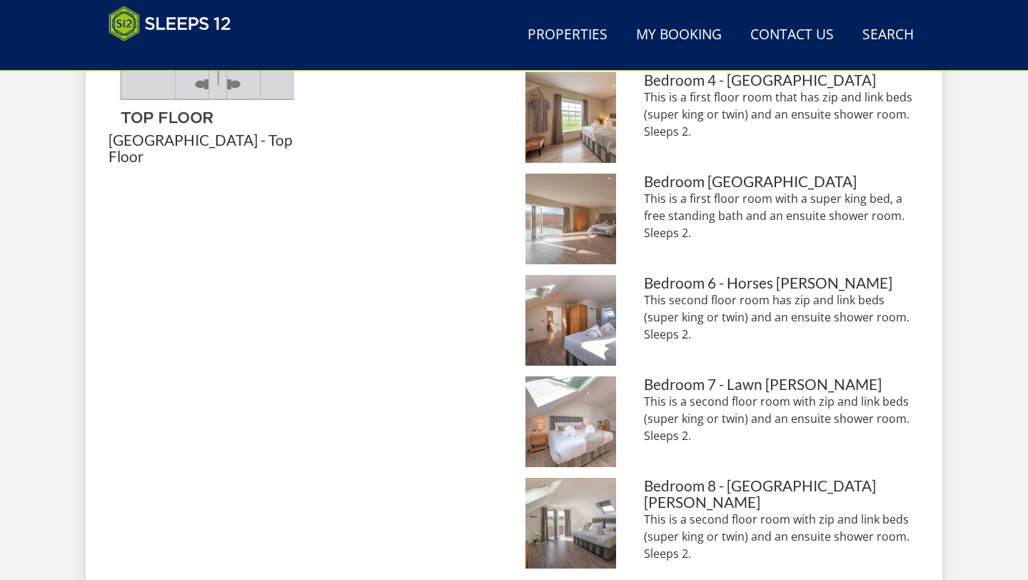
drag, startPoint x: 696, startPoint y: 411, endPoint x: 642, endPoint y: 385, distance: 59.4
click at [642, 385] on li "[GEOGRAPHIC_DATA] - Bedroom 7: Neutral tones go a long way to the restful ambie…" at bounding box center [722, 421] width 394 height 91
copy p "This is a second floor room with zip and link beds (super king or twin) and an …"
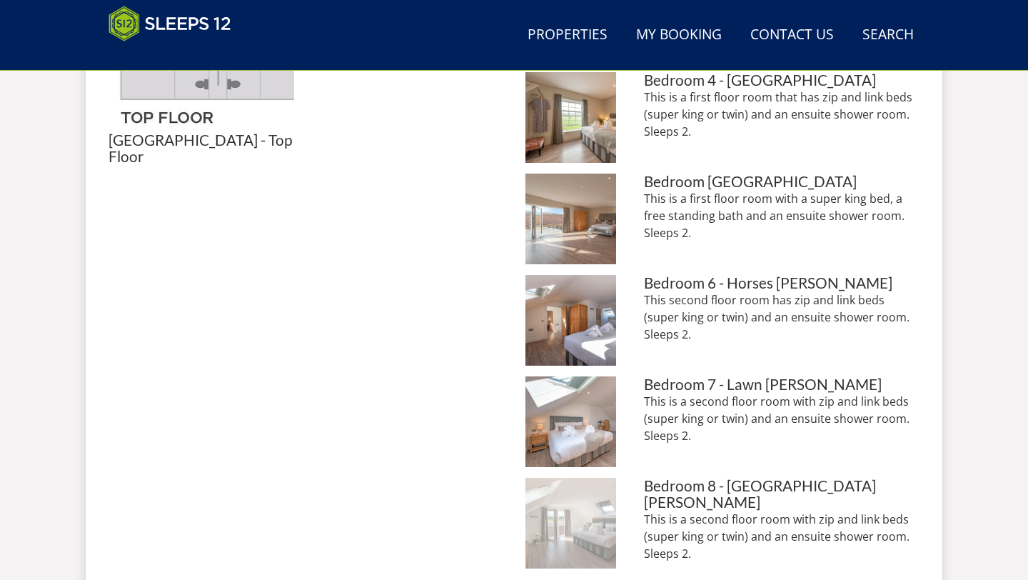
drag, startPoint x: 705, startPoint y: 517, endPoint x: 614, endPoint y: 476, distance: 99.3
click at [618, 477] on li "[GEOGRAPHIC_DATA] - Bedroom 8 ([GEOGRAPHIC_DATA][PERSON_NAME]) has zip and link…" at bounding box center [722, 525] width 394 height 96
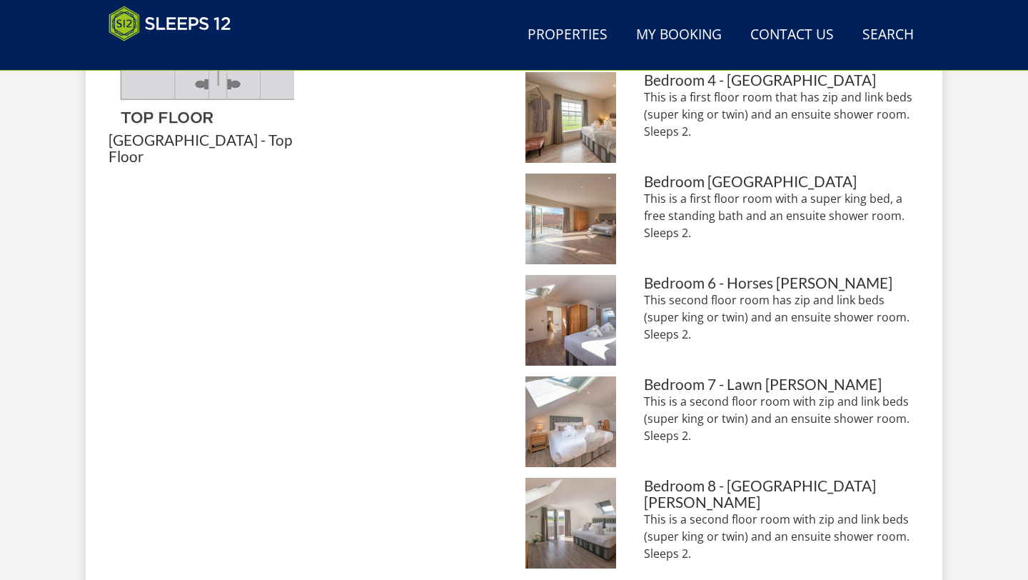
drag, startPoint x: 669, startPoint y: 490, endPoint x: 681, endPoint y: 505, distance: 18.3
click at [670, 510] on p "This is a second floor room with zip and link beds (super king or twin) and an …" at bounding box center [781, 535] width 275 height 51
click at [687, 513] on p "This is a second floor room with zip and link beds (super king or twin) and an …" at bounding box center [781, 535] width 275 height 51
drag, startPoint x: 695, startPoint y: 515, endPoint x: 637, endPoint y: 486, distance: 64.8
click at [644, 510] on p "This is a second floor room with zip and link beds (super king or twin) and an …" at bounding box center [781, 535] width 275 height 51
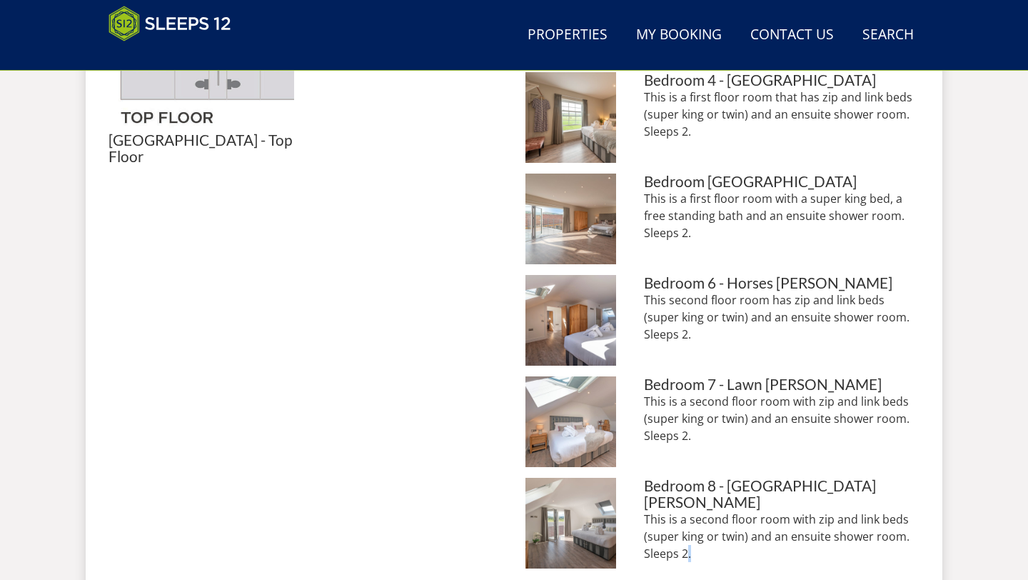
copy p "This is a second floor room with zip and link beds (super king or twin) and an …"
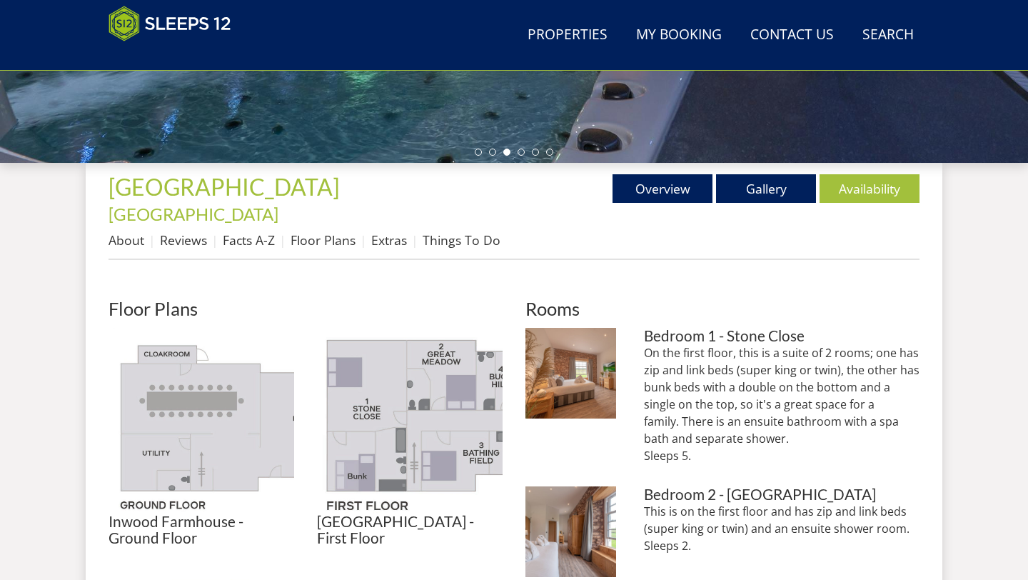
scroll to position [442, 0]
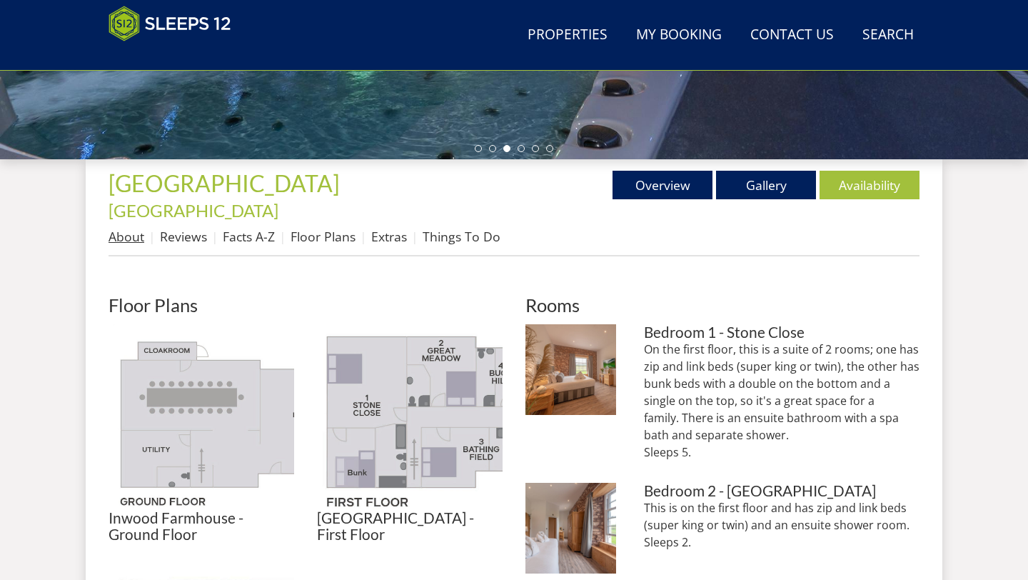
click at [132, 228] on link "About" at bounding box center [126, 236] width 36 height 17
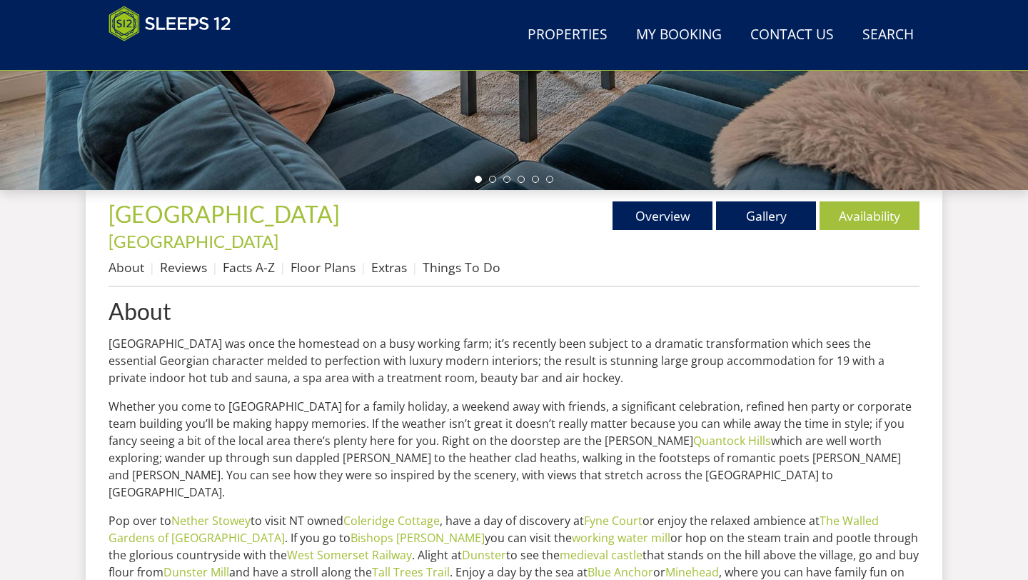
scroll to position [415, 0]
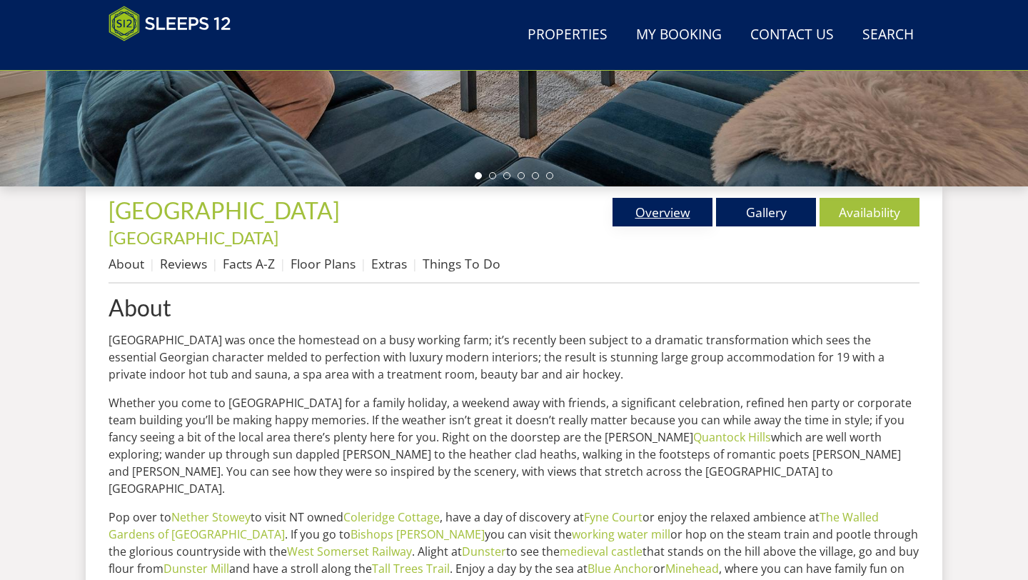
click at [641, 223] on link "Overview" at bounding box center [662, 212] width 100 height 29
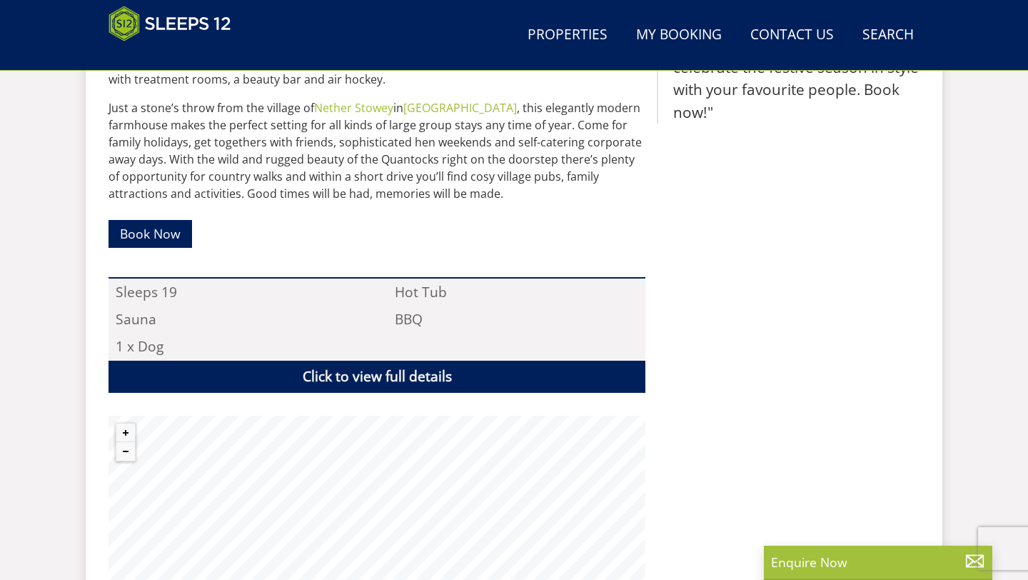
scroll to position [812, 0]
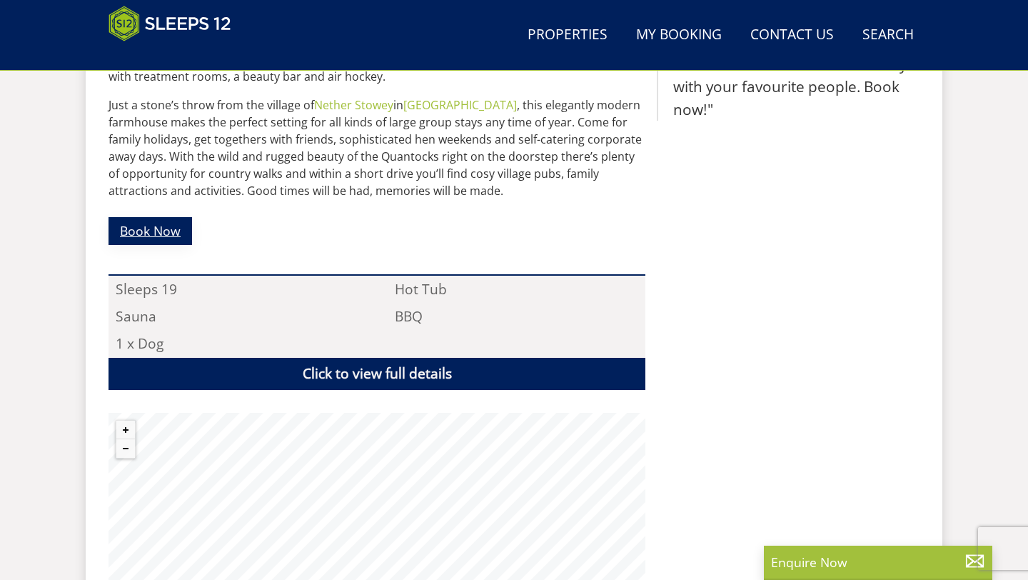
click at [172, 217] on link "Book Now" at bounding box center [150, 231] width 84 height 28
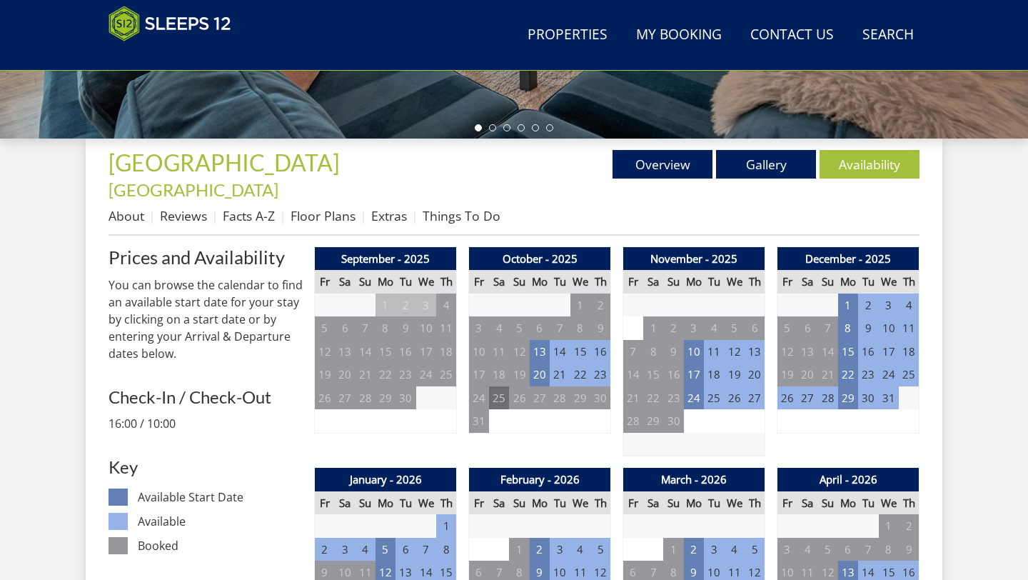
scroll to position [467, 0]
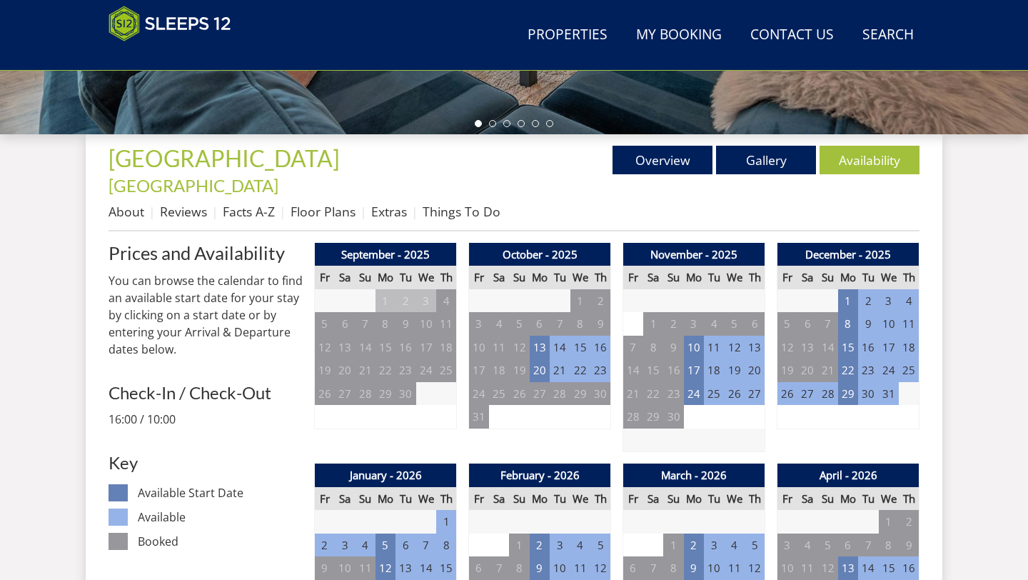
click at [790, 382] on td "26" at bounding box center [787, 394] width 20 height 24
click at [788, 382] on td "26" at bounding box center [787, 394] width 20 height 24
click at [854, 162] on link "Availability" at bounding box center [869, 160] width 100 height 29
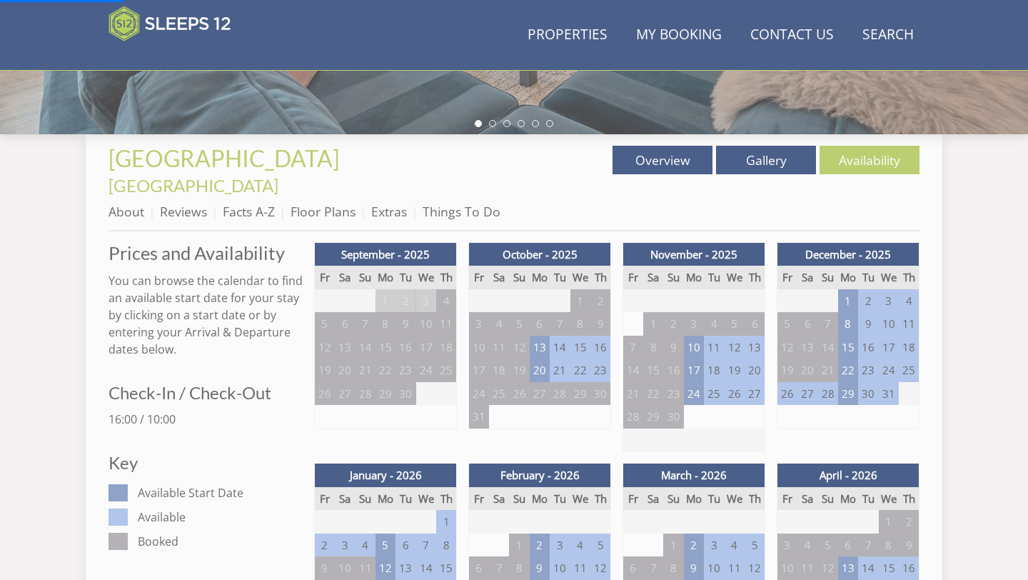
scroll to position [0, 0]
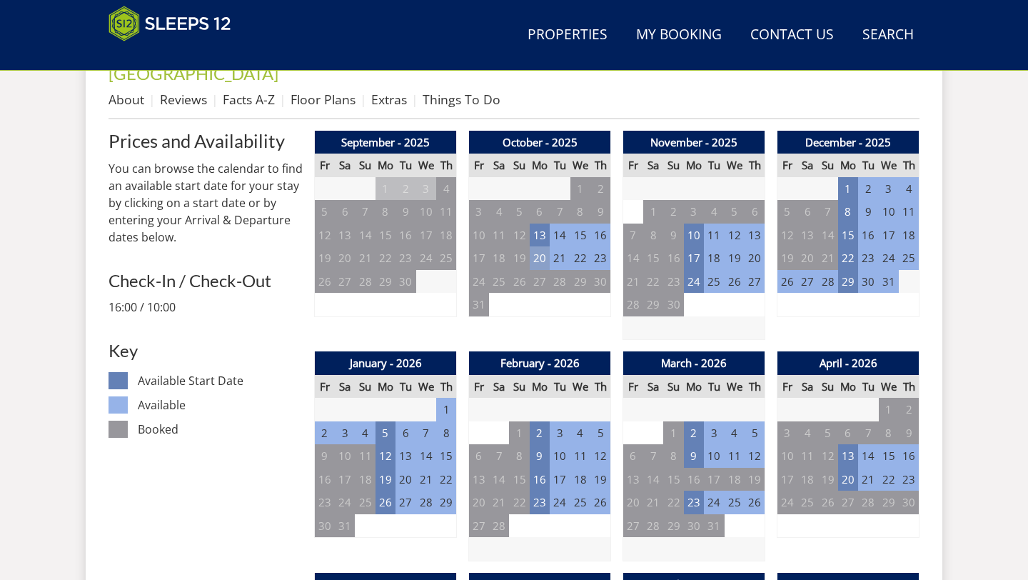
click at [535, 246] on td "20" at bounding box center [540, 258] width 20 height 24
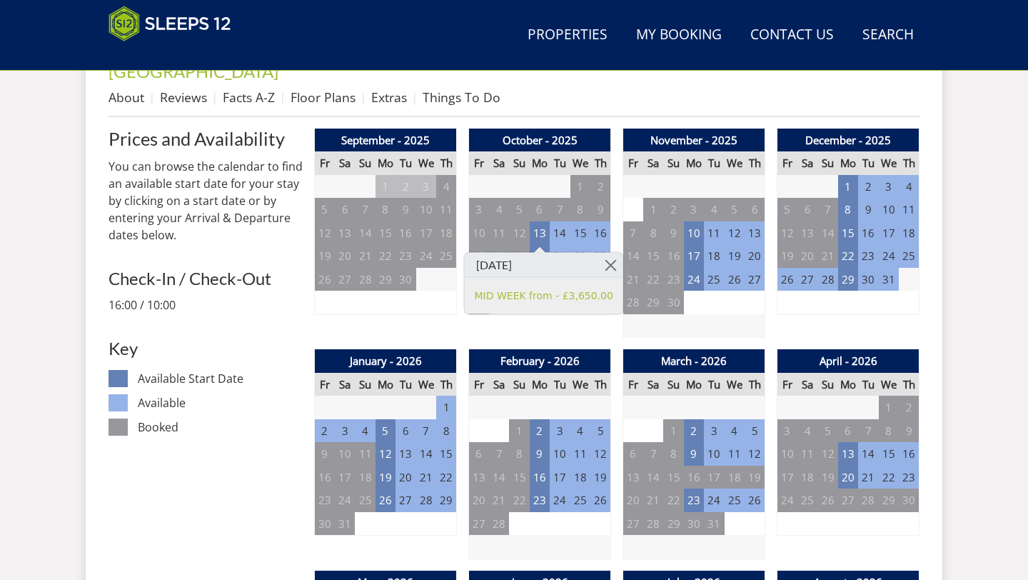
scroll to position [583, 0]
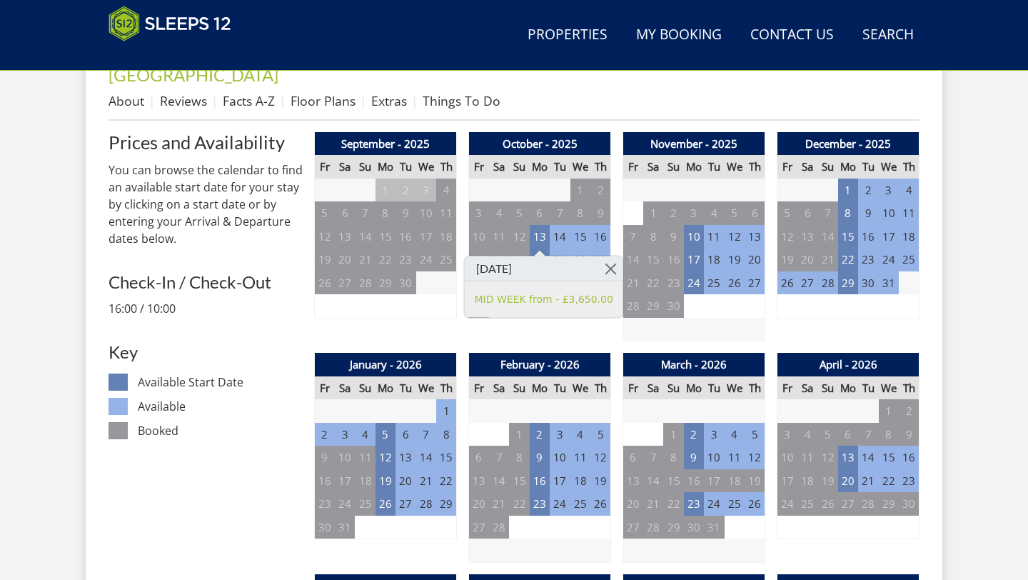
drag, startPoint x: 822, startPoint y: 255, endPoint x: 791, endPoint y: 258, distance: 31.5
click at [822, 271] on td "28" at bounding box center [827, 283] width 20 height 24
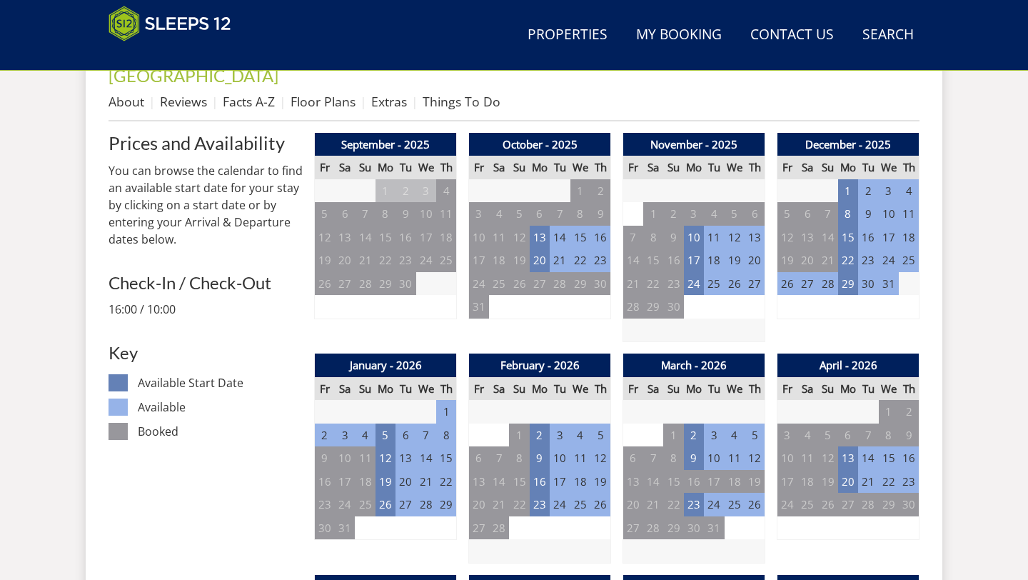
click at [789, 272] on td "26" at bounding box center [787, 284] width 20 height 24
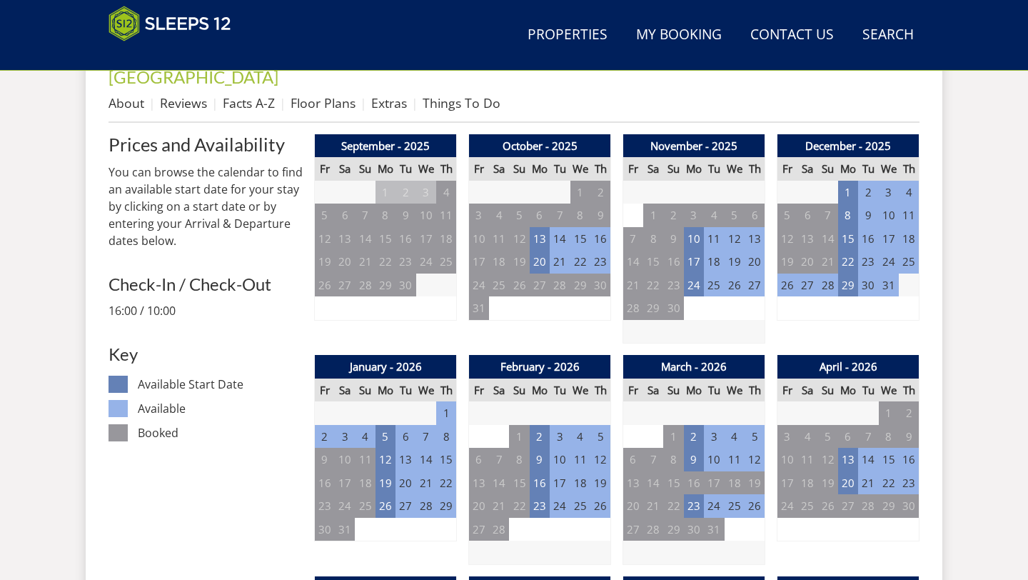
scroll to position [580, 0]
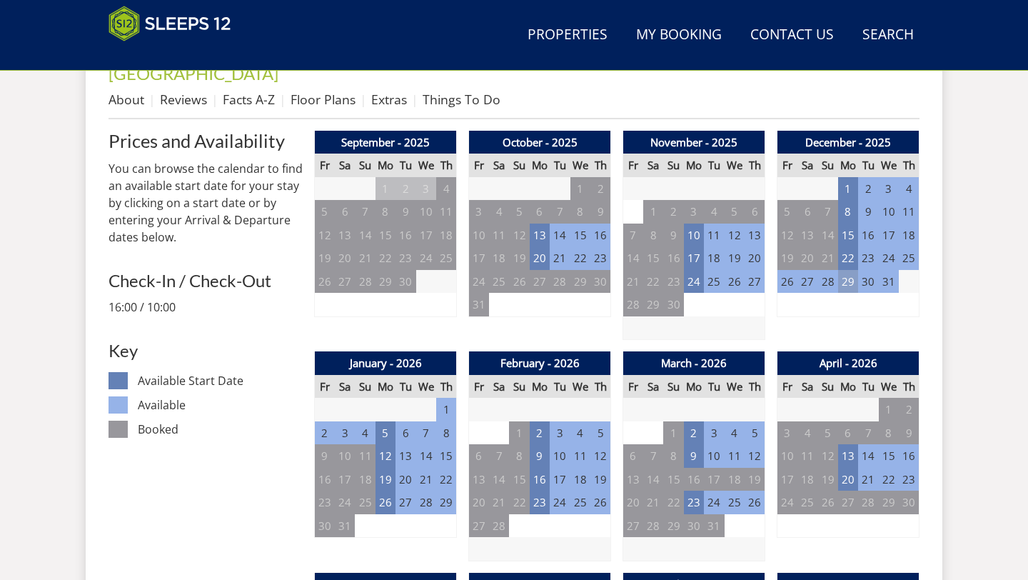
click at [843, 270] on td "29" at bounding box center [848, 282] width 20 height 24
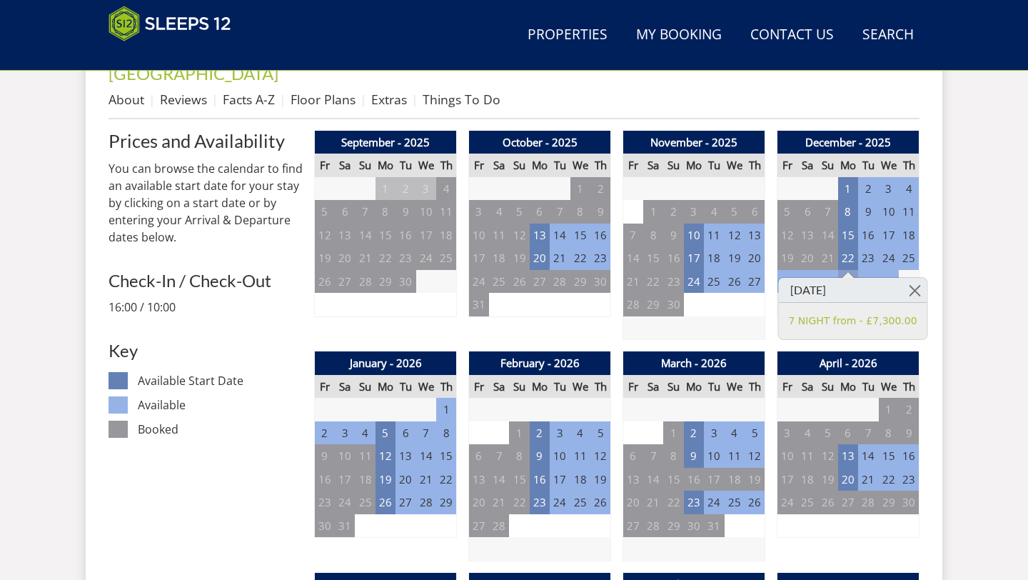
click at [844, 270] on td "29" at bounding box center [848, 282] width 20 height 24
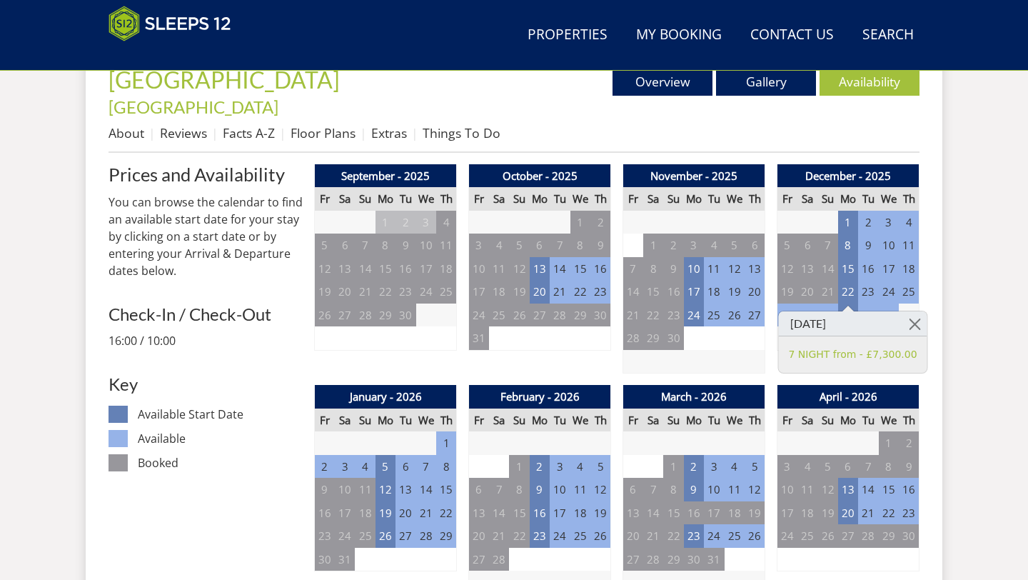
scroll to position [549, 0]
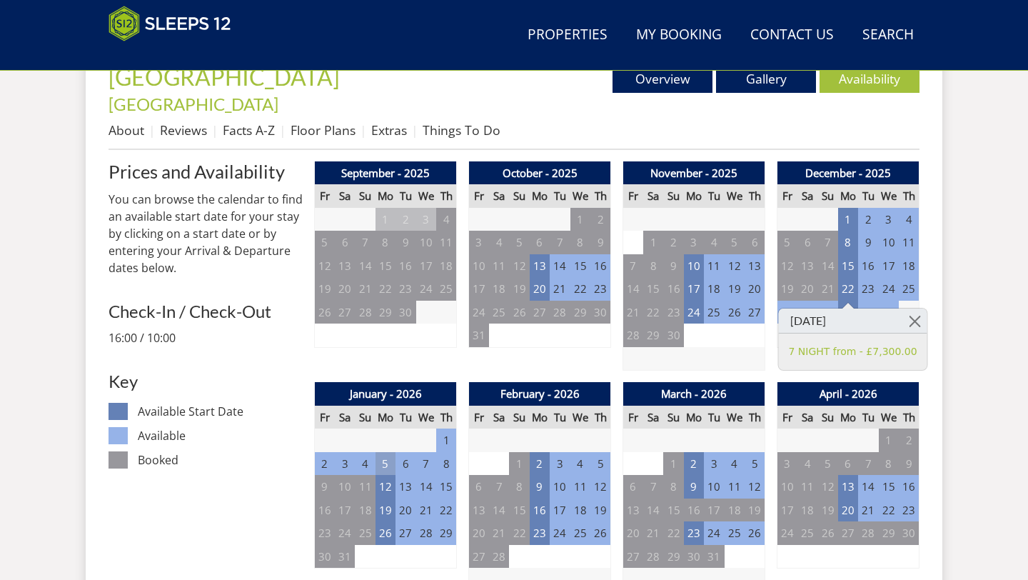
click at [385, 452] on td "5" at bounding box center [385, 464] width 20 height 24
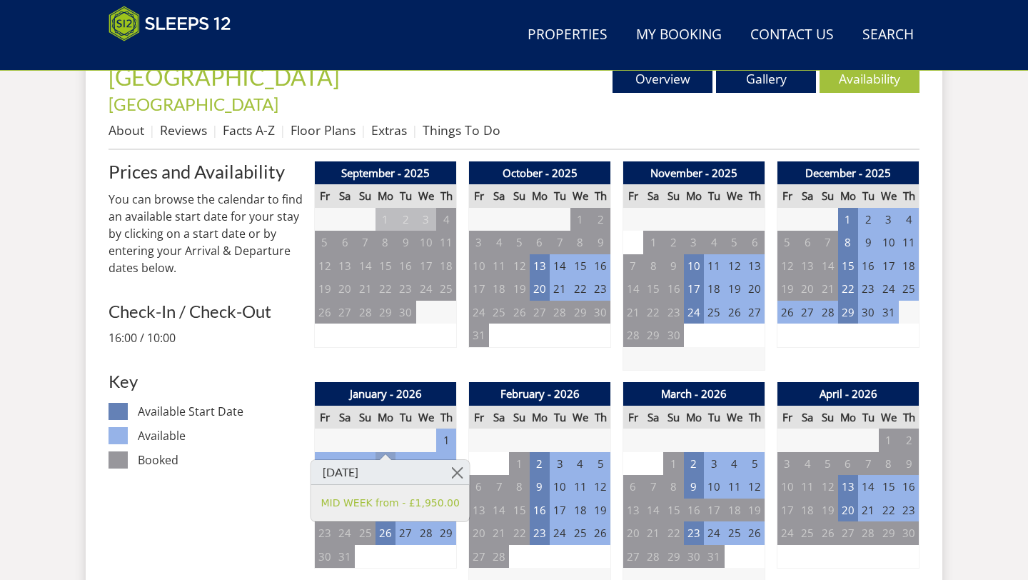
click at [385, 452] on td "5" at bounding box center [385, 464] width 20 height 24
click at [425, 428] on td "31" at bounding box center [426, 440] width 20 height 24
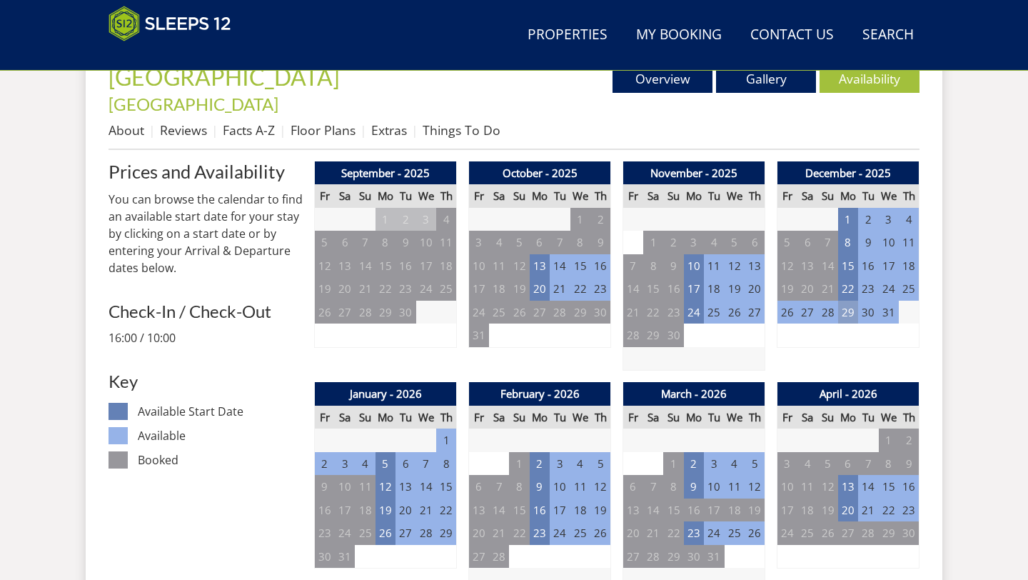
click at [840, 300] on td "29" at bounding box center [848, 312] width 20 height 24
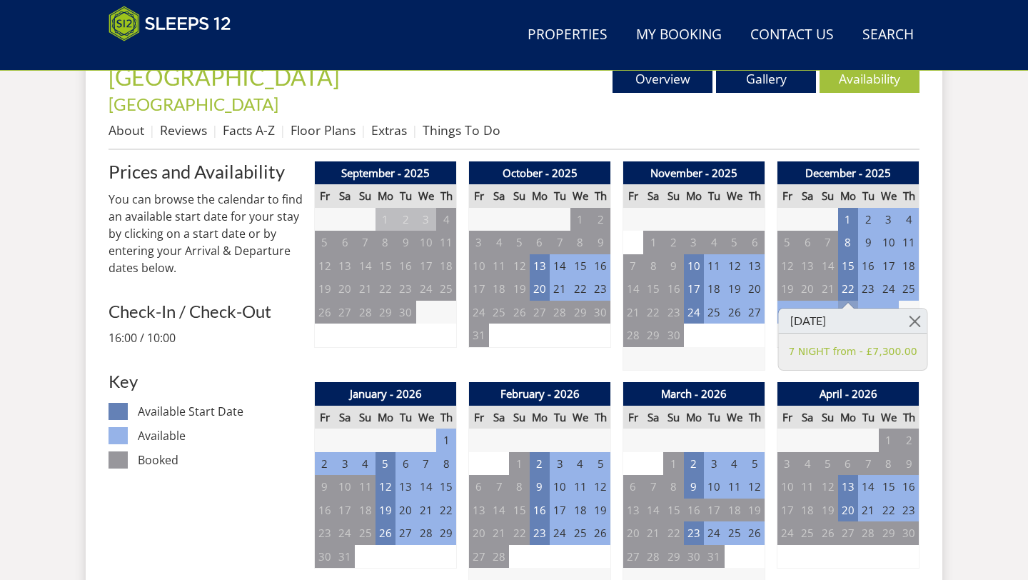
click at [841, 300] on td "29" at bounding box center [848, 312] width 20 height 24
